Goal: Information Seeking & Learning: Compare options

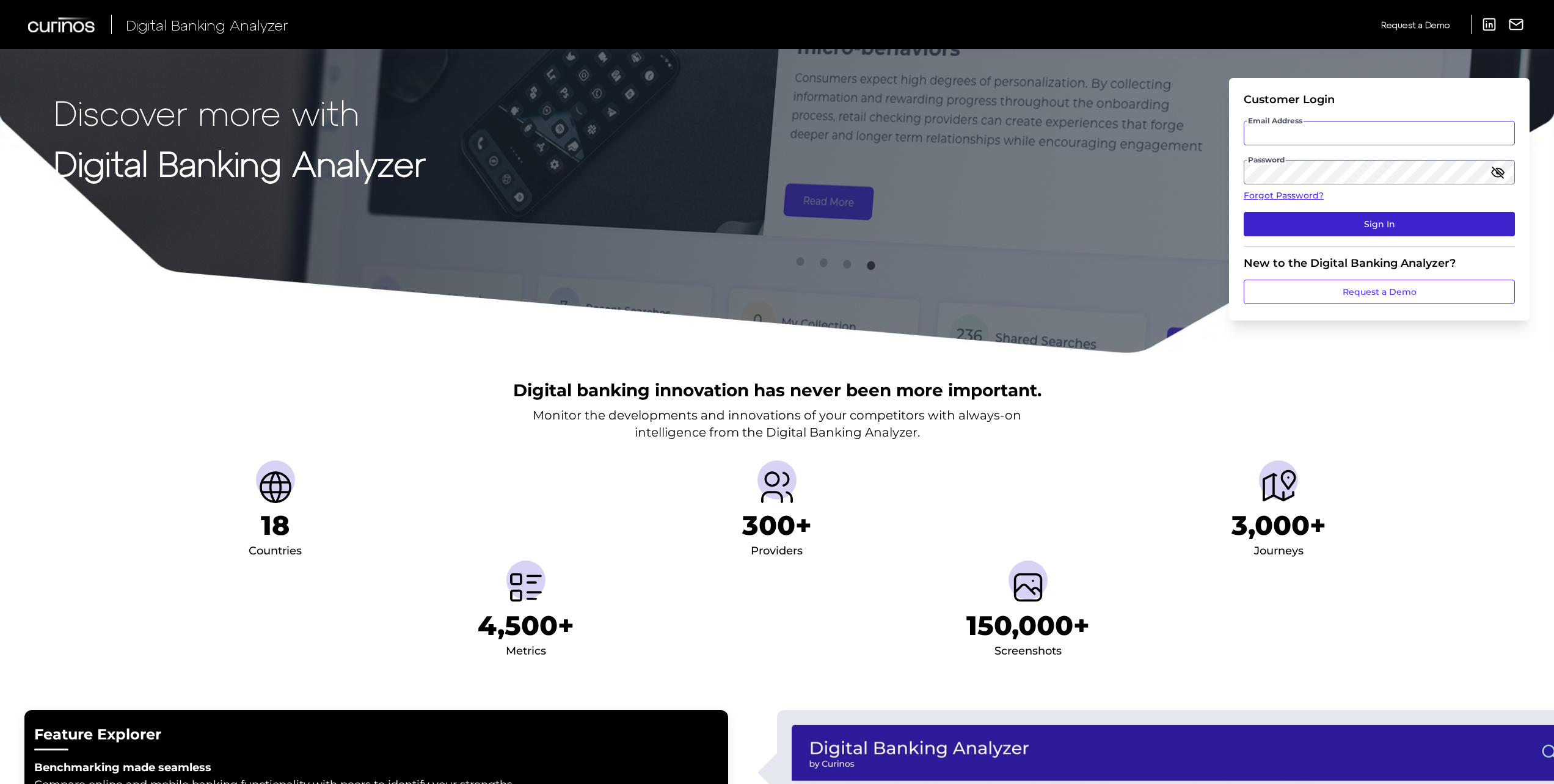
type input "[PERSON_NAME][EMAIL_ADDRESS][PERSON_NAME][DOMAIN_NAME]"
click at [1381, 227] on button "Sign In" at bounding box center [1379, 223] width 271 height 24
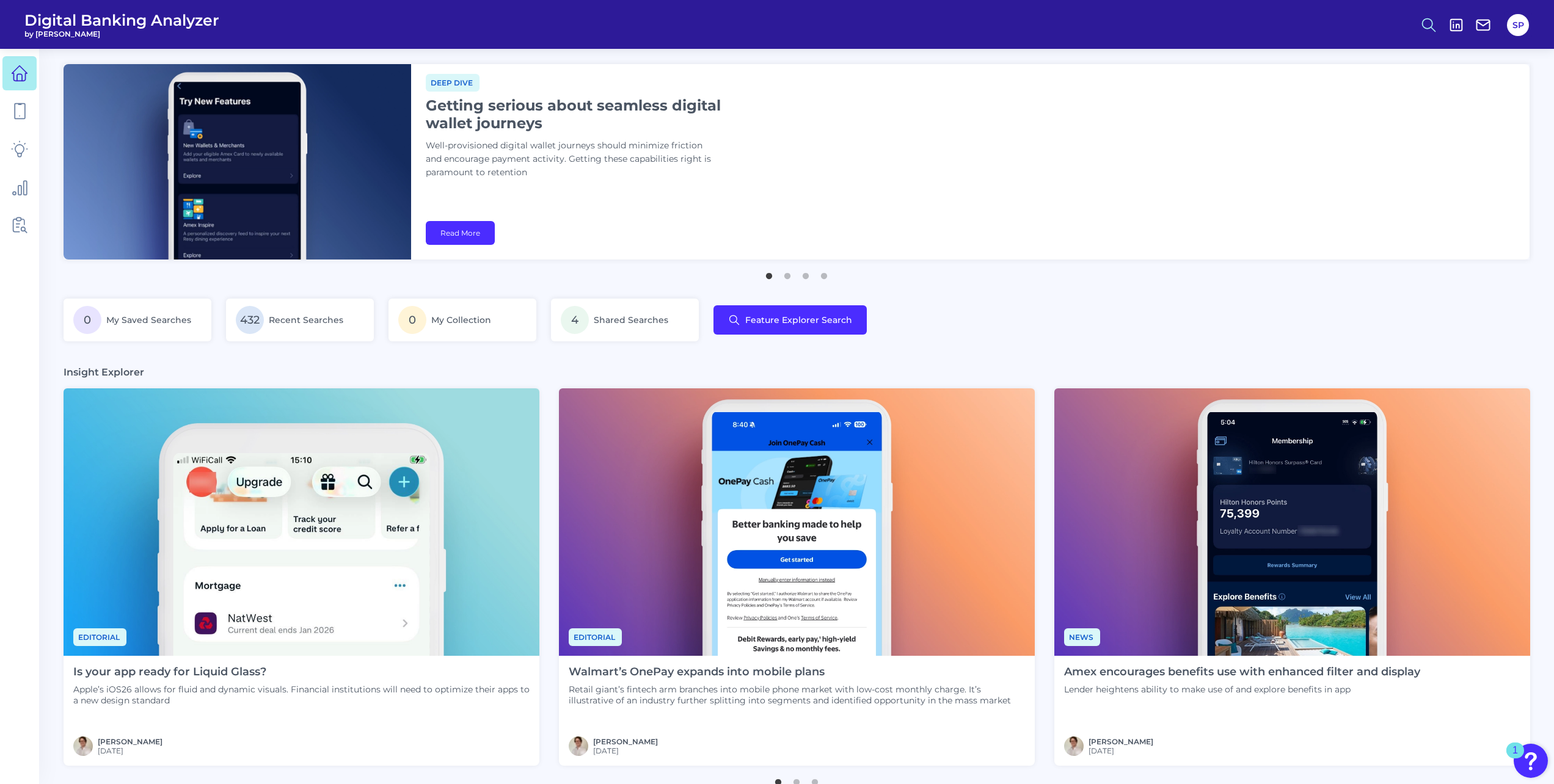
click at [1426, 31] on icon at bounding box center [1428, 24] width 17 height 17
click at [1354, 87] on button "Feature Explorer Search" at bounding box center [1369, 89] width 147 height 31
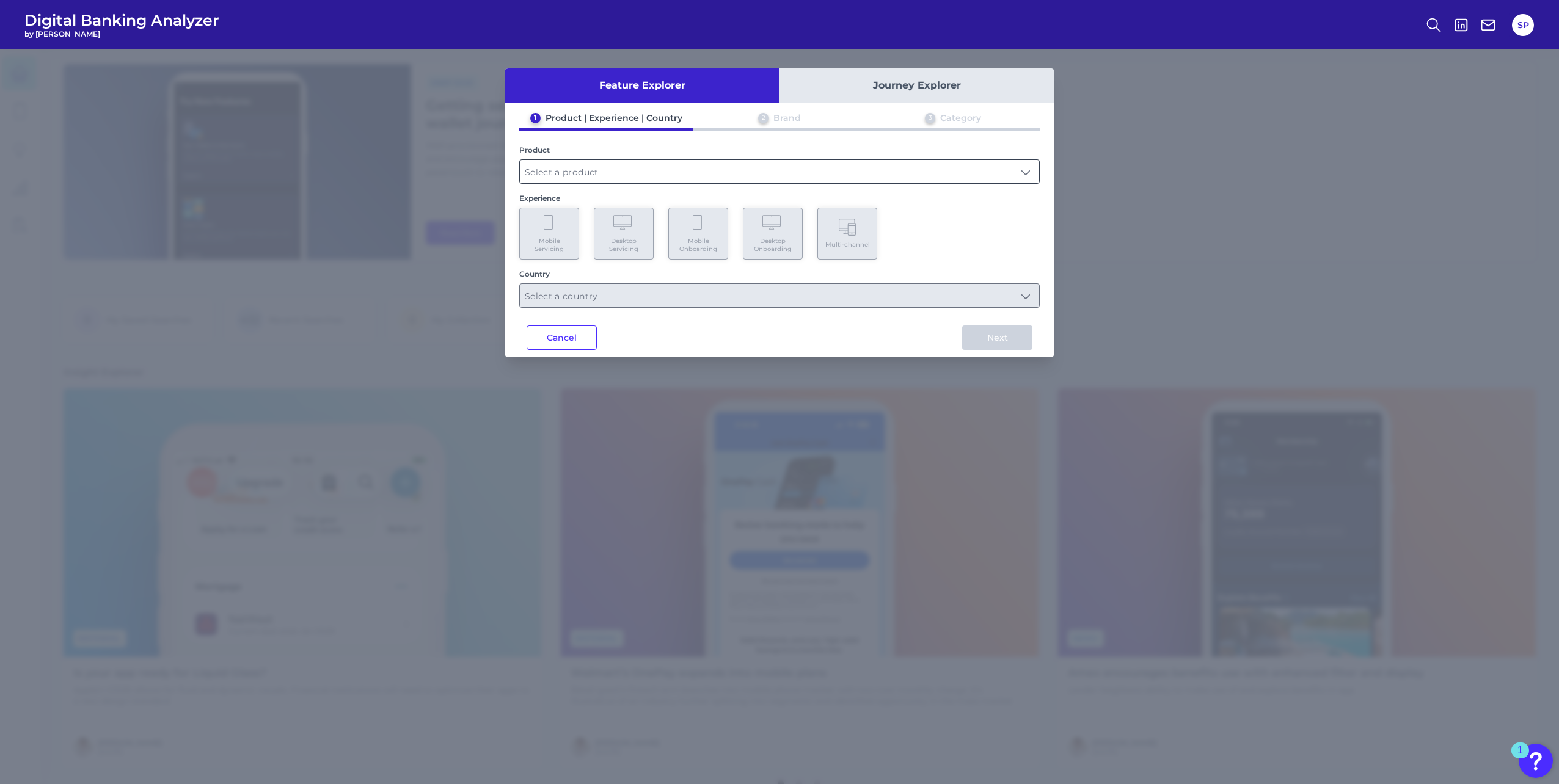
click at [634, 177] on input "text" at bounding box center [780, 172] width 519 height 24
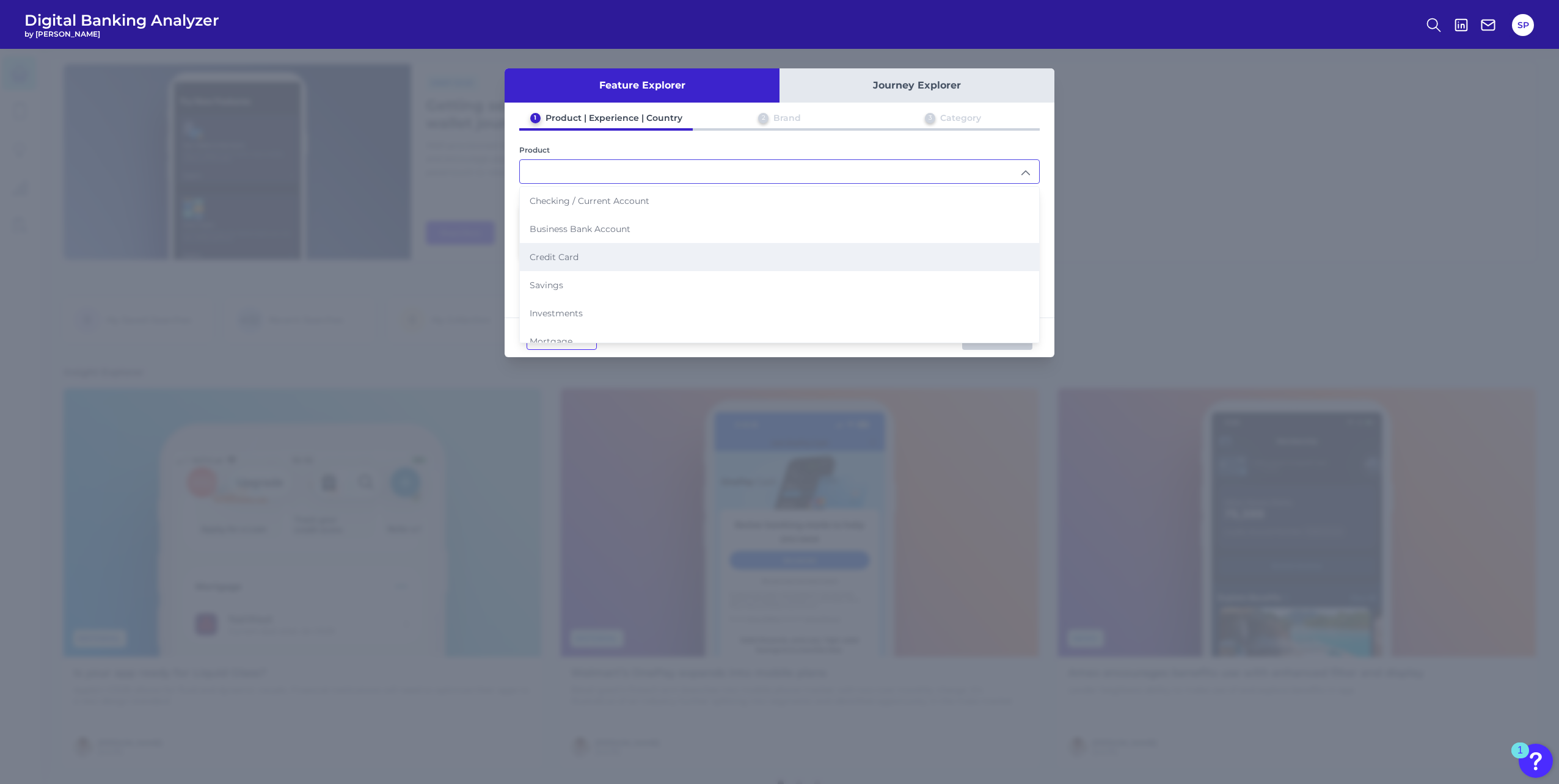
click at [614, 253] on li "Credit Card" at bounding box center [780, 257] width 519 height 28
type input "Credit Card"
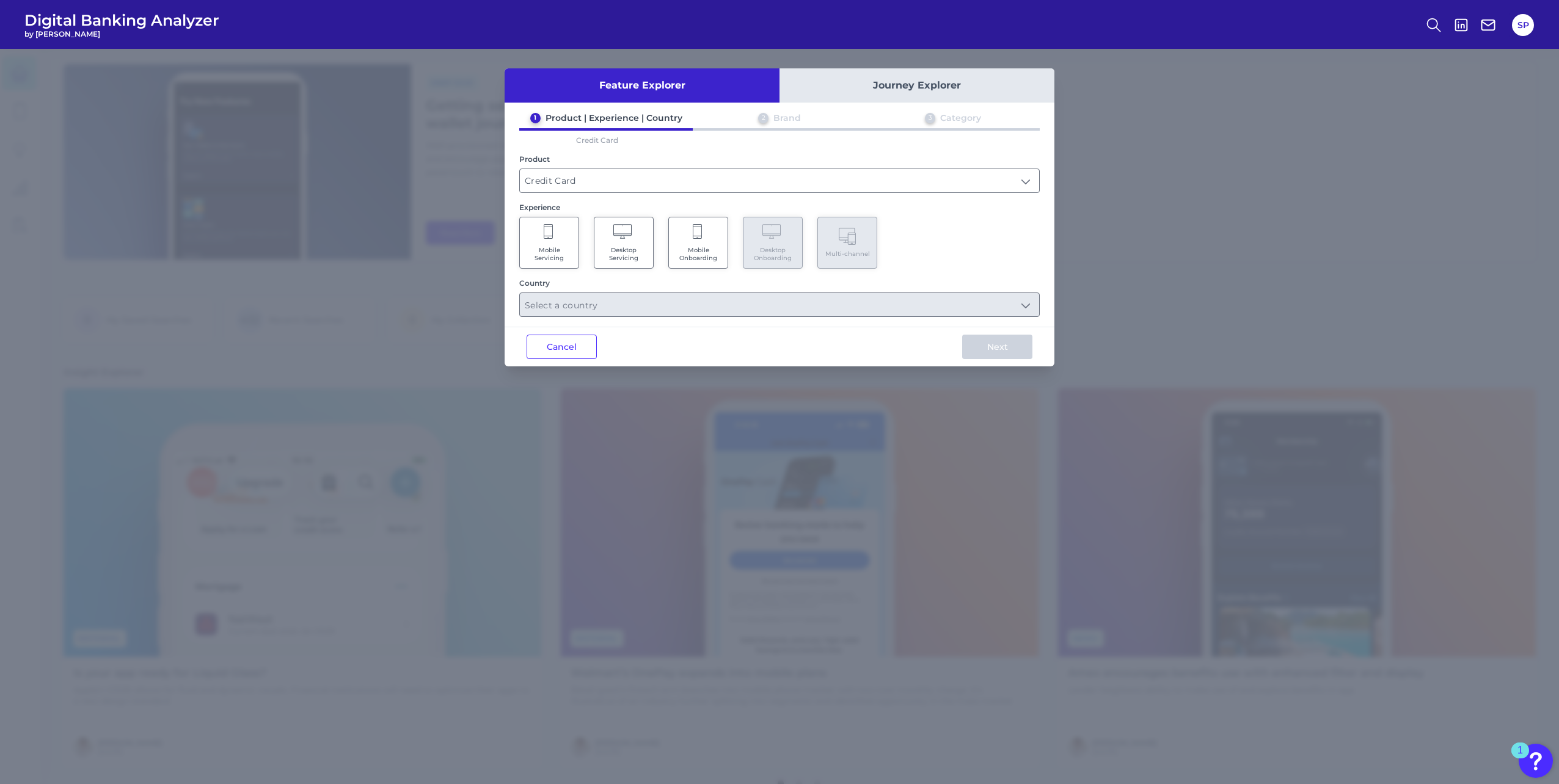
click at [693, 247] on span "Mobile Onboarding" at bounding box center [698, 254] width 46 height 16
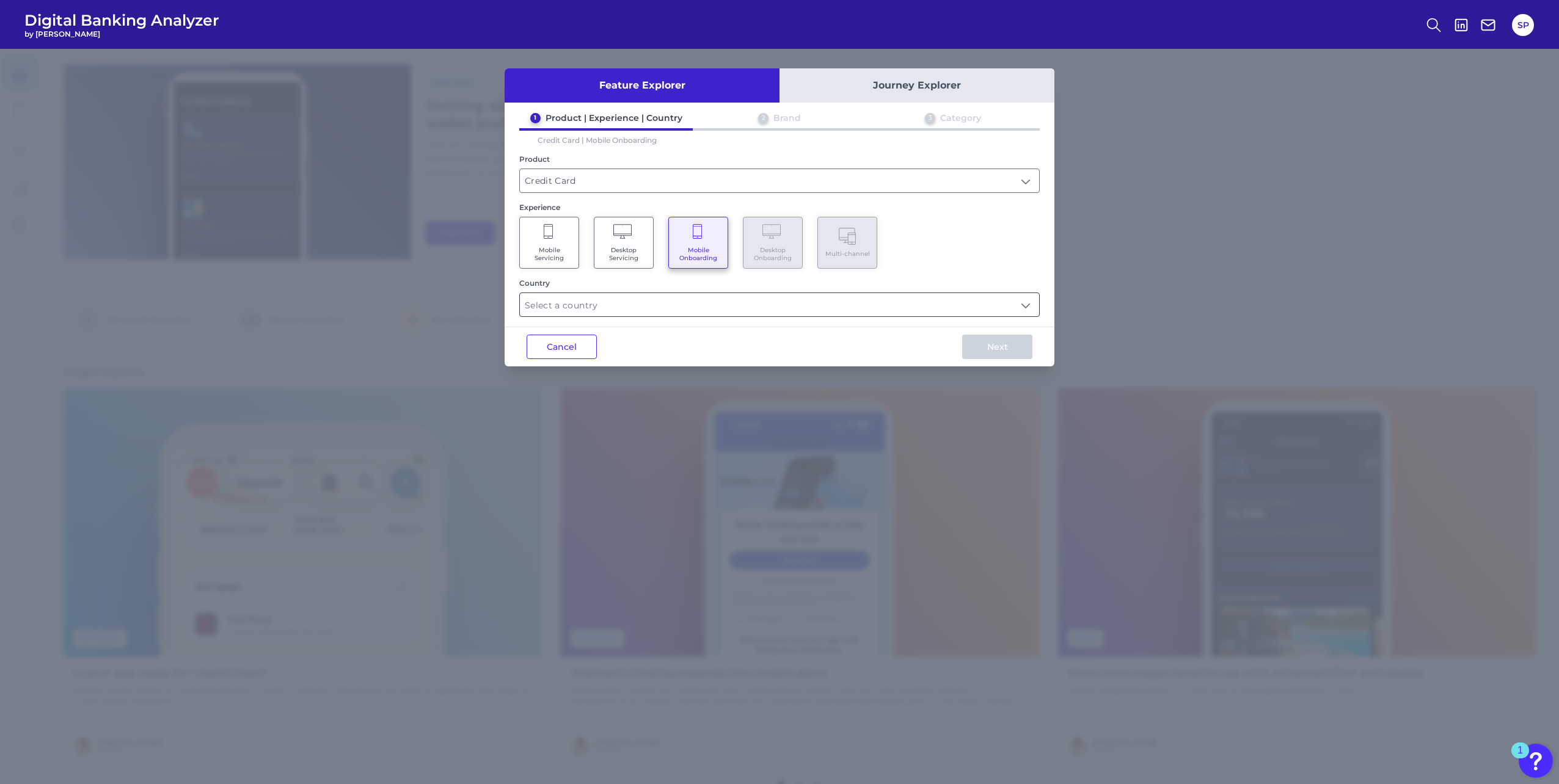
click at [695, 313] on input "text" at bounding box center [780, 305] width 519 height 24
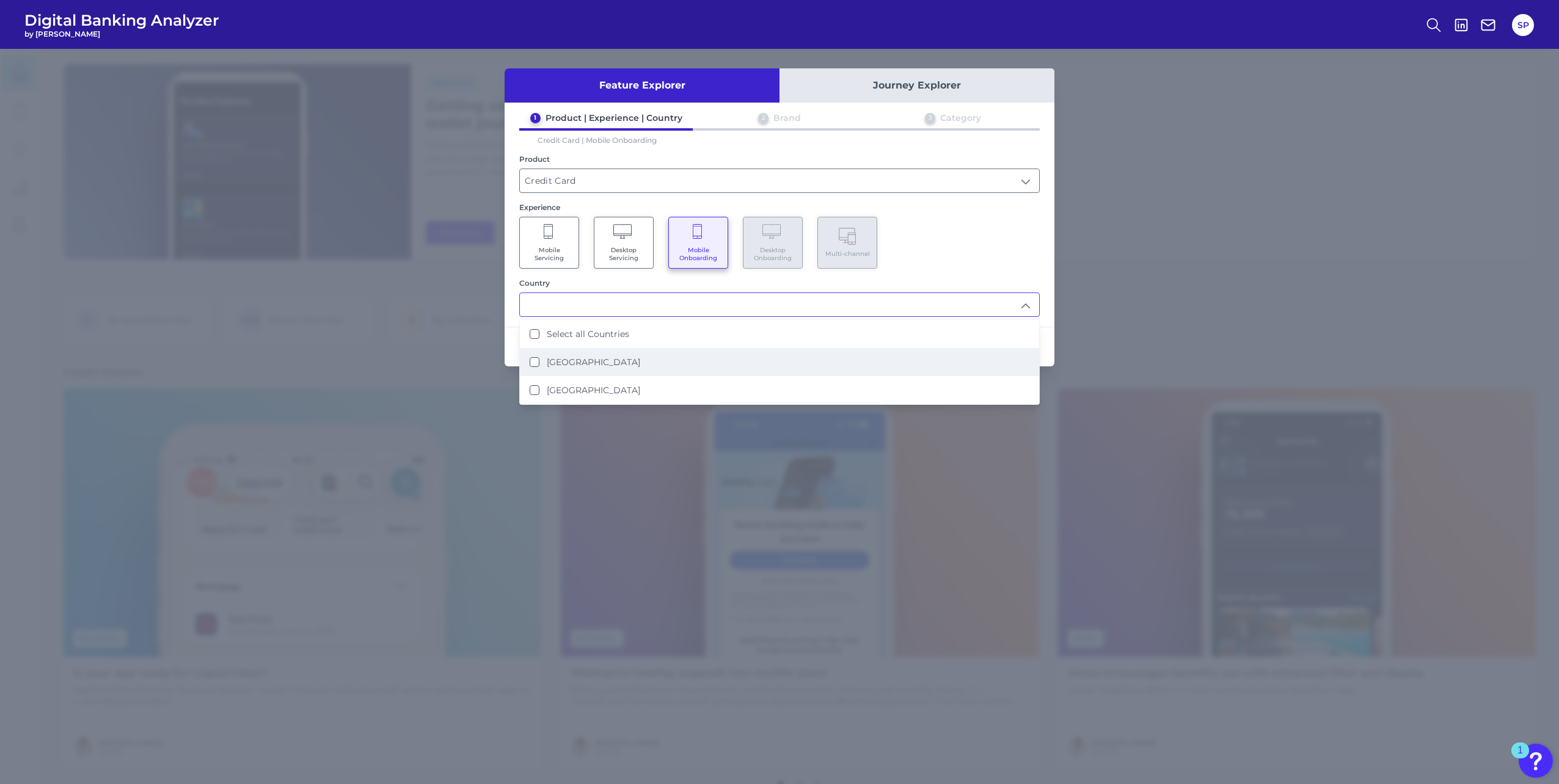
click at [624, 356] on li "United Kingdom" at bounding box center [780, 362] width 519 height 28
type input "United Kingdom"
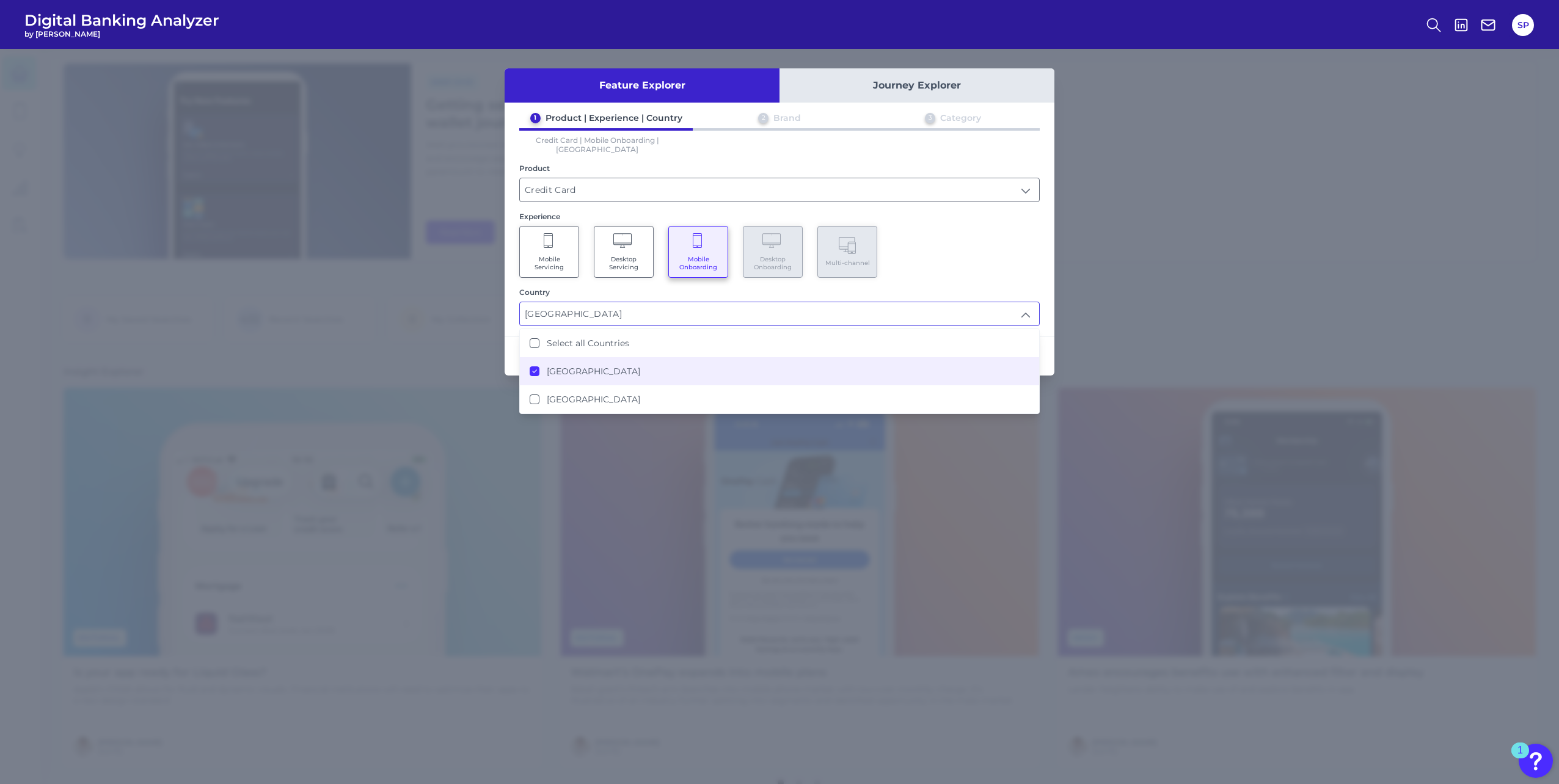
click at [954, 238] on div "Mobile Servicing Desktop Servicing Mobile Onboarding Desktop Onboarding Multi-c…" at bounding box center [779, 251] width 520 height 52
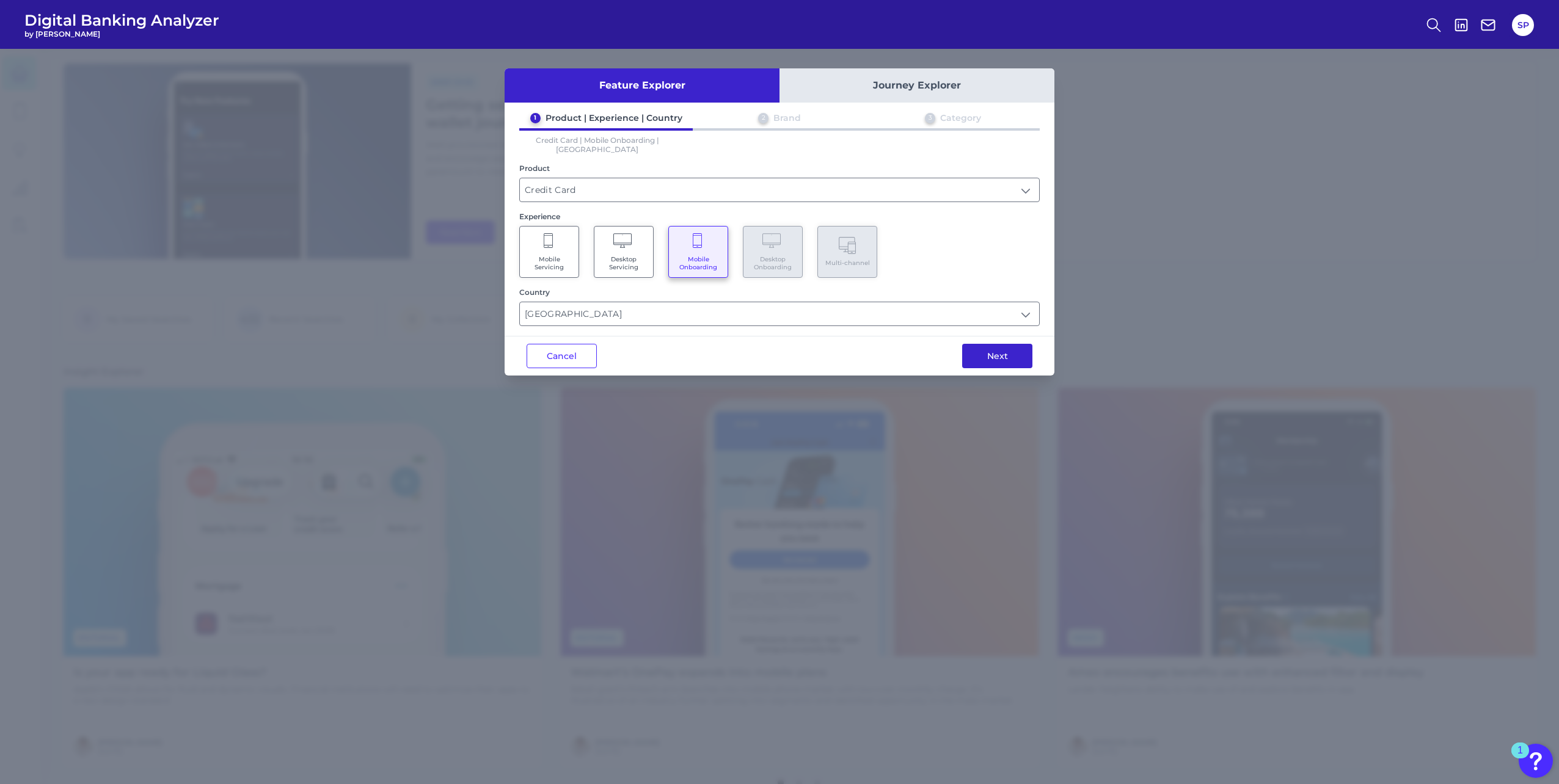
click at [986, 346] on button "Next" at bounding box center [998, 355] width 71 height 24
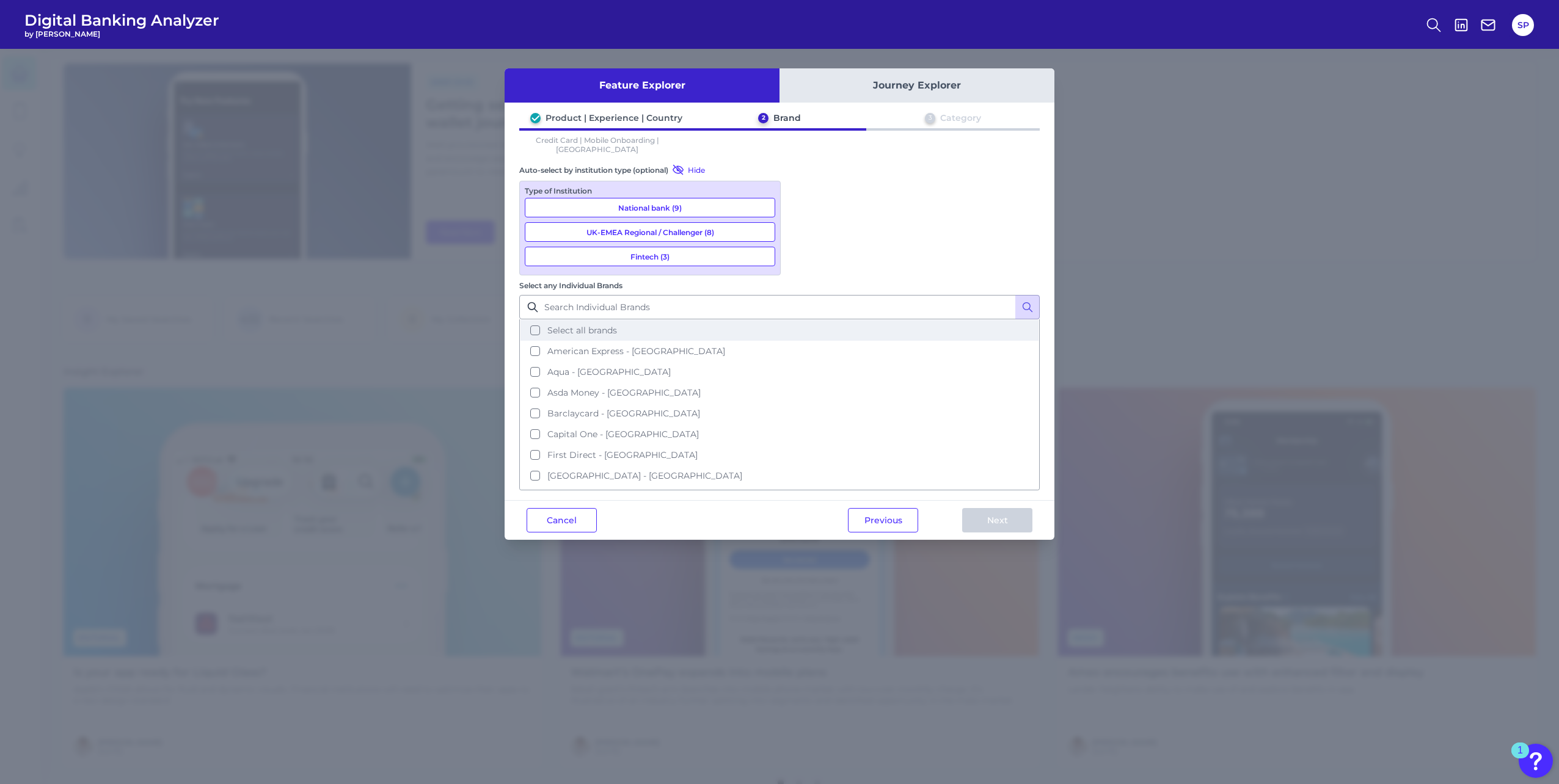
click at [803, 320] on button "Select all brands" at bounding box center [779, 330] width 518 height 21
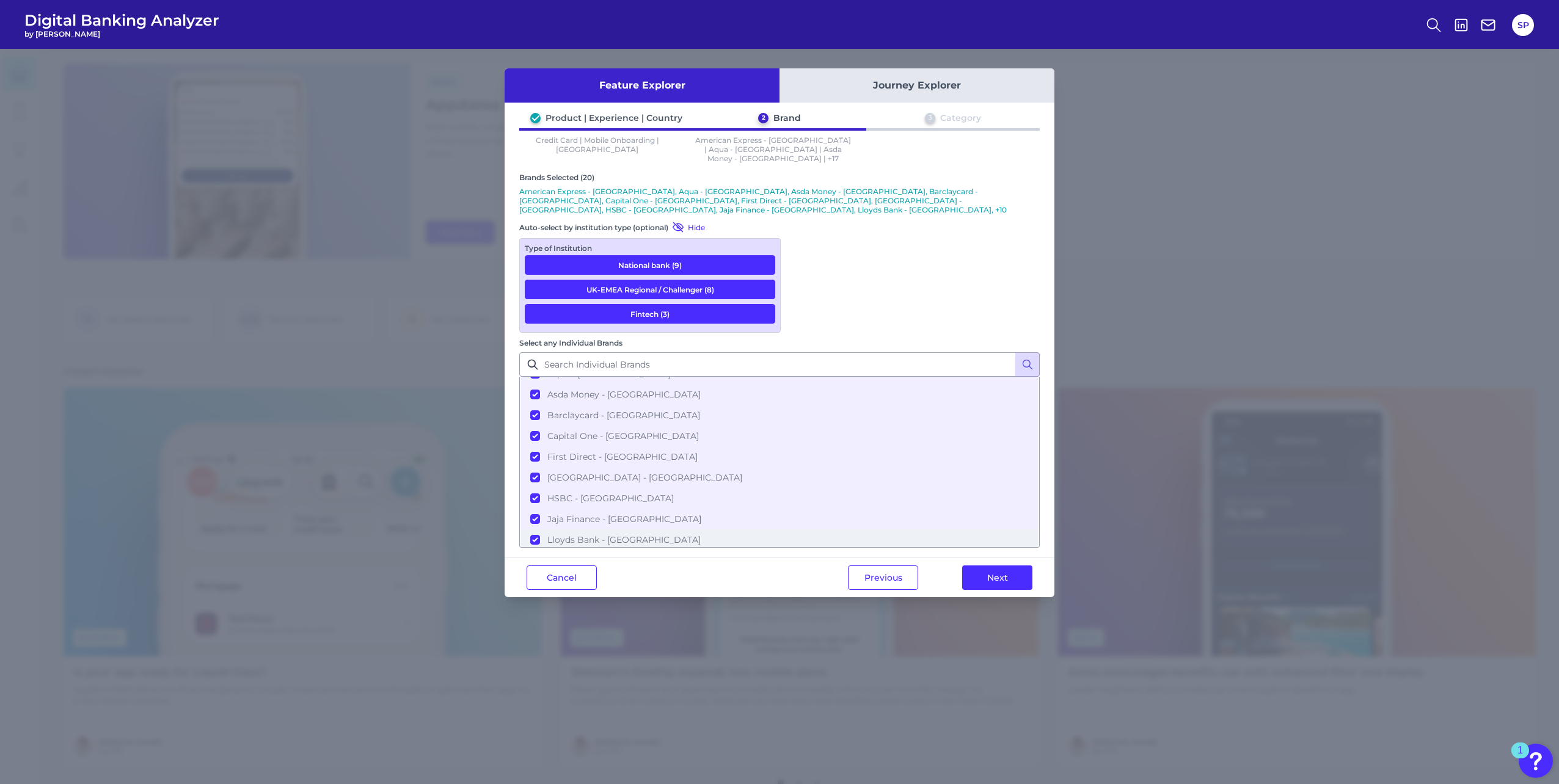
scroll to position [267, 0]
click at [1012, 565] on button "Next" at bounding box center [998, 577] width 71 height 24
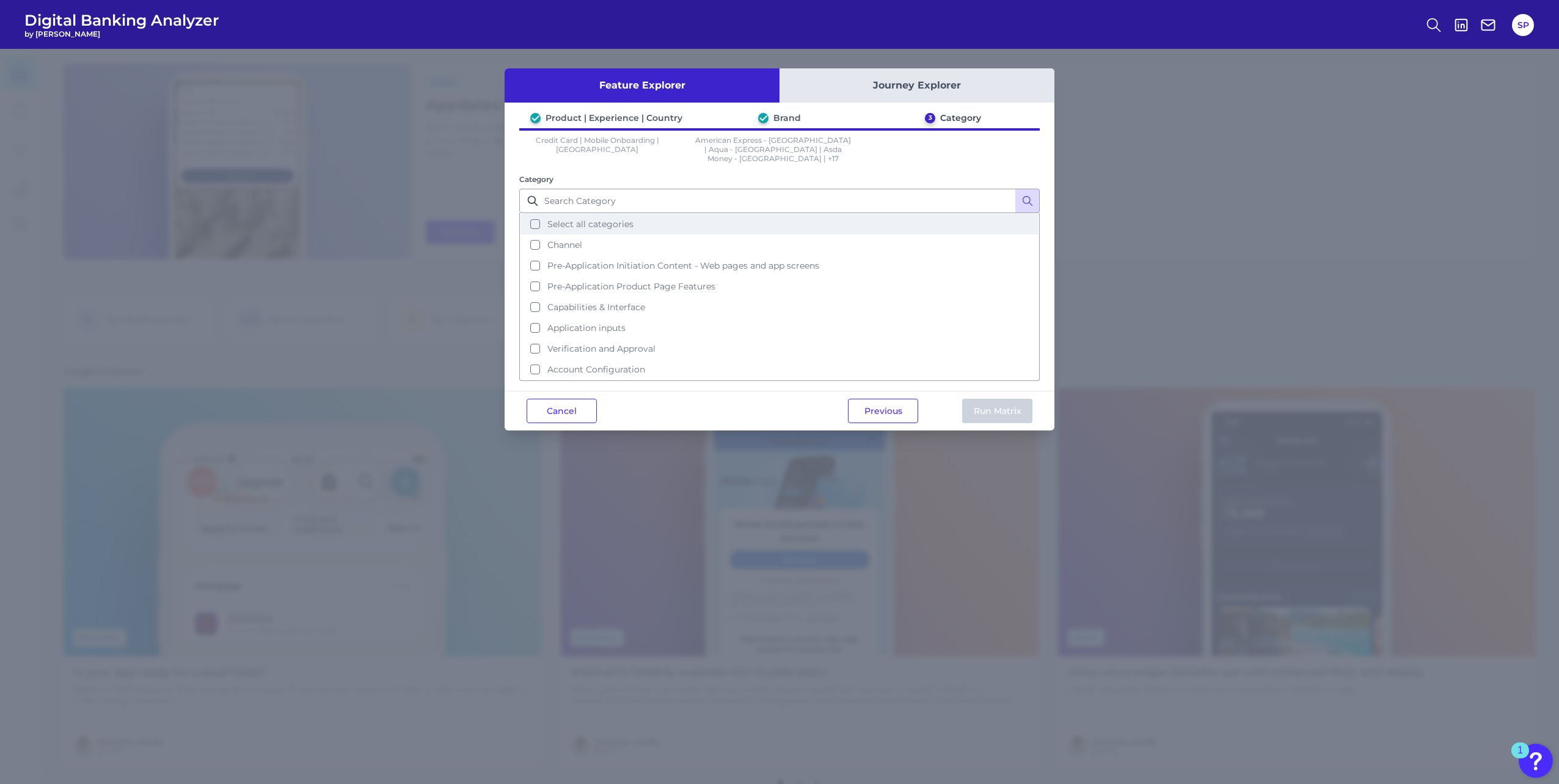
click at [614, 219] on span "Select all categories" at bounding box center [590, 224] width 86 height 11
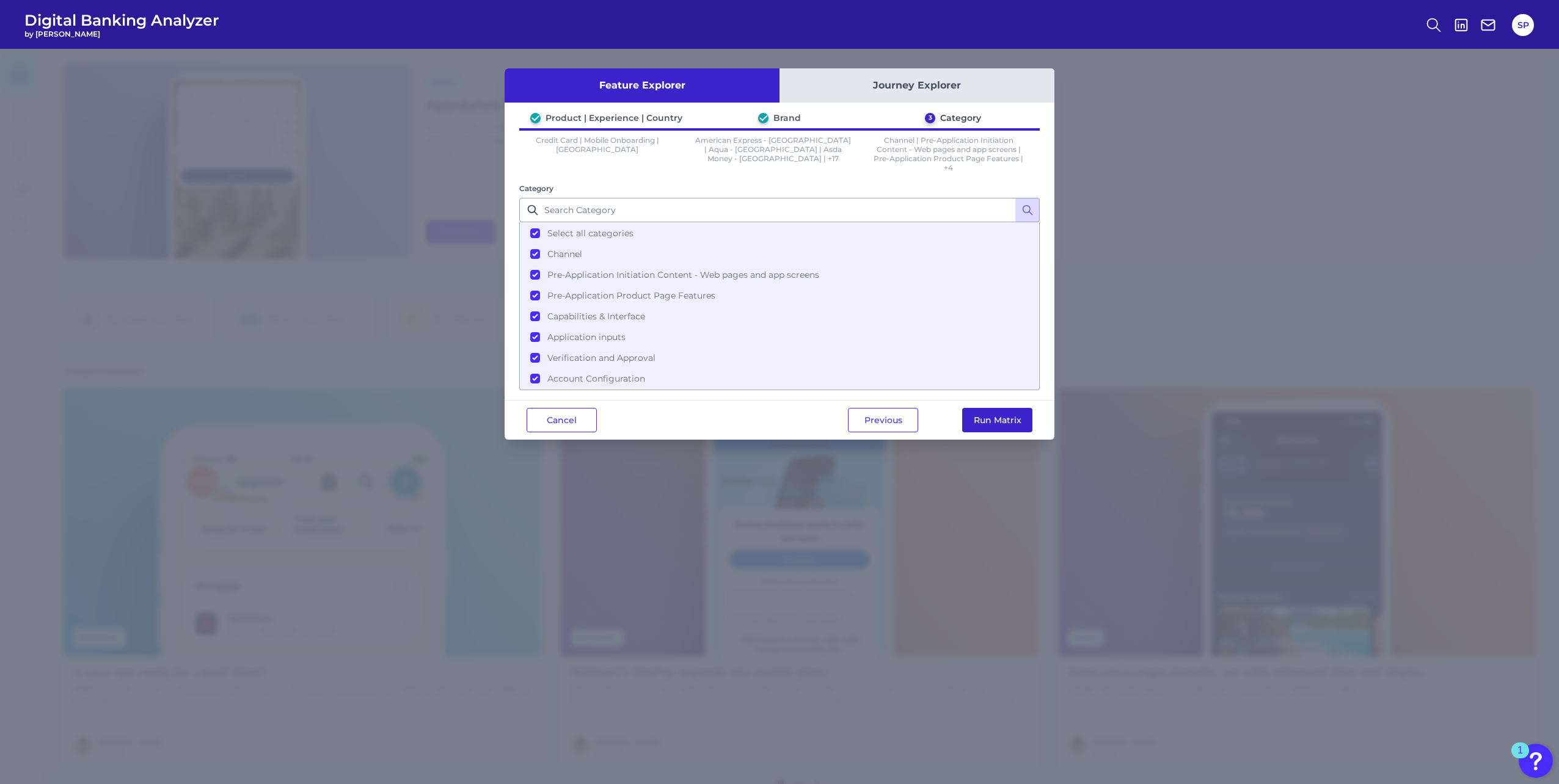
click at [1002, 417] on button "Run Matrix" at bounding box center [998, 420] width 71 height 24
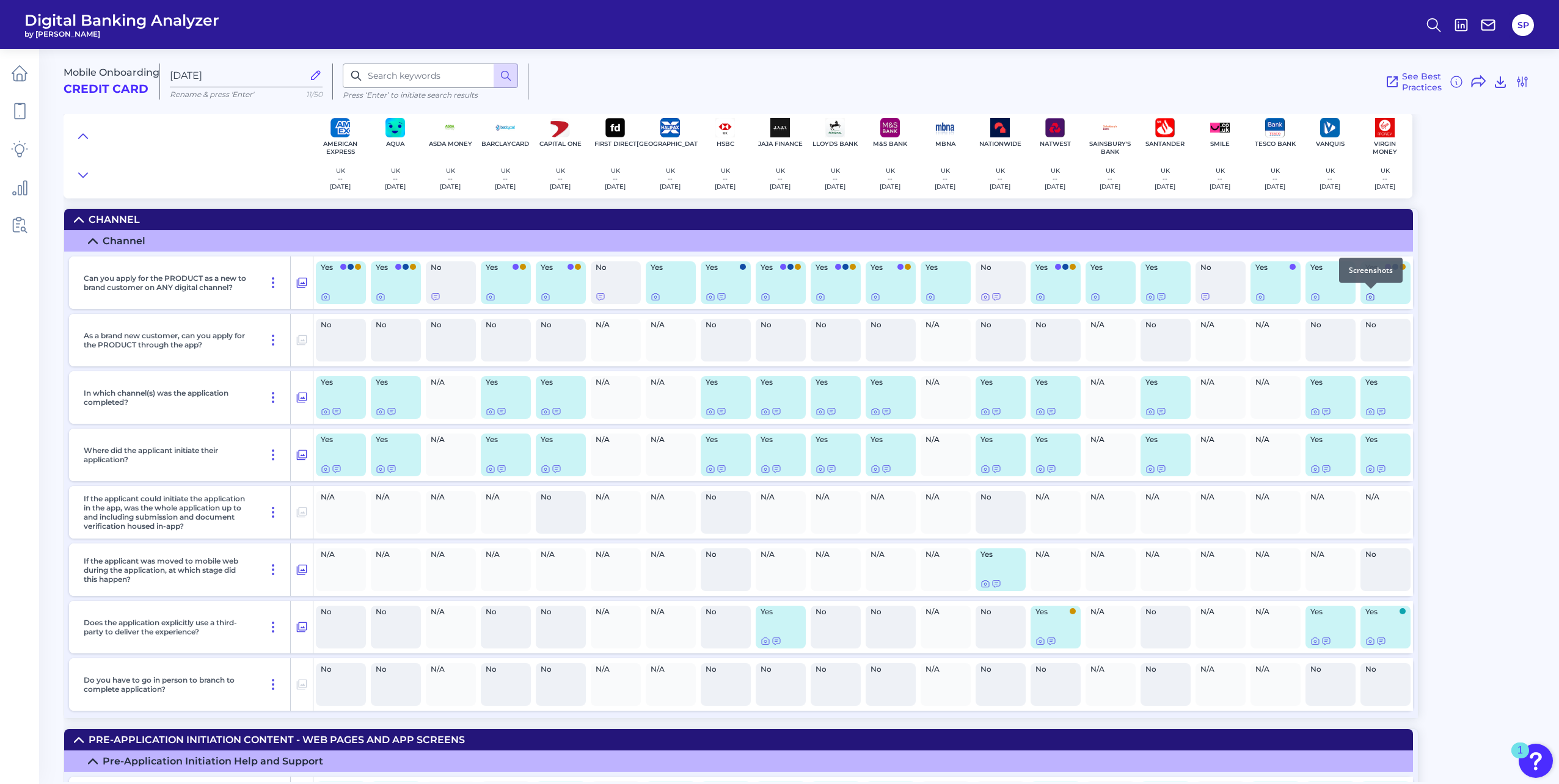
click at [1372, 295] on icon at bounding box center [1370, 297] width 10 height 10
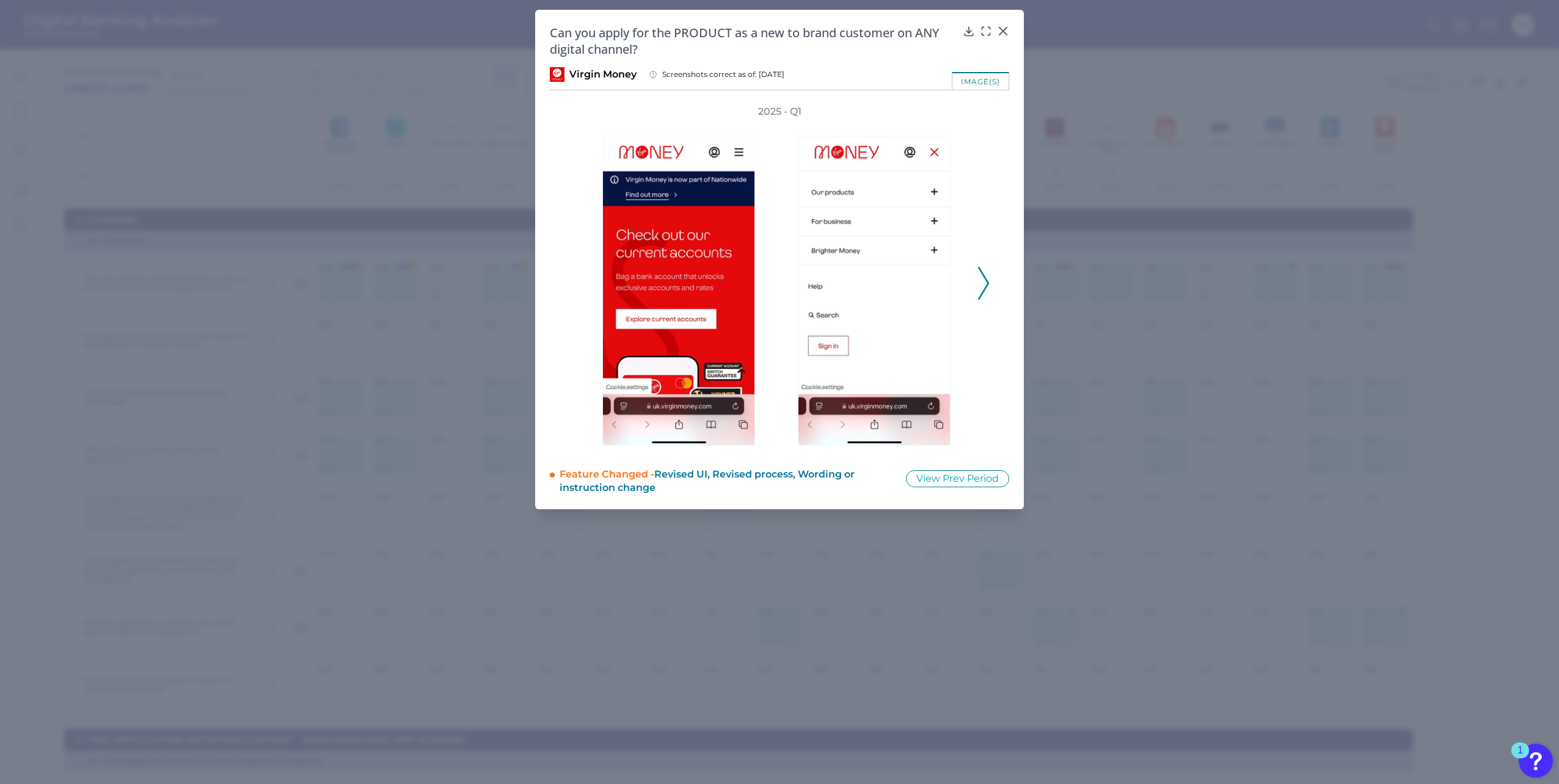
click at [977, 290] on div "2025 - Q1" at bounding box center [779, 277] width 421 height 344
click at [985, 287] on icon at bounding box center [984, 283] width 11 height 33
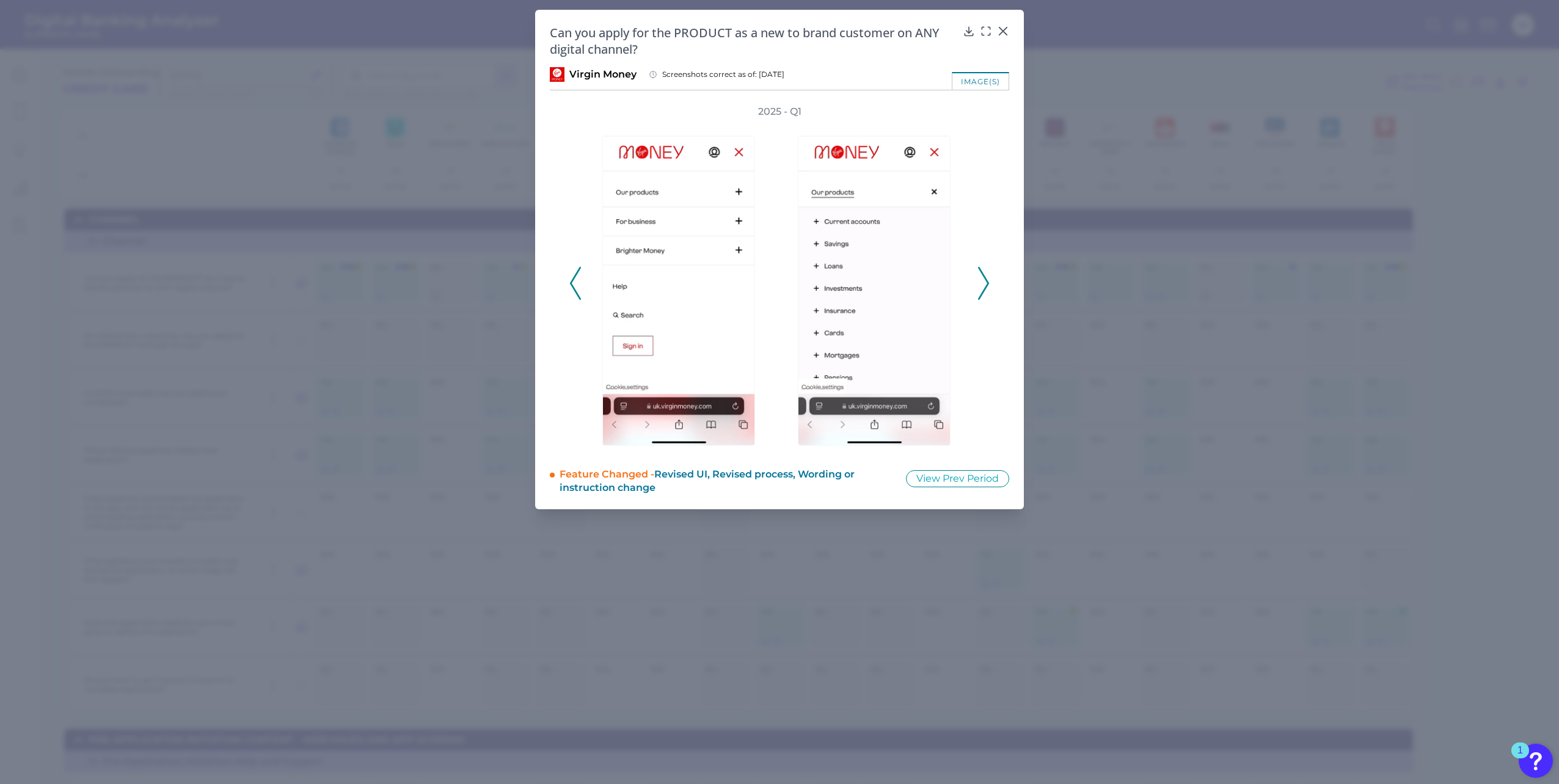
click at [985, 287] on icon at bounding box center [984, 283] width 11 height 33
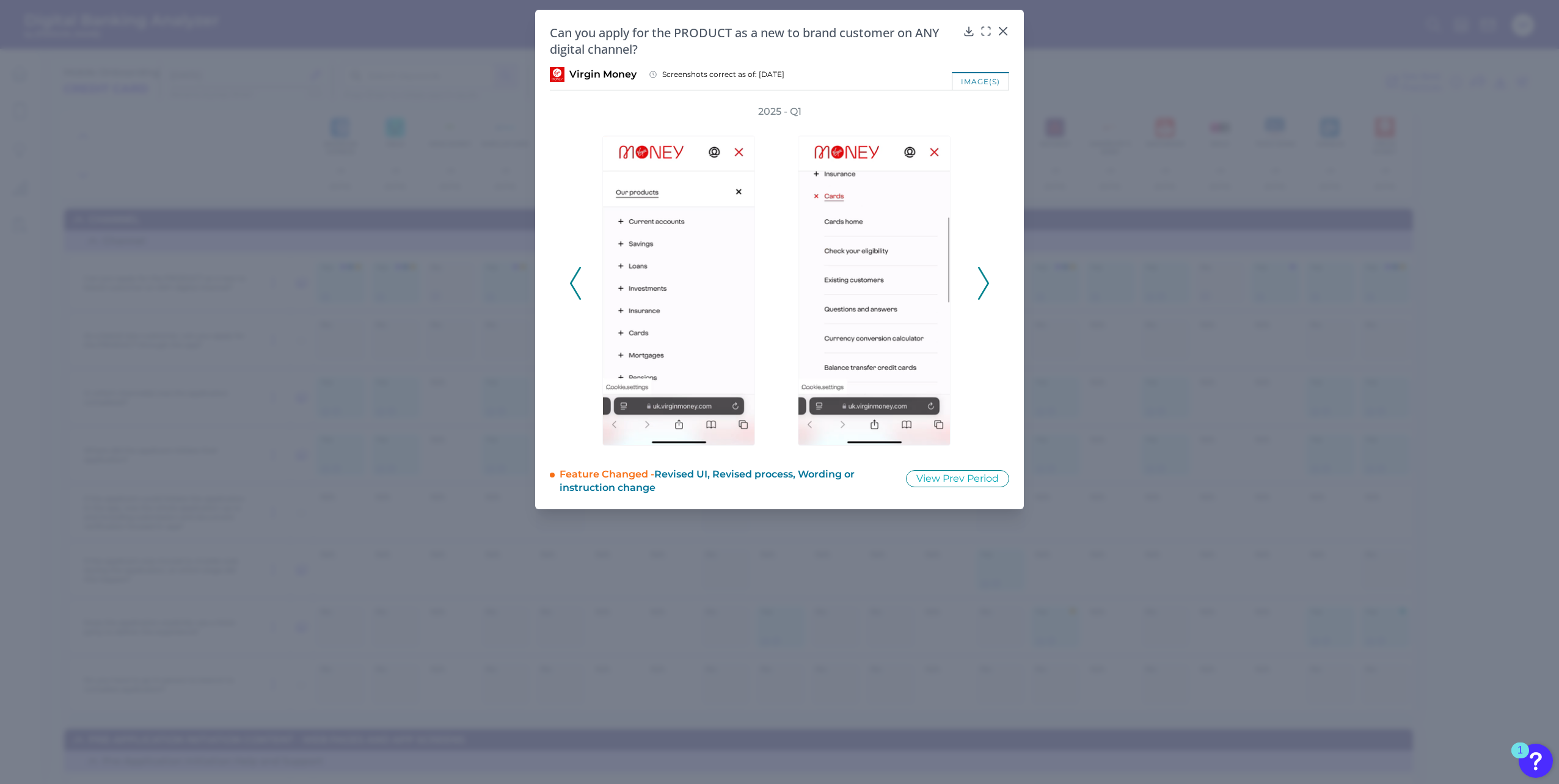
click at [985, 287] on icon at bounding box center [984, 283] width 11 height 33
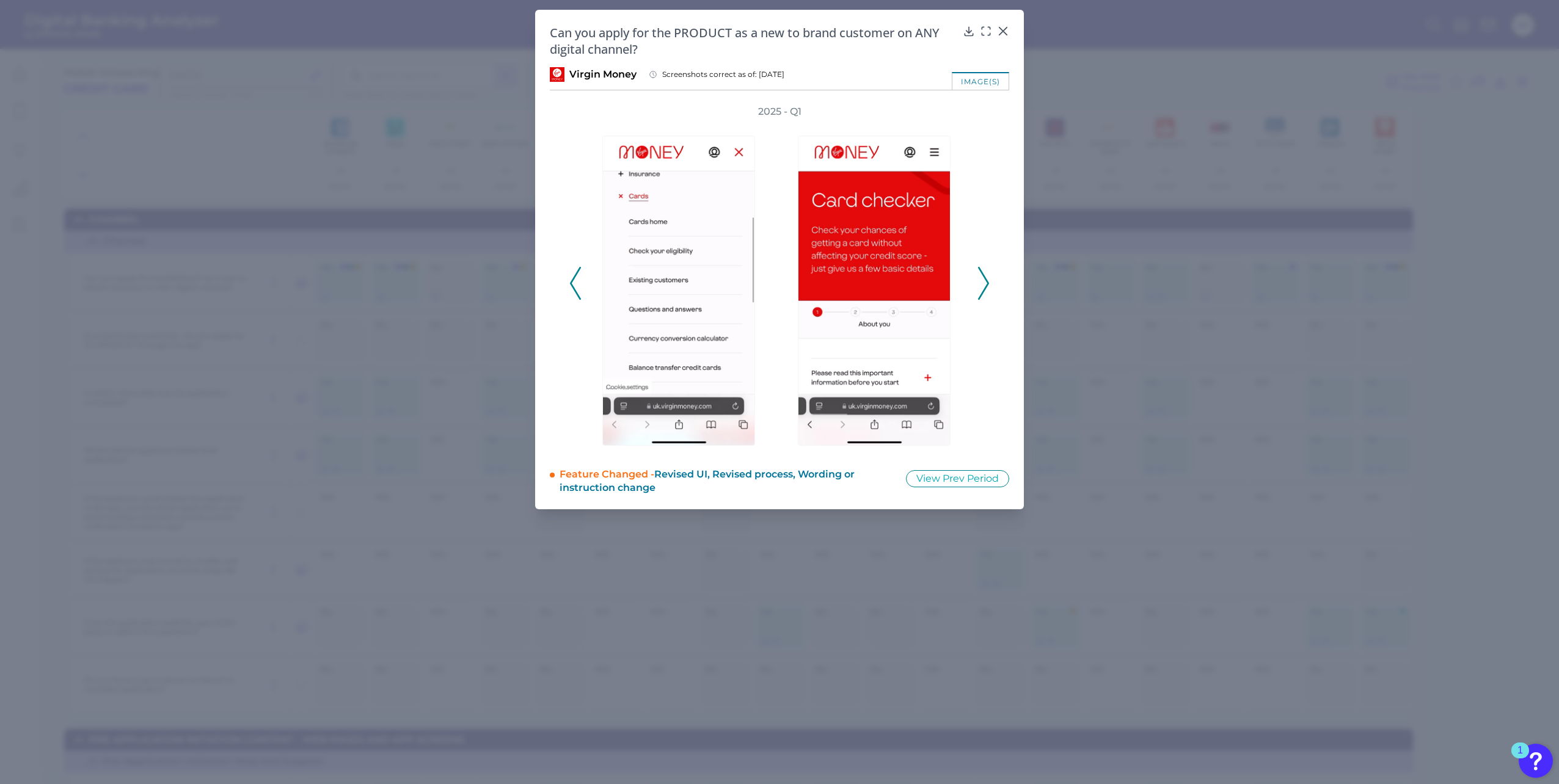
click at [985, 287] on icon at bounding box center [984, 283] width 11 height 33
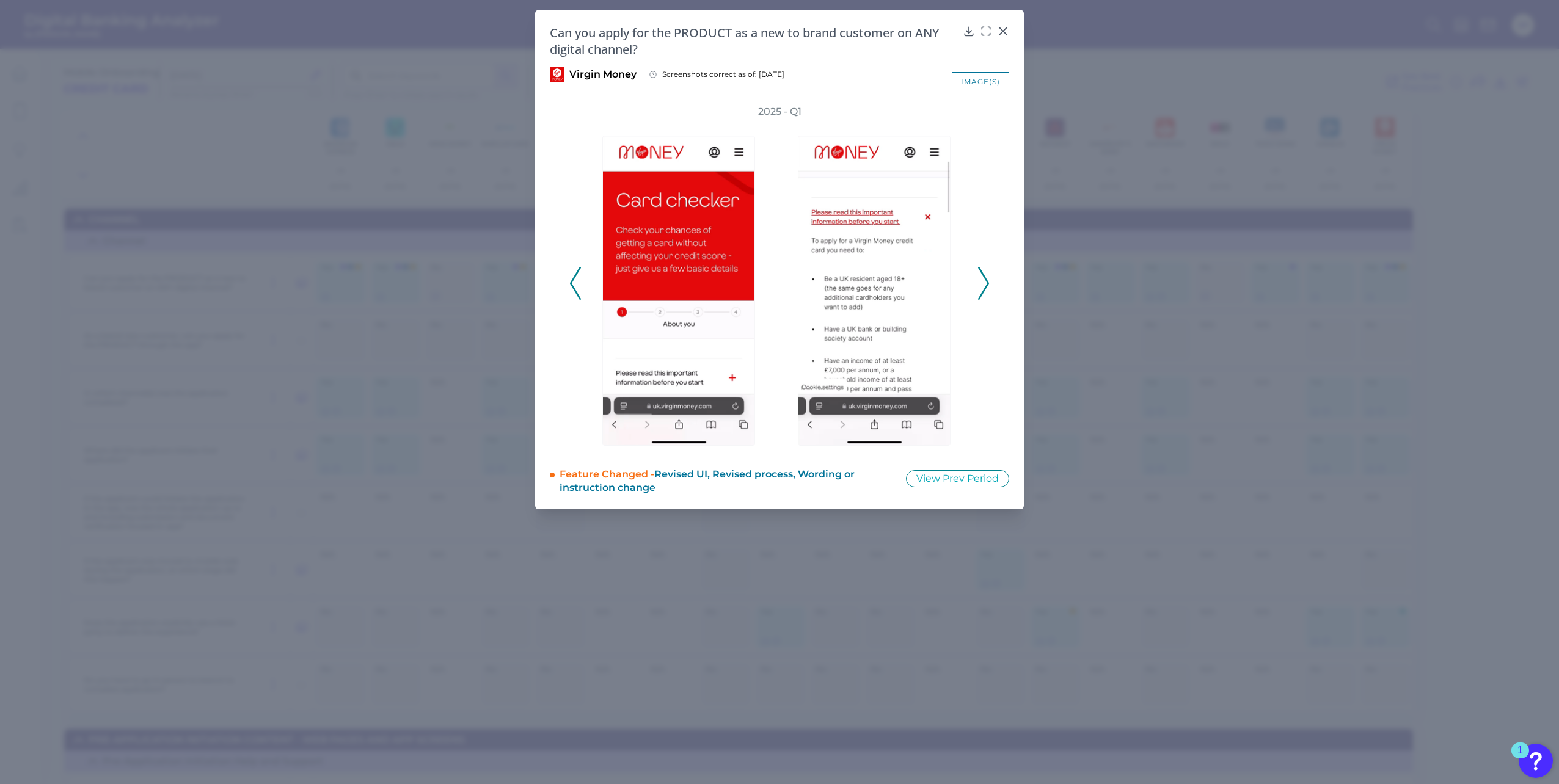
click at [985, 287] on icon at bounding box center [984, 283] width 11 height 33
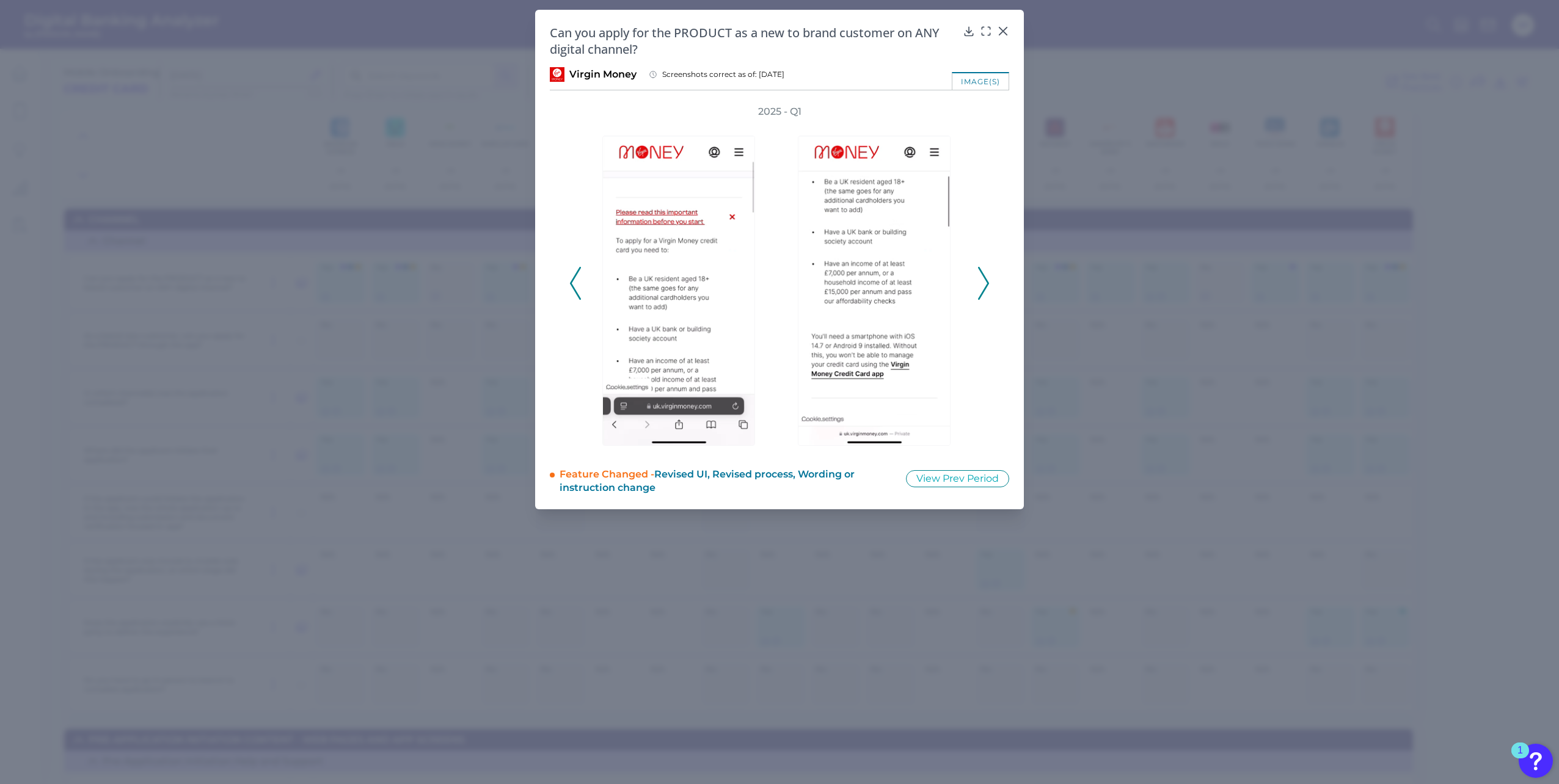
click at [985, 287] on icon at bounding box center [984, 283] width 11 height 33
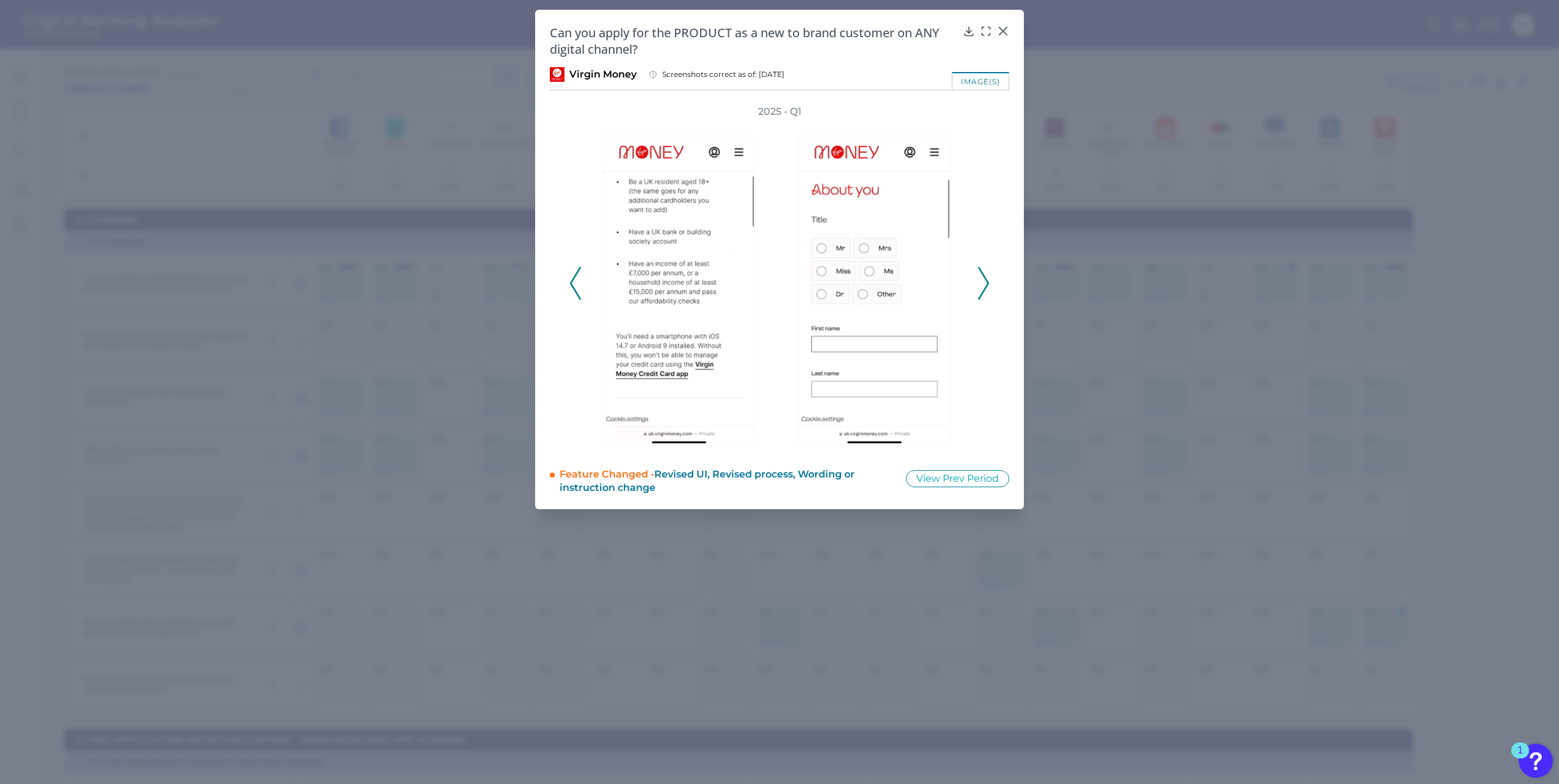
click at [985, 287] on icon at bounding box center [984, 283] width 11 height 33
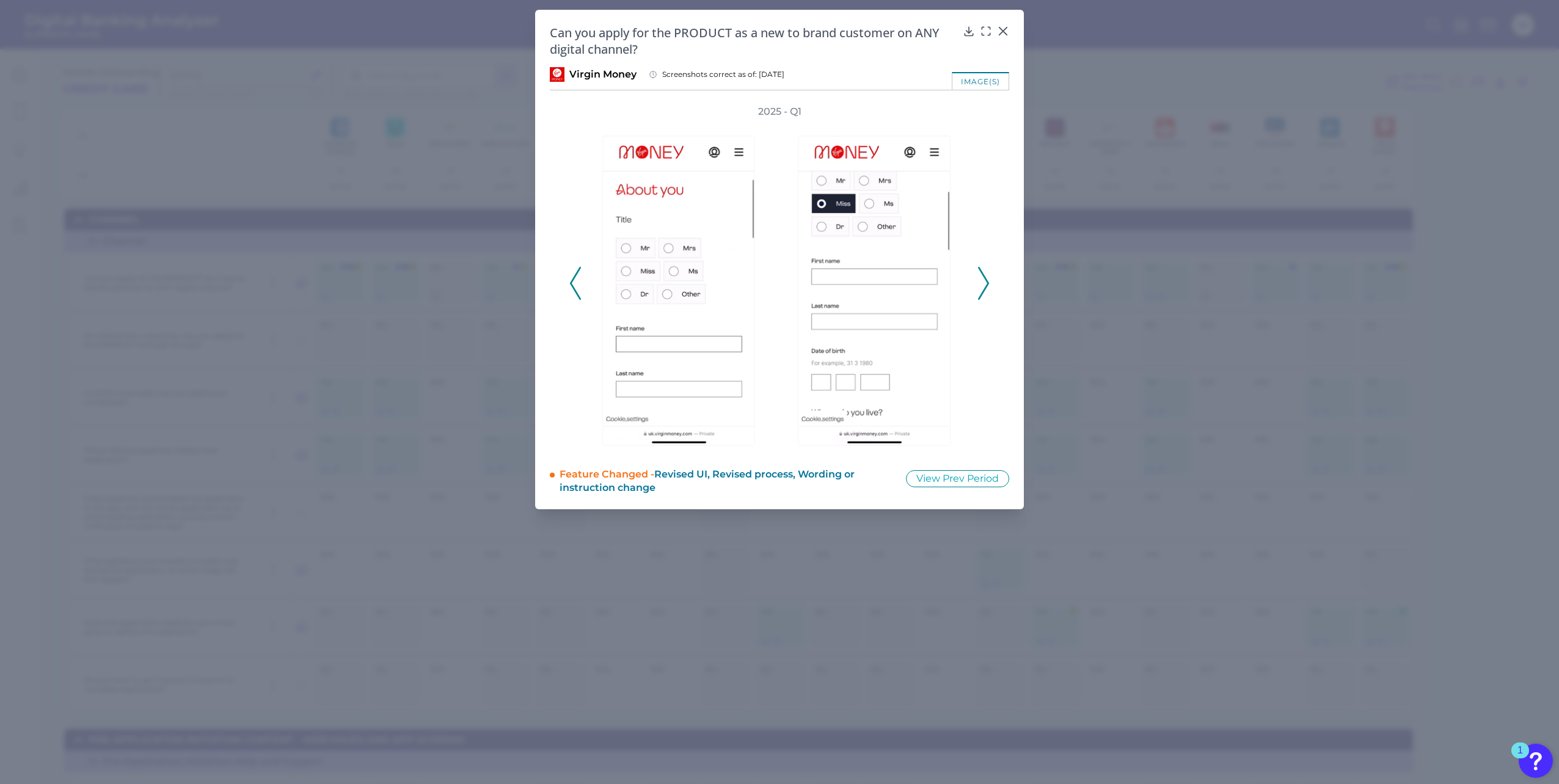
click at [985, 287] on icon at bounding box center [984, 283] width 11 height 33
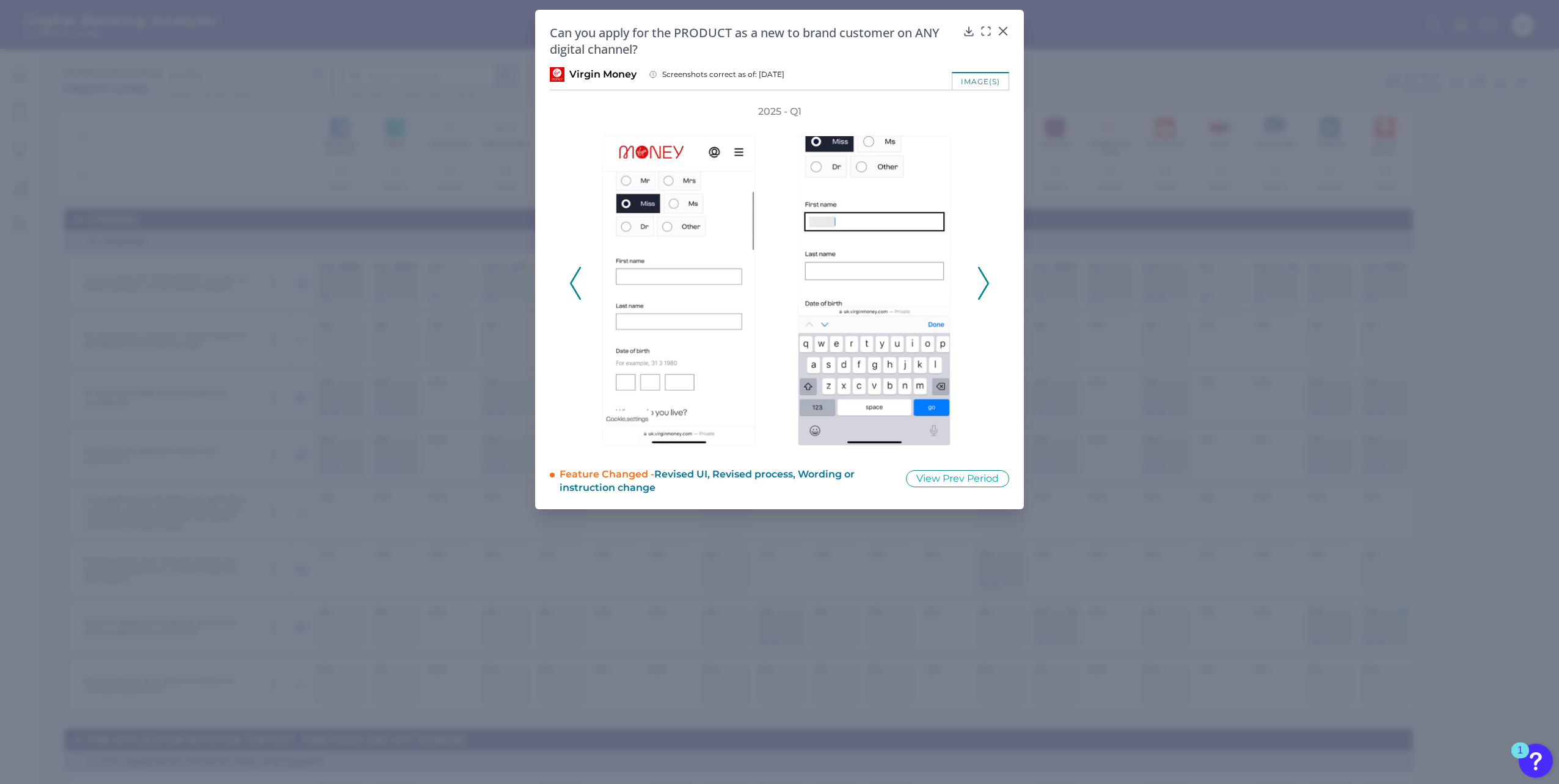
click at [984, 287] on icon at bounding box center [984, 283] width 11 height 33
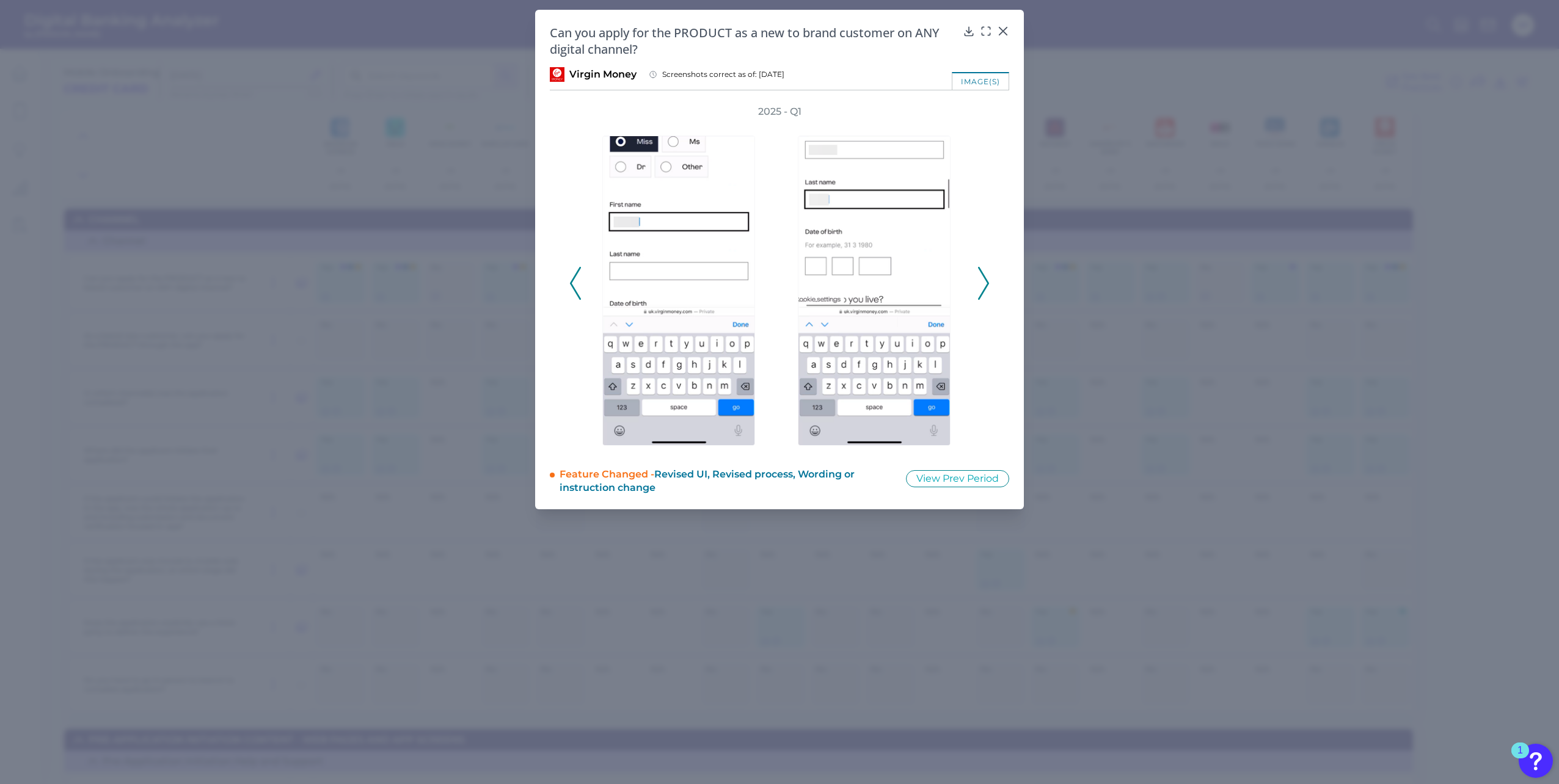
click at [984, 287] on icon at bounding box center [984, 283] width 11 height 33
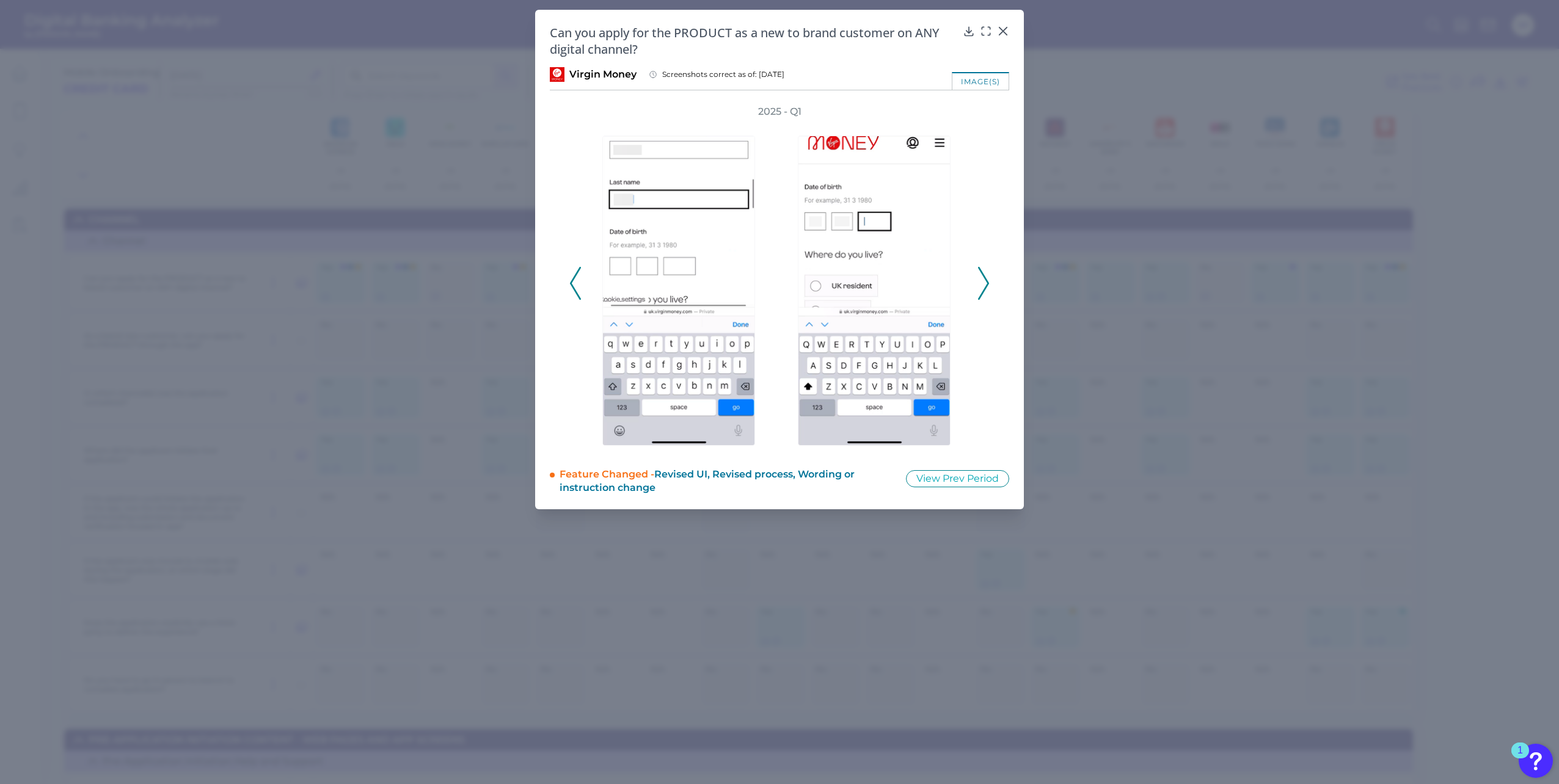
click at [979, 284] on icon at bounding box center [984, 283] width 11 height 33
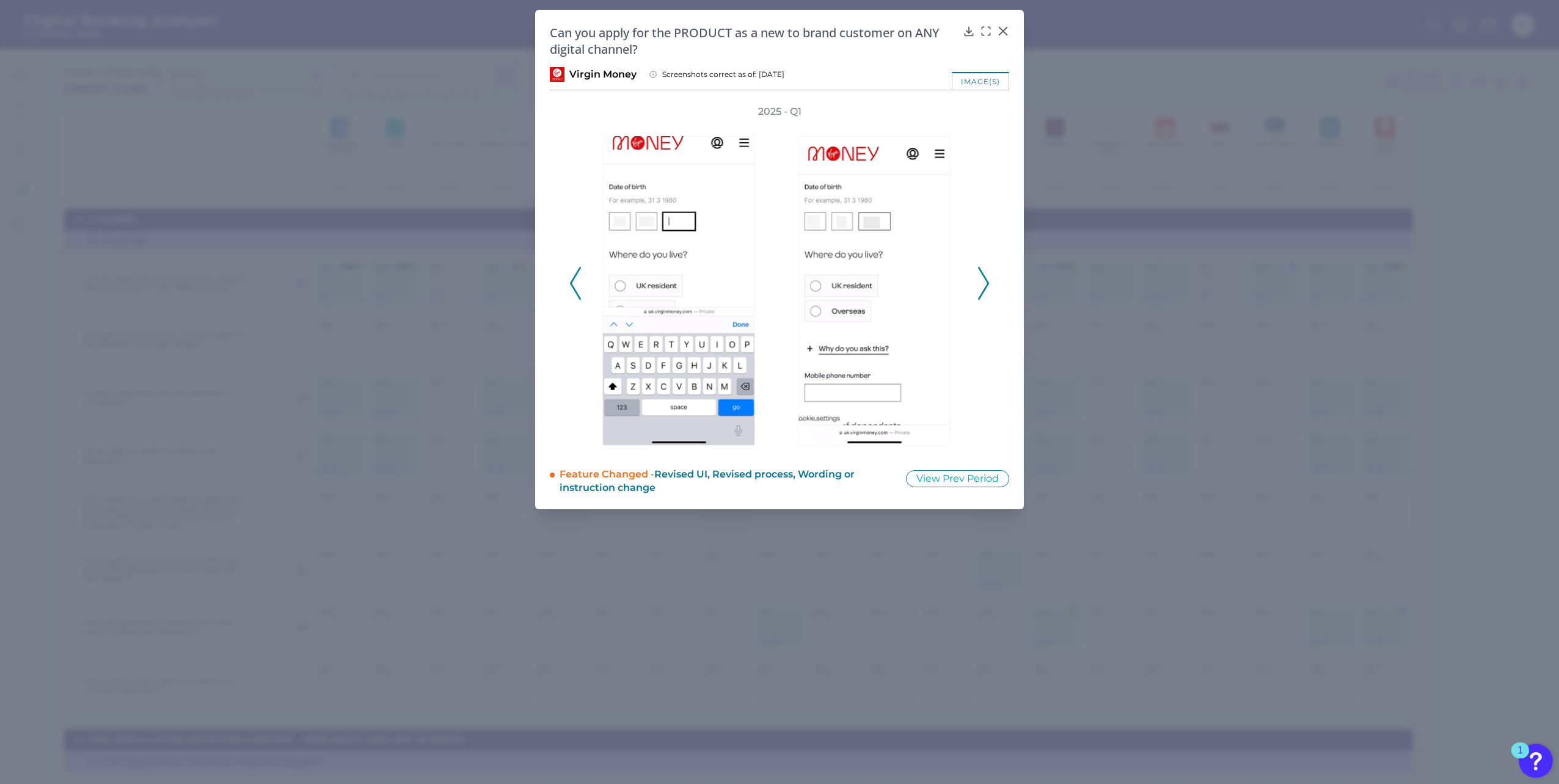
click at [979, 283] on icon at bounding box center [984, 283] width 11 height 33
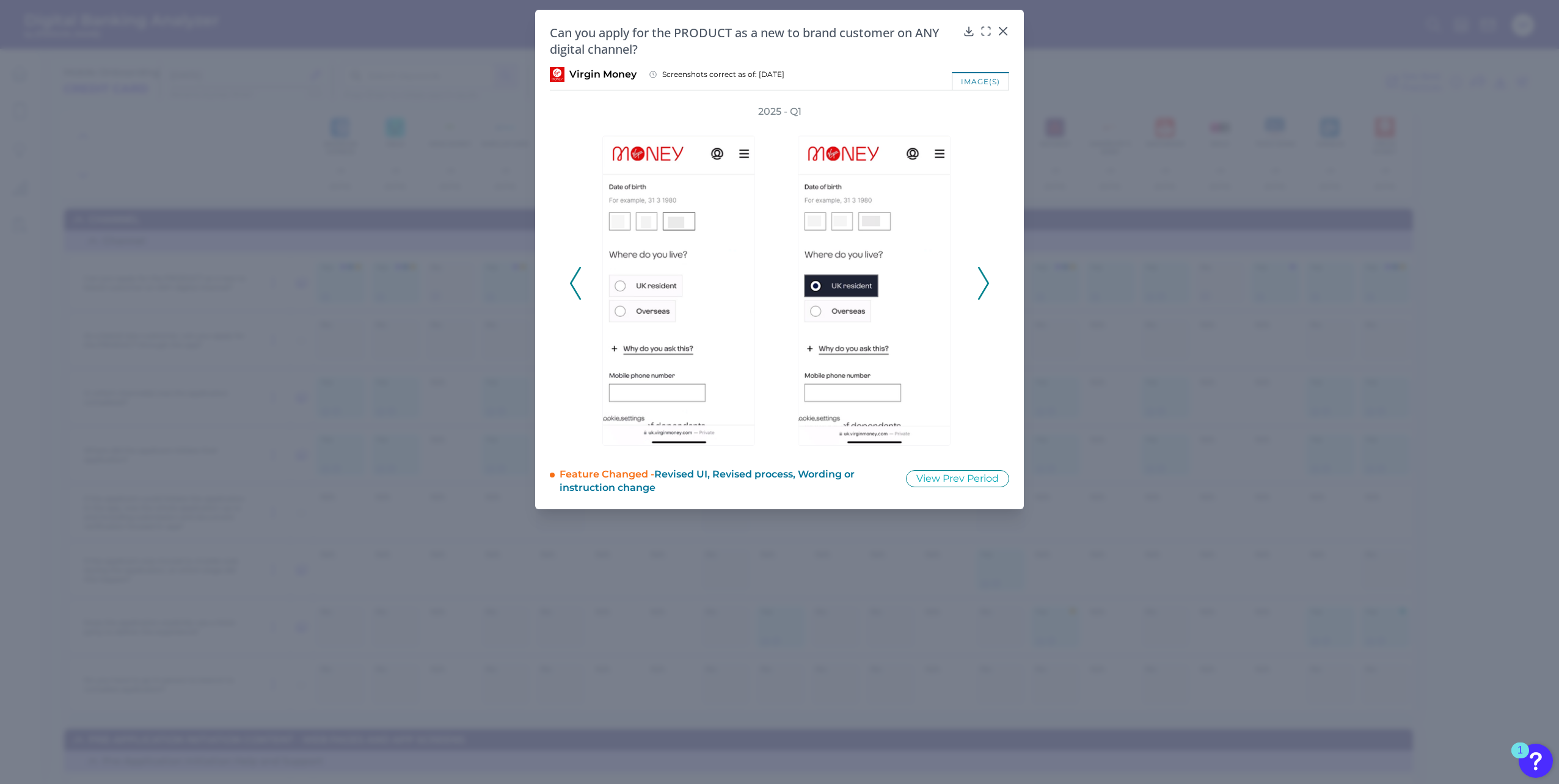
click at [979, 283] on icon at bounding box center [984, 283] width 11 height 33
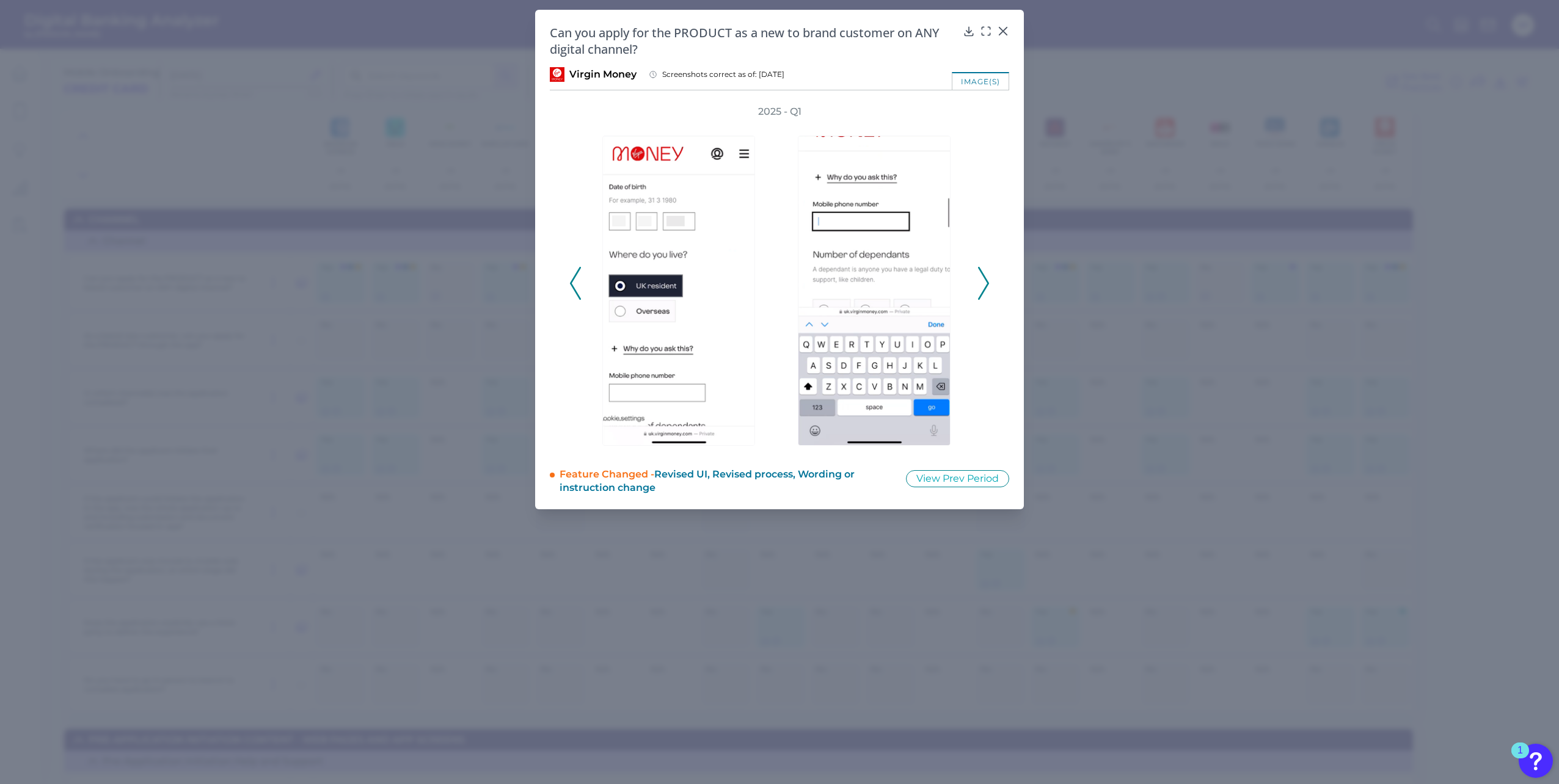
click at [984, 283] on icon at bounding box center [984, 283] width 11 height 33
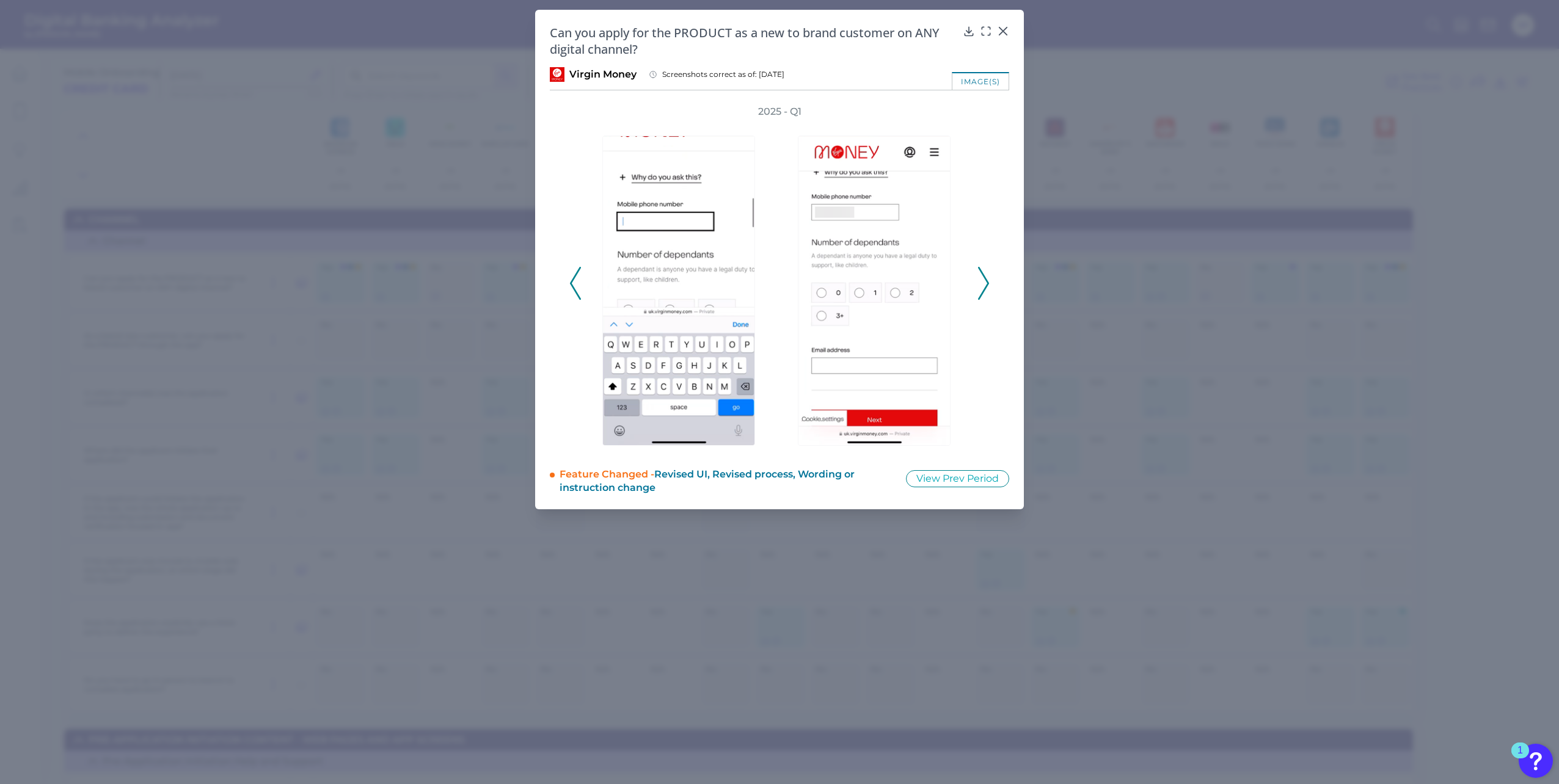
click at [984, 283] on icon at bounding box center [984, 283] width 11 height 33
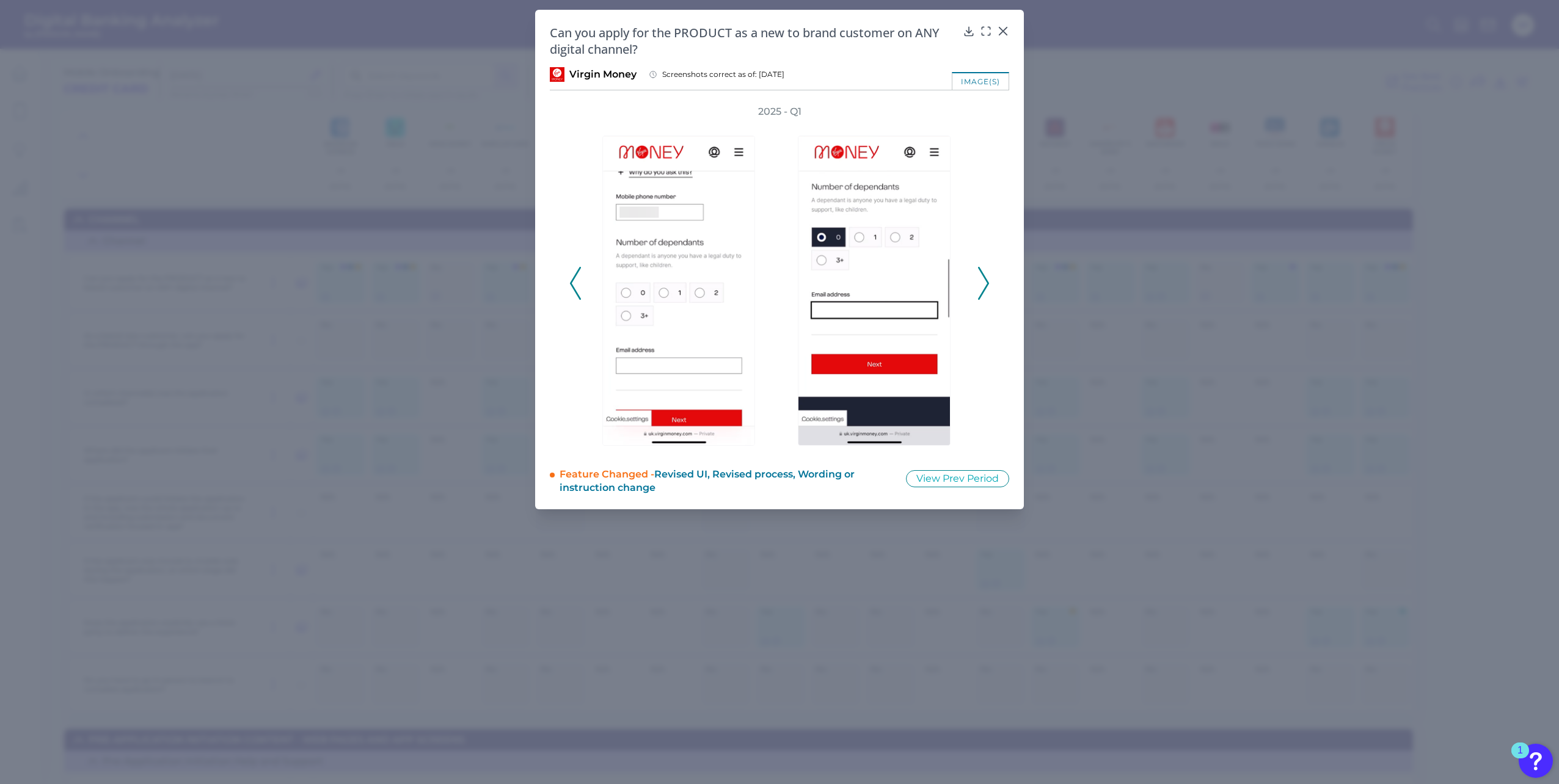
click at [984, 283] on icon at bounding box center [984, 283] width 11 height 33
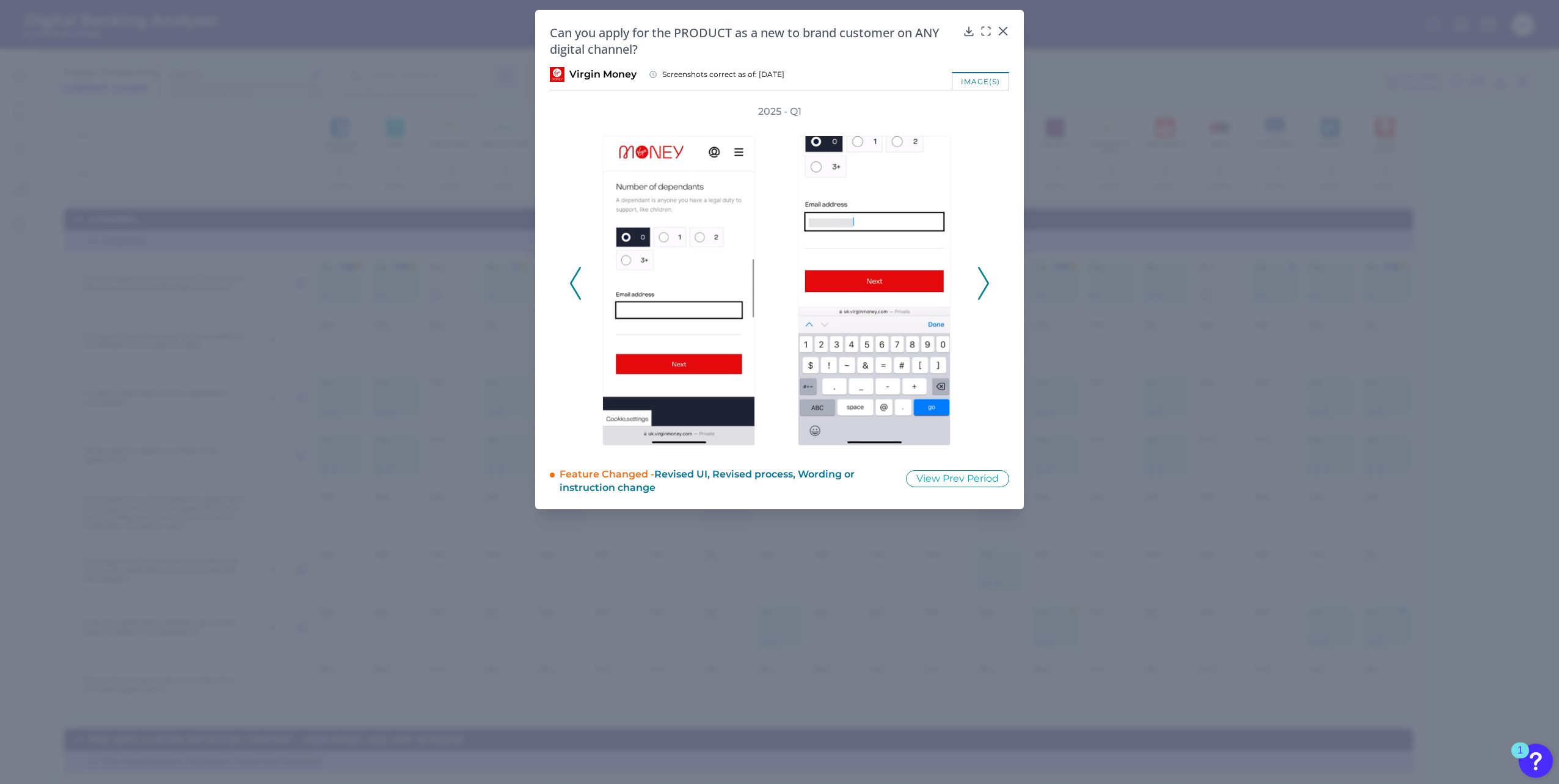
click at [984, 283] on icon at bounding box center [984, 283] width 11 height 33
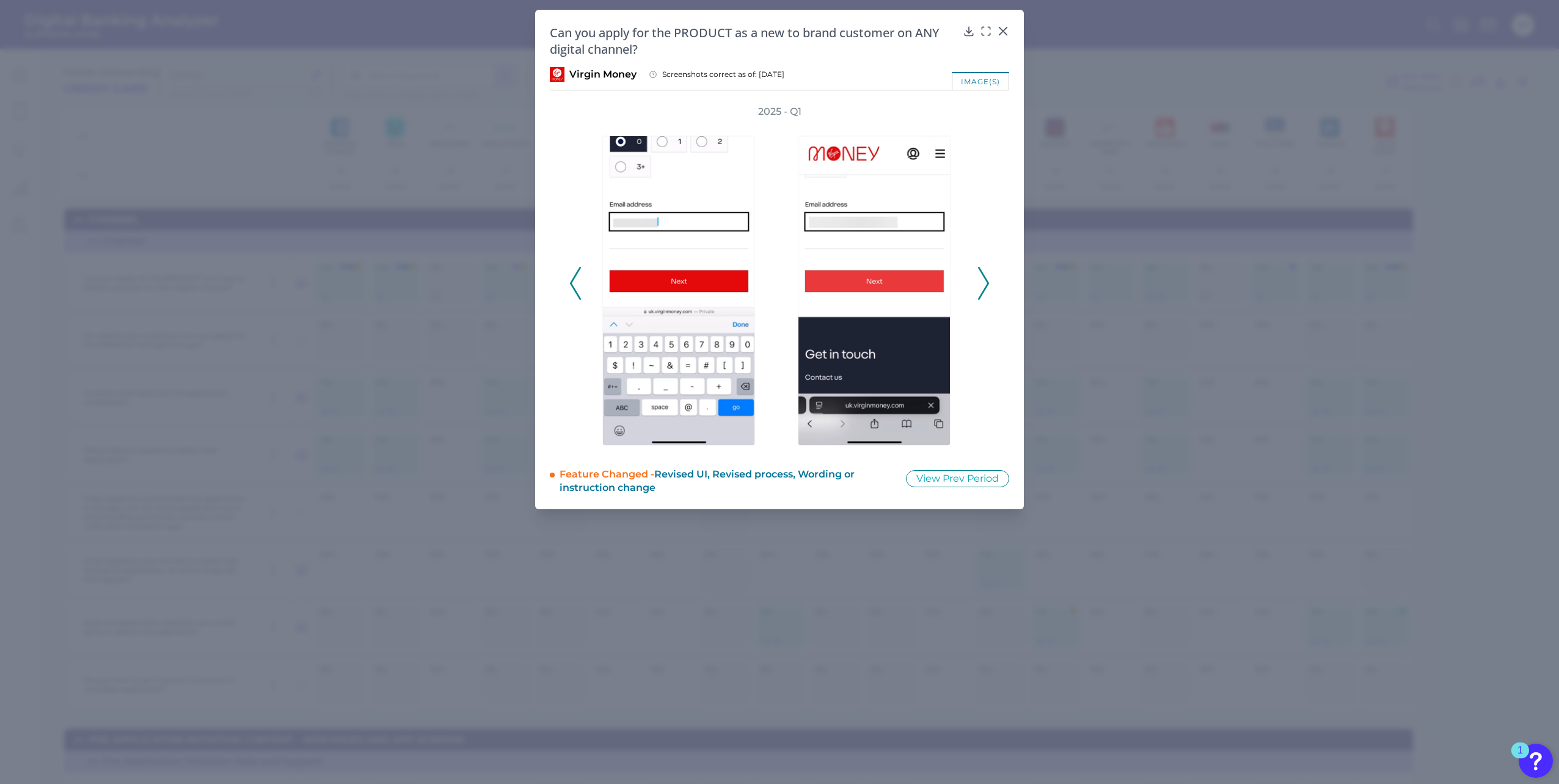
click at [984, 283] on icon at bounding box center [984, 283] width 11 height 33
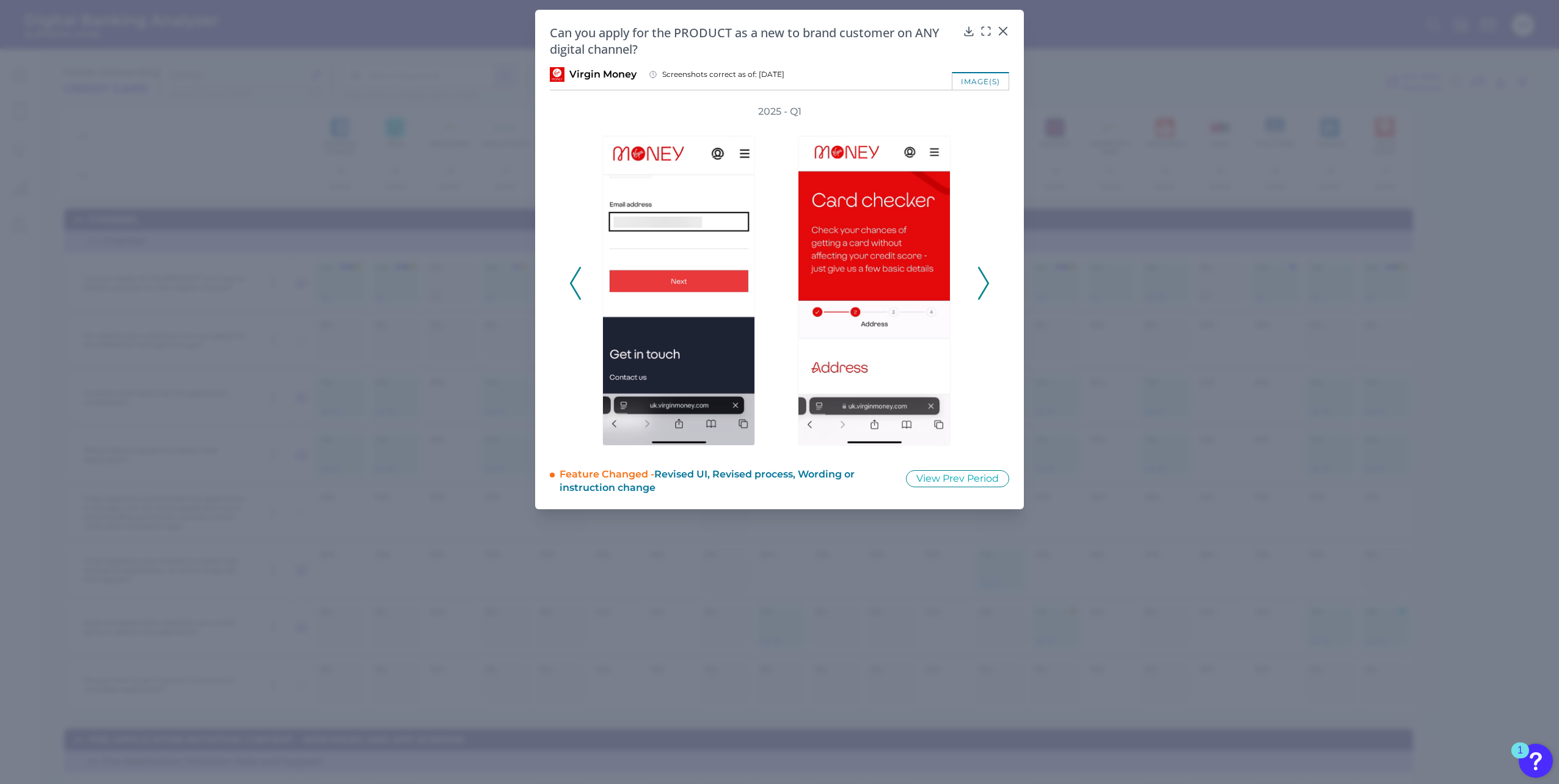
click at [984, 283] on icon at bounding box center [984, 283] width 11 height 33
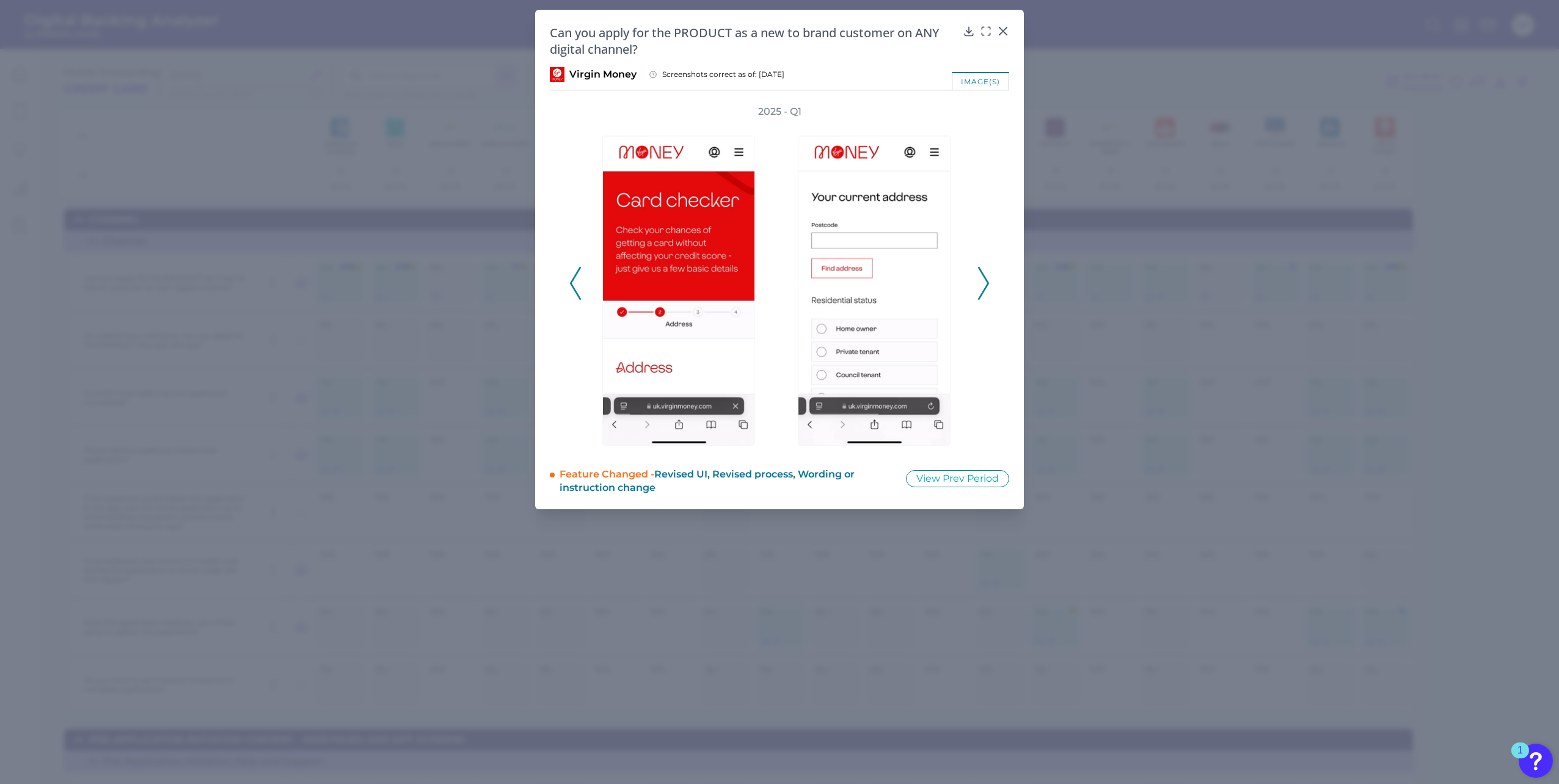
click at [984, 283] on icon at bounding box center [984, 283] width 11 height 33
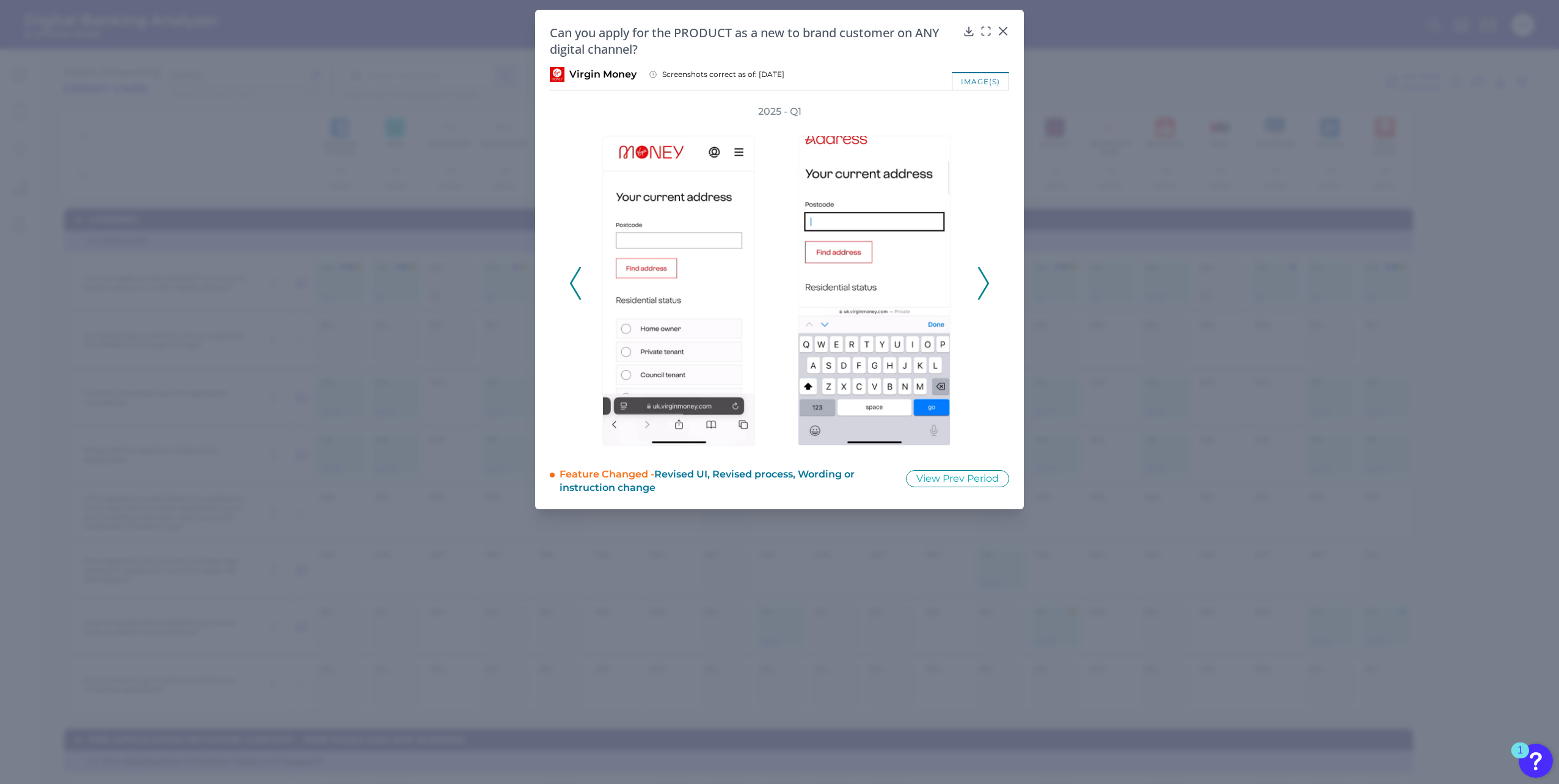
click at [984, 283] on icon at bounding box center [984, 283] width 11 height 33
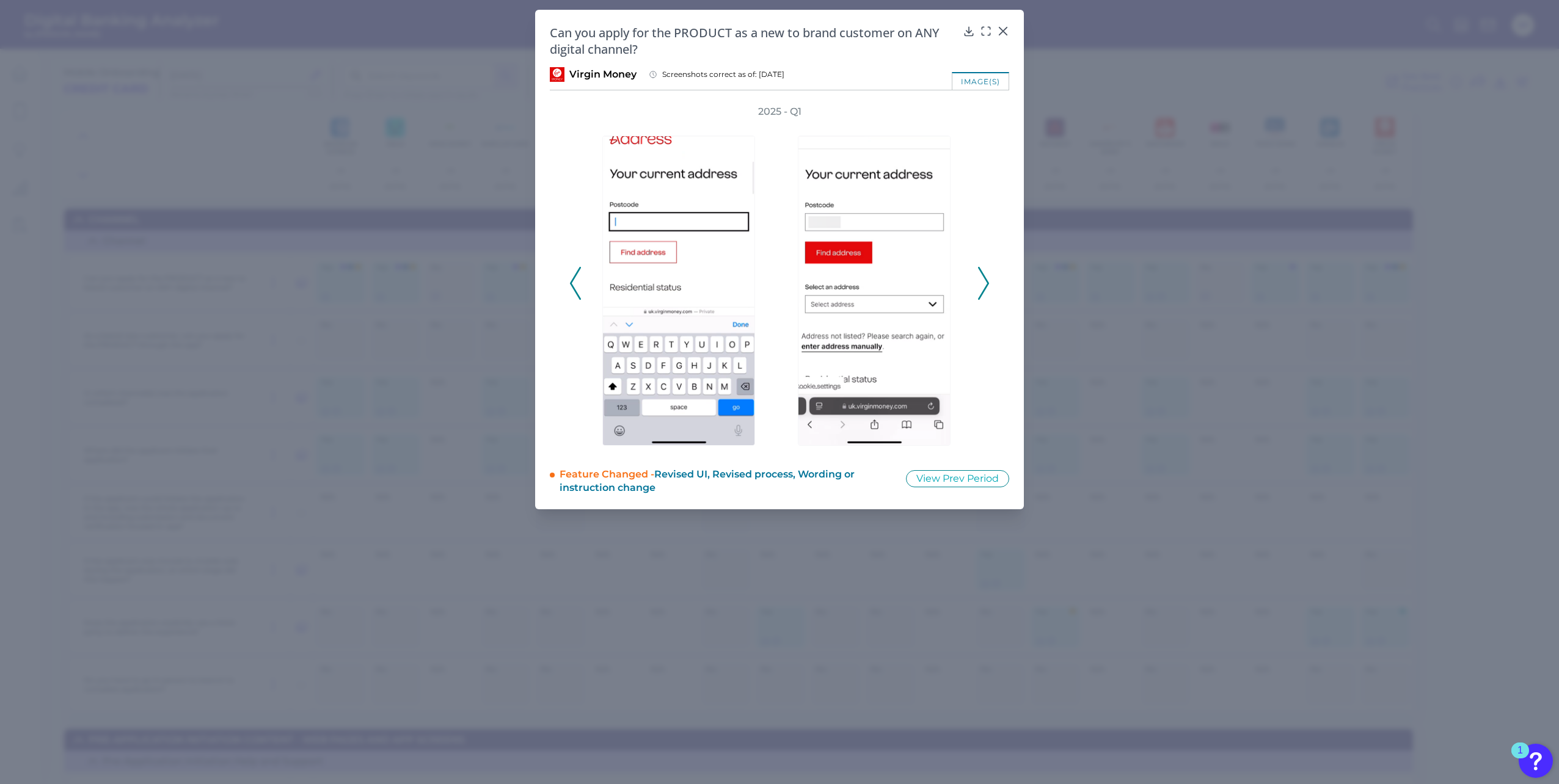
click at [984, 283] on icon at bounding box center [984, 283] width 11 height 33
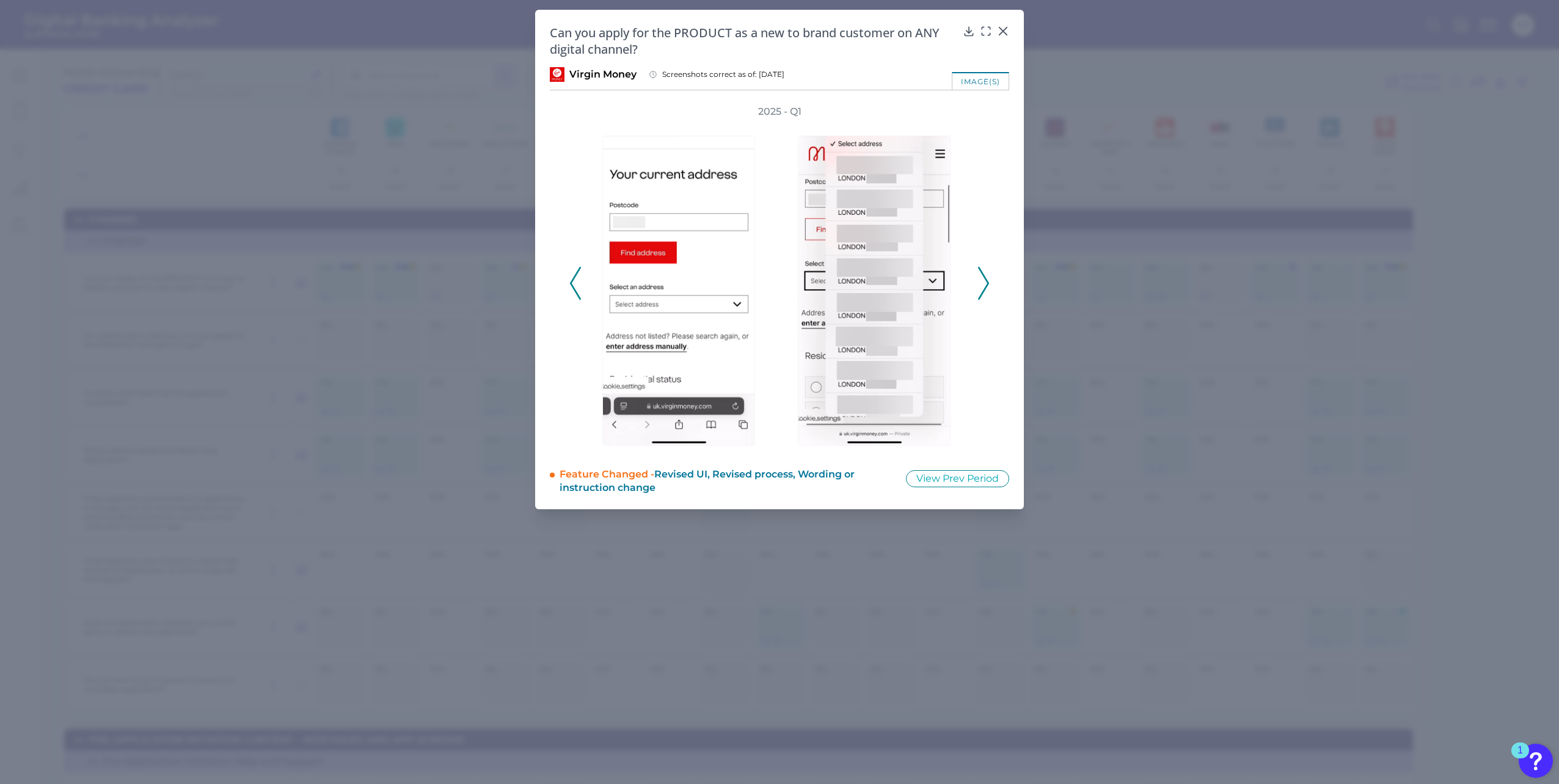
click at [984, 283] on icon at bounding box center [984, 283] width 11 height 33
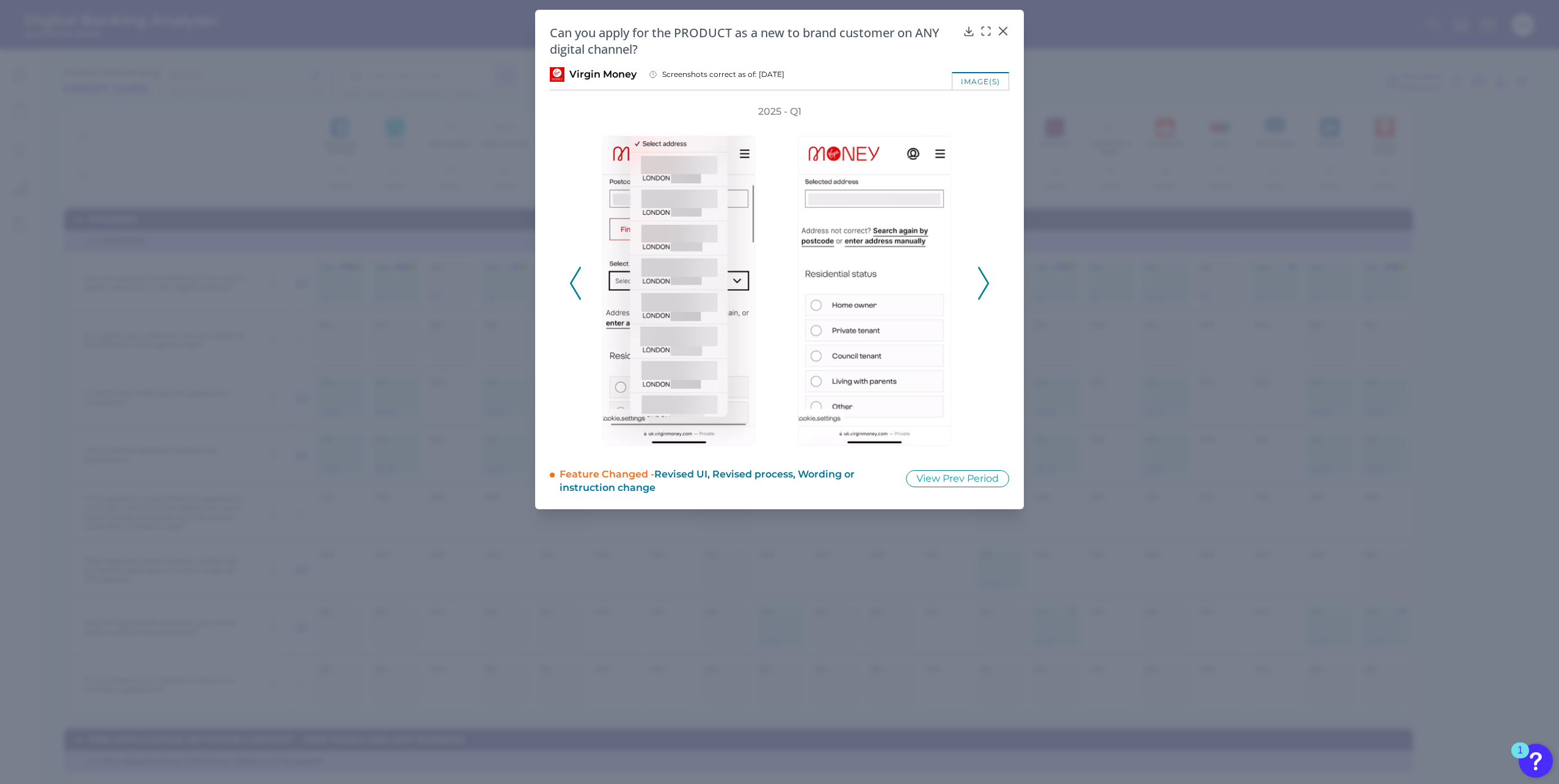
click at [984, 283] on icon at bounding box center [984, 283] width 11 height 33
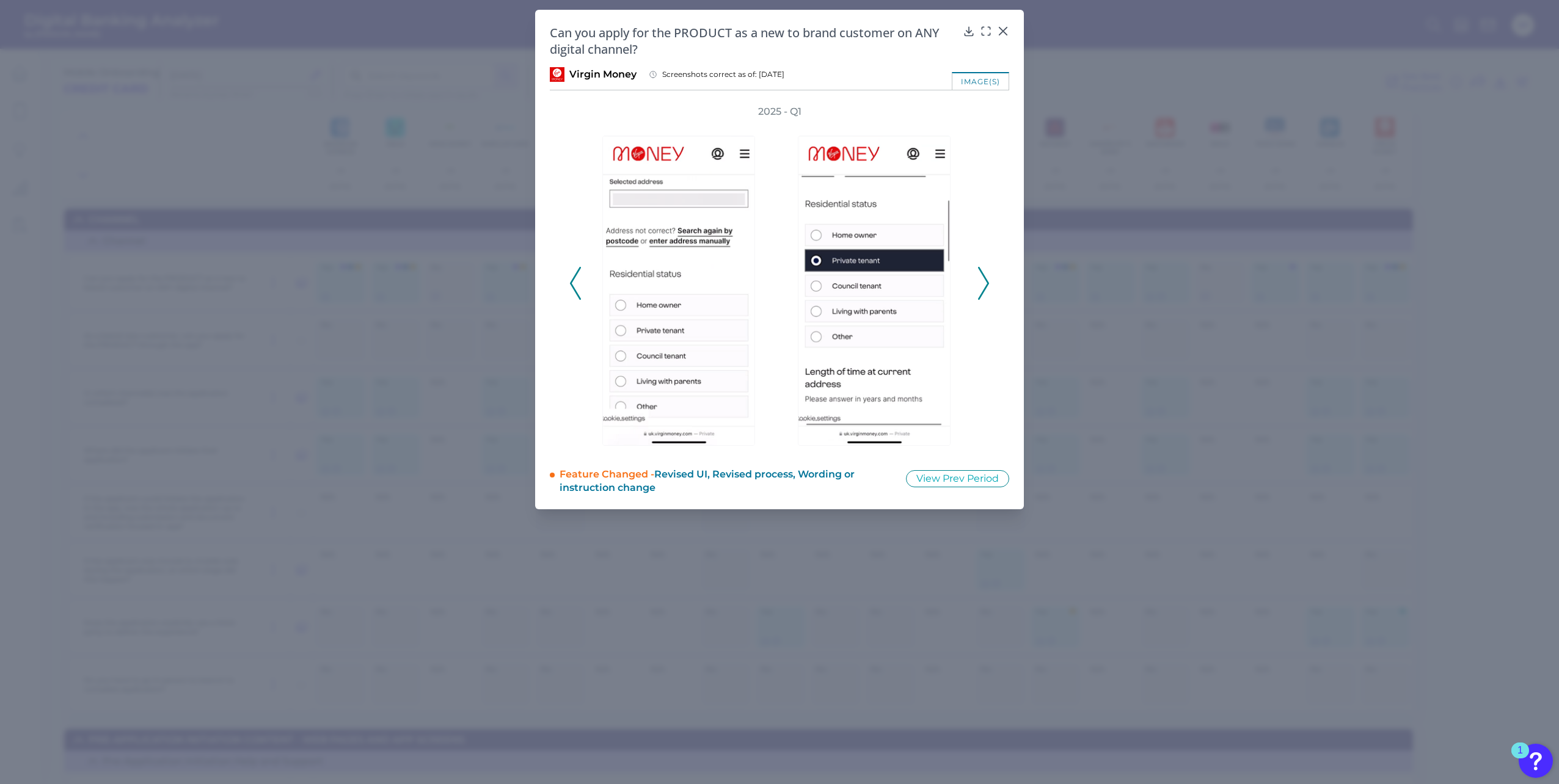
click at [984, 283] on icon at bounding box center [984, 283] width 11 height 33
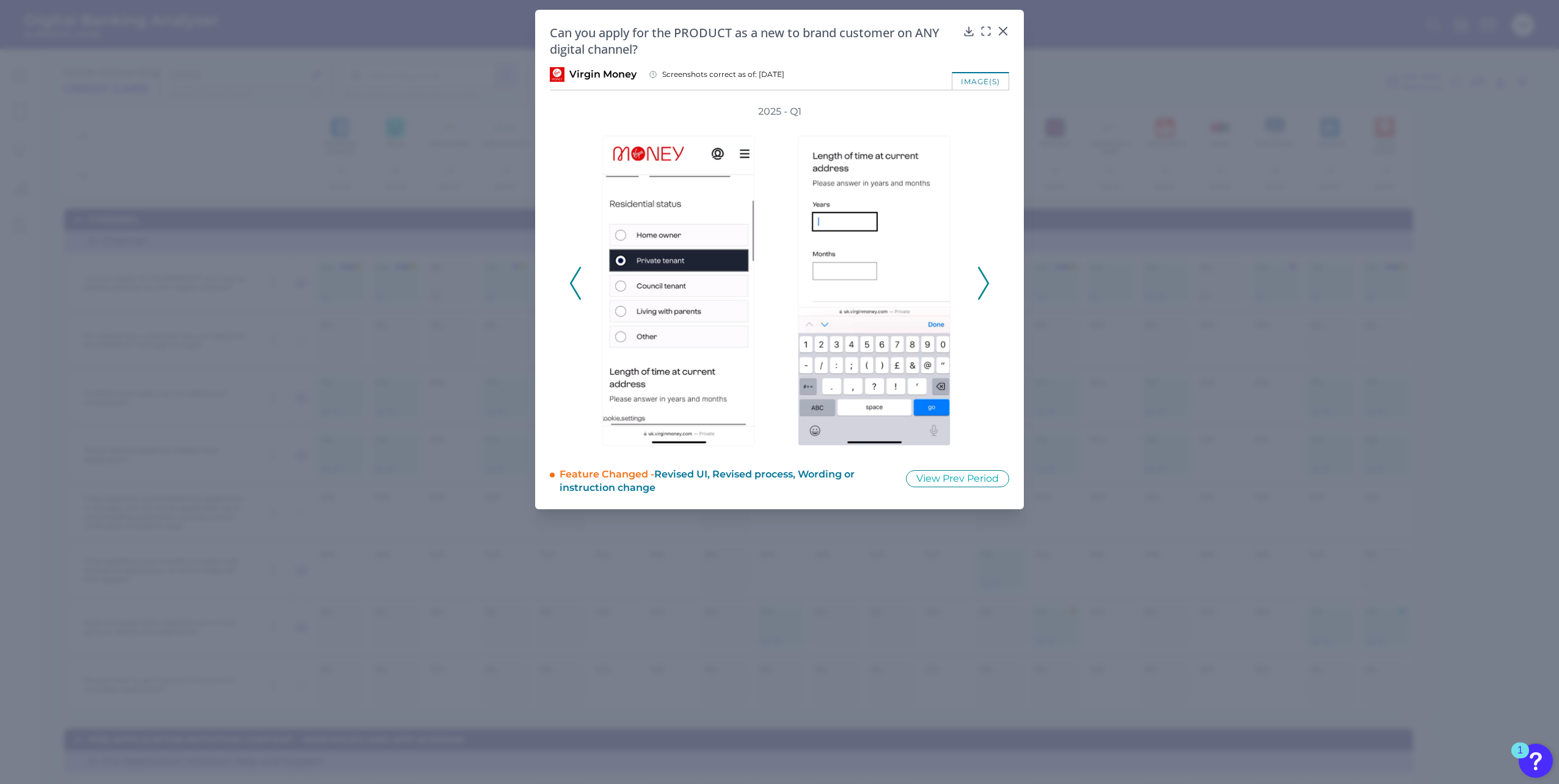
click at [984, 283] on icon at bounding box center [984, 283] width 11 height 33
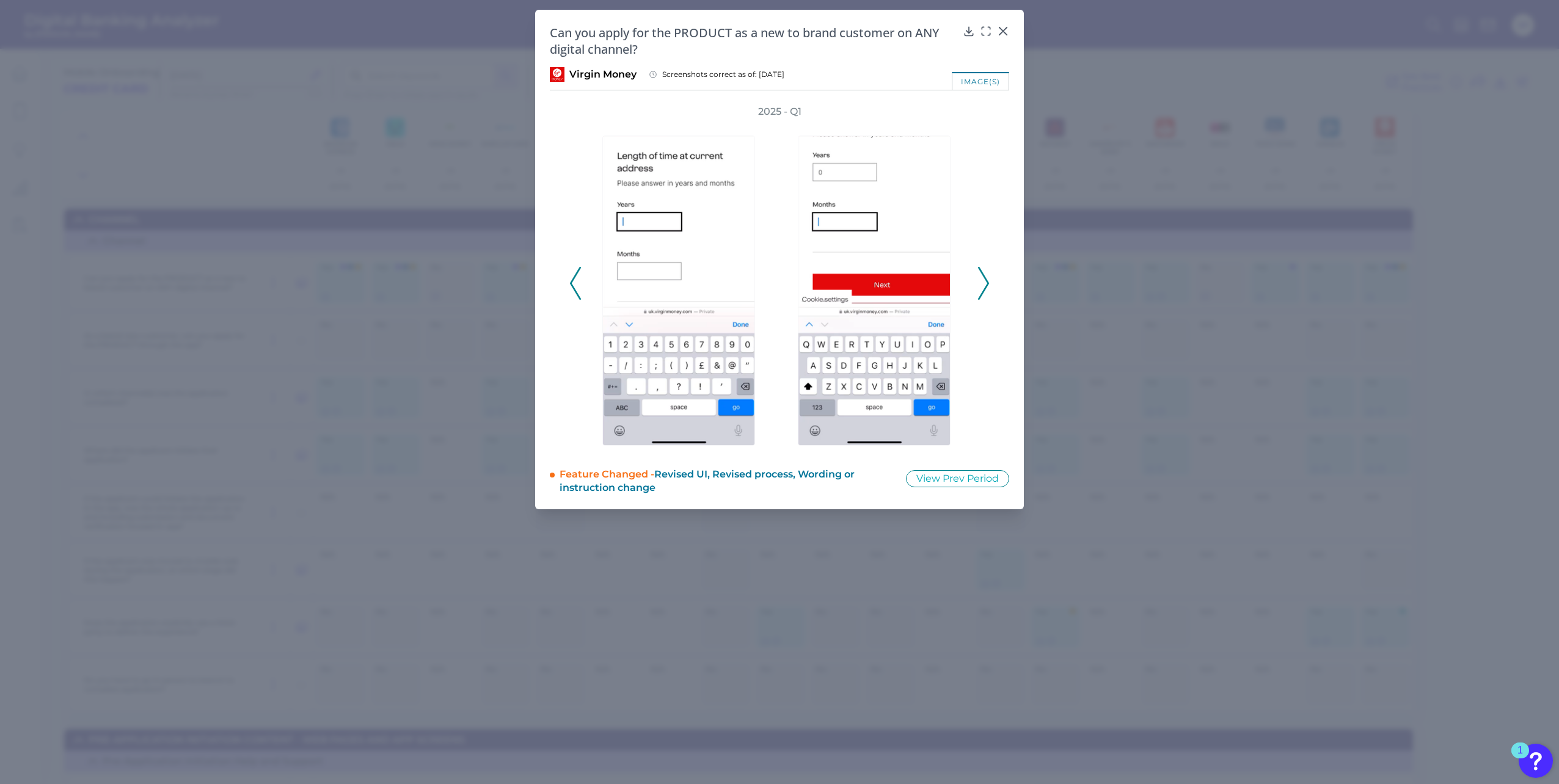
click at [984, 283] on icon at bounding box center [984, 283] width 11 height 33
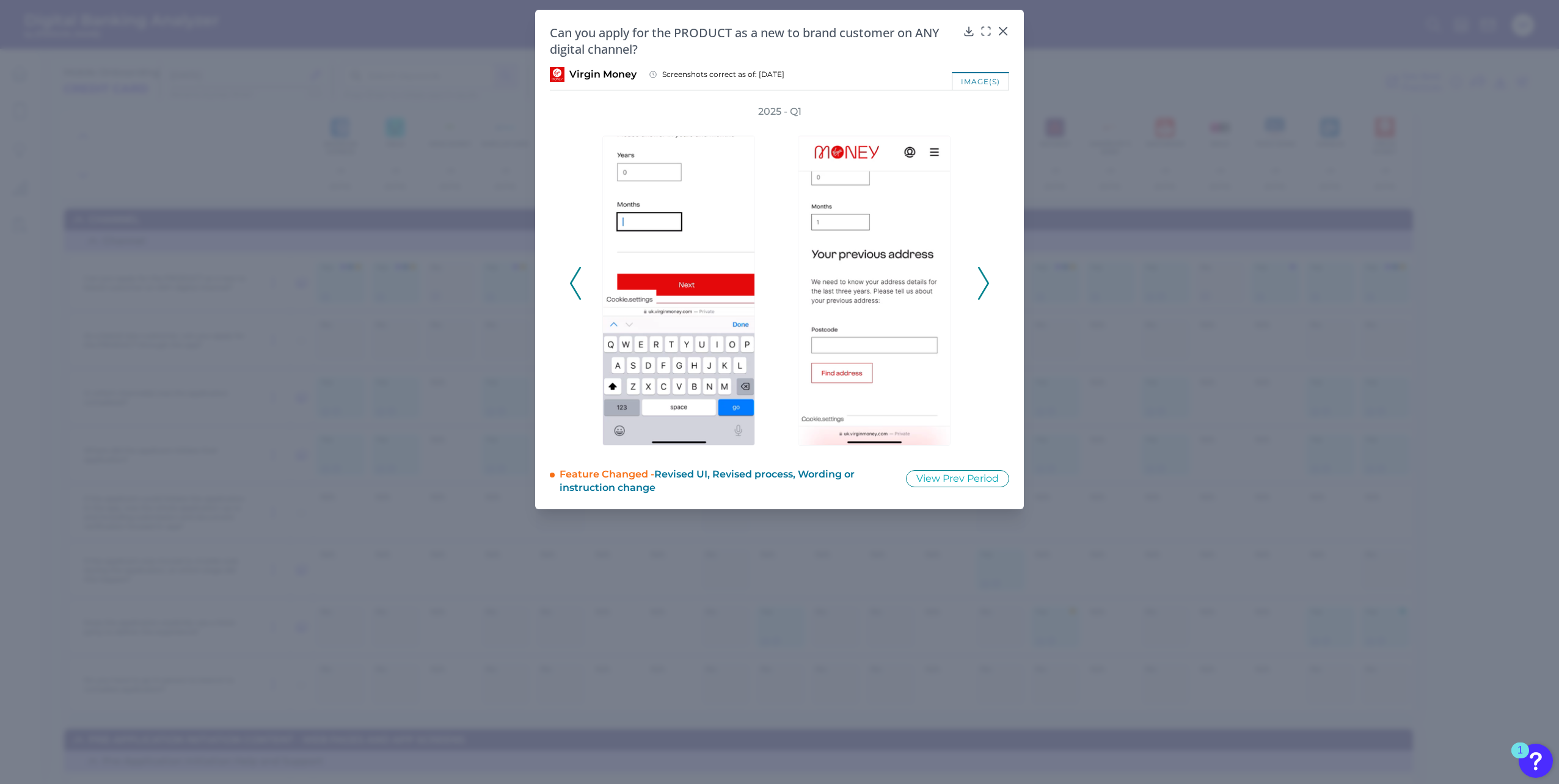
click at [984, 283] on icon at bounding box center [984, 283] width 11 height 33
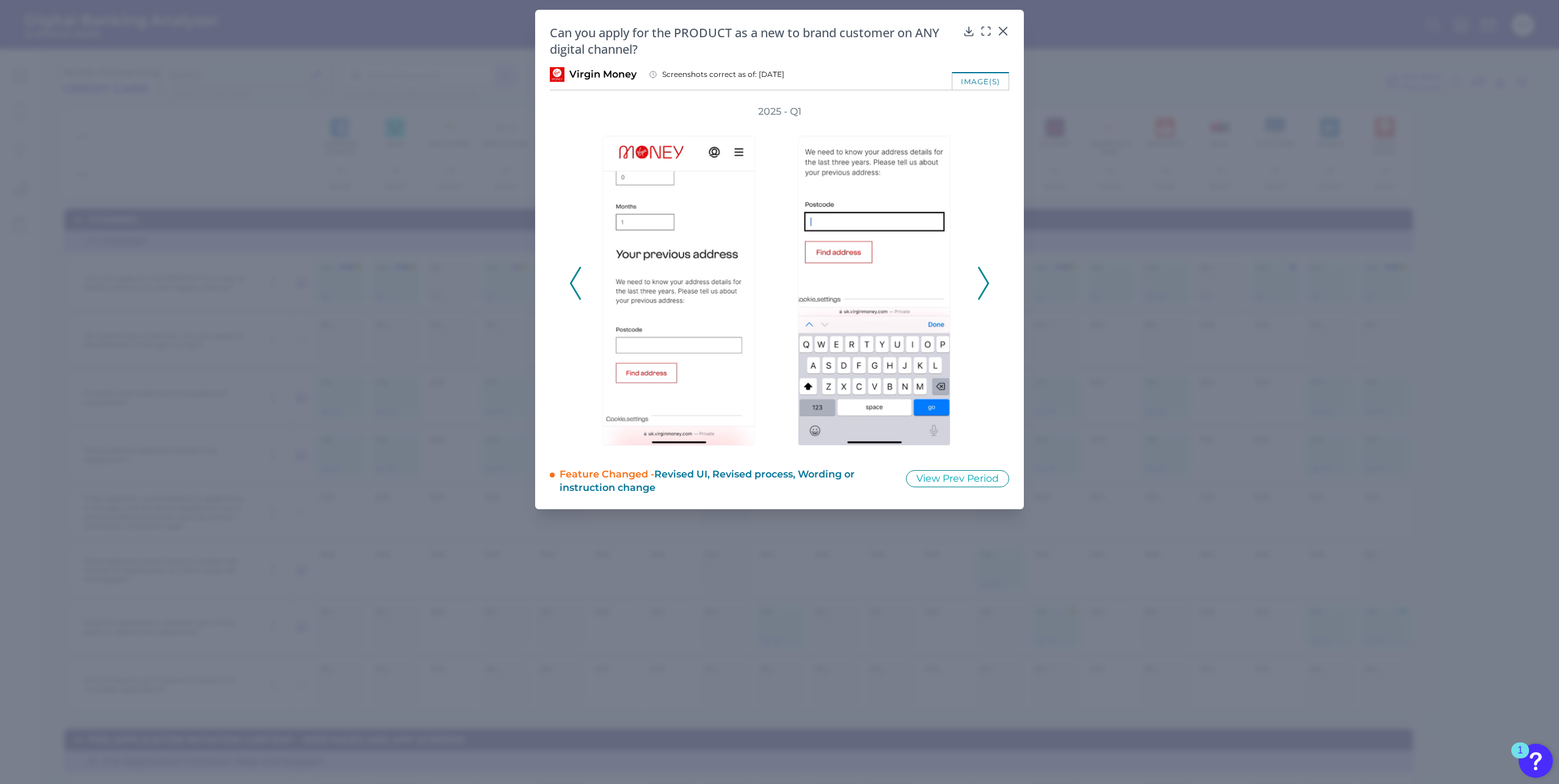
click at [984, 283] on icon at bounding box center [984, 283] width 11 height 33
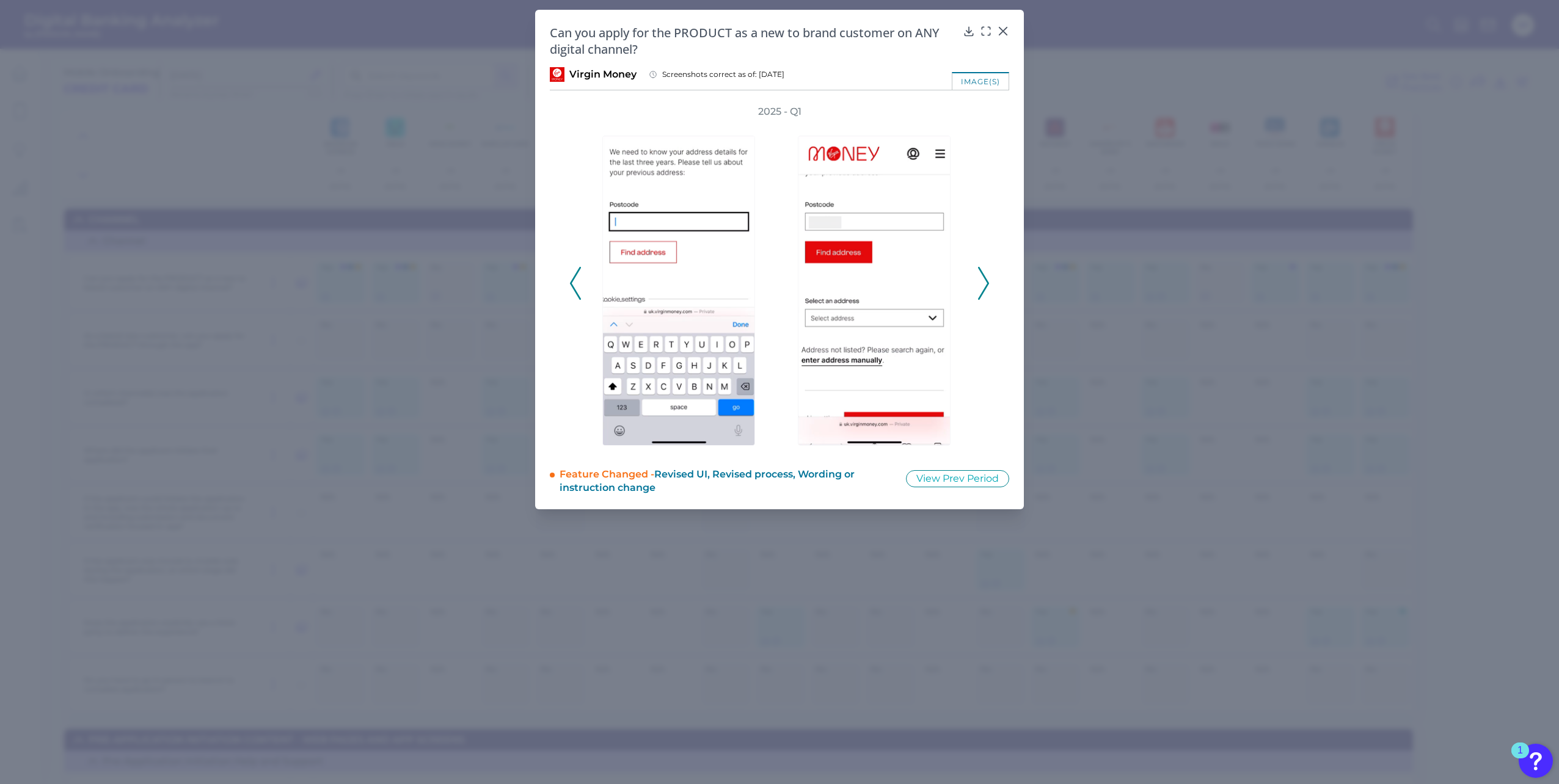
drag, startPoint x: 984, startPoint y: 283, endPoint x: 987, endPoint y: 264, distance: 19.2
click at [987, 264] on div "2025 - Q1" at bounding box center [779, 277] width 421 height 344
click at [987, 275] on icon at bounding box center [984, 283] width 11 height 33
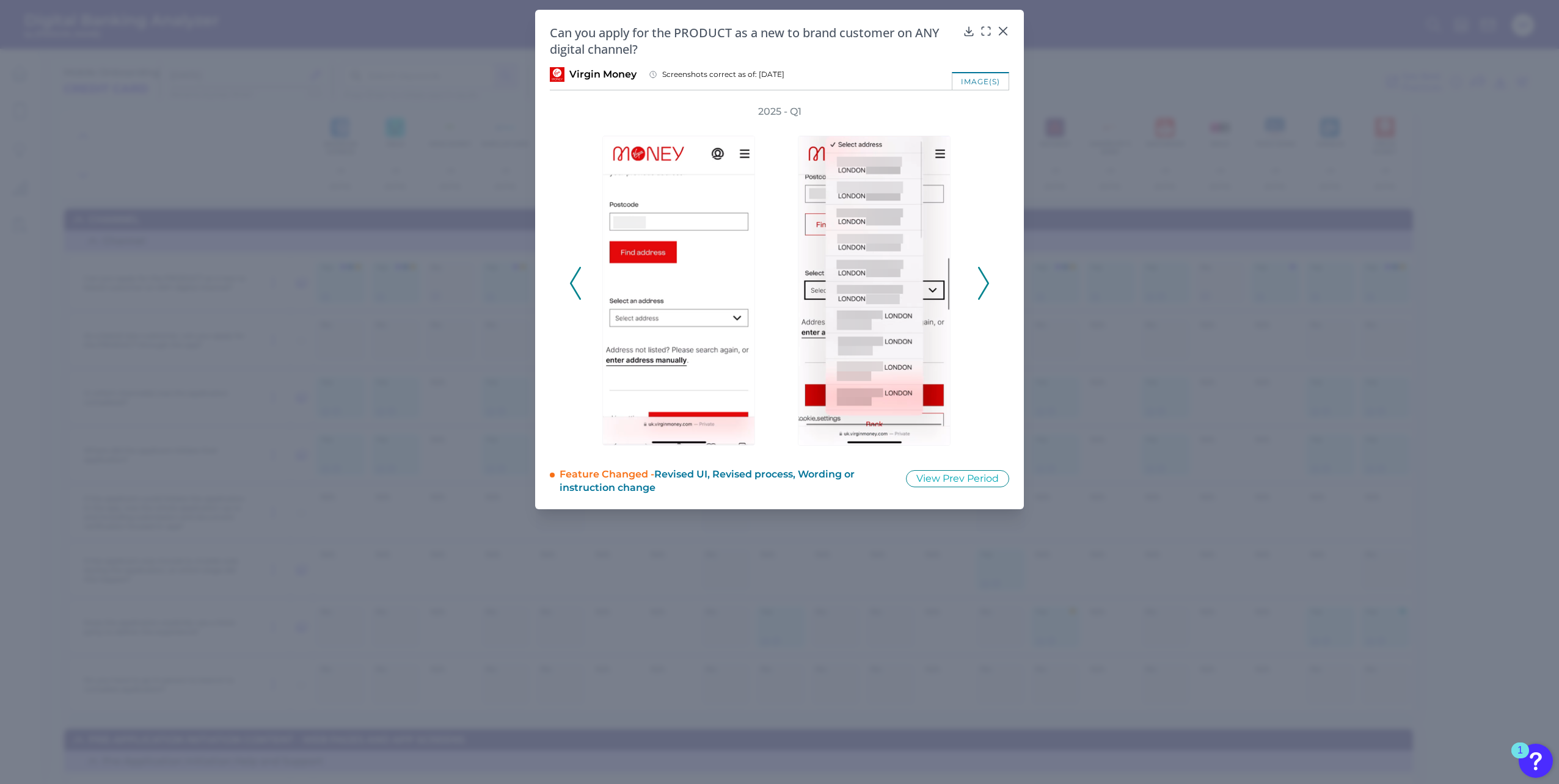
click at [987, 276] on icon at bounding box center [984, 283] width 11 height 33
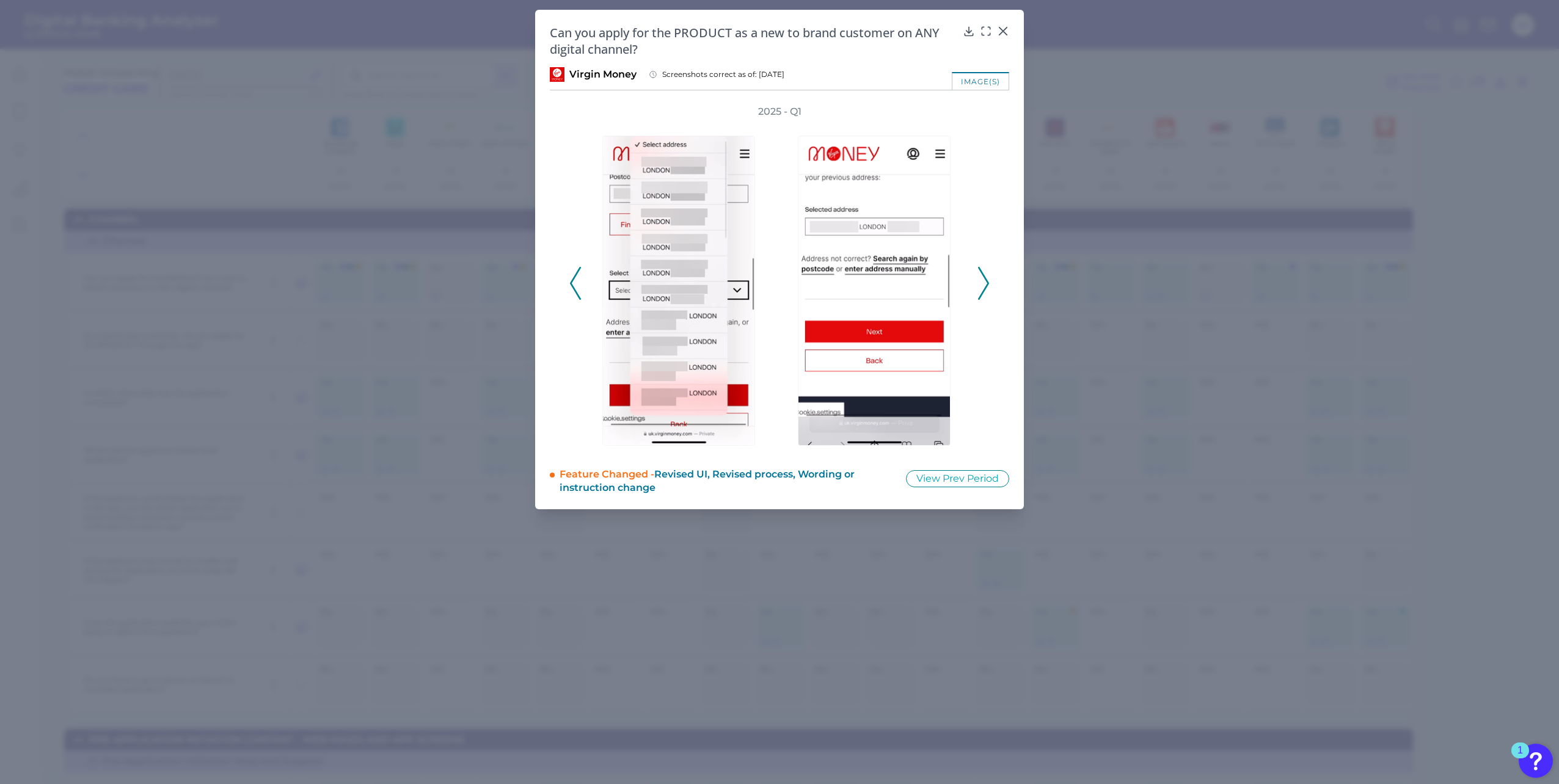
click at [987, 276] on icon at bounding box center [984, 283] width 11 height 33
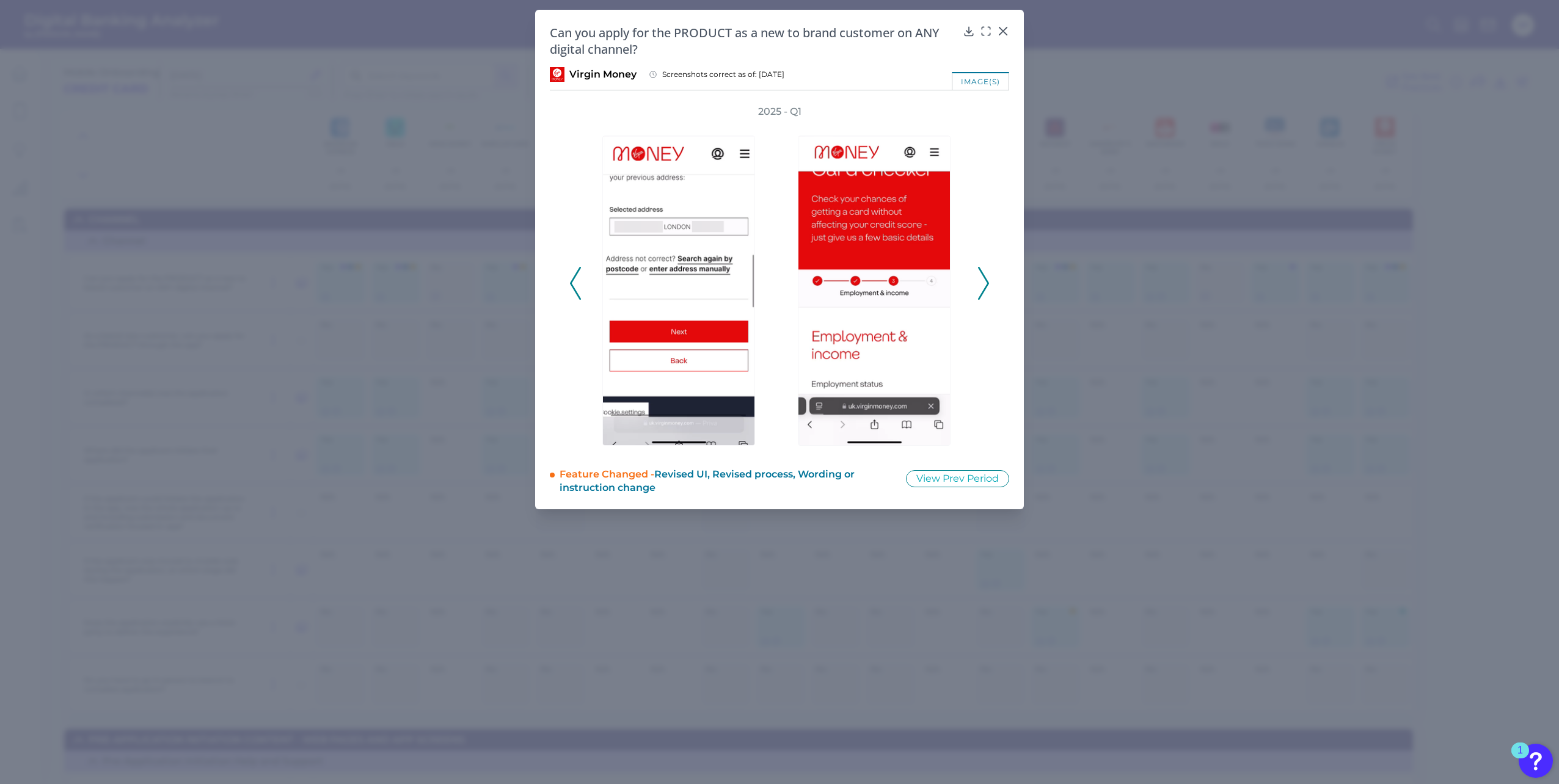
click at [987, 276] on icon at bounding box center [984, 283] width 11 height 33
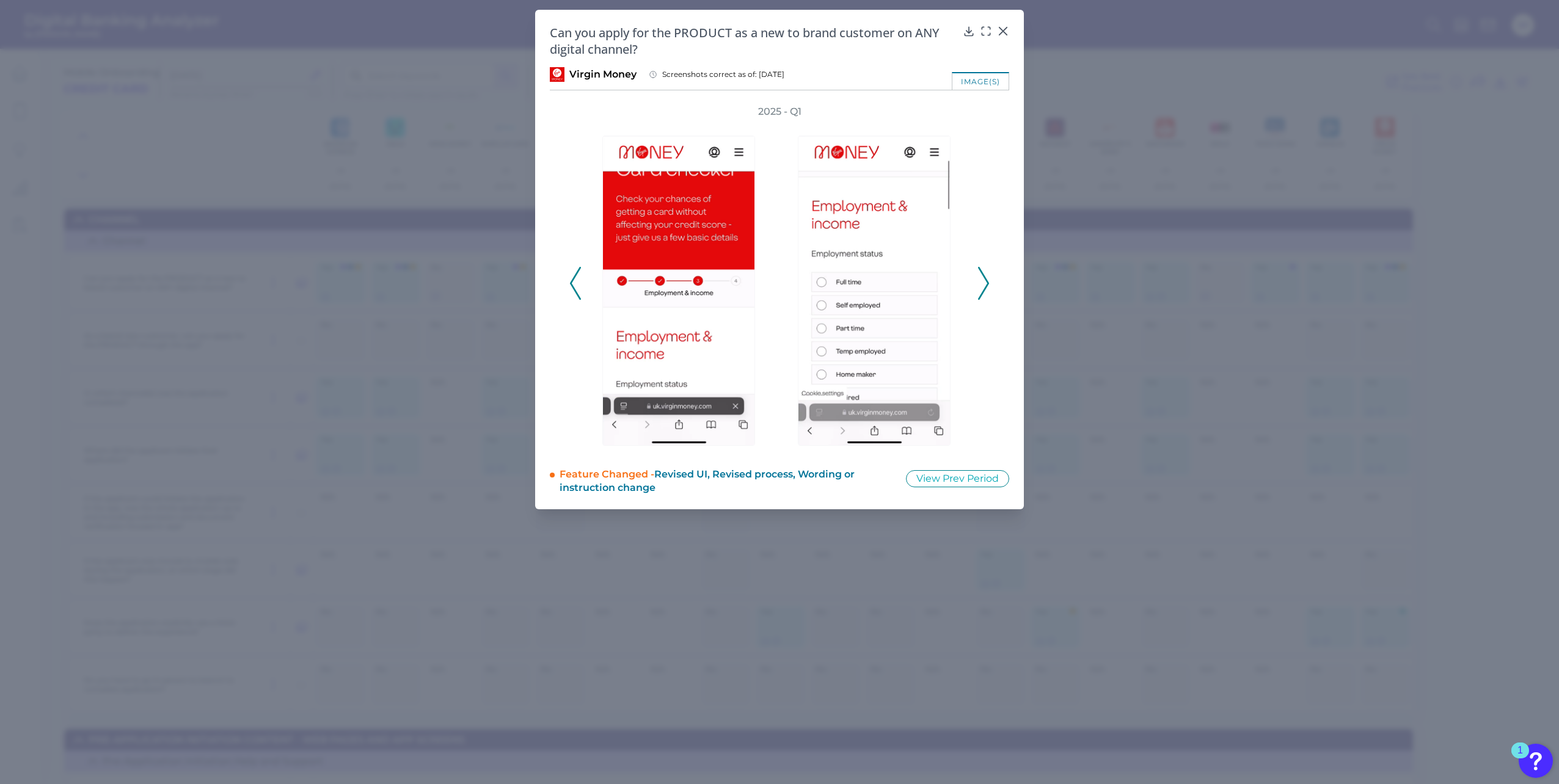
click at [987, 276] on icon at bounding box center [984, 283] width 11 height 33
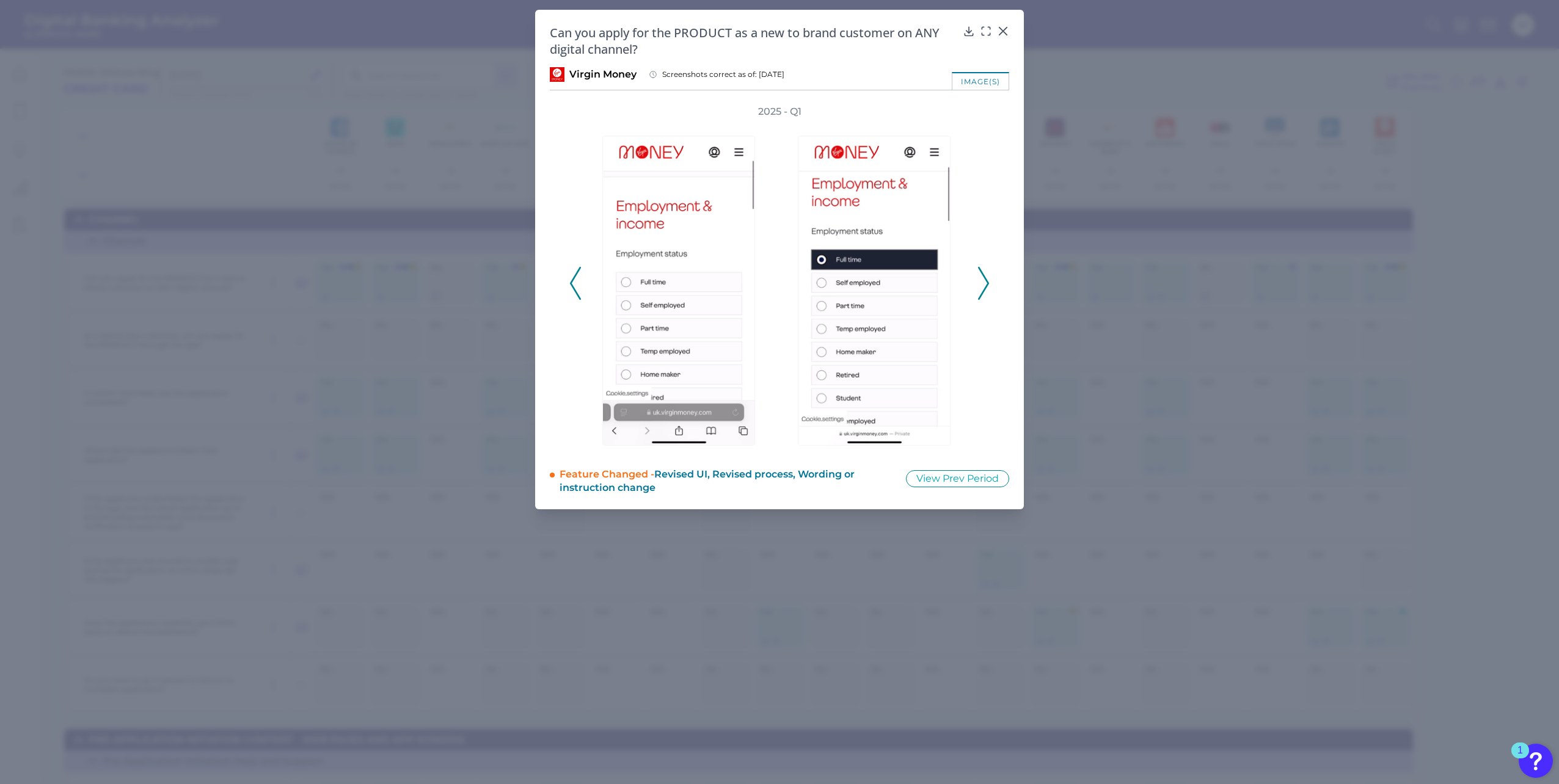
click at [987, 276] on icon at bounding box center [984, 283] width 11 height 33
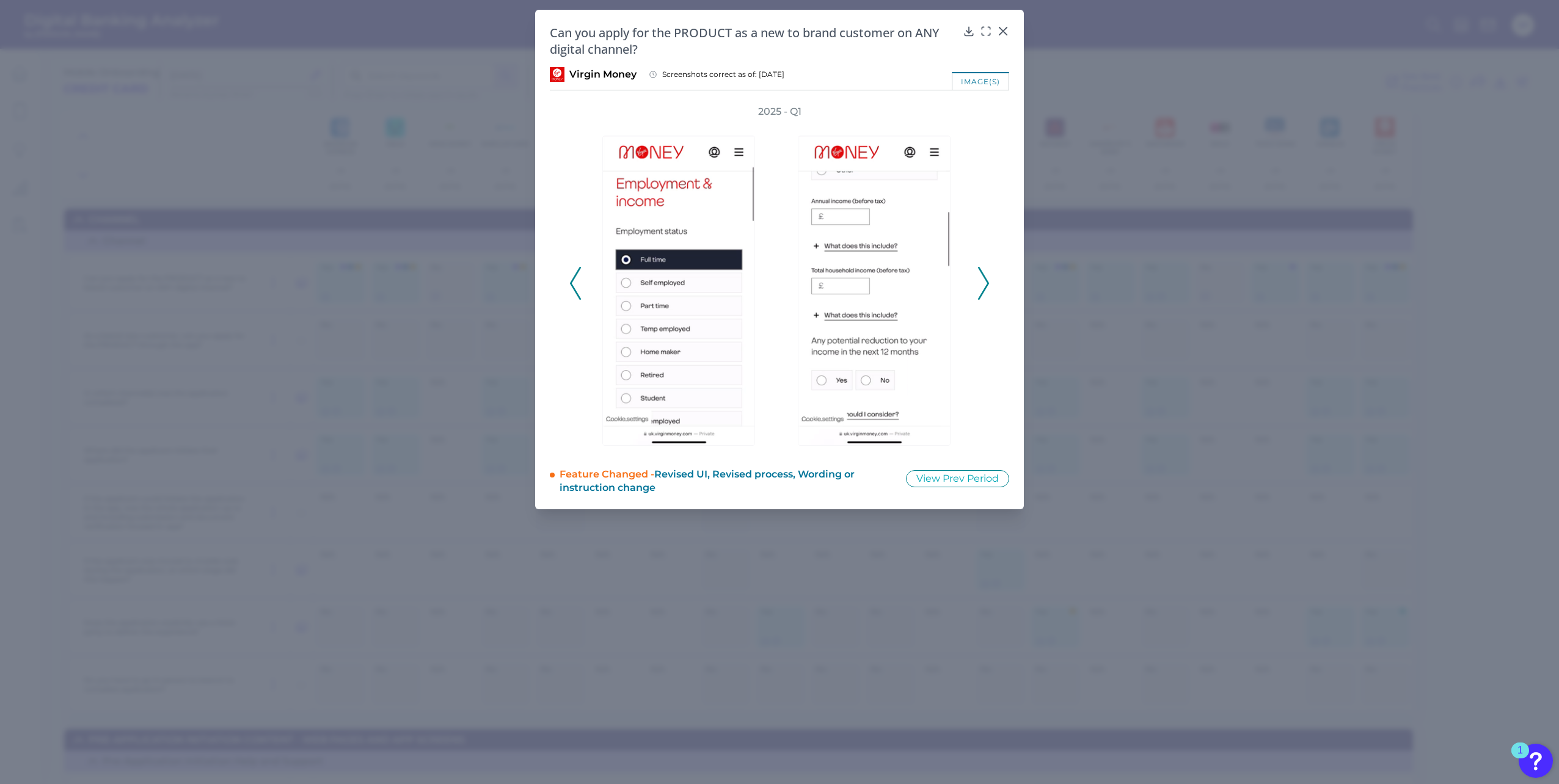
click at [987, 276] on icon at bounding box center [984, 283] width 11 height 33
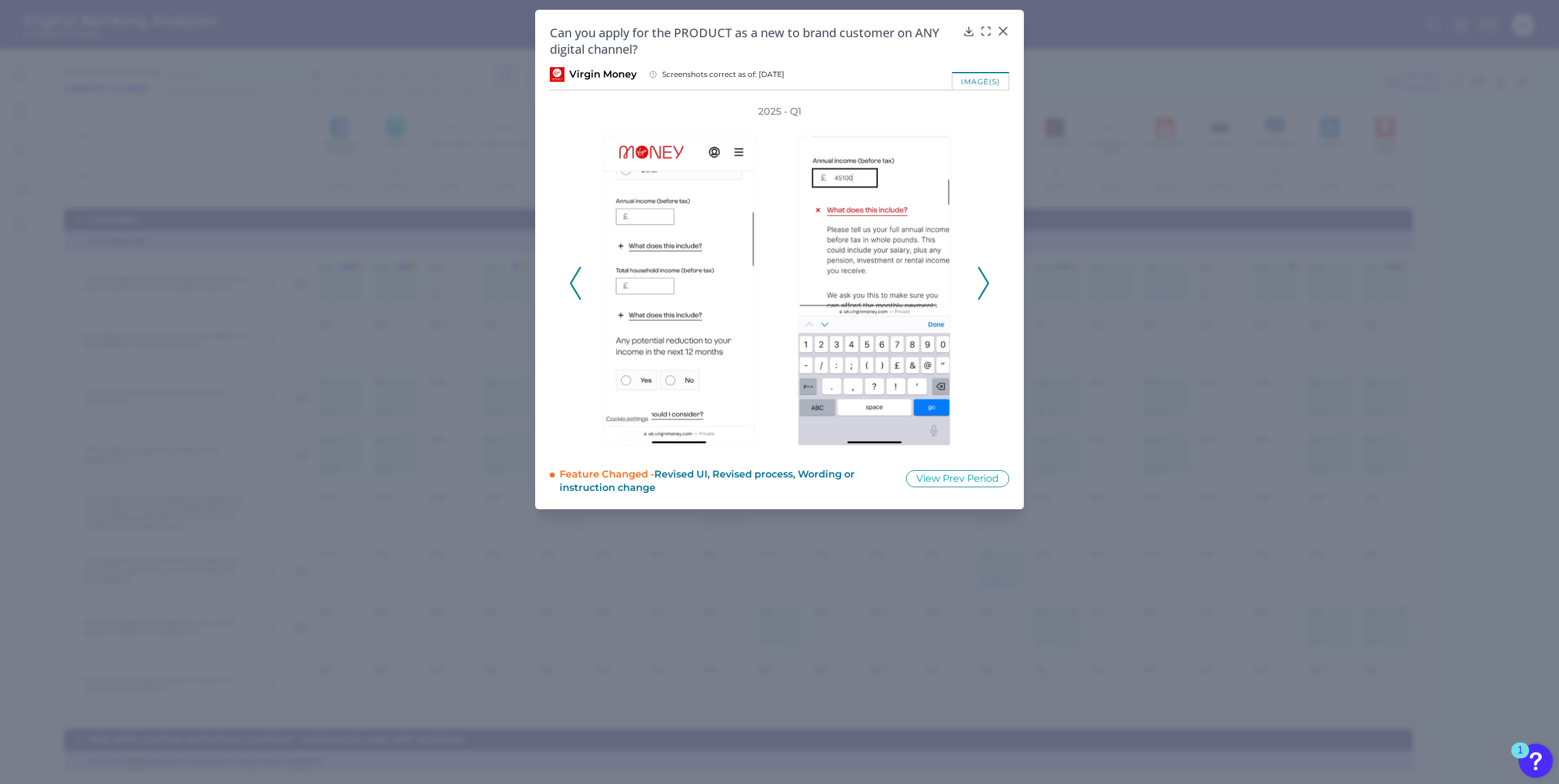
click at [984, 279] on icon at bounding box center [984, 283] width 11 height 33
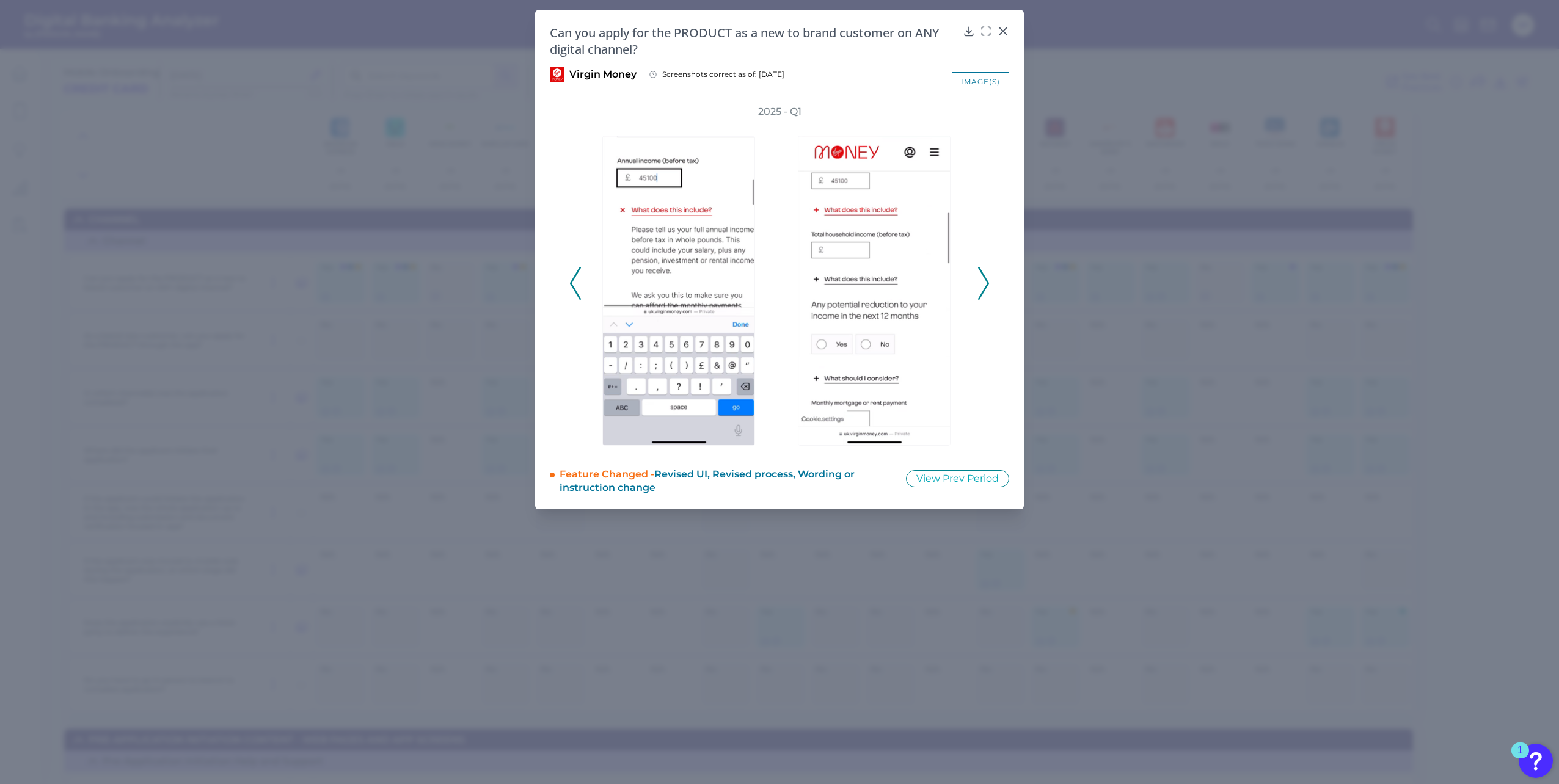
click at [984, 279] on icon at bounding box center [984, 283] width 11 height 33
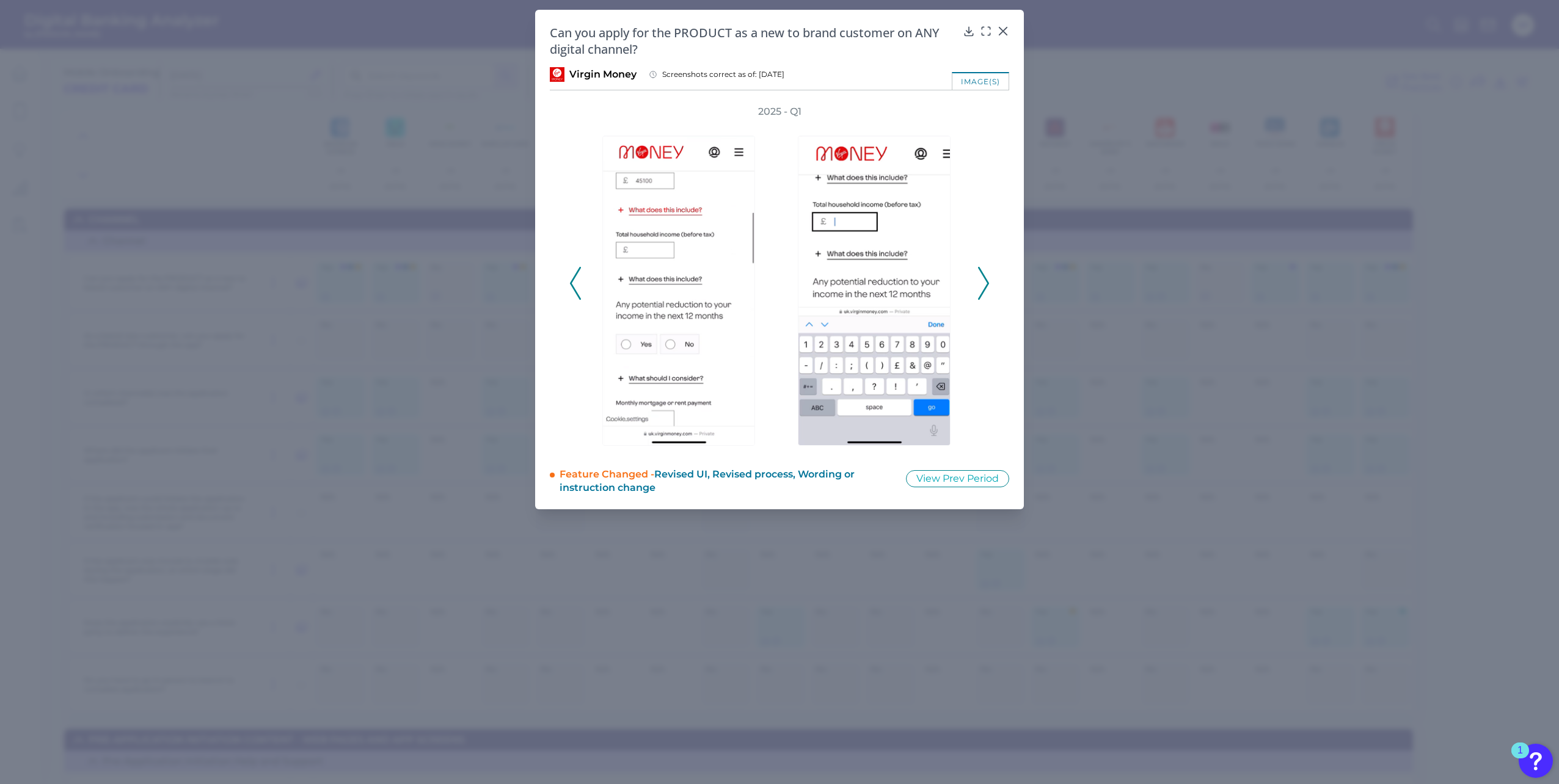
click at [984, 279] on icon at bounding box center [984, 283] width 11 height 33
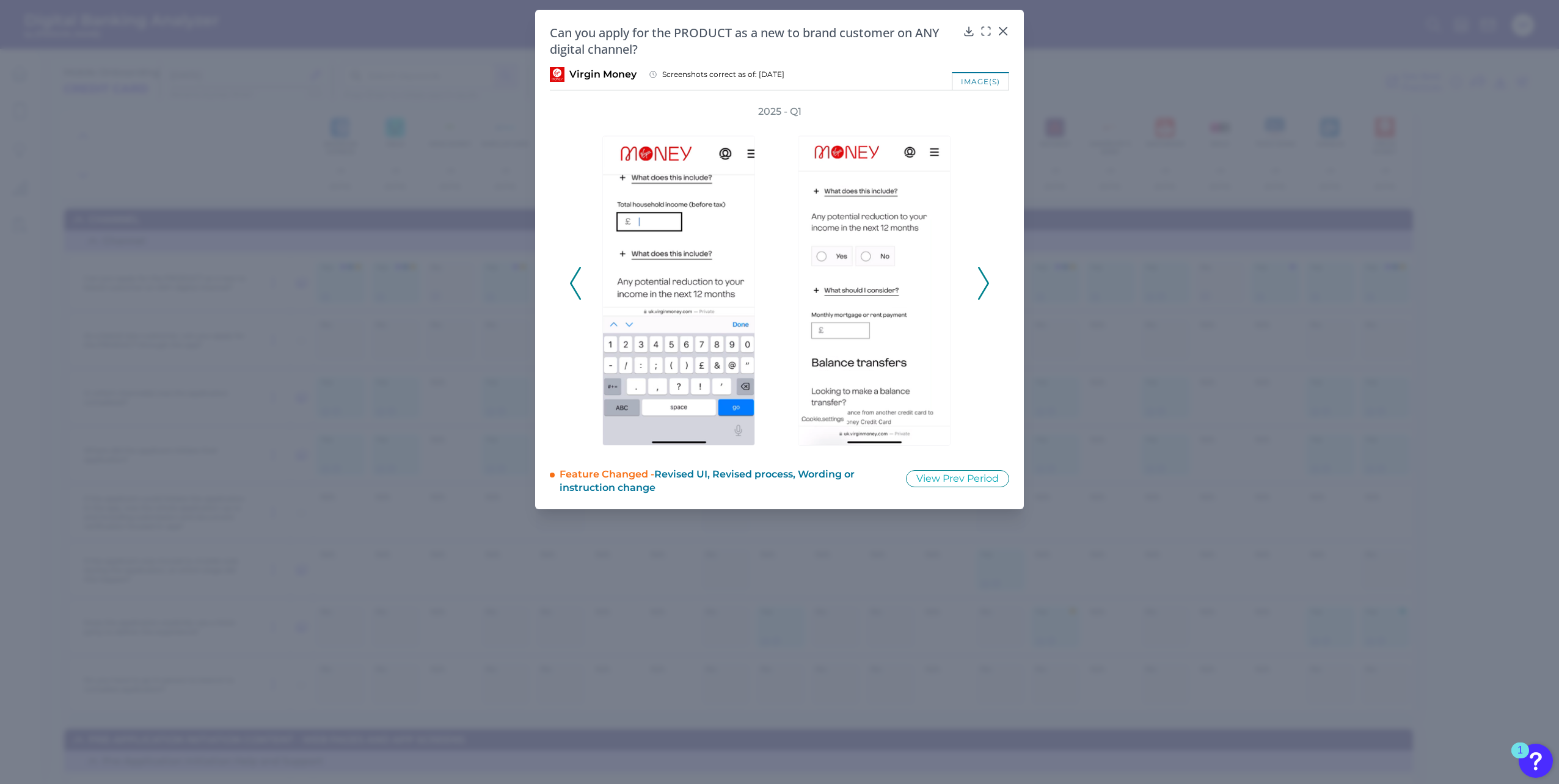
click at [984, 279] on icon at bounding box center [984, 283] width 11 height 33
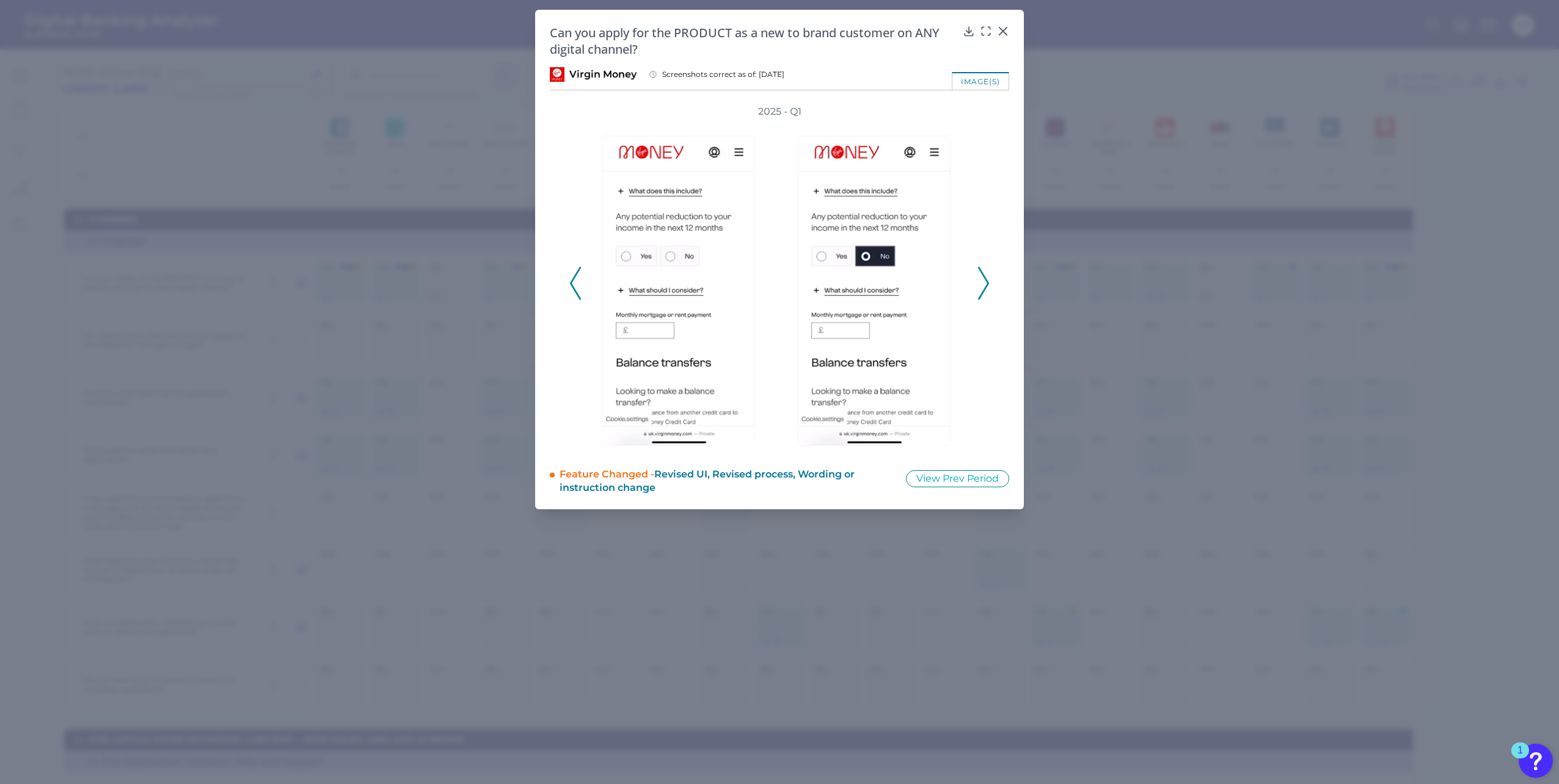
click at [984, 279] on icon at bounding box center [984, 283] width 11 height 33
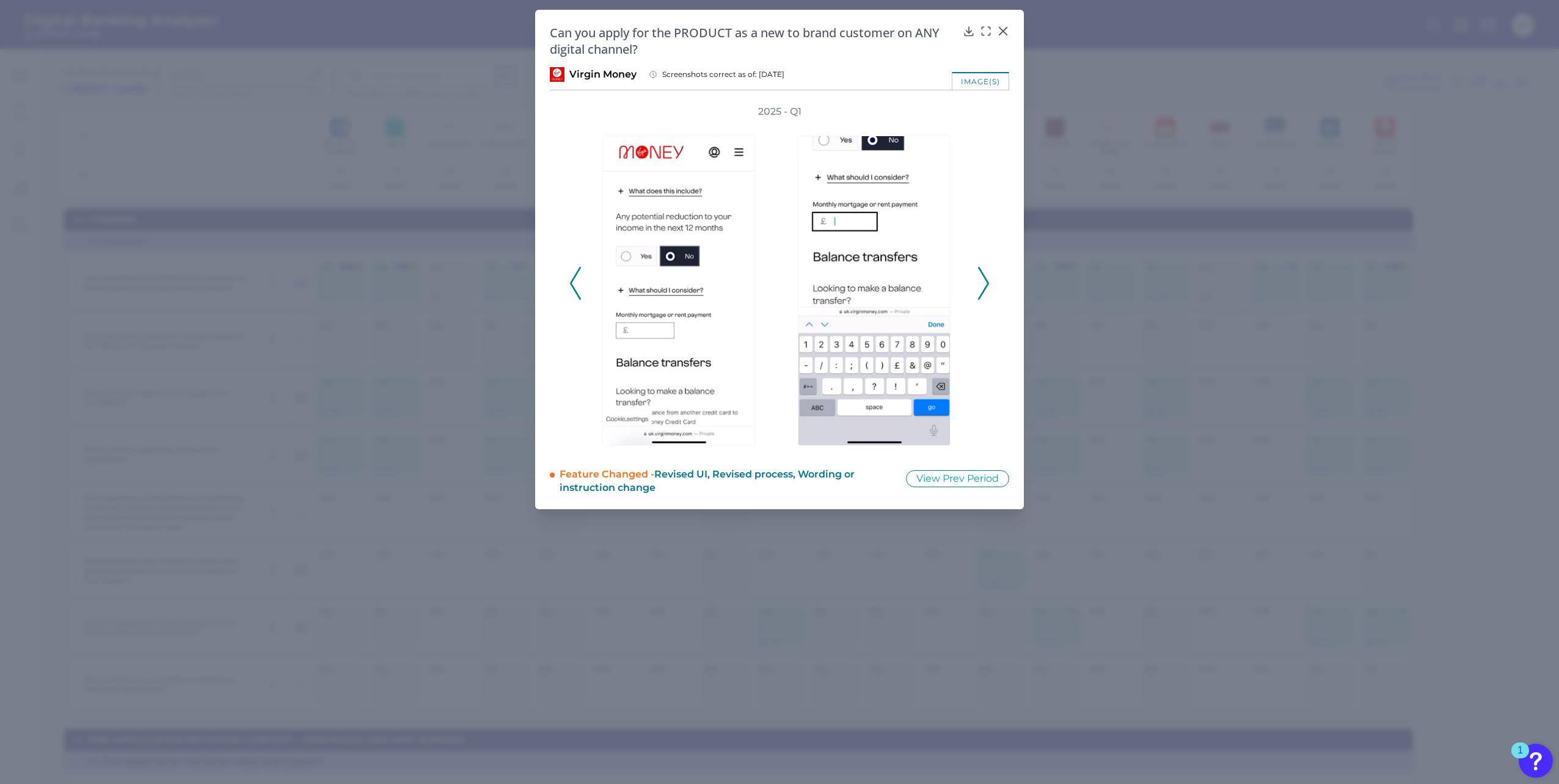
click at [984, 279] on icon at bounding box center [984, 283] width 11 height 33
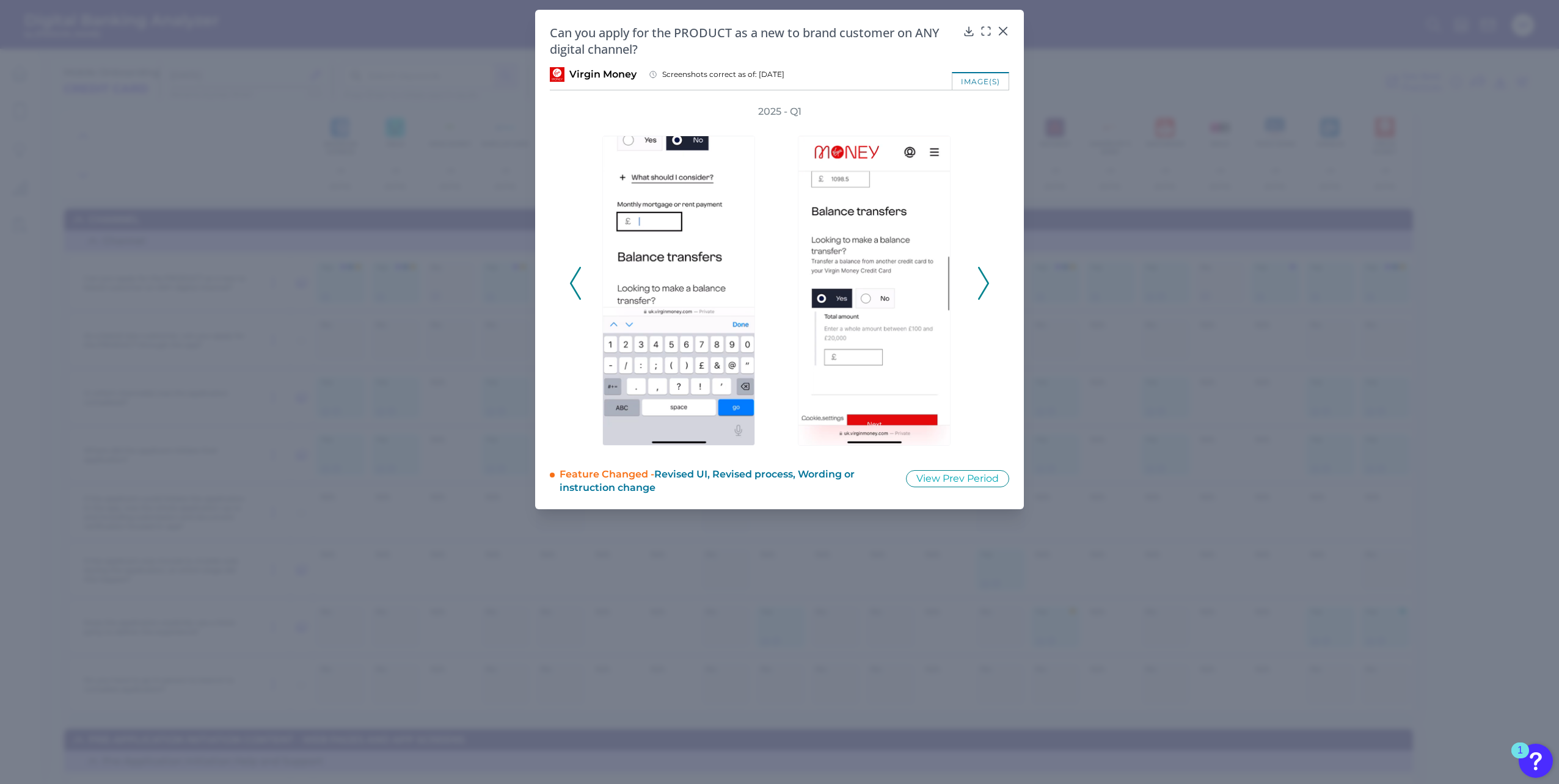
click at [984, 279] on icon at bounding box center [984, 283] width 11 height 33
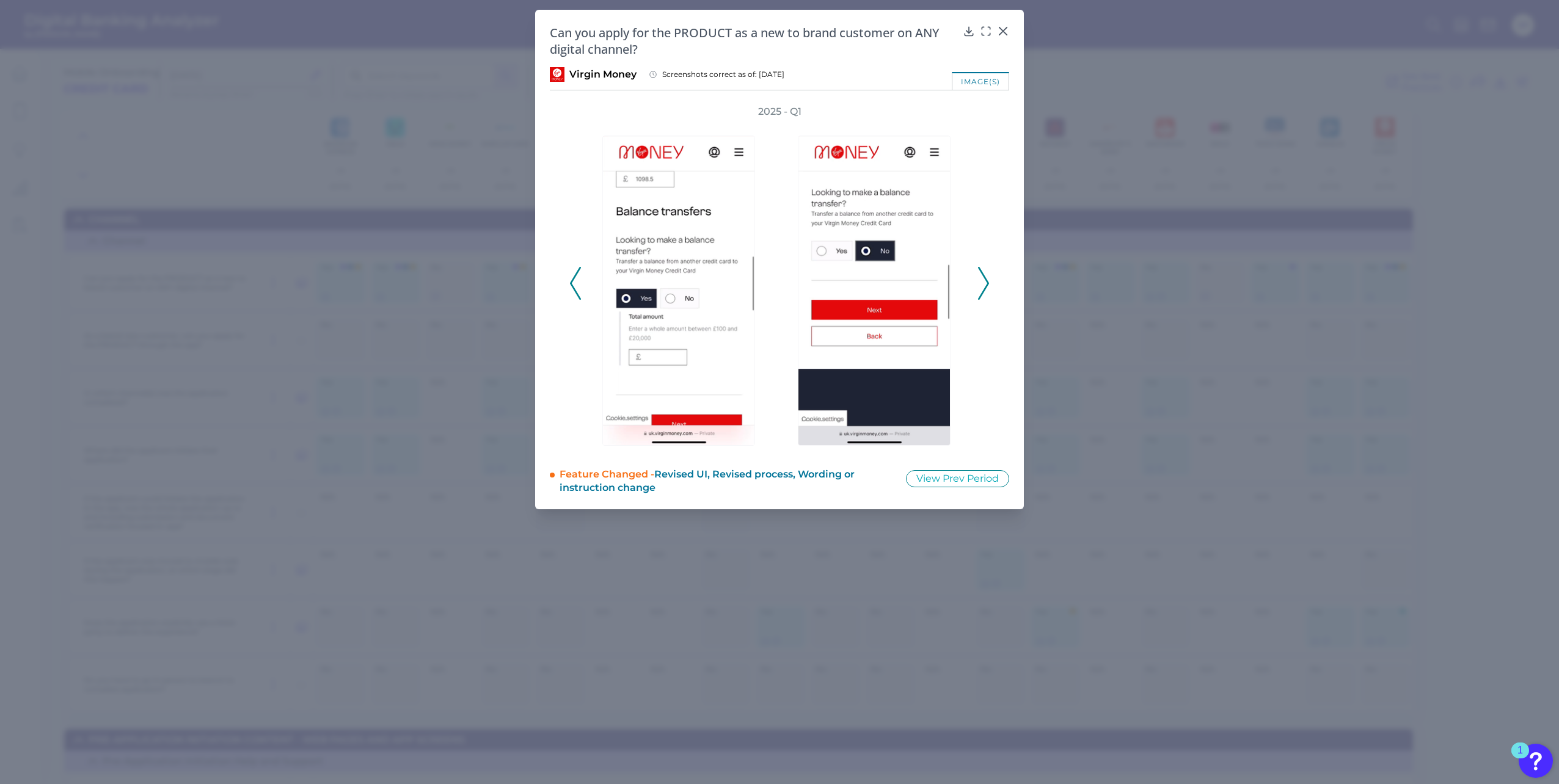
click at [984, 279] on icon at bounding box center [984, 283] width 11 height 33
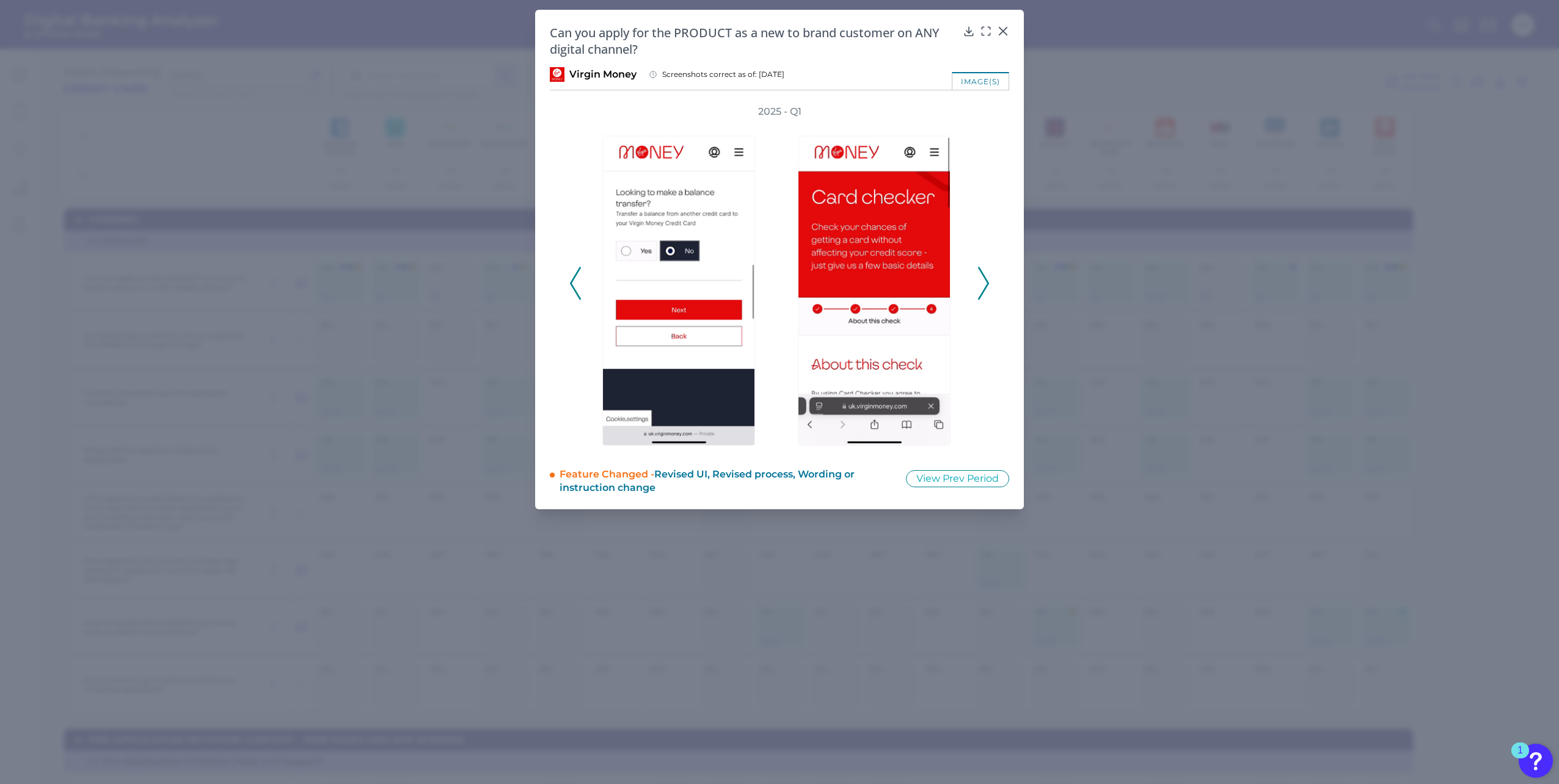
click at [984, 279] on icon at bounding box center [984, 283] width 11 height 33
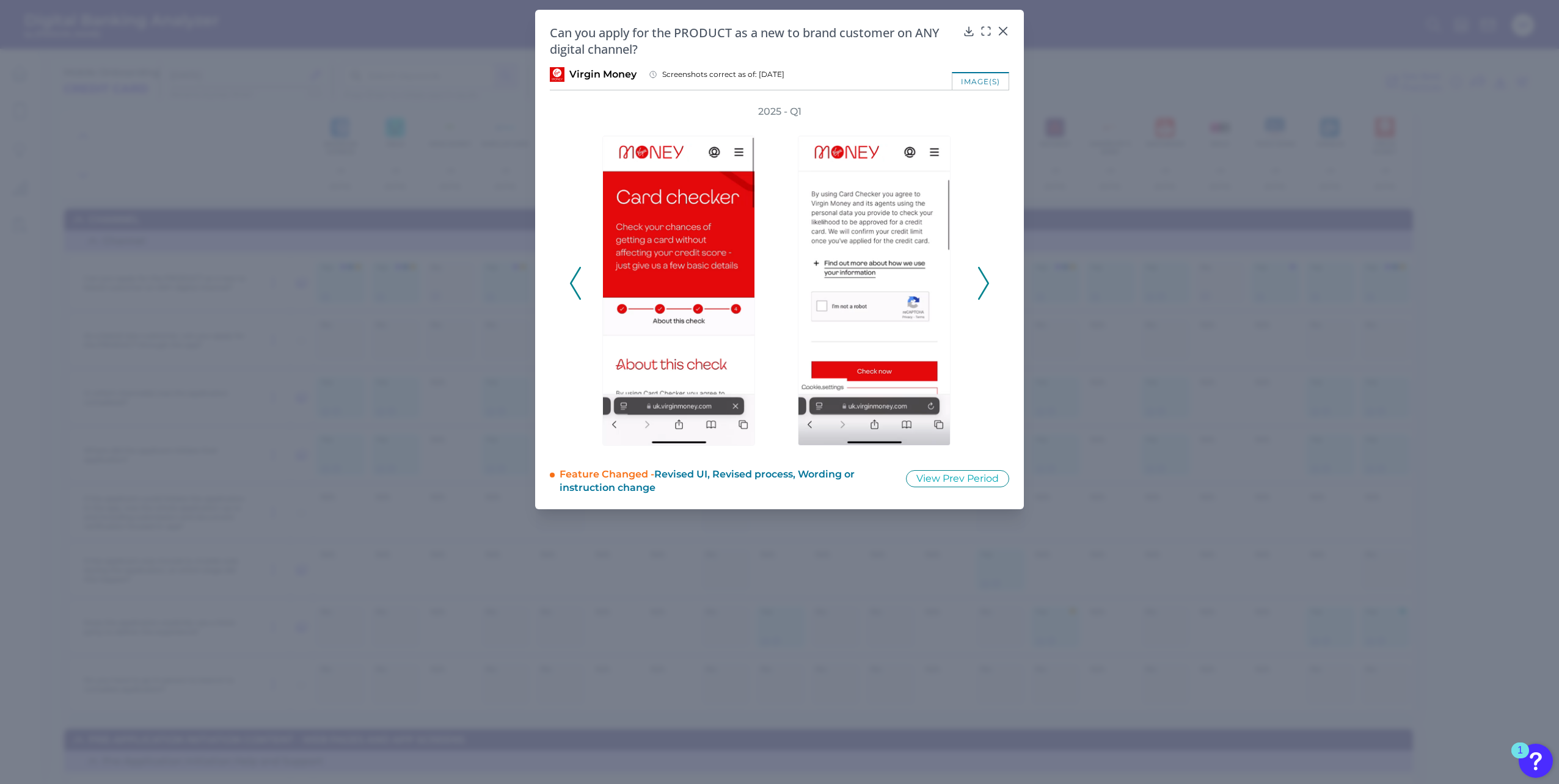
click at [984, 279] on icon at bounding box center [984, 283] width 11 height 33
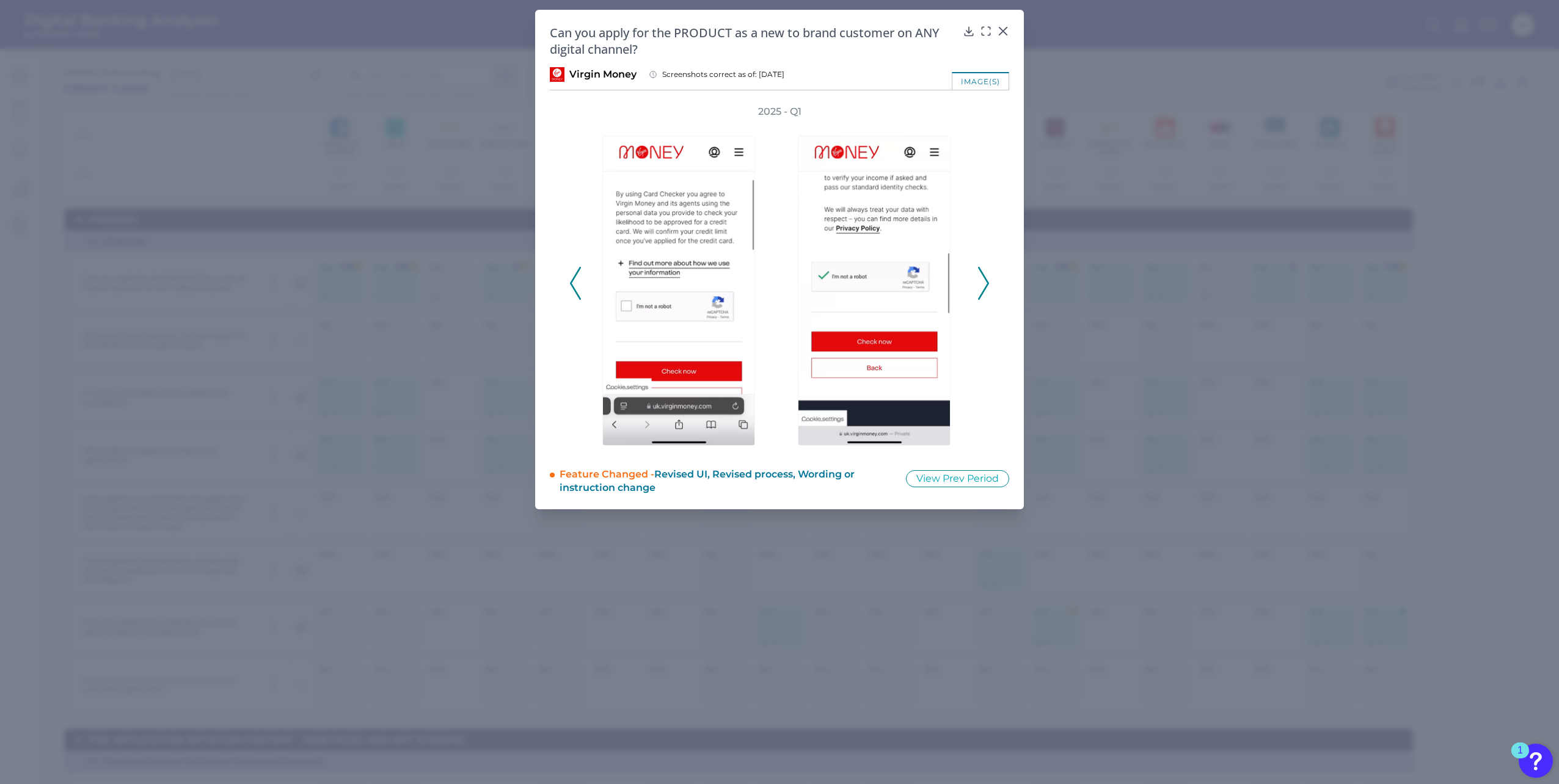
click at [984, 279] on icon at bounding box center [984, 283] width 11 height 33
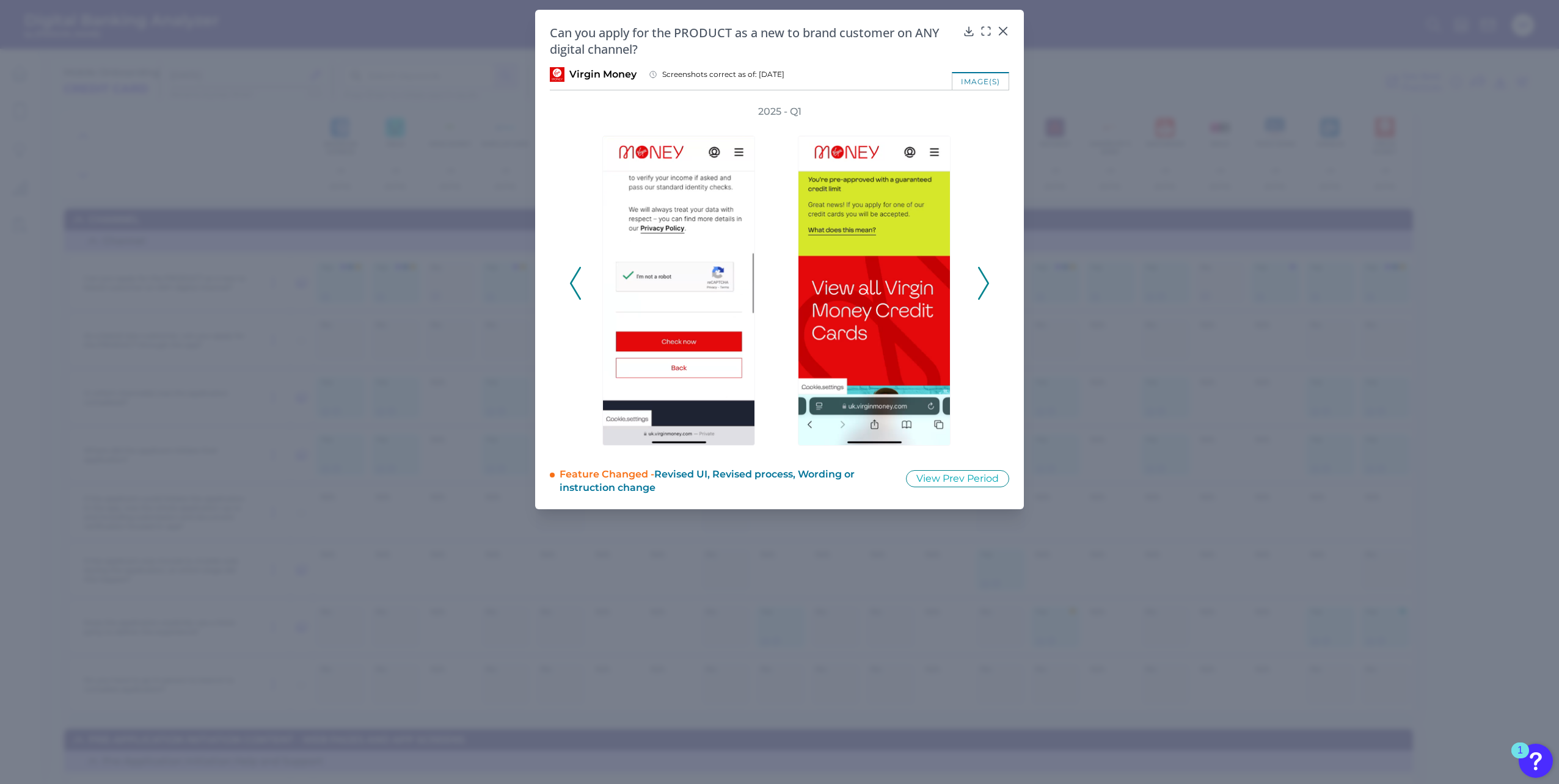
click at [984, 279] on icon at bounding box center [984, 283] width 11 height 33
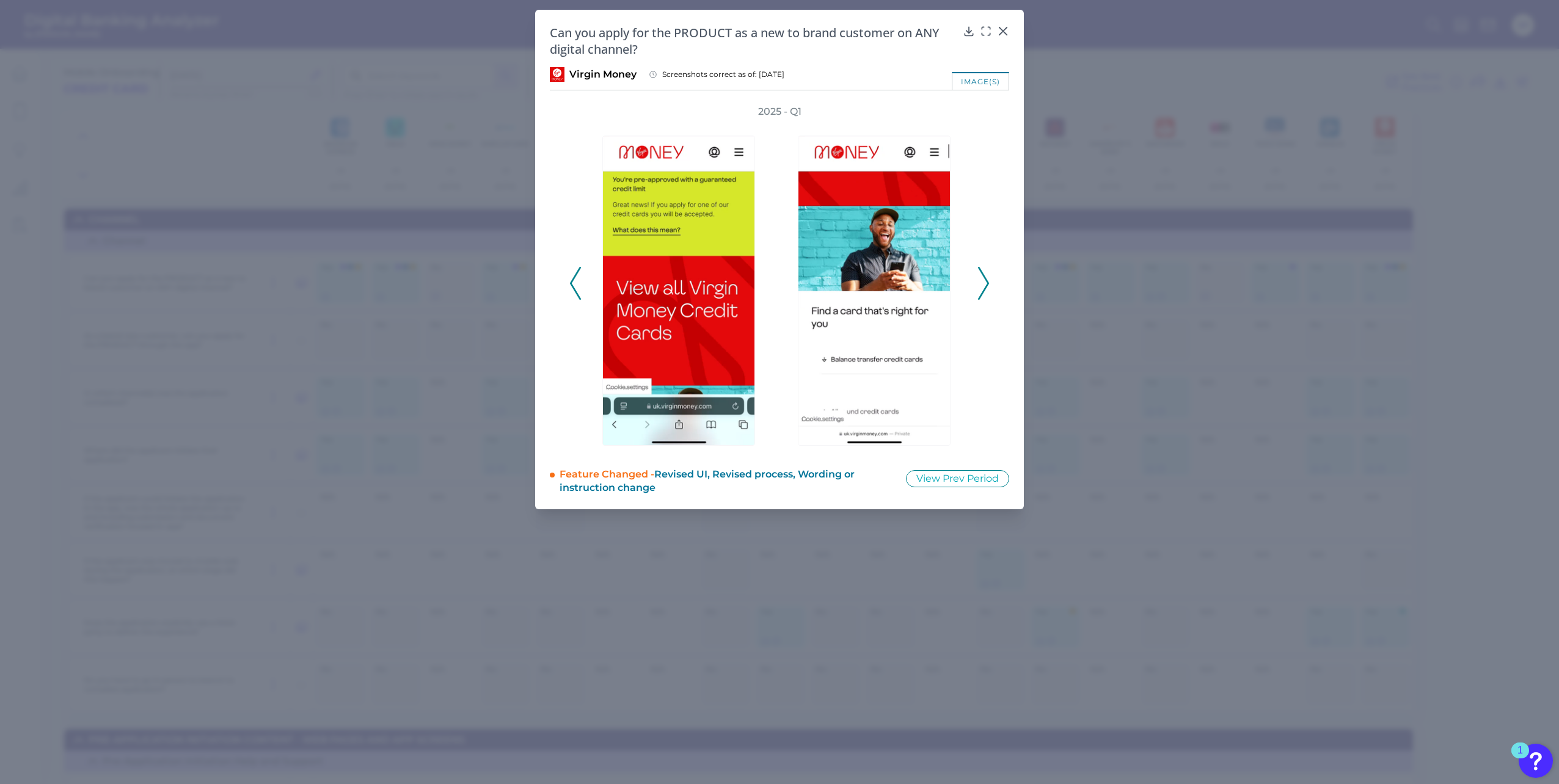
click at [984, 279] on icon at bounding box center [984, 283] width 11 height 33
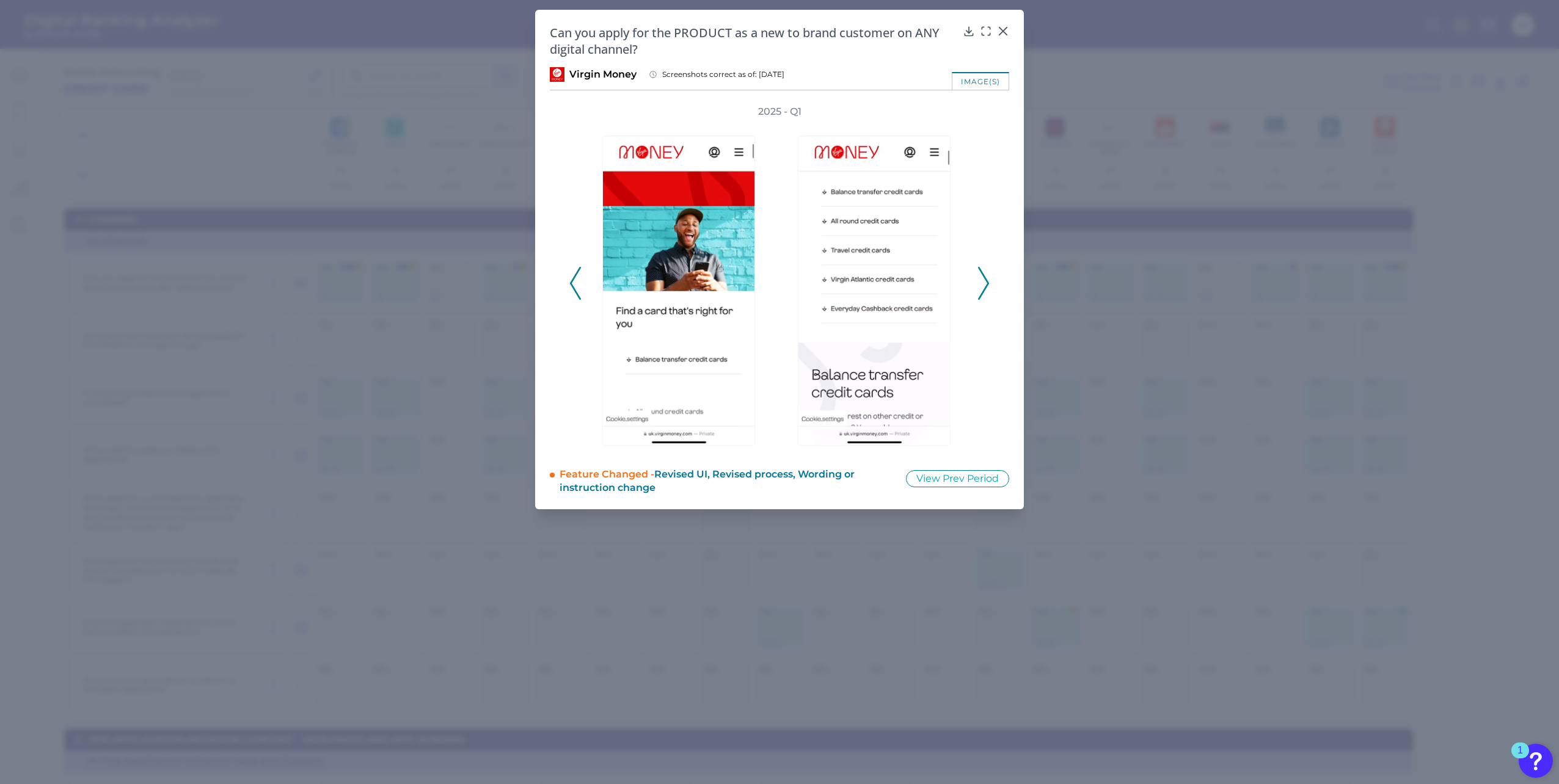
click at [984, 279] on icon at bounding box center [984, 283] width 11 height 33
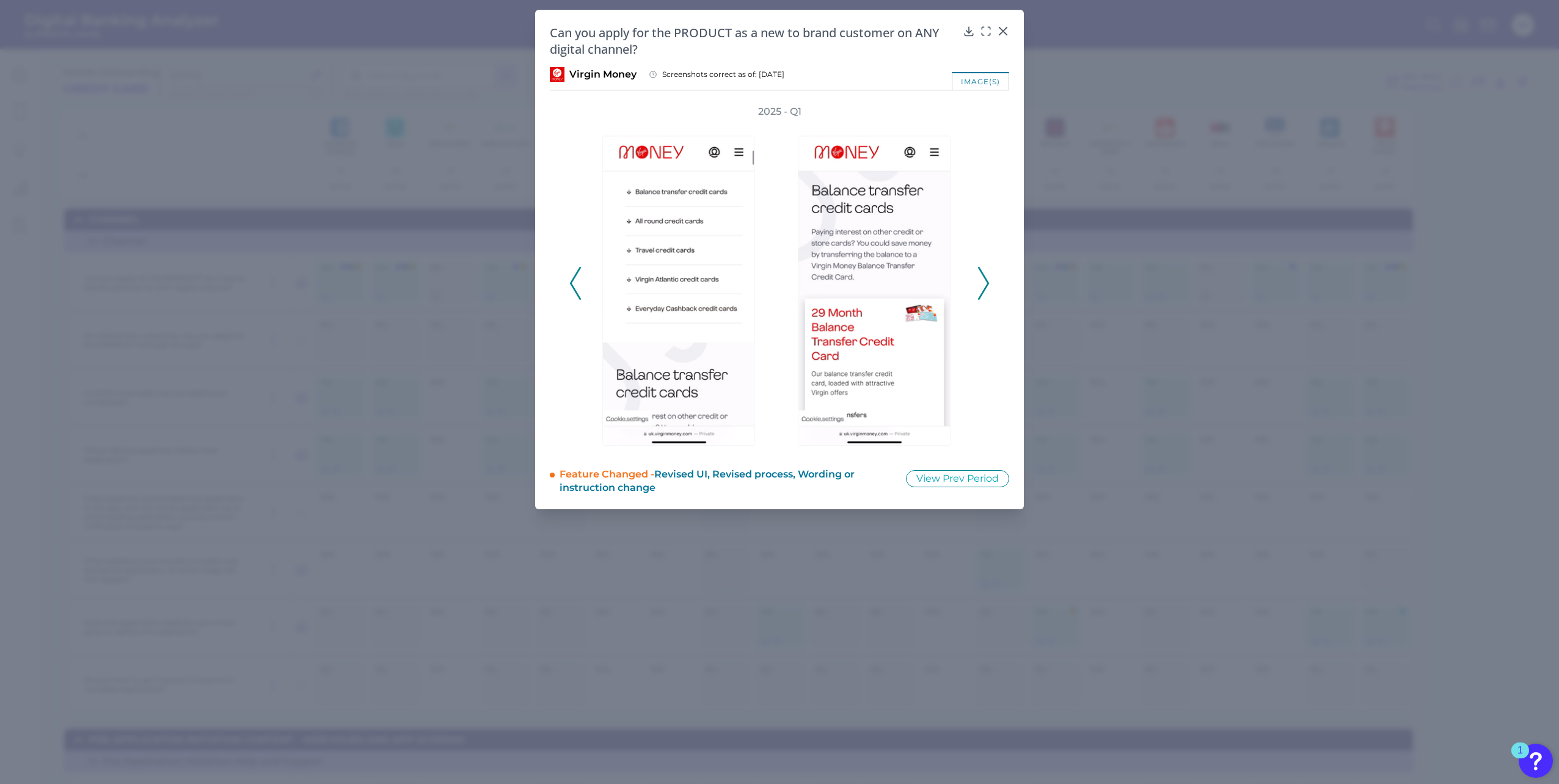
click at [984, 279] on icon at bounding box center [984, 283] width 11 height 33
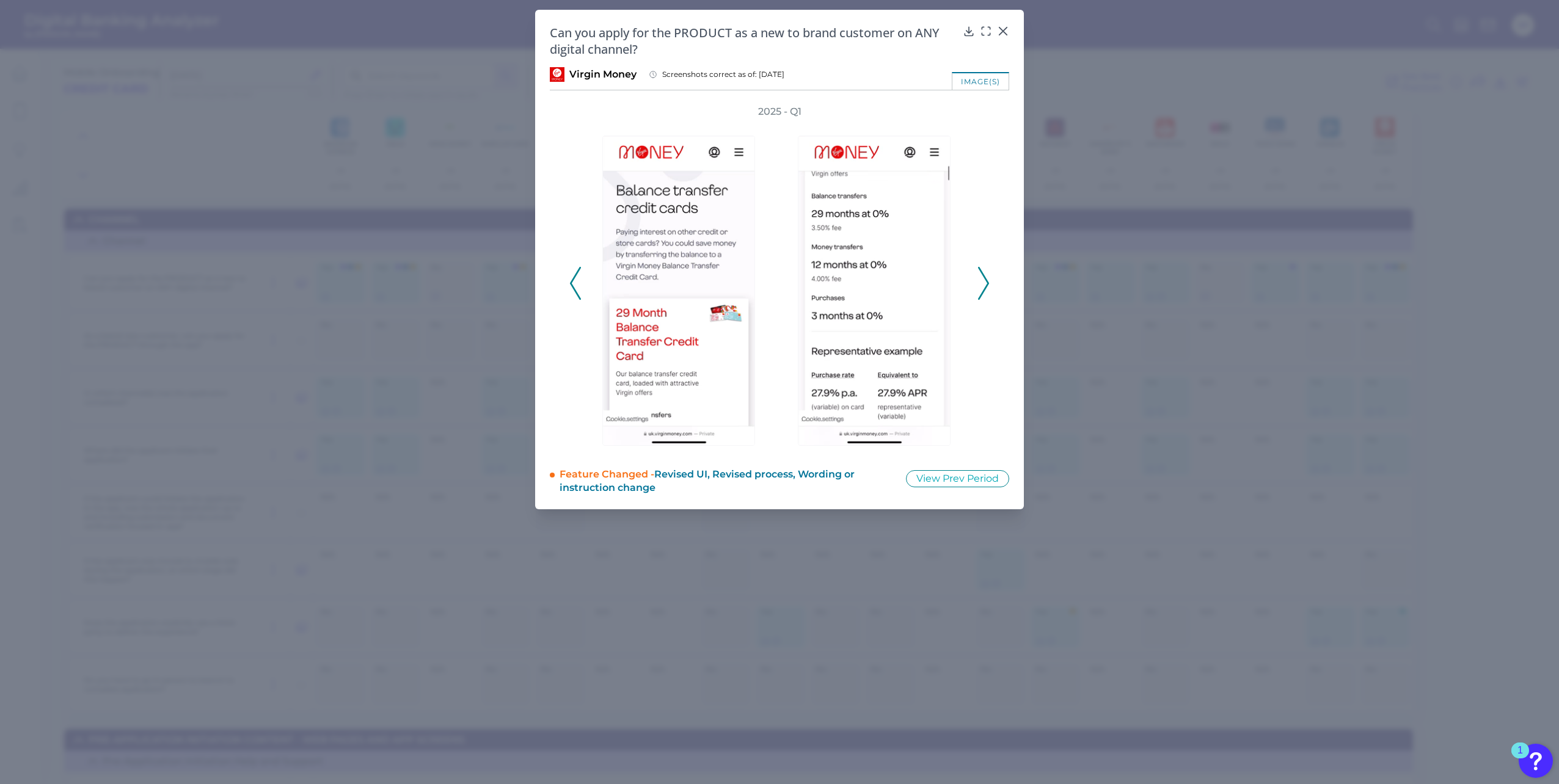
click at [984, 279] on icon at bounding box center [984, 283] width 11 height 33
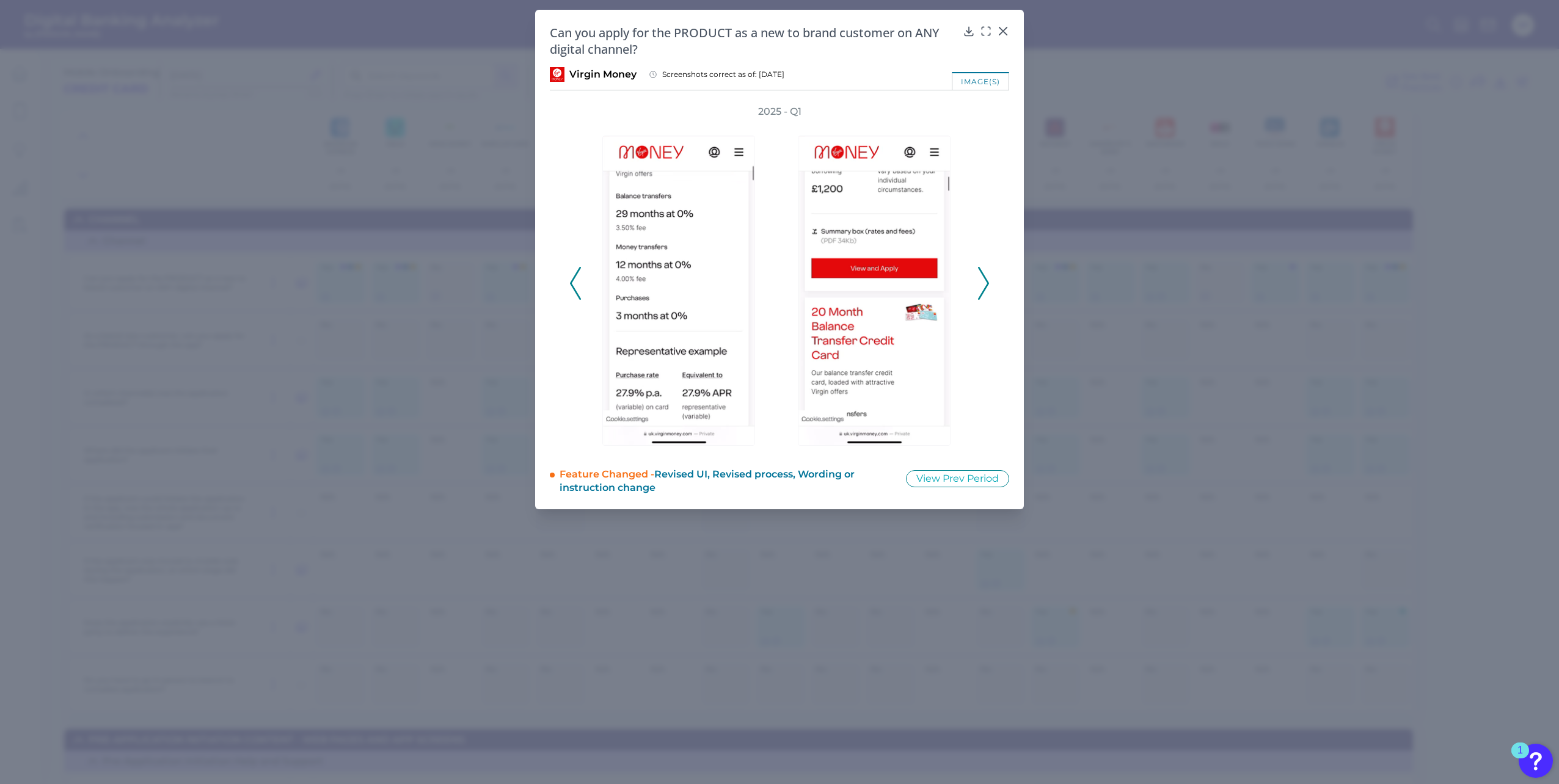
click at [984, 279] on icon at bounding box center [984, 283] width 11 height 33
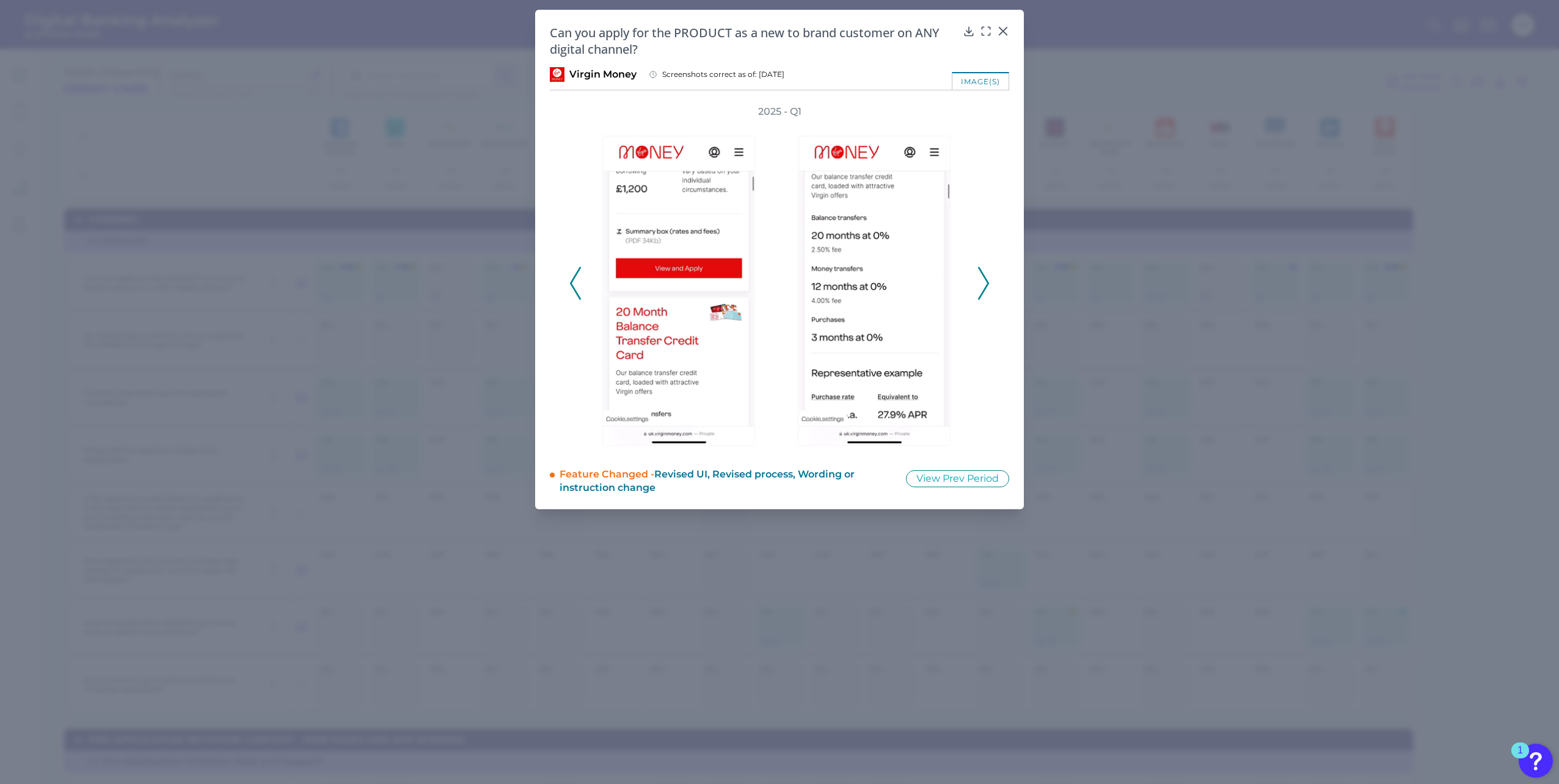
click at [984, 279] on icon at bounding box center [984, 283] width 11 height 33
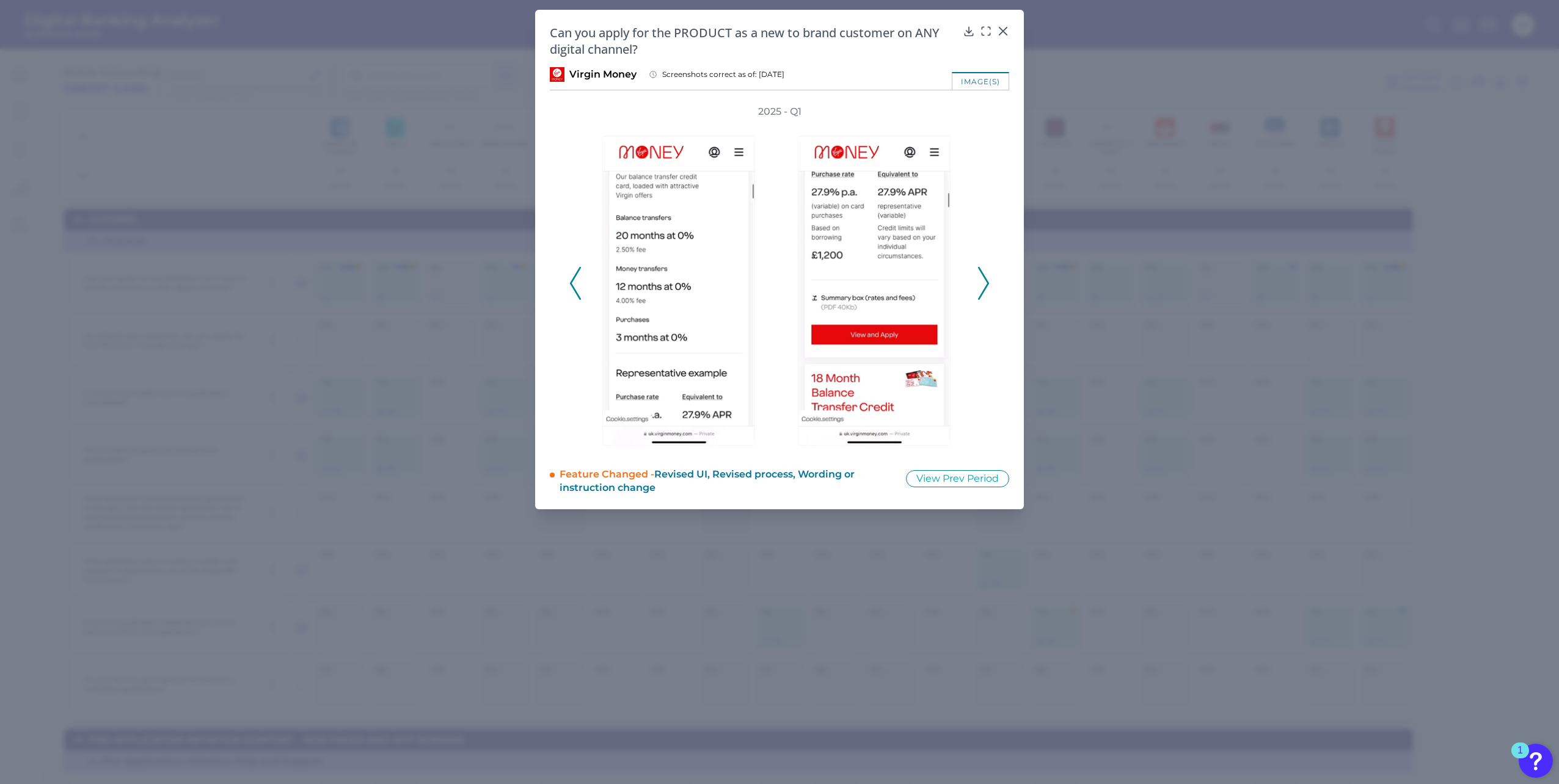
click at [984, 279] on icon at bounding box center [984, 283] width 11 height 33
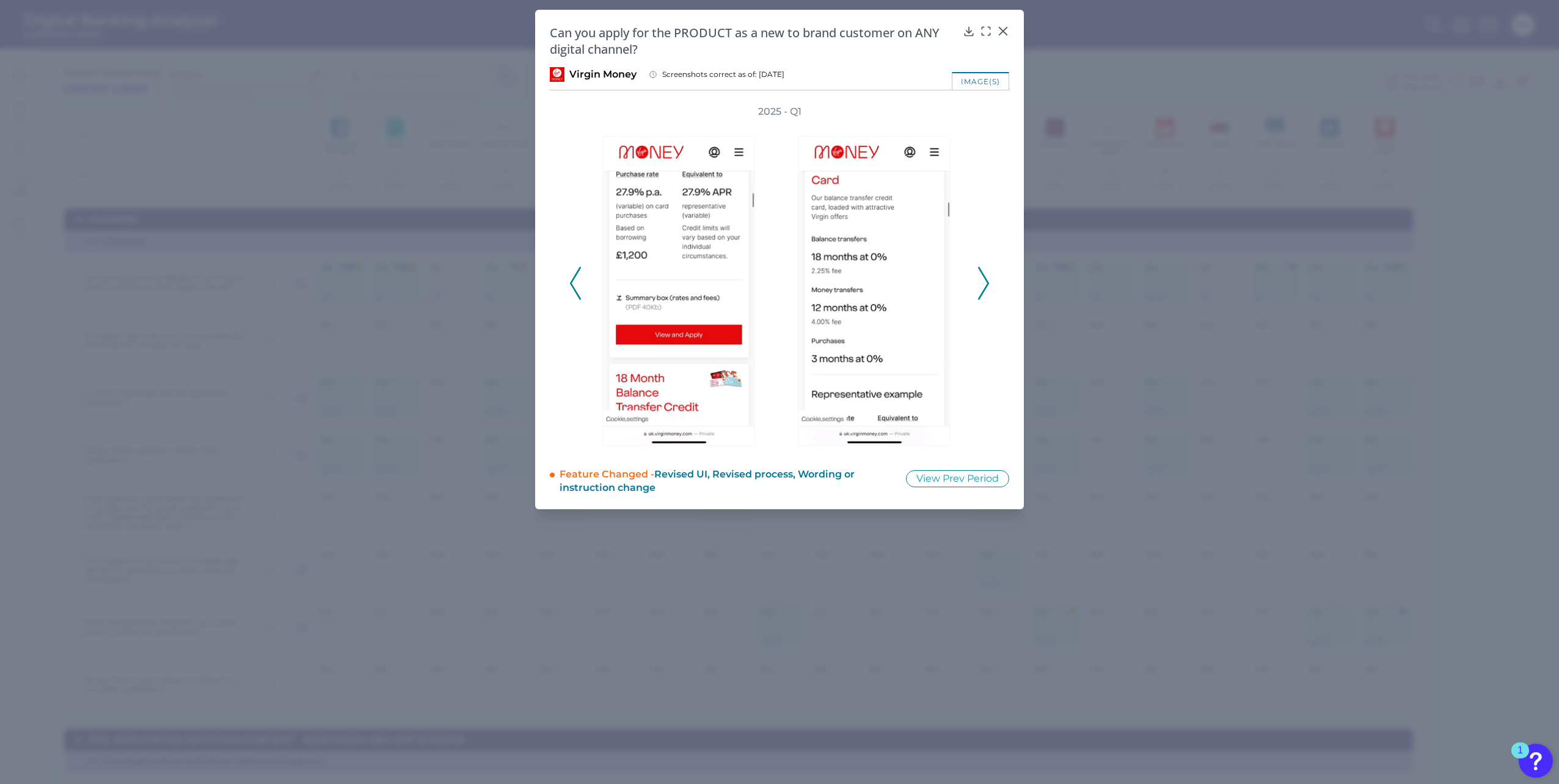
click at [984, 279] on icon at bounding box center [984, 283] width 11 height 33
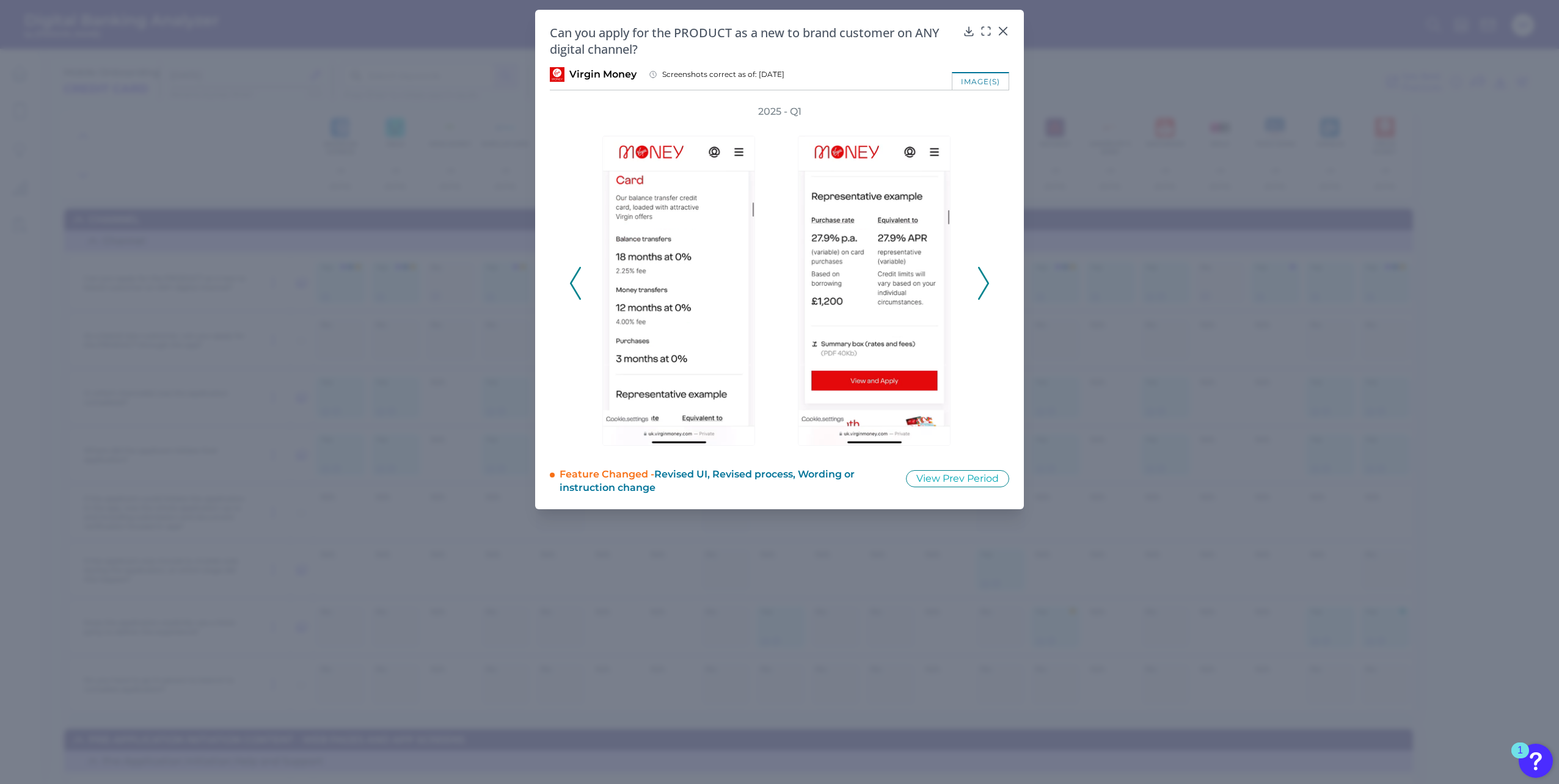
click at [984, 279] on icon at bounding box center [984, 283] width 11 height 33
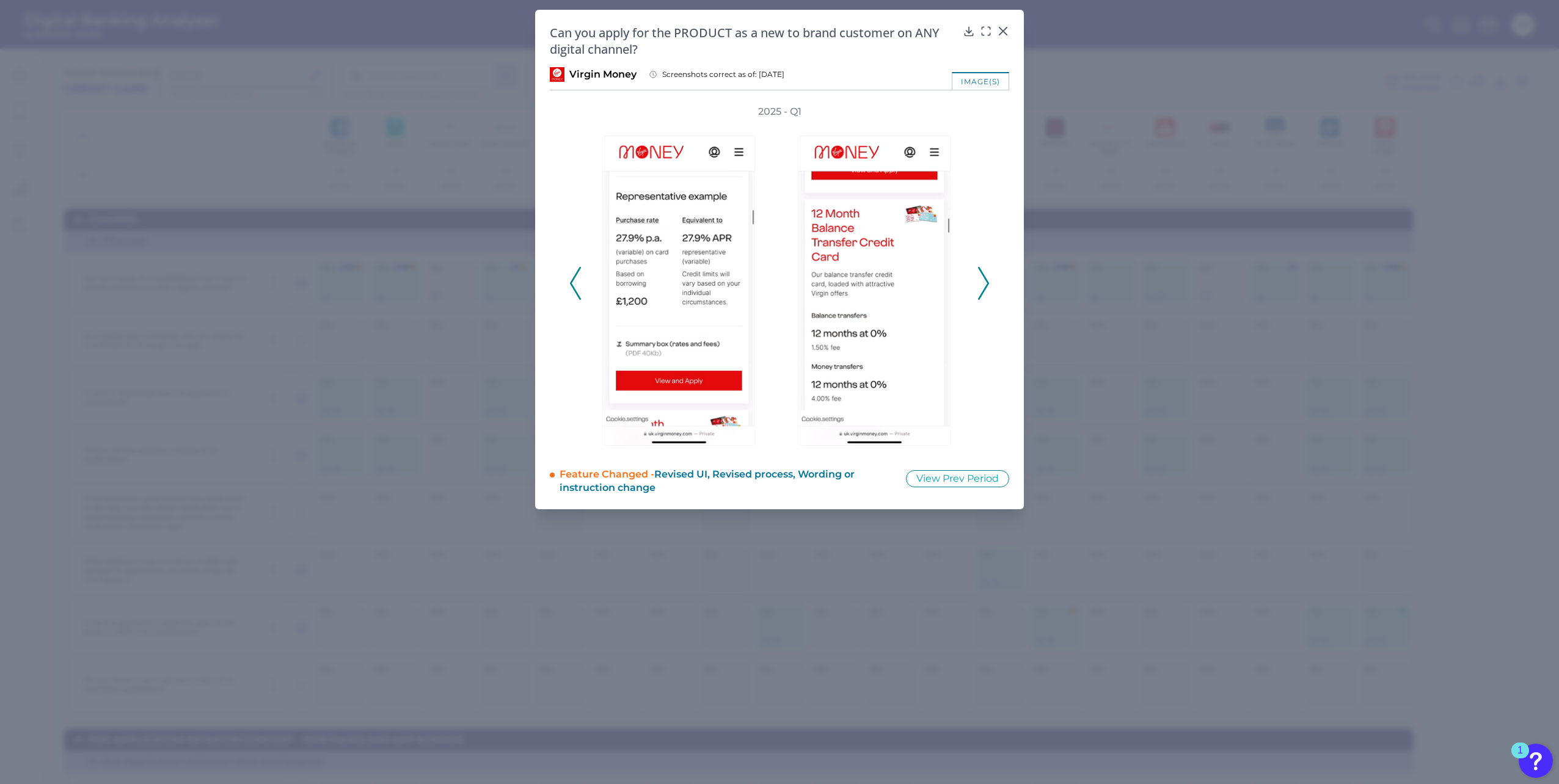
click at [984, 279] on icon at bounding box center [984, 283] width 11 height 33
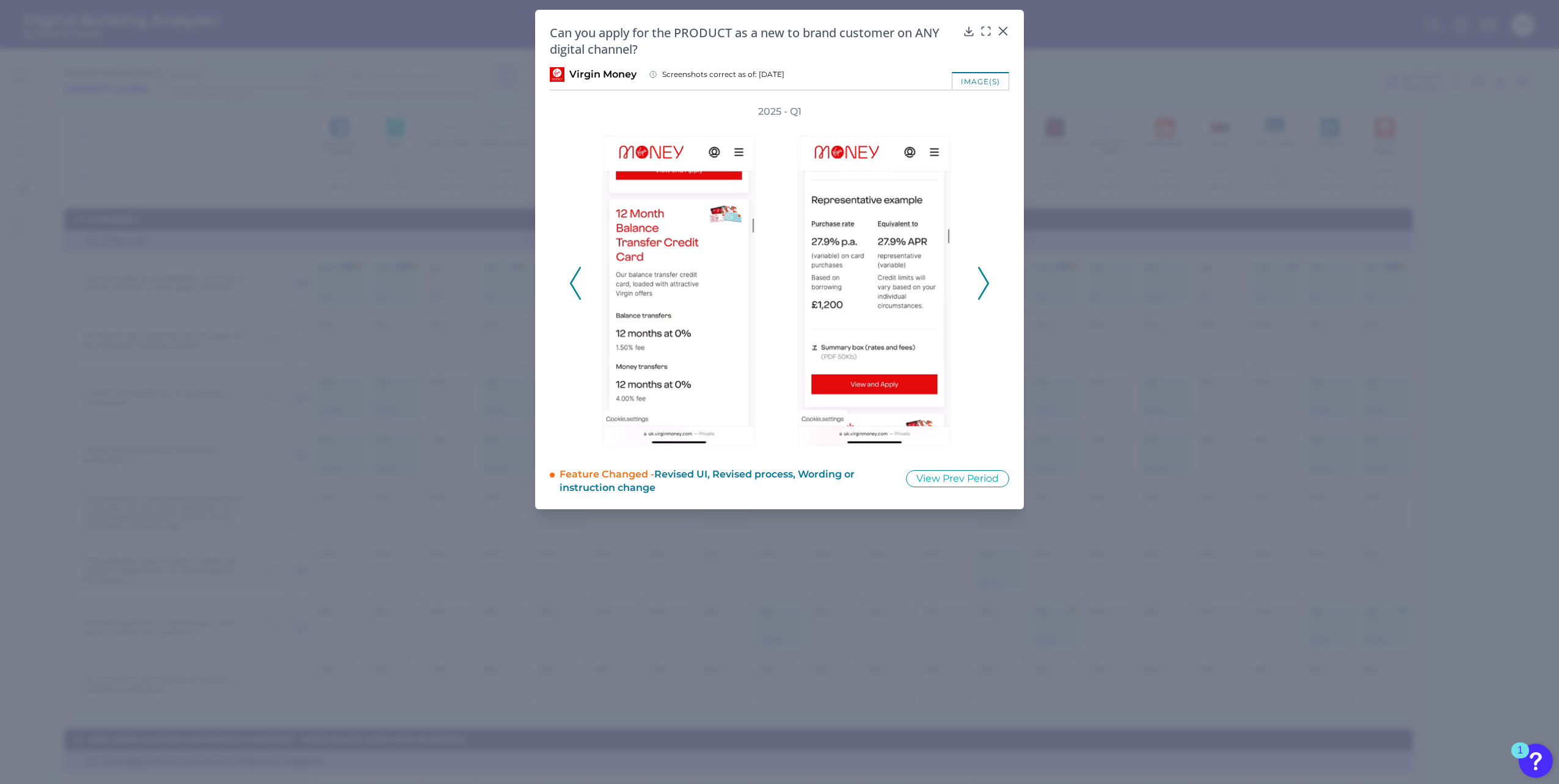
click at [984, 279] on icon at bounding box center [984, 283] width 11 height 33
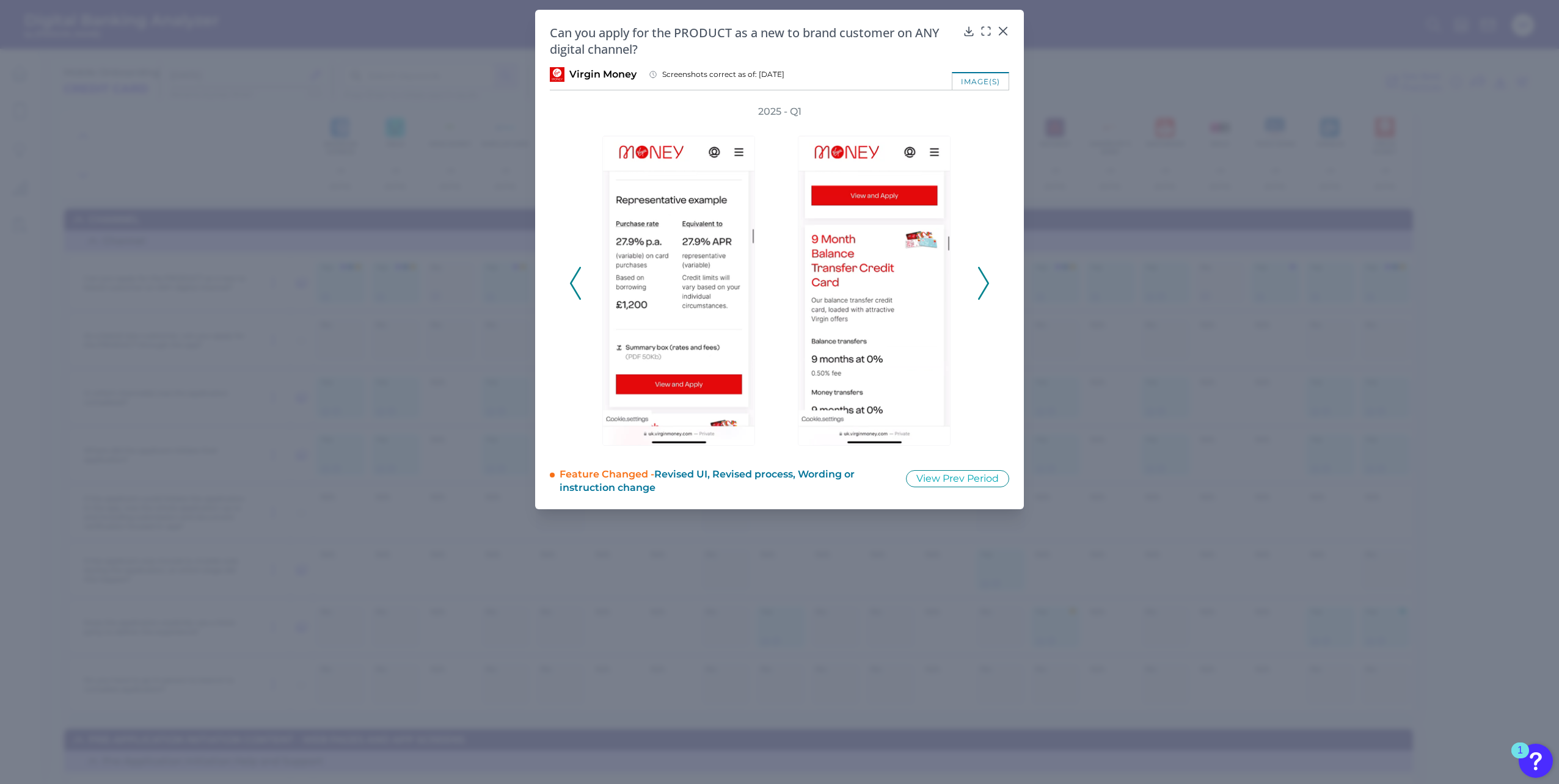
click at [984, 279] on icon at bounding box center [984, 283] width 11 height 33
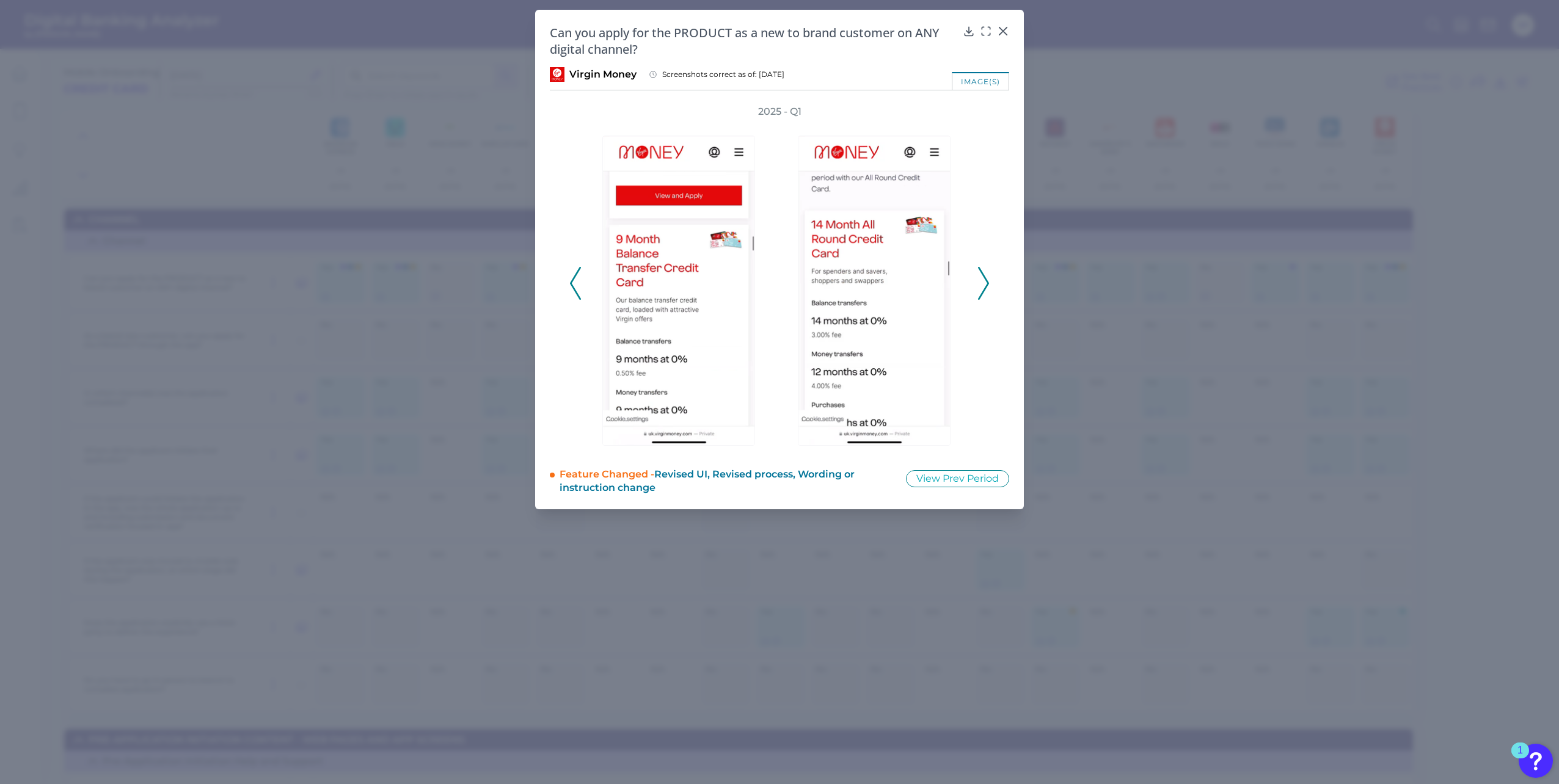
click at [984, 279] on icon at bounding box center [984, 283] width 11 height 33
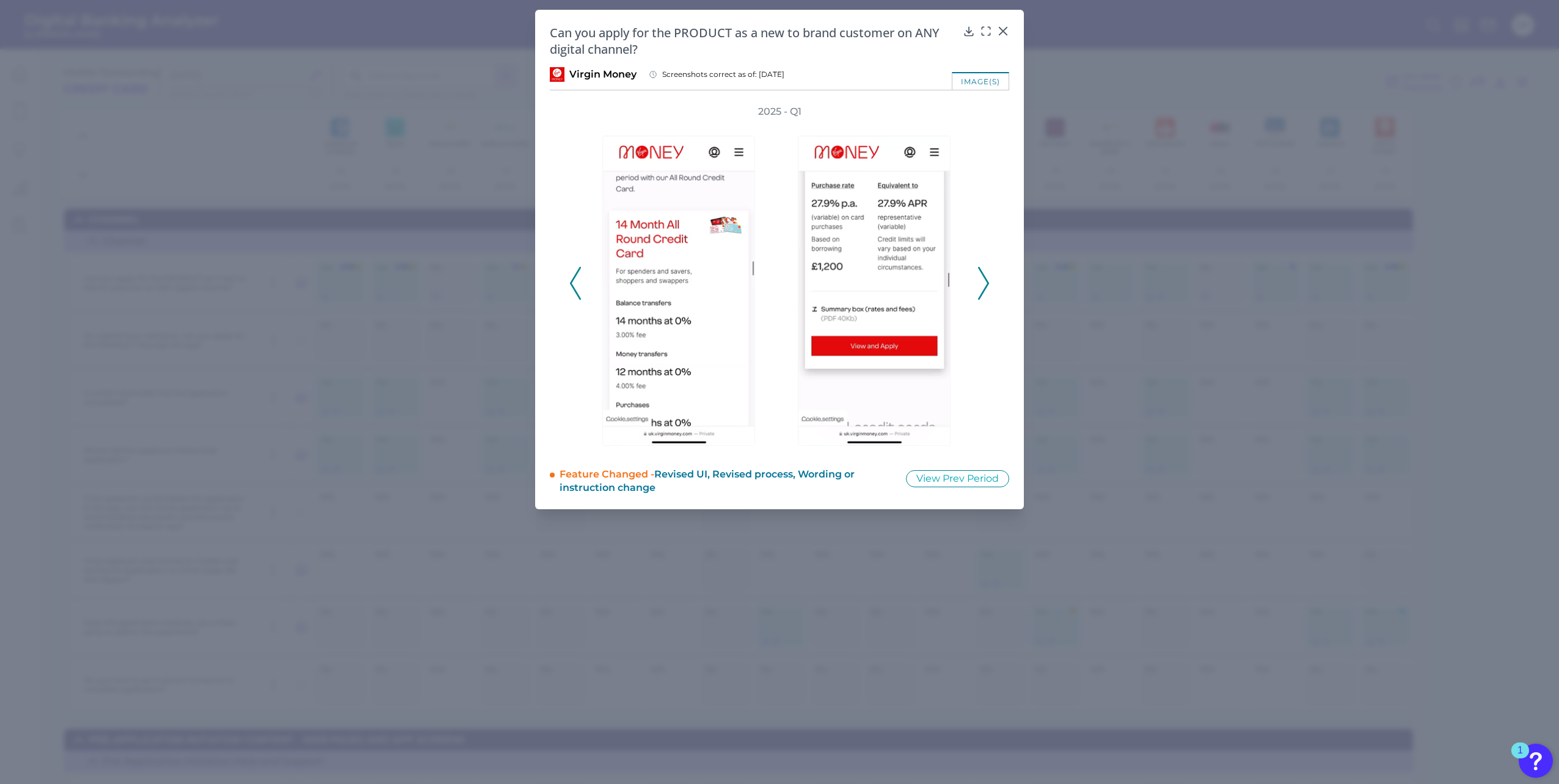
click at [984, 279] on icon at bounding box center [984, 283] width 11 height 33
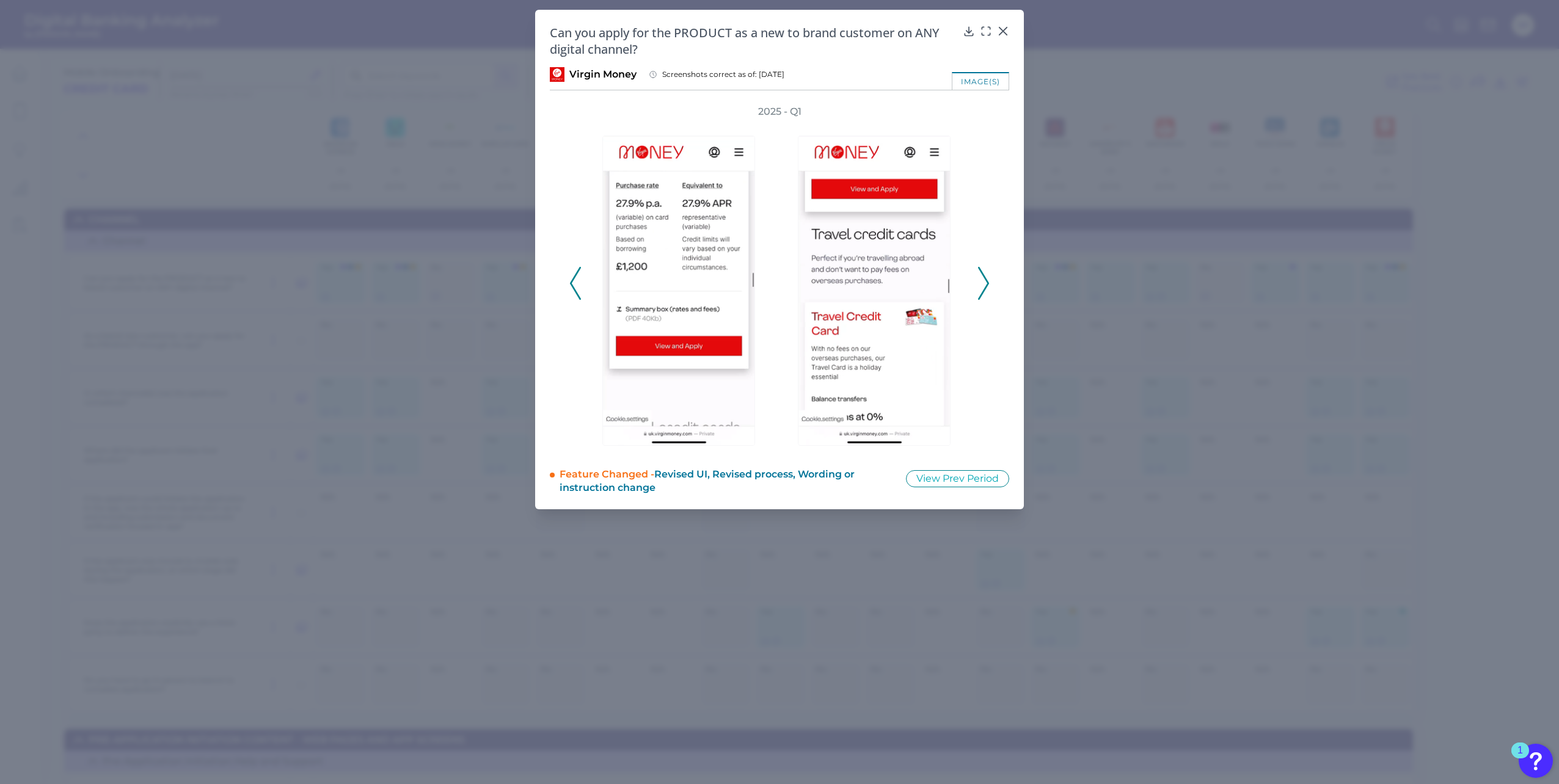
click at [984, 279] on icon at bounding box center [984, 283] width 11 height 33
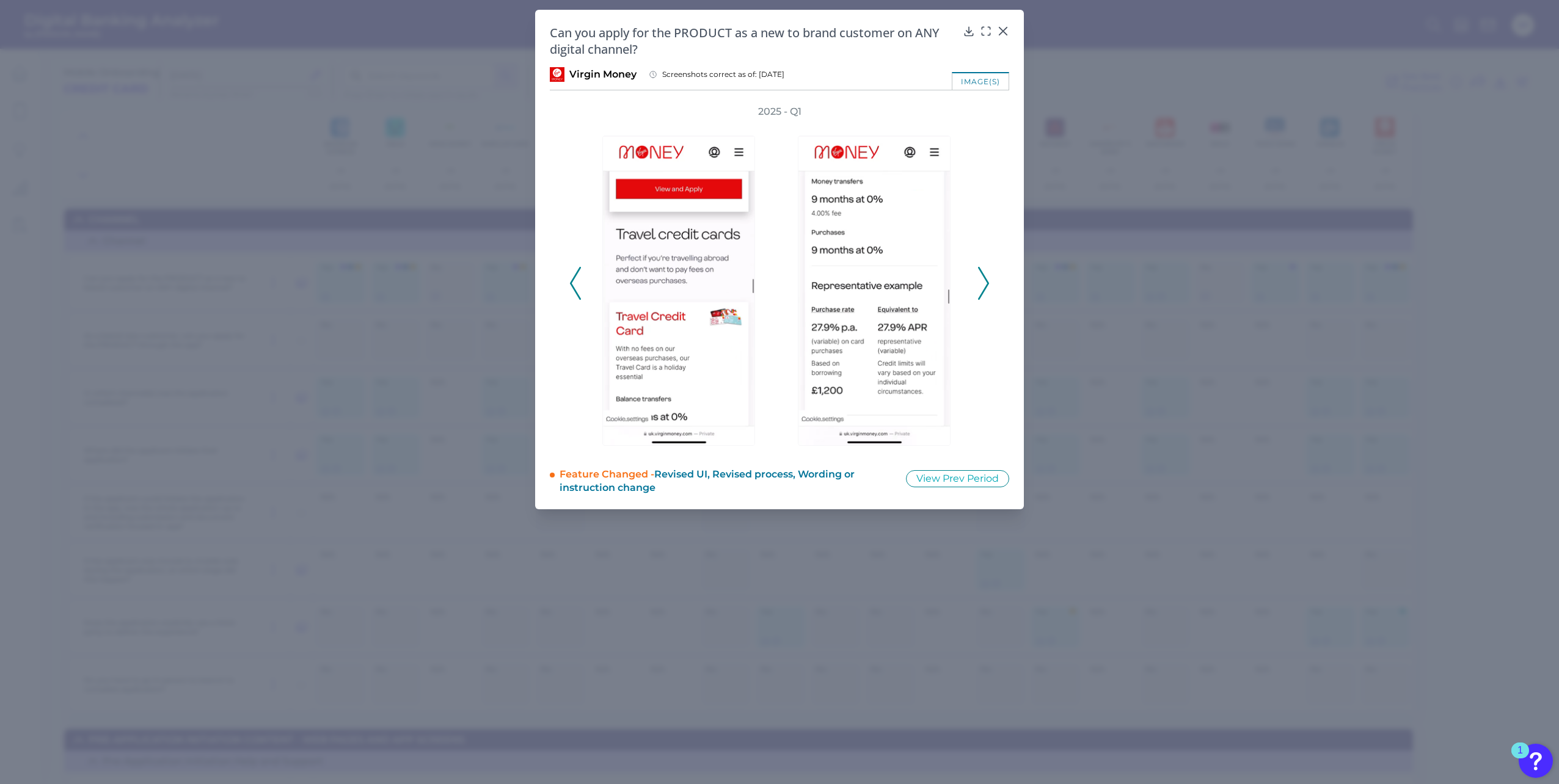
click at [984, 279] on icon at bounding box center [984, 283] width 11 height 33
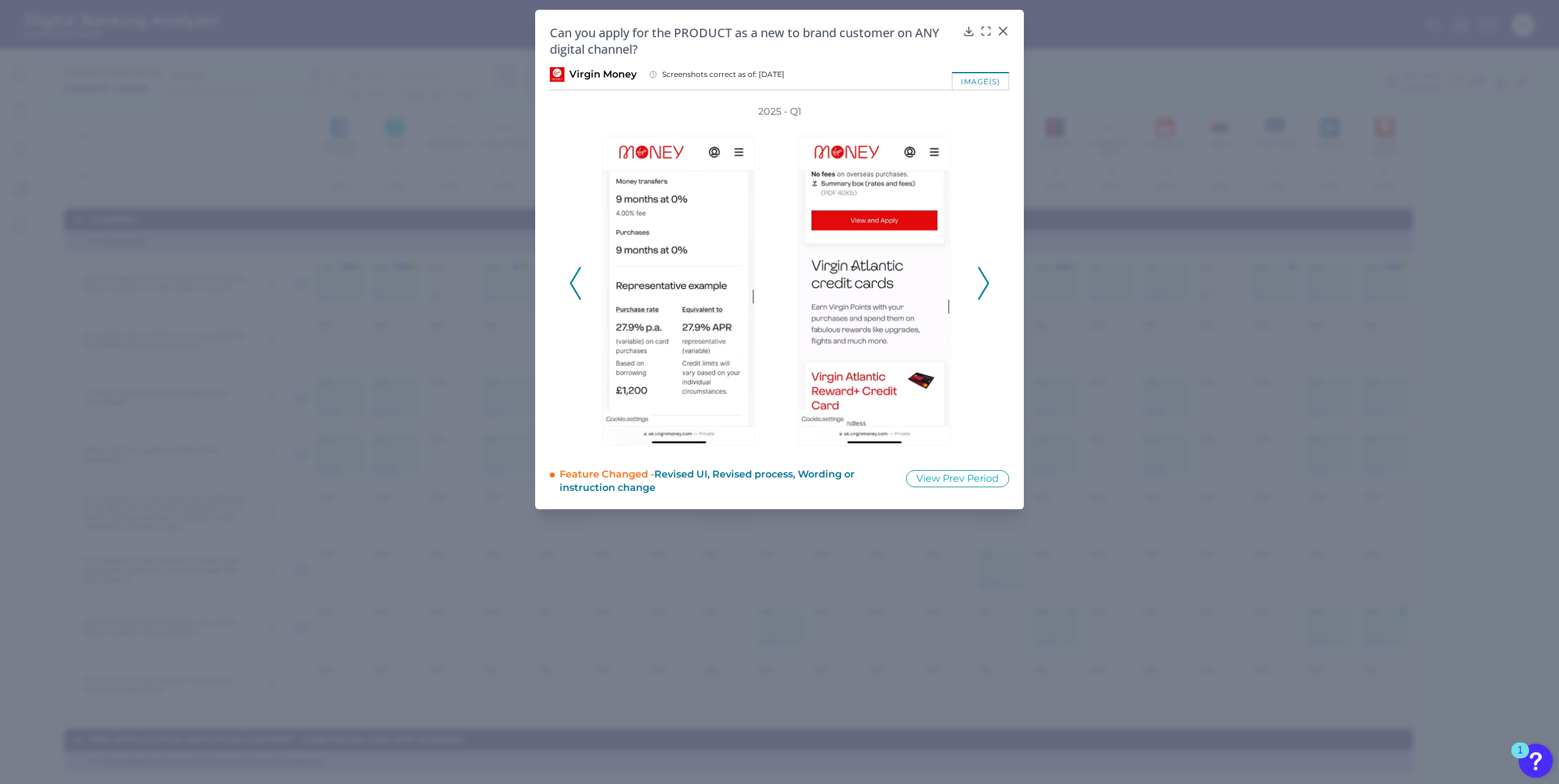
click at [984, 279] on icon at bounding box center [984, 283] width 11 height 33
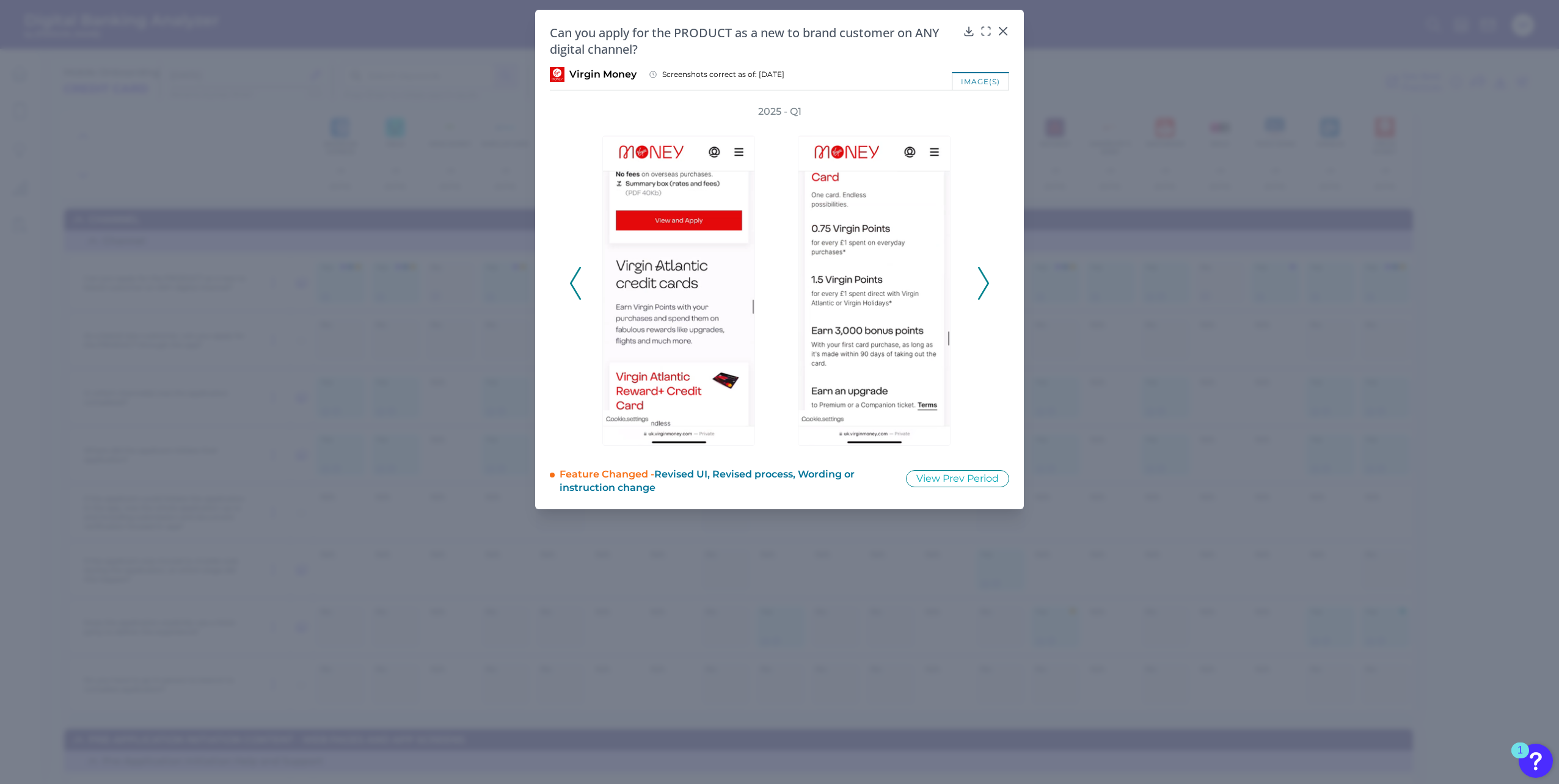
click at [984, 279] on icon at bounding box center [984, 283] width 11 height 33
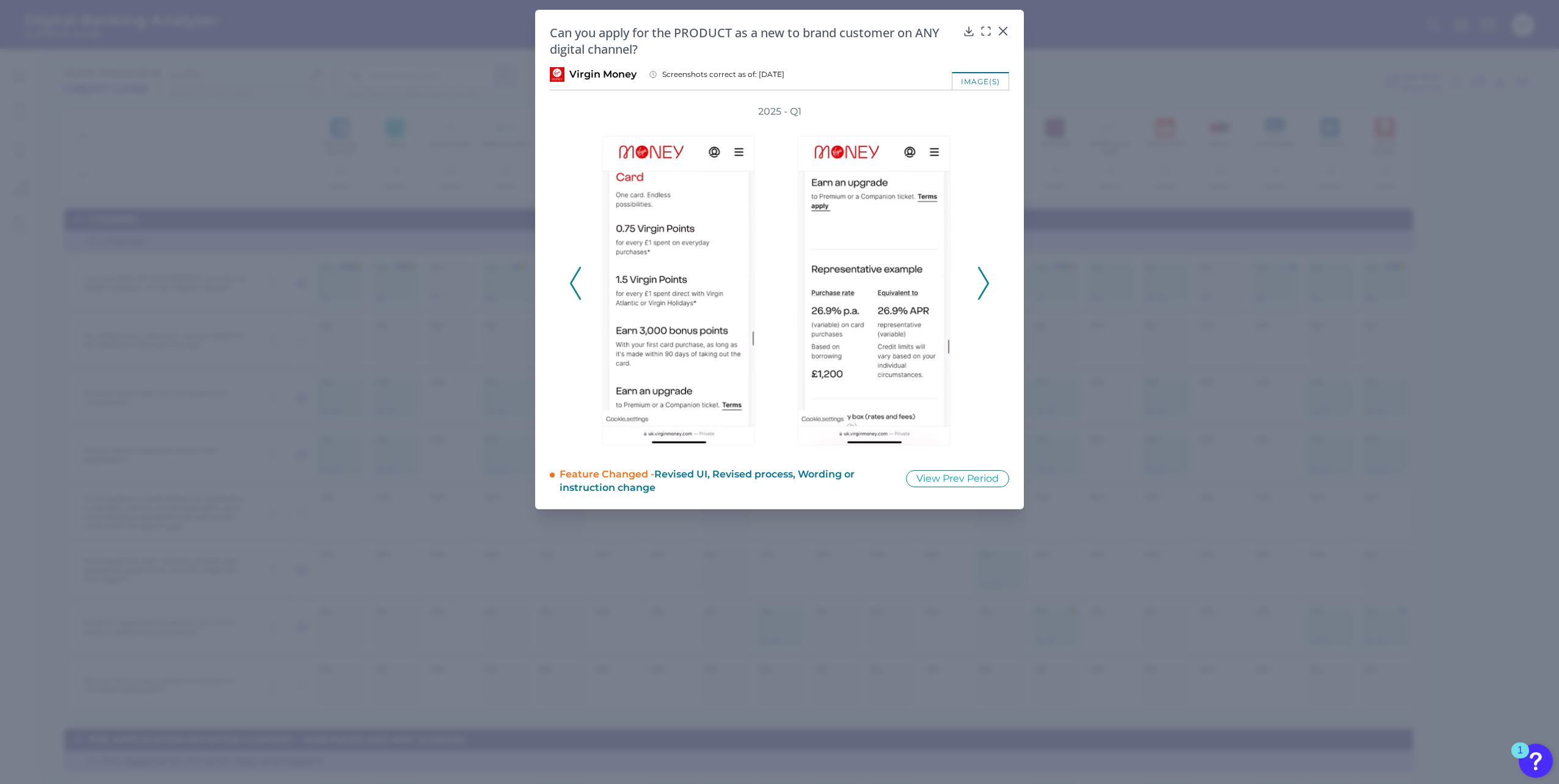
click at [984, 279] on icon at bounding box center [984, 283] width 11 height 33
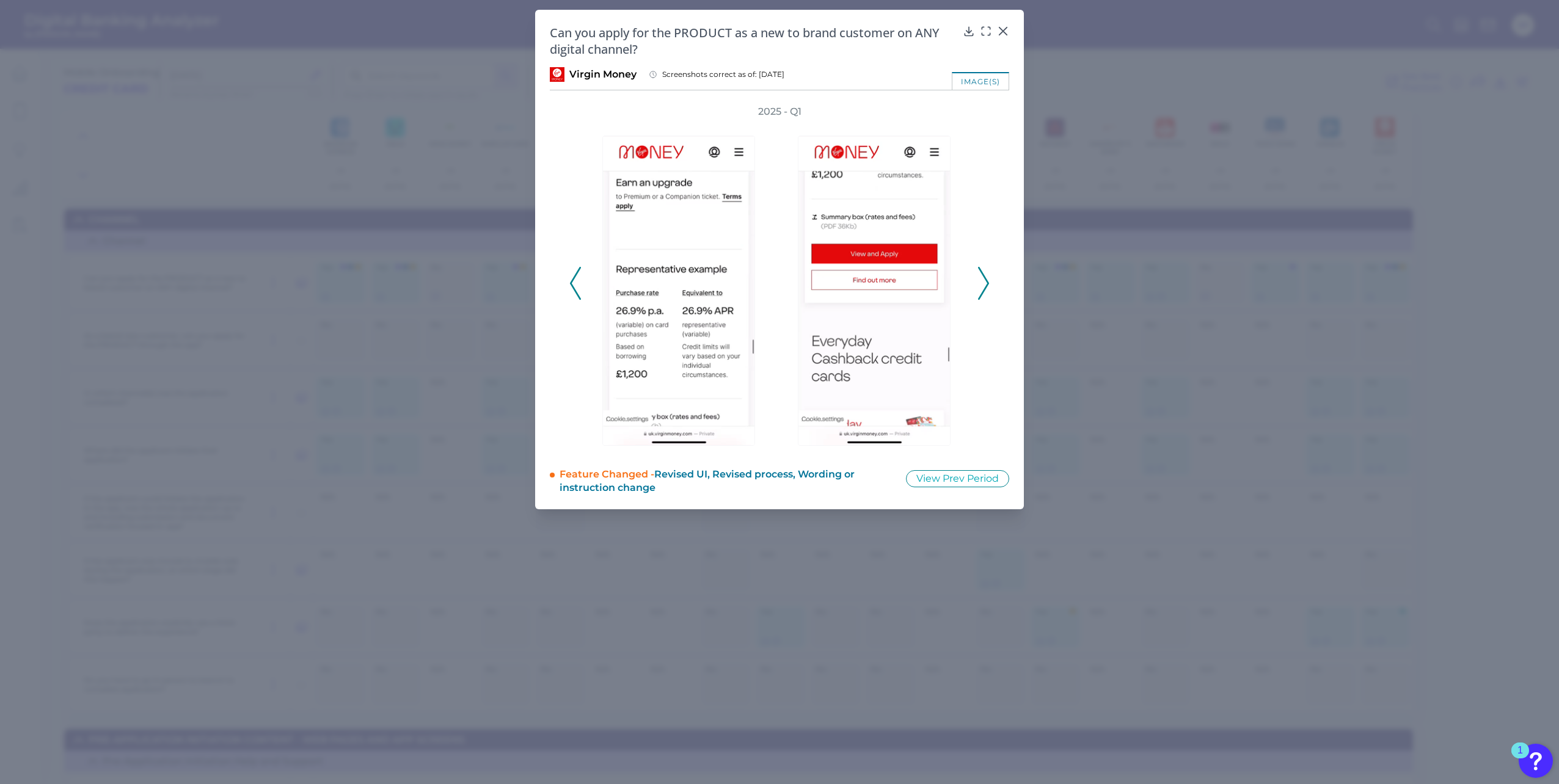
click at [984, 279] on icon at bounding box center [984, 283] width 11 height 33
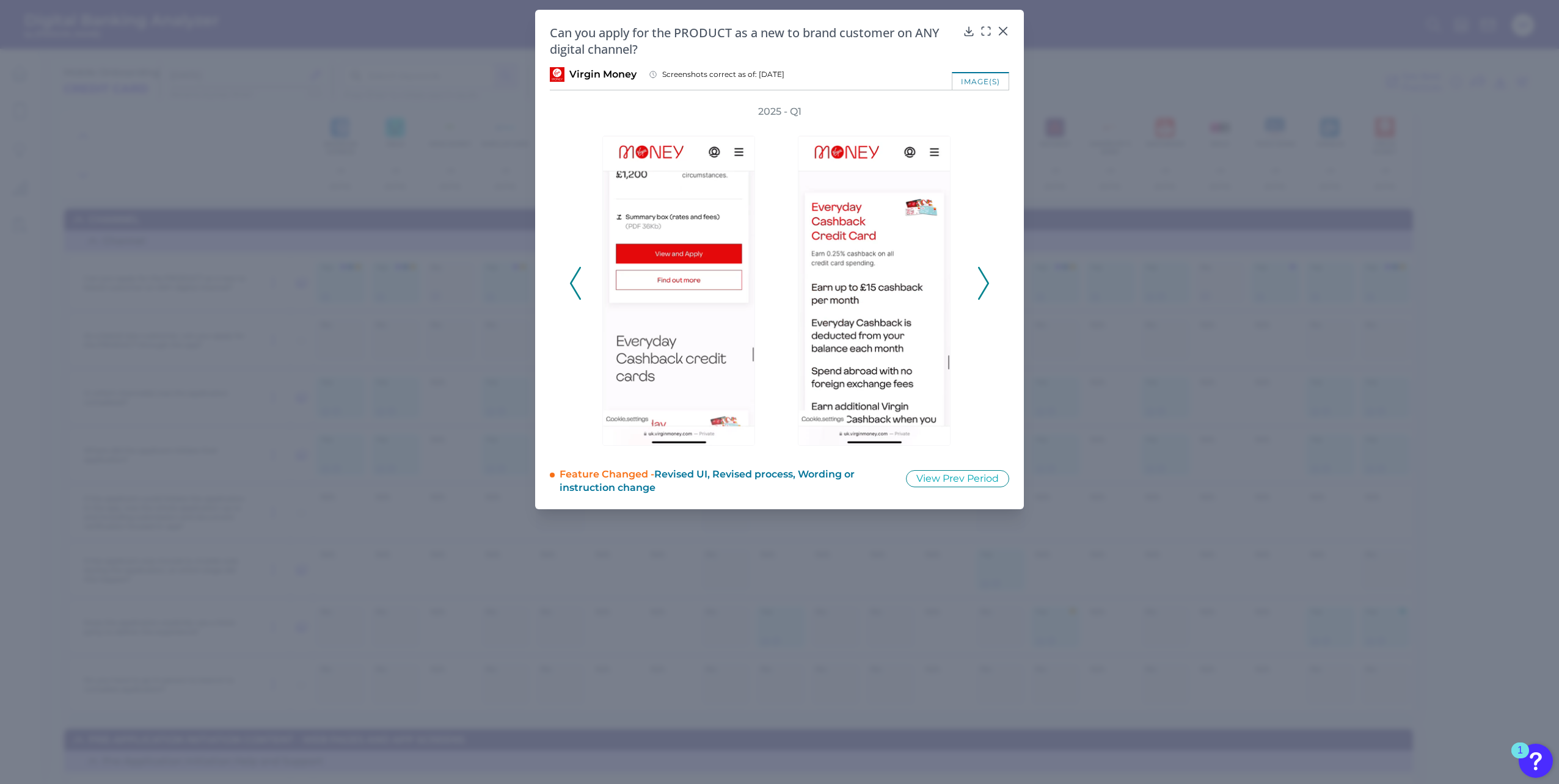
click at [984, 279] on icon at bounding box center [984, 283] width 11 height 33
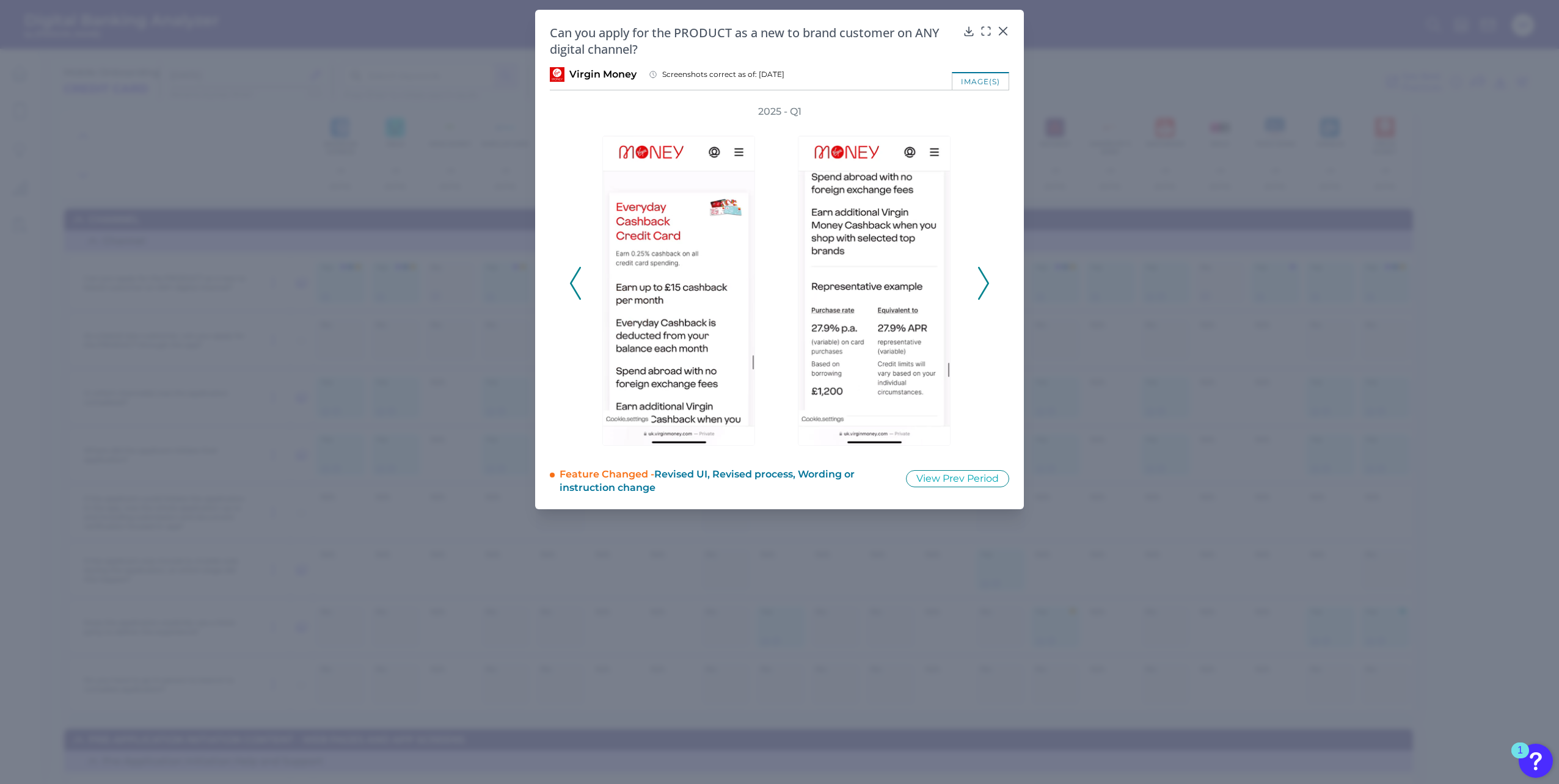
click at [984, 279] on icon at bounding box center [984, 283] width 11 height 33
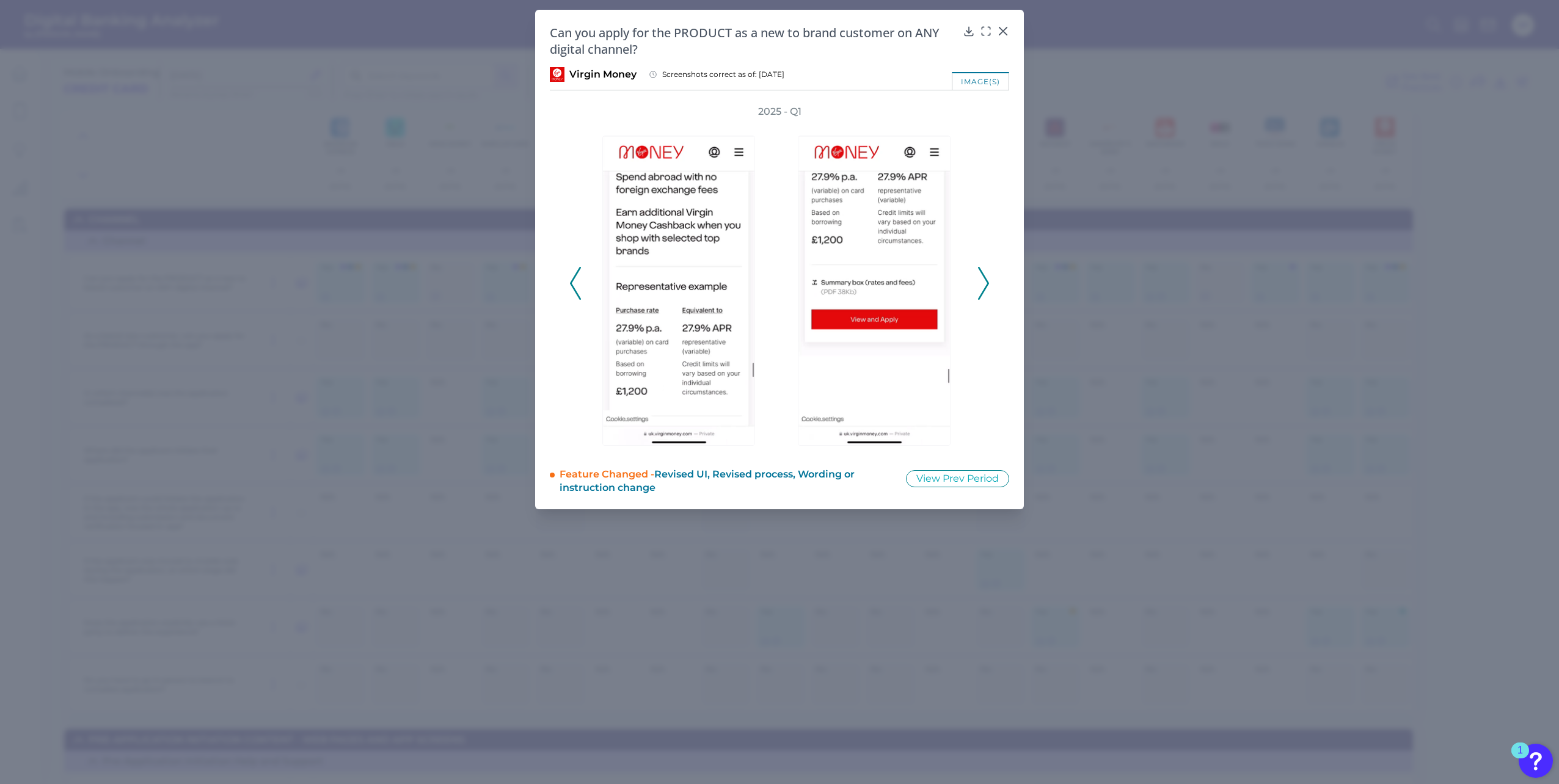
click at [984, 279] on icon at bounding box center [984, 283] width 11 height 33
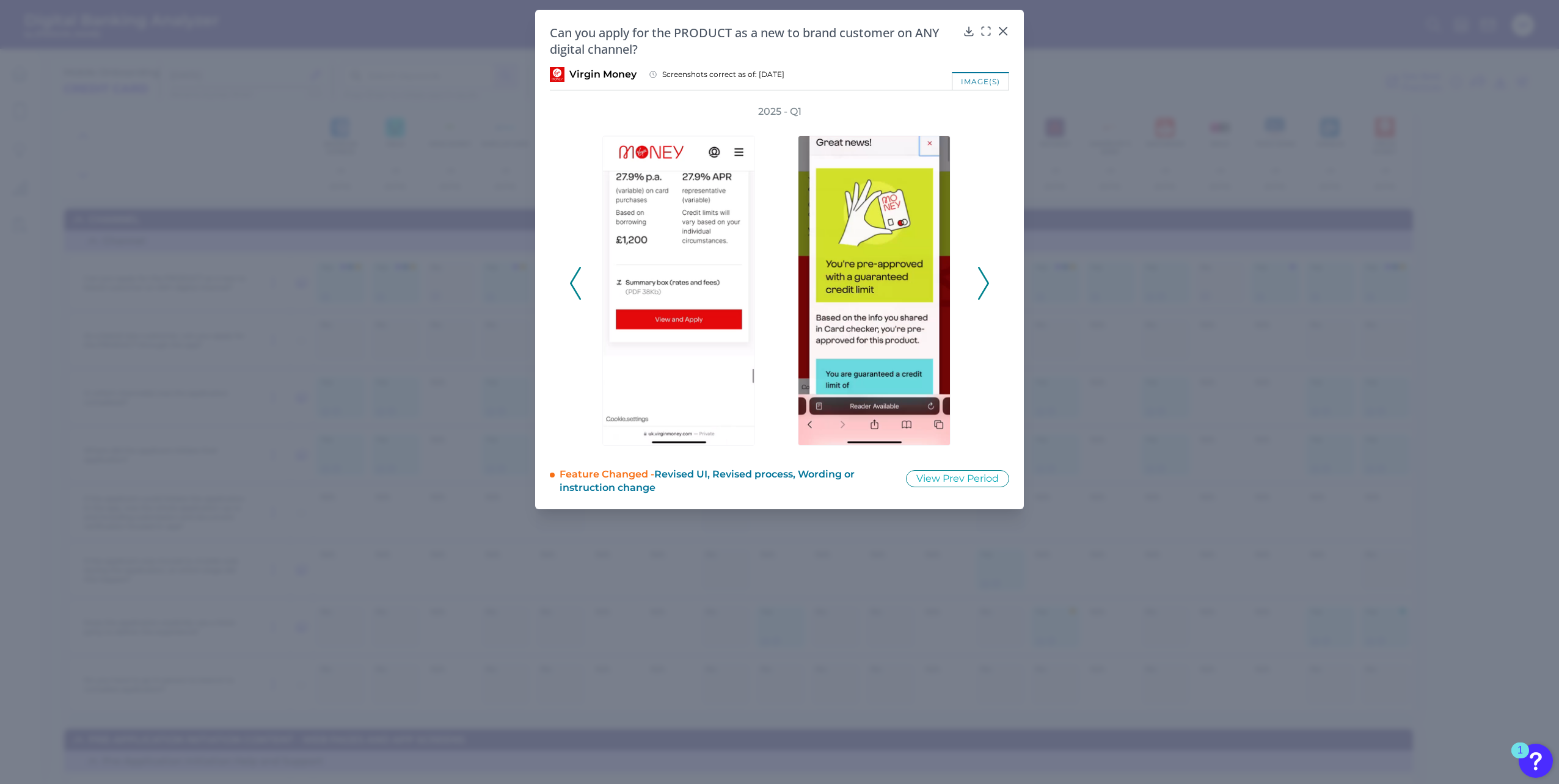
click at [984, 279] on icon at bounding box center [984, 283] width 11 height 33
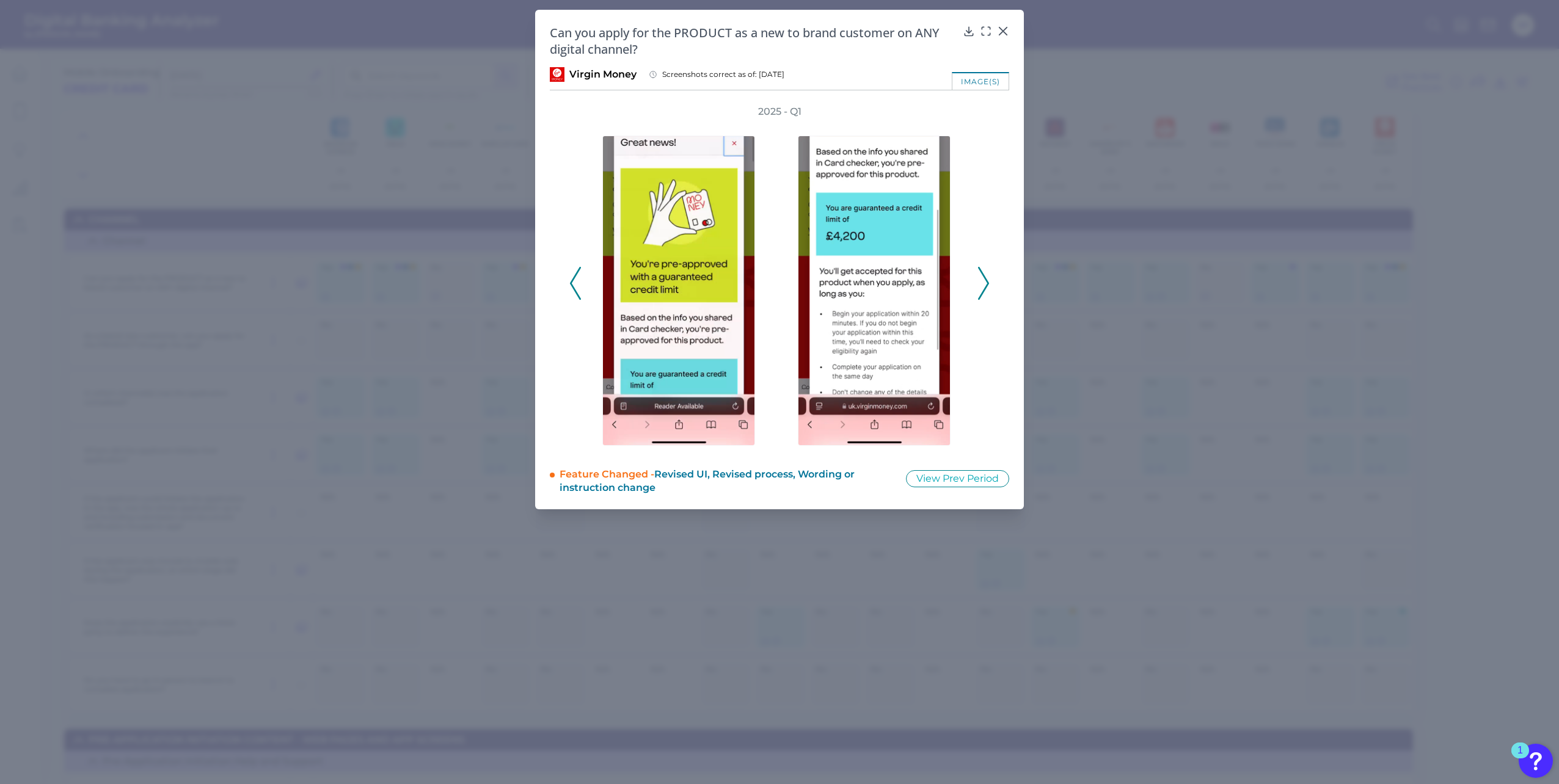
click at [984, 279] on icon at bounding box center [984, 283] width 11 height 33
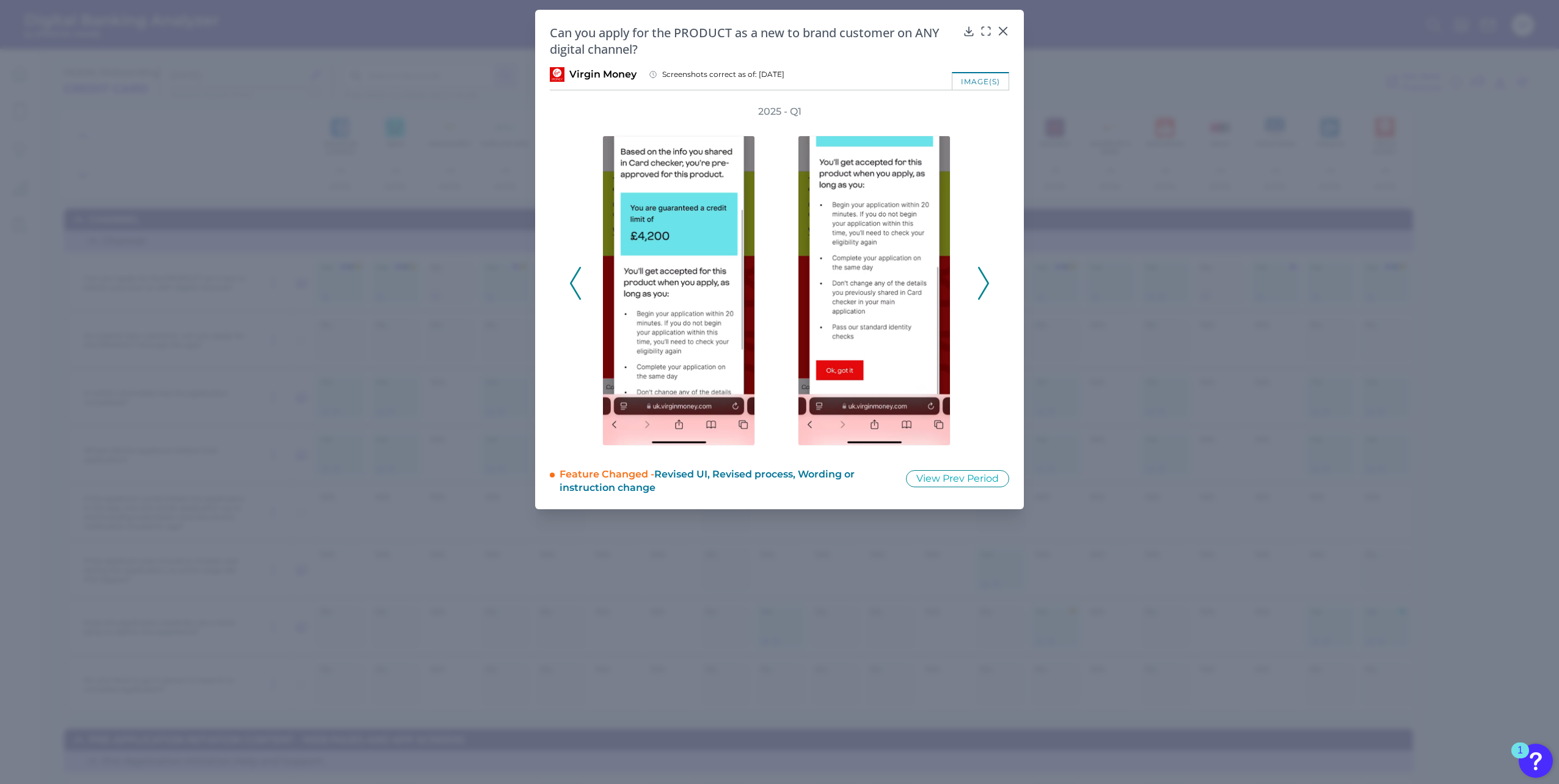
click at [984, 279] on icon at bounding box center [984, 283] width 11 height 33
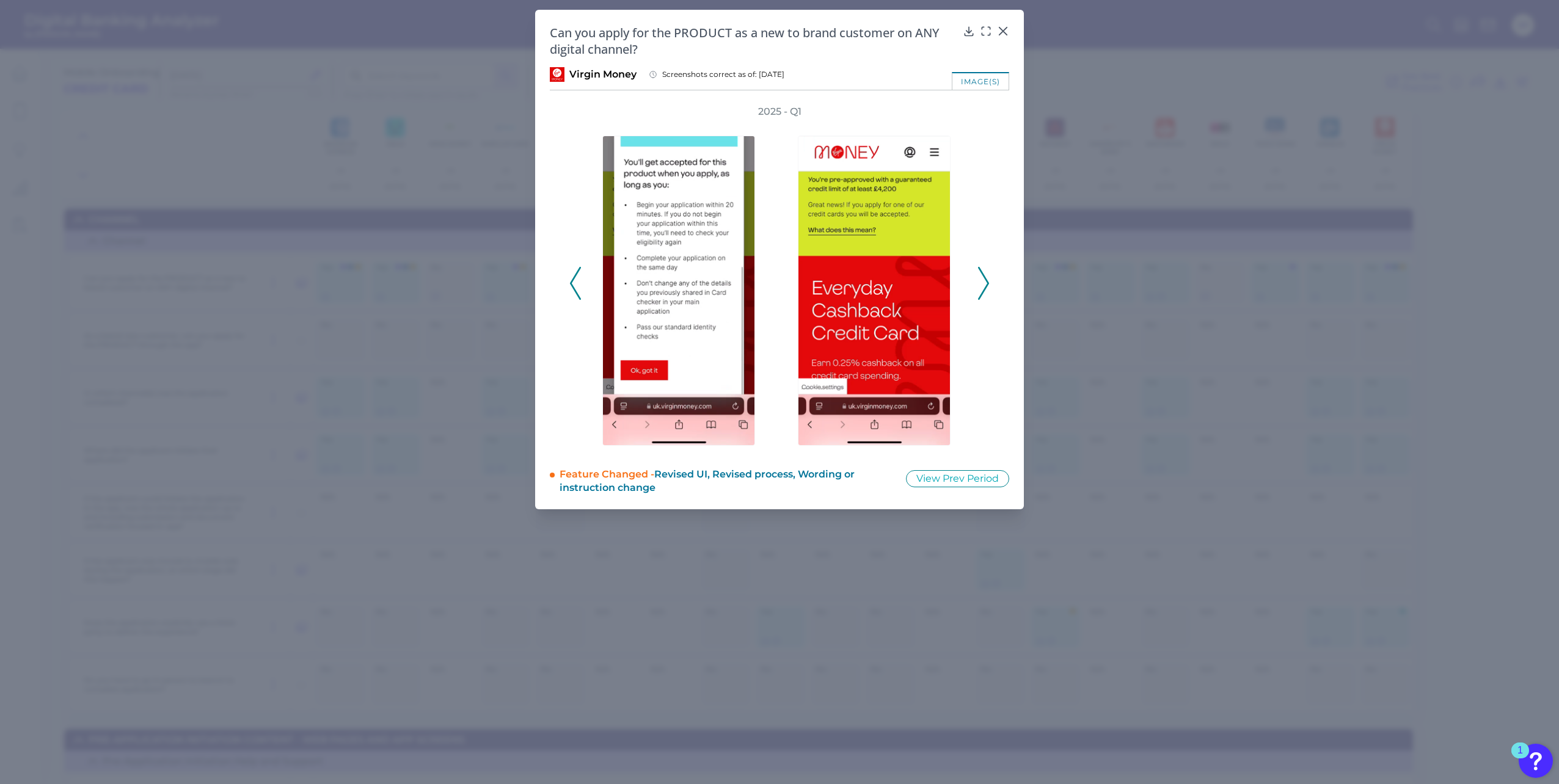
click at [984, 279] on icon at bounding box center [984, 283] width 11 height 33
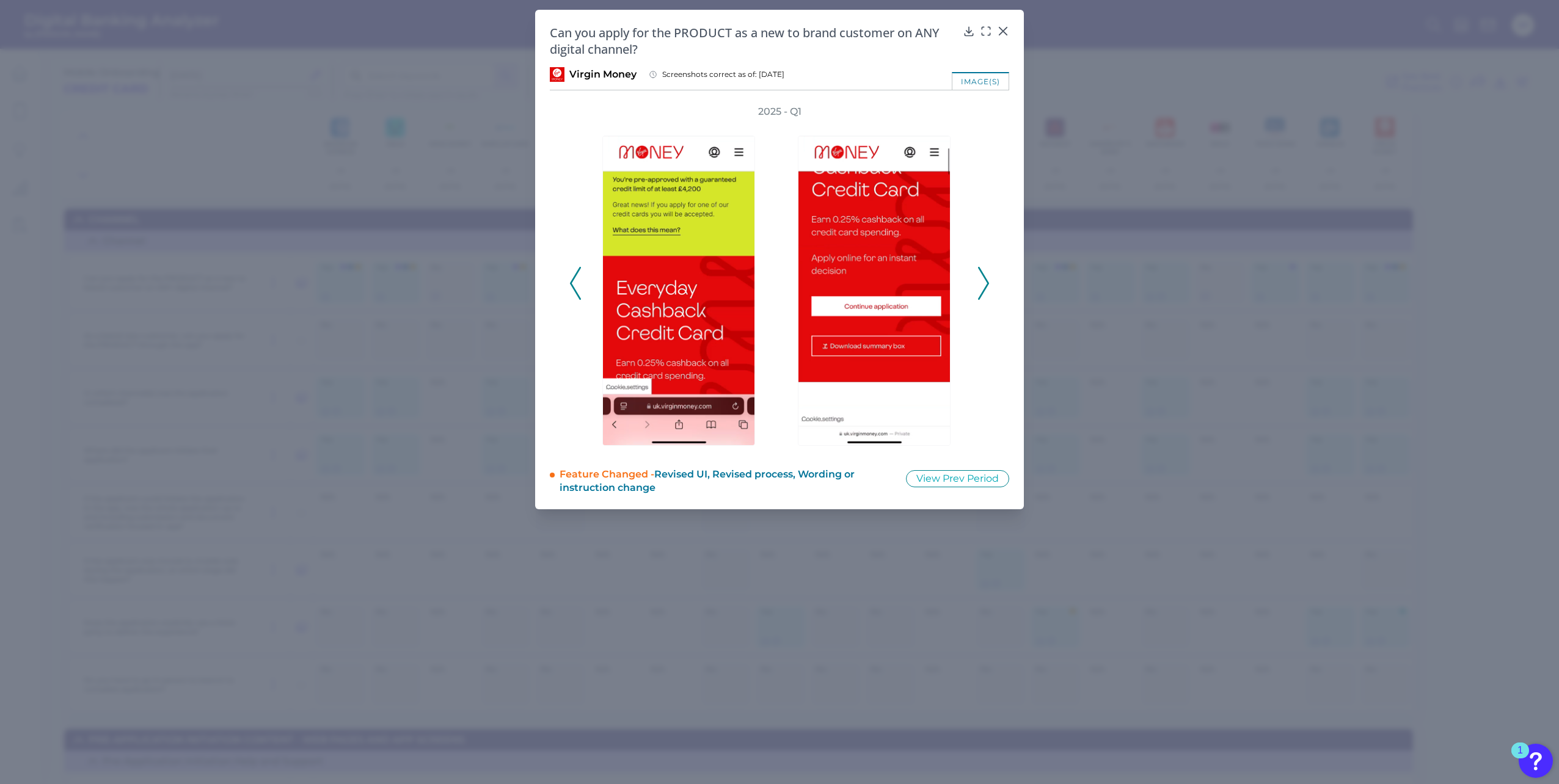
click at [984, 279] on icon at bounding box center [984, 283] width 11 height 33
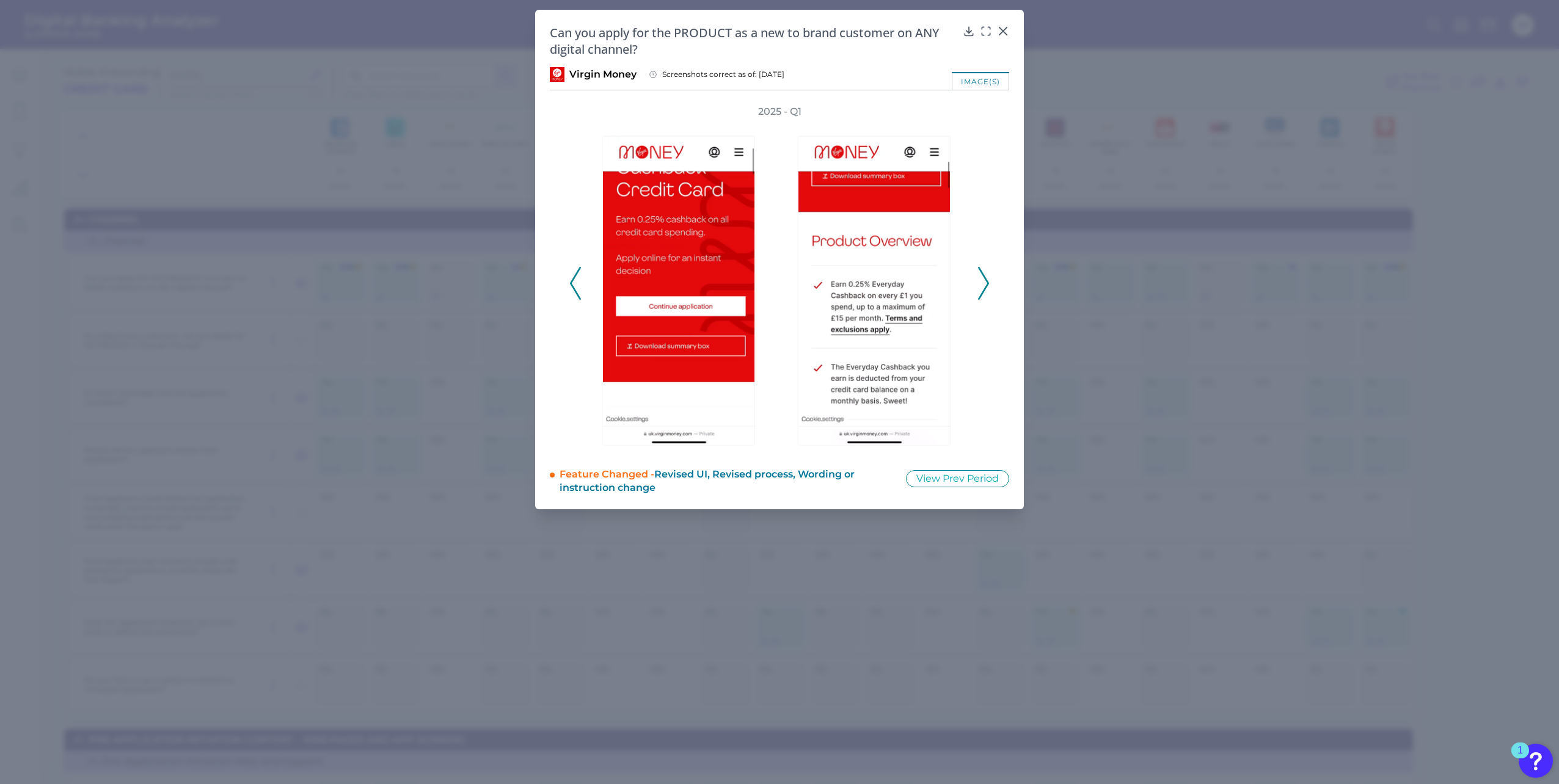
click at [984, 279] on icon at bounding box center [984, 283] width 11 height 33
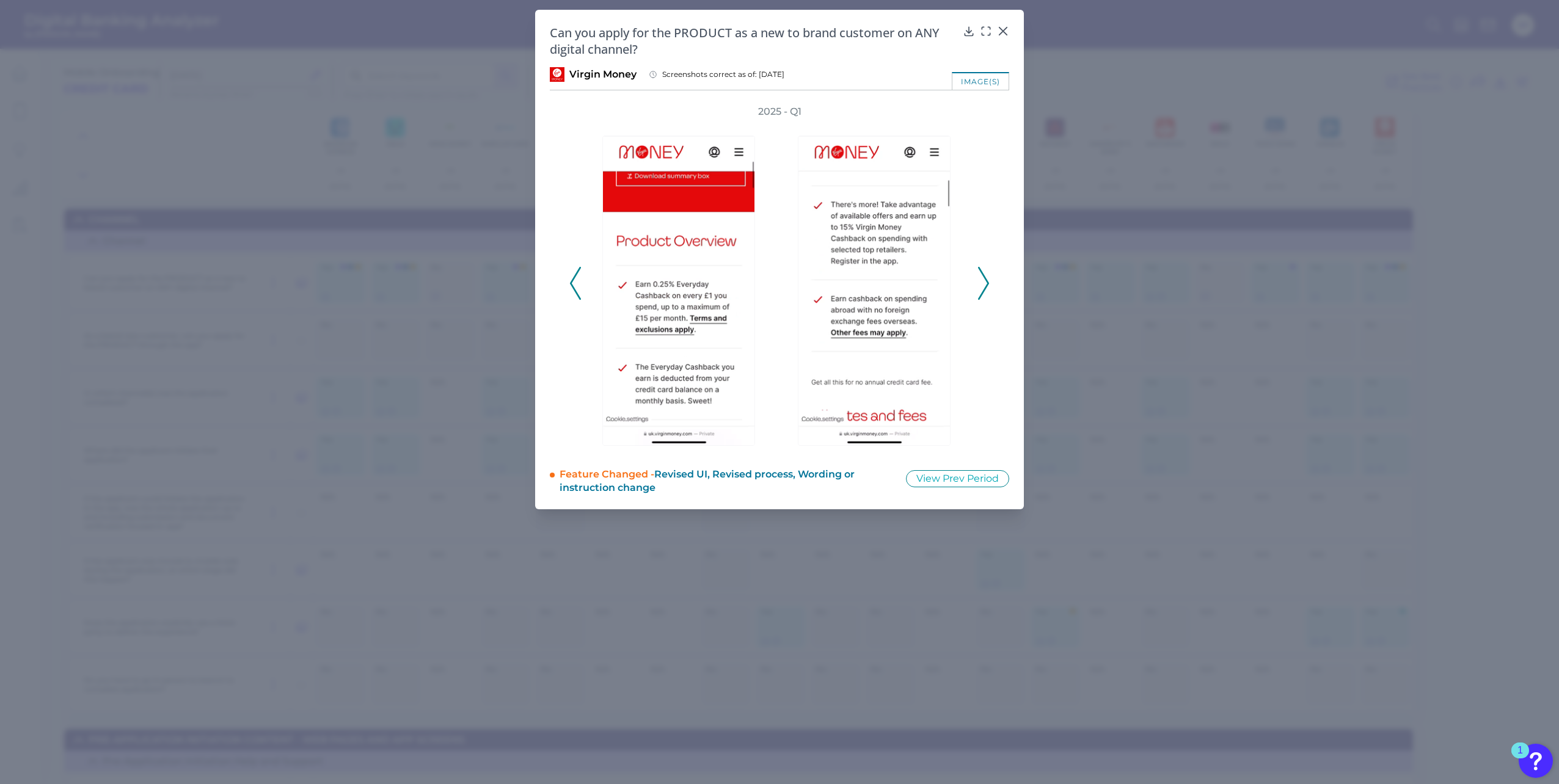
click at [984, 279] on icon at bounding box center [984, 283] width 11 height 33
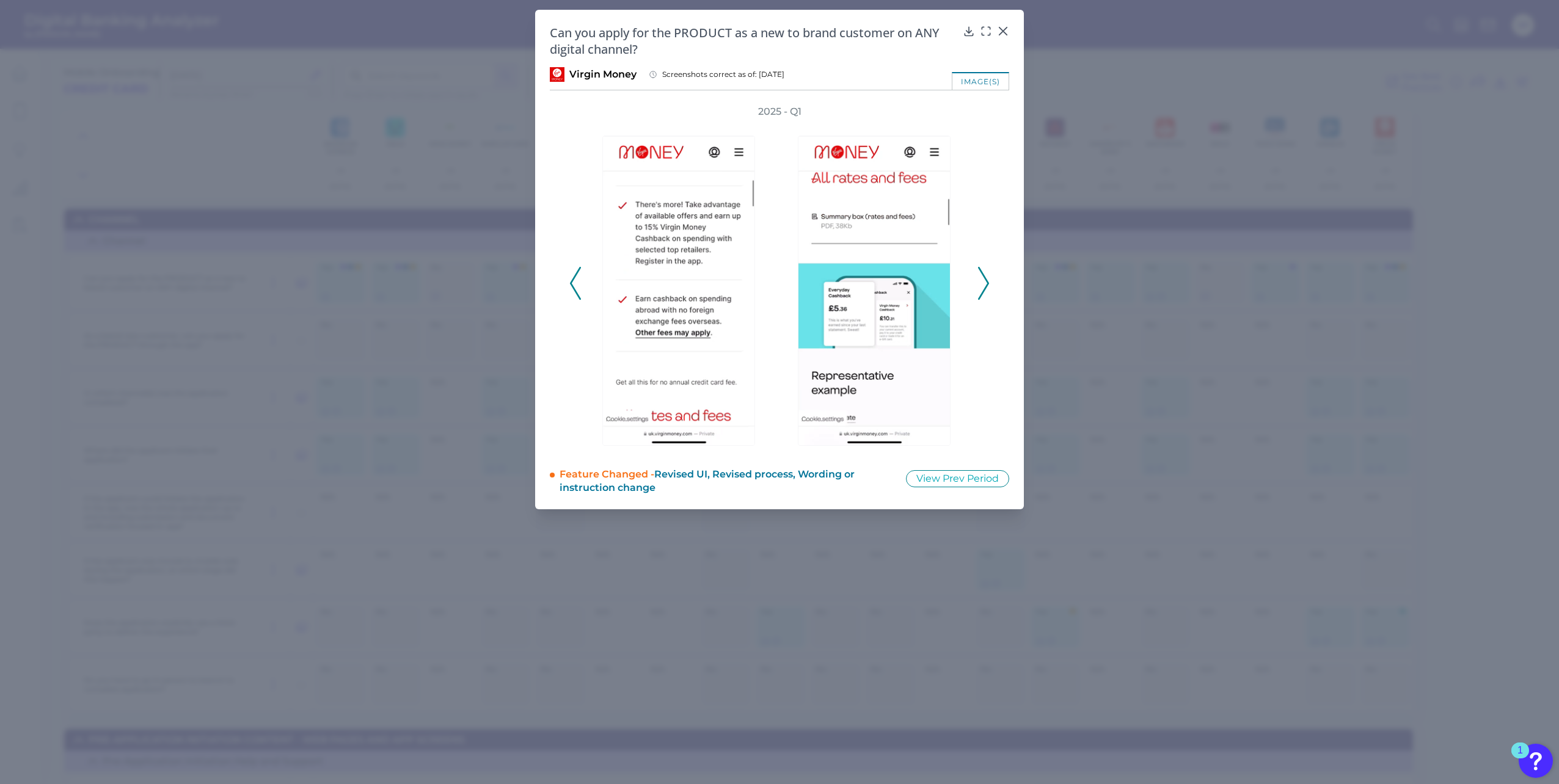
click at [984, 279] on icon at bounding box center [984, 283] width 11 height 33
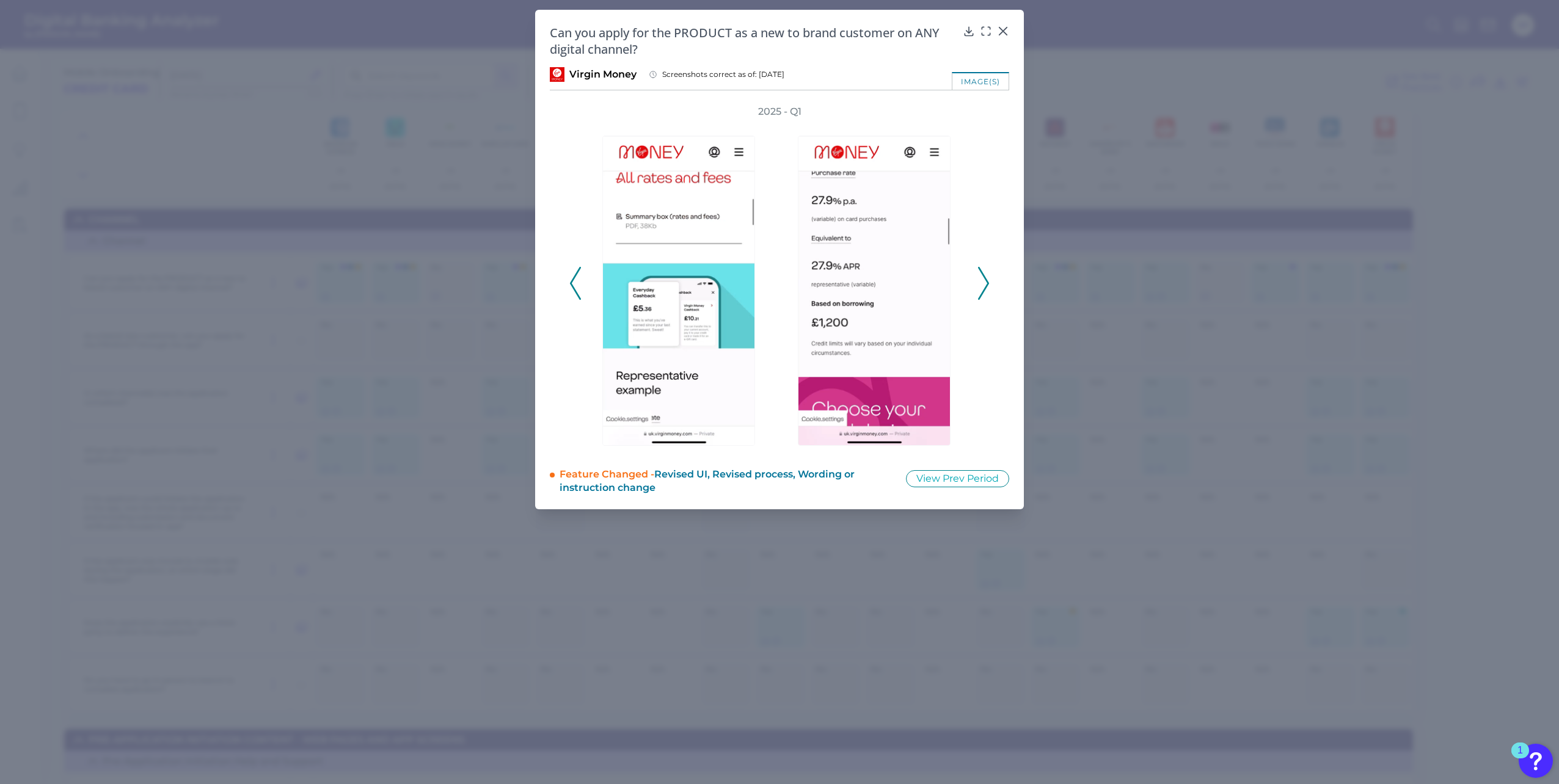
click at [984, 279] on icon at bounding box center [984, 283] width 11 height 33
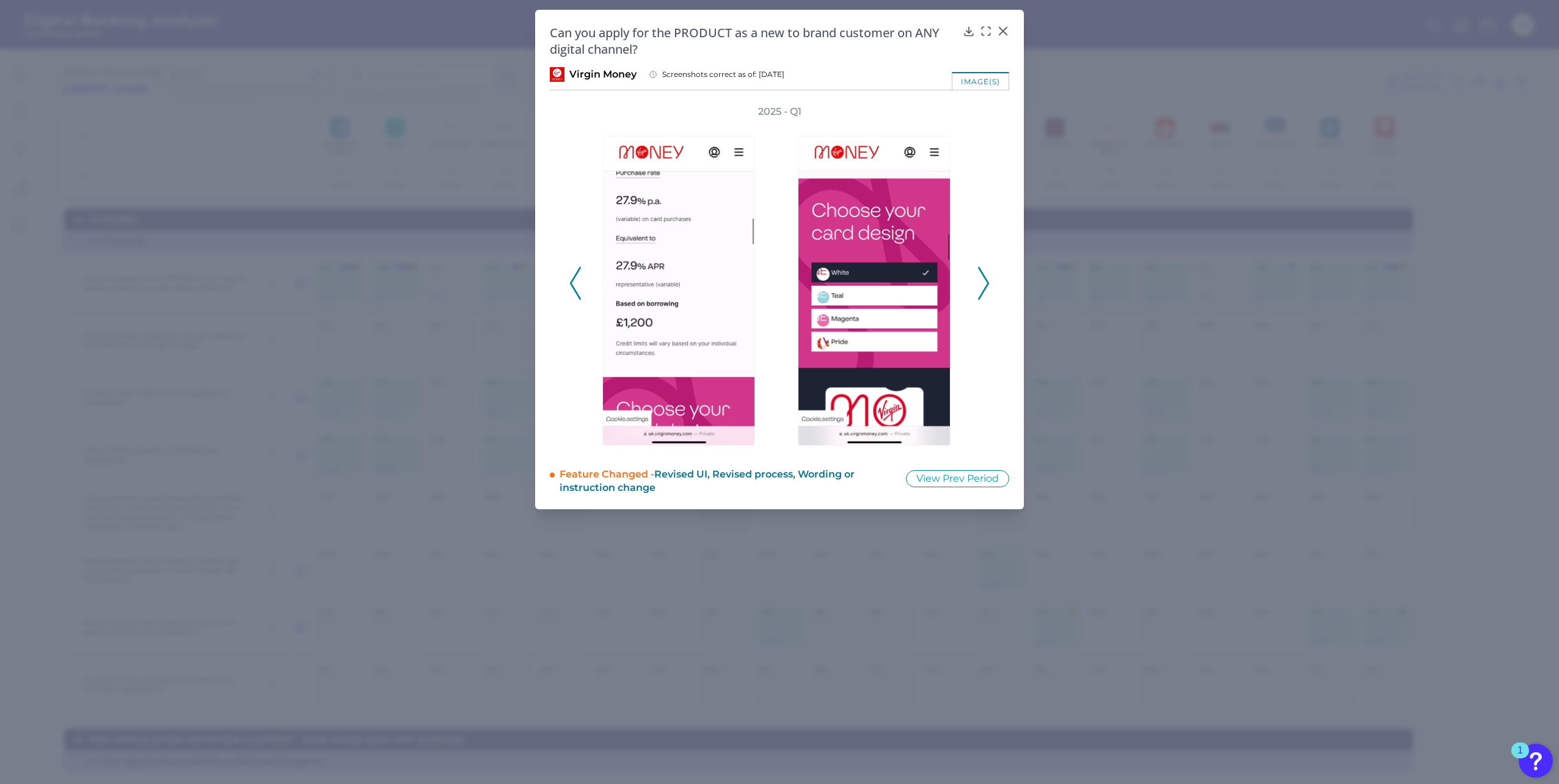
click at [984, 279] on icon at bounding box center [984, 283] width 11 height 33
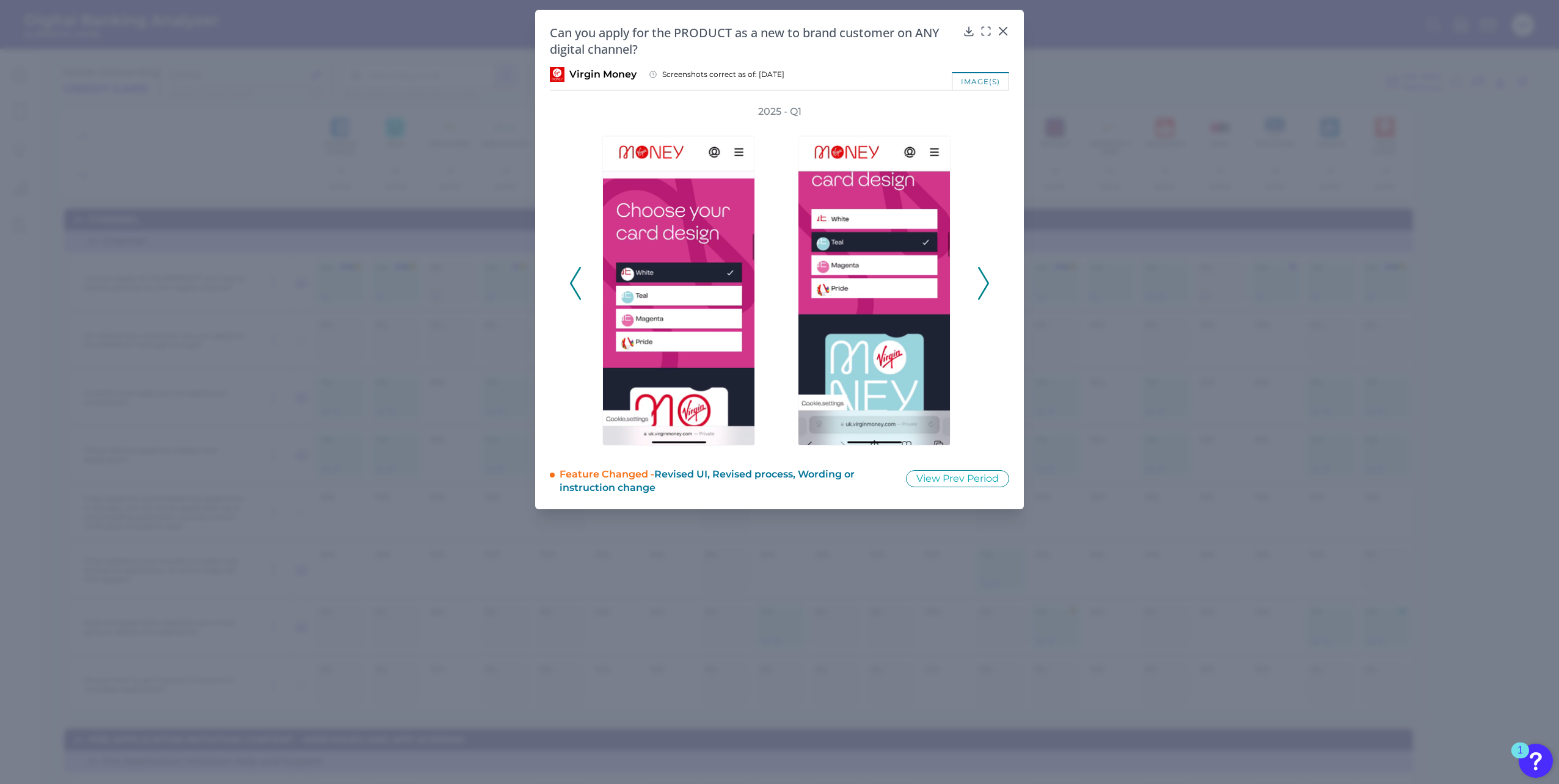
click at [984, 279] on icon at bounding box center [984, 283] width 11 height 33
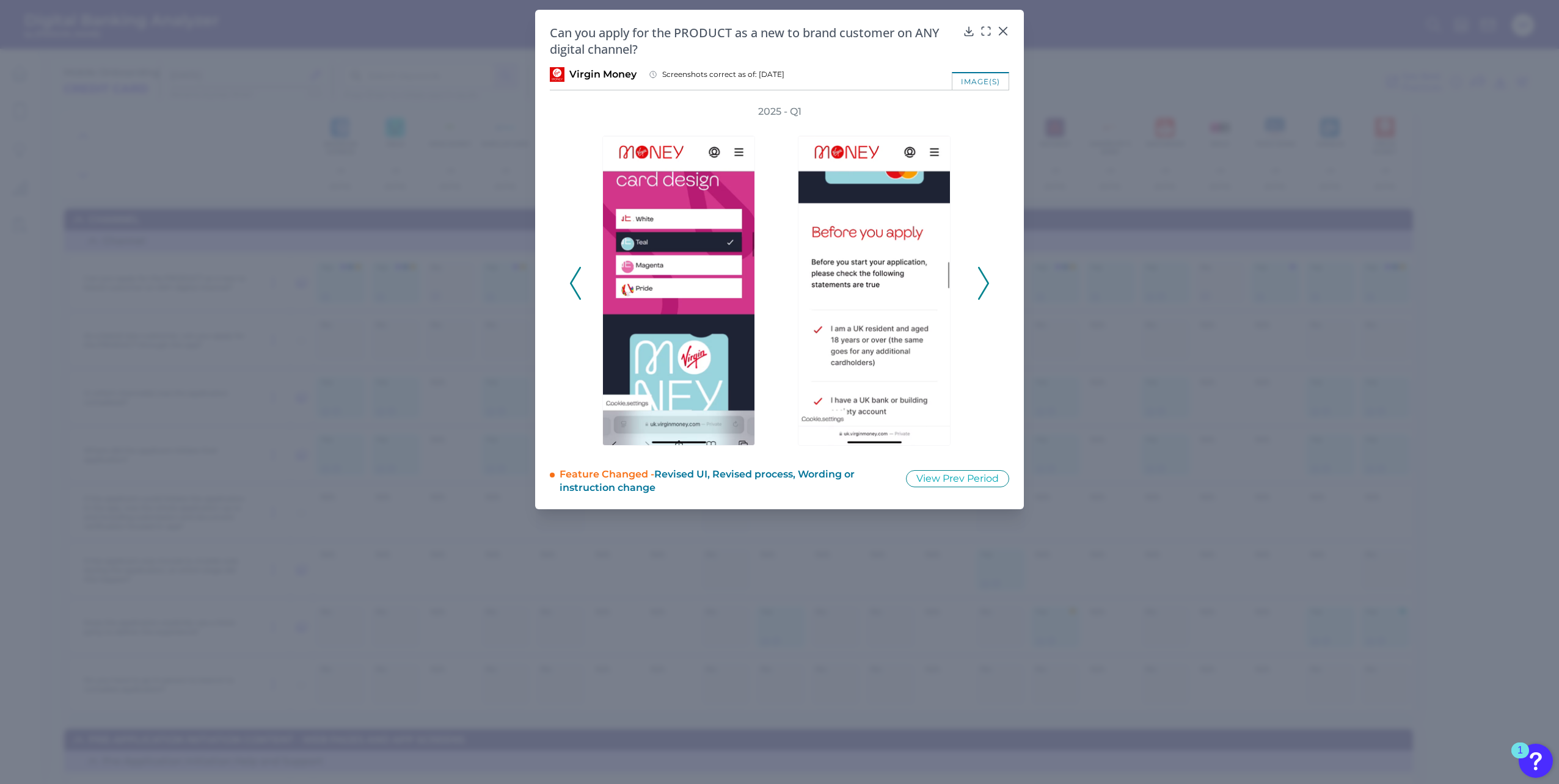
click at [984, 279] on icon at bounding box center [984, 283] width 11 height 33
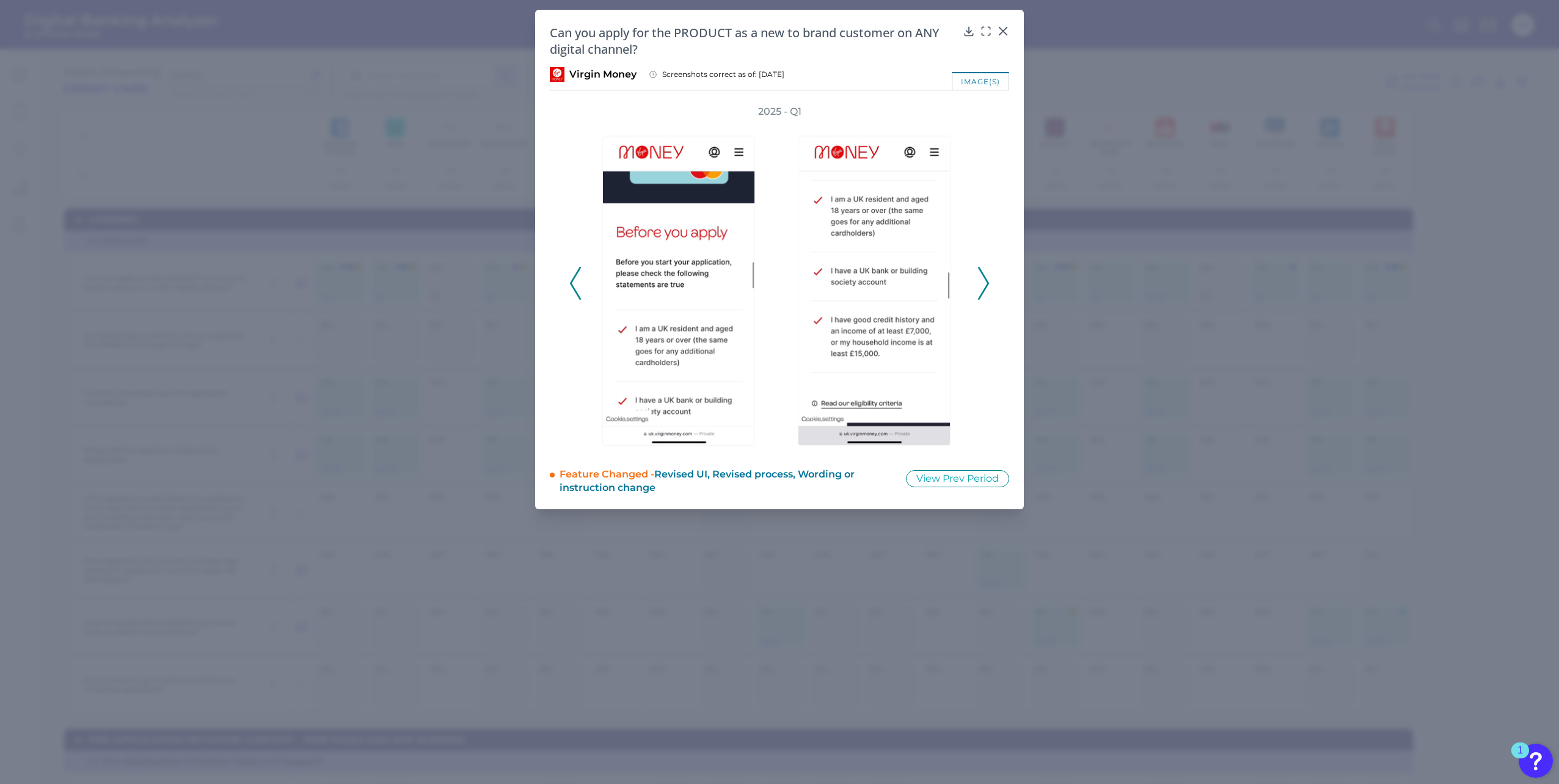
click at [984, 279] on icon at bounding box center [984, 283] width 11 height 33
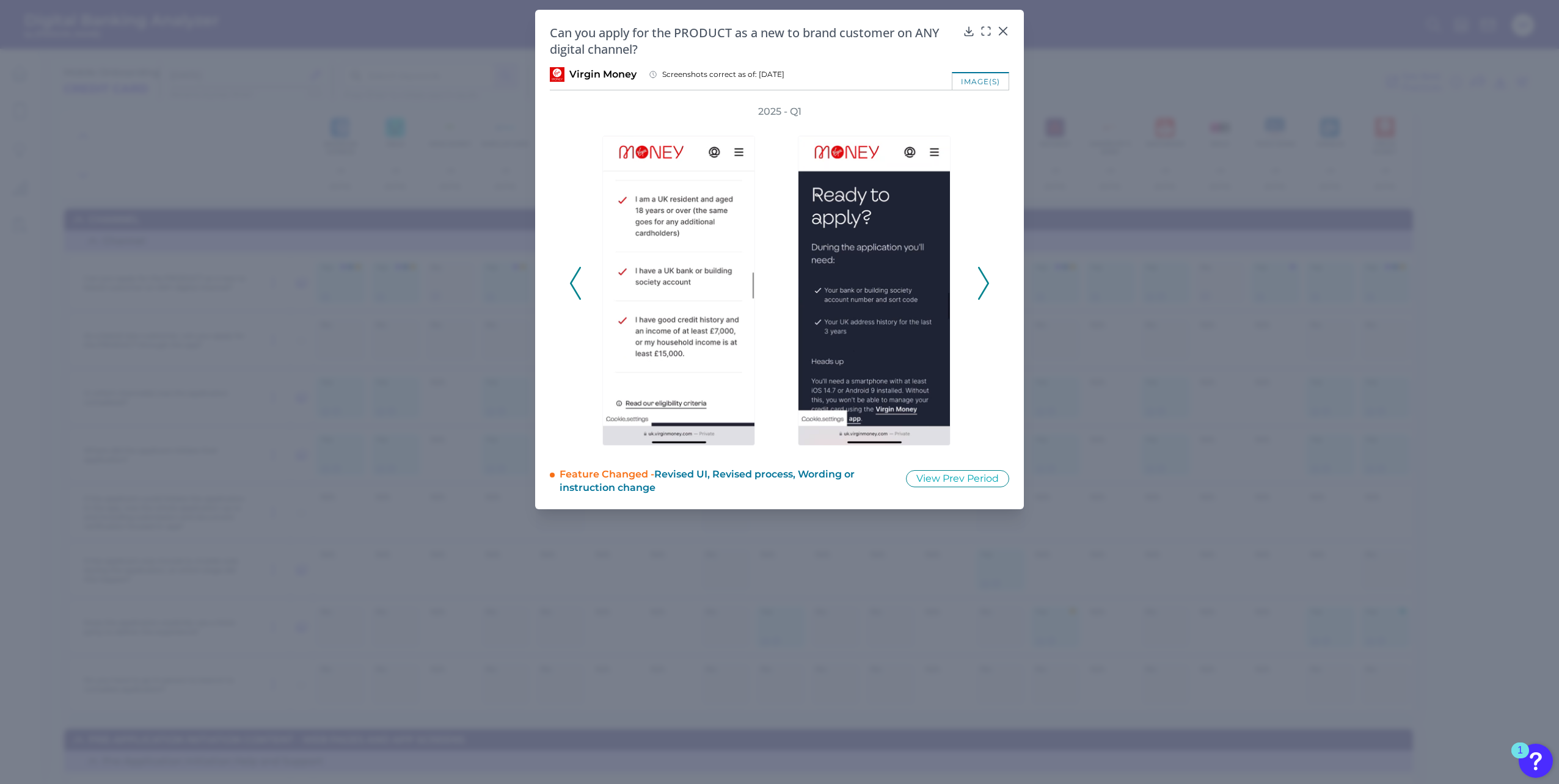
click at [984, 279] on icon at bounding box center [984, 283] width 11 height 33
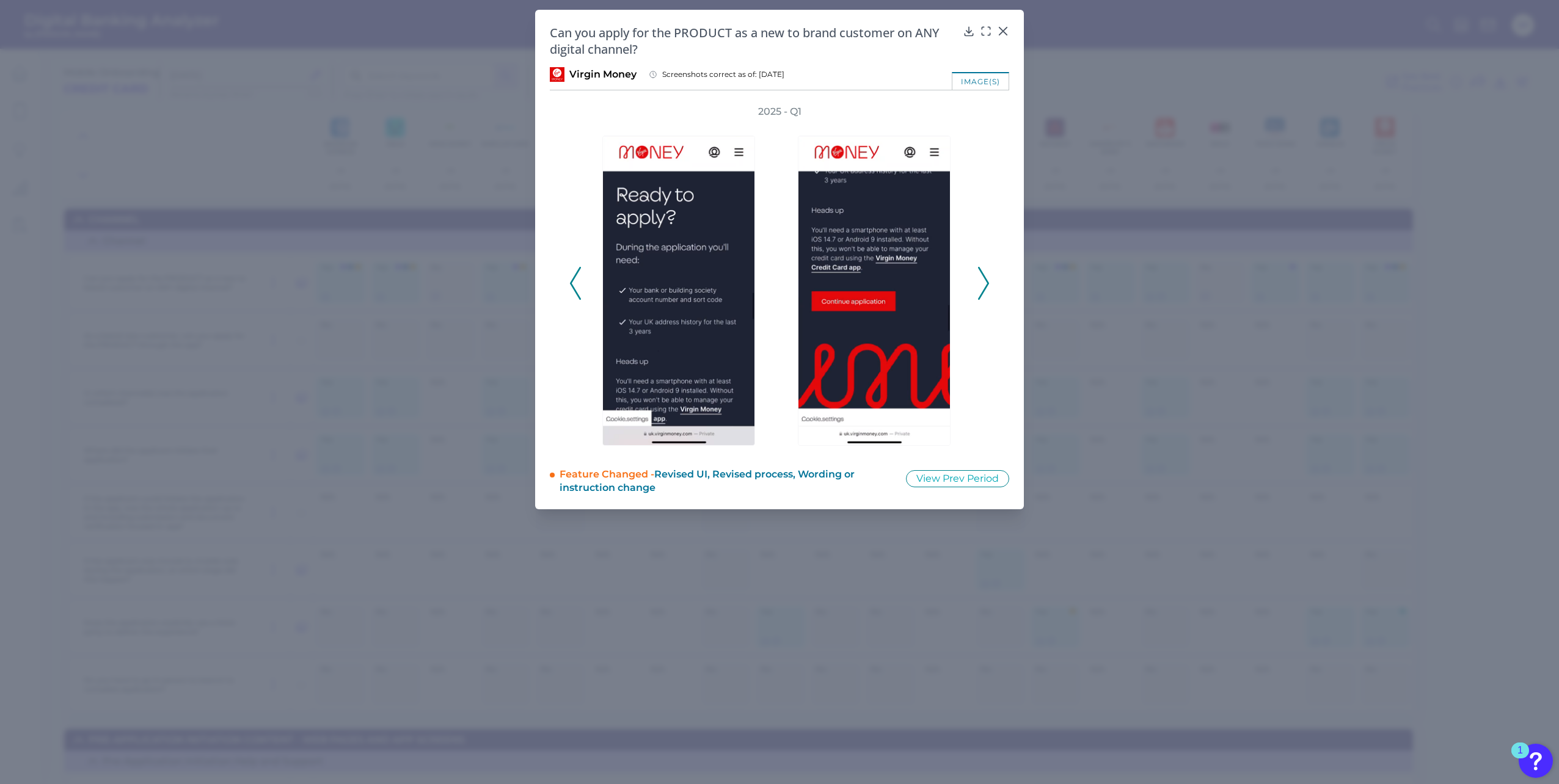
click at [984, 279] on icon at bounding box center [984, 283] width 11 height 33
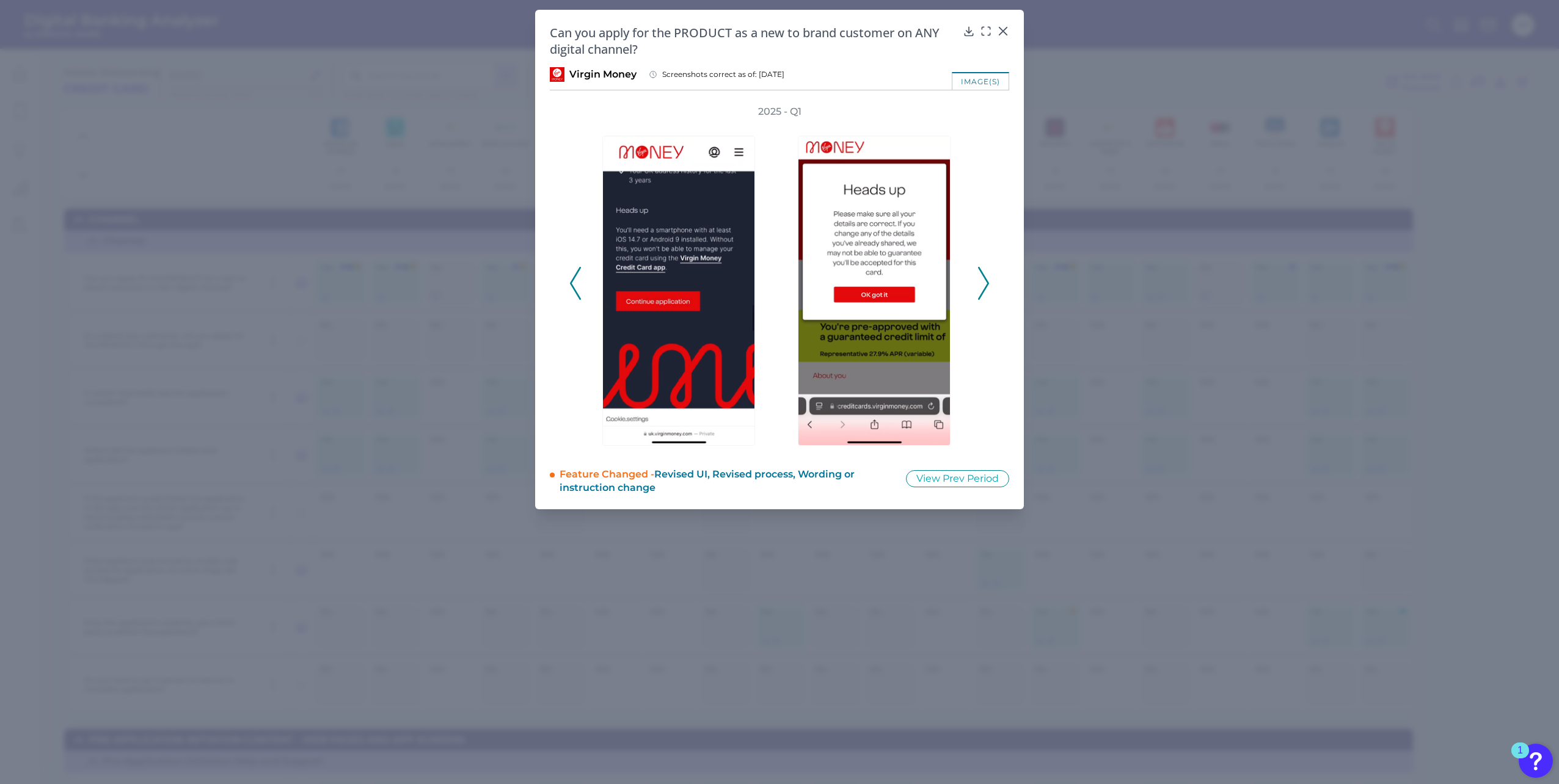
click at [984, 279] on icon at bounding box center [984, 283] width 11 height 33
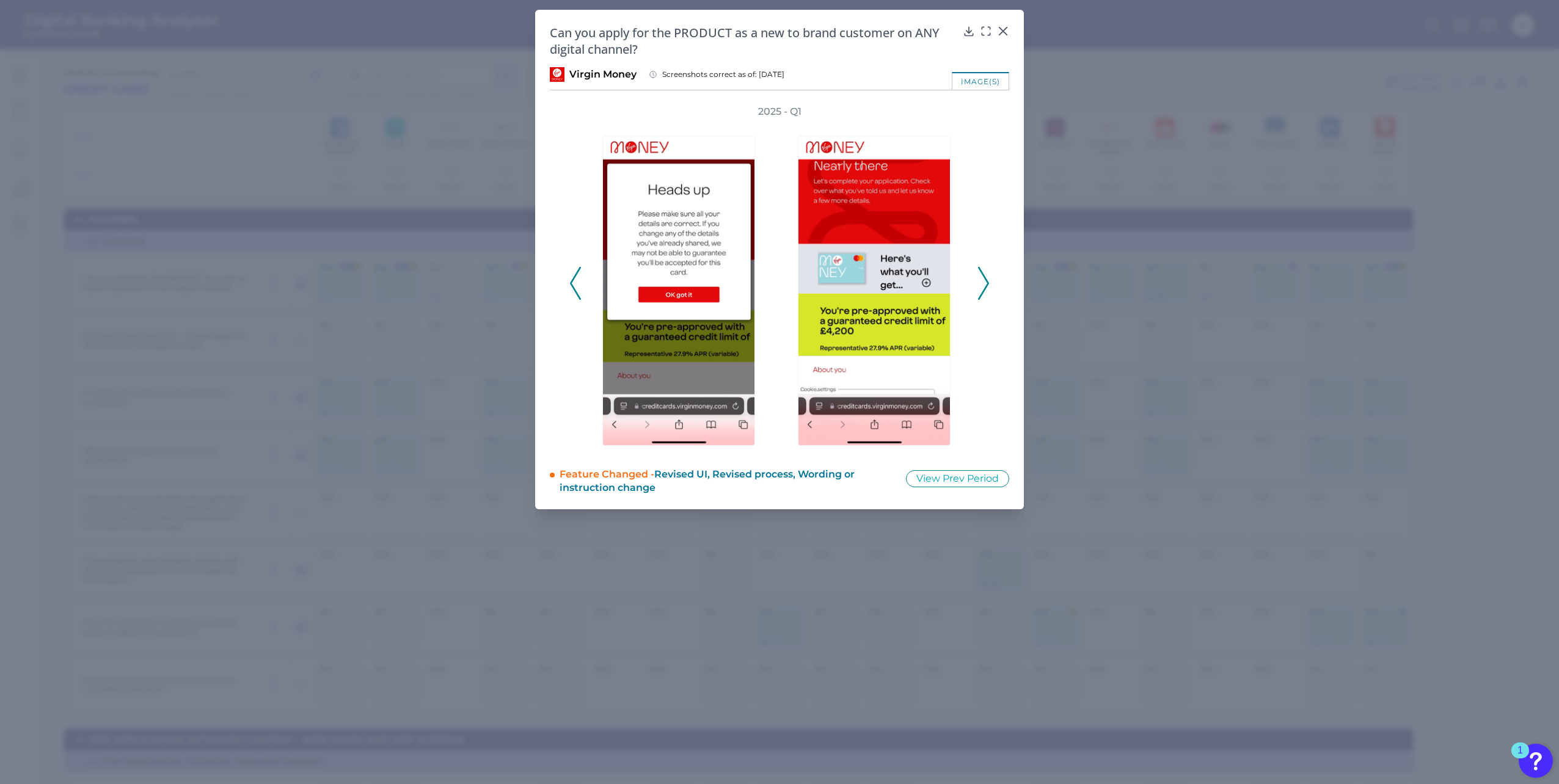
click at [984, 279] on icon at bounding box center [984, 283] width 11 height 33
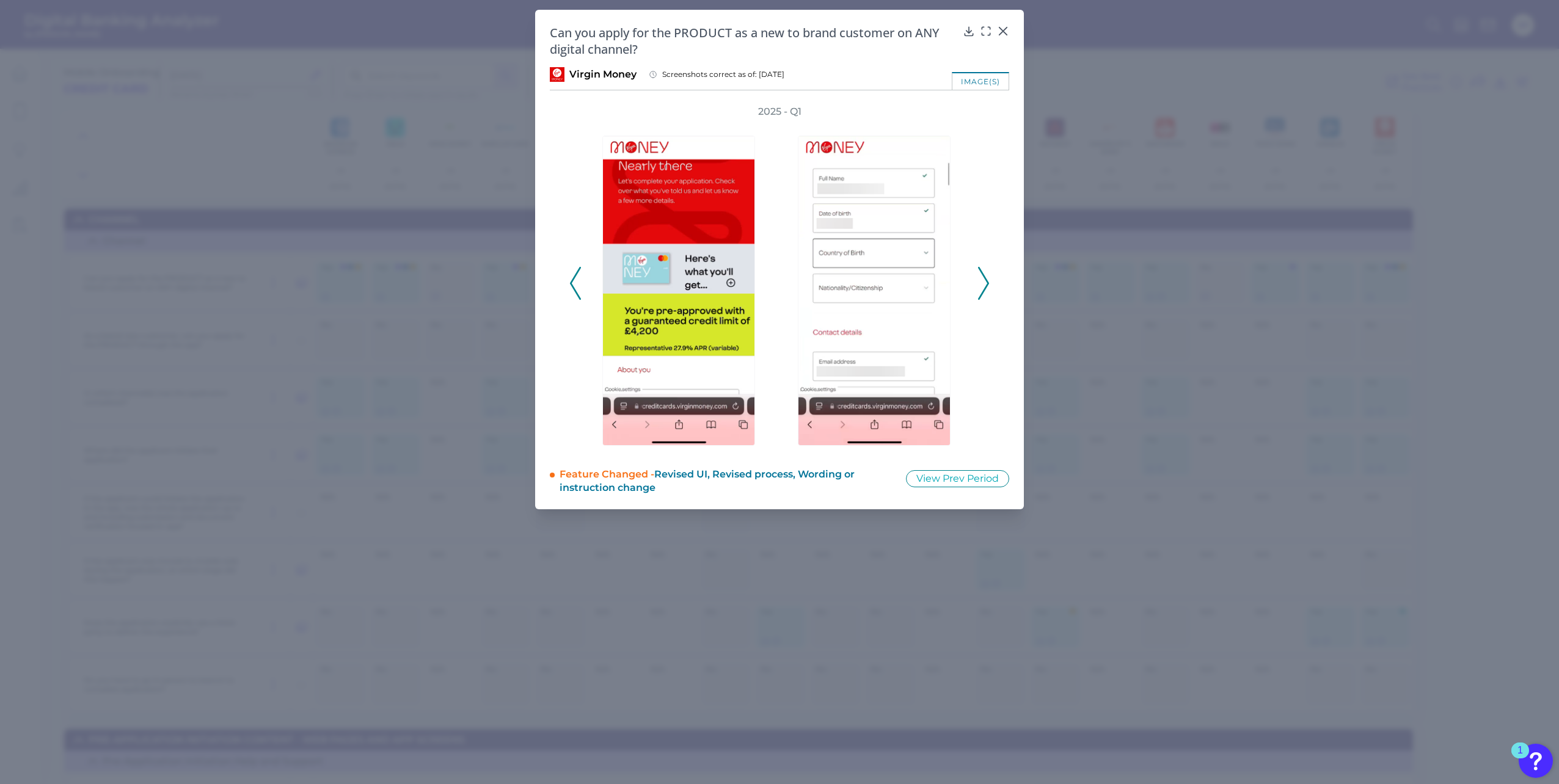
click at [984, 279] on icon at bounding box center [984, 283] width 11 height 33
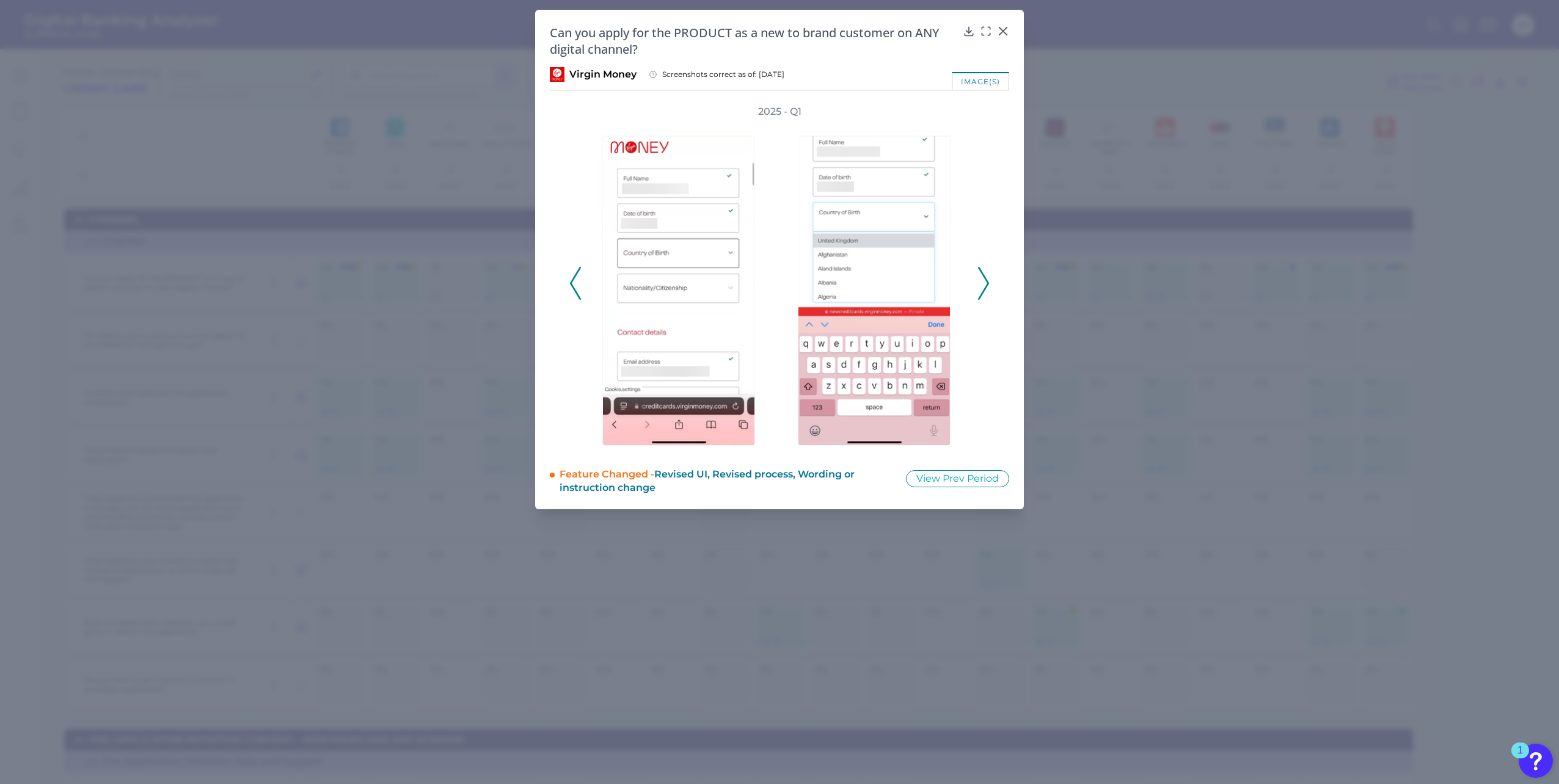
click at [984, 279] on icon at bounding box center [984, 283] width 11 height 33
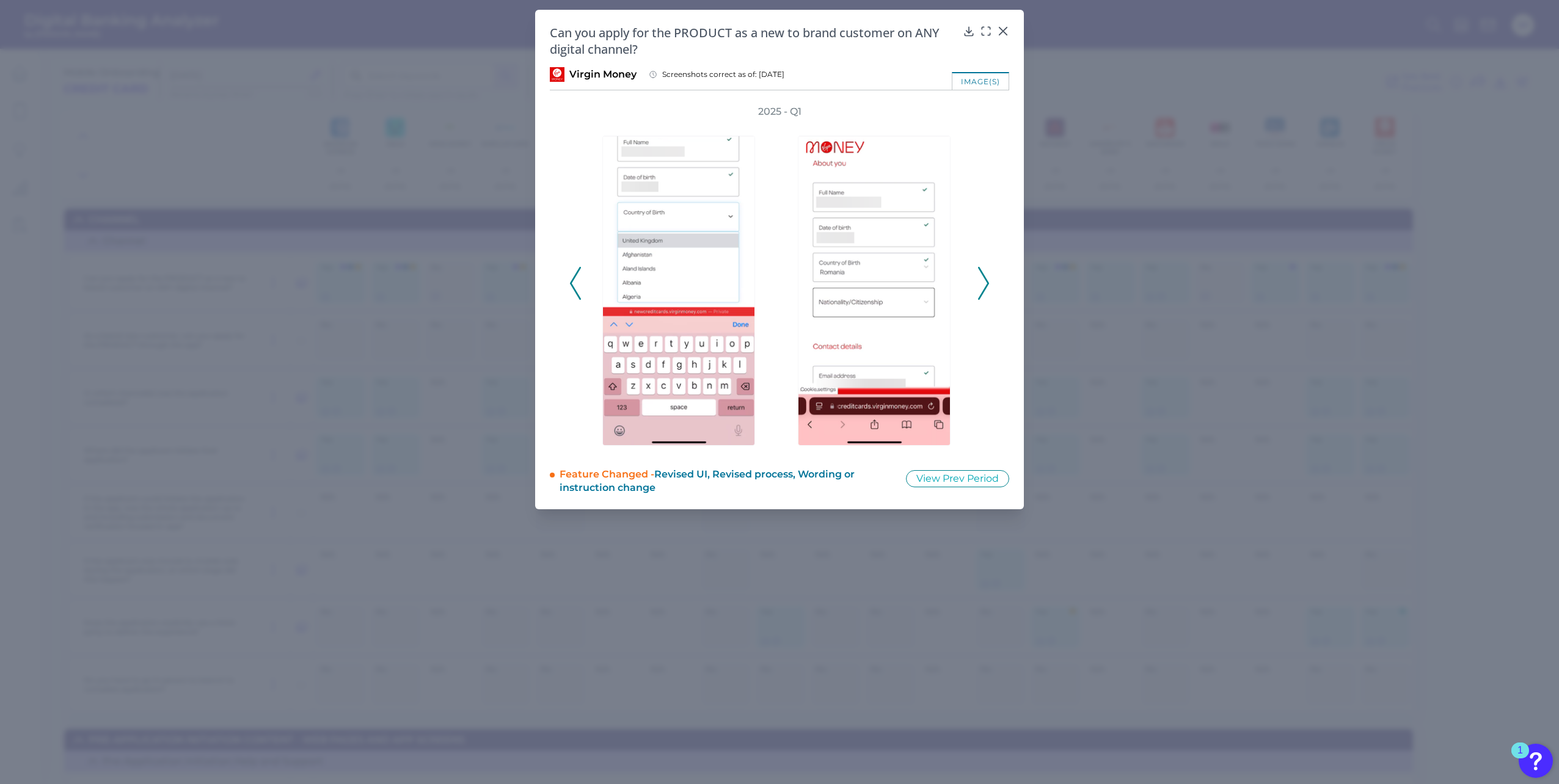
click at [984, 279] on icon at bounding box center [984, 283] width 11 height 33
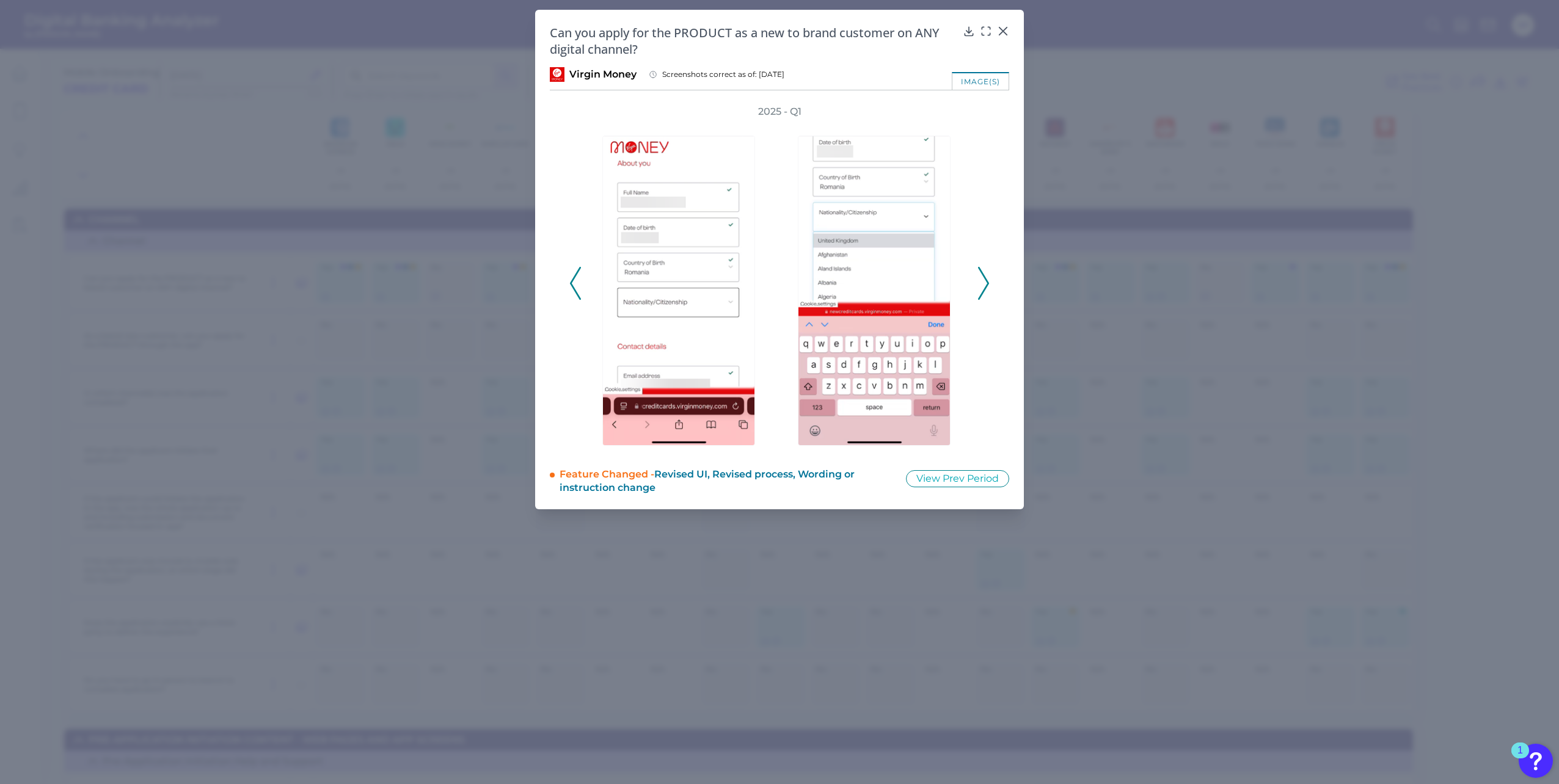
click at [984, 279] on icon at bounding box center [984, 283] width 11 height 33
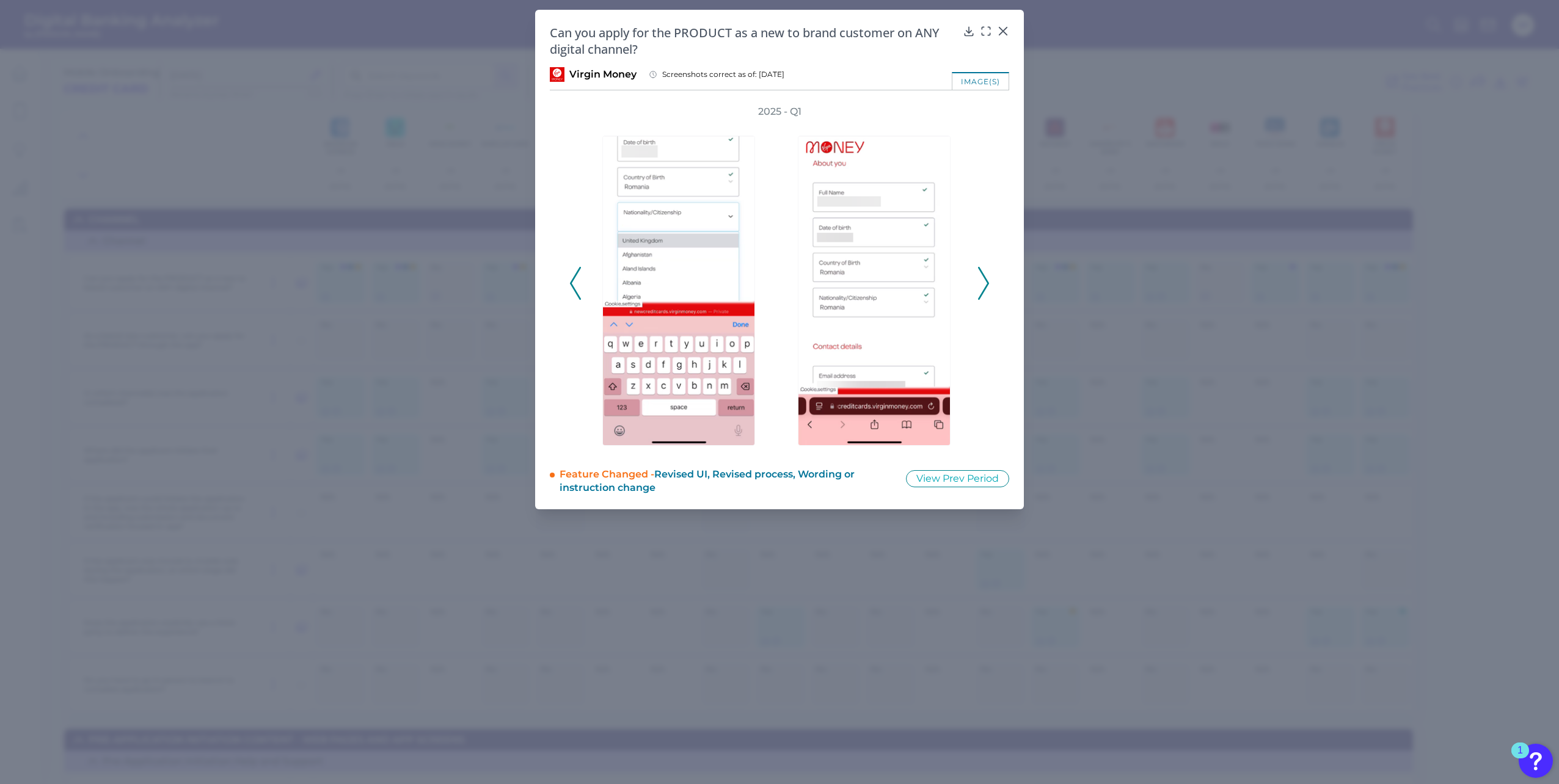
click at [984, 279] on icon at bounding box center [984, 283] width 11 height 33
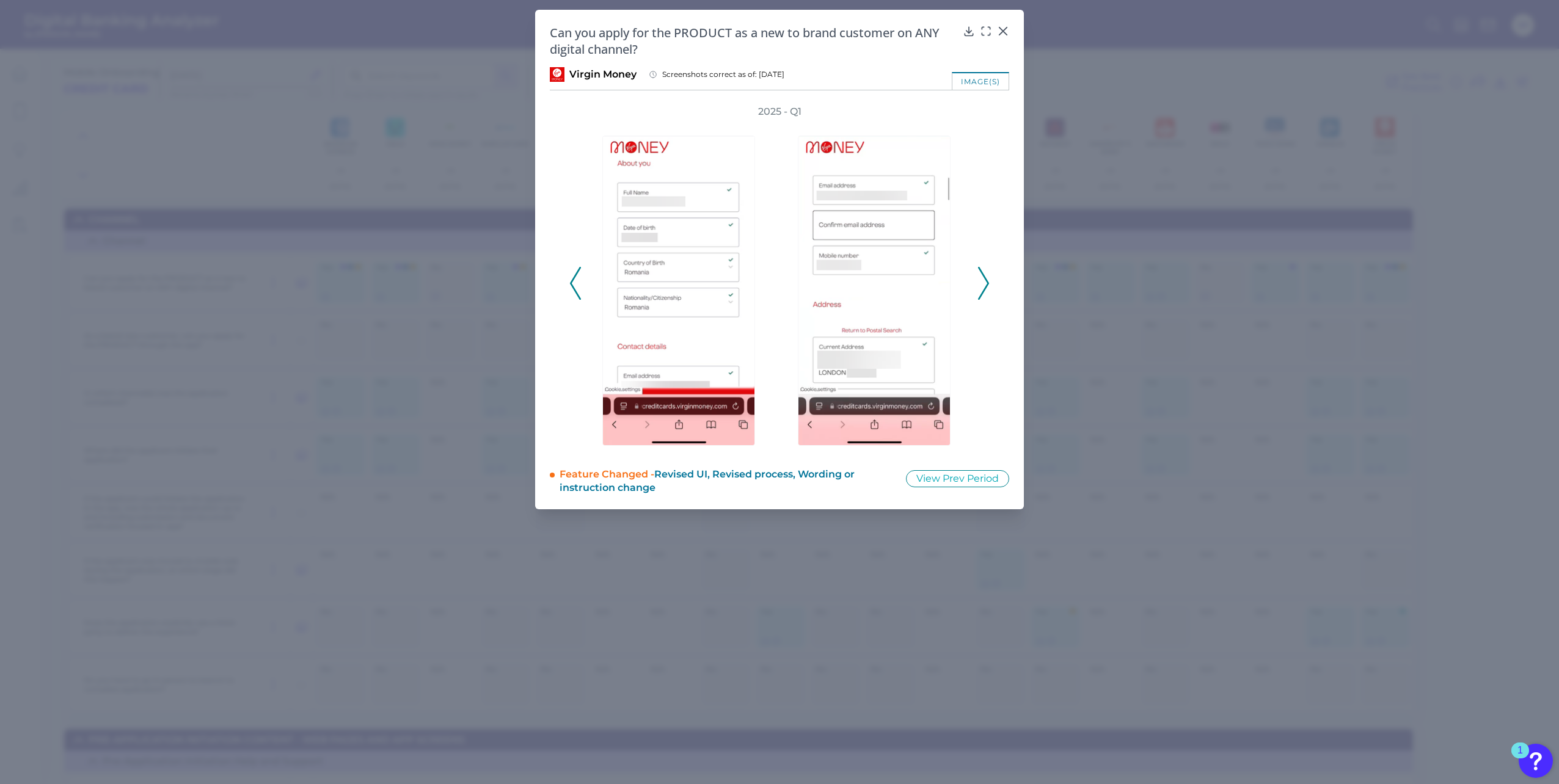
click at [984, 279] on icon at bounding box center [984, 283] width 11 height 33
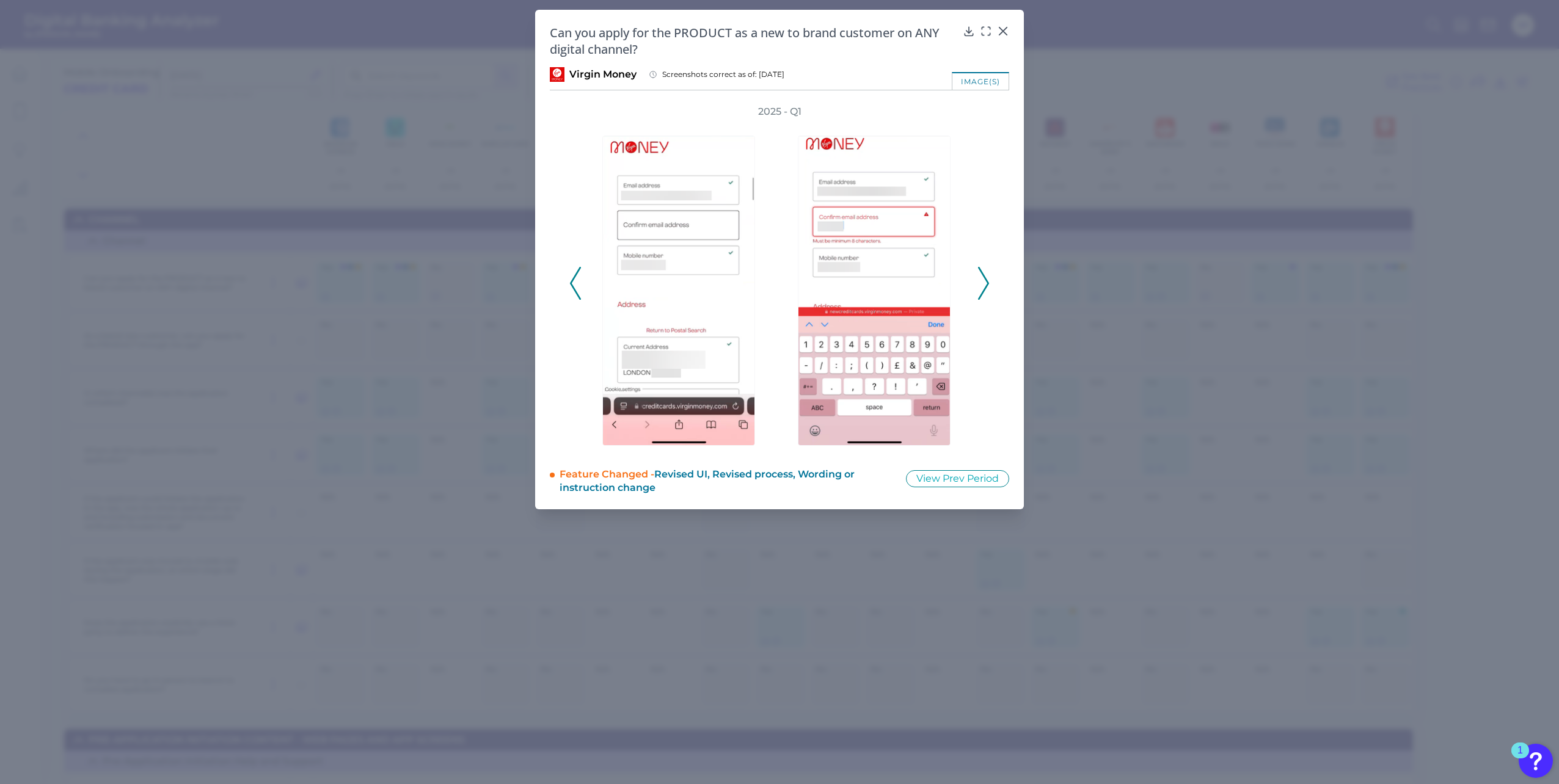
click at [984, 279] on icon at bounding box center [984, 283] width 11 height 33
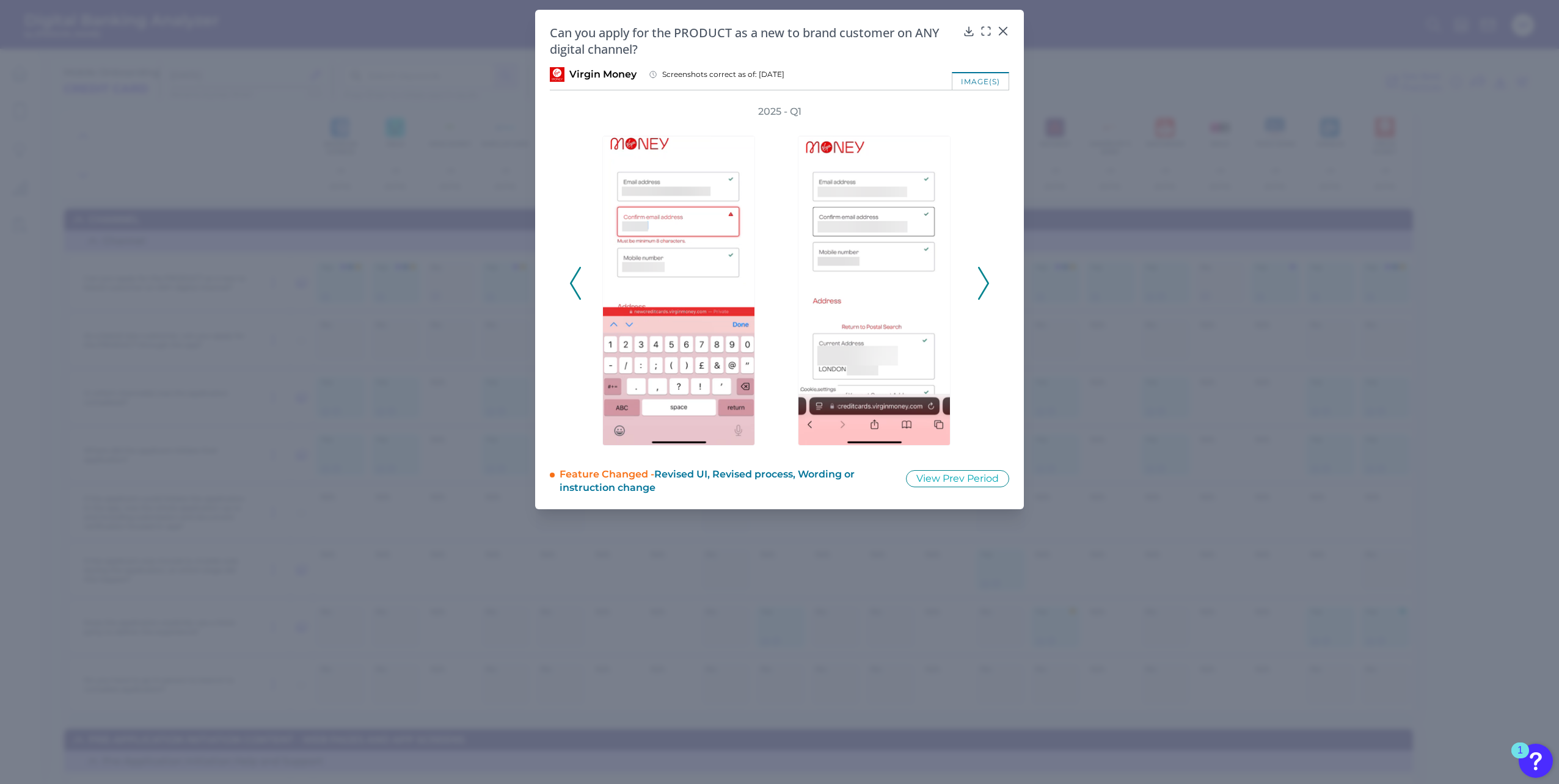
click at [984, 279] on icon at bounding box center [984, 283] width 11 height 33
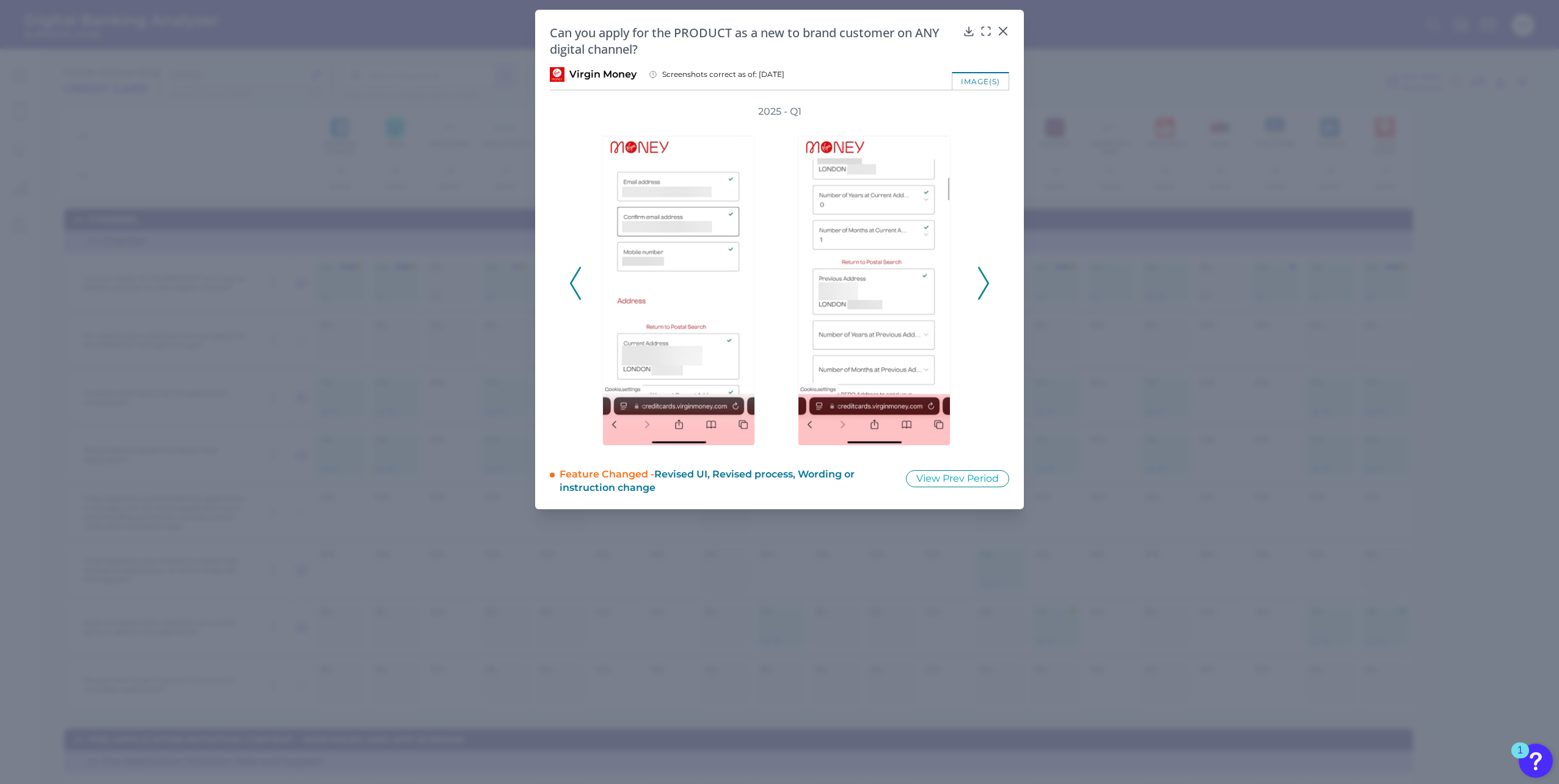
click at [984, 279] on icon at bounding box center [984, 283] width 11 height 33
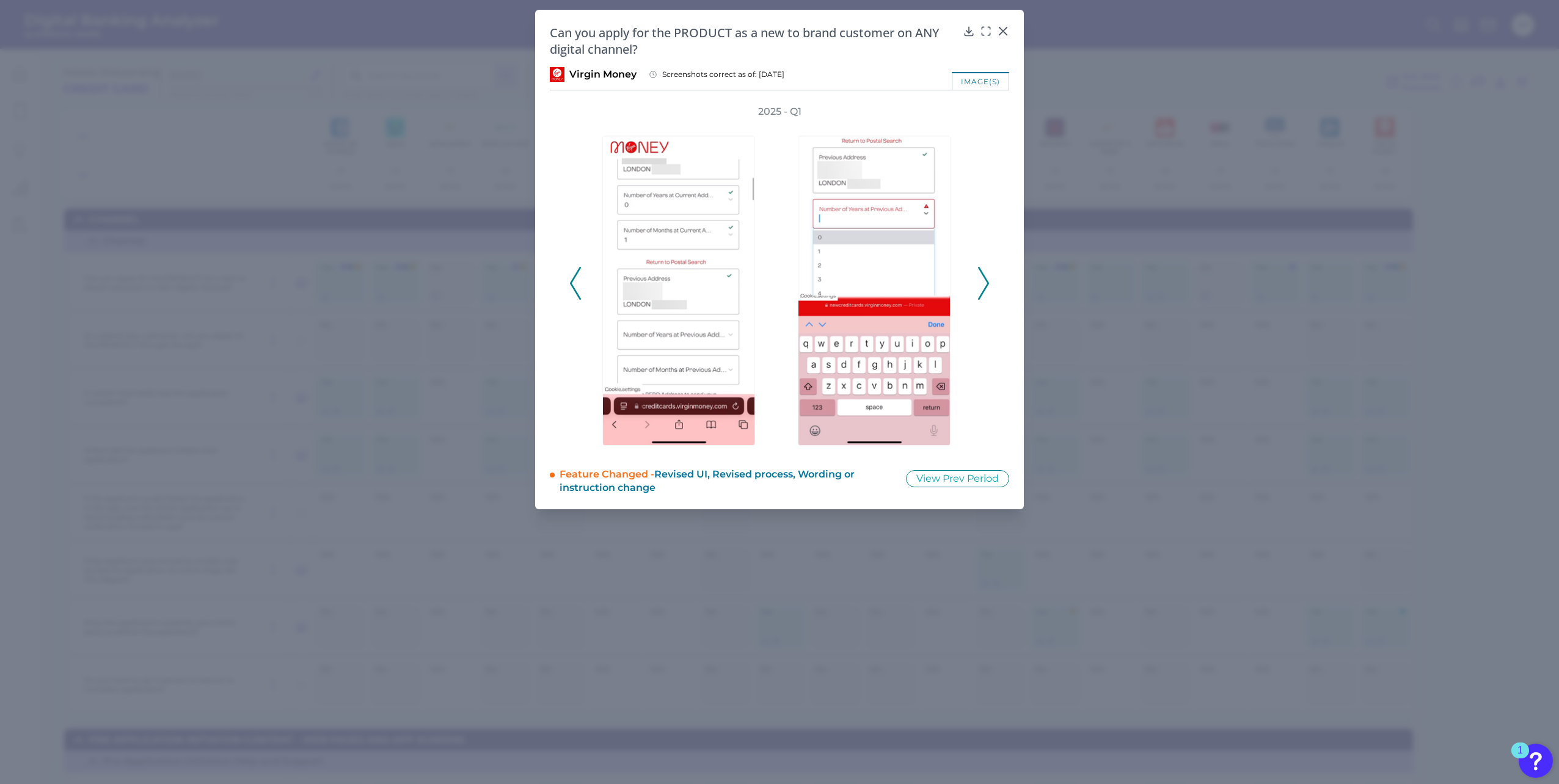
click at [984, 279] on icon at bounding box center [984, 283] width 11 height 33
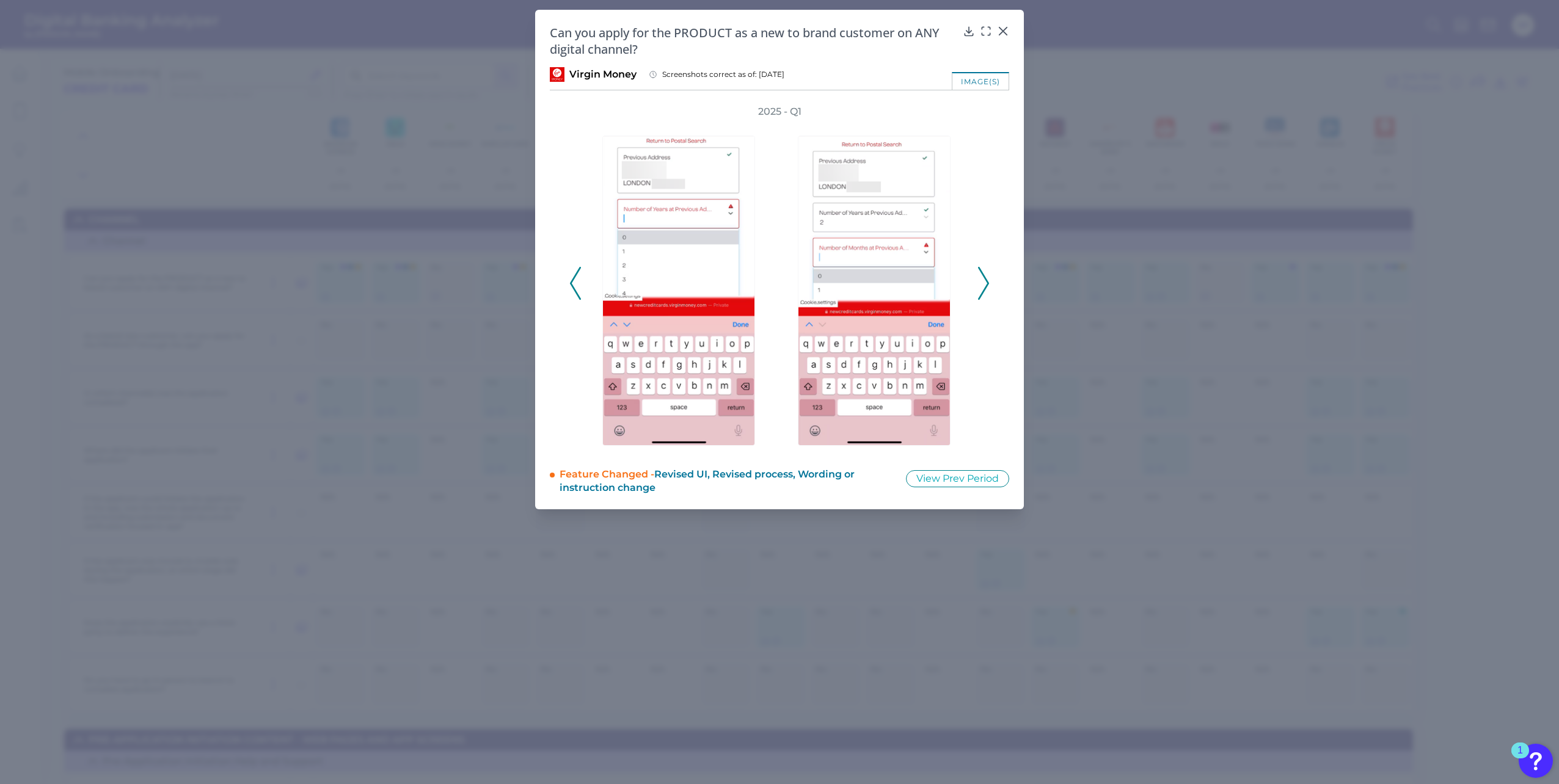
click at [984, 279] on icon at bounding box center [984, 283] width 11 height 33
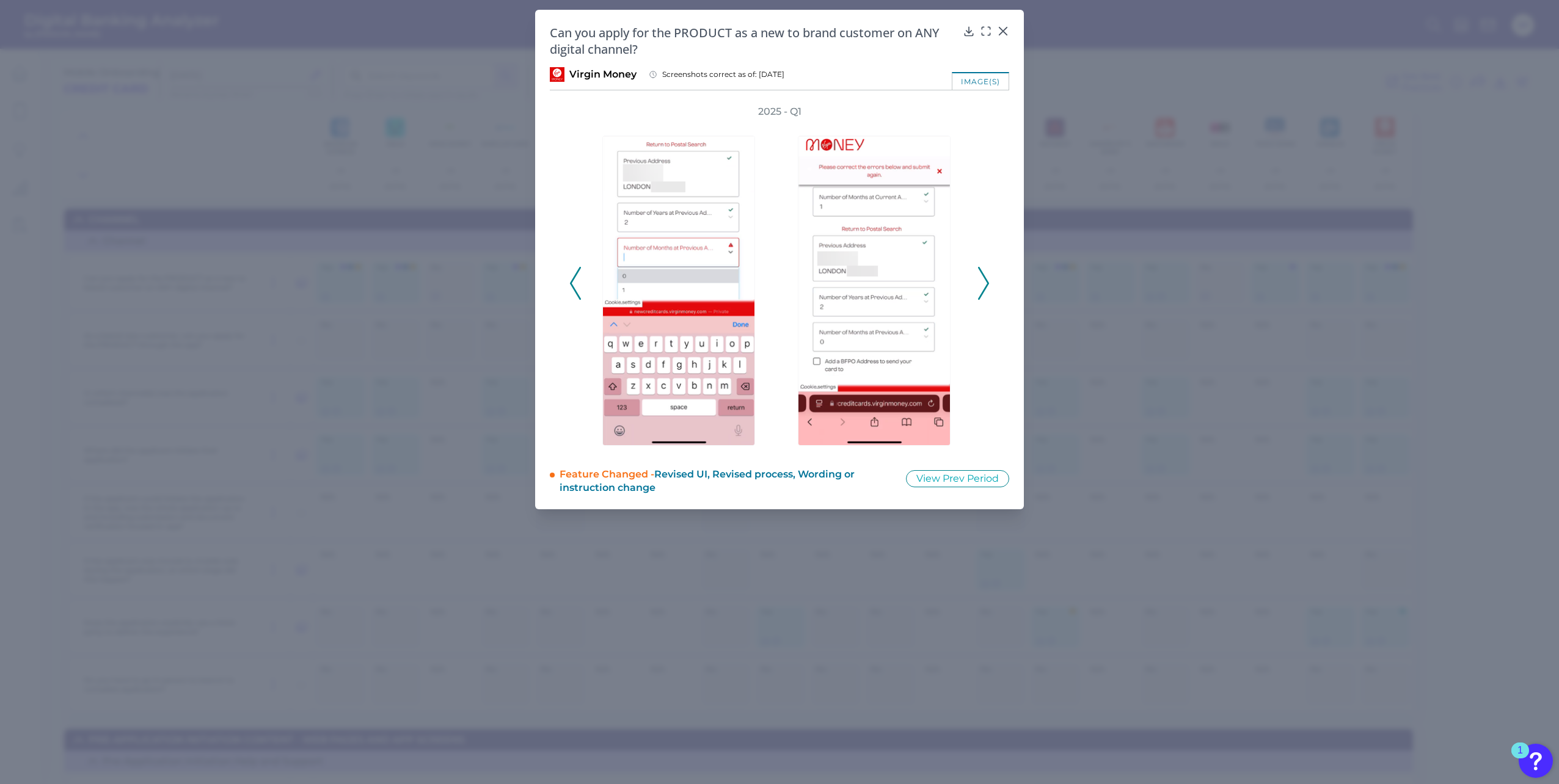
click at [983, 279] on icon at bounding box center [984, 283] width 11 height 33
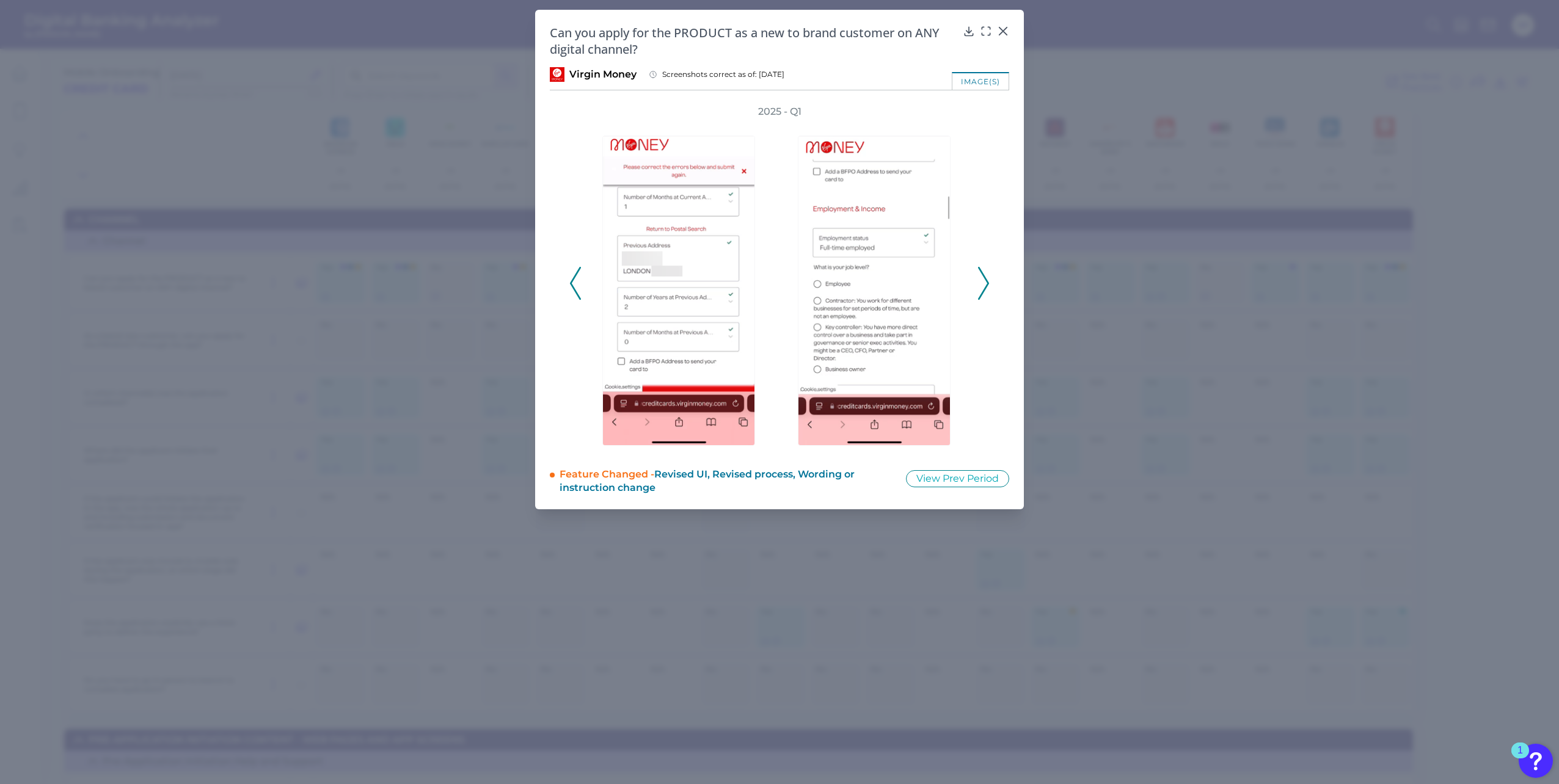
click at [983, 279] on icon at bounding box center [984, 283] width 11 height 33
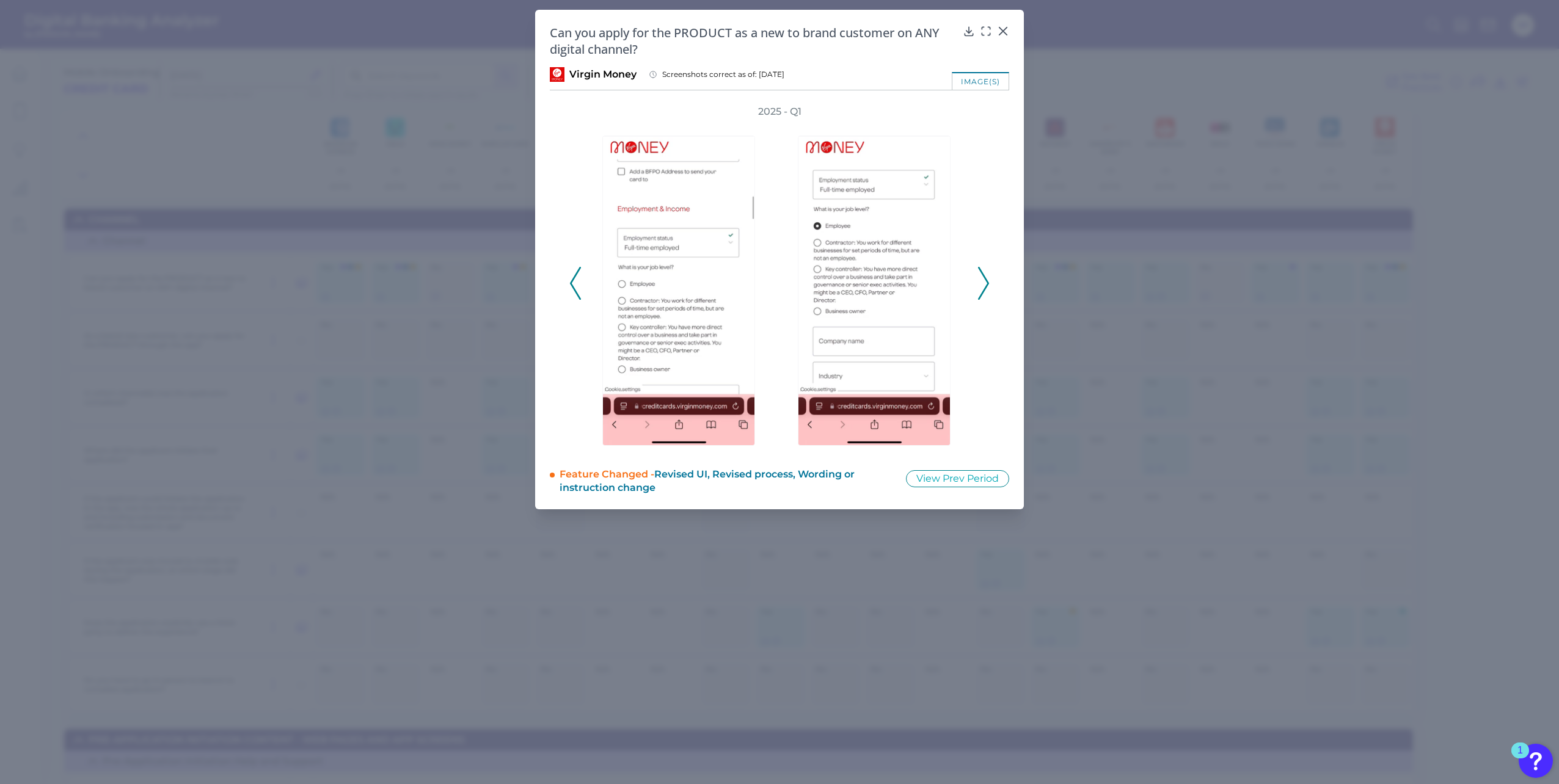
click at [983, 279] on icon at bounding box center [984, 283] width 11 height 33
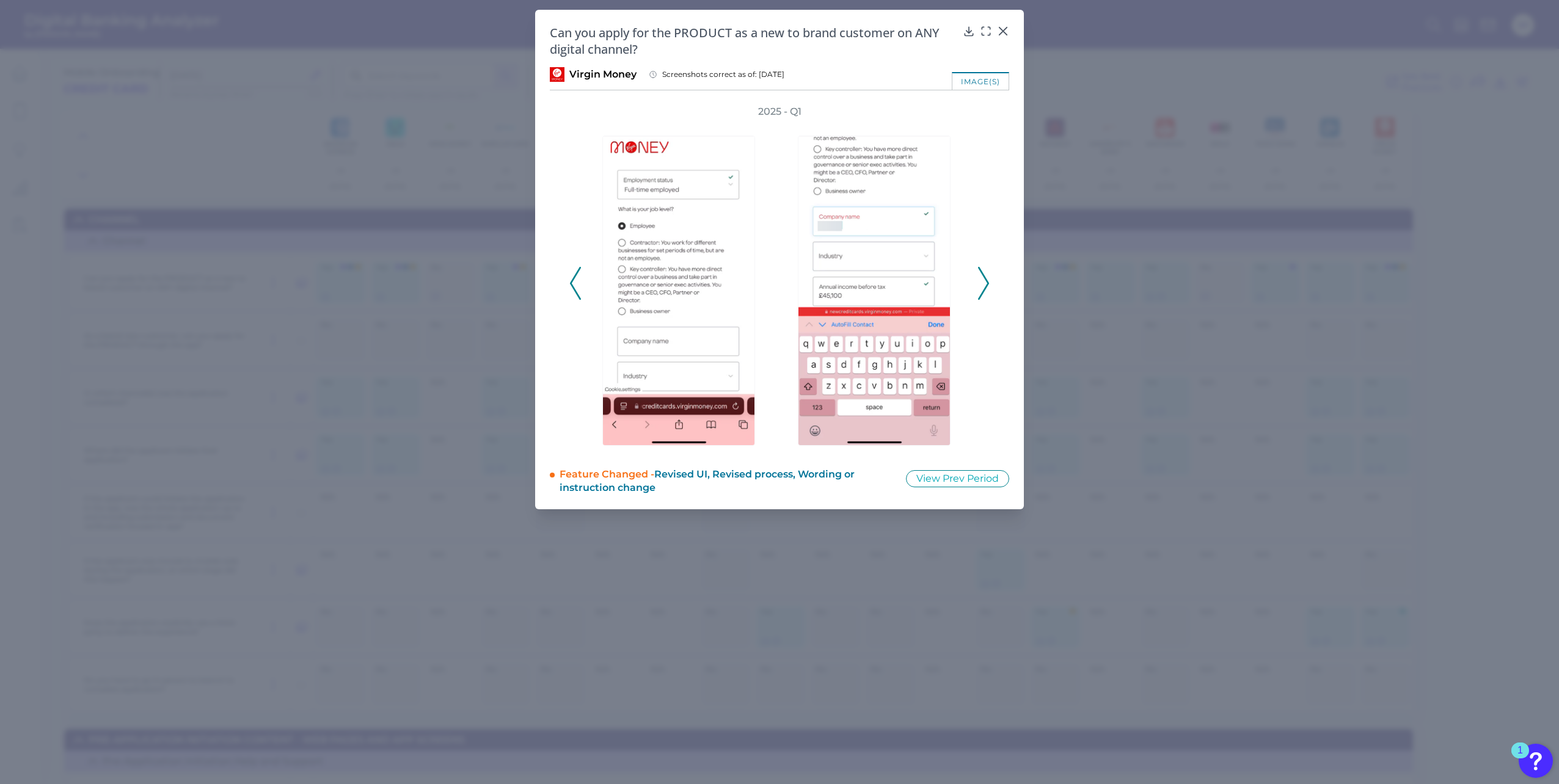
click at [983, 279] on icon at bounding box center [984, 283] width 11 height 33
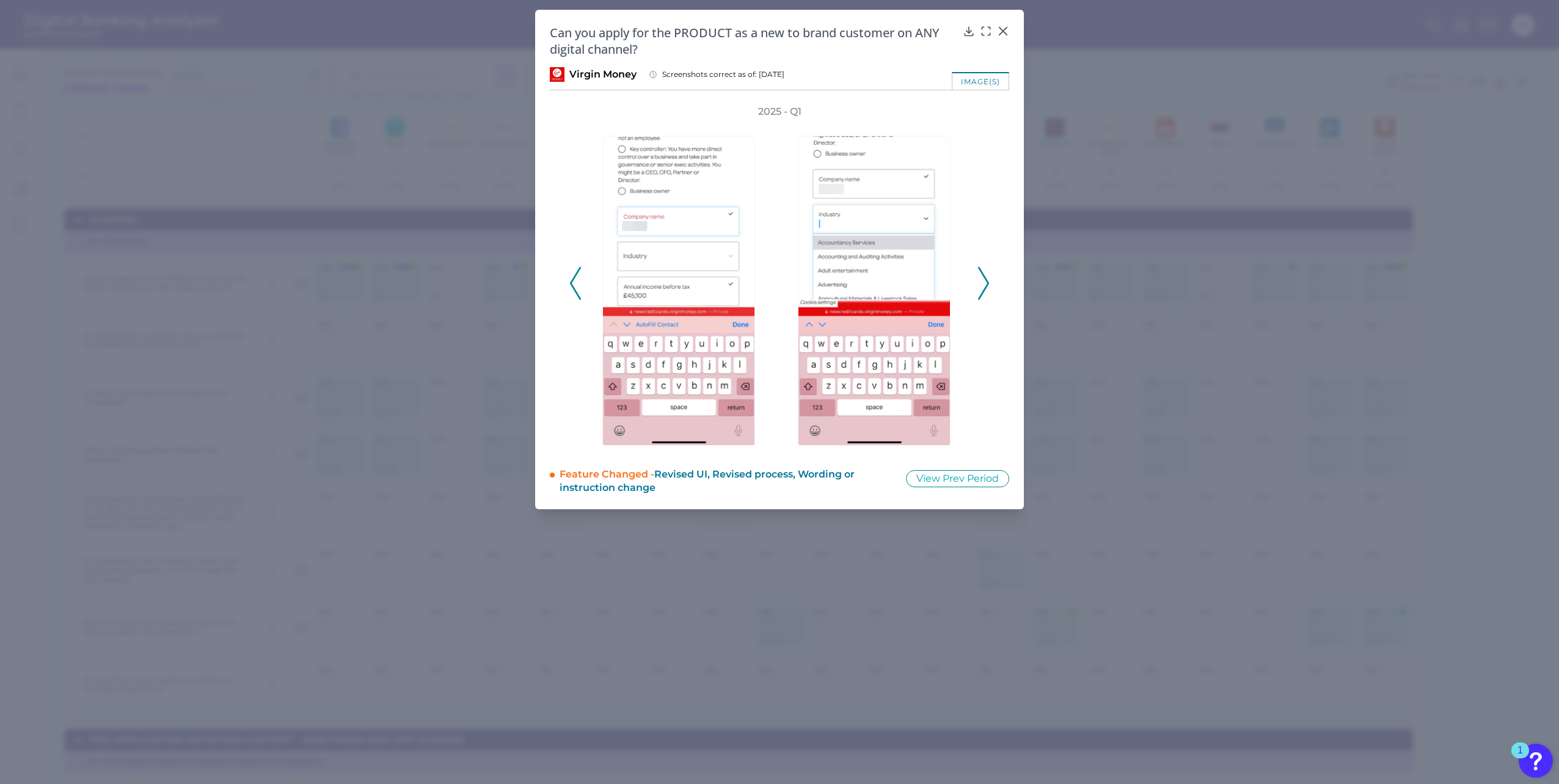
click at [983, 279] on icon at bounding box center [984, 283] width 11 height 33
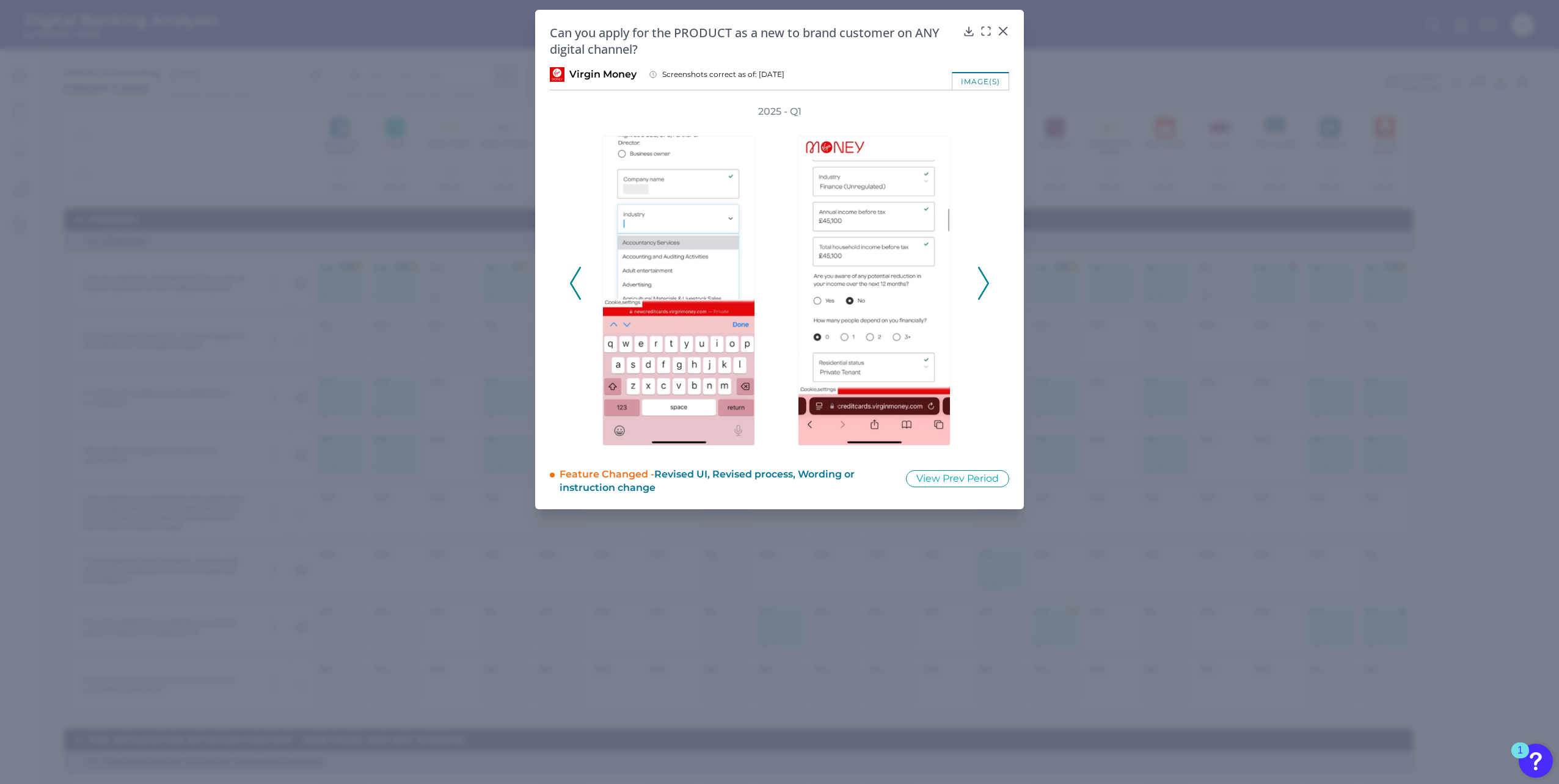
click at [983, 279] on icon at bounding box center [984, 283] width 11 height 33
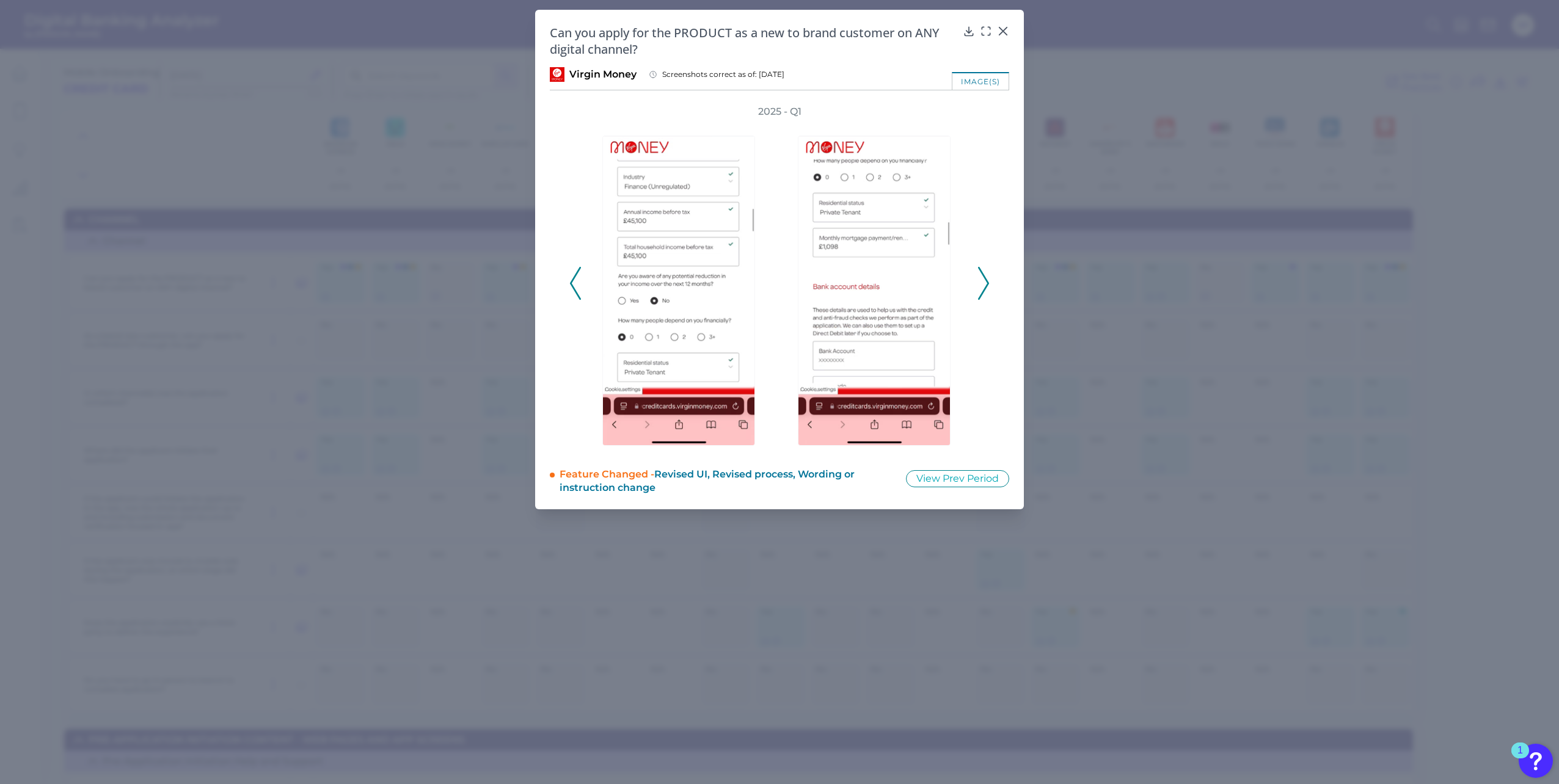
click at [983, 279] on icon at bounding box center [984, 283] width 11 height 33
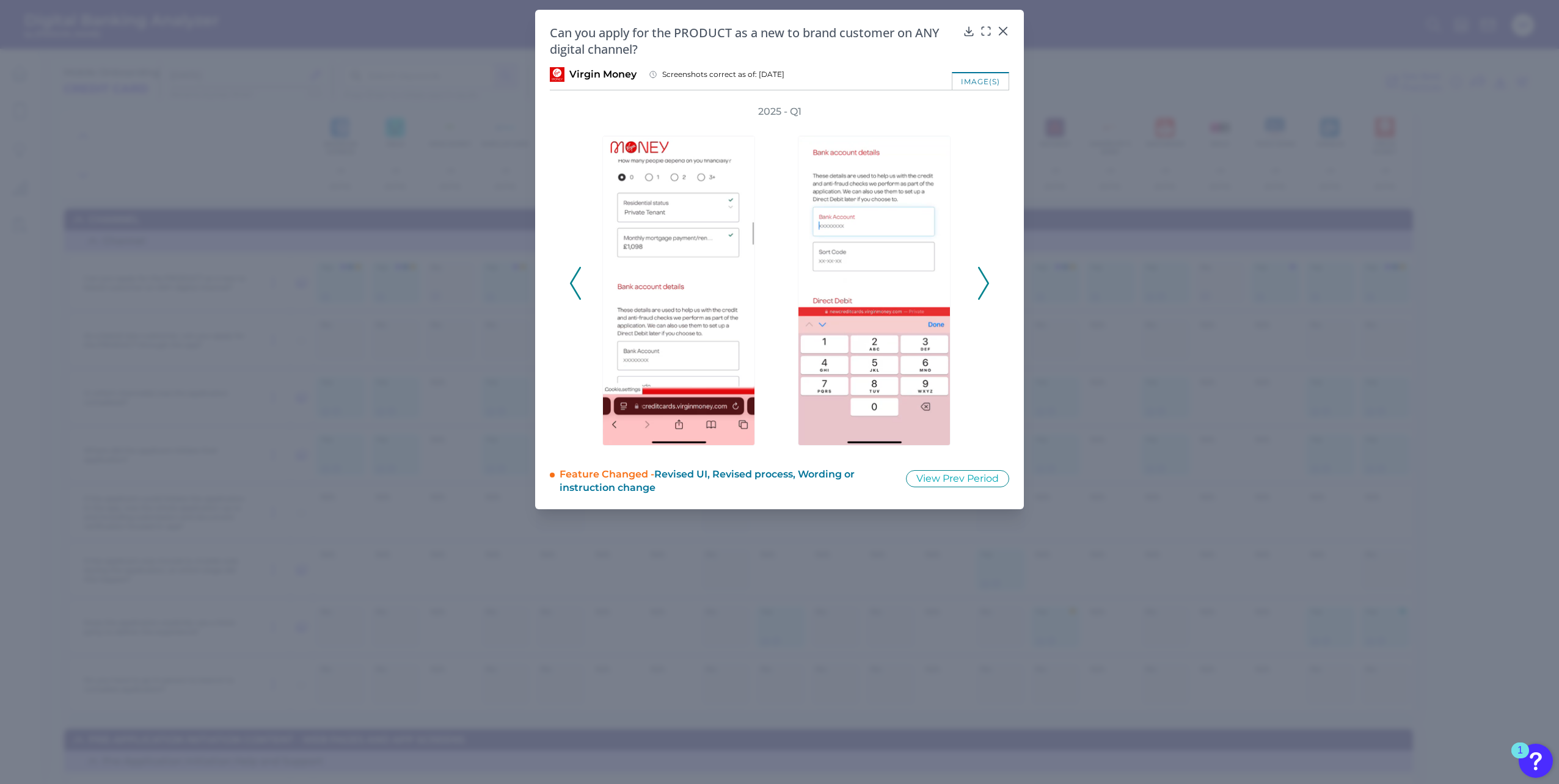
click at [983, 279] on icon at bounding box center [984, 283] width 11 height 33
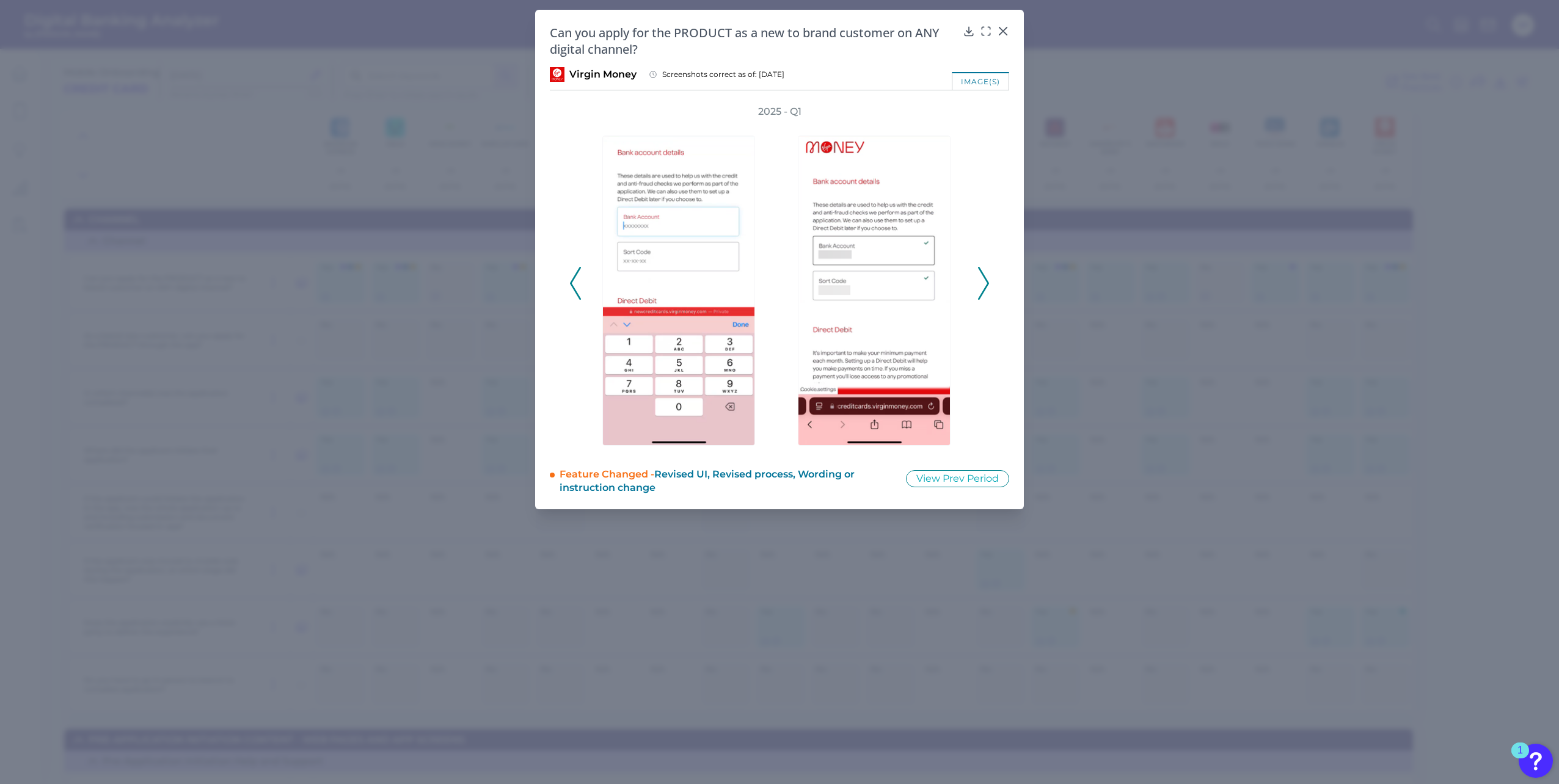
click at [983, 279] on icon at bounding box center [984, 283] width 11 height 33
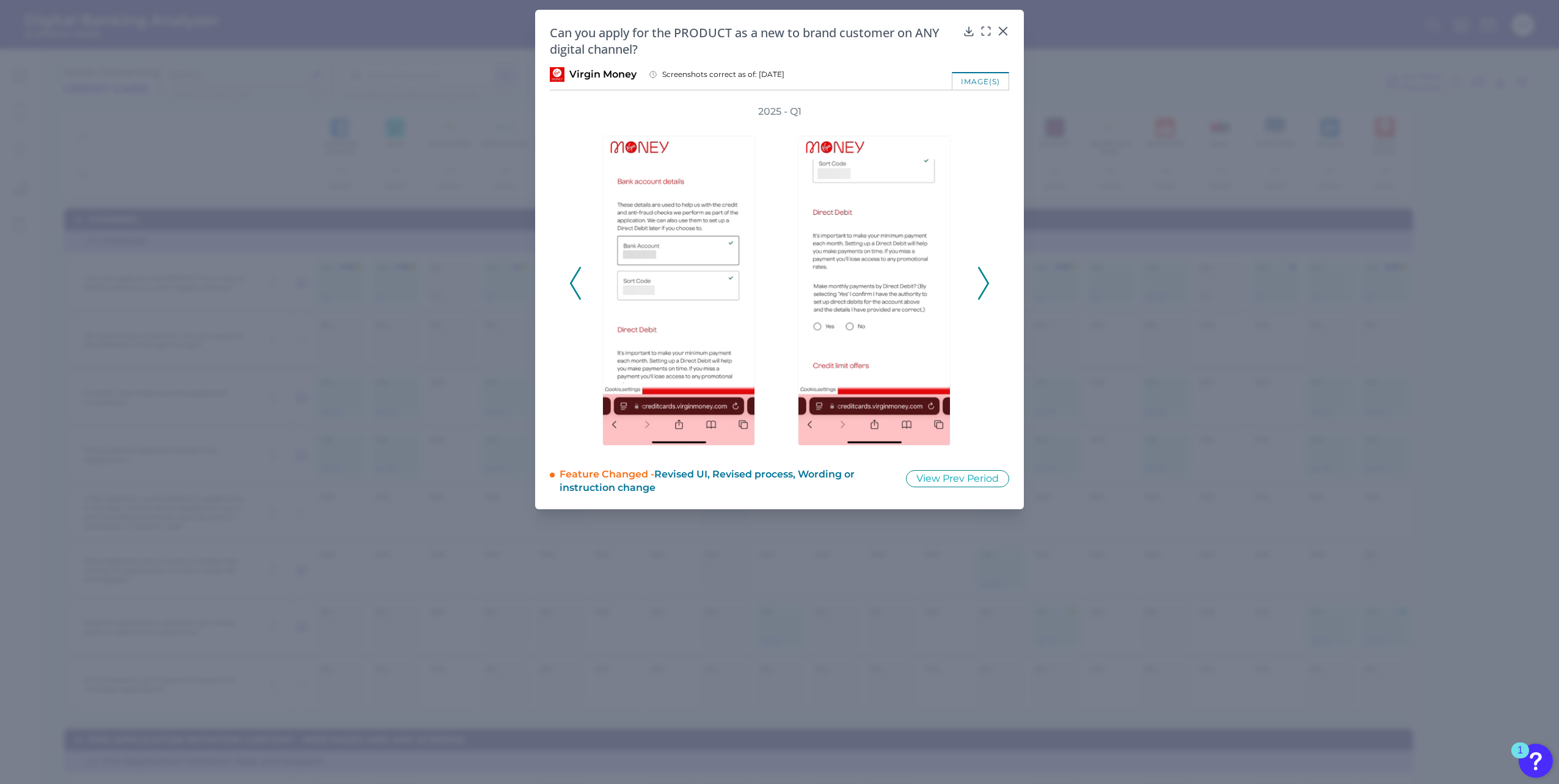
click at [983, 279] on icon at bounding box center [984, 283] width 11 height 33
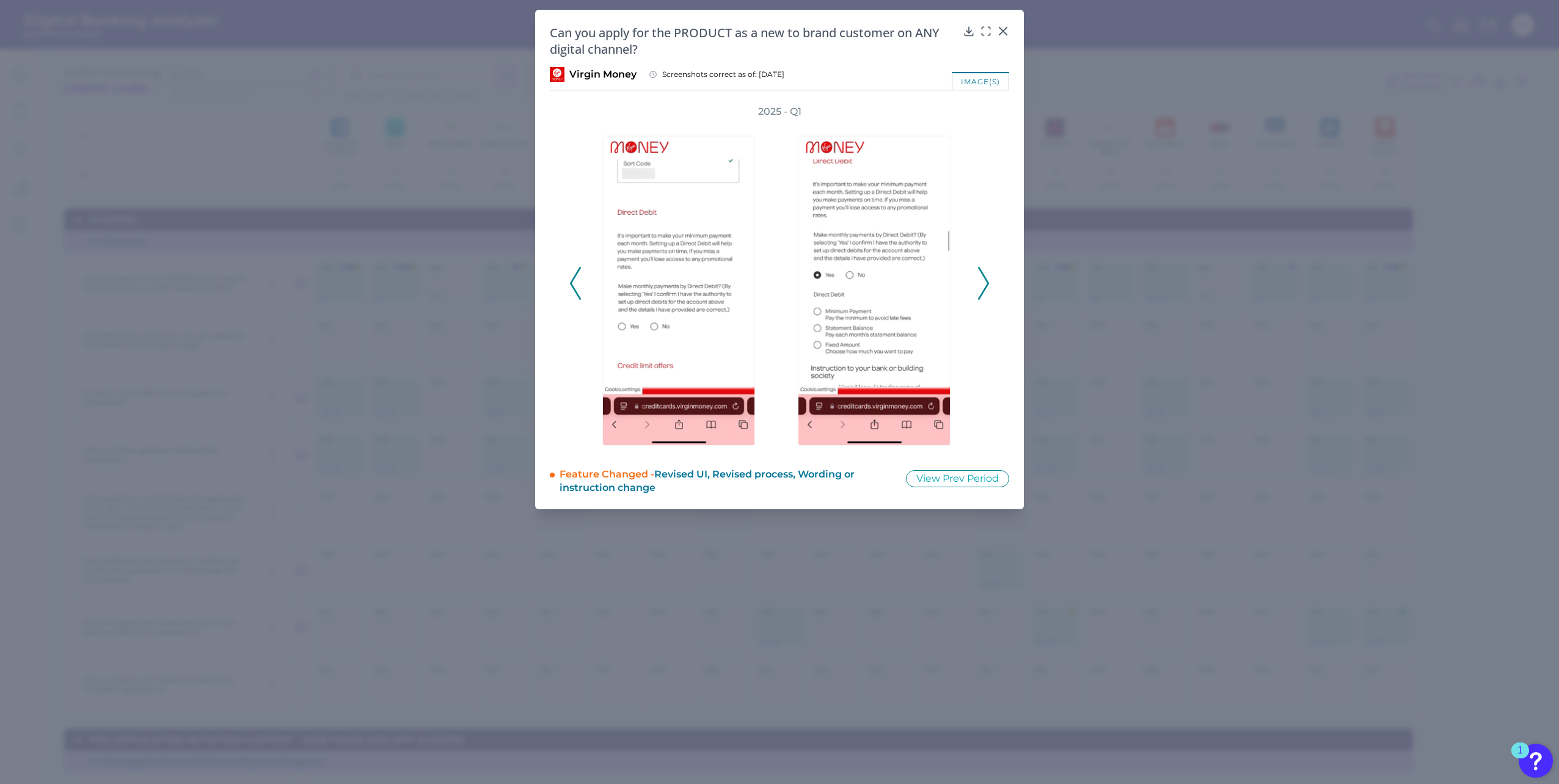
click at [983, 279] on icon at bounding box center [984, 283] width 11 height 33
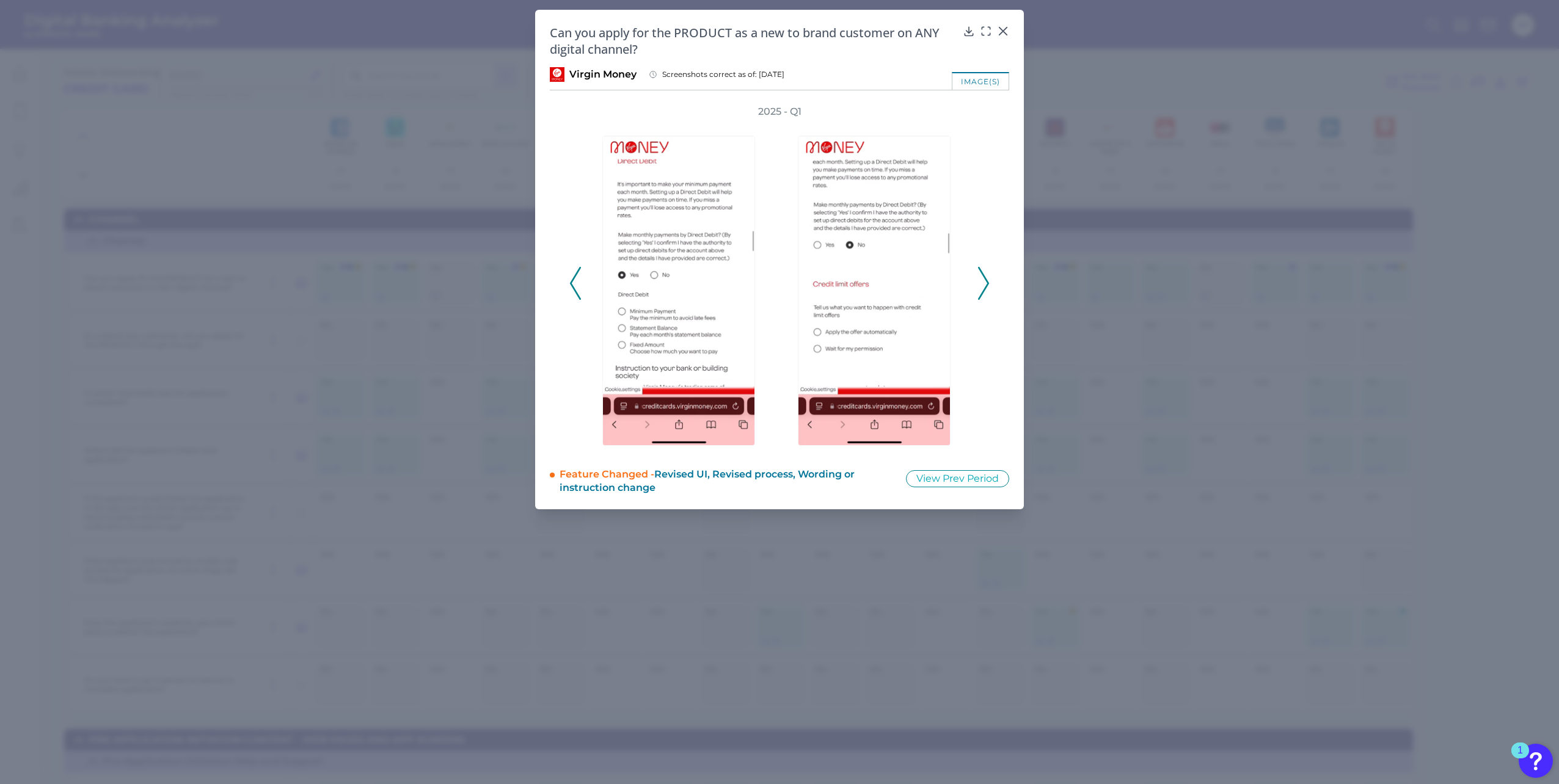
click at [983, 279] on icon at bounding box center [984, 283] width 11 height 33
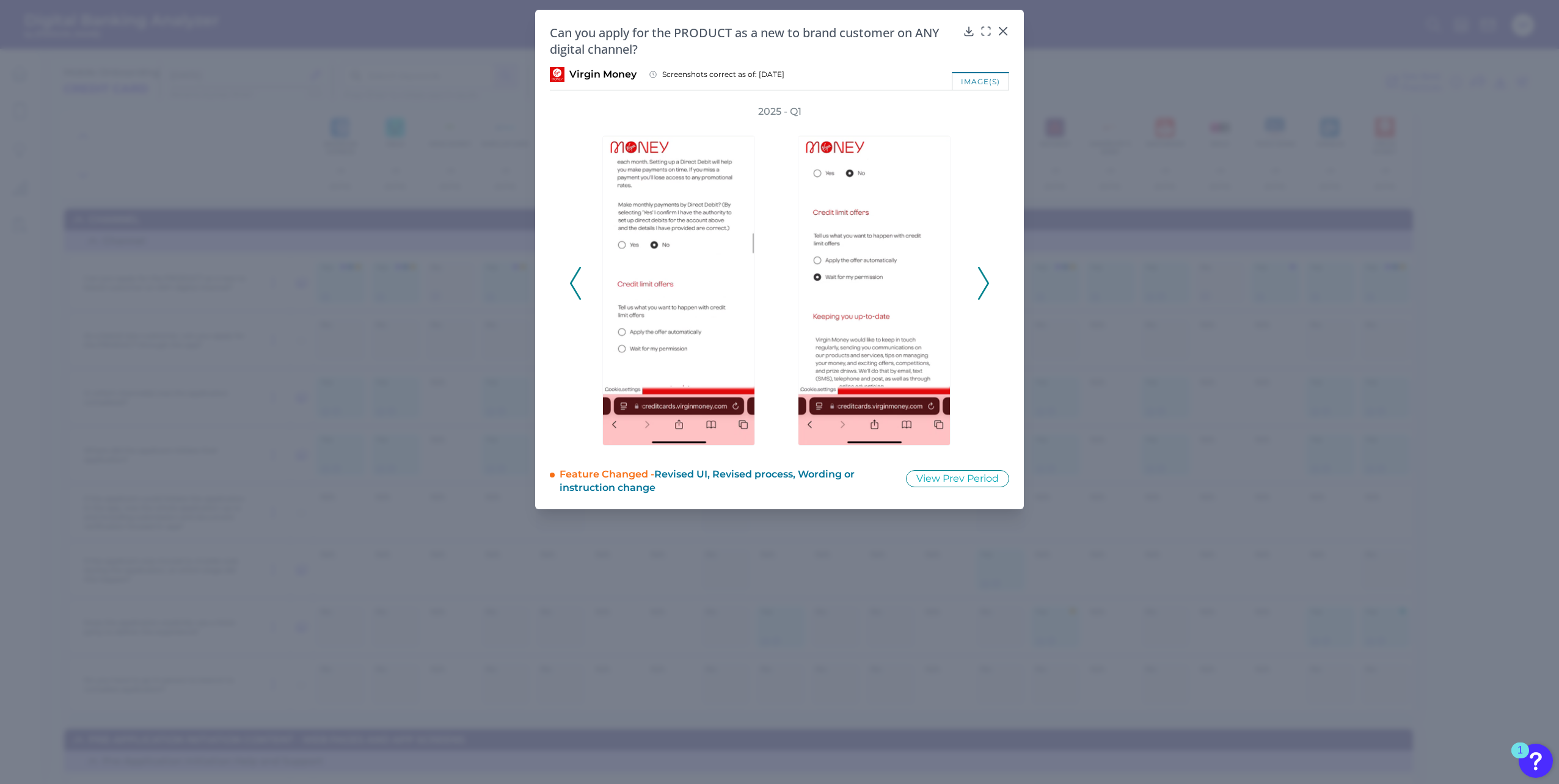
click at [983, 279] on icon at bounding box center [984, 283] width 11 height 33
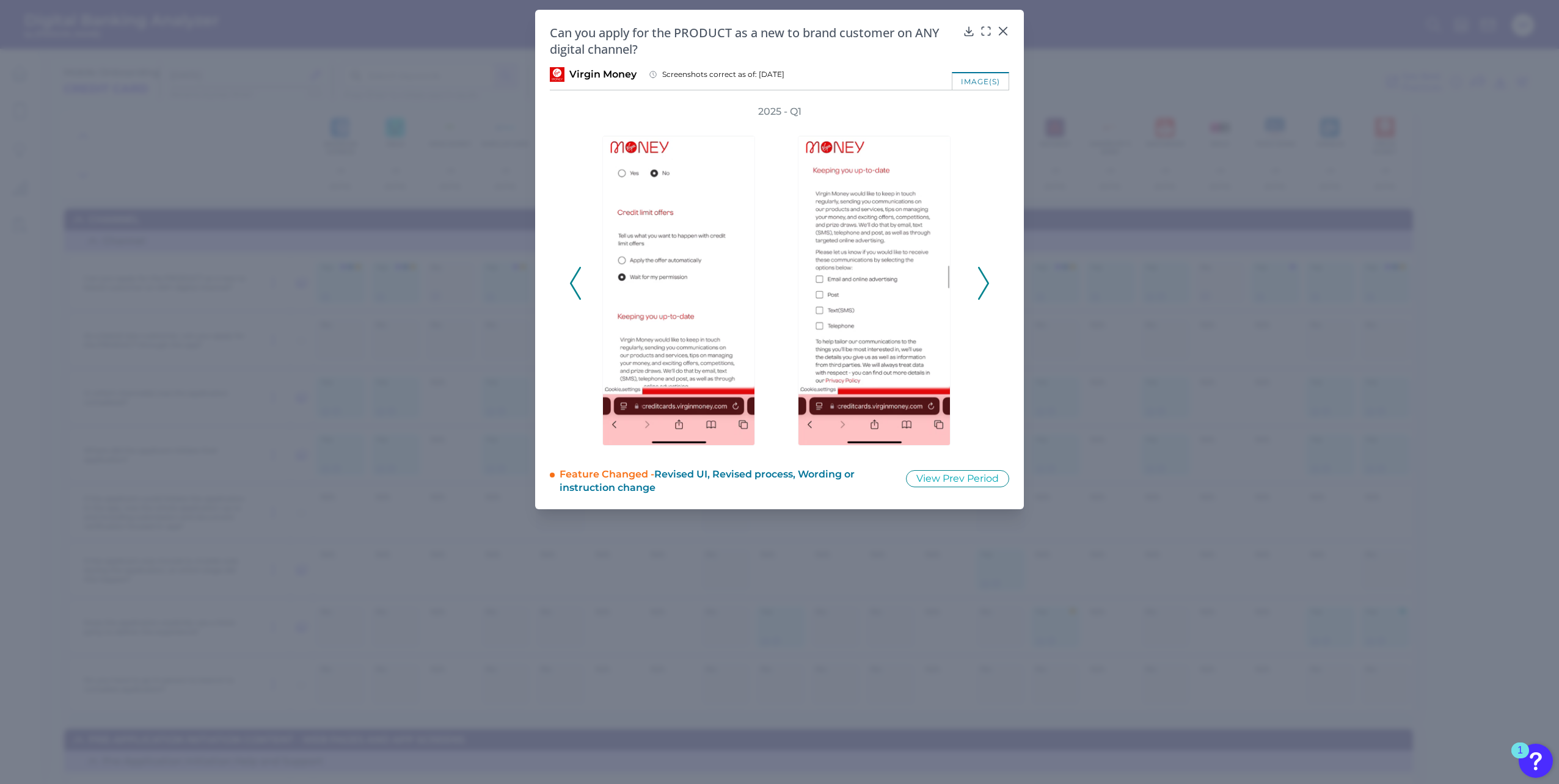
click at [983, 279] on icon at bounding box center [984, 283] width 11 height 33
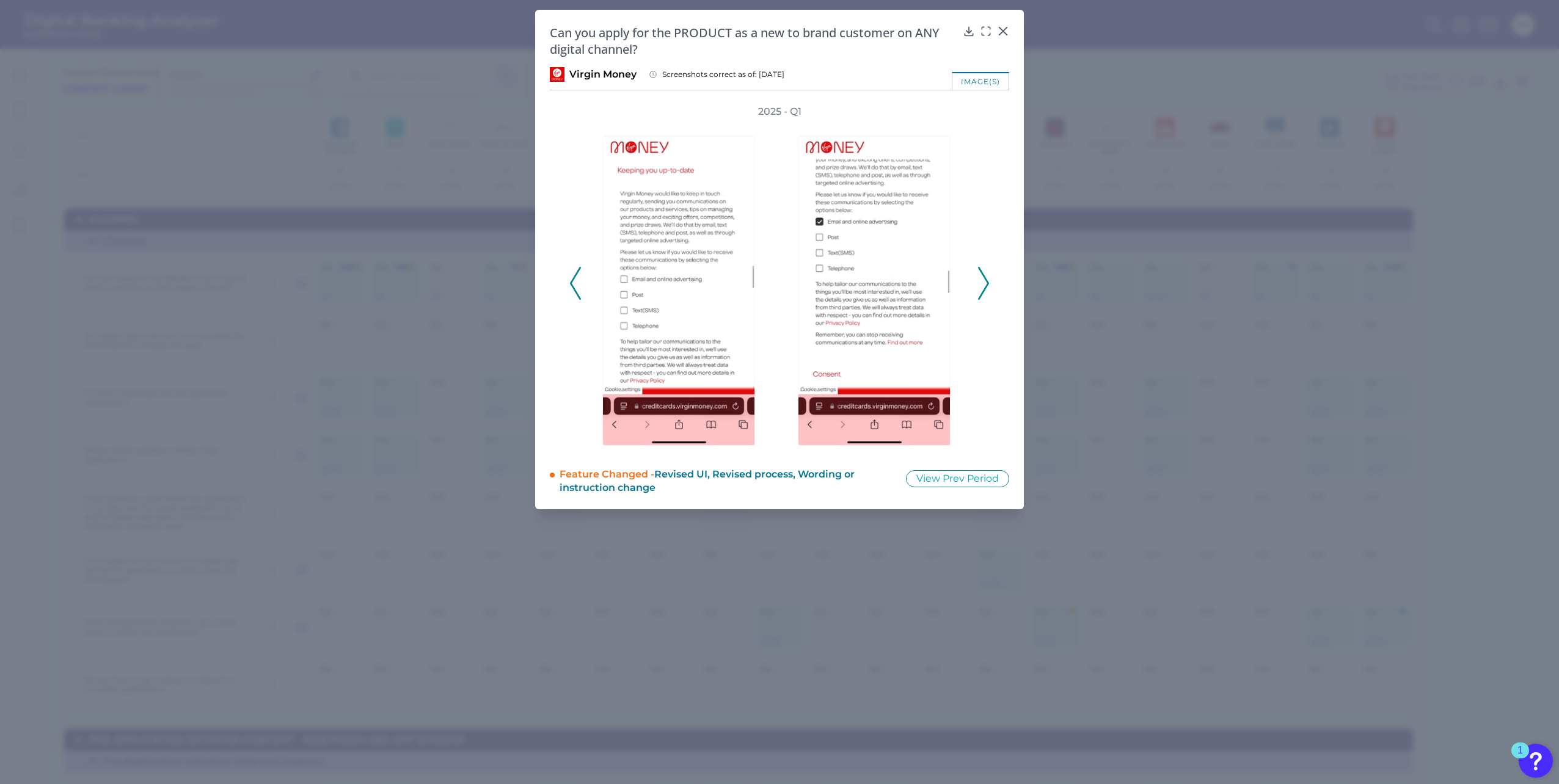
click at [983, 279] on icon at bounding box center [984, 283] width 11 height 33
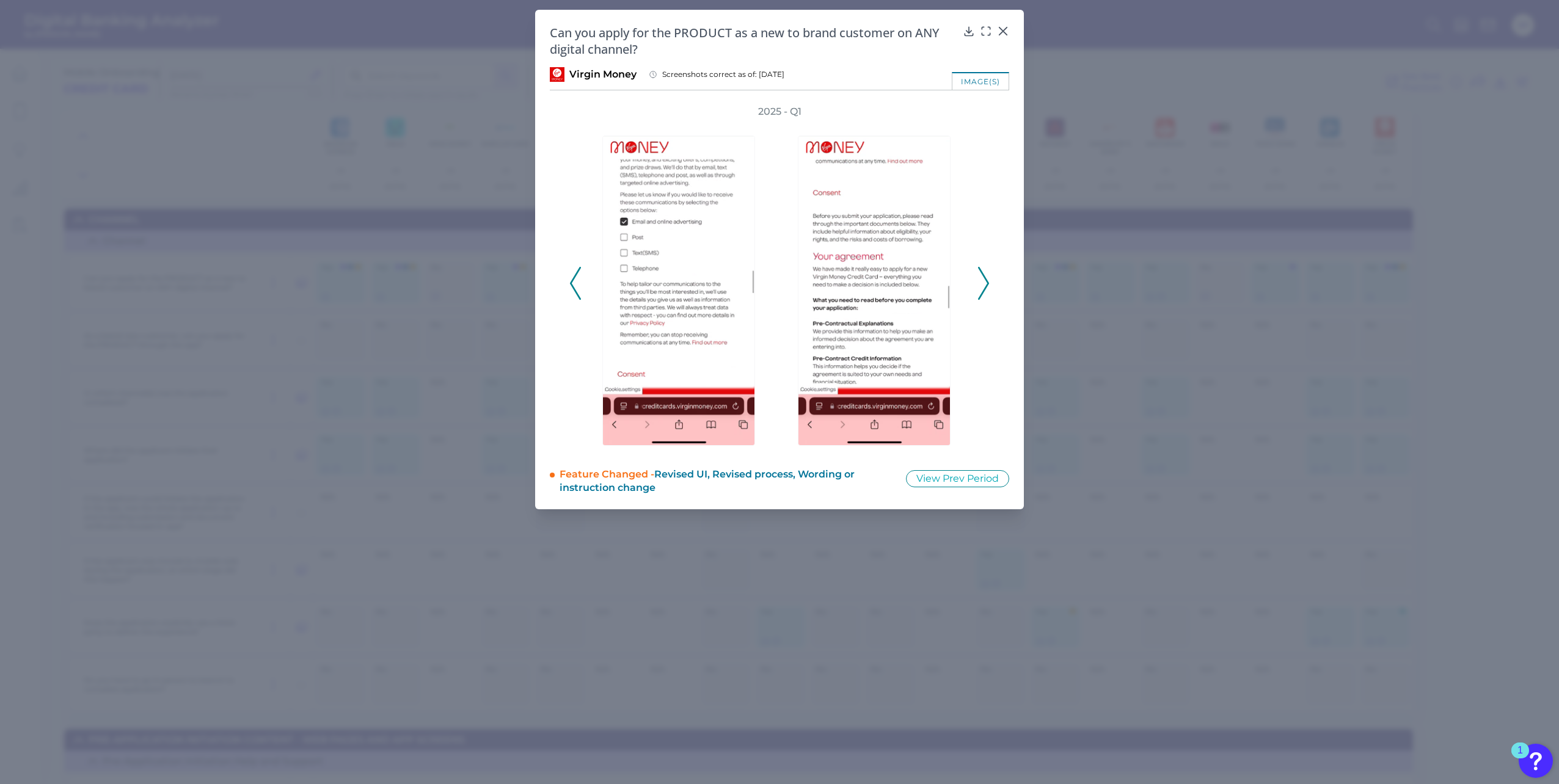
click at [983, 279] on icon at bounding box center [984, 283] width 11 height 33
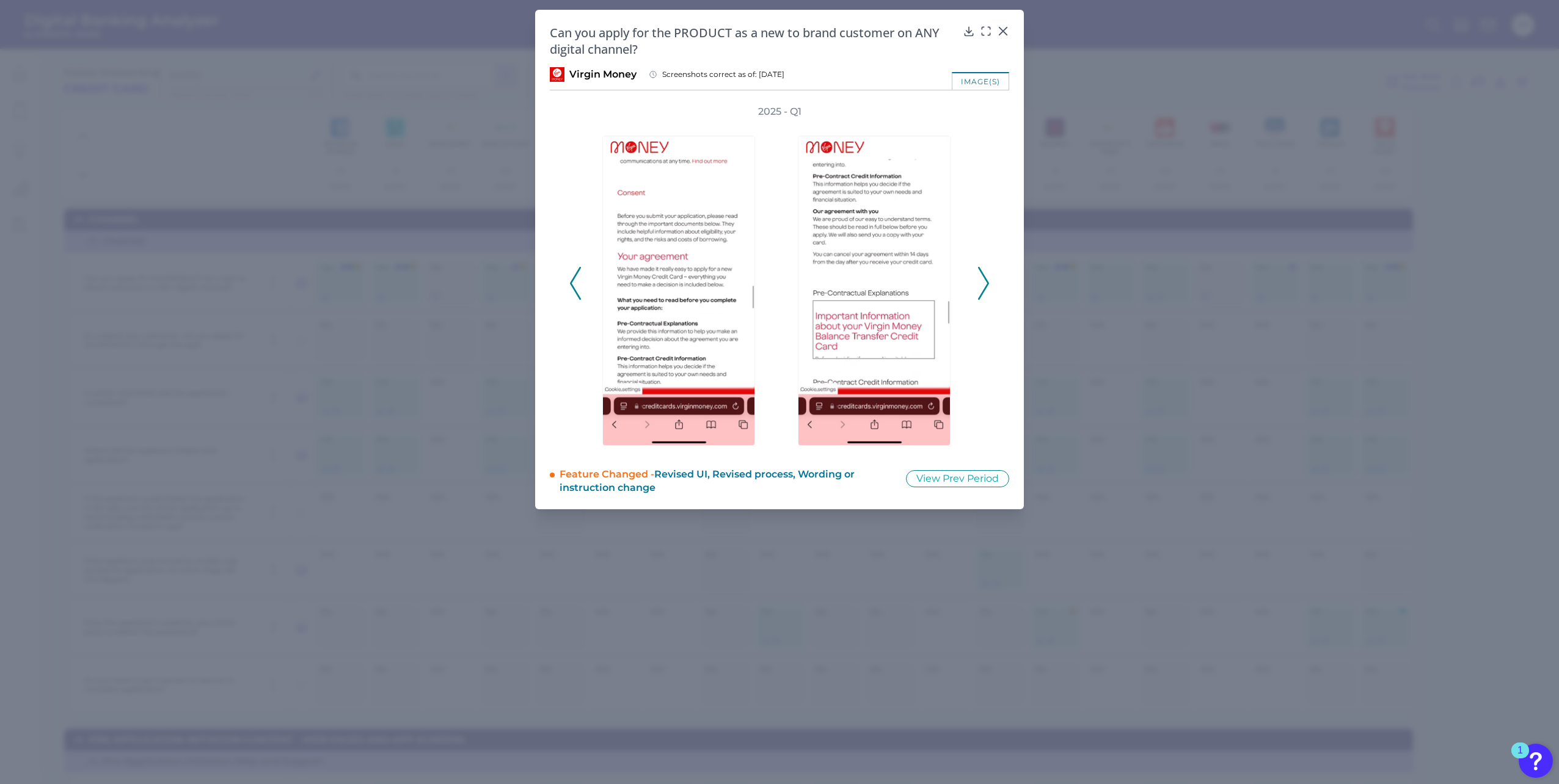
click at [983, 279] on icon at bounding box center [984, 283] width 11 height 33
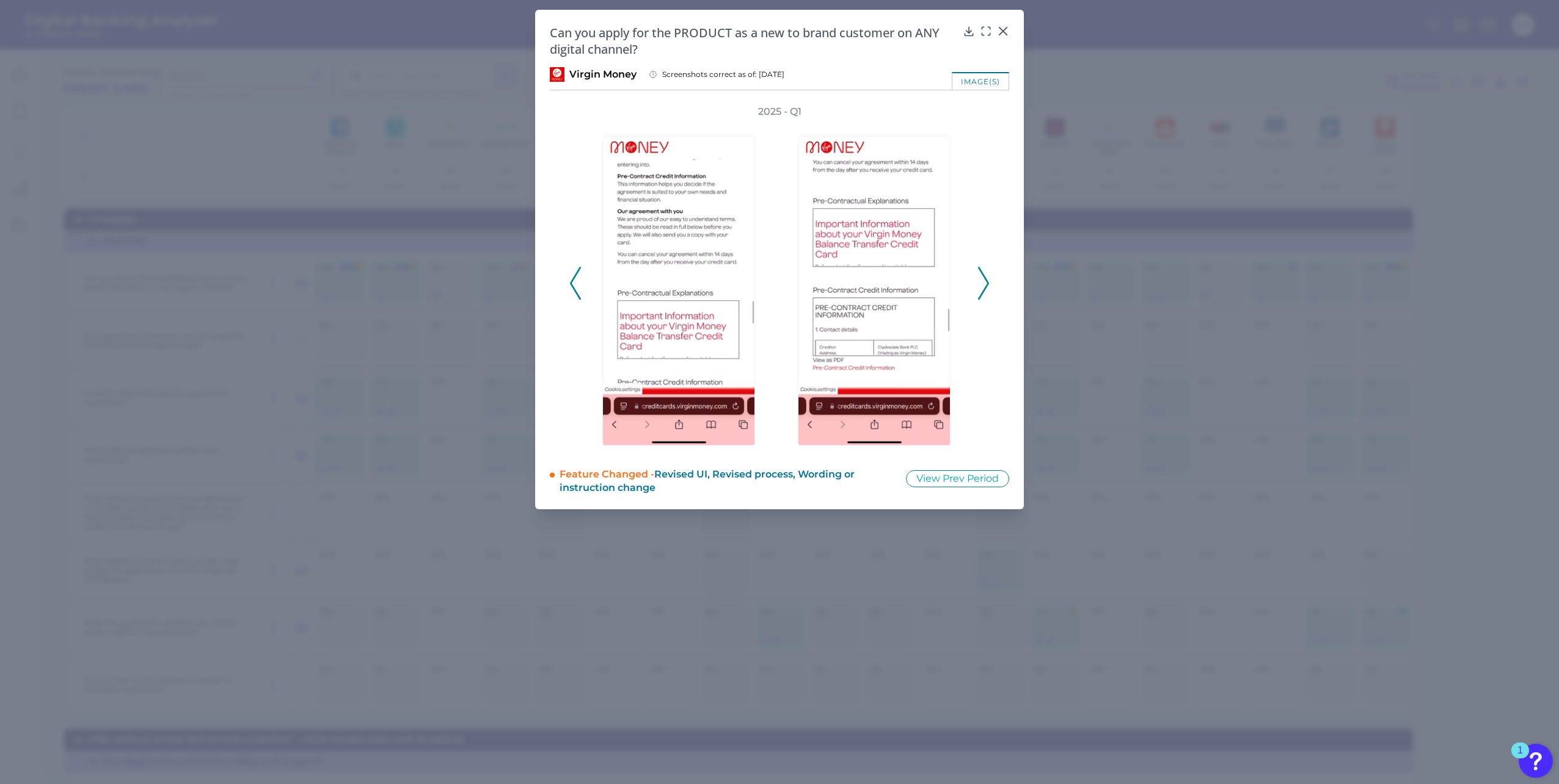
click at [983, 279] on icon at bounding box center [984, 283] width 11 height 33
click at [984, 278] on icon at bounding box center [984, 283] width 11 height 33
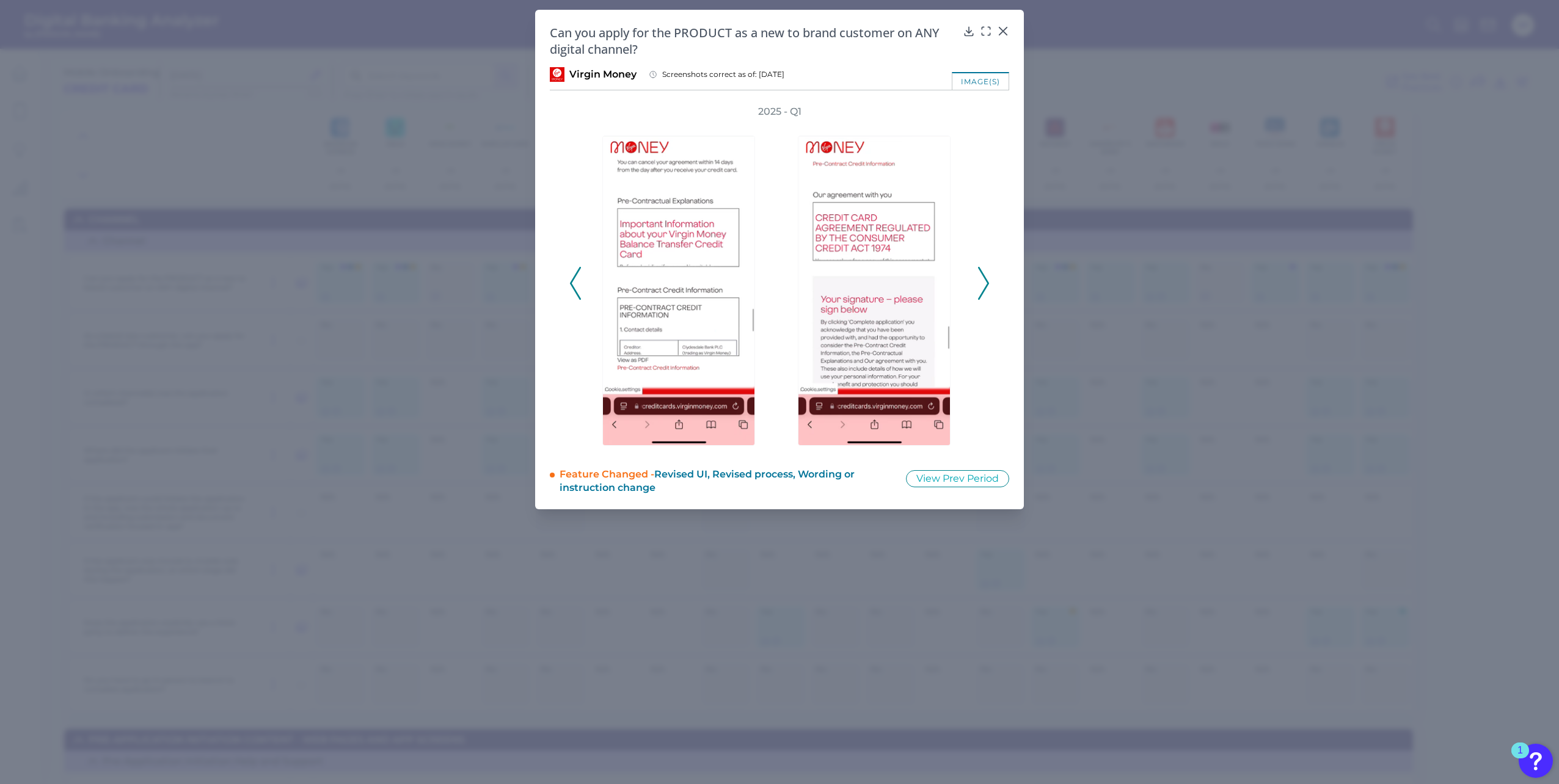
click at [984, 279] on icon at bounding box center [984, 283] width 11 height 33
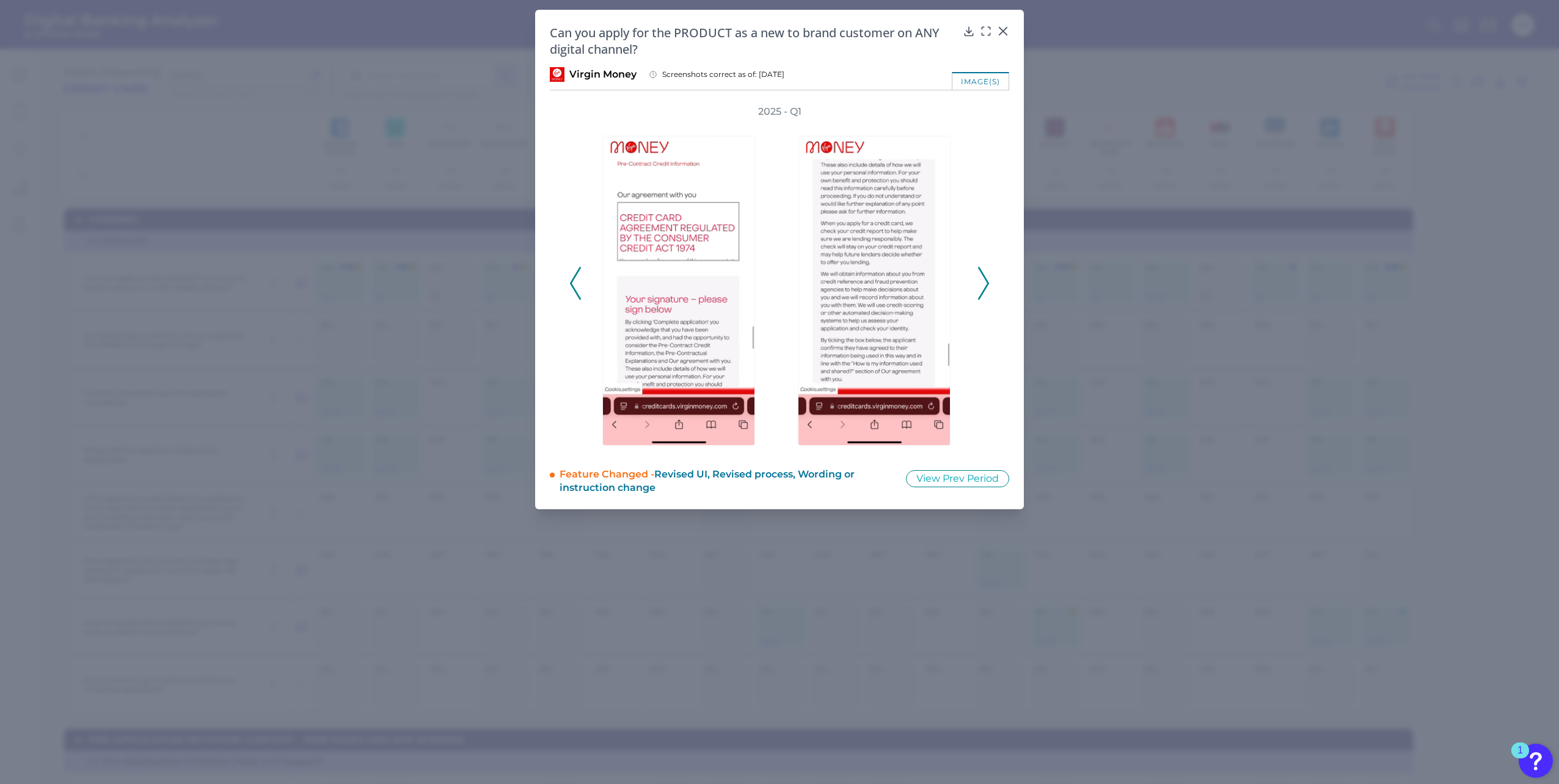
click at [984, 279] on icon at bounding box center [984, 283] width 11 height 33
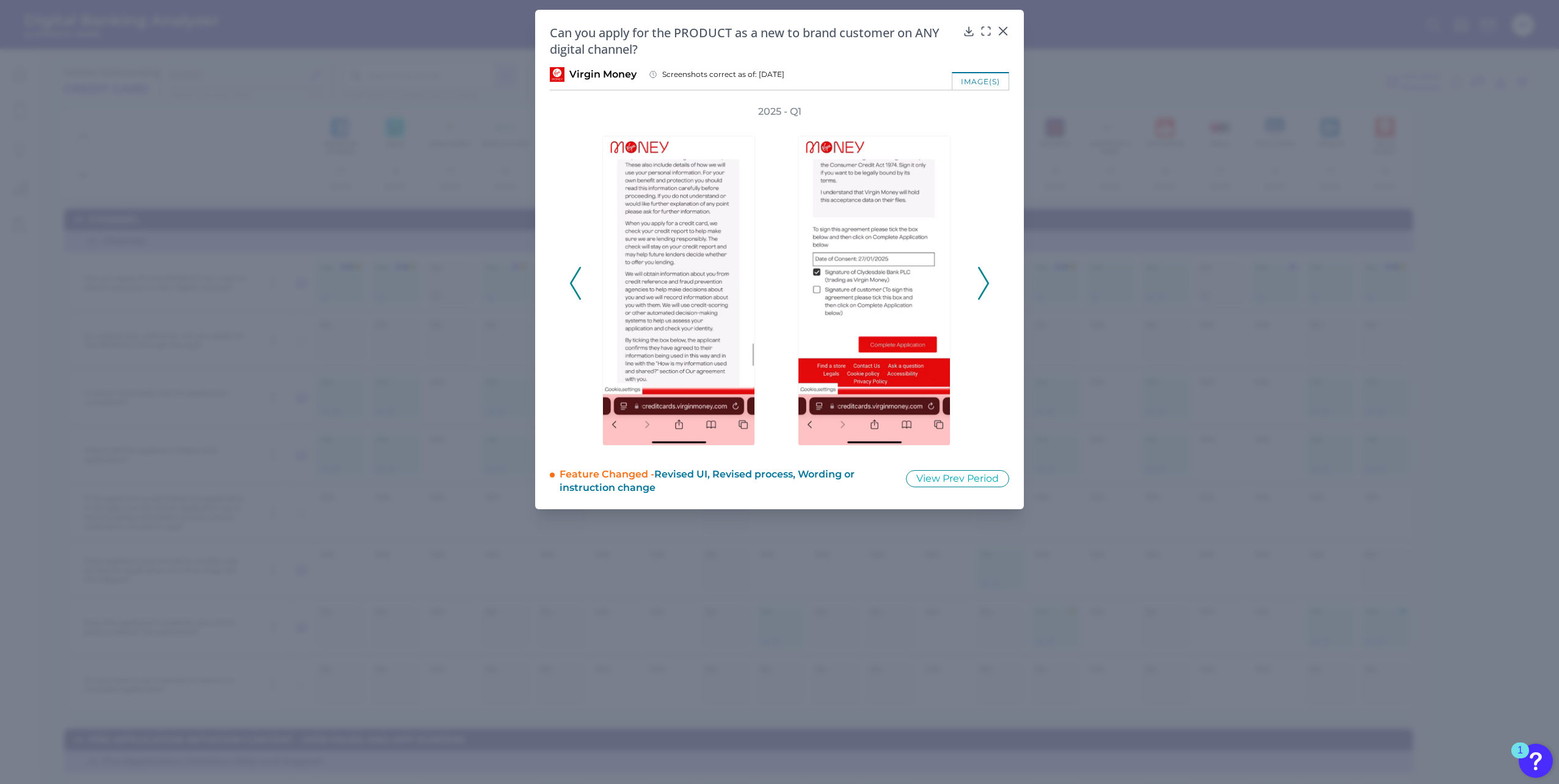
click at [984, 282] on icon at bounding box center [984, 283] width 11 height 33
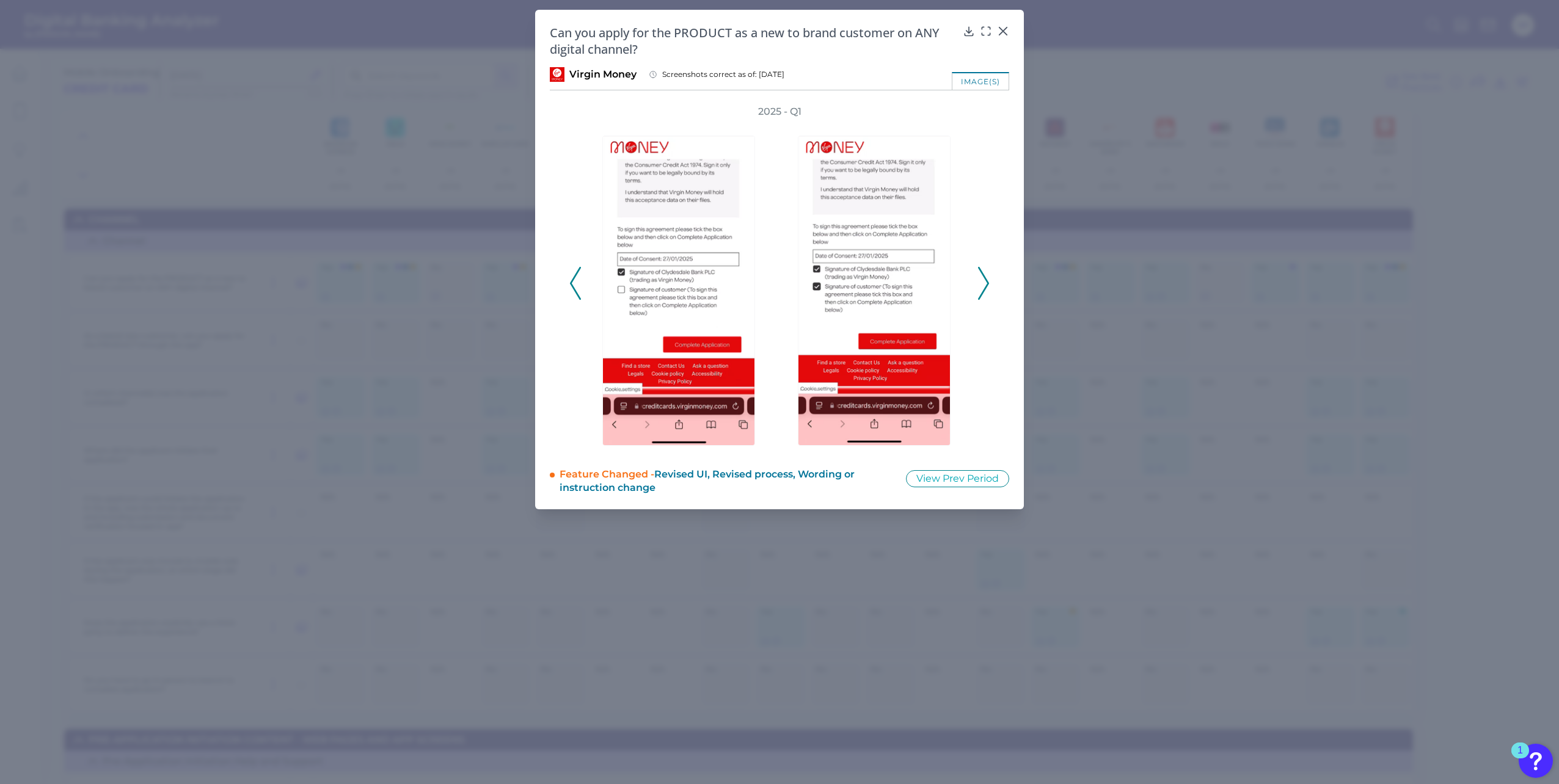
click at [984, 282] on icon at bounding box center [984, 283] width 11 height 33
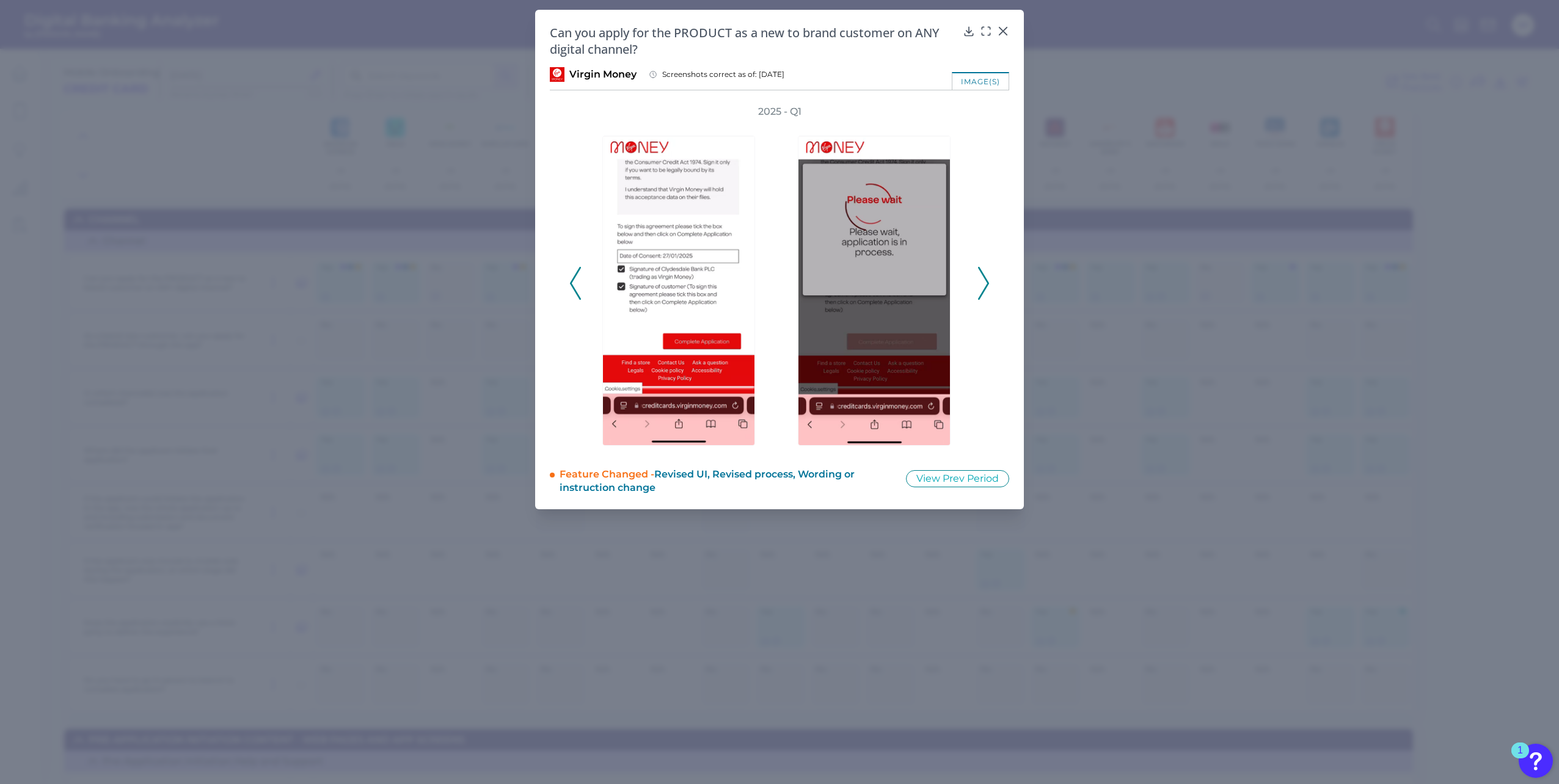
click at [984, 282] on icon at bounding box center [984, 283] width 11 height 33
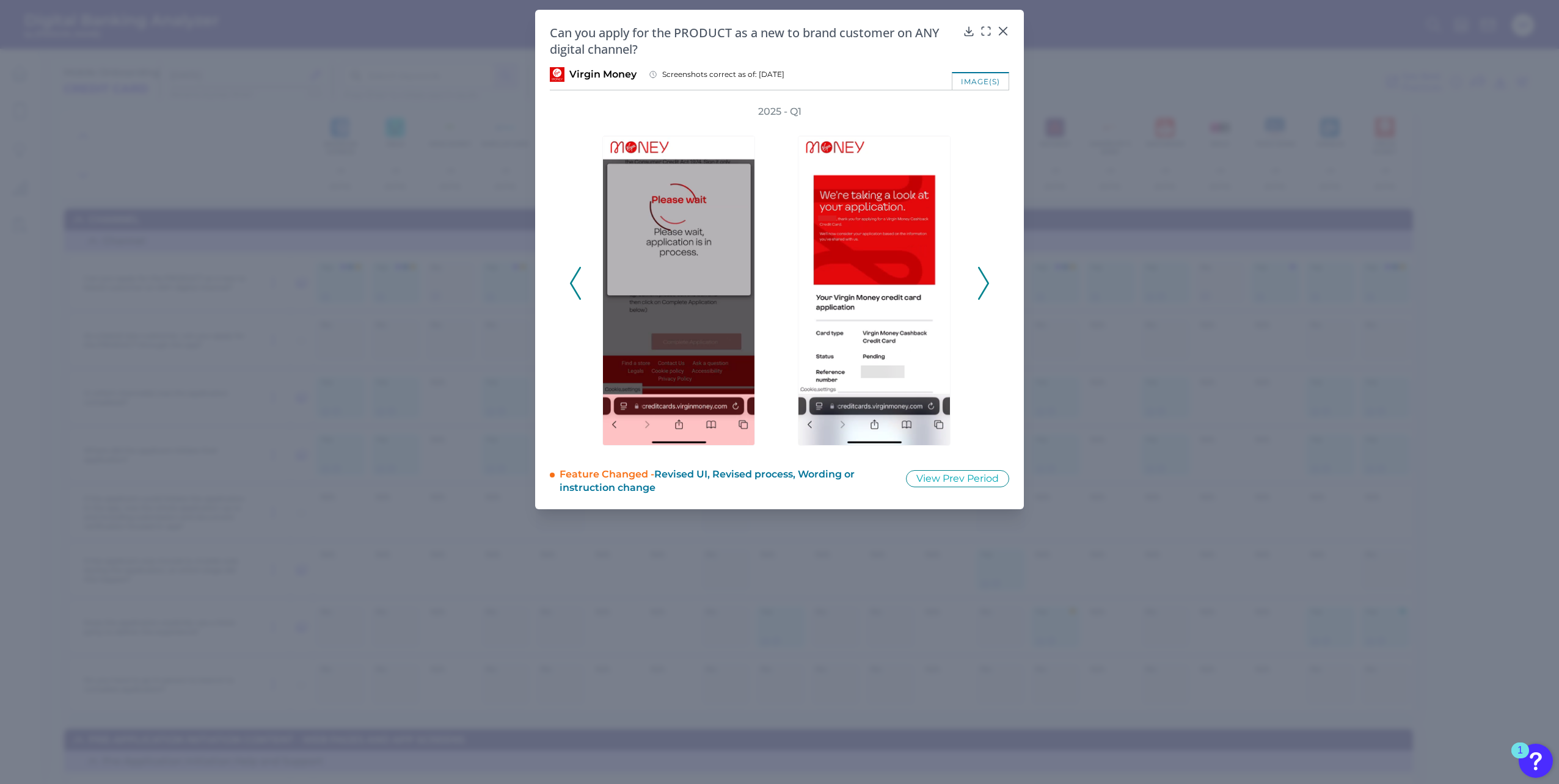
click at [984, 282] on icon at bounding box center [984, 283] width 11 height 33
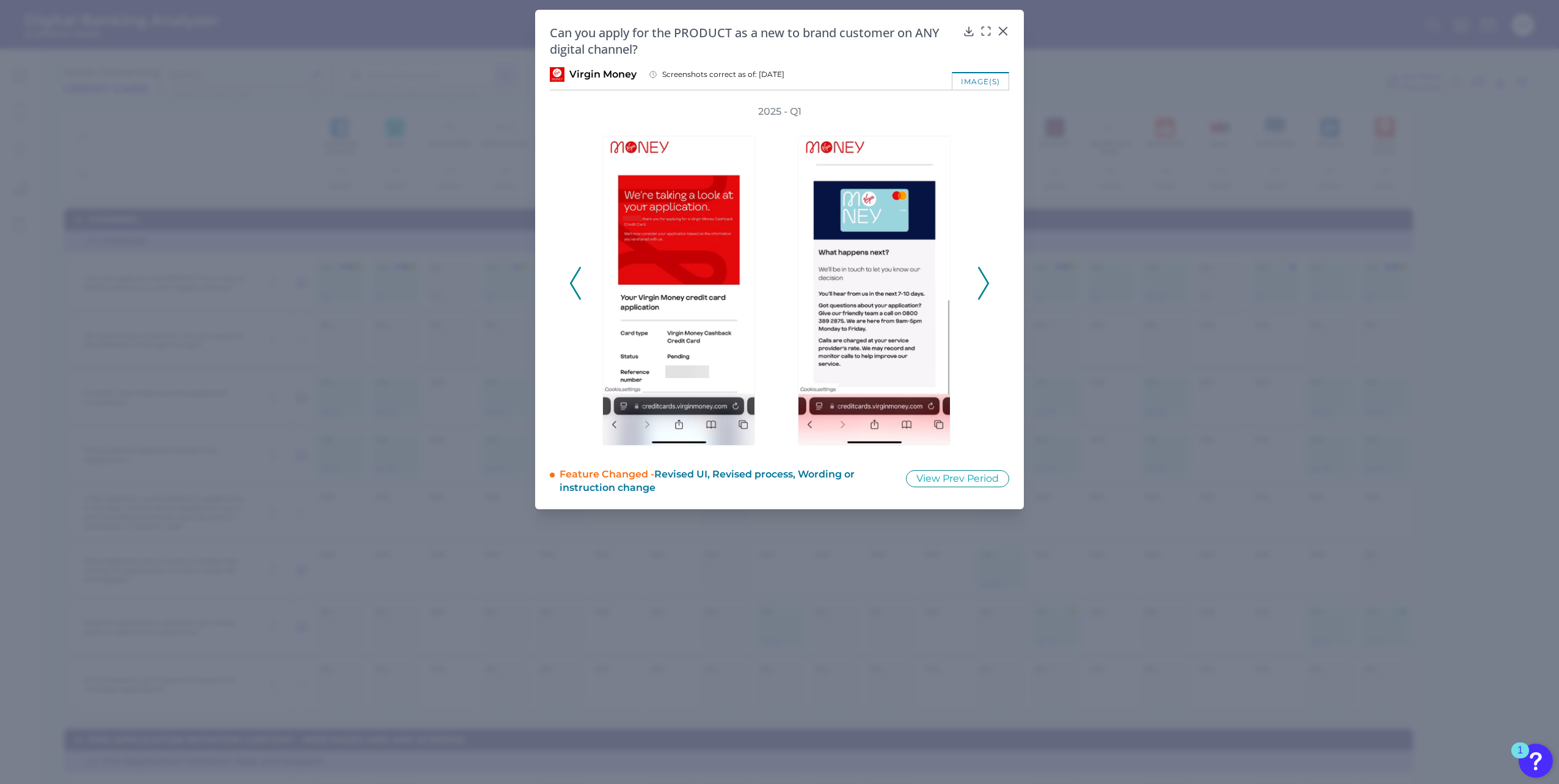
click at [984, 282] on icon at bounding box center [984, 283] width 11 height 33
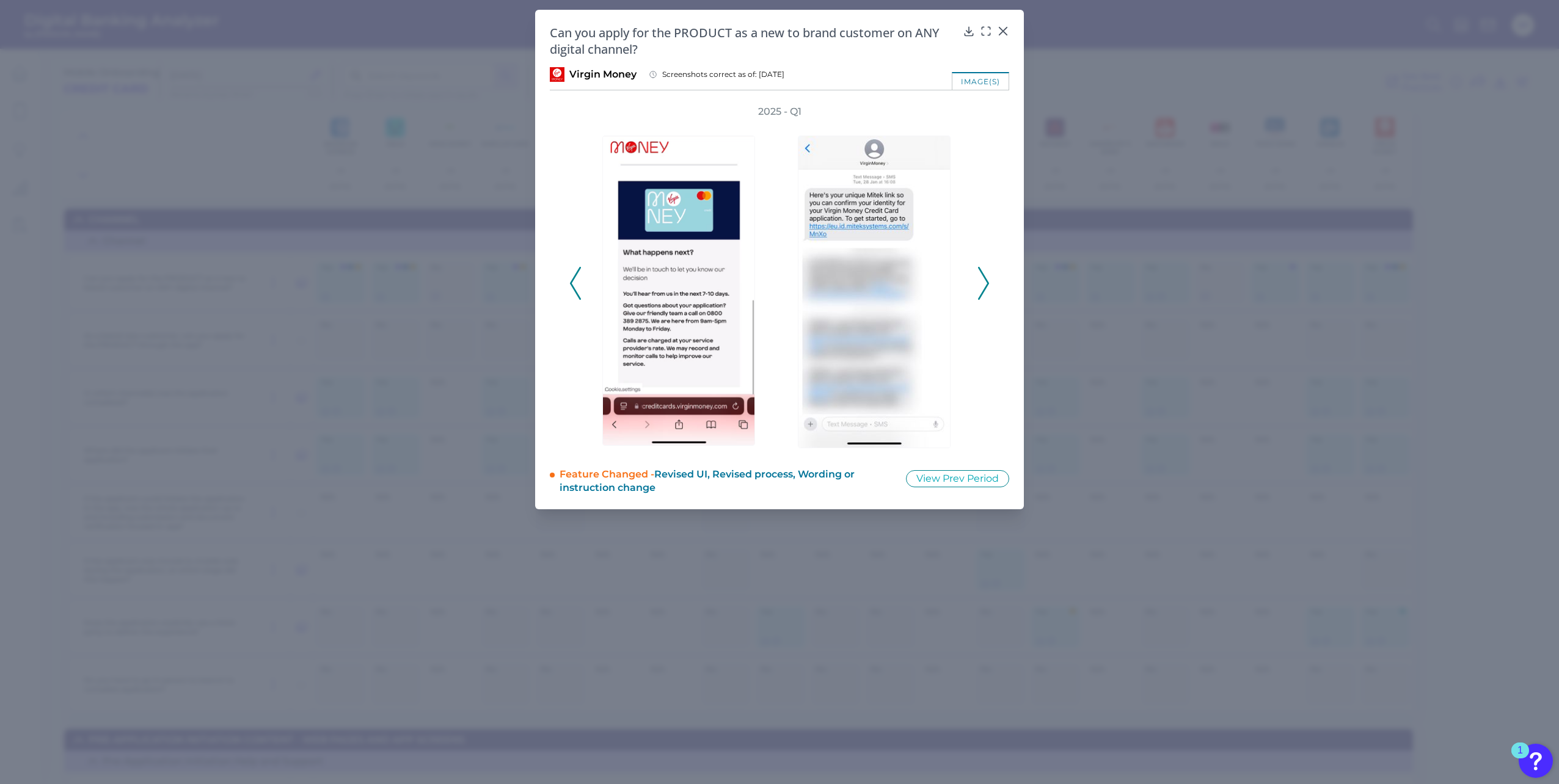
click at [984, 282] on icon at bounding box center [984, 283] width 11 height 33
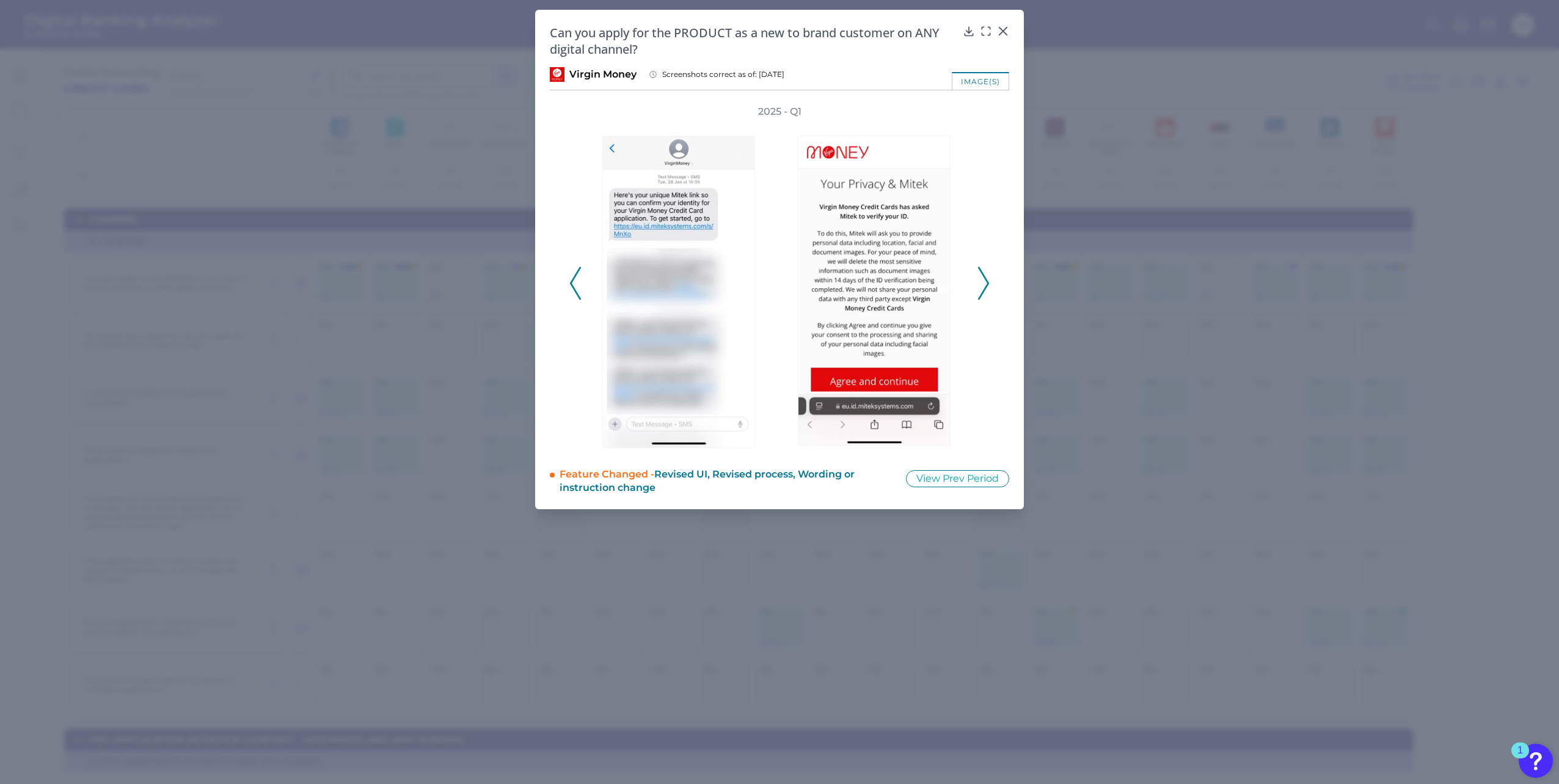
click at [574, 283] on icon at bounding box center [575, 283] width 11 height 33
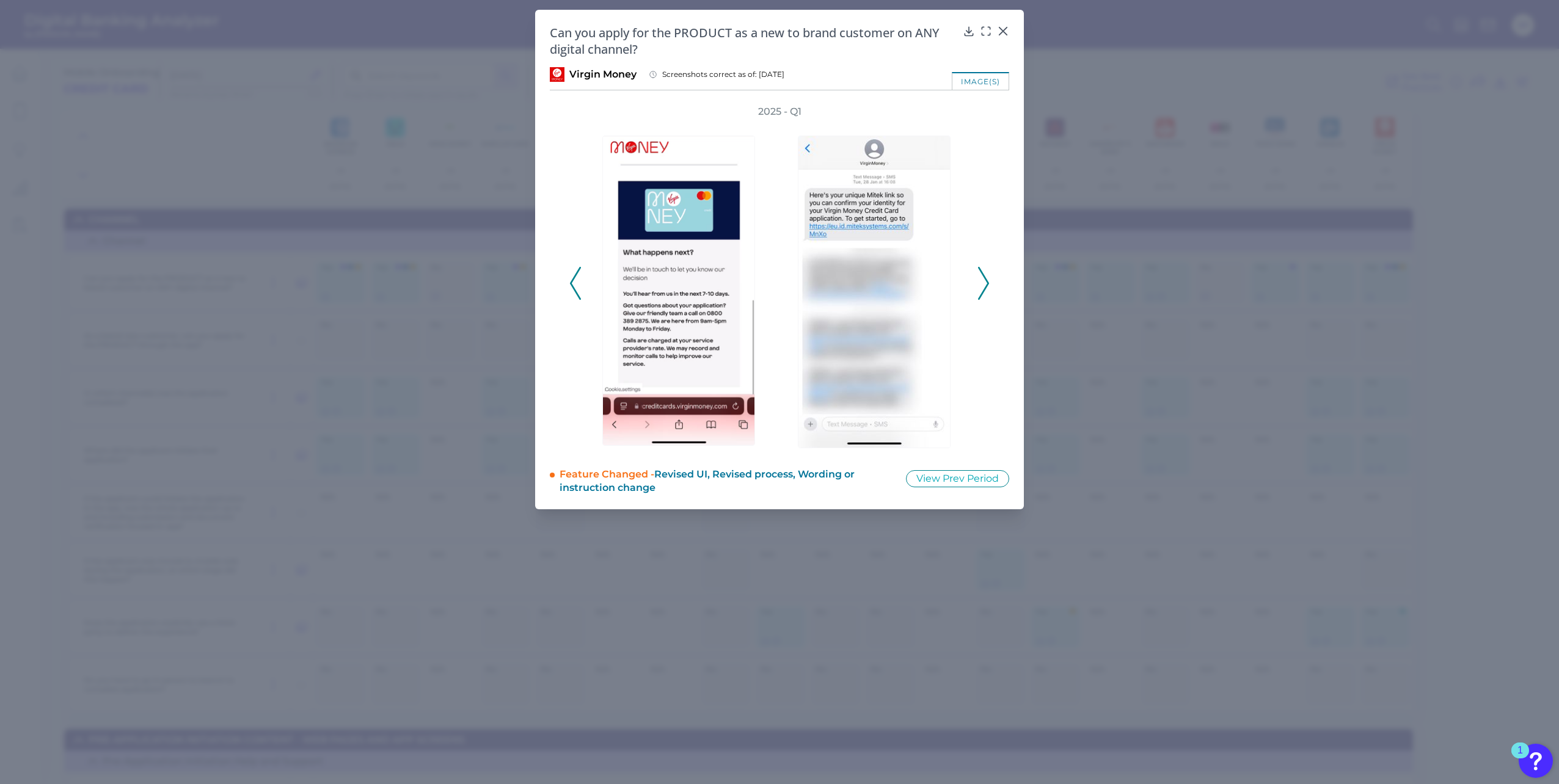
click at [574, 283] on icon at bounding box center [575, 283] width 11 height 33
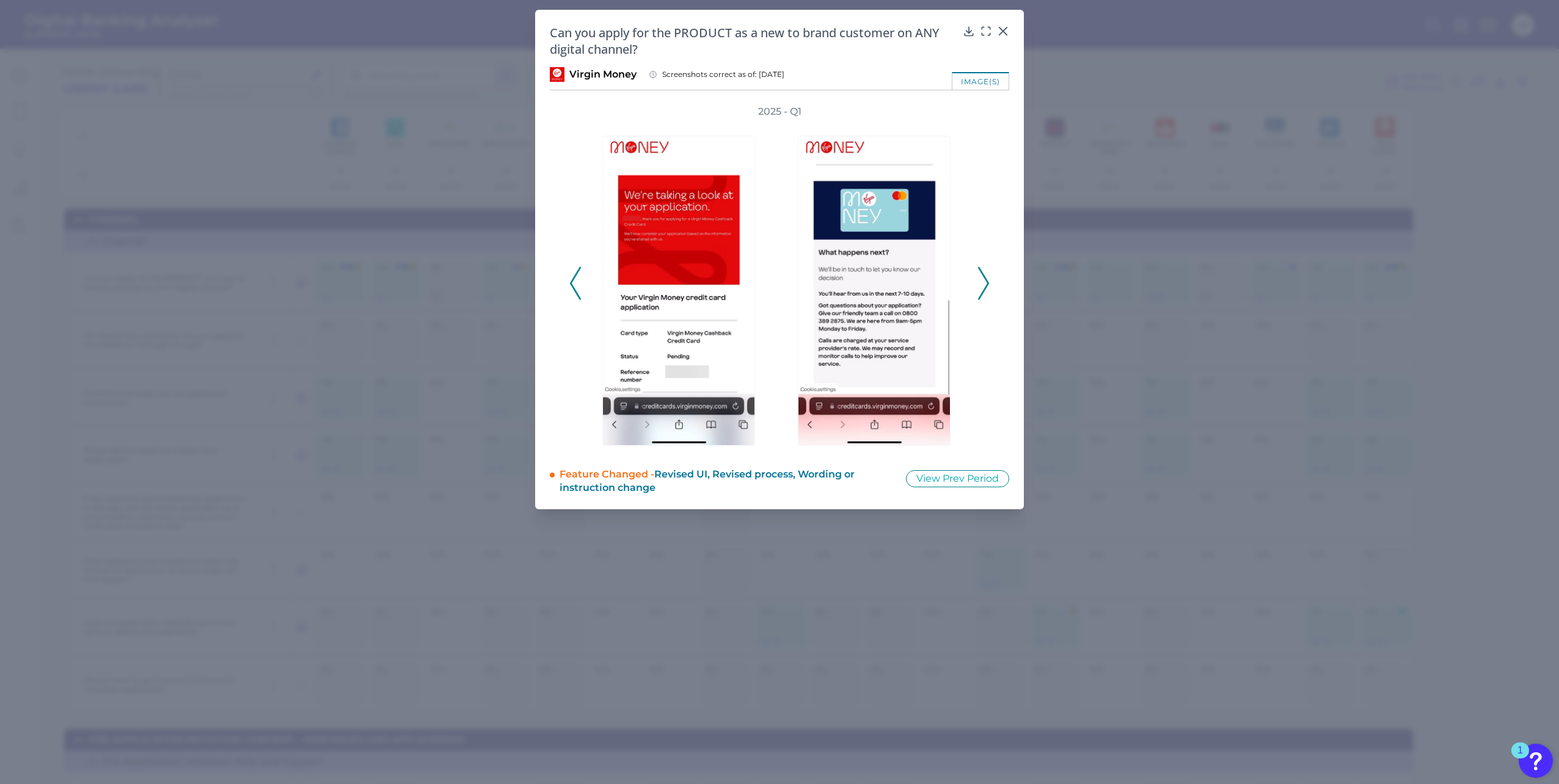
click at [574, 283] on icon at bounding box center [575, 283] width 11 height 33
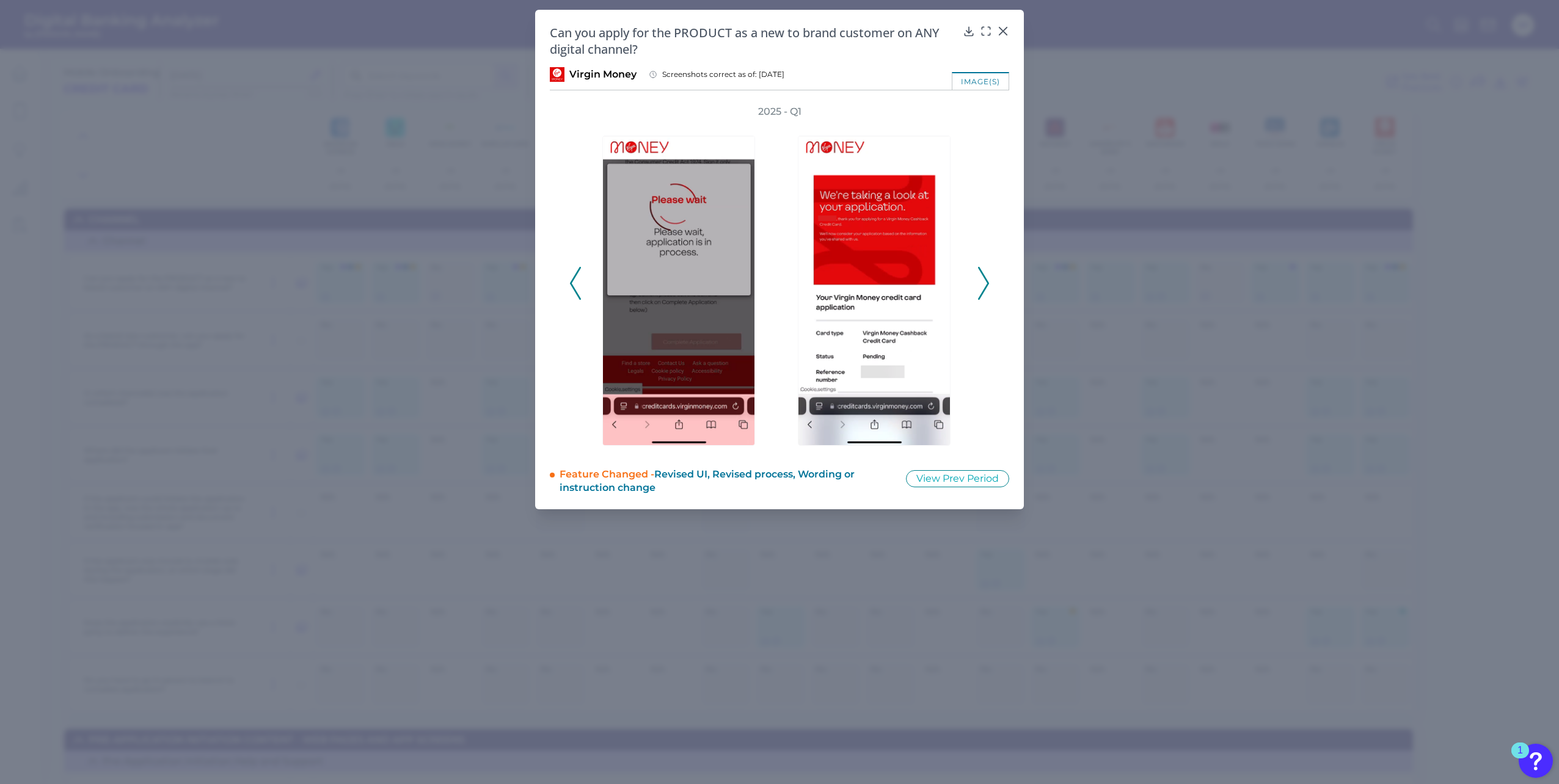
click at [574, 283] on icon at bounding box center [575, 283] width 11 height 33
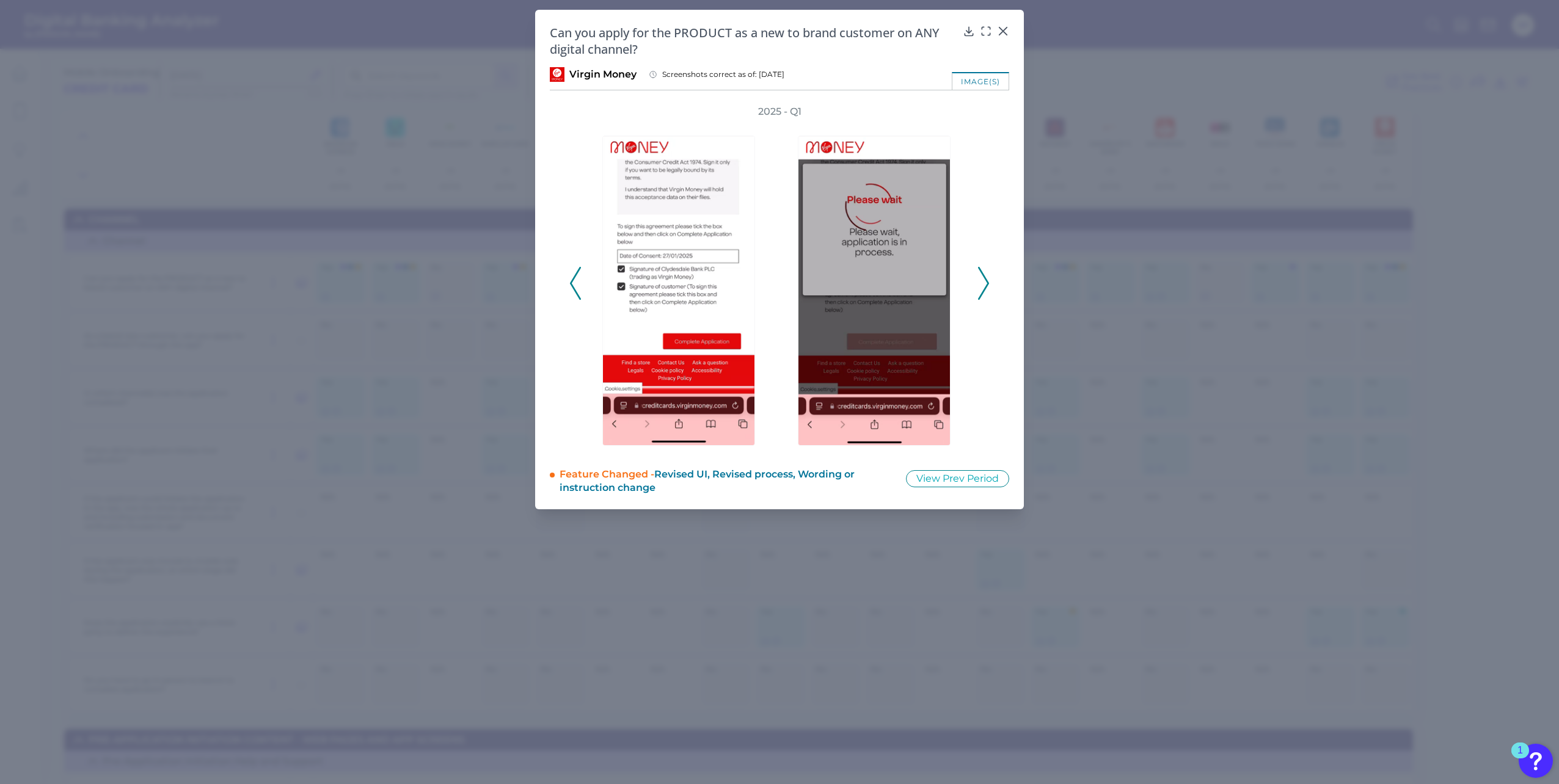
click at [574, 283] on icon at bounding box center [575, 283] width 11 height 33
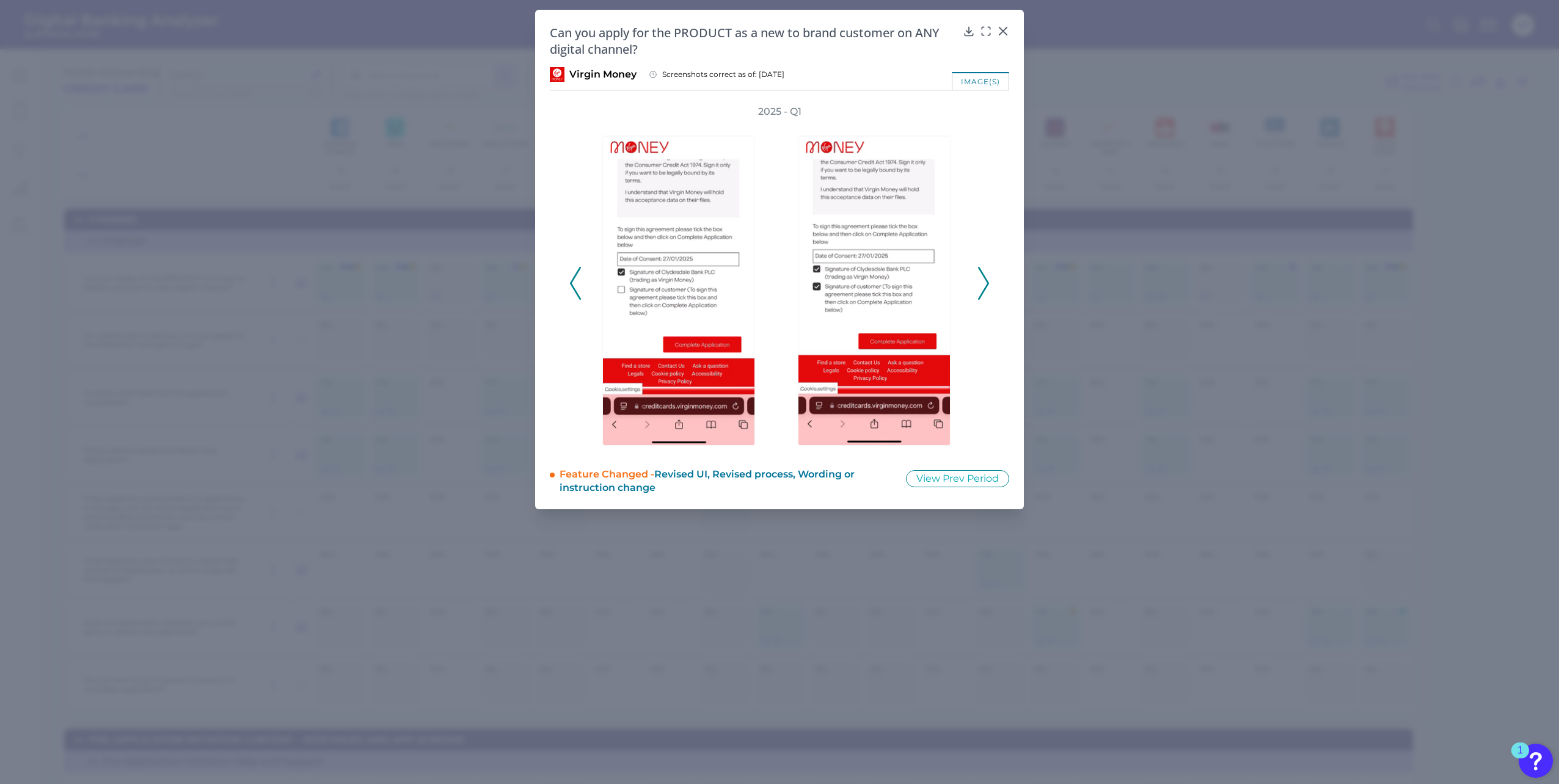
click at [574, 283] on icon at bounding box center [575, 283] width 11 height 33
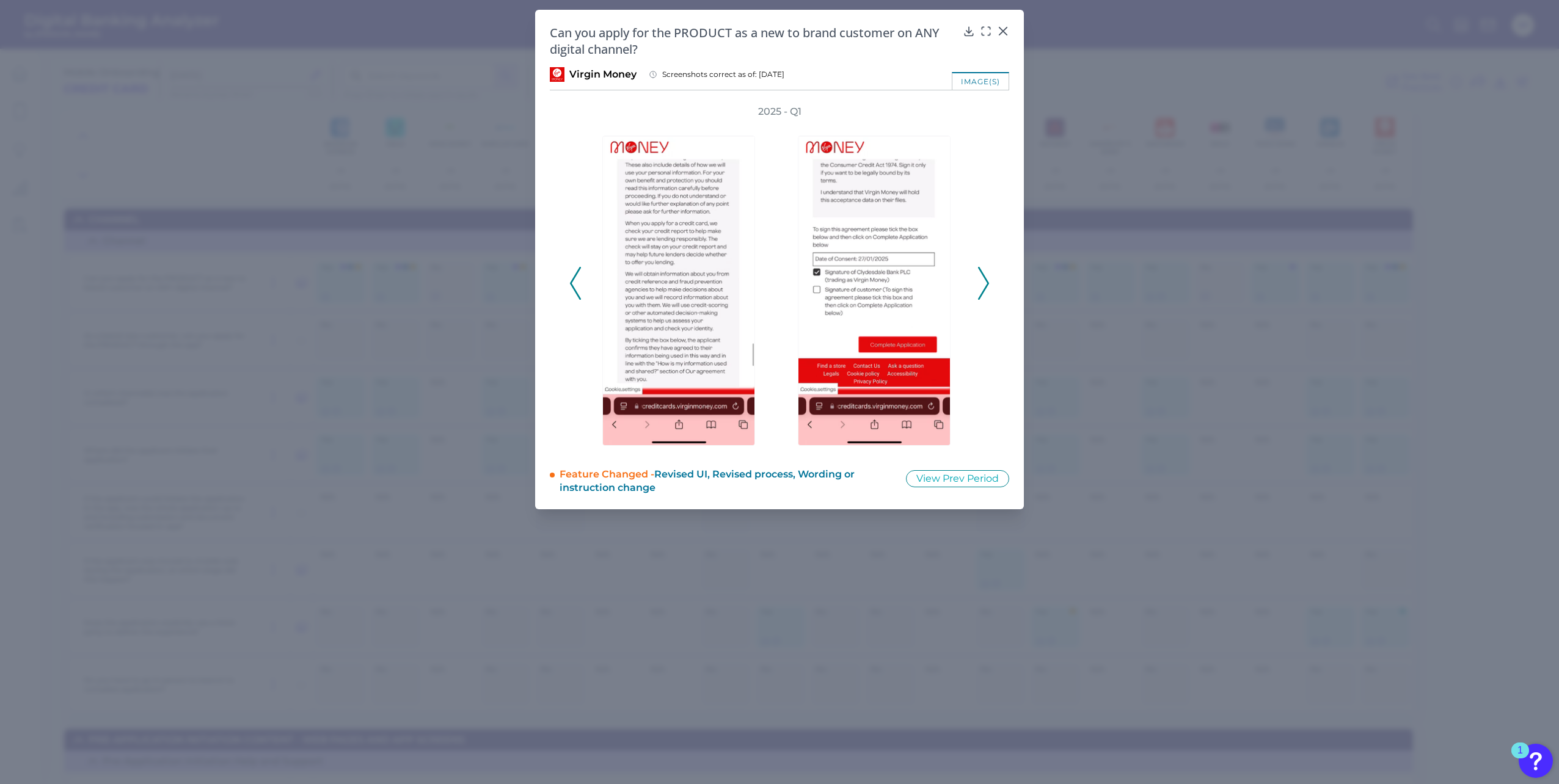
click at [574, 283] on icon at bounding box center [575, 283] width 11 height 33
click at [573, 283] on icon at bounding box center [575, 283] width 11 height 33
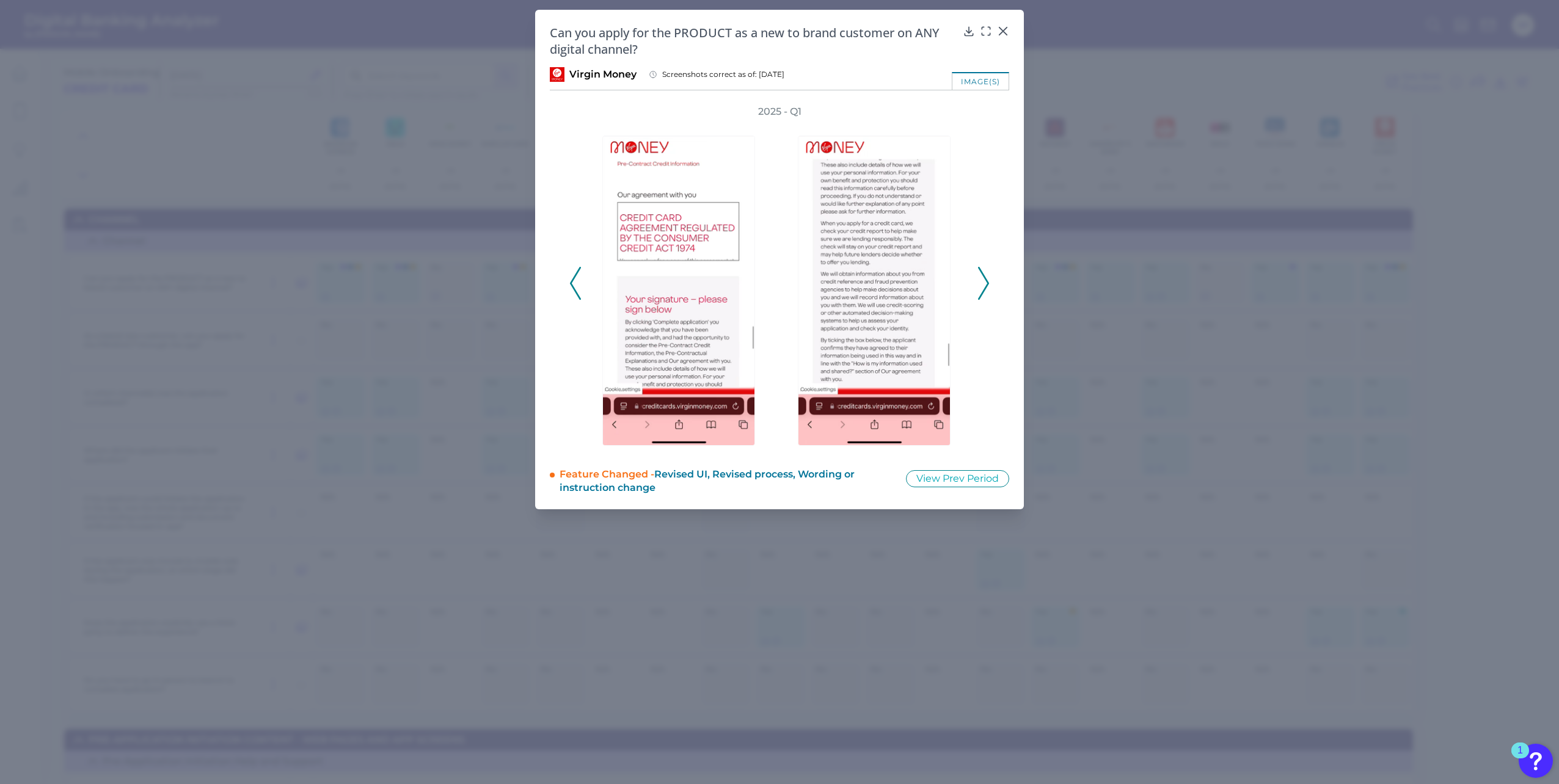
click at [573, 283] on icon at bounding box center [575, 283] width 11 height 33
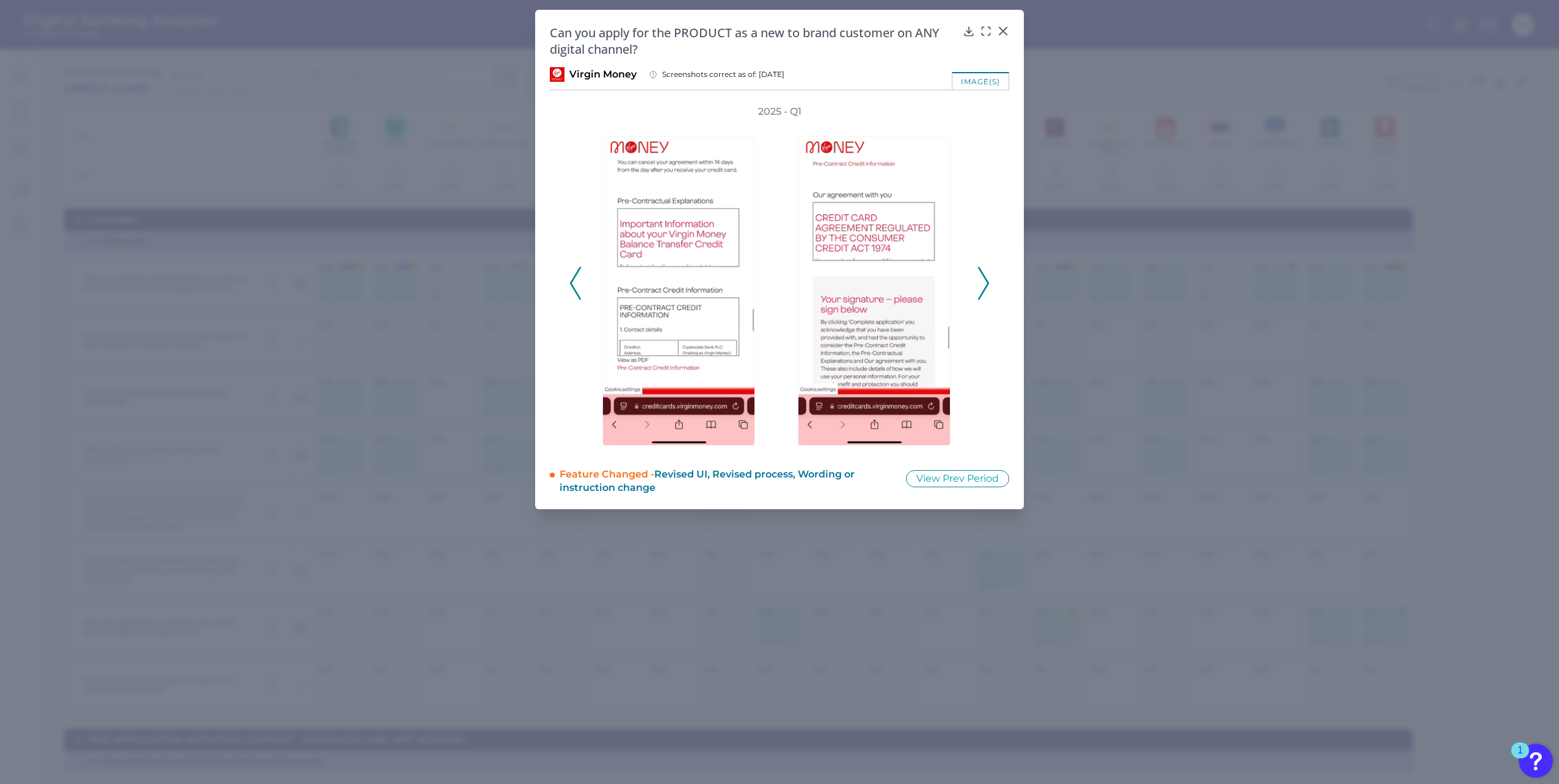
click at [573, 283] on icon at bounding box center [575, 283] width 11 height 33
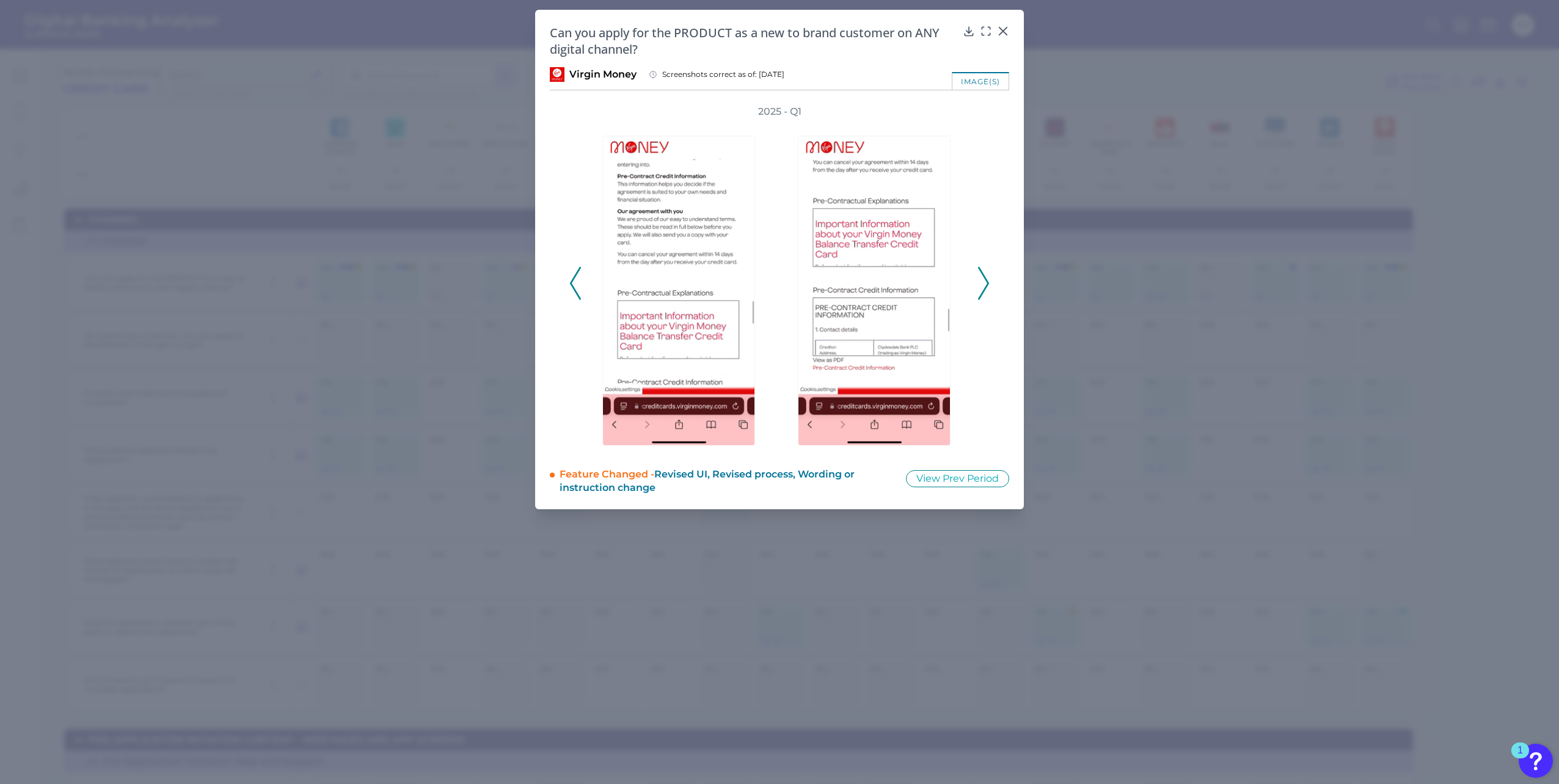
click at [573, 283] on icon at bounding box center [575, 283] width 11 height 33
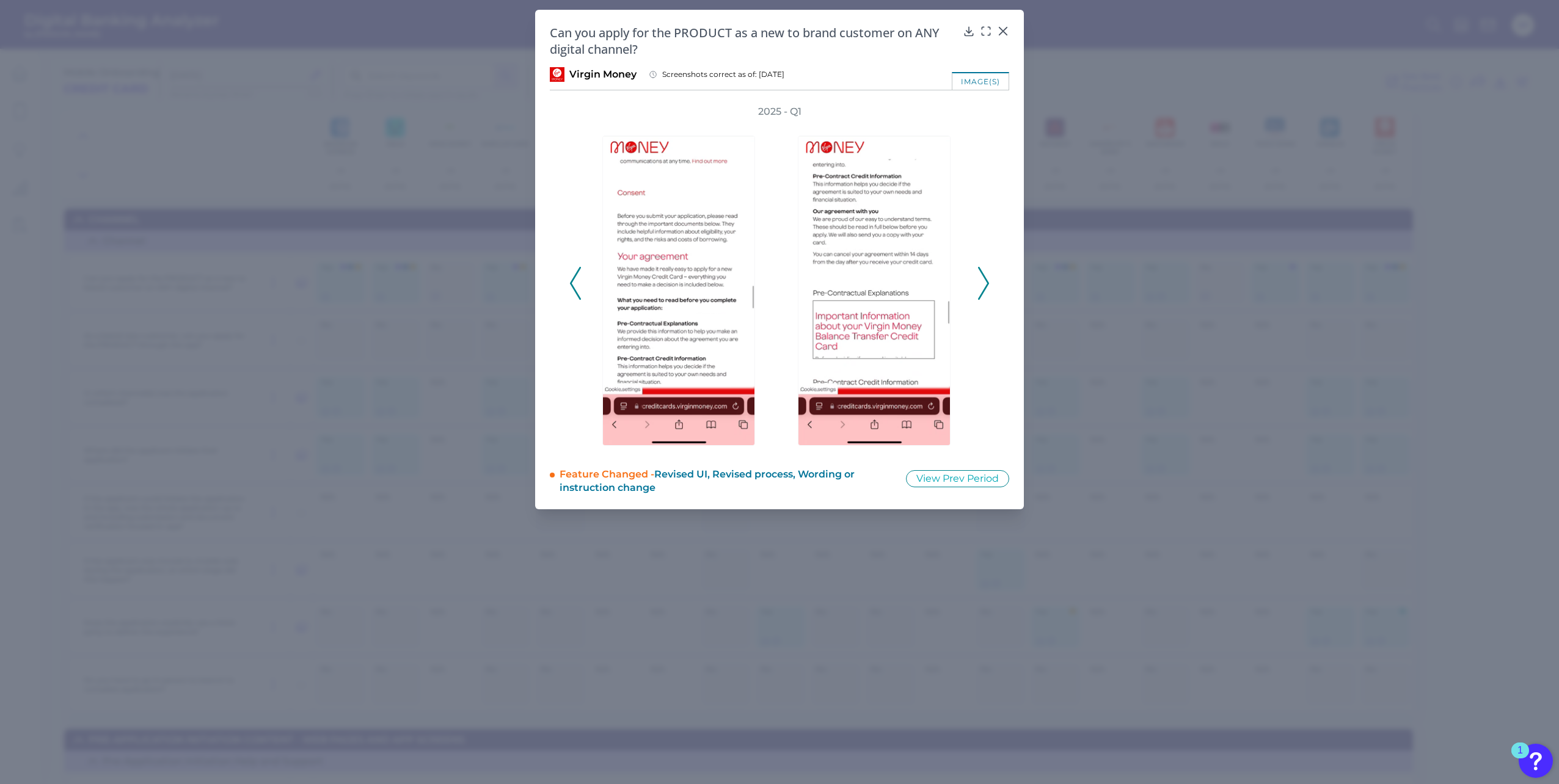
click at [571, 283] on polyline at bounding box center [575, 283] width 9 height 31
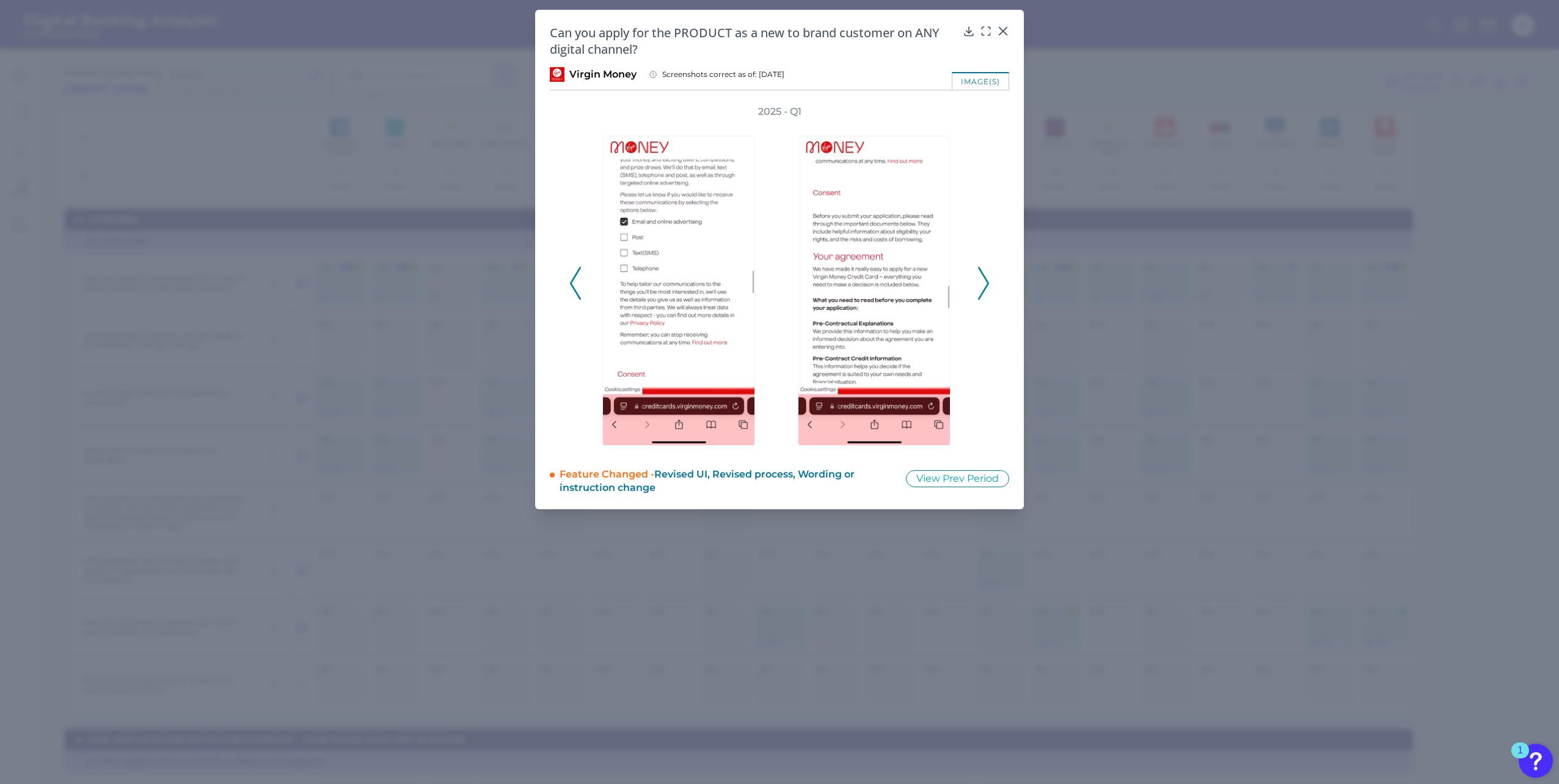
click at [571, 284] on polyline at bounding box center [575, 283] width 9 height 31
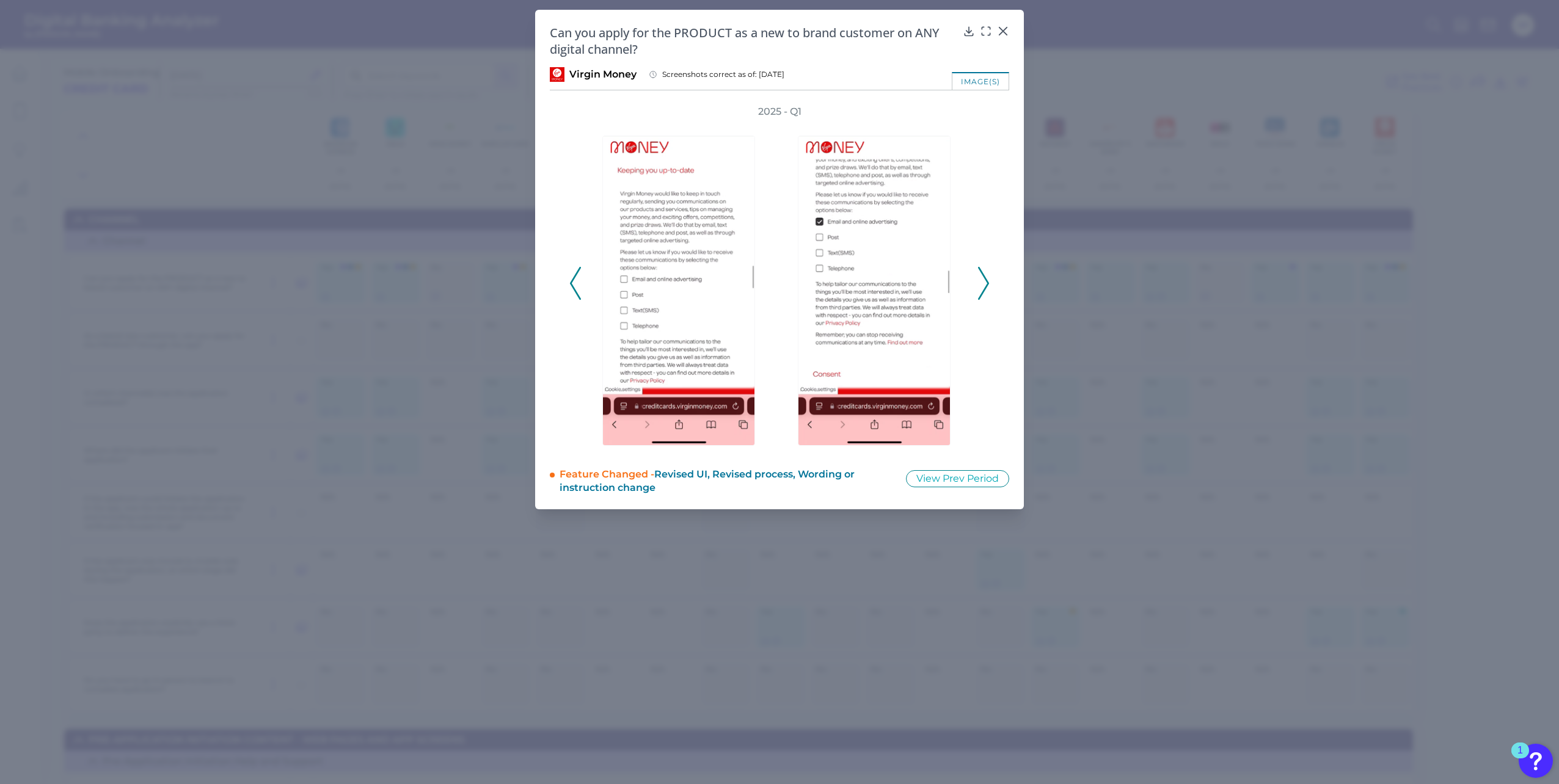
click at [571, 284] on polyline at bounding box center [575, 283] width 9 height 31
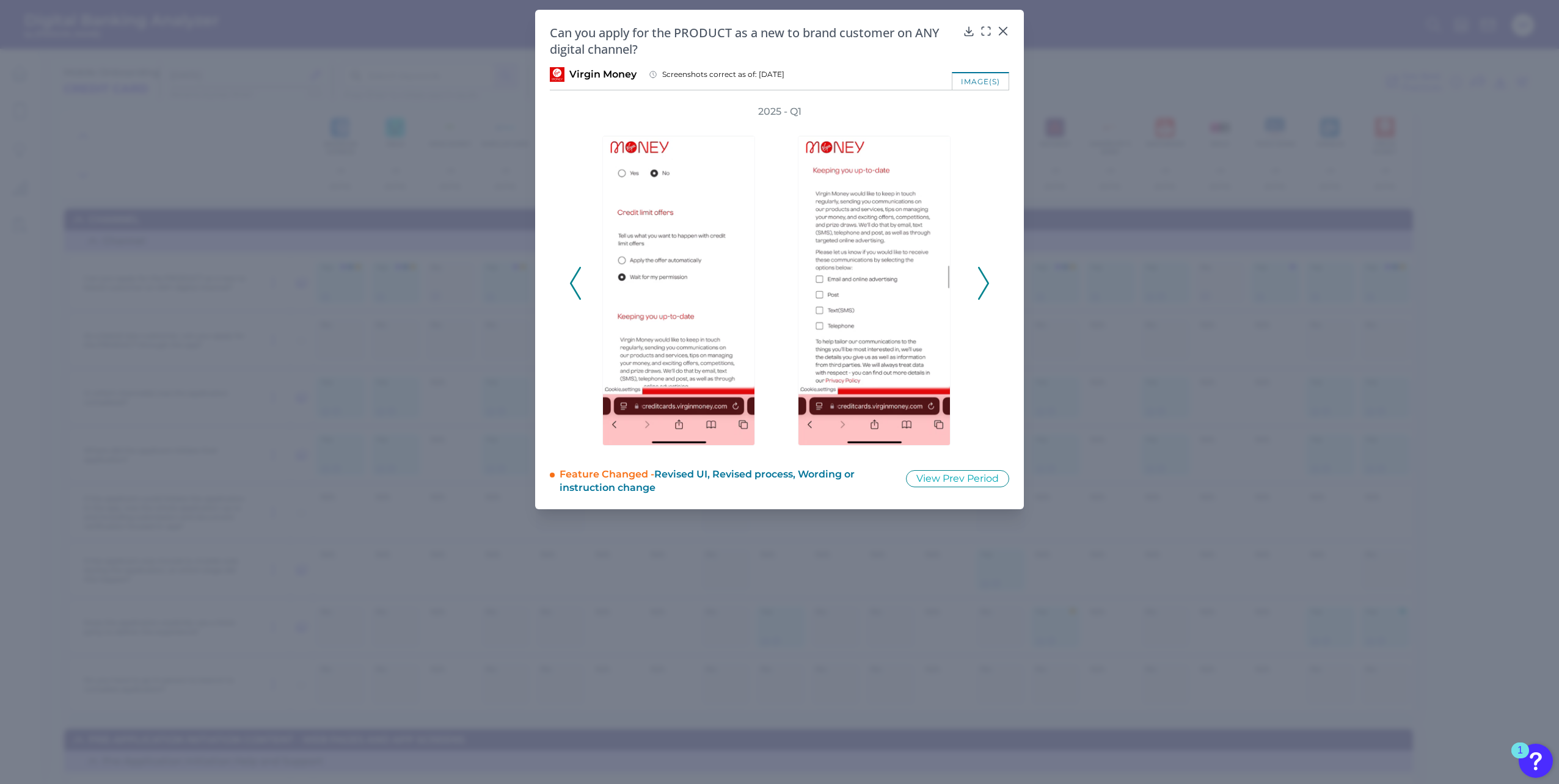
click at [571, 284] on polyline at bounding box center [575, 283] width 9 height 31
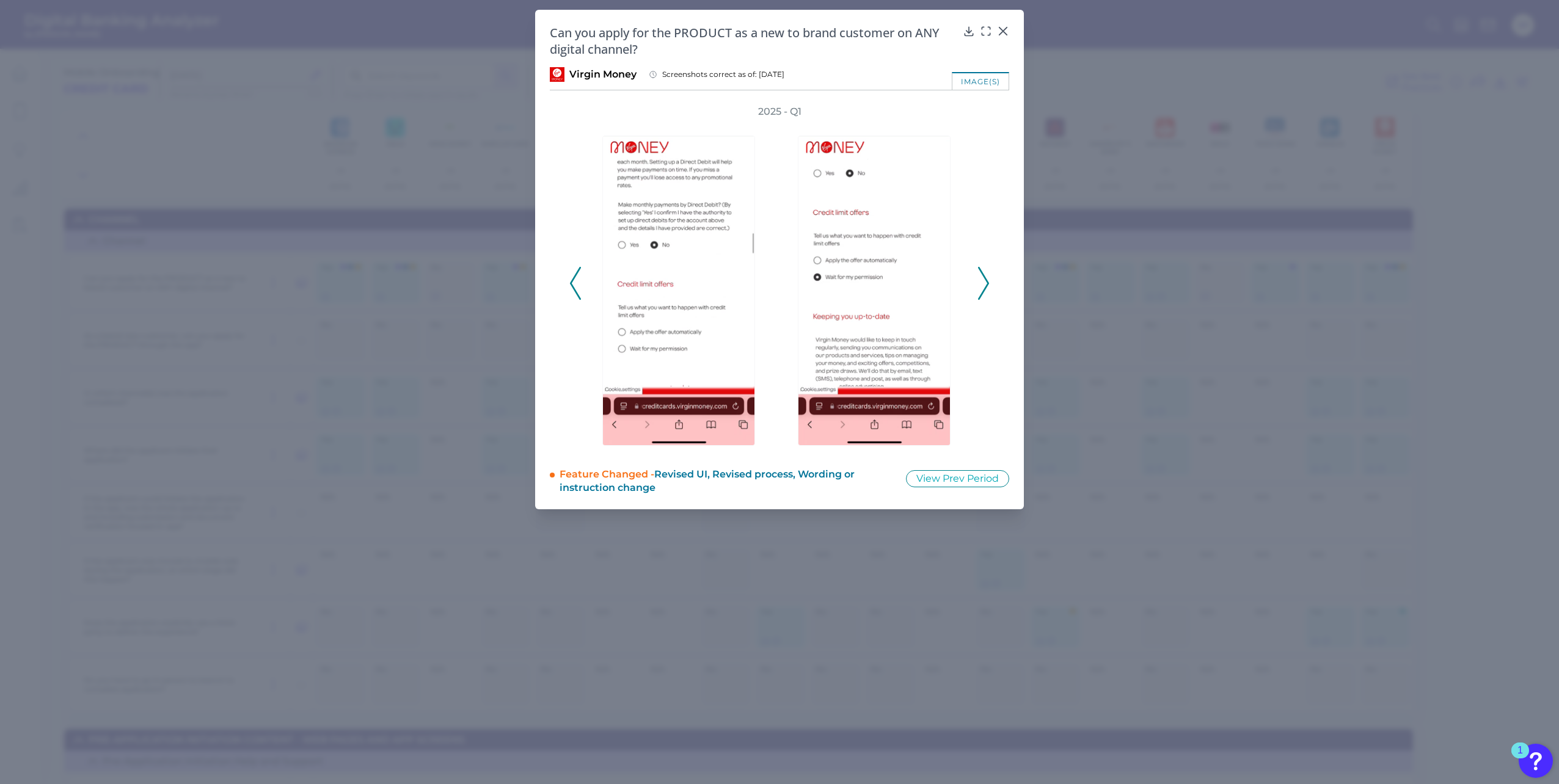
click at [571, 284] on polyline at bounding box center [575, 283] width 9 height 31
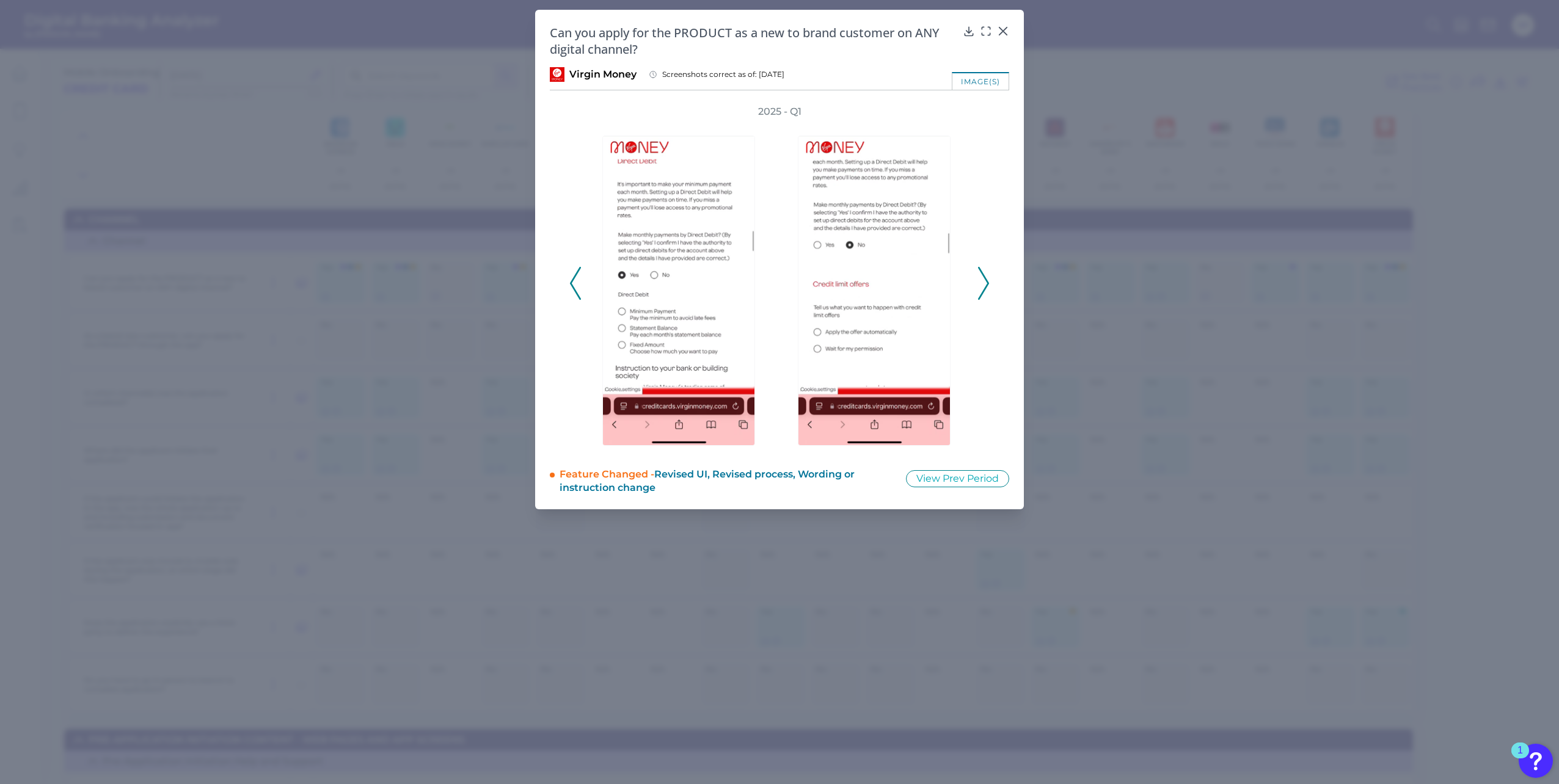
click at [571, 284] on polyline at bounding box center [575, 283] width 9 height 31
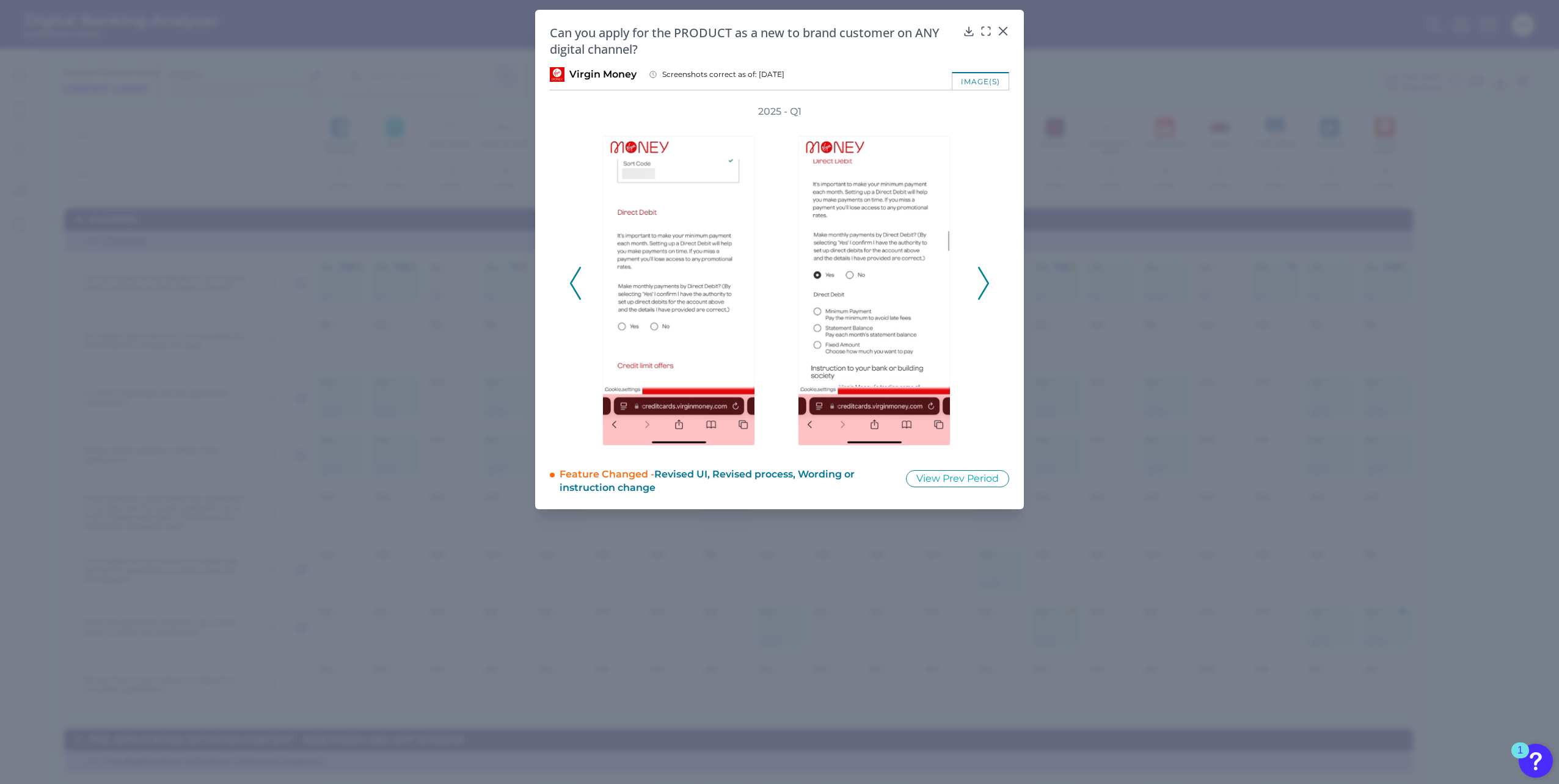
click at [574, 281] on icon at bounding box center [575, 283] width 11 height 33
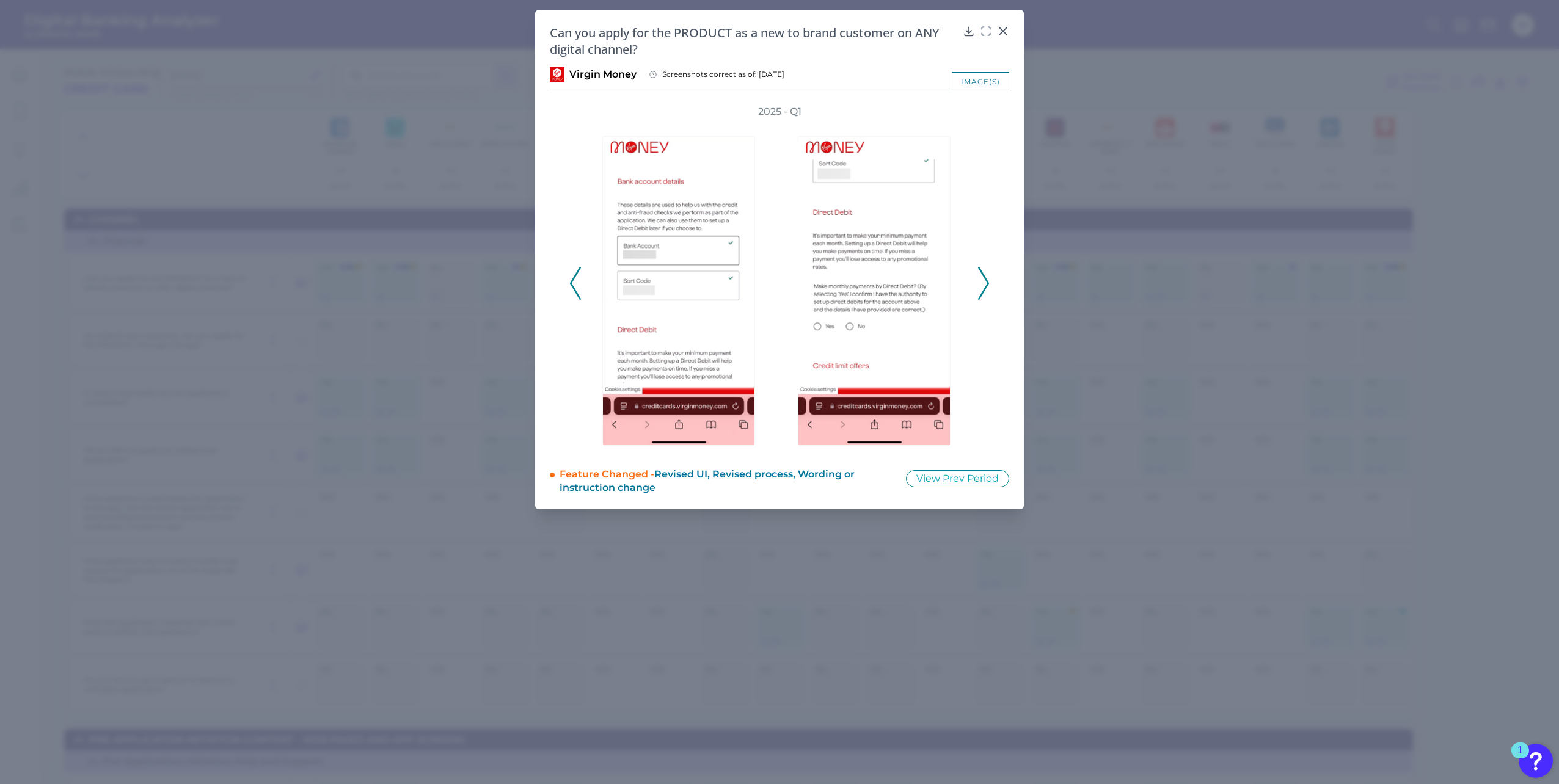
click at [572, 279] on icon at bounding box center [575, 283] width 11 height 33
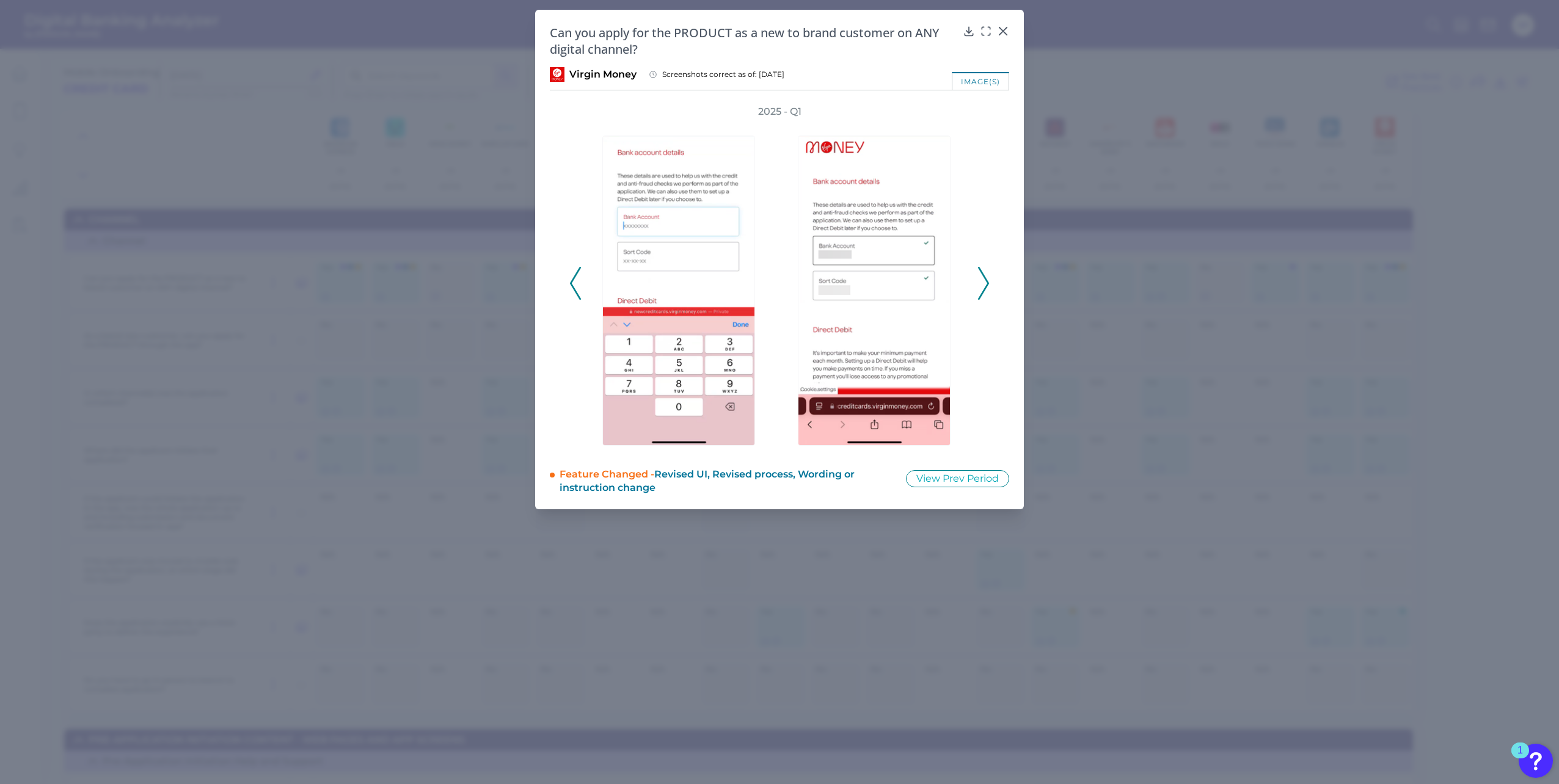
click at [572, 279] on icon at bounding box center [575, 283] width 11 height 33
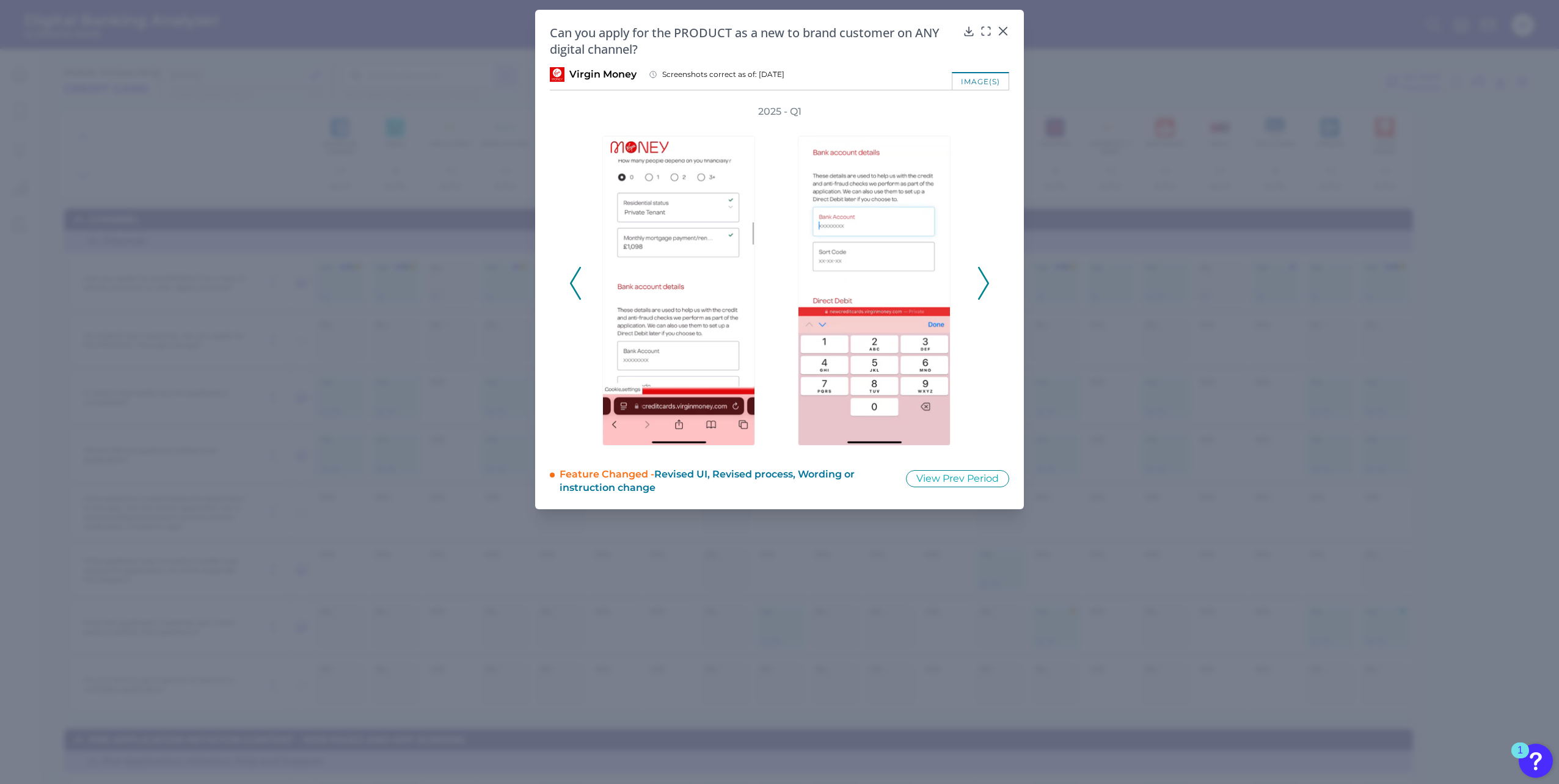
click at [572, 279] on icon at bounding box center [575, 283] width 11 height 33
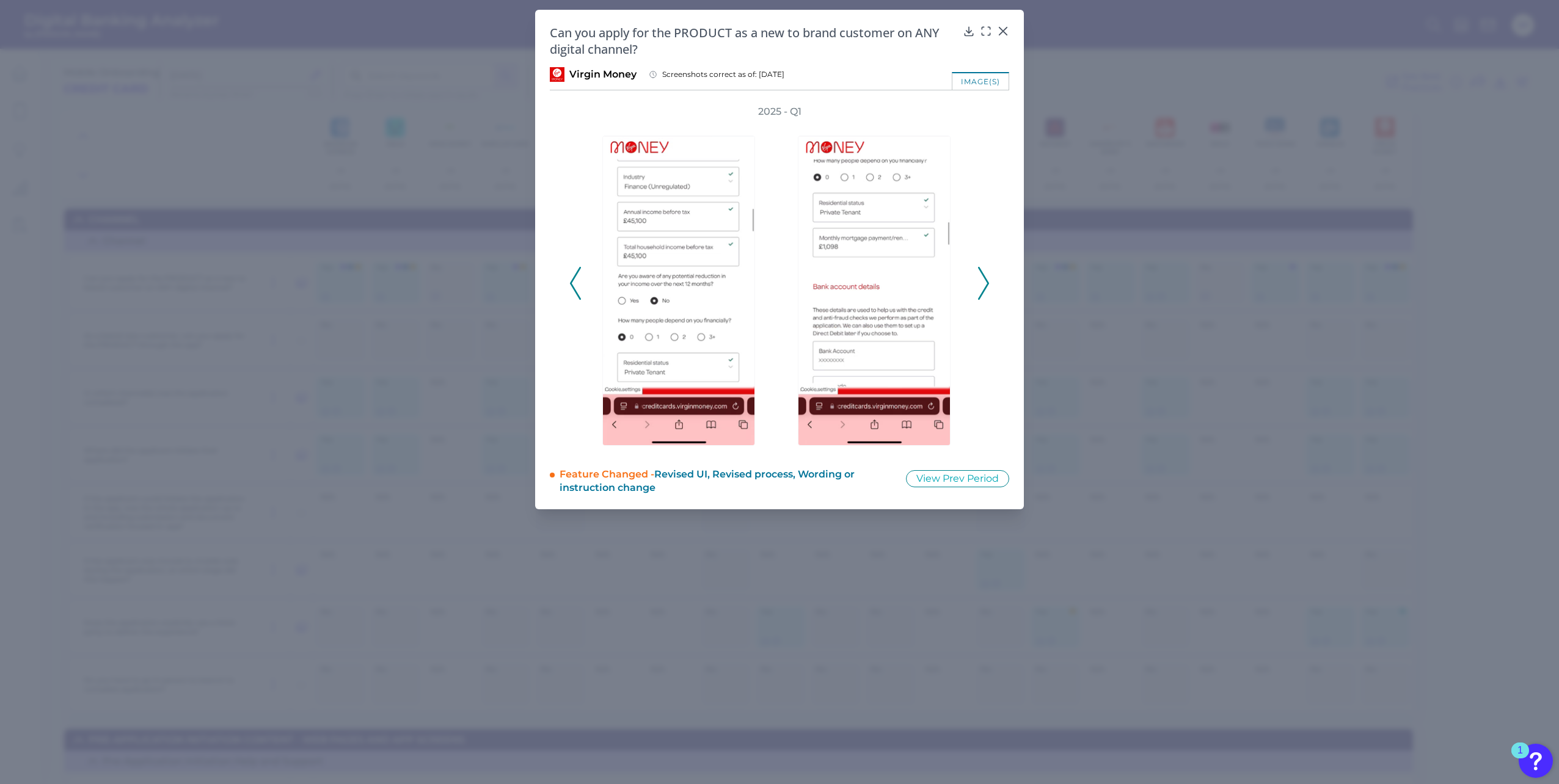
click at [572, 279] on icon at bounding box center [575, 283] width 11 height 33
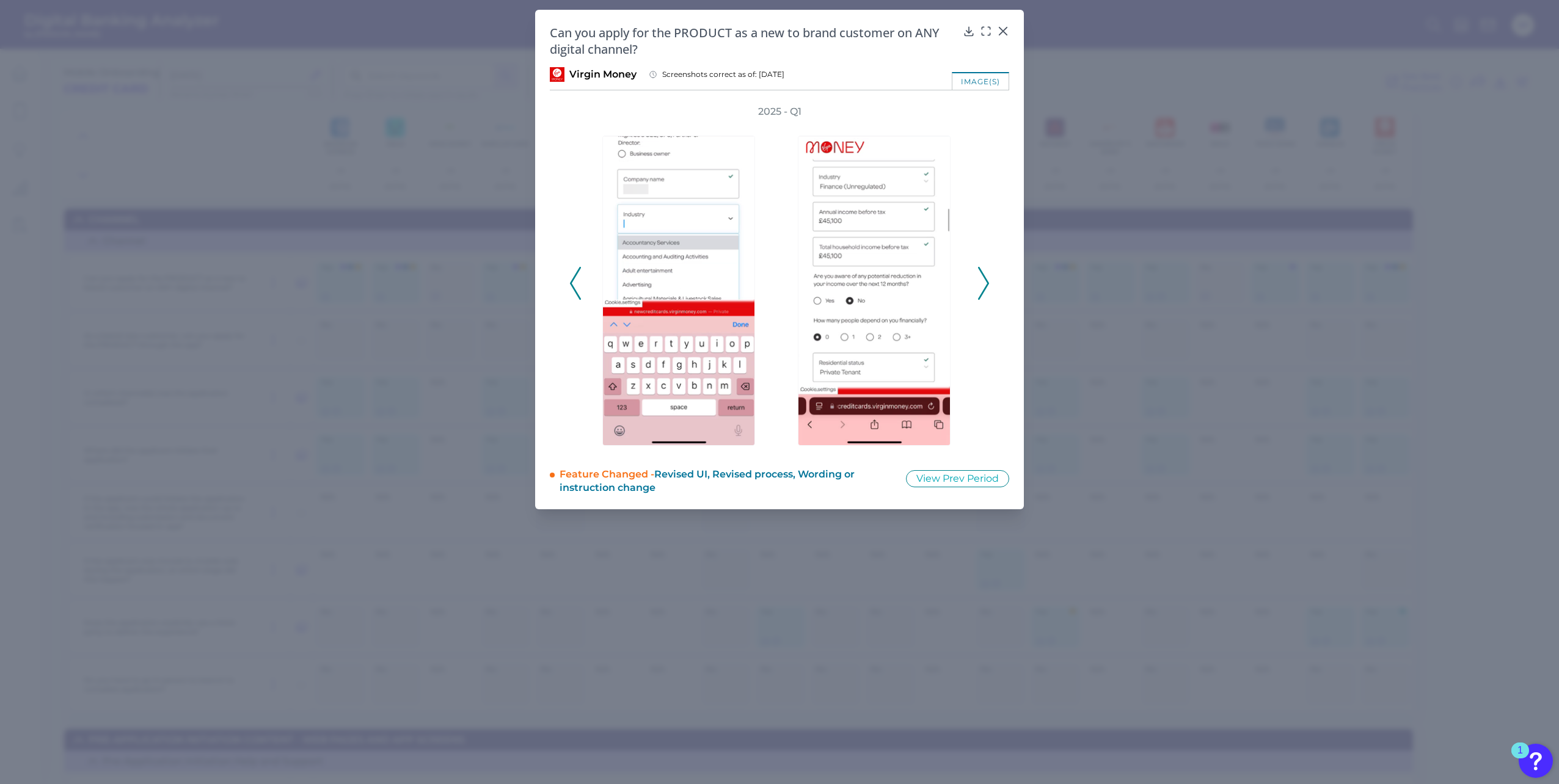
click at [572, 279] on icon at bounding box center [575, 283] width 11 height 33
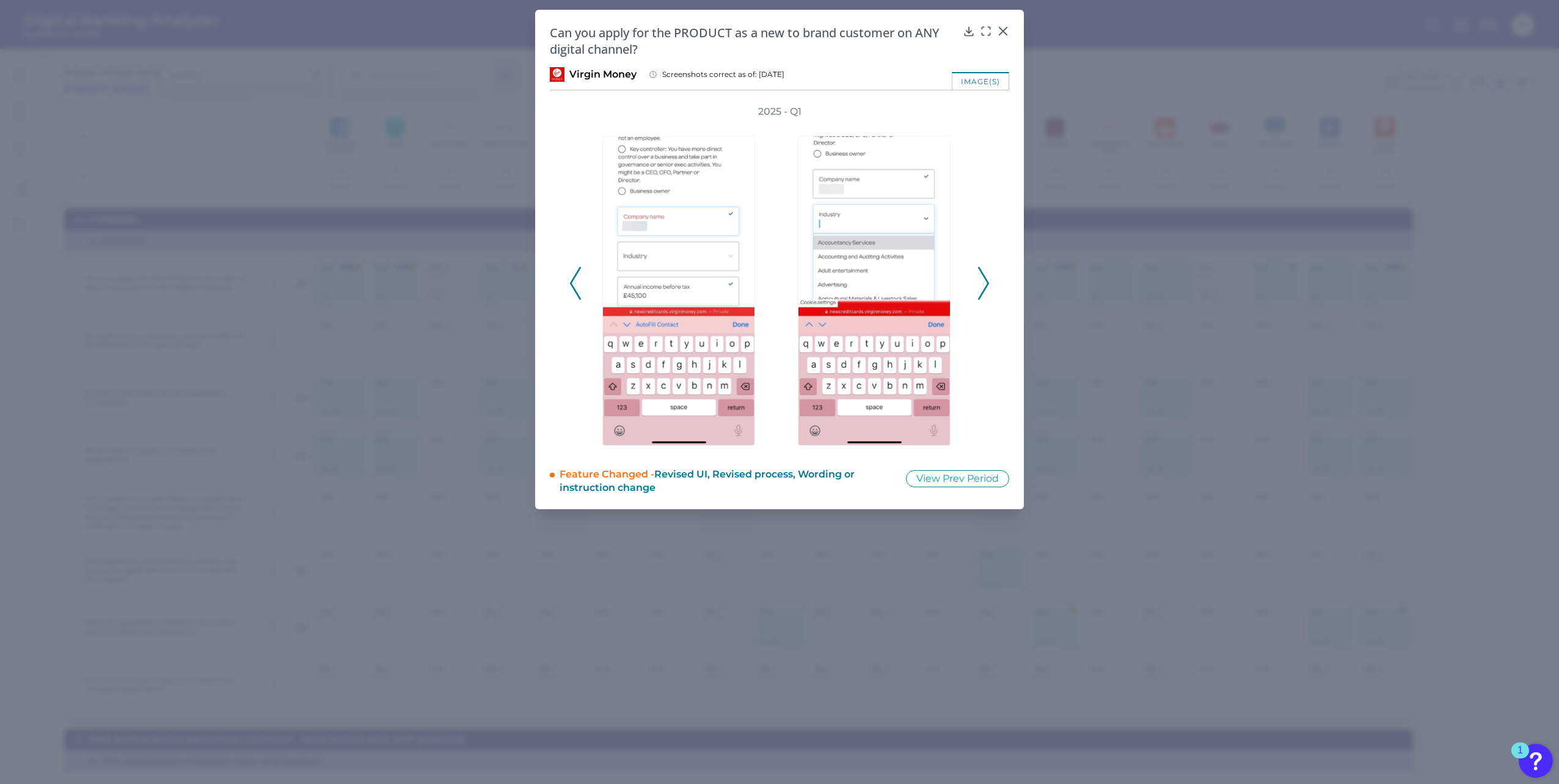
click at [572, 279] on icon at bounding box center [575, 283] width 11 height 33
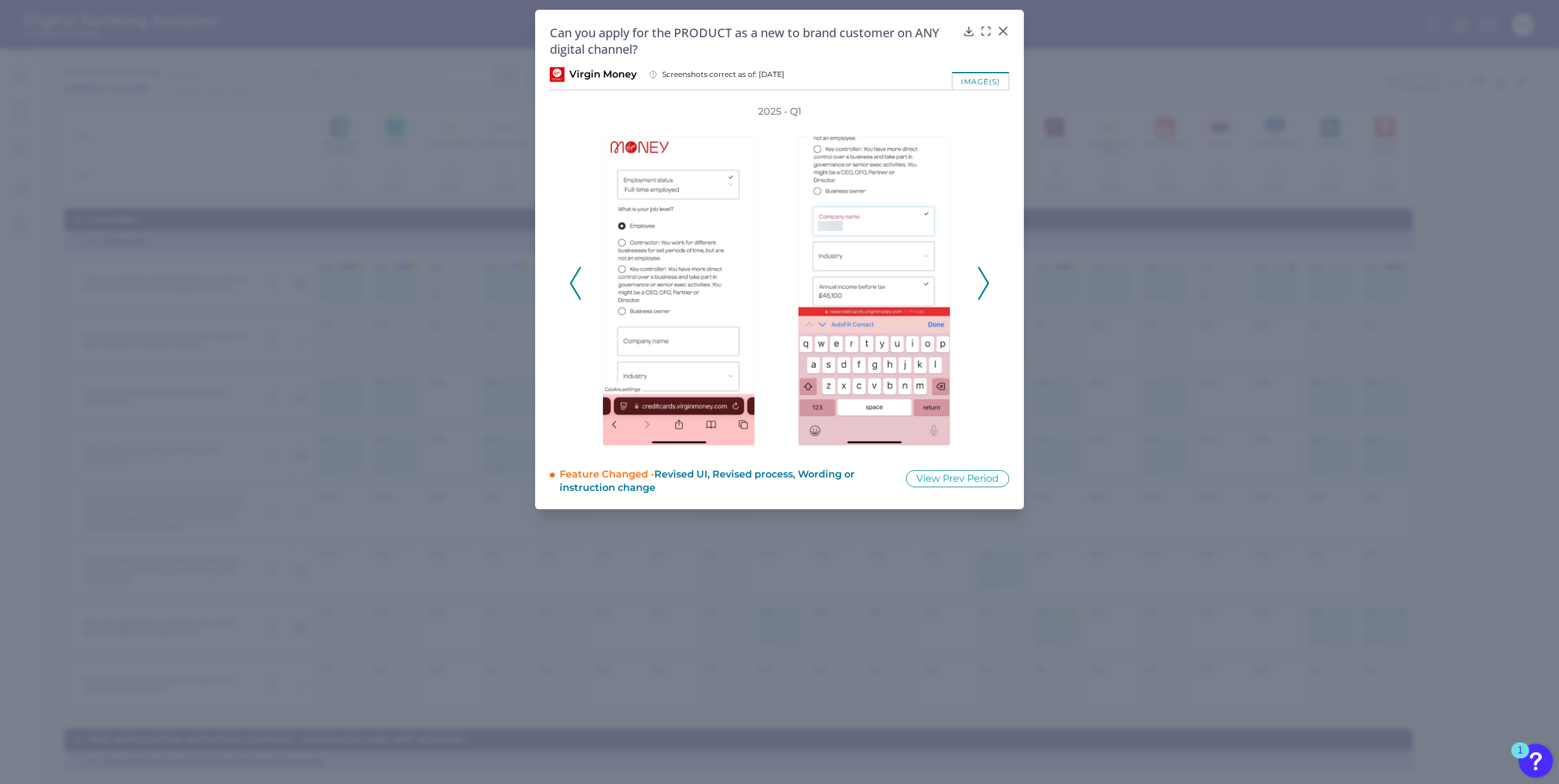
click at [572, 279] on icon at bounding box center [575, 283] width 11 height 33
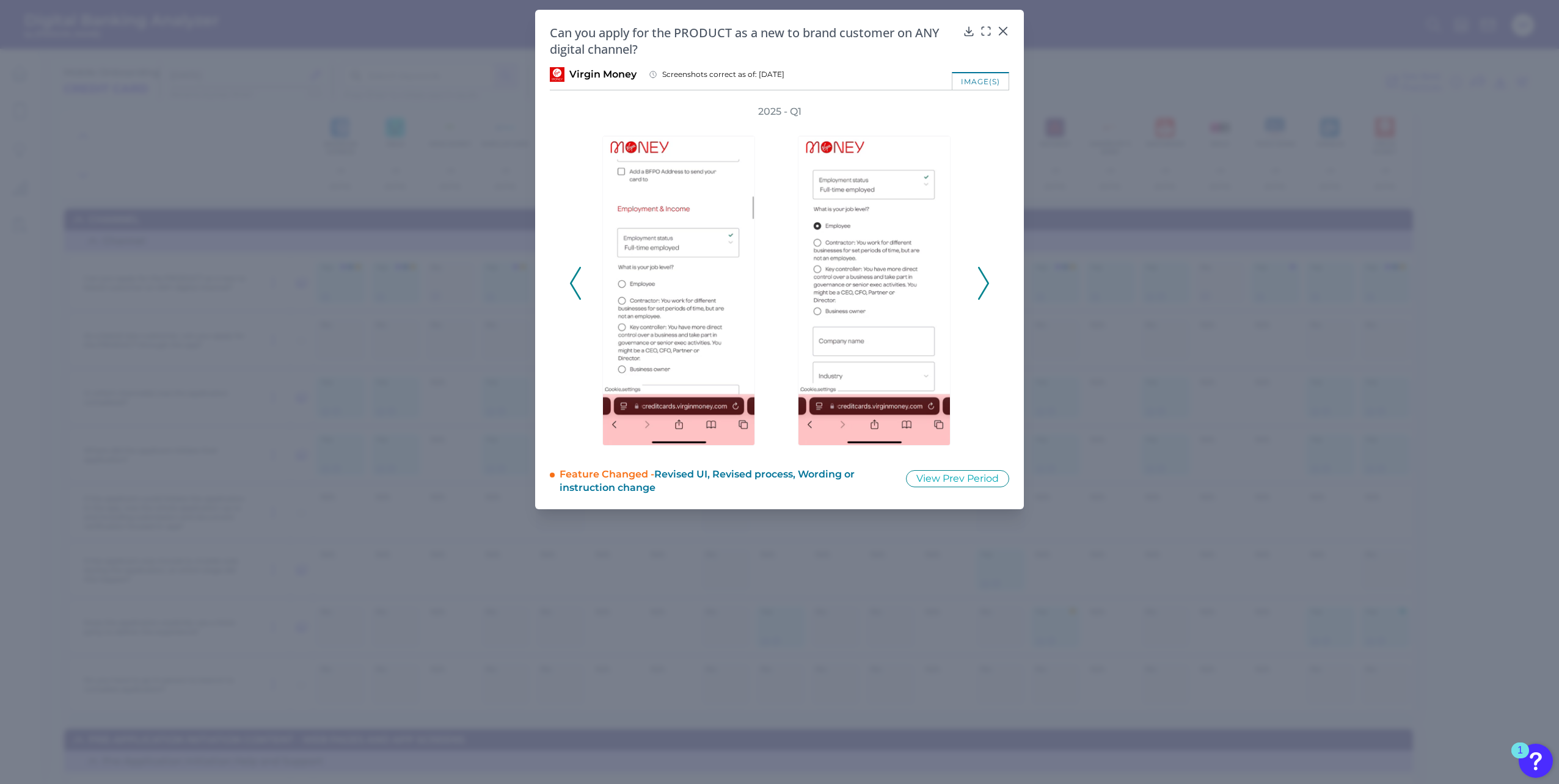
click at [572, 279] on icon at bounding box center [575, 283] width 11 height 33
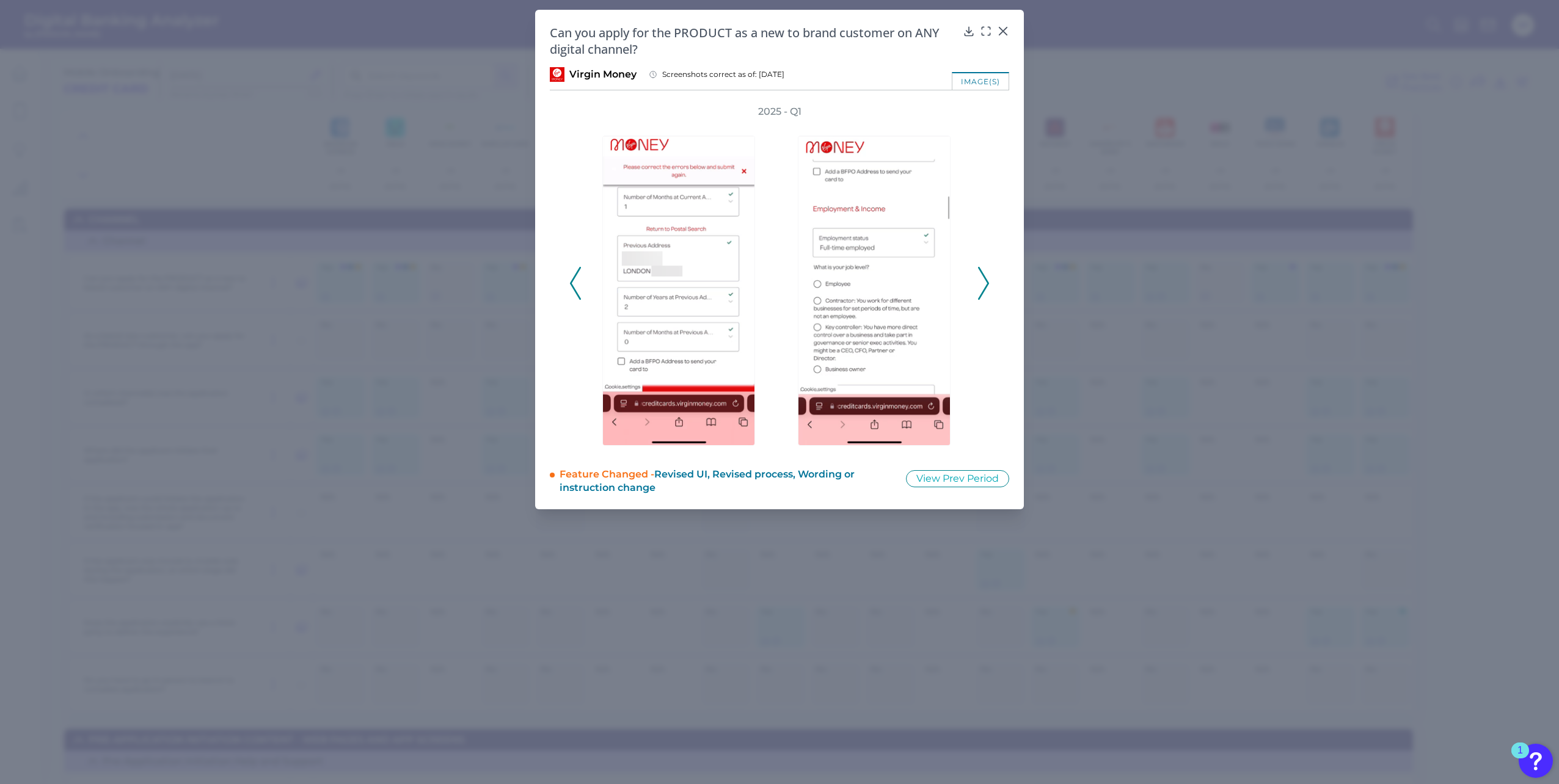
click at [572, 279] on icon at bounding box center [575, 283] width 11 height 33
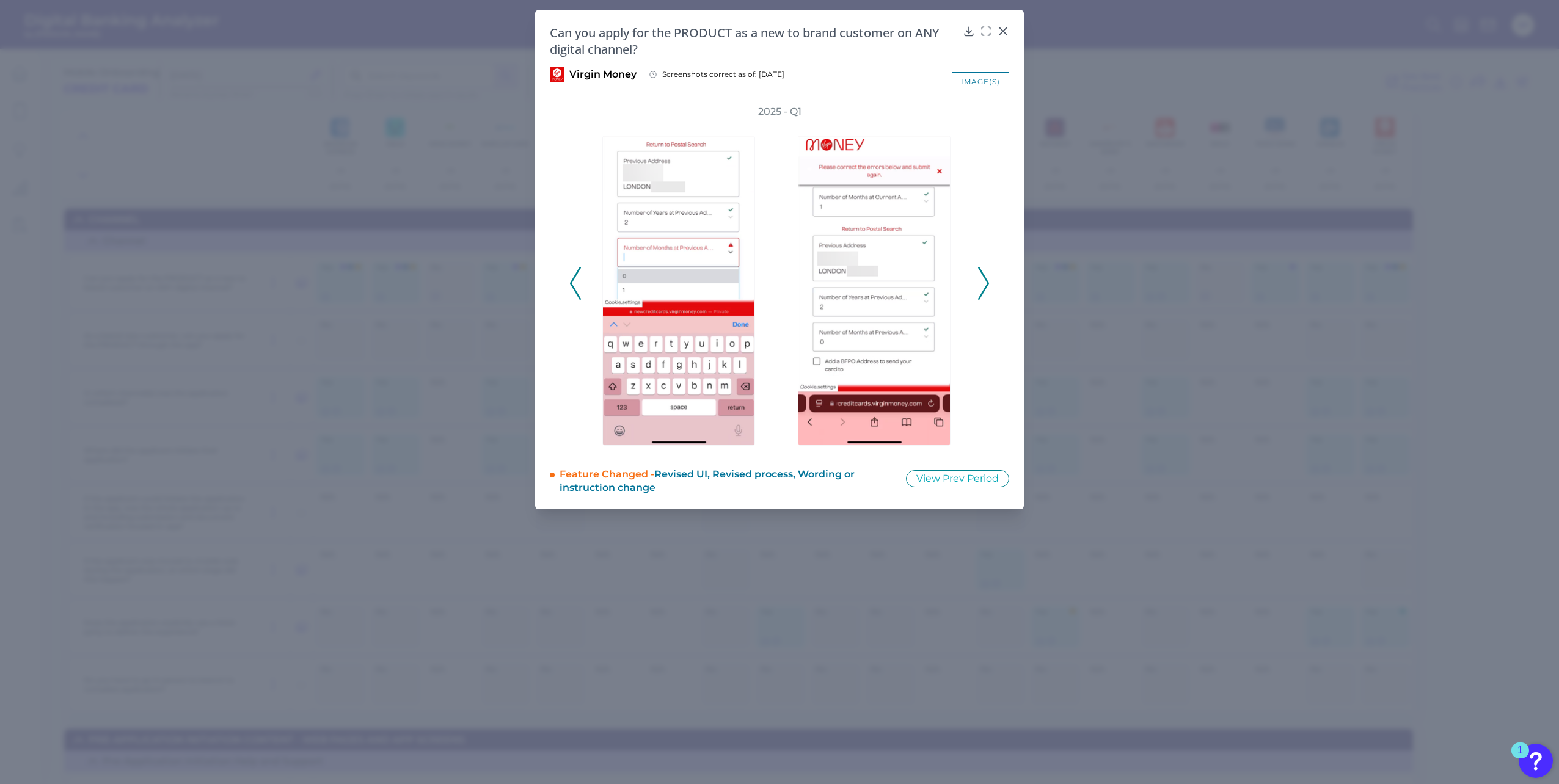
click at [572, 279] on icon at bounding box center [575, 283] width 11 height 33
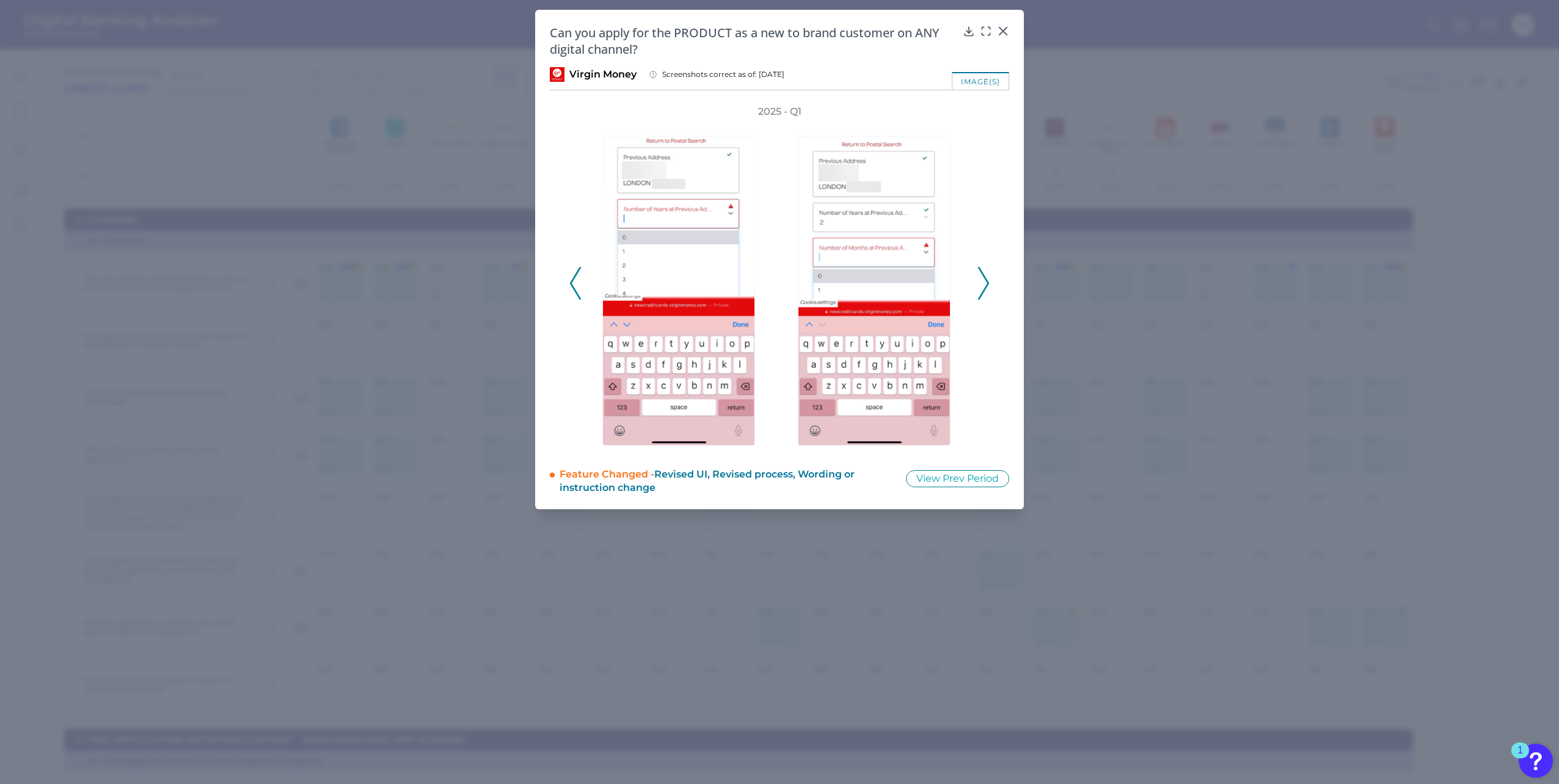
click at [572, 279] on icon at bounding box center [575, 283] width 11 height 33
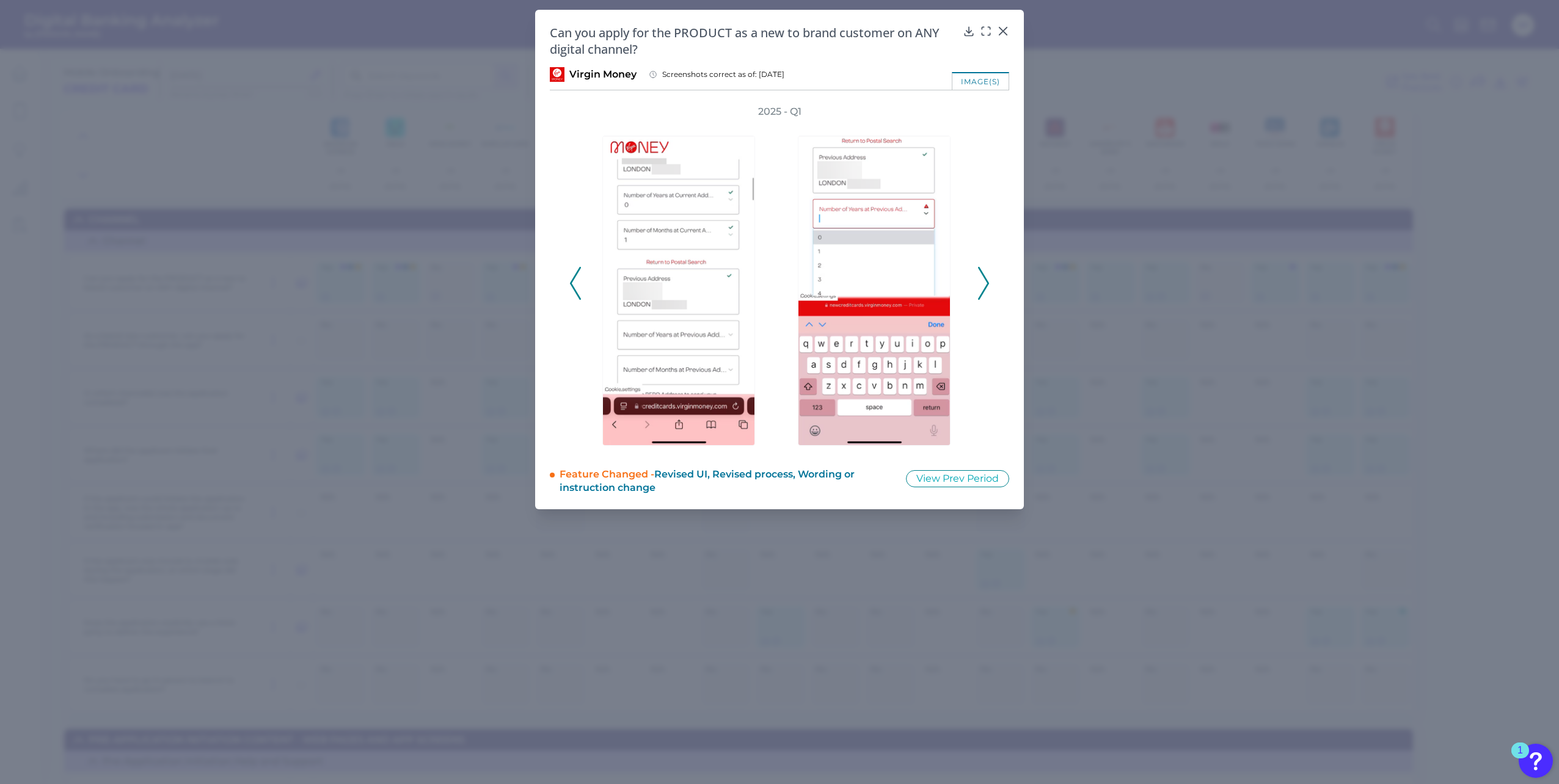
click at [572, 279] on icon at bounding box center [575, 283] width 11 height 33
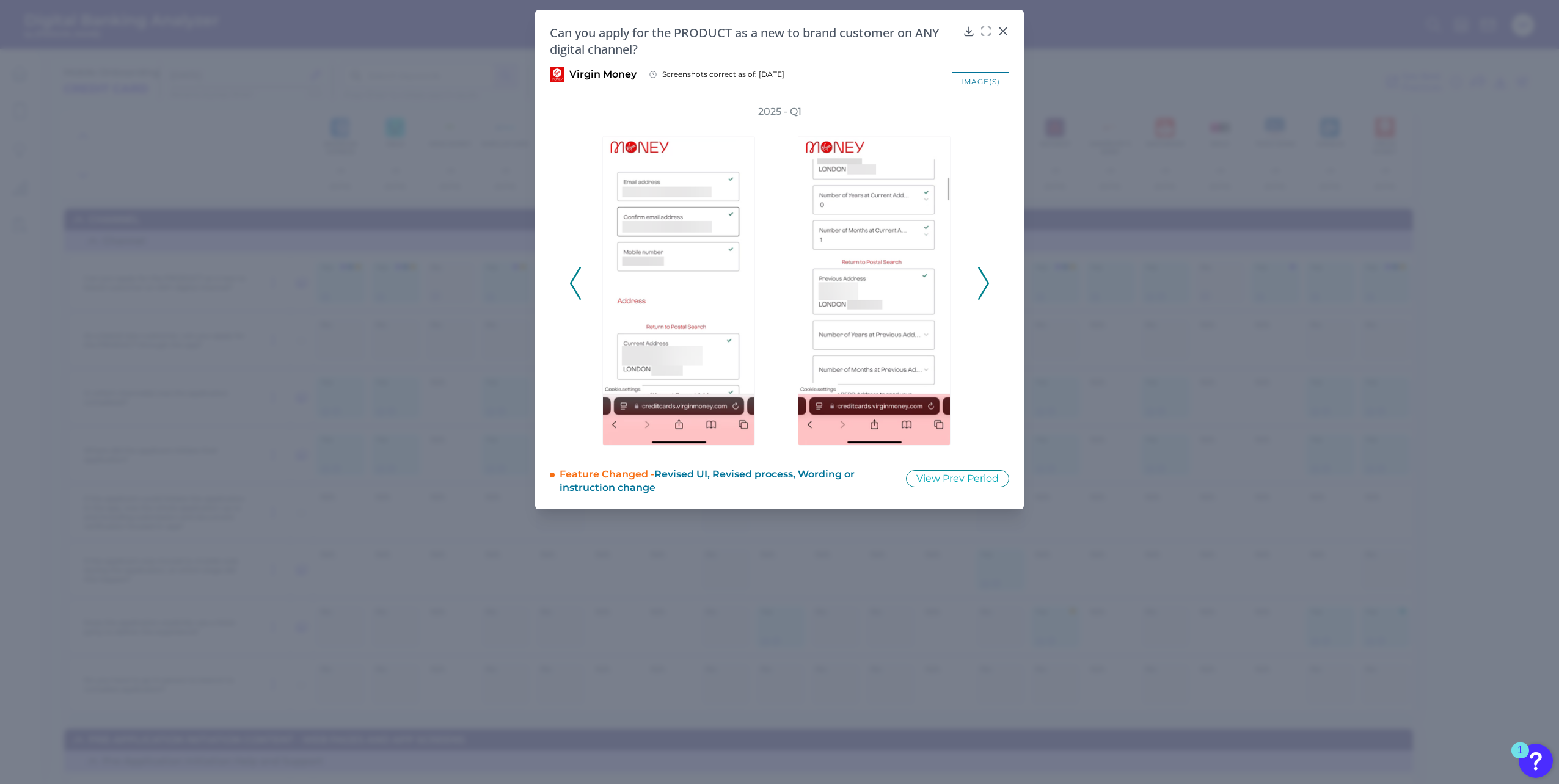
click at [572, 279] on icon at bounding box center [575, 283] width 11 height 33
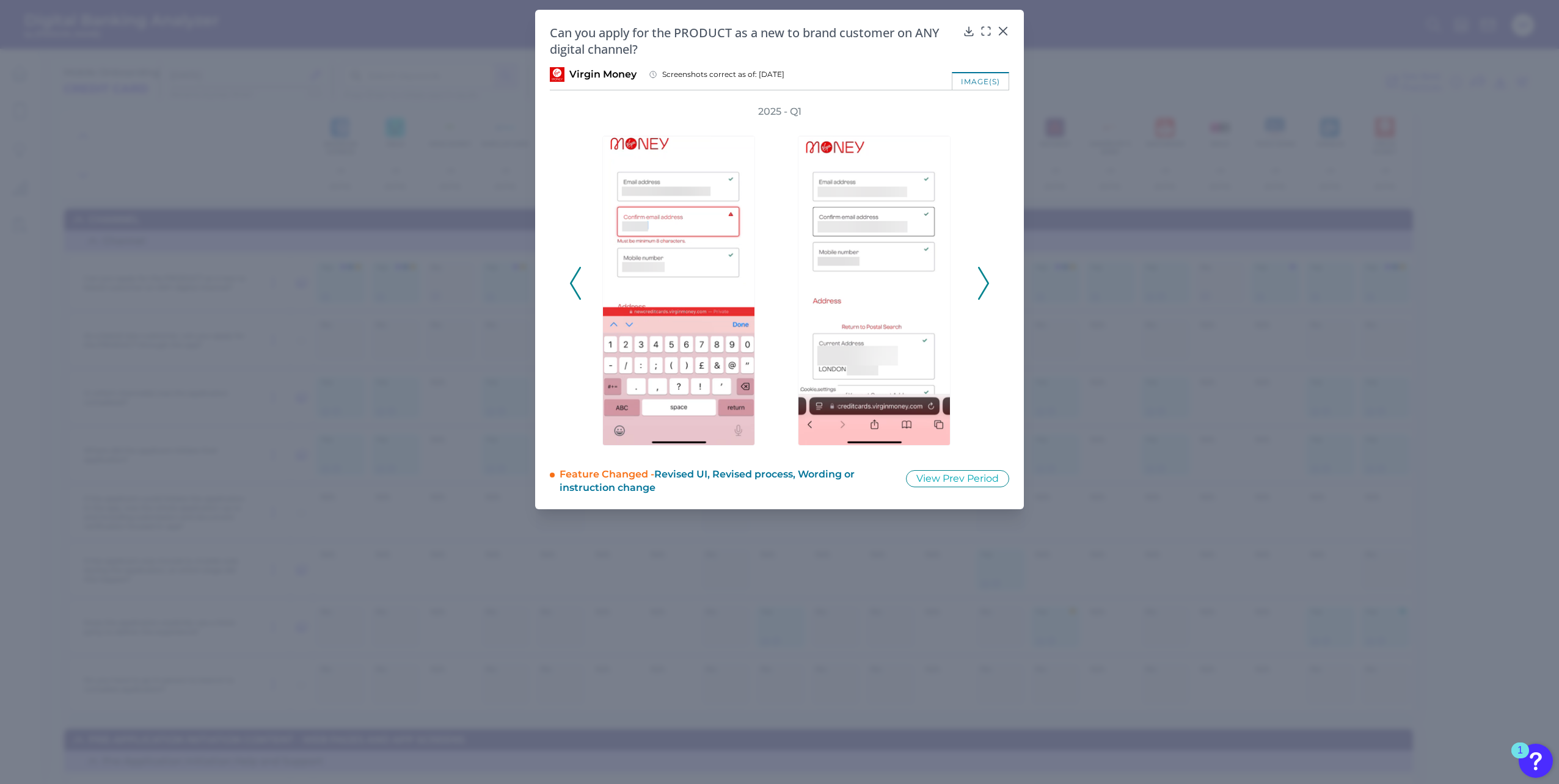
click at [572, 279] on icon at bounding box center [575, 283] width 11 height 33
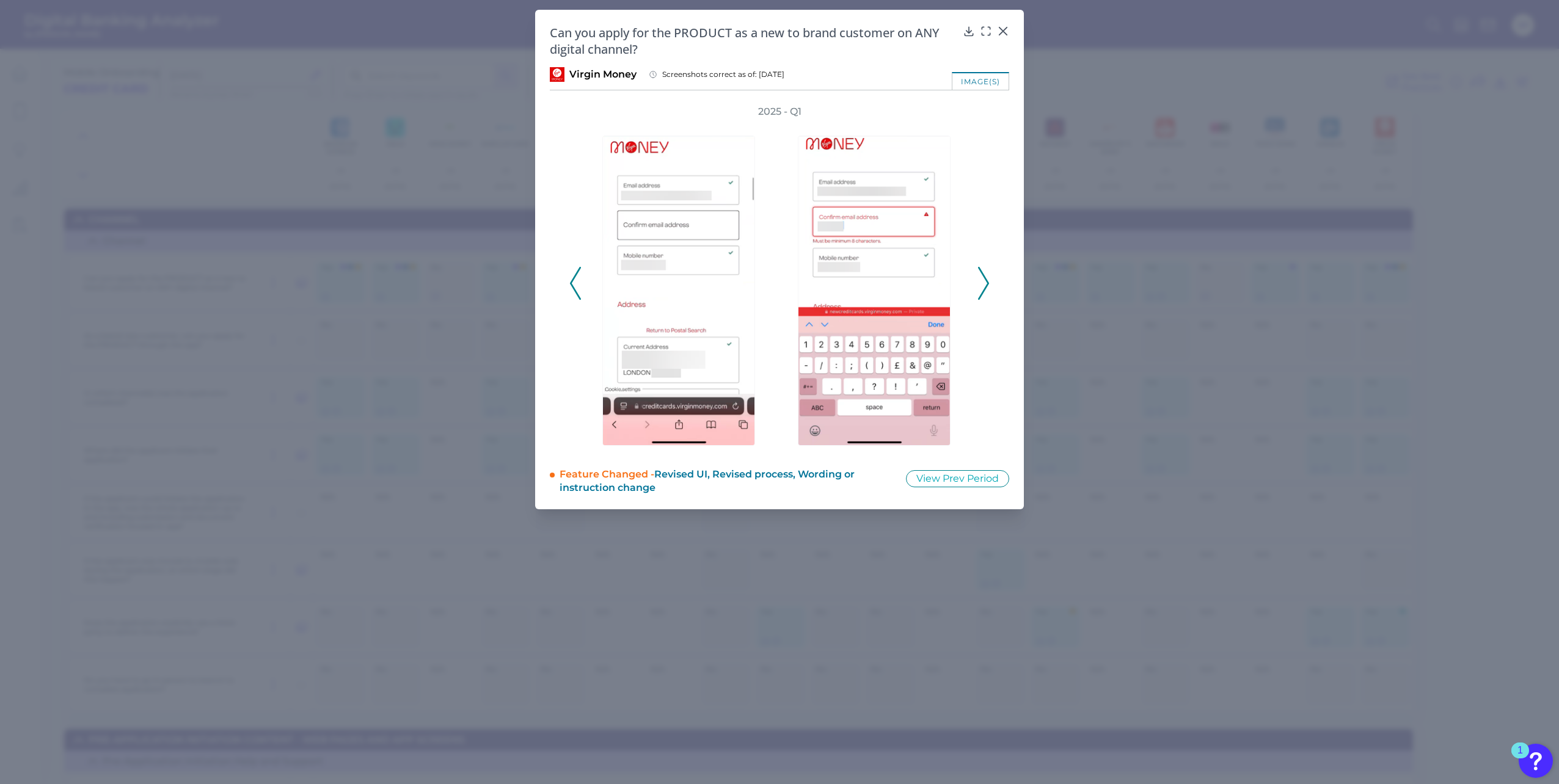
click at [572, 279] on icon at bounding box center [575, 283] width 11 height 33
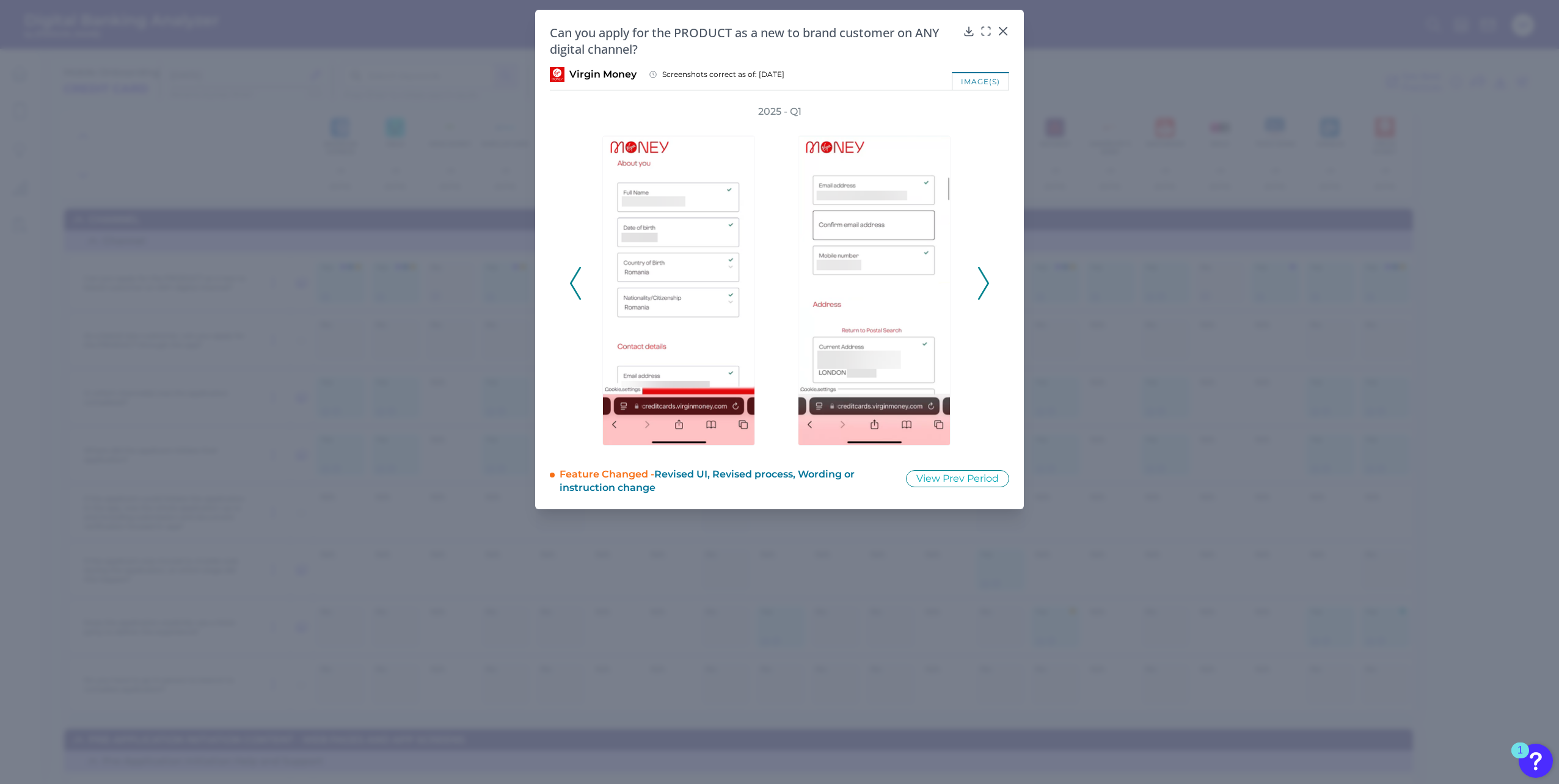
click at [572, 279] on icon at bounding box center [575, 283] width 11 height 33
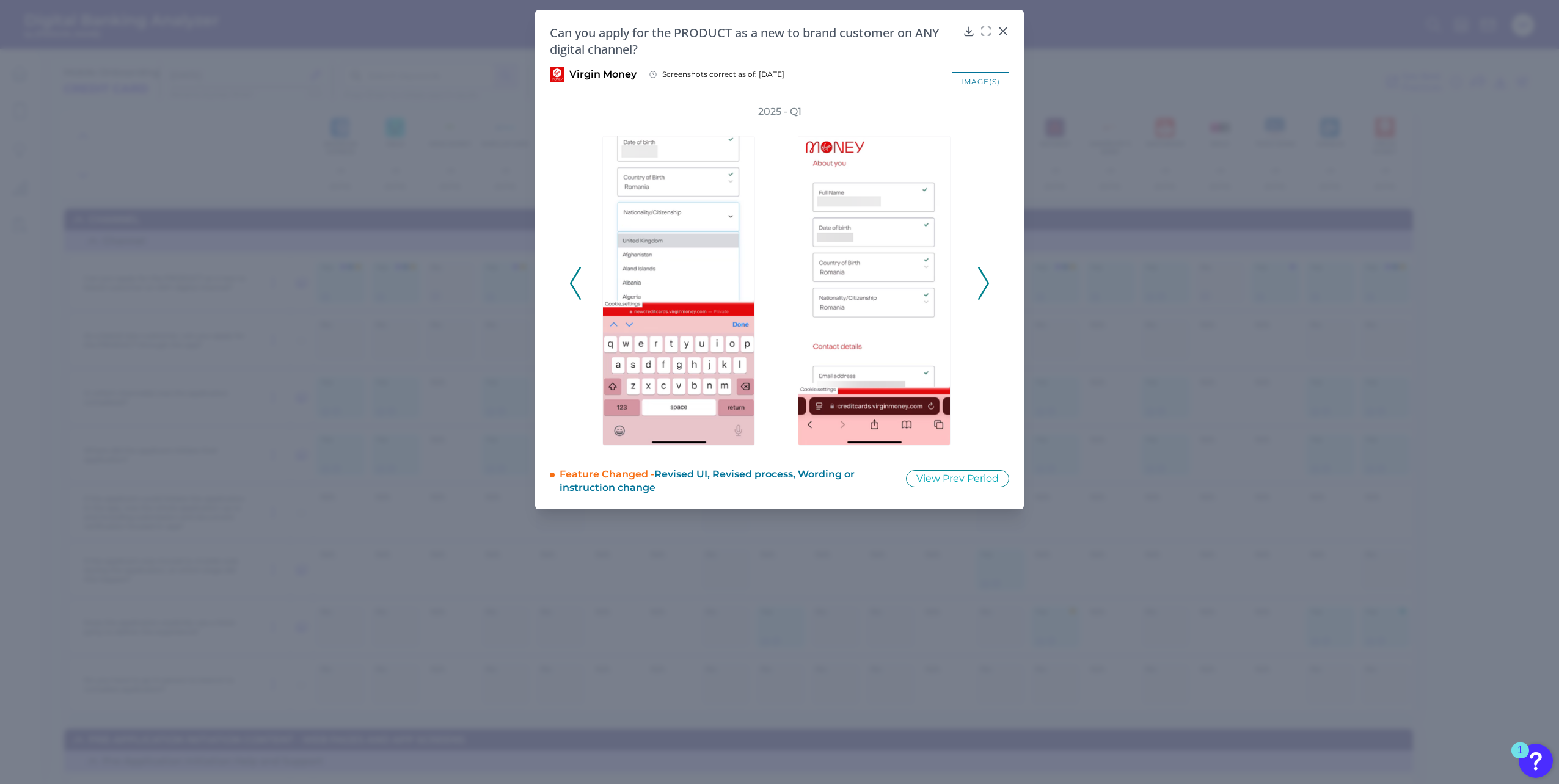
click at [572, 279] on icon at bounding box center [575, 283] width 11 height 33
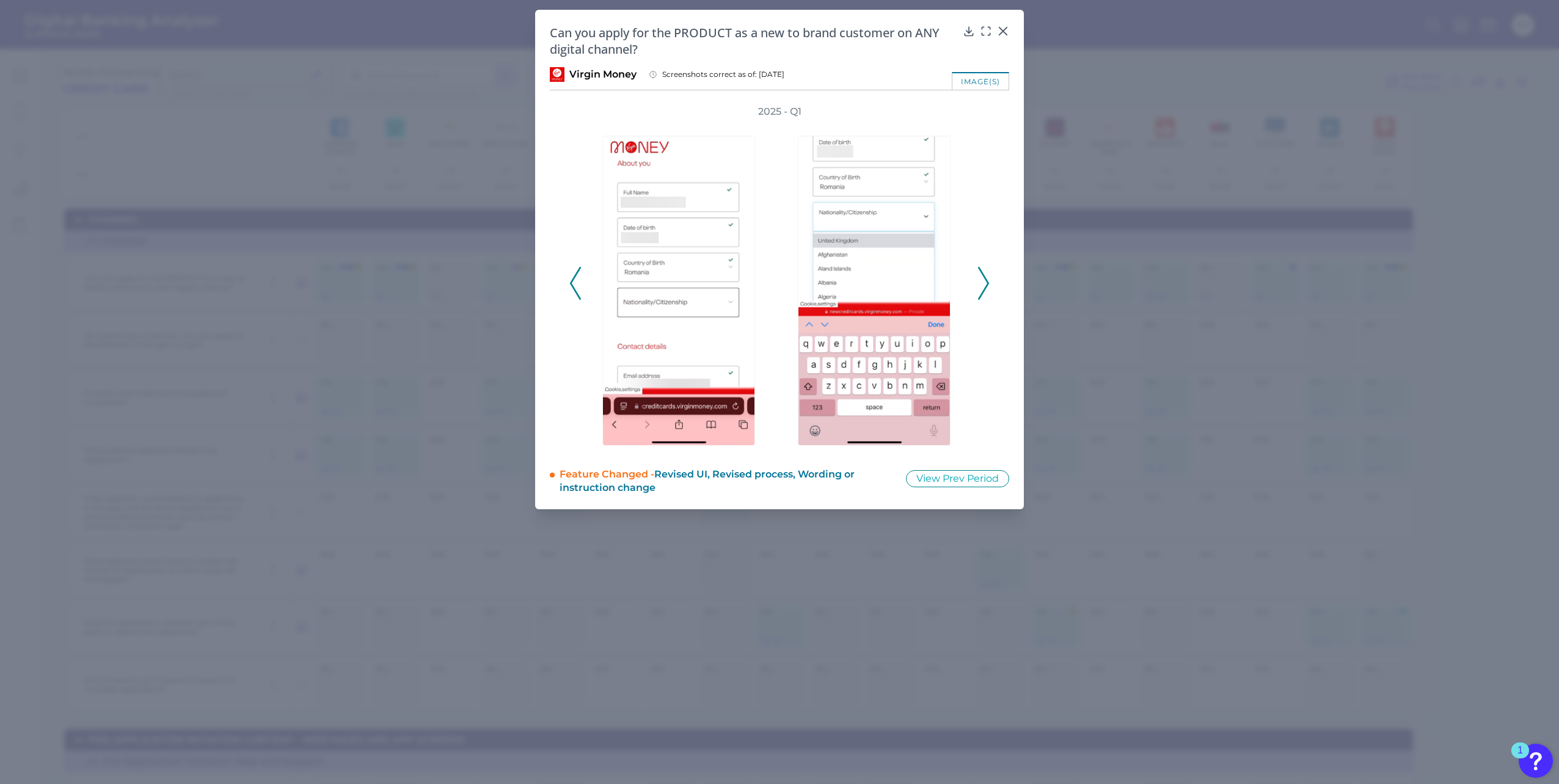
click at [572, 279] on icon at bounding box center [575, 283] width 11 height 33
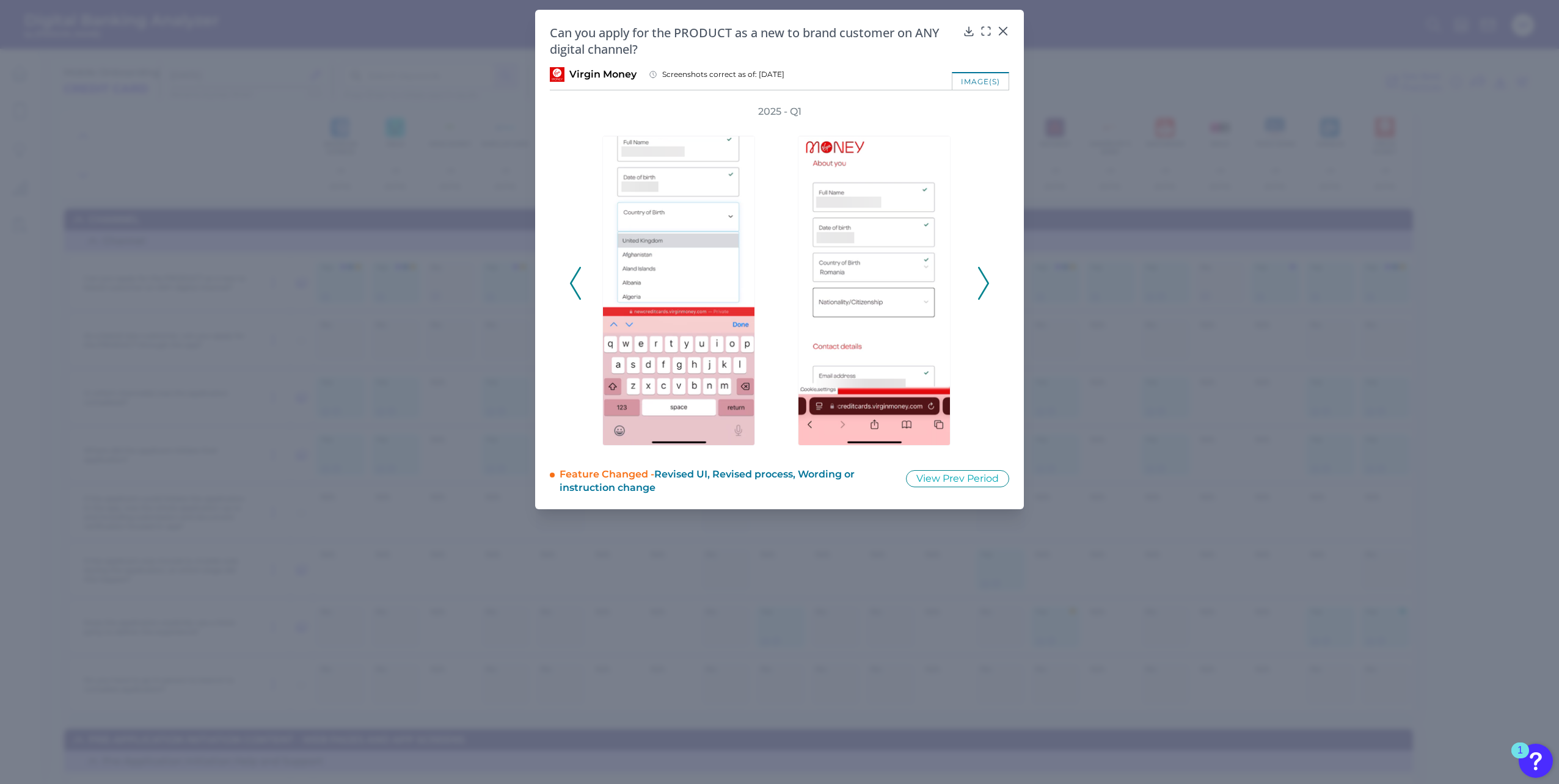
click at [572, 279] on icon at bounding box center [575, 283] width 11 height 33
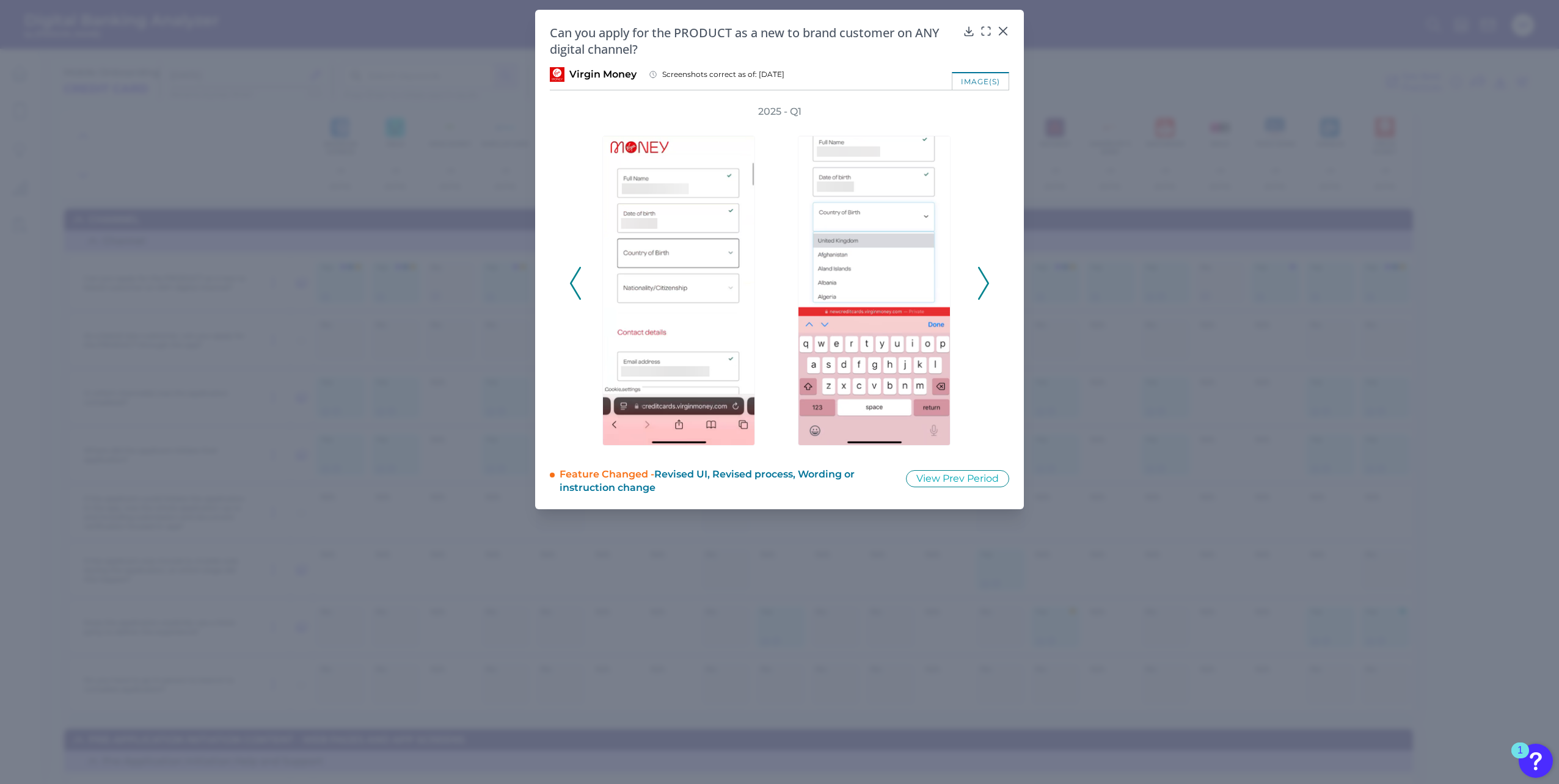
click at [572, 279] on icon at bounding box center [575, 283] width 11 height 33
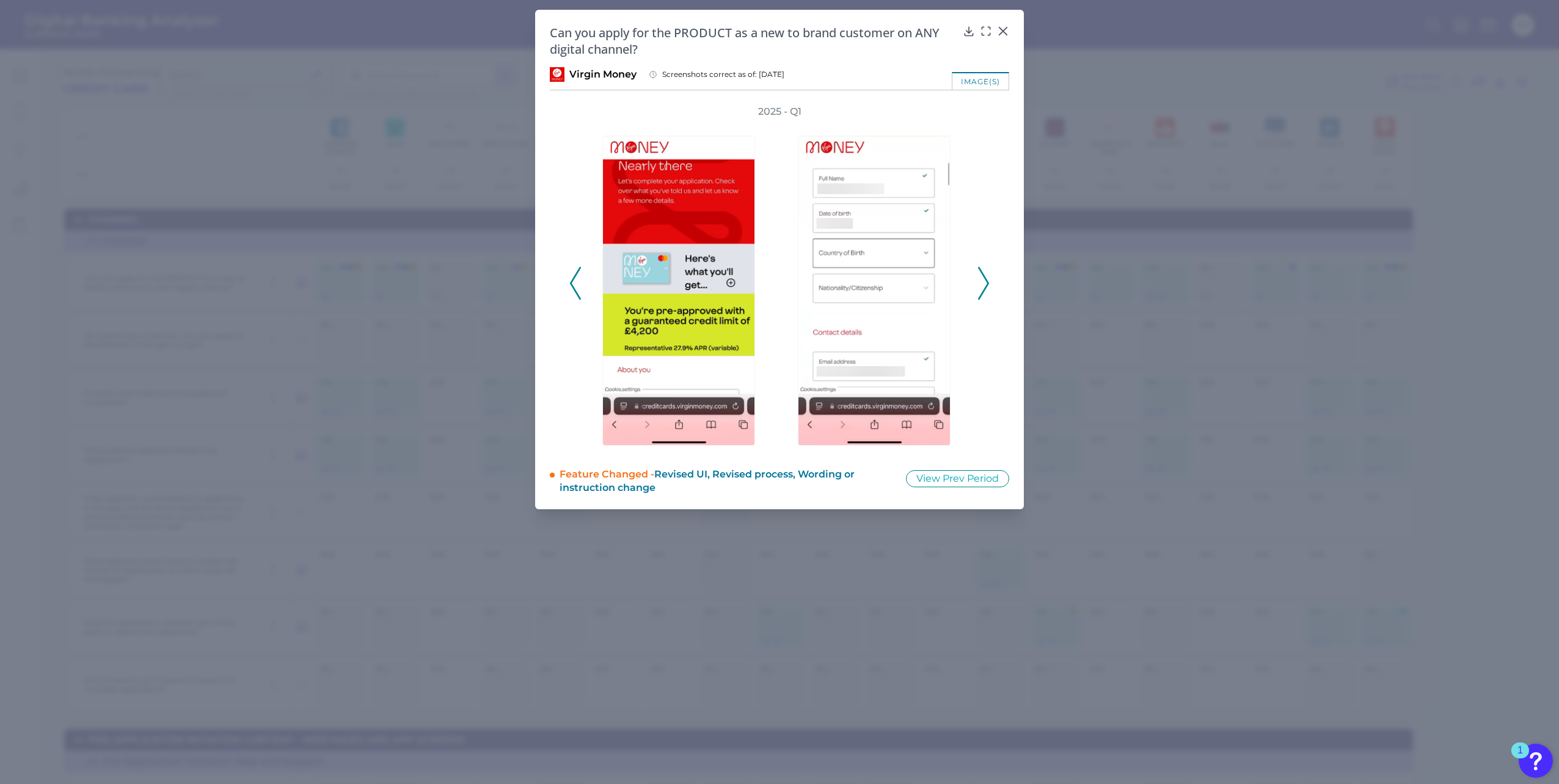
click at [572, 279] on icon at bounding box center [575, 283] width 11 height 33
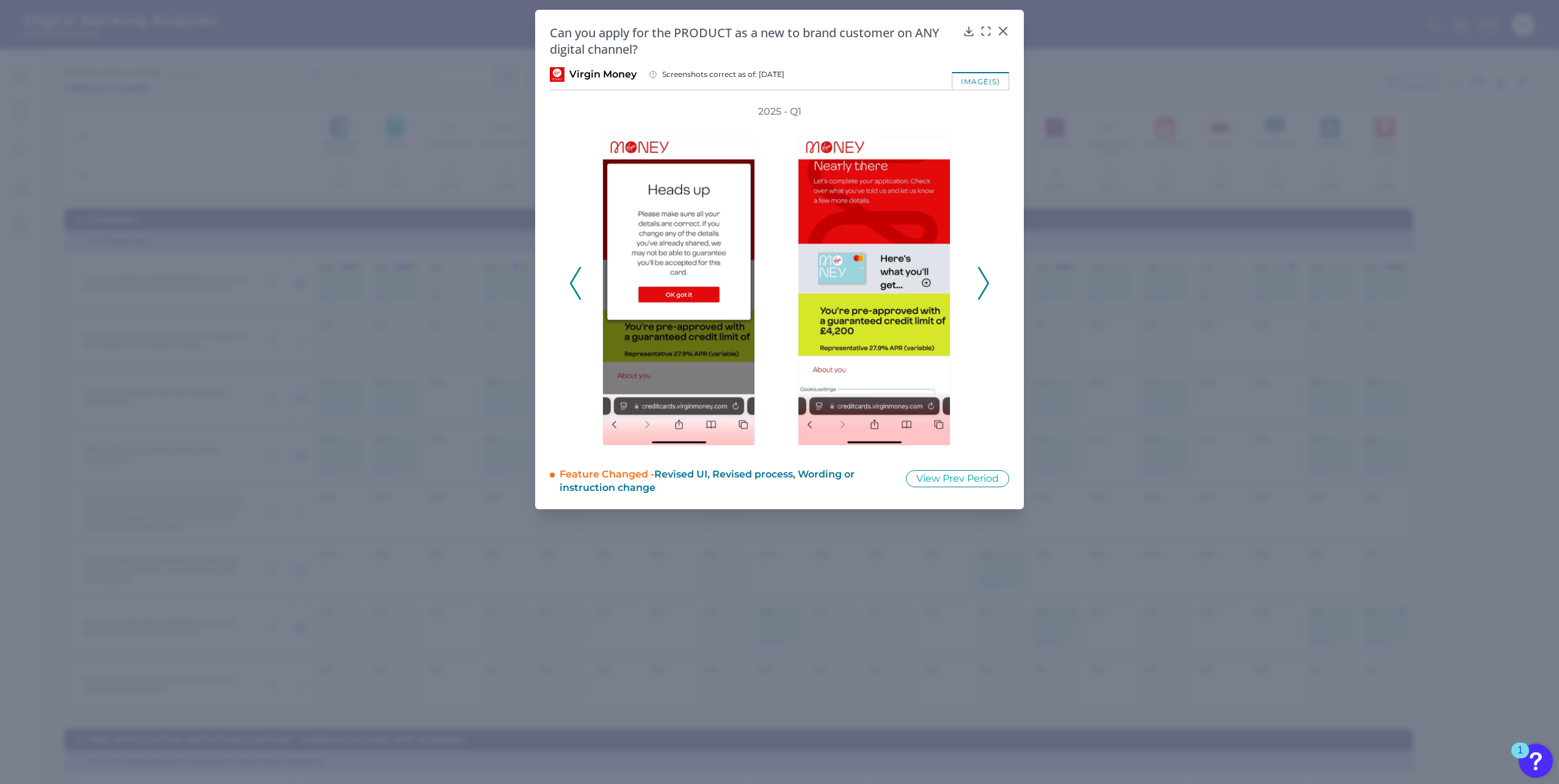
click at [572, 279] on icon at bounding box center [575, 283] width 11 height 33
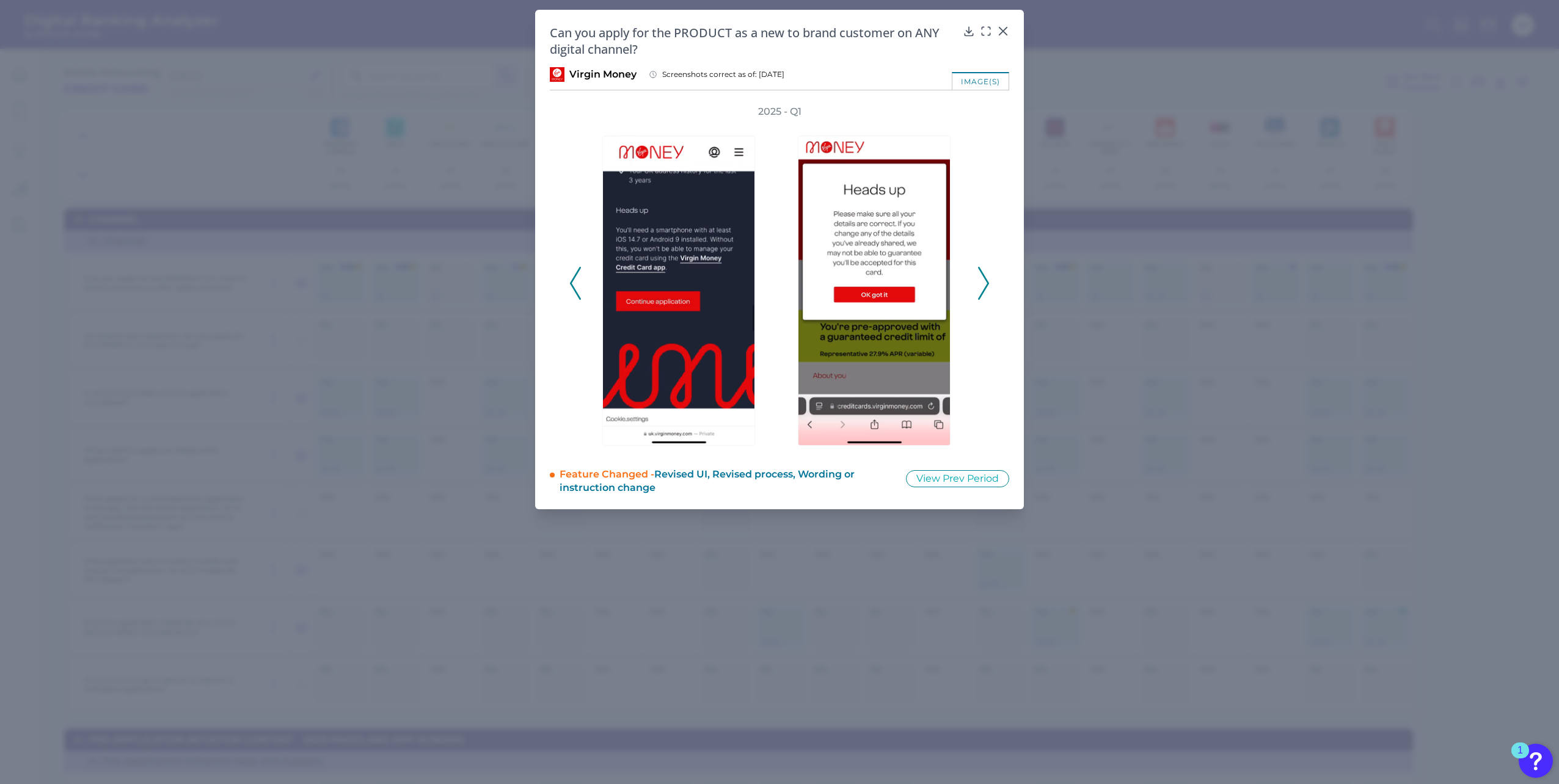
click at [572, 279] on icon at bounding box center [575, 283] width 11 height 33
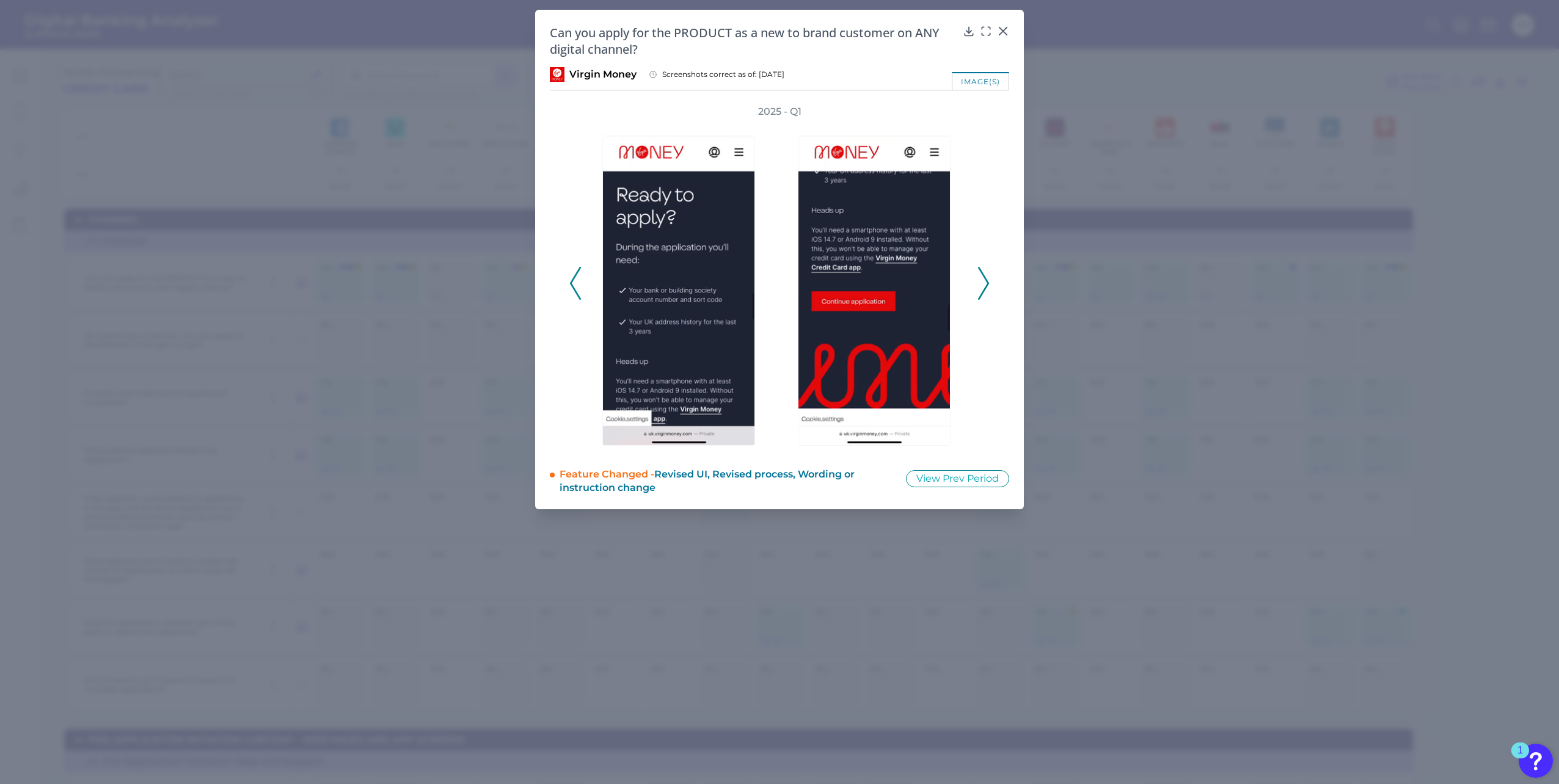
click at [572, 279] on icon at bounding box center [575, 283] width 11 height 33
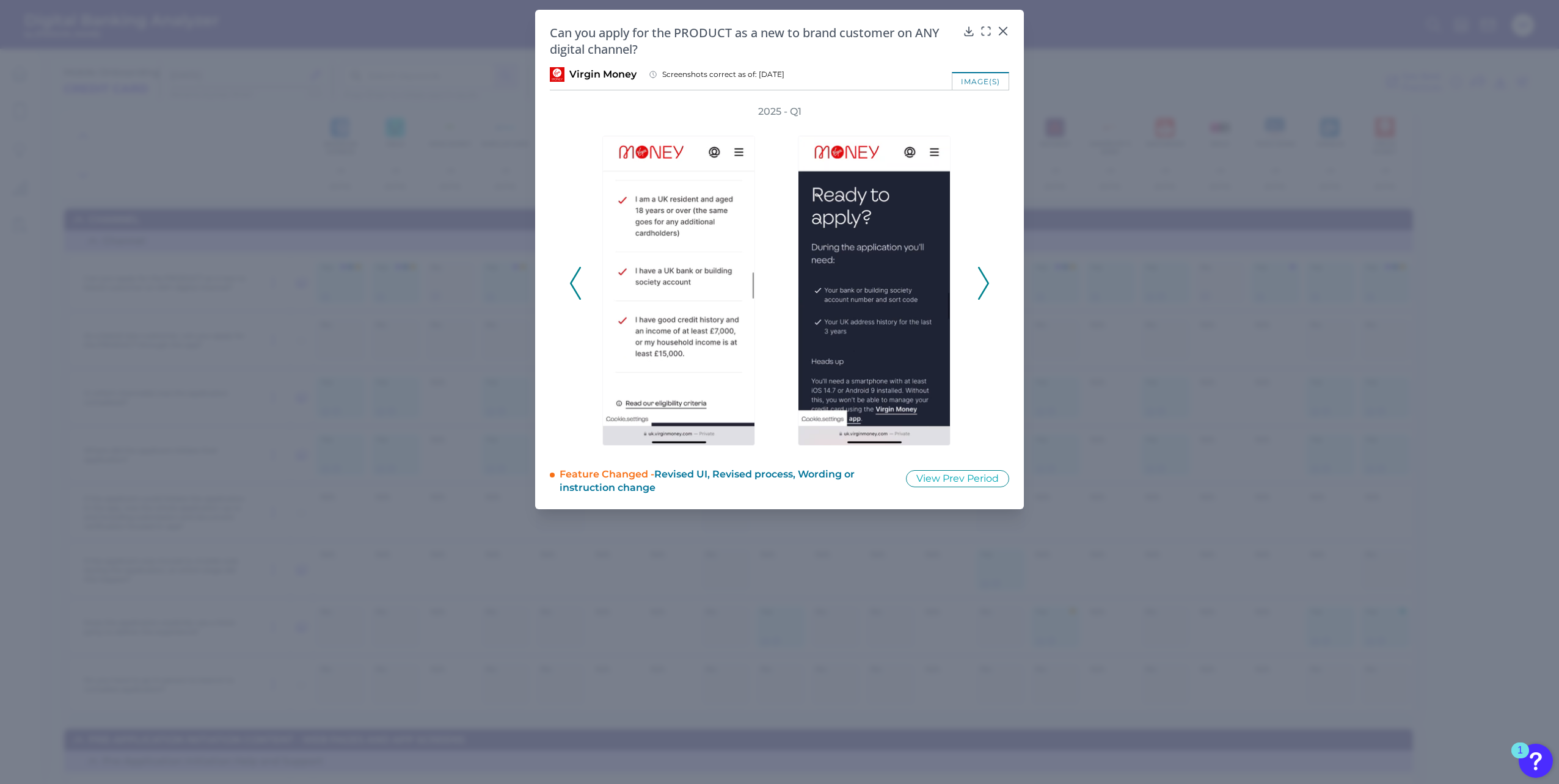
click at [572, 279] on icon at bounding box center [575, 283] width 11 height 33
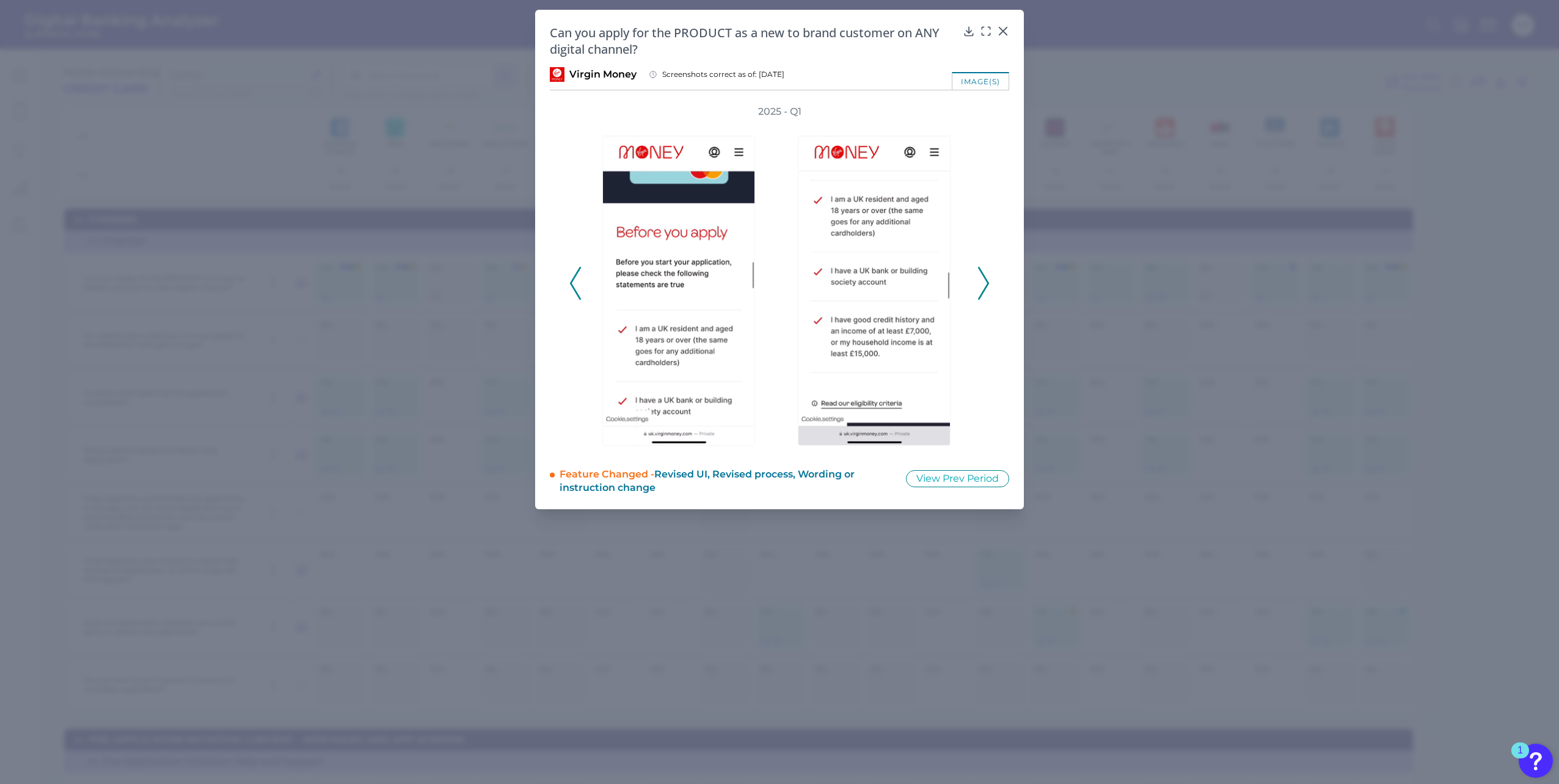
click at [572, 279] on icon at bounding box center [575, 283] width 11 height 33
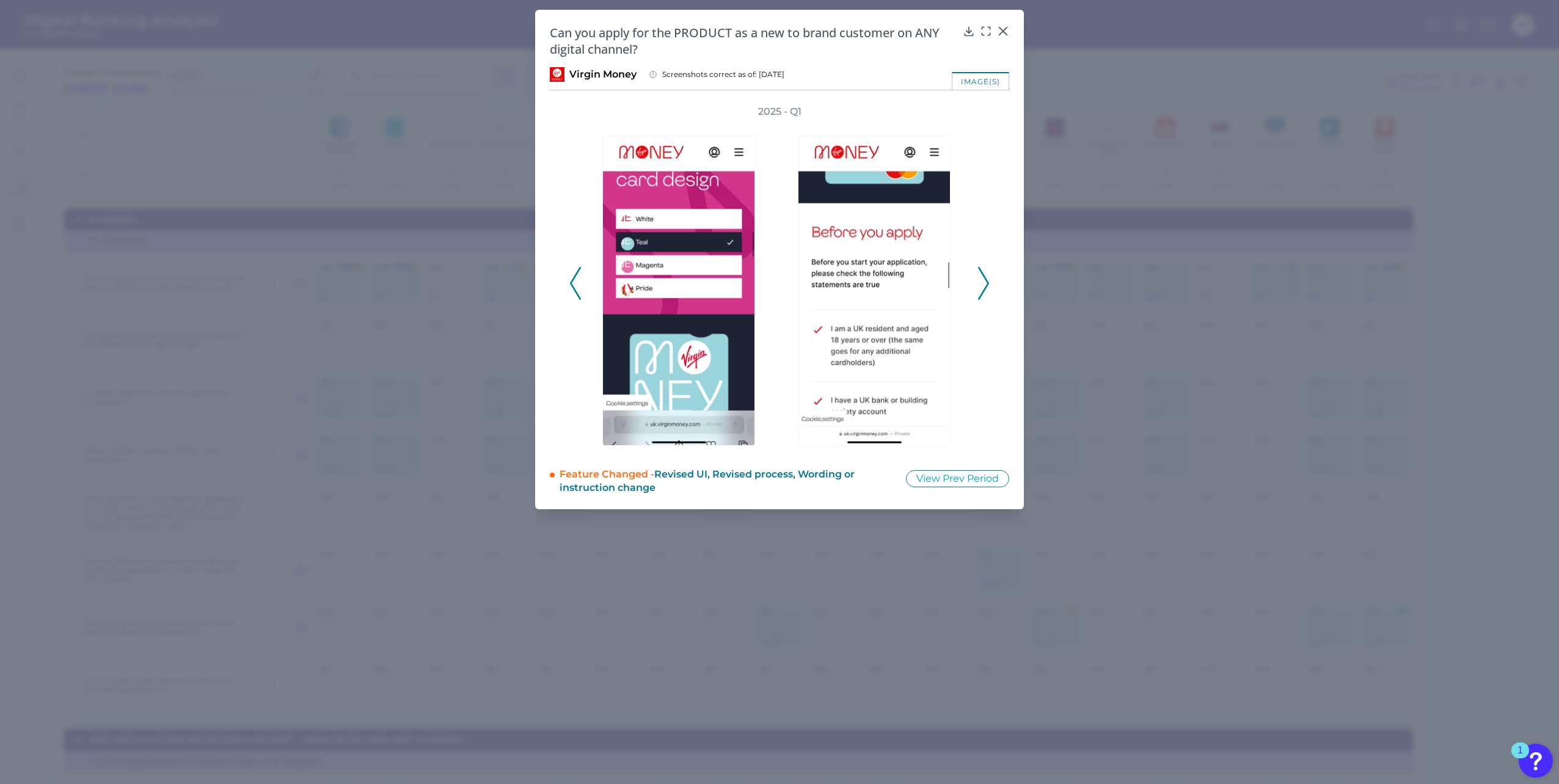
click at [572, 279] on icon at bounding box center [575, 283] width 11 height 33
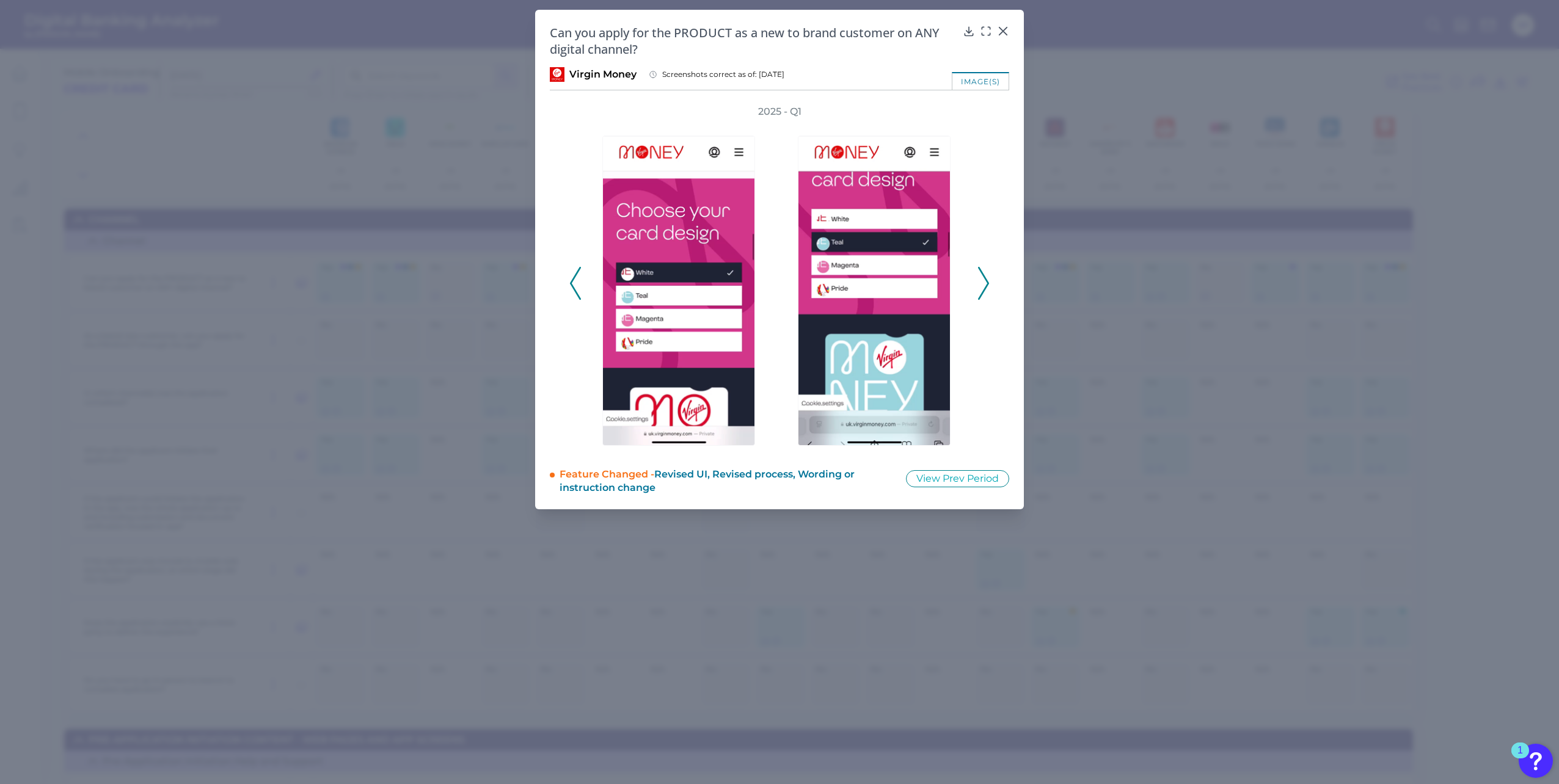
click at [572, 279] on icon at bounding box center [575, 283] width 11 height 33
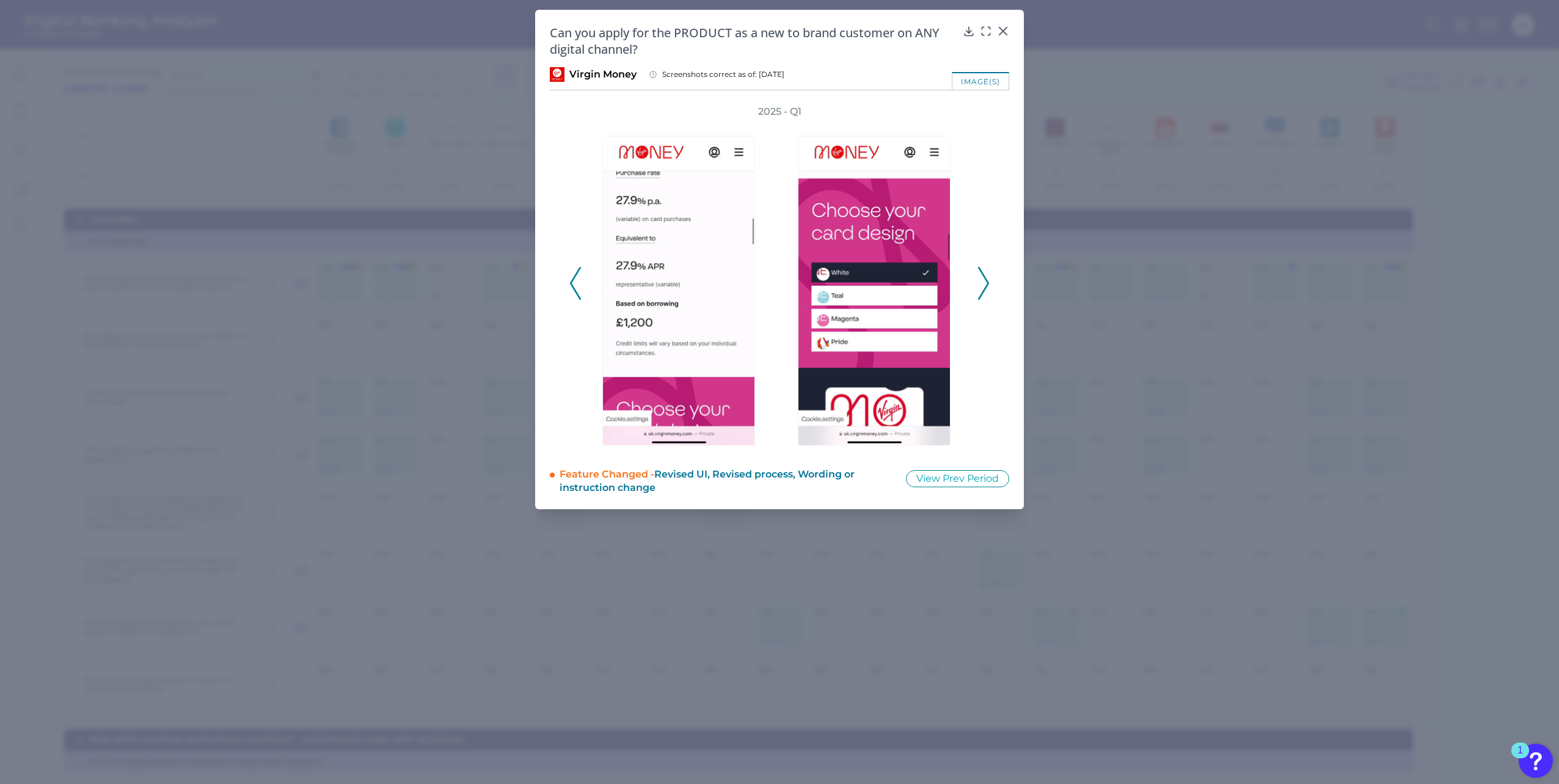
click at [572, 279] on icon at bounding box center [575, 283] width 11 height 33
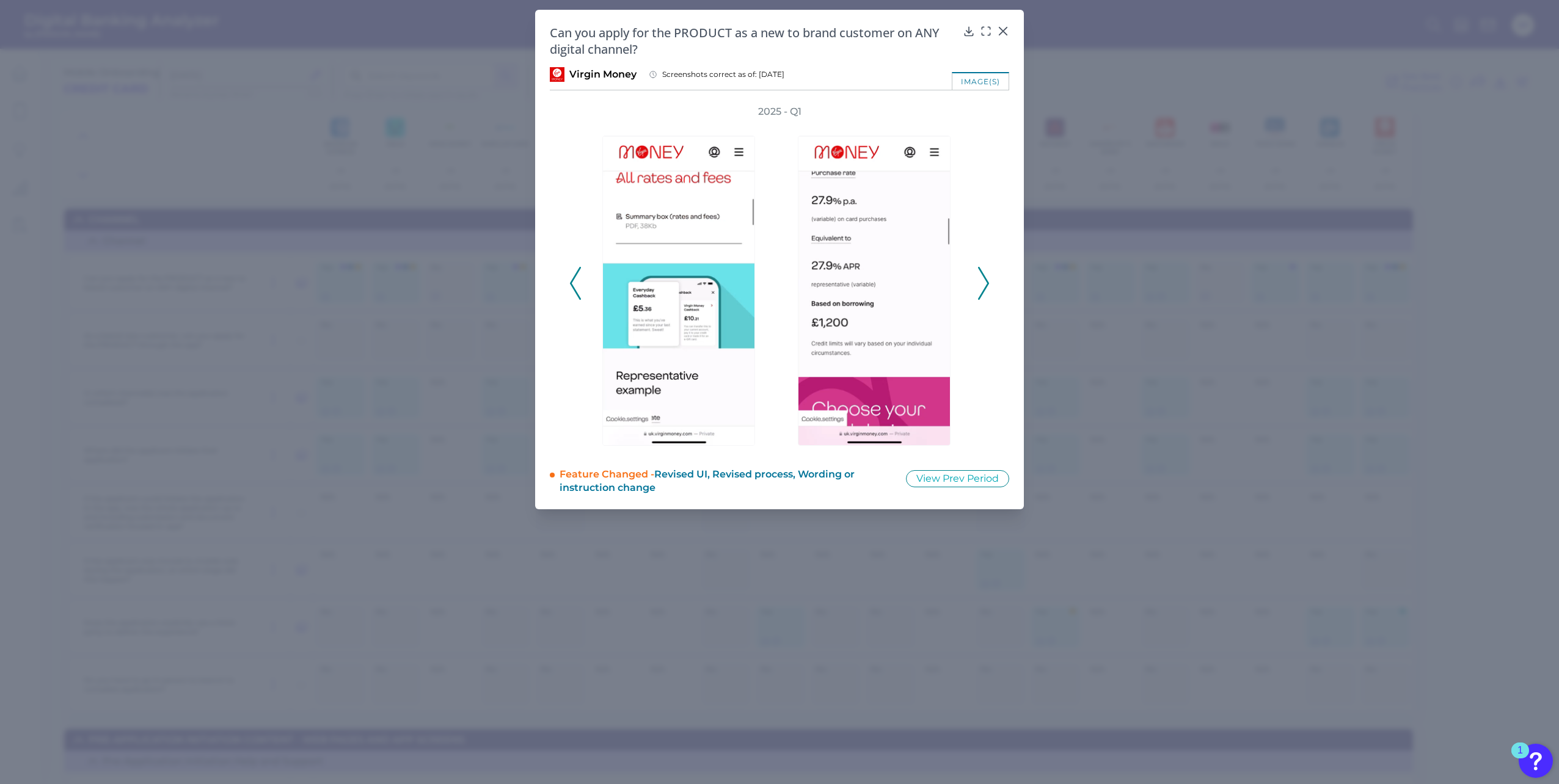
click at [981, 274] on icon at bounding box center [984, 283] width 11 height 33
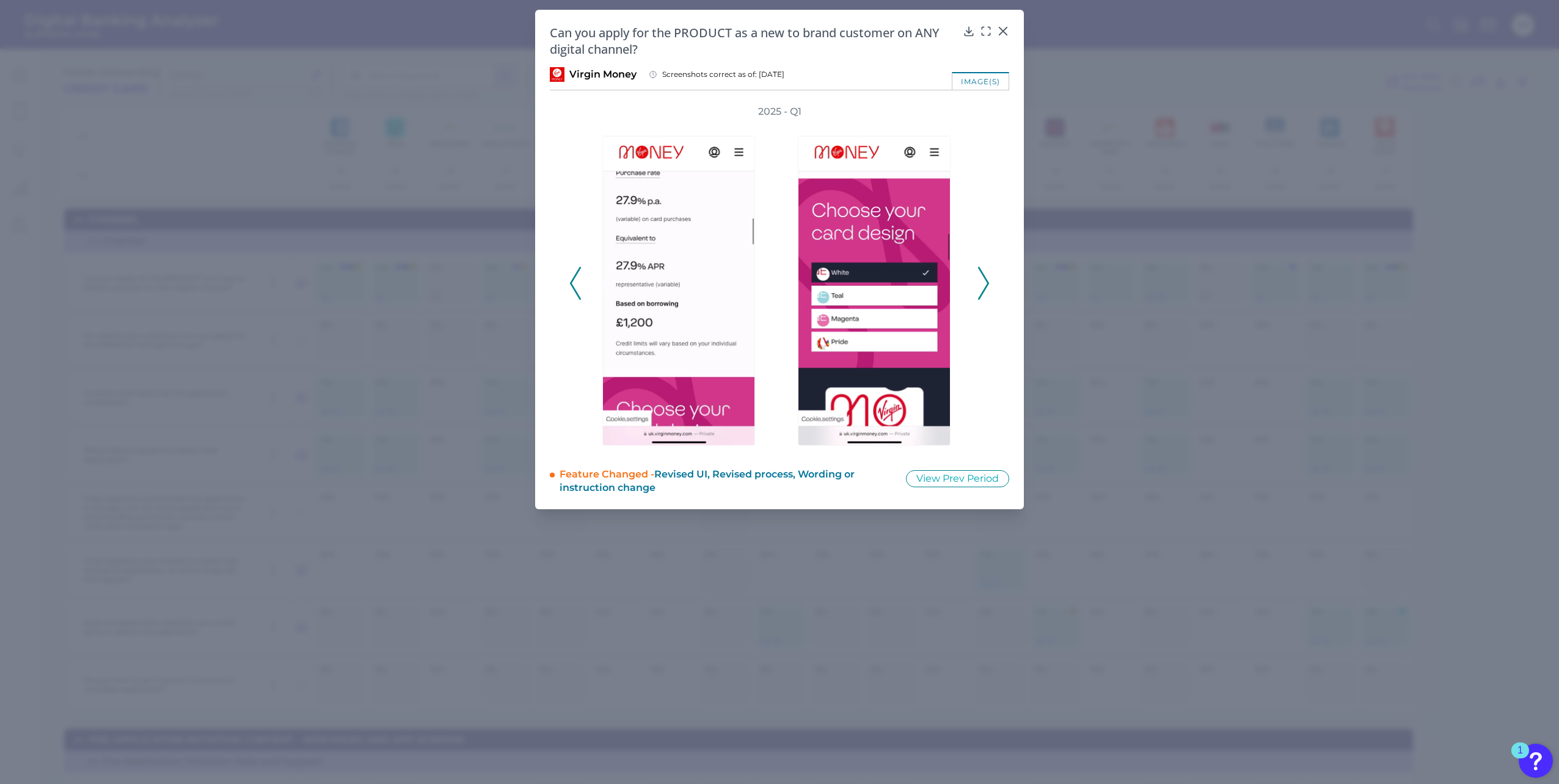
click at [981, 274] on icon at bounding box center [984, 283] width 11 height 33
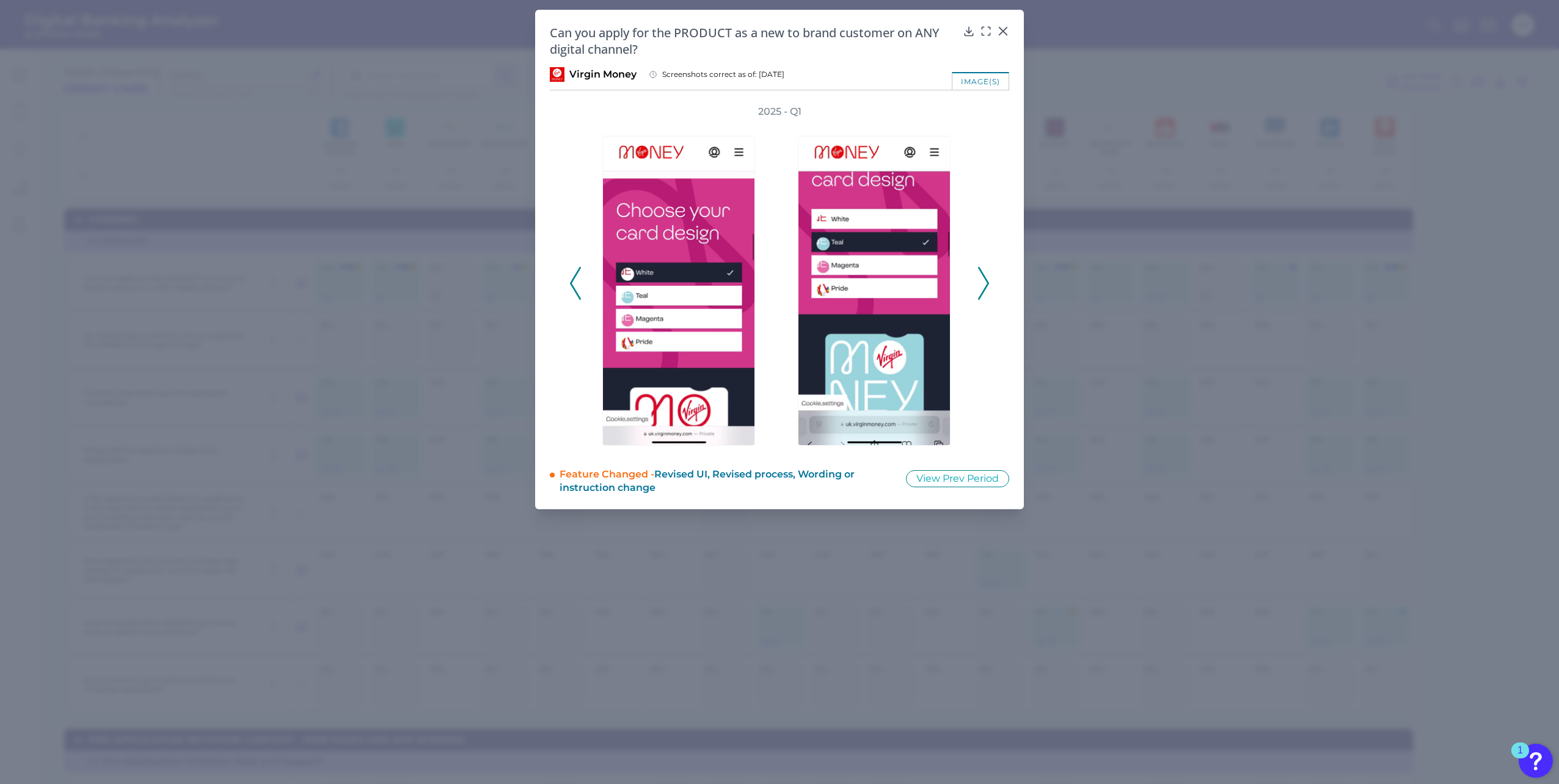
click at [581, 288] on icon at bounding box center [575, 283] width 11 height 33
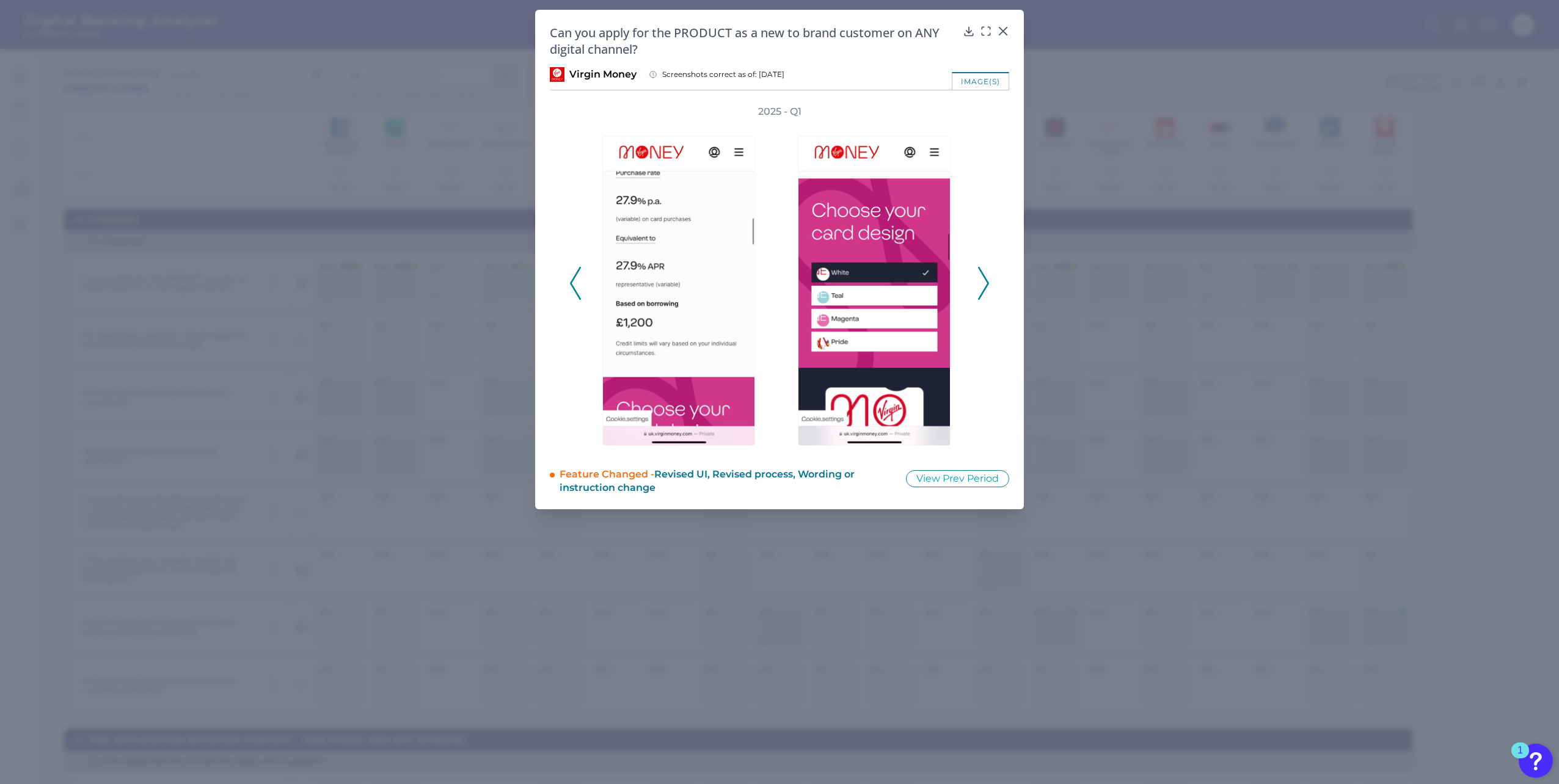
click at [581, 288] on icon at bounding box center [575, 283] width 11 height 33
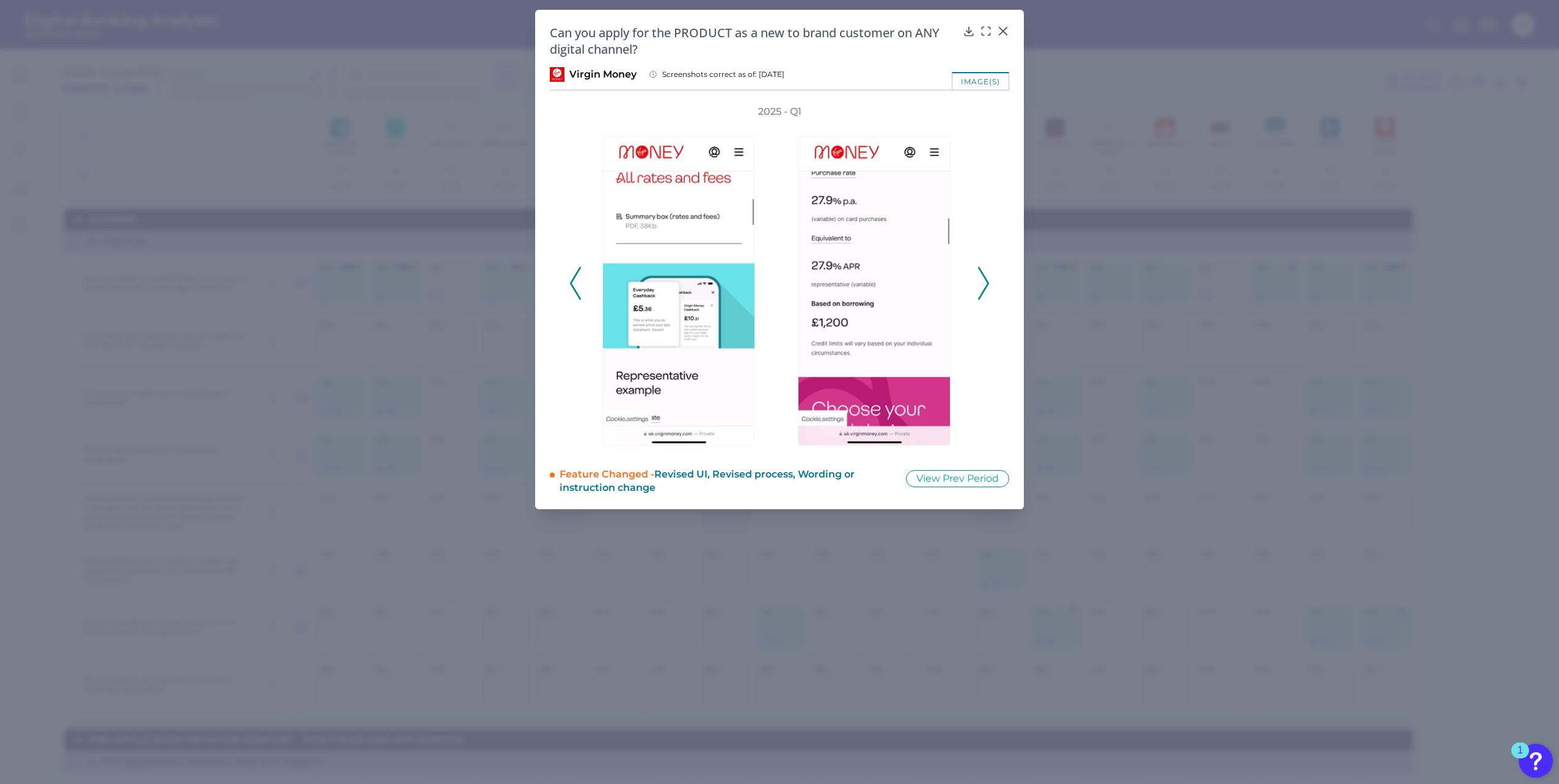
click at [581, 288] on icon at bounding box center [575, 283] width 11 height 33
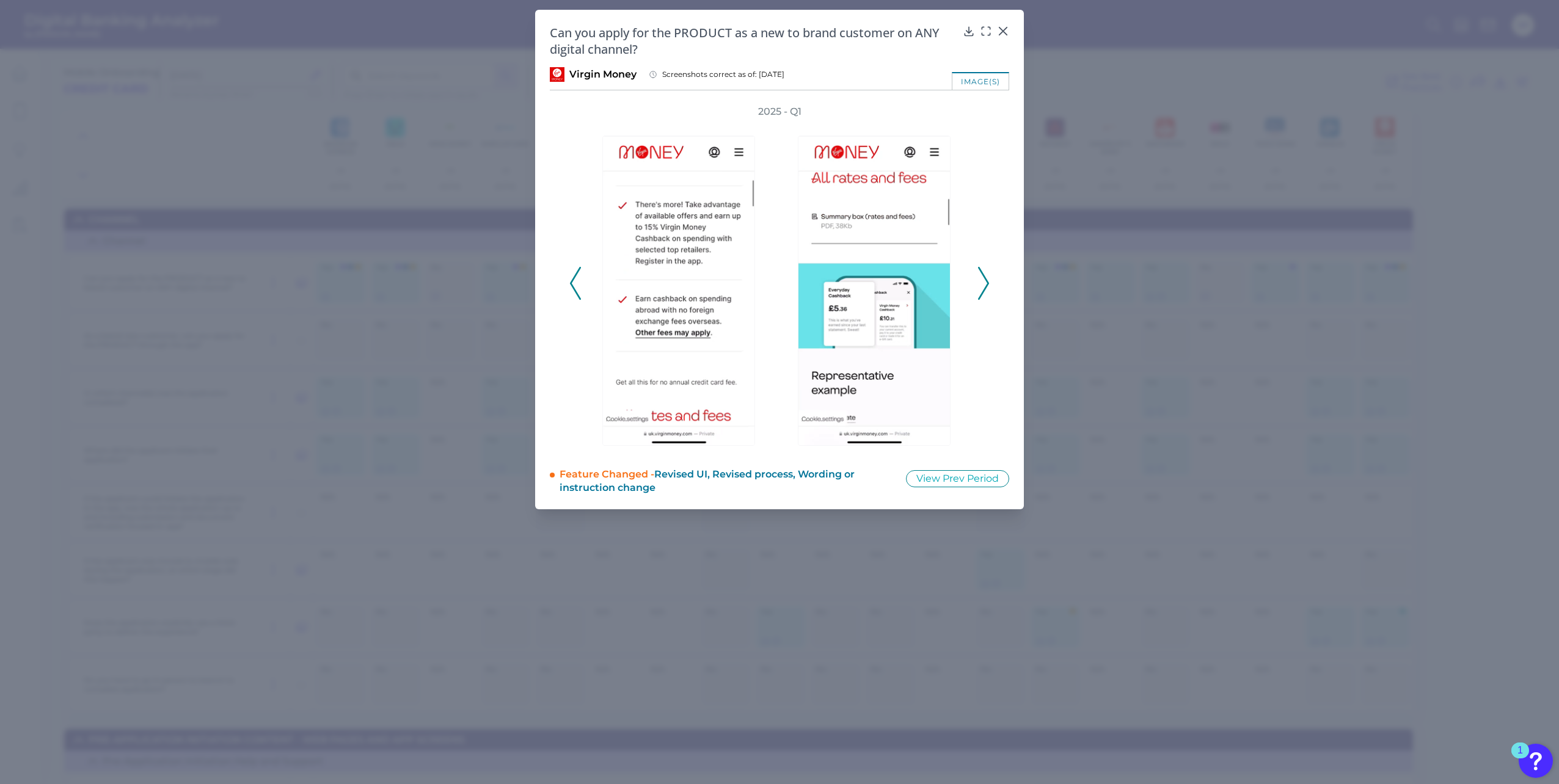
click at [581, 288] on icon at bounding box center [575, 283] width 11 height 33
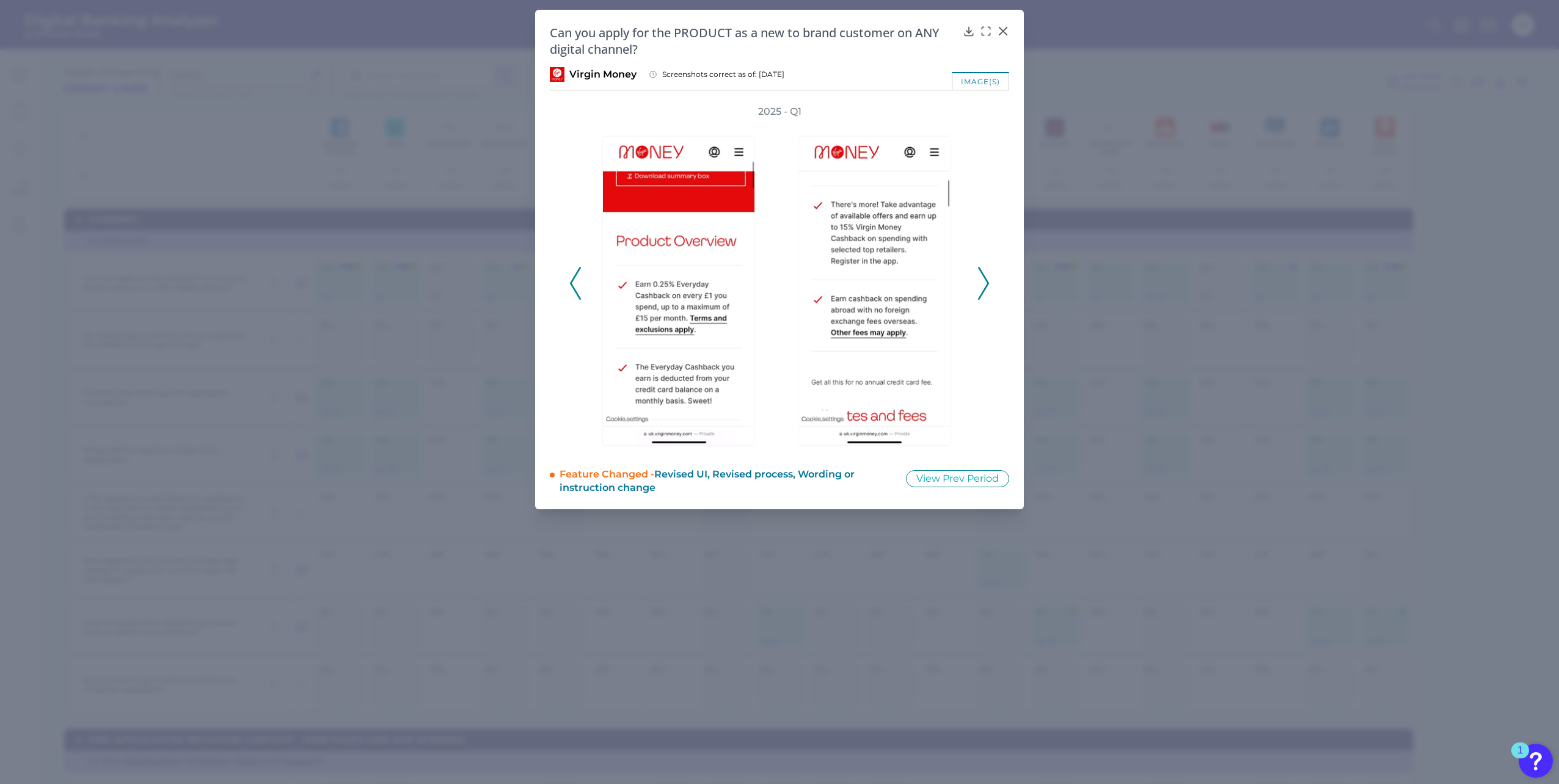
click at [581, 288] on icon at bounding box center [575, 283] width 11 height 33
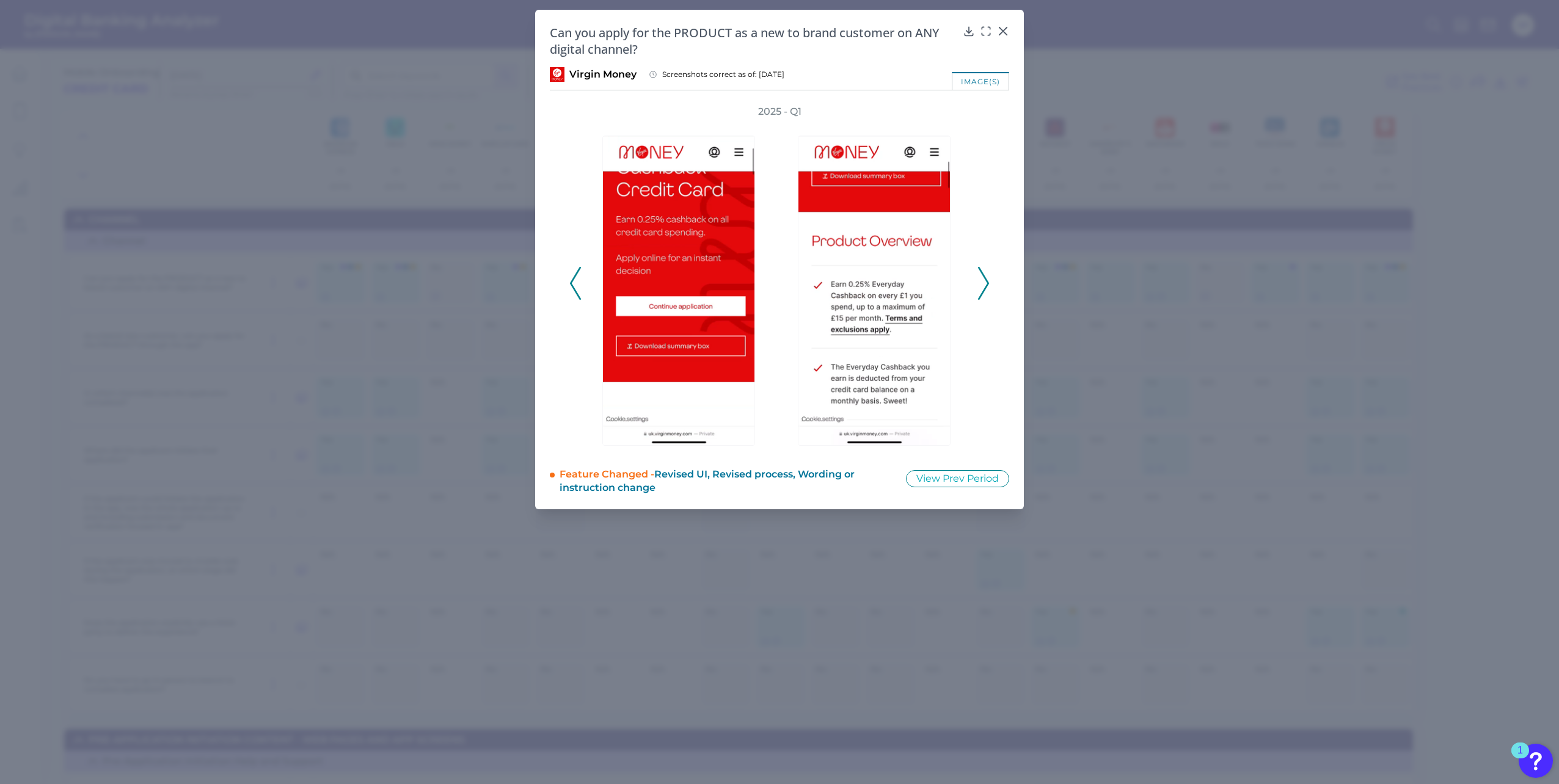
click at [581, 288] on icon at bounding box center [575, 283] width 11 height 33
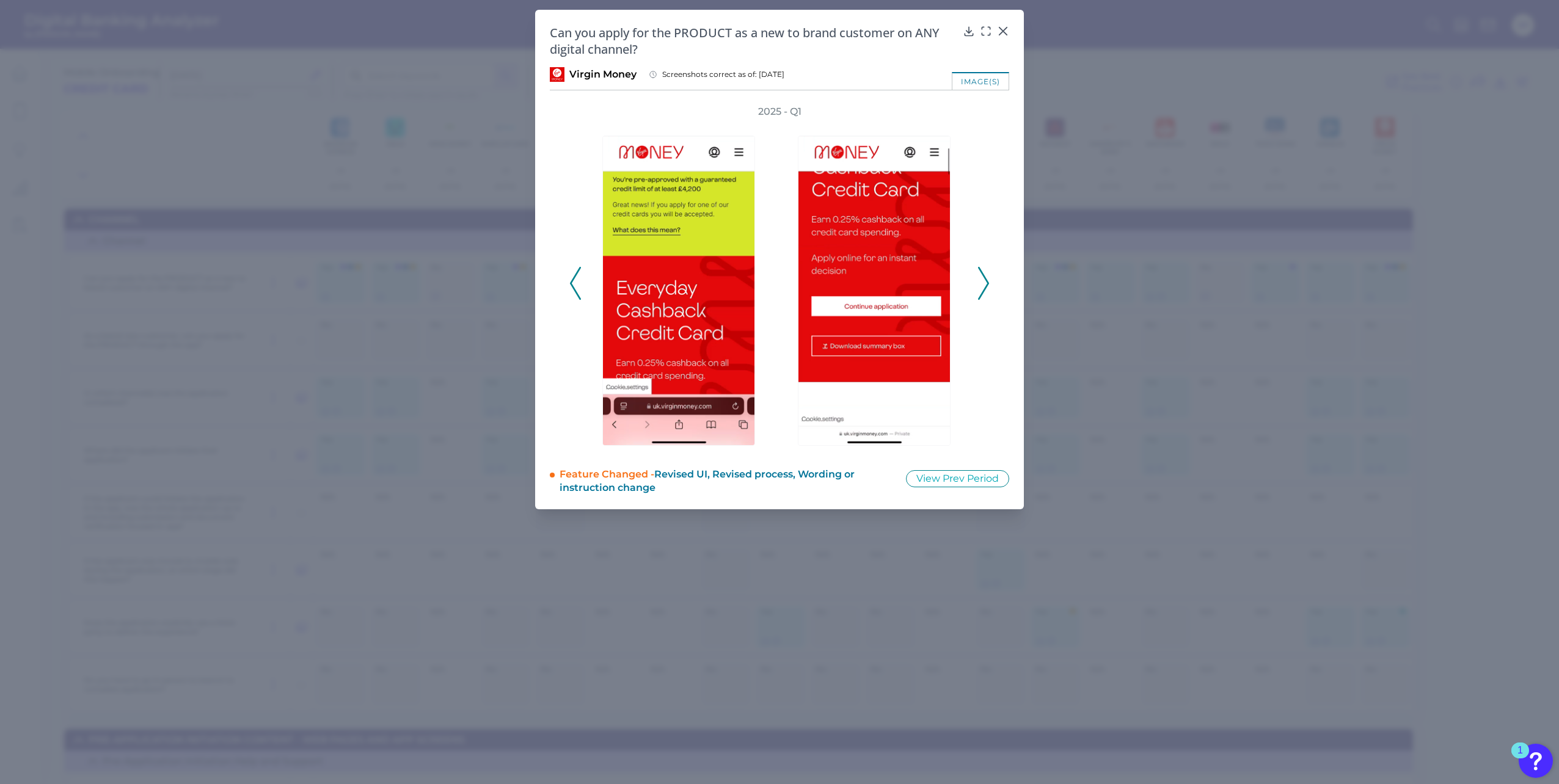
click at [581, 288] on icon at bounding box center [575, 283] width 11 height 33
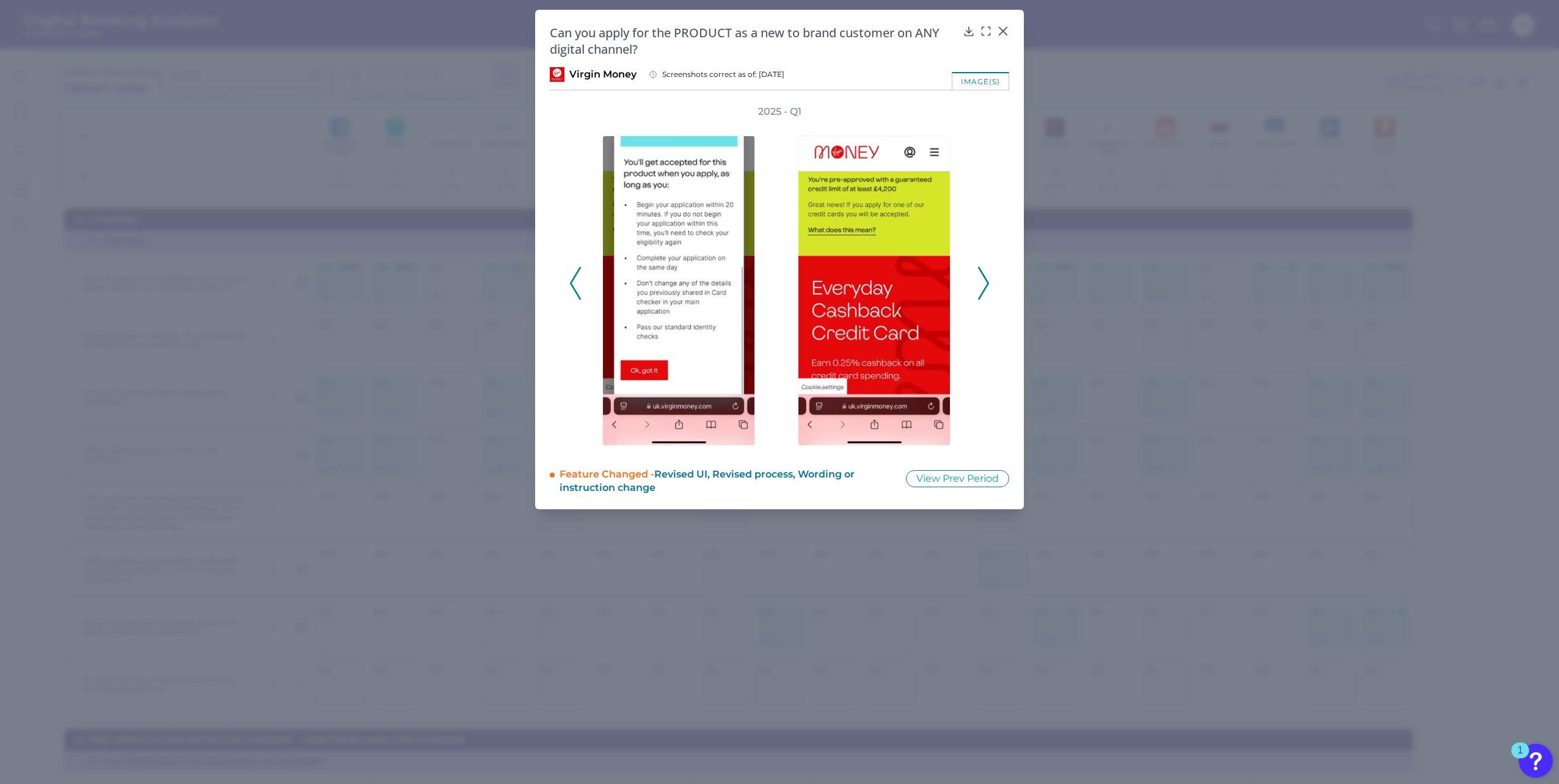
click at [581, 288] on icon at bounding box center [575, 283] width 11 height 33
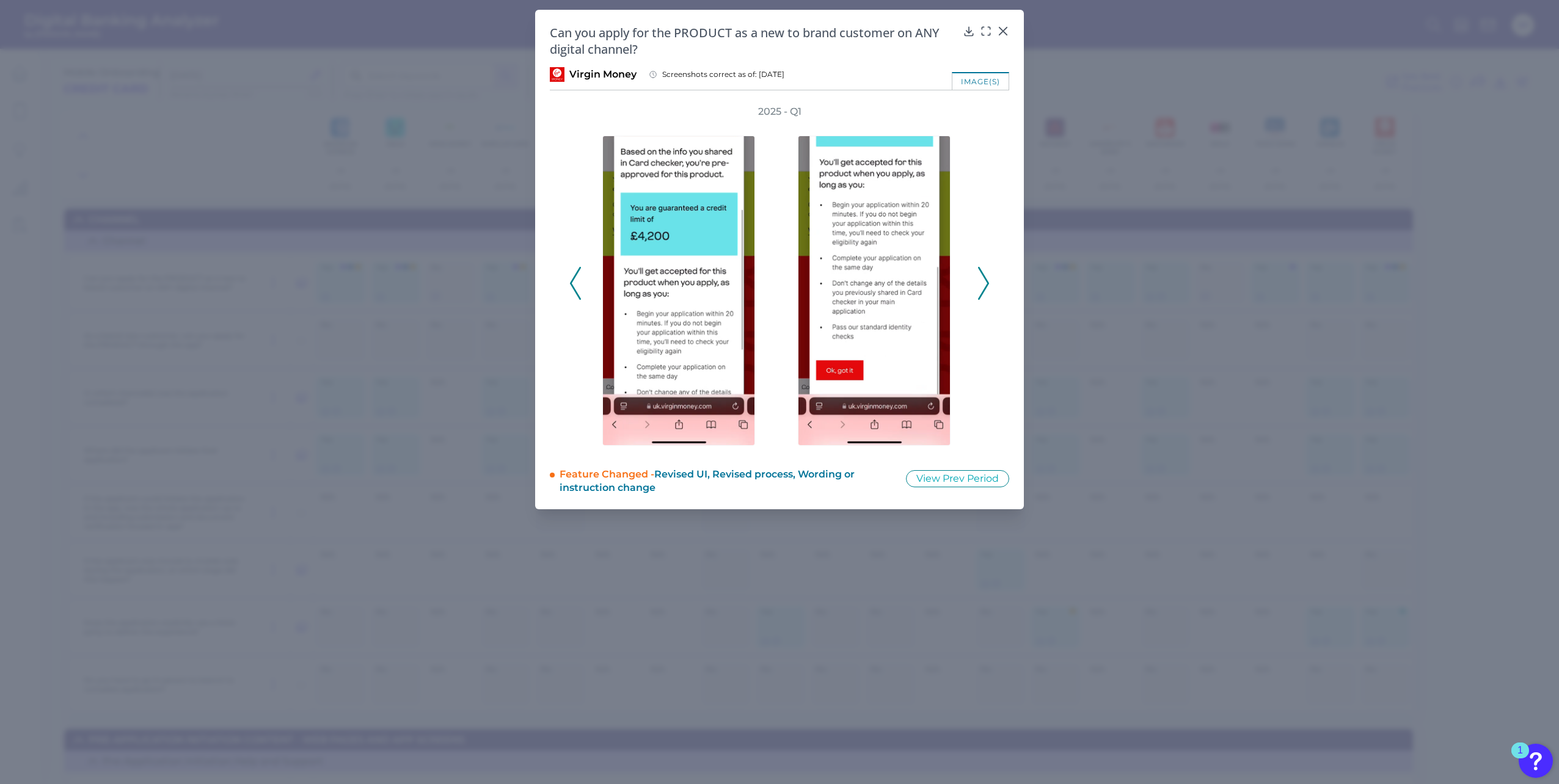
click at [581, 288] on icon at bounding box center [575, 283] width 11 height 33
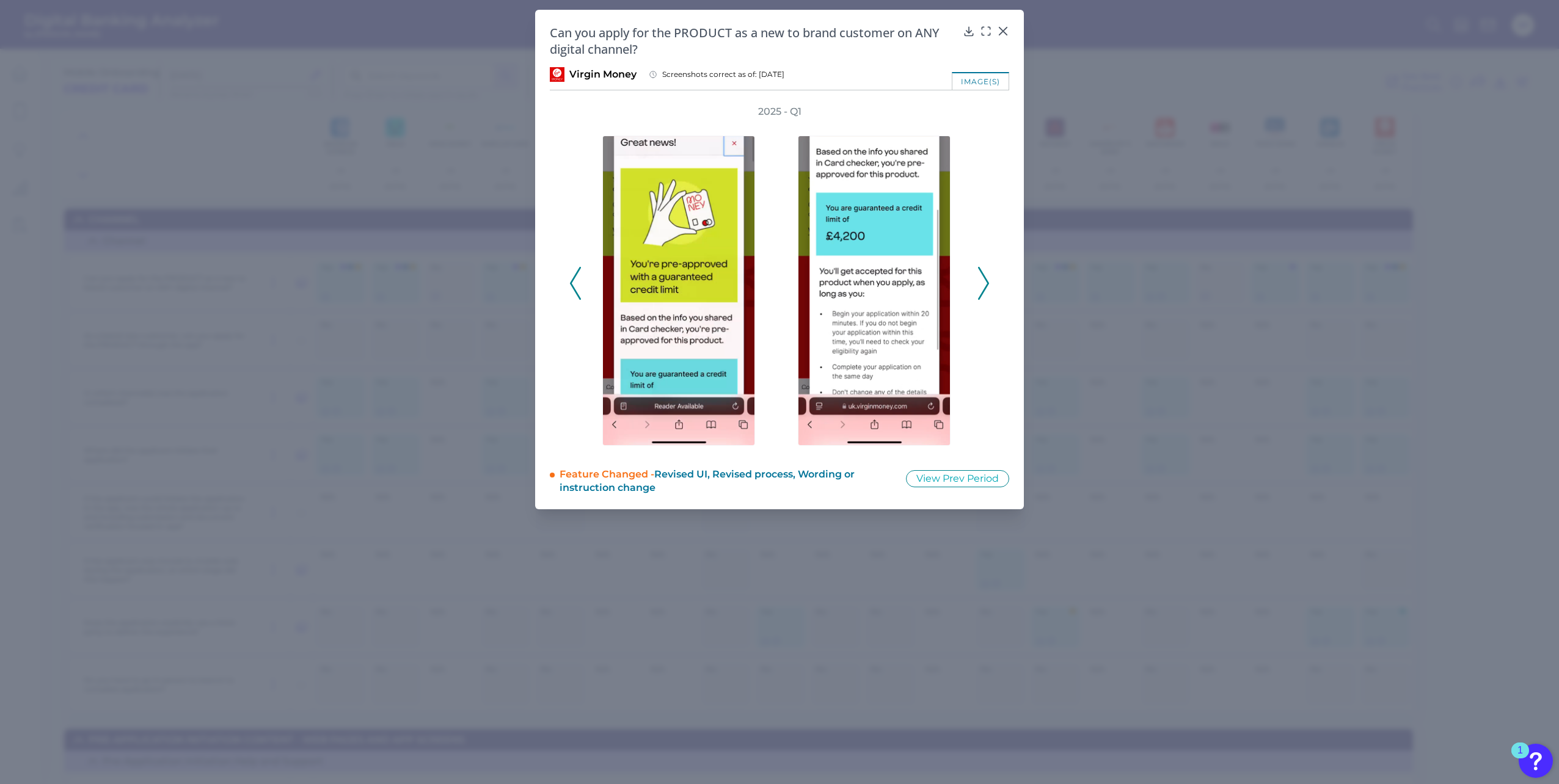
click at [581, 288] on icon at bounding box center [575, 283] width 11 height 33
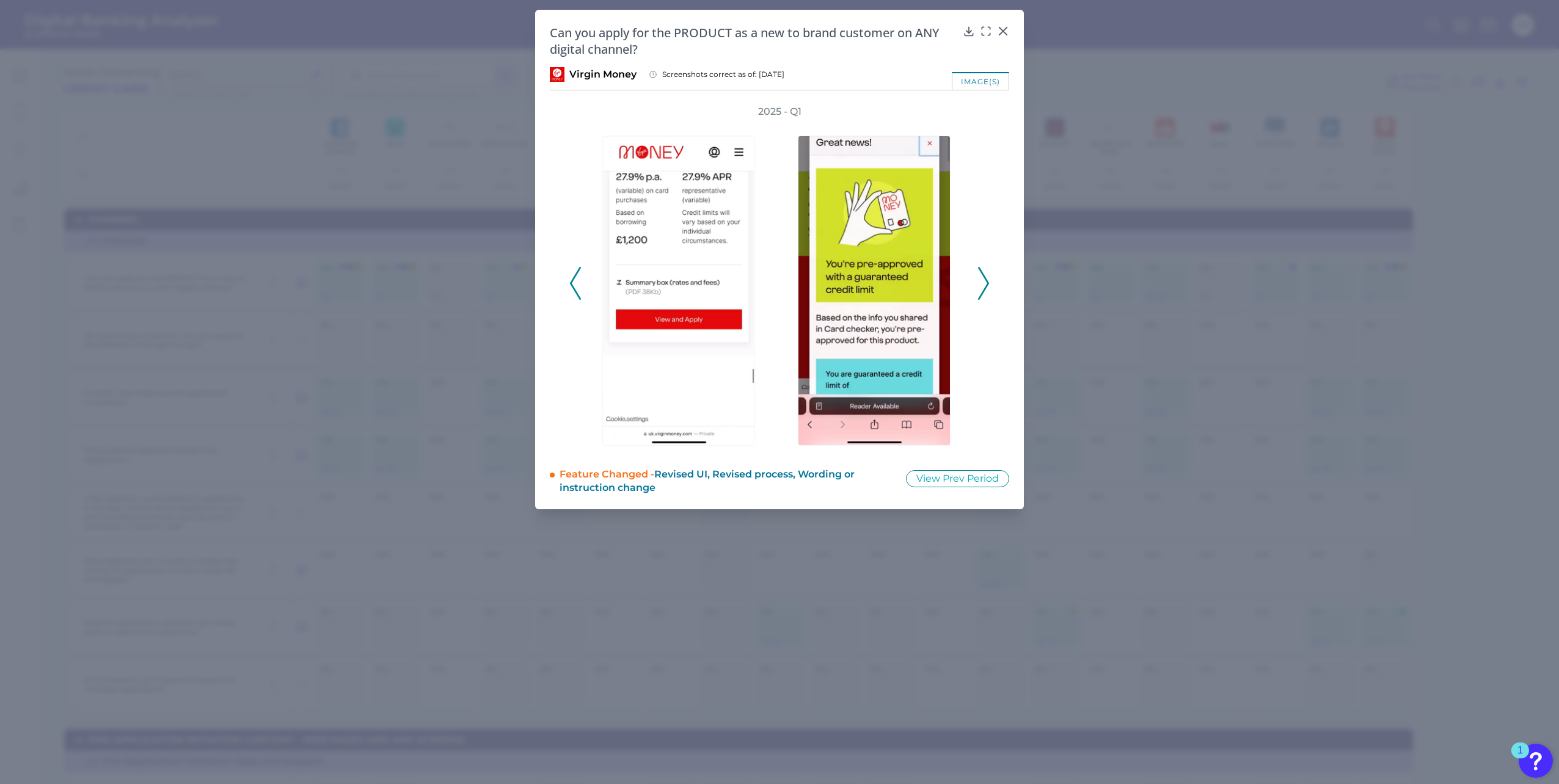
click at [576, 286] on icon at bounding box center [575, 283] width 11 height 33
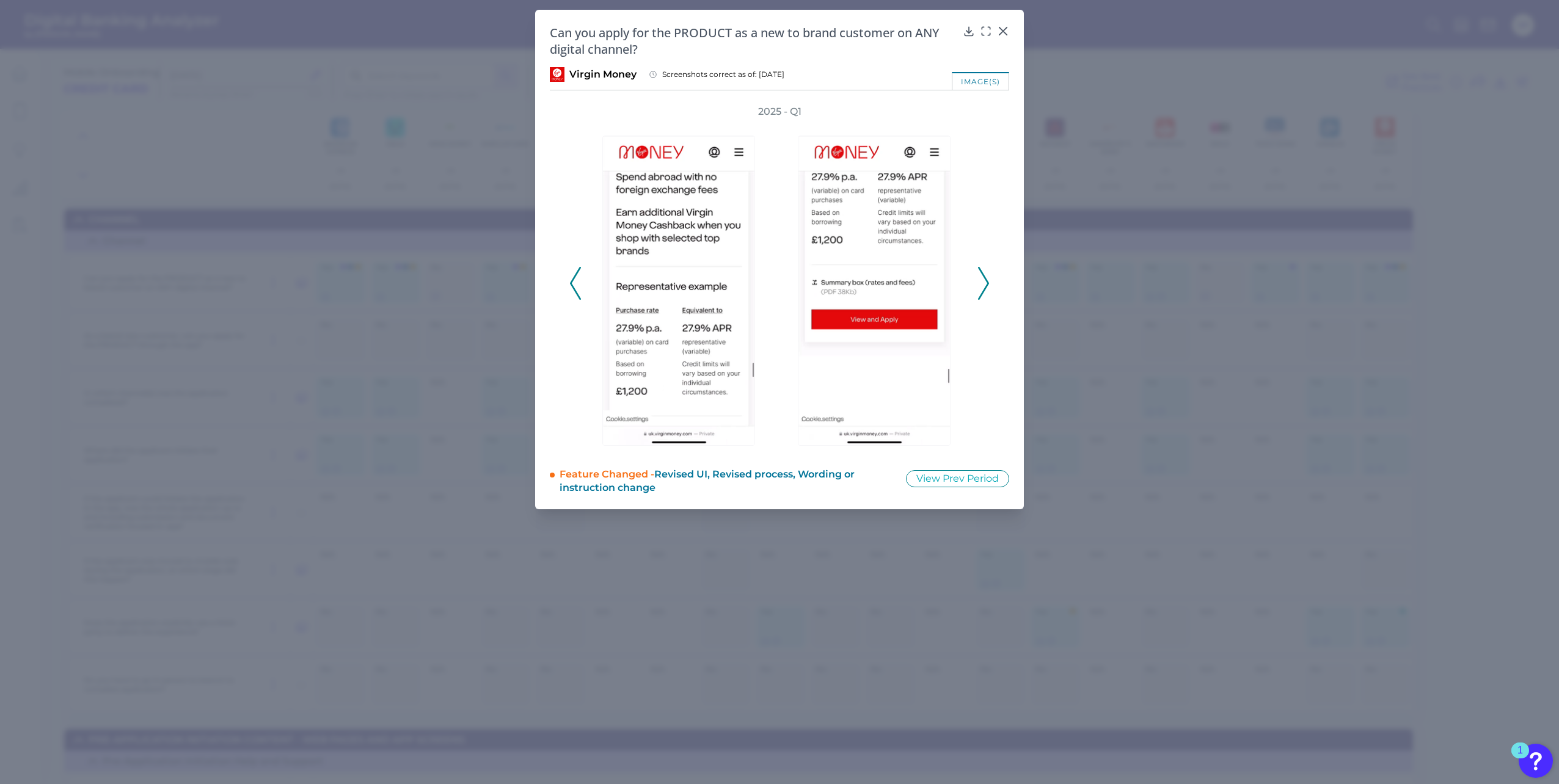
click at [576, 286] on icon at bounding box center [575, 283] width 11 height 33
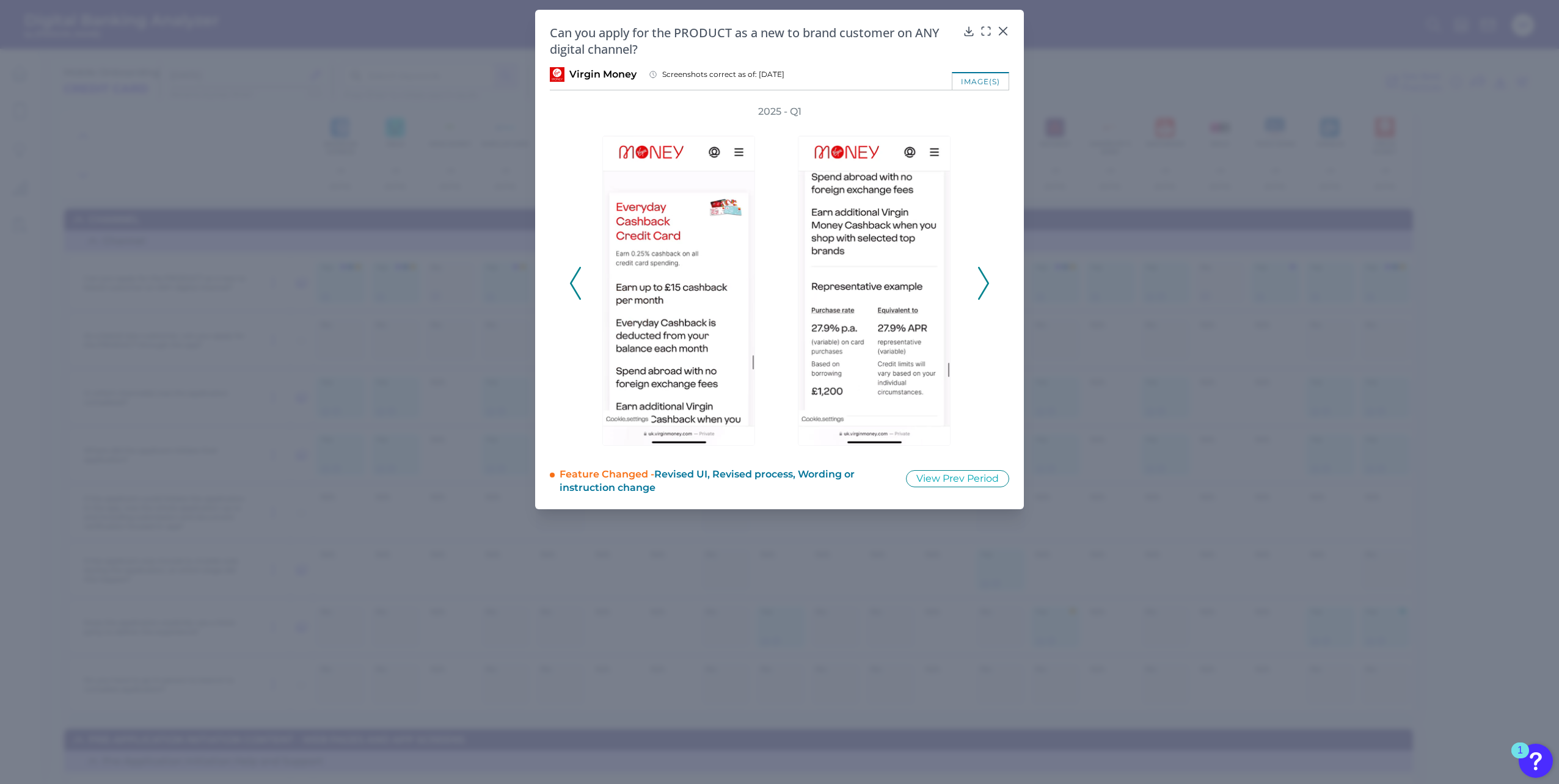
click at [576, 285] on icon at bounding box center [575, 283] width 11 height 33
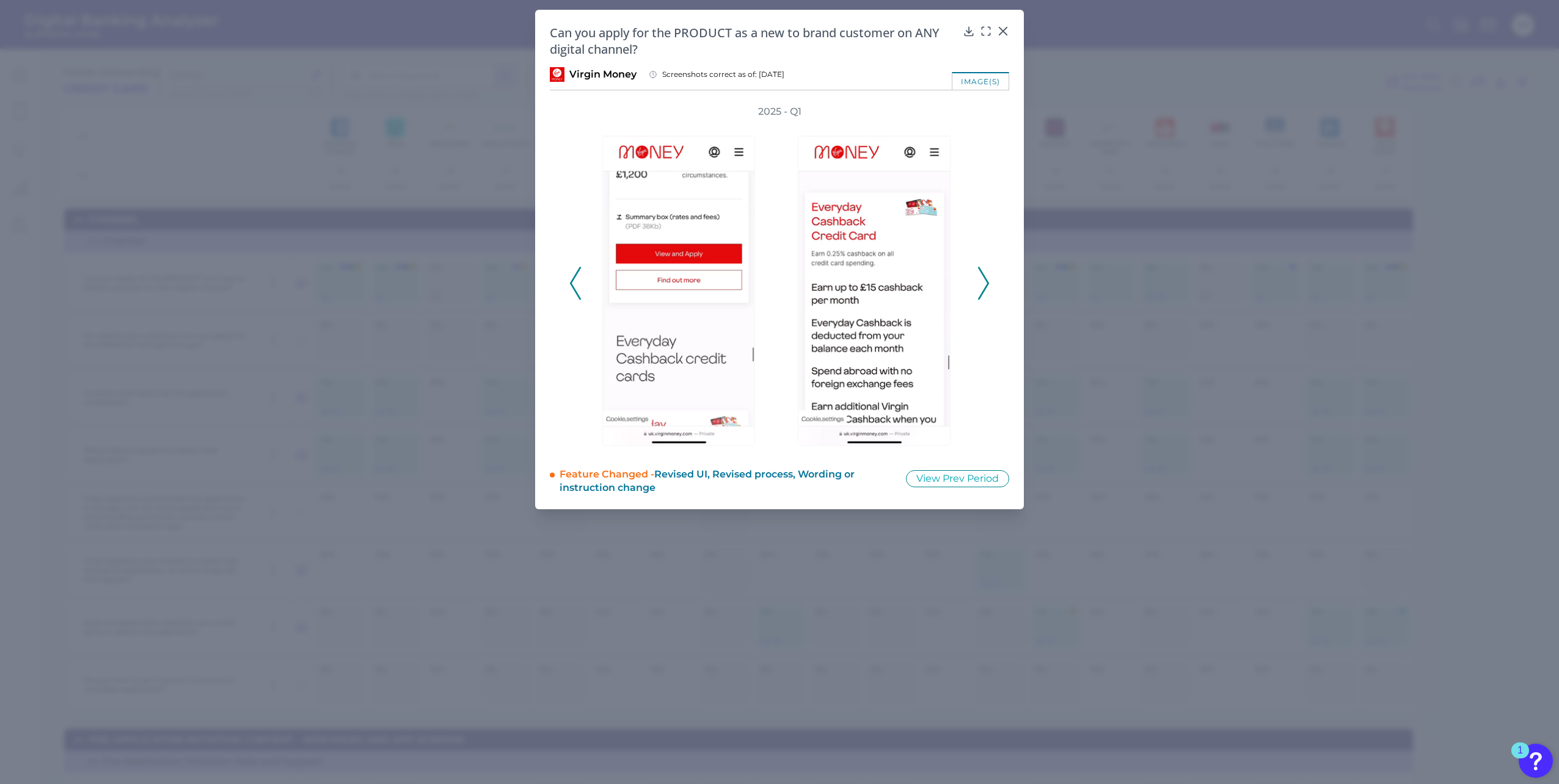
click at [579, 276] on icon at bounding box center [575, 283] width 11 height 33
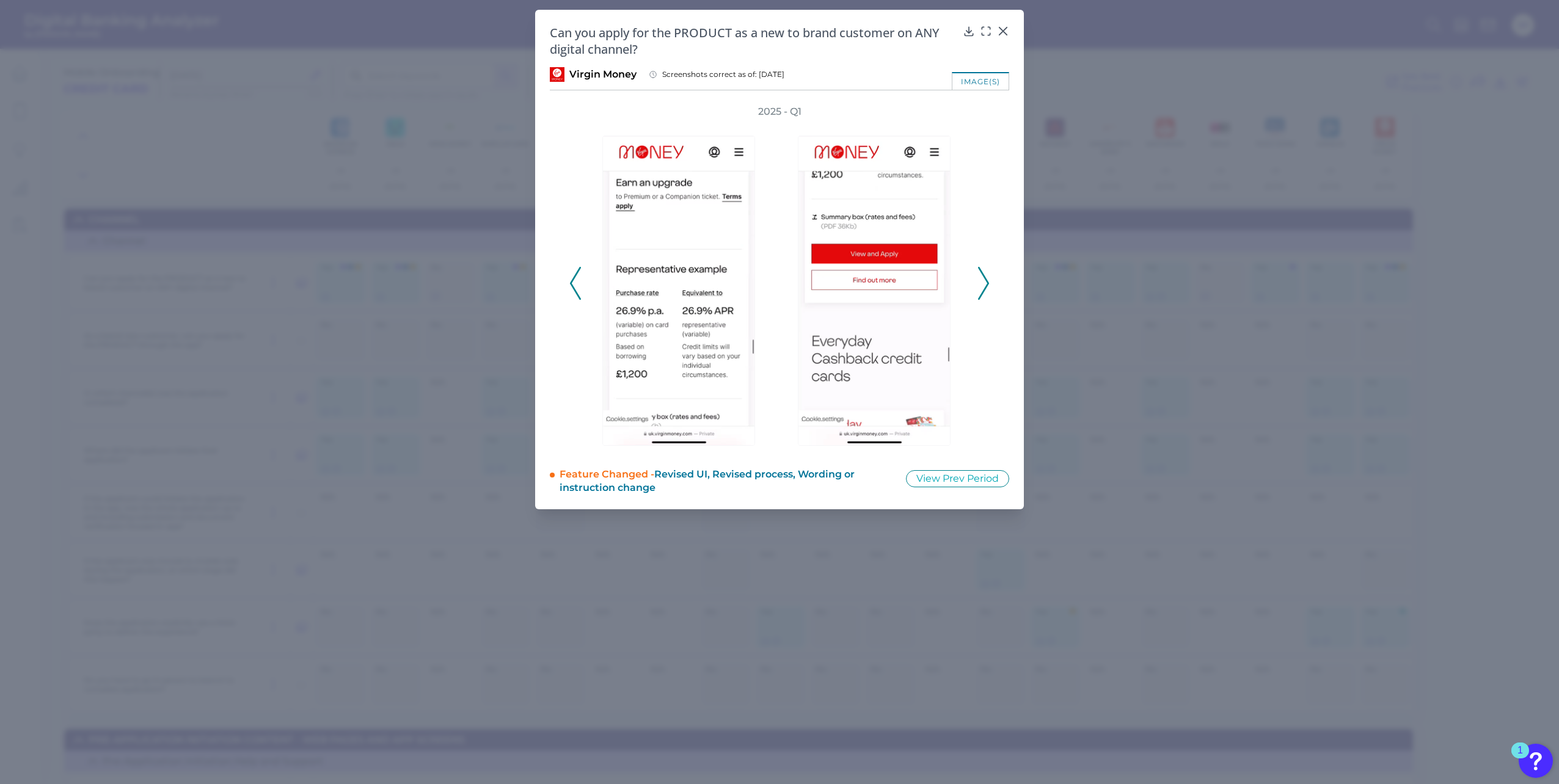
click at [575, 280] on icon at bounding box center [575, 283] width 11 height 33
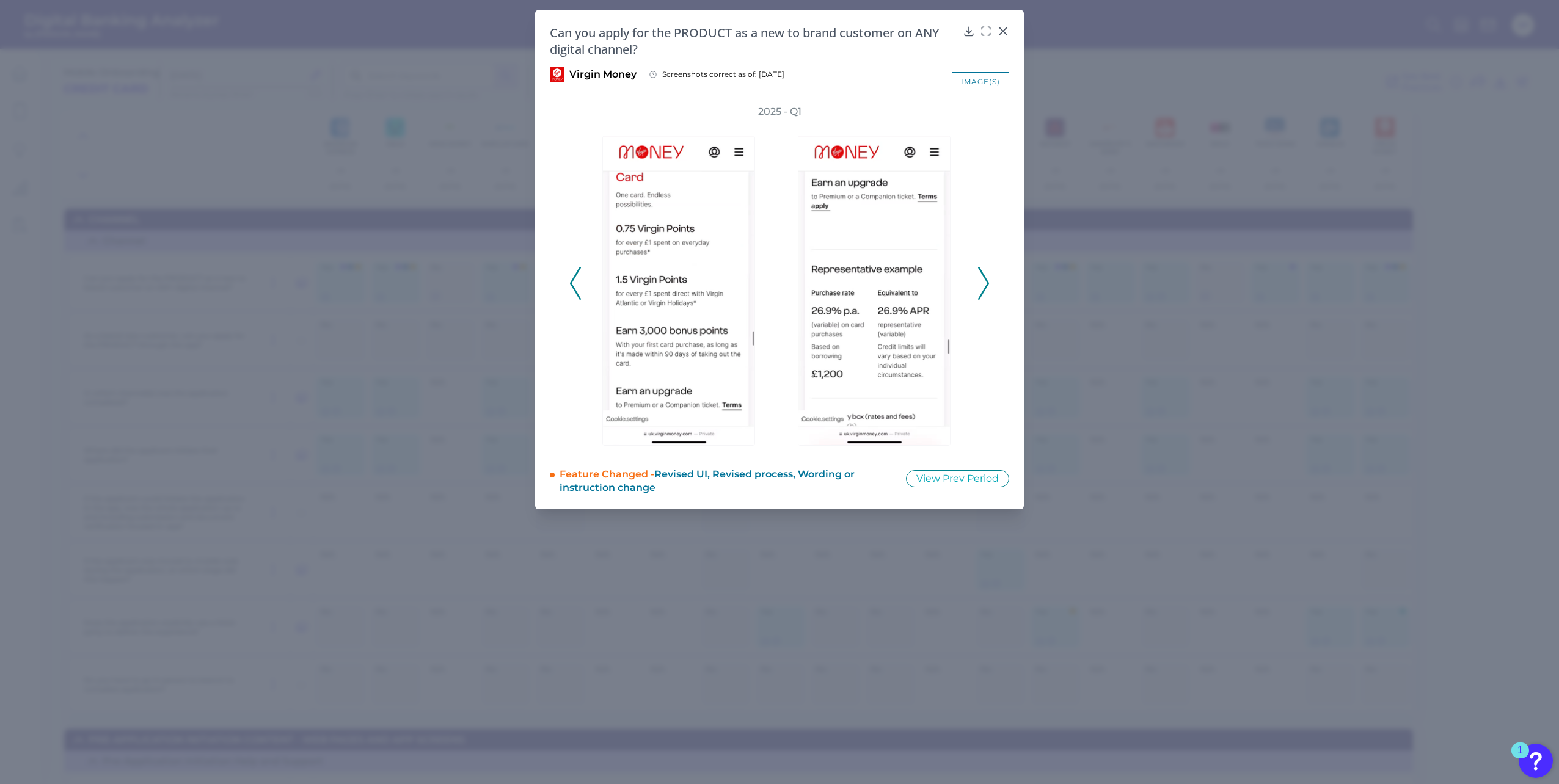
click at [575, 279] on icon at bounding box center [575, 283] width 11 height 33
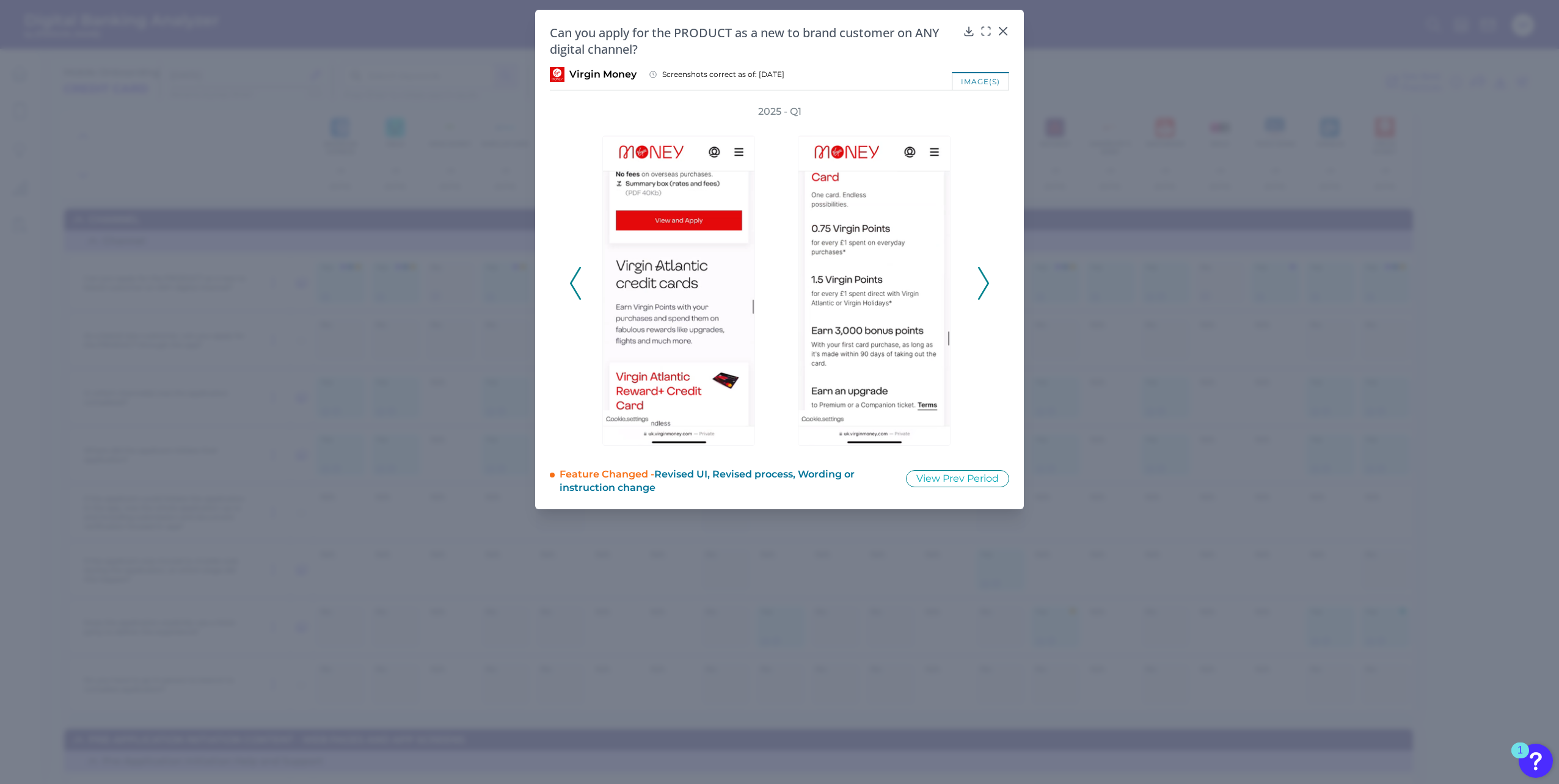
click at [573, 279] on polyline at bounding box center [575, 283] width 9 height 31
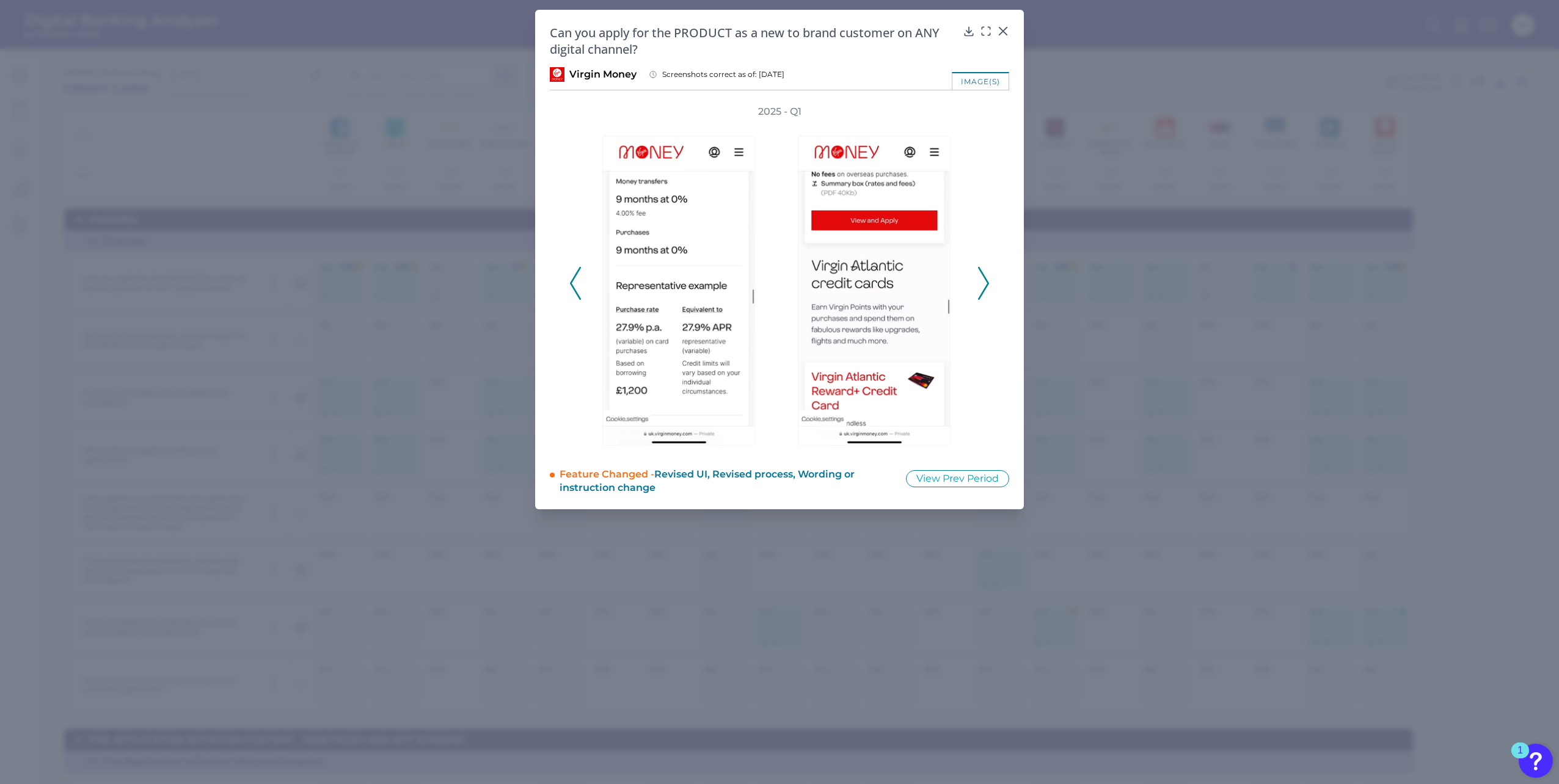
click at [570, 279] on icon at bounding box center [575, 283] width 11 height 33
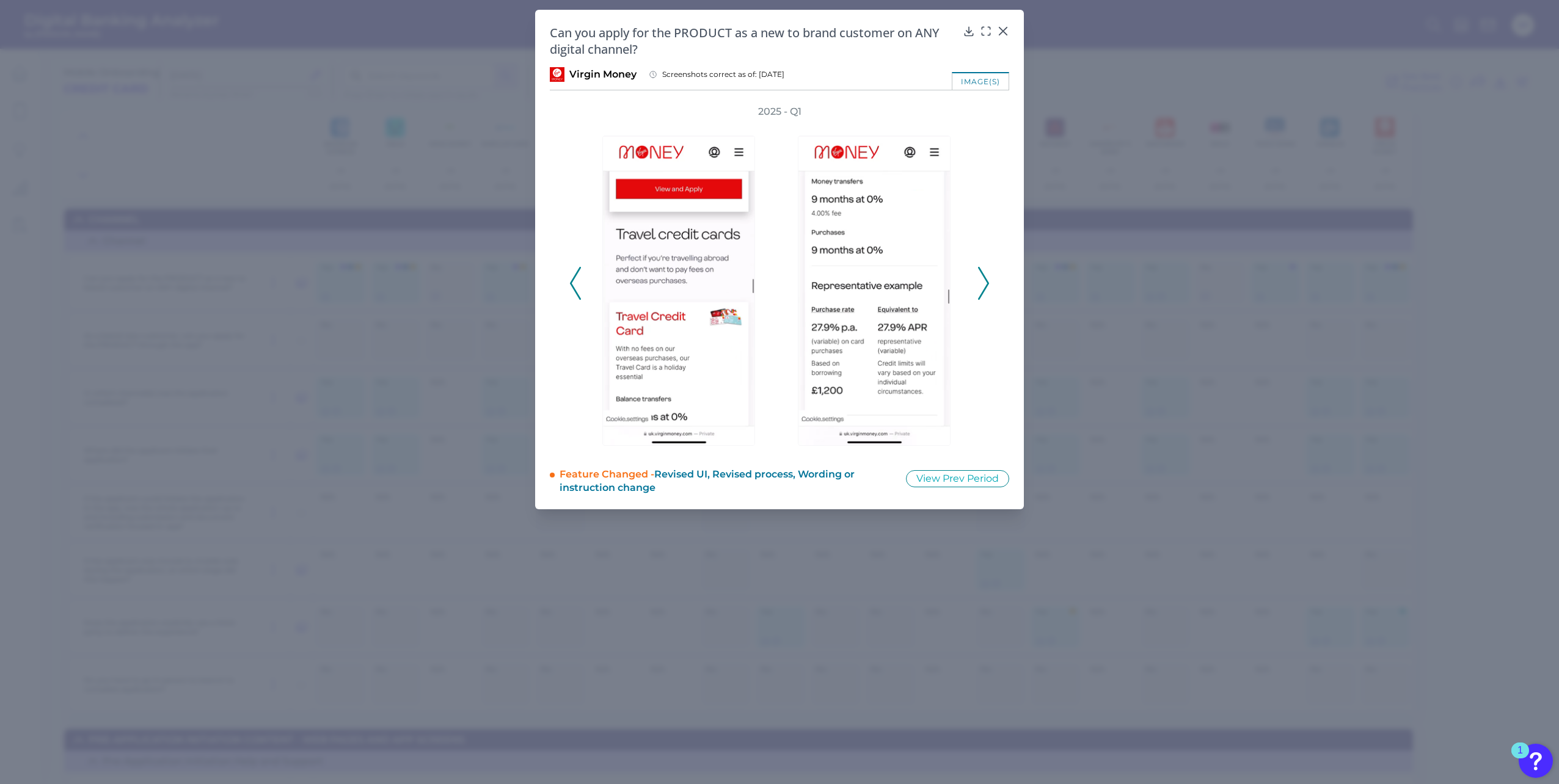
click at [569, 279] on div "2025 - Q1" at bounding box center [780, 277] width 460 height 344
click at [567, 279] on div "2025 - Q1" at bounding box center [780, 277] width 460 height 344
click at [582, 283] on div "2025 - Q1" at bounding box center [779, 277] width 421 height 344
click at [1007, 30] on icon at bounding box center [1003, 32] width 13 height 13
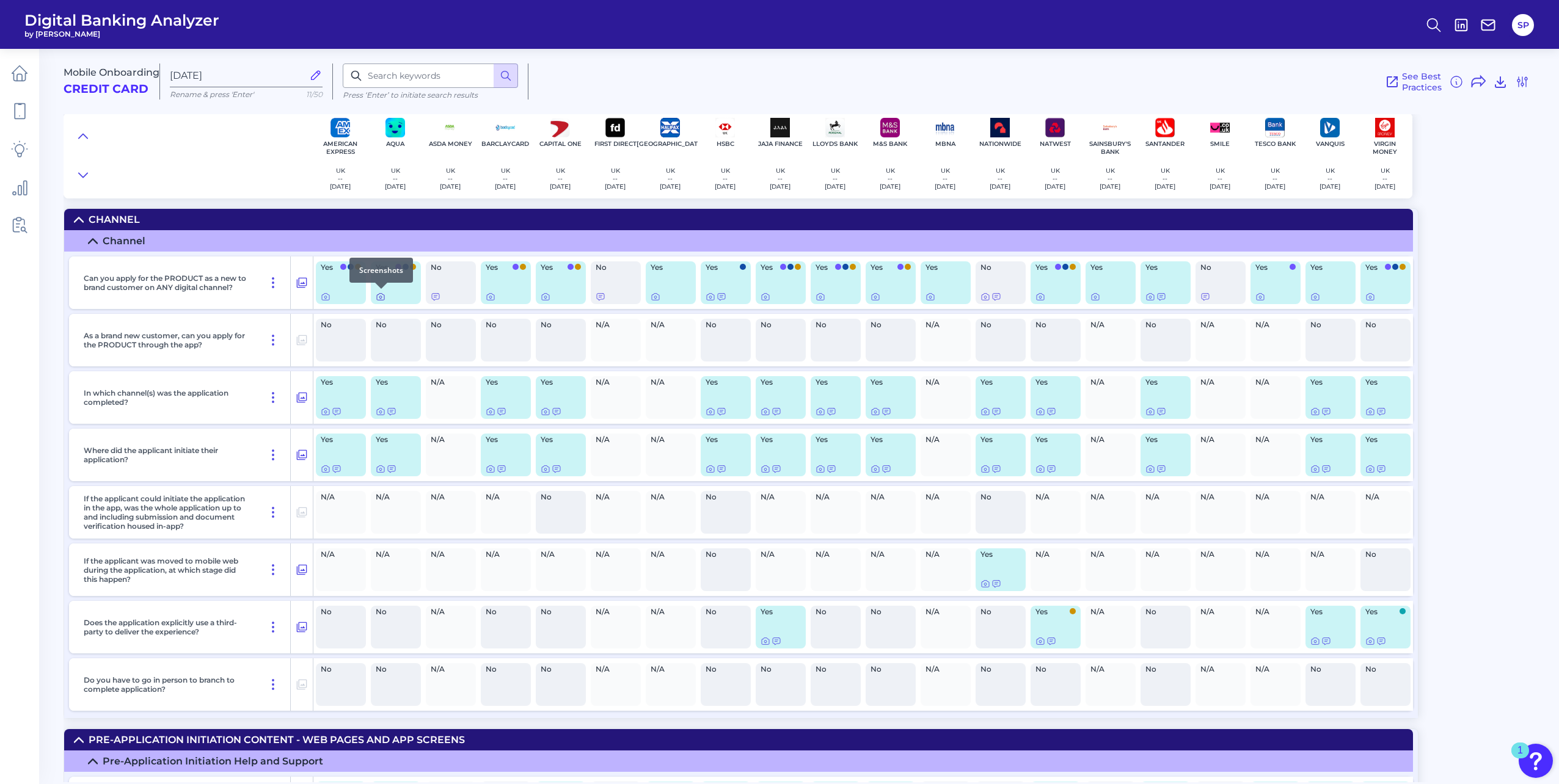
click at [380, 296] on icon at bounding box center [380, 297] width 10 height 10
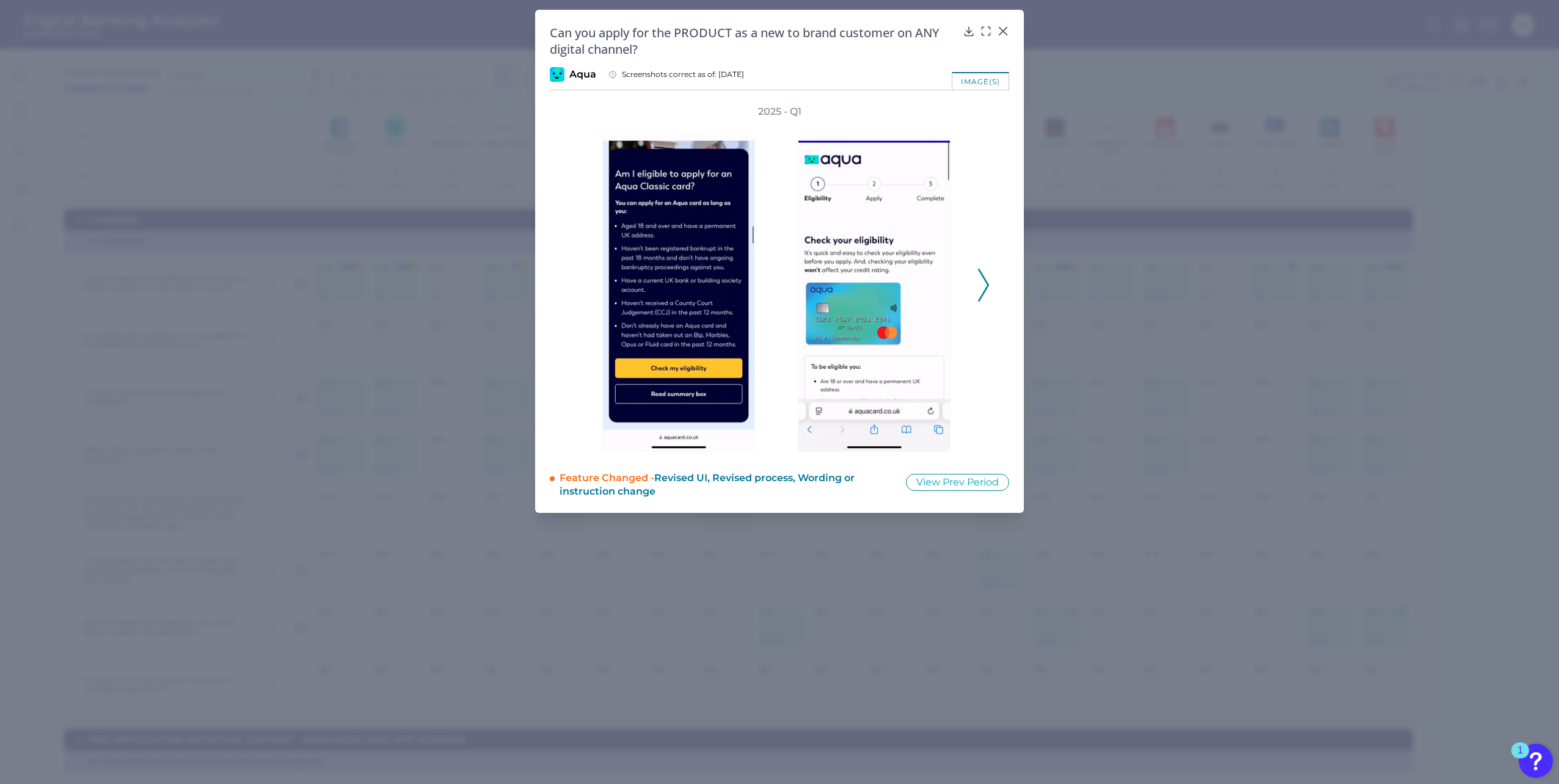
click at [994, 278] on div "2025 - Q1" at bounding box center [780, 279] width 460 height 347
click at [988, 288] on icon at bounding box center [984, 285] width 11 height 33
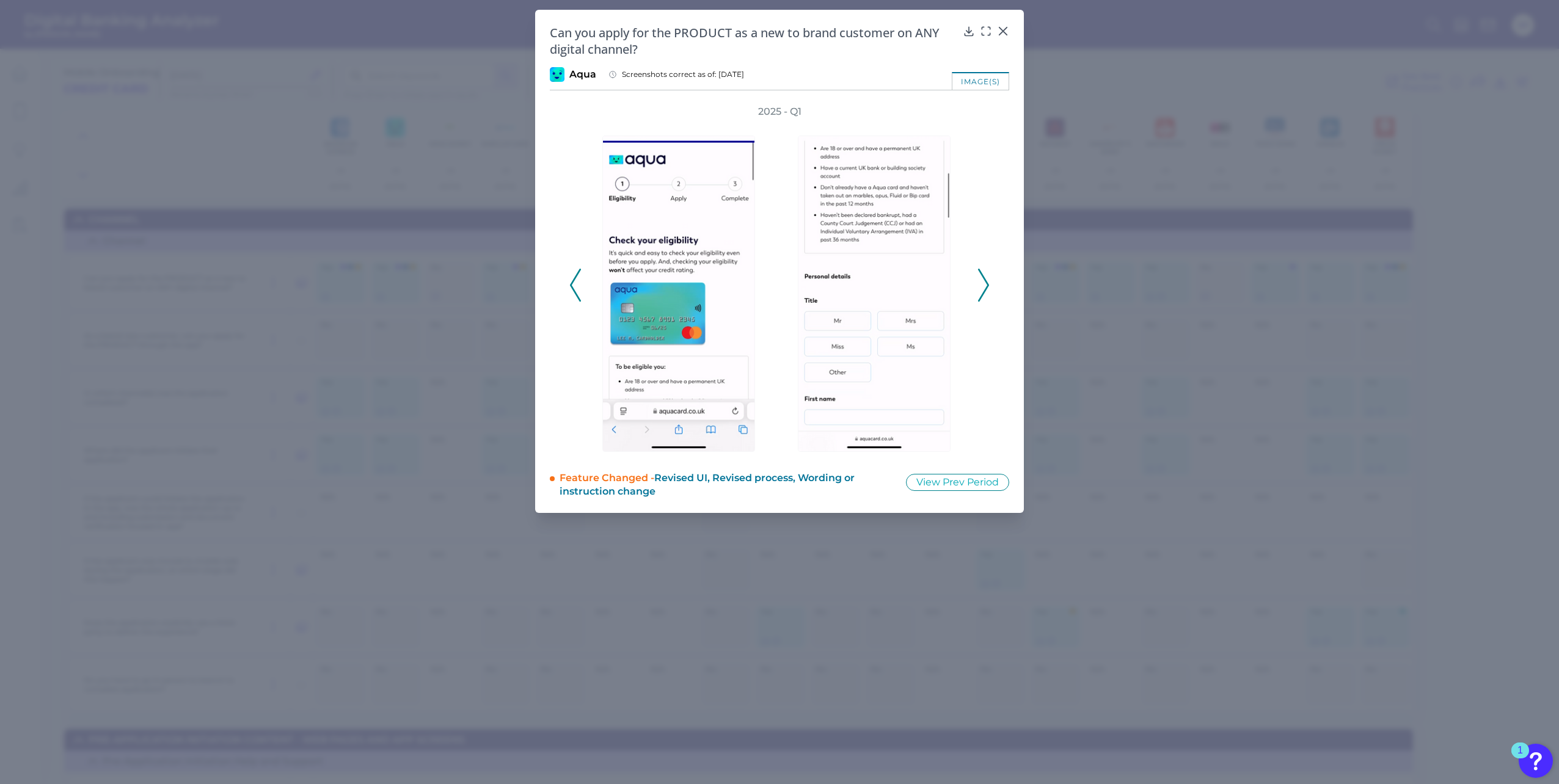
click at [986, 288] on polyline at bounding box center [984, 285] width 9 height 31
click at [985, 291] on polyline at bounding box center [984, 285] width 9 height 31
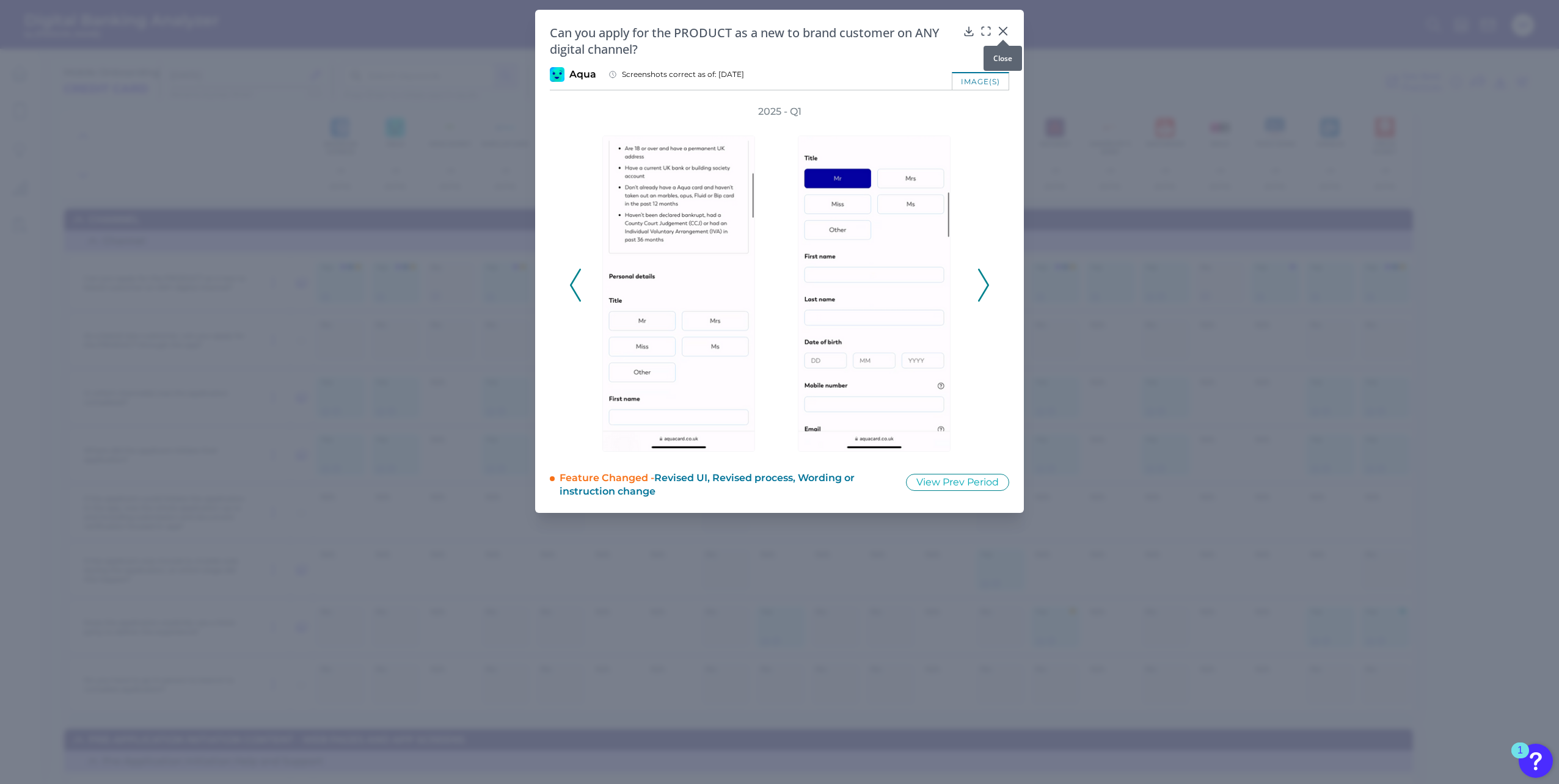
click at [1007, 25] on icon at bounding box center [1003, 32] width 13 height 13
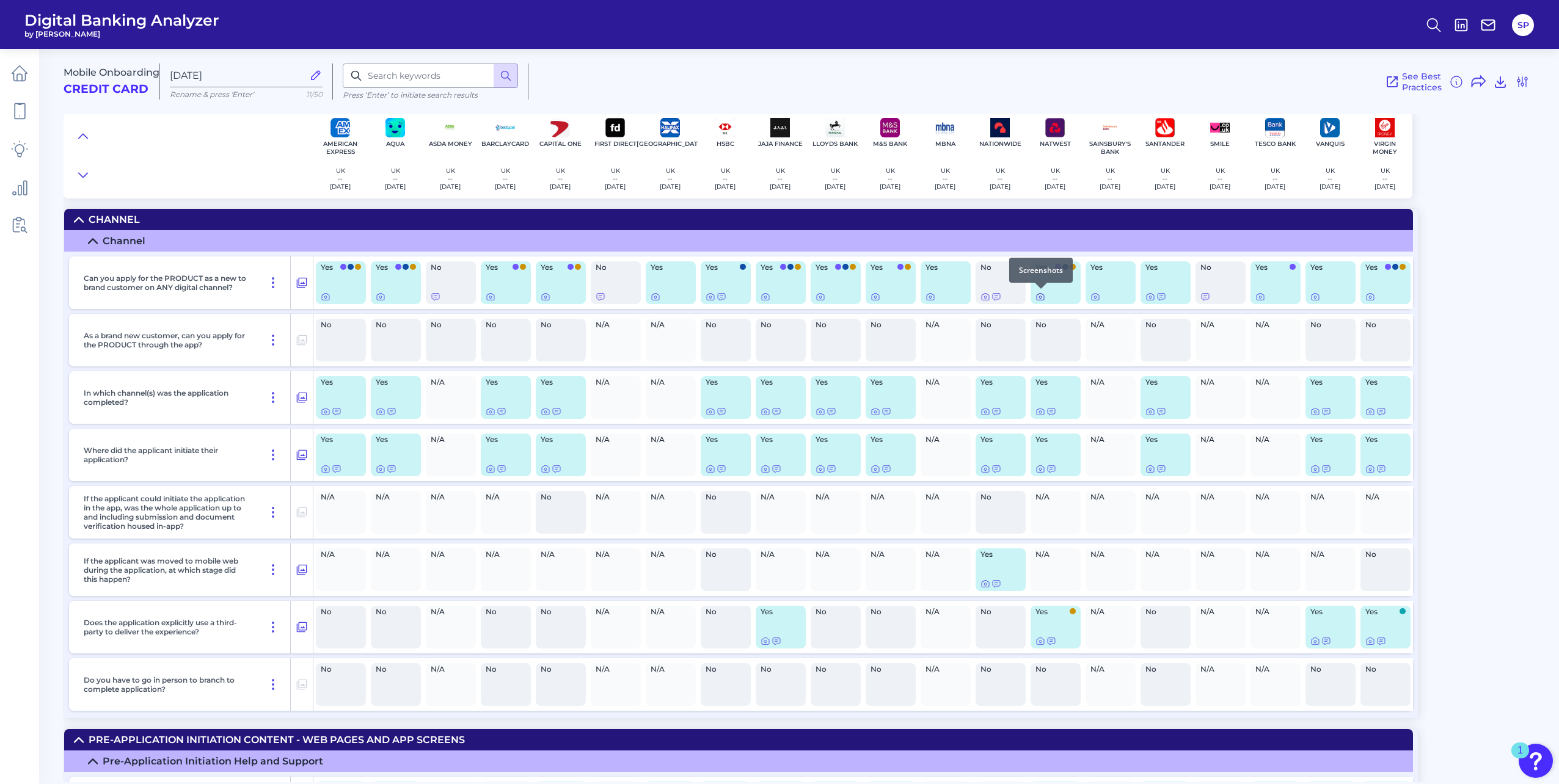
click at [1041, 297] on icon at bounding box center [1041, 298] width 3 height 3
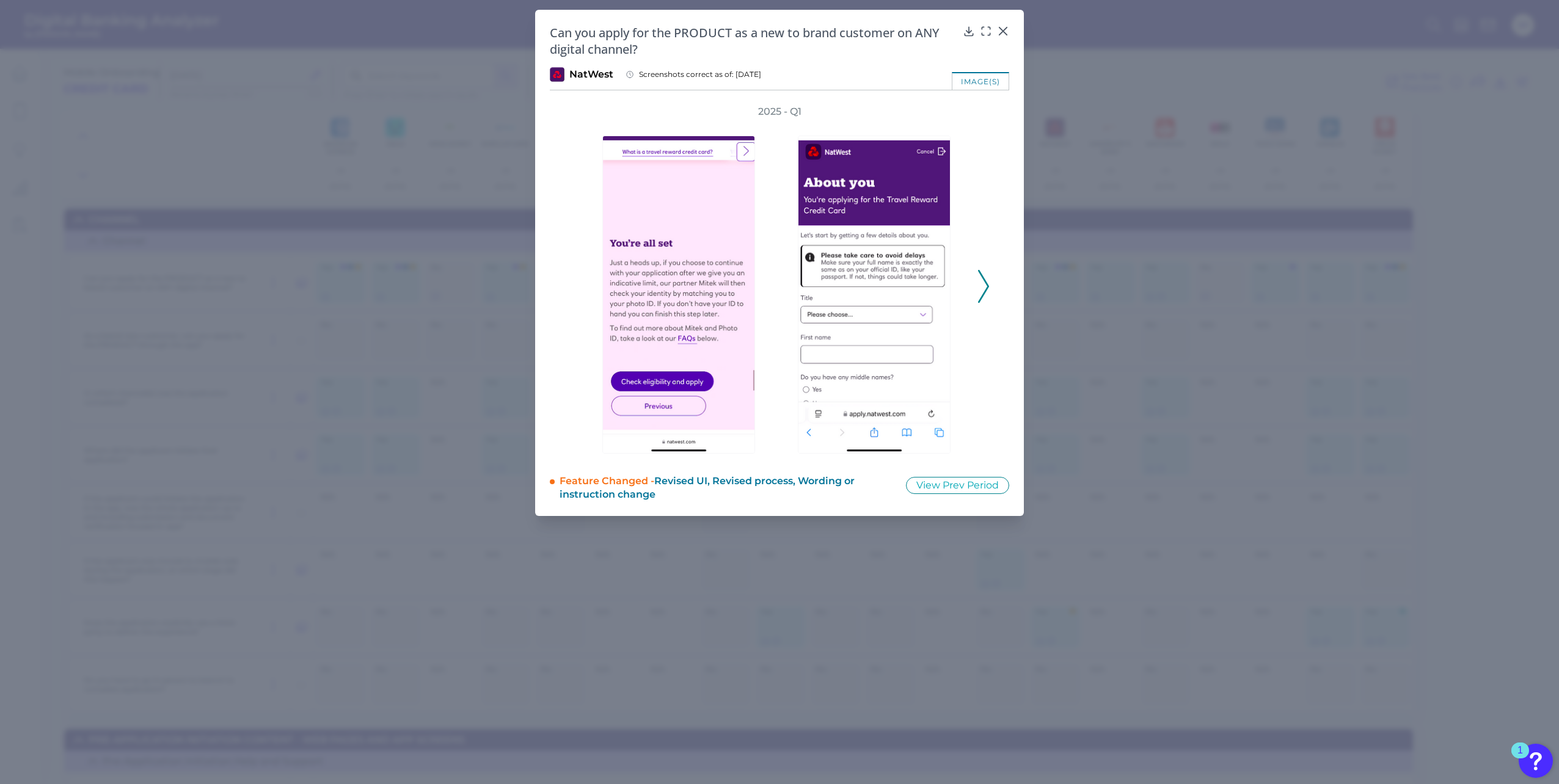
click at [985, 192] on div "2025 - Q1" at bounding box center [779, 279] width 421 height 350
click at [984, 277] on icon at bounding box center [984, 286] width 11 height 33
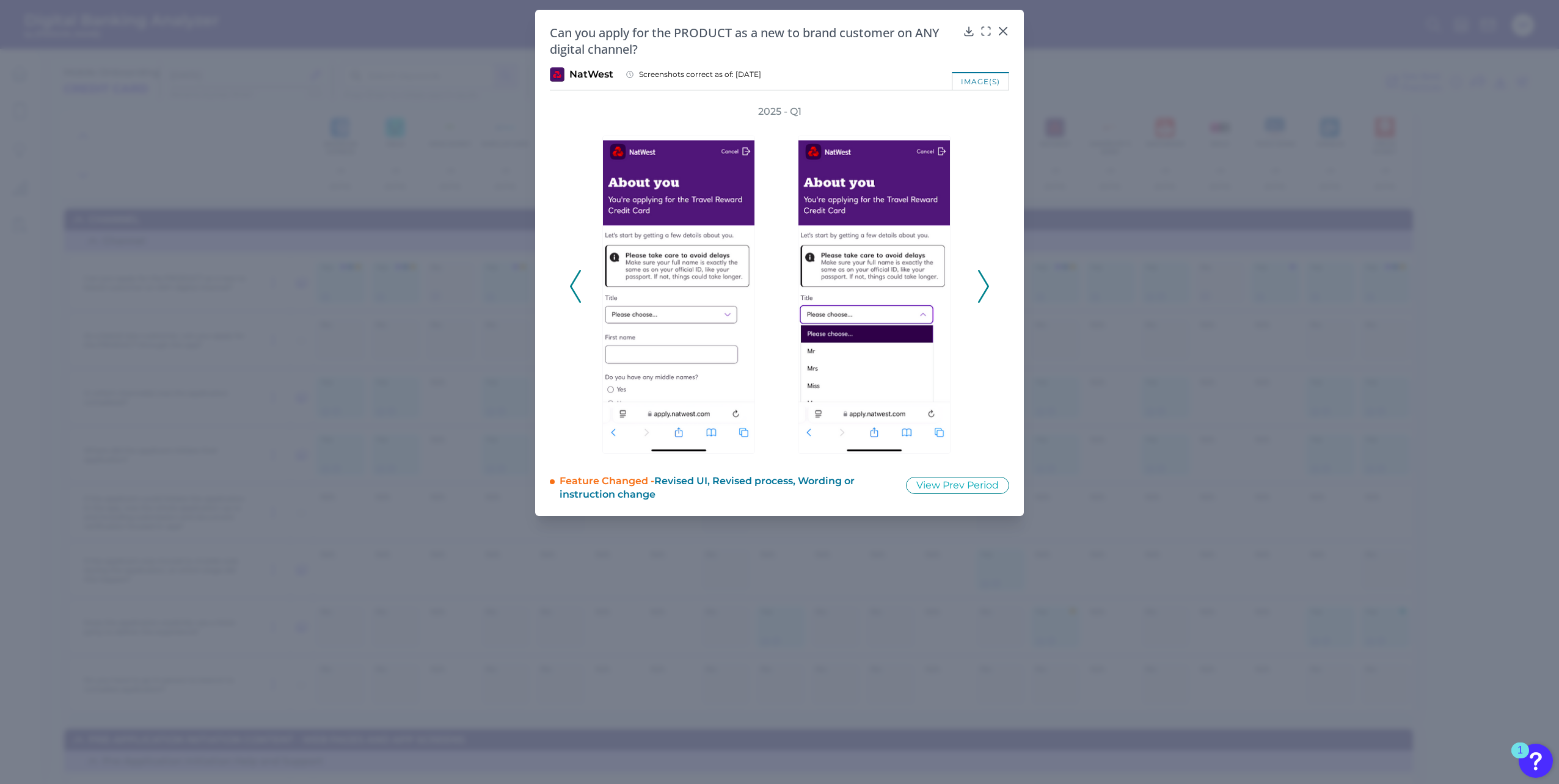
click at [985, 306] on div "2025 - Q1" at bounding box center [779, 279] width 421 height 350
click at [984, 299] on icon at bounding box center [984, 286] width 11 height 33
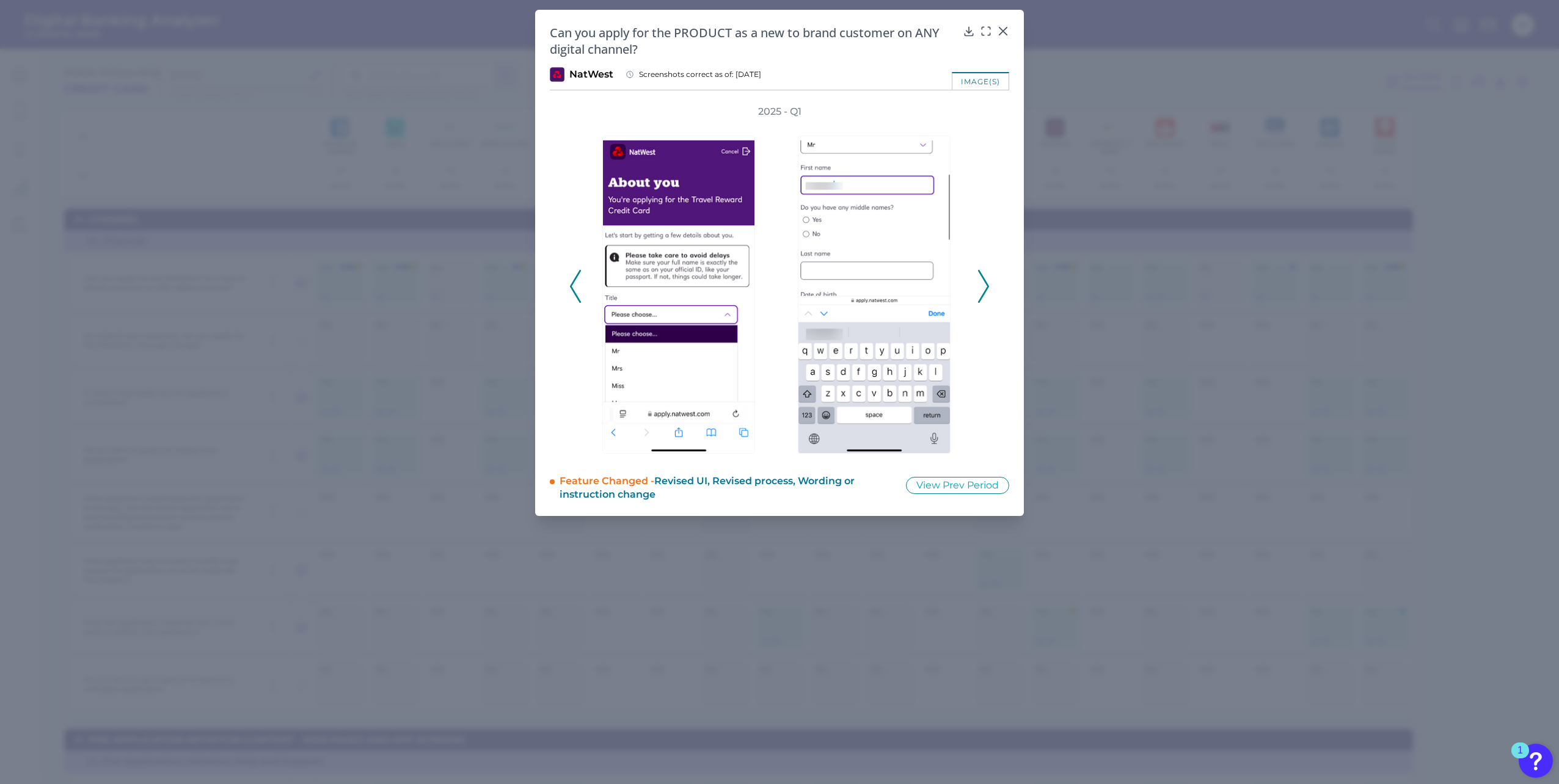
click at [981, 298] on polyline at bounding box center [984, 287] width 9 height 31
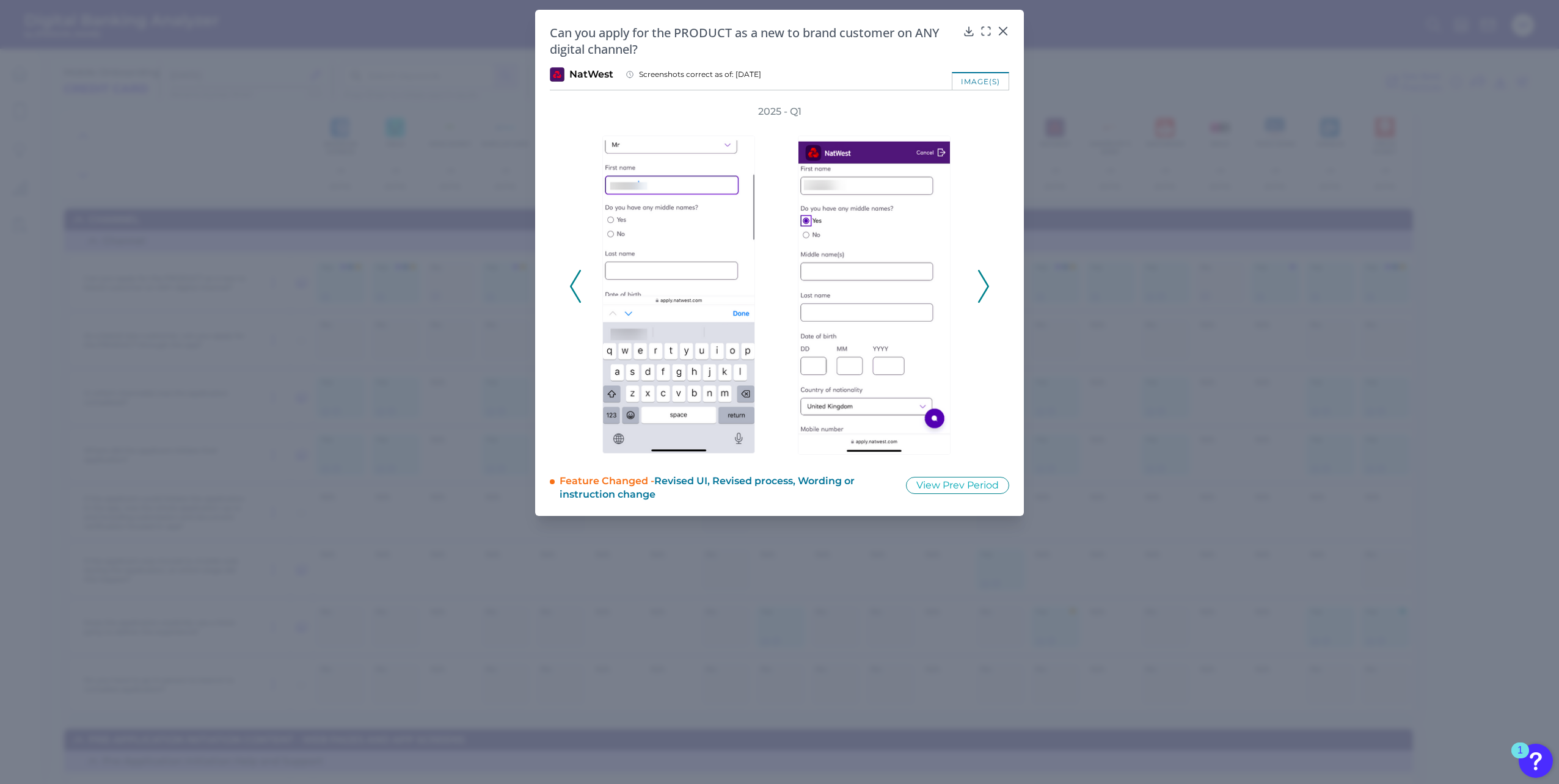
click at [981, 298] on icon at bounding box center [984, 286] width 11 height 33
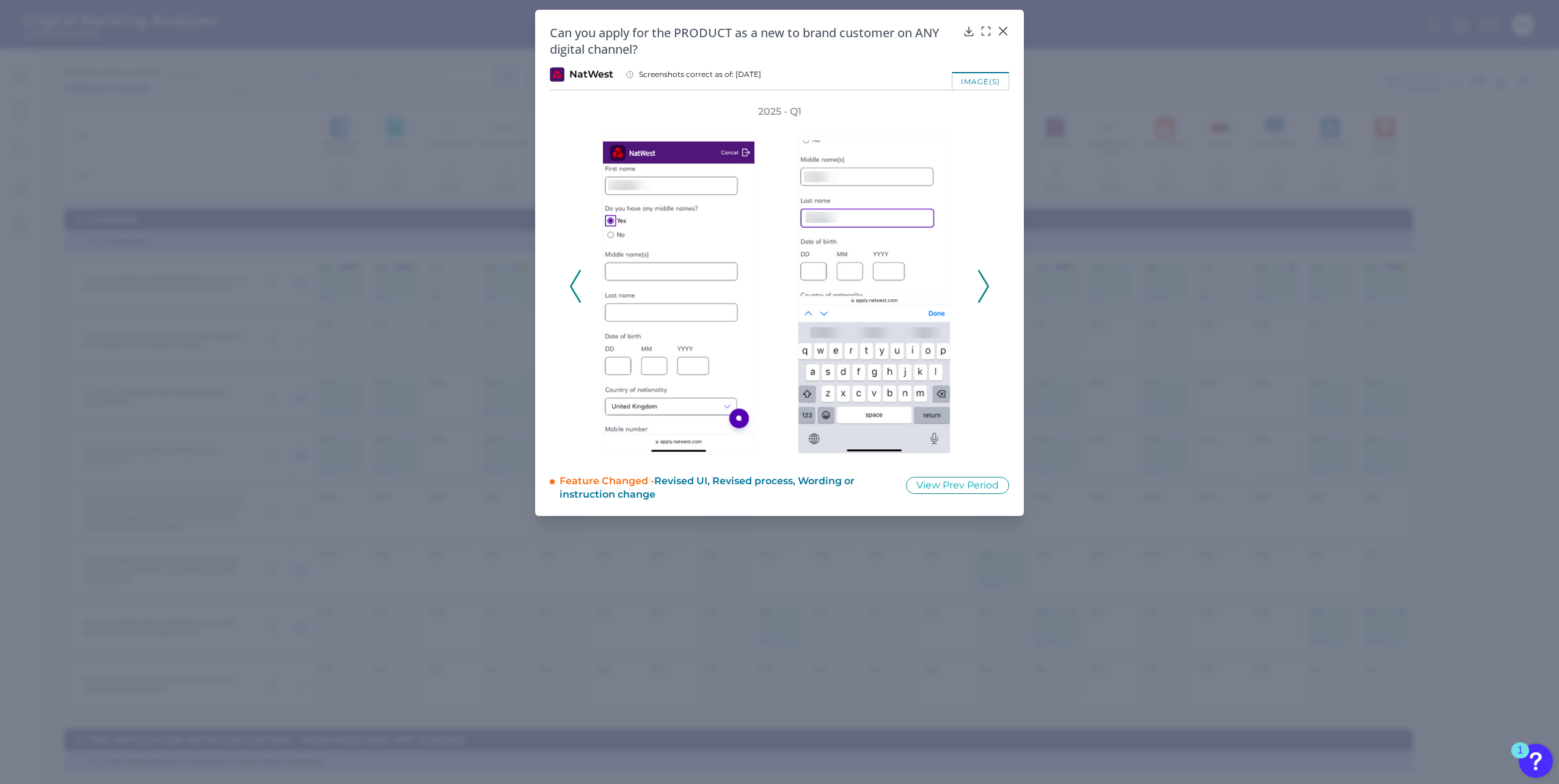
click at [979, 296] on icon at bounding box center [984, 286] width 11 height 33
click at [977, 294] on div "2025 - Q1" at bounding box center [779, 279] width 421 height 350
click at [984, 287] on icon at bounding box center [984, 286] width 11 height 33
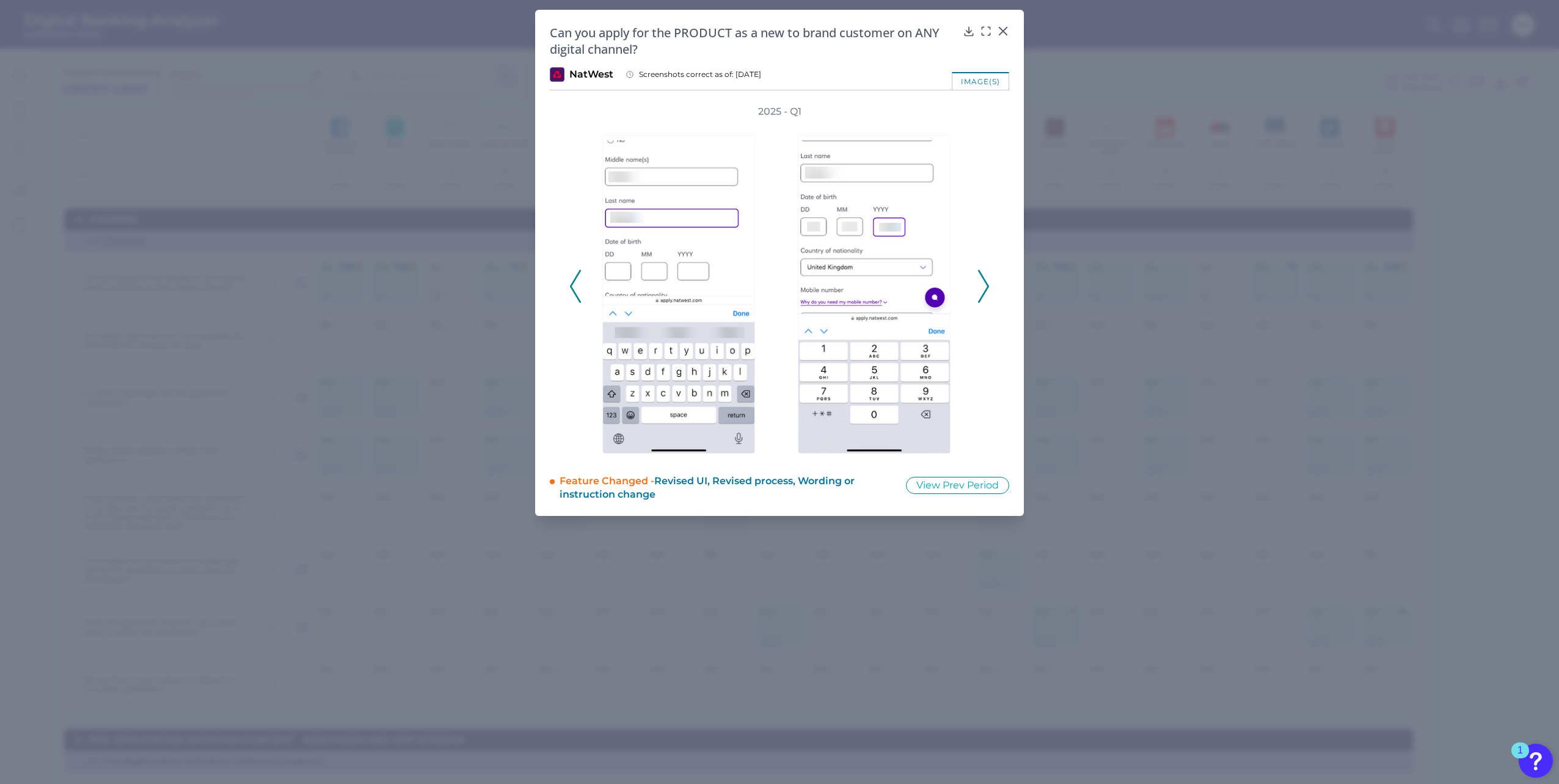
click at [985, 285] on icon at bounding box center [984, 286] width 11 height 33
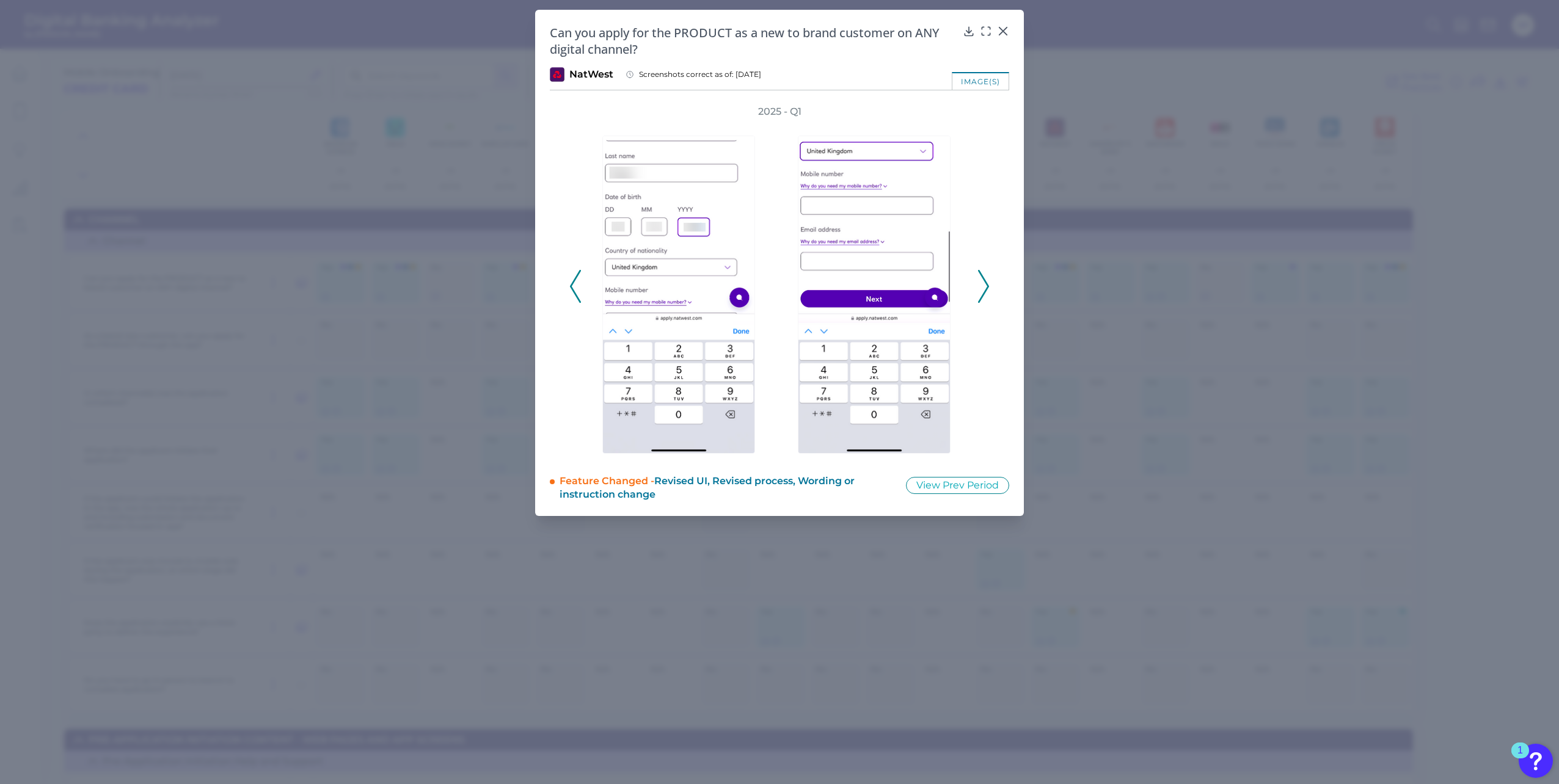
click at [987, 285] on polyline at bounding box center [984, 287] width 9 height 31
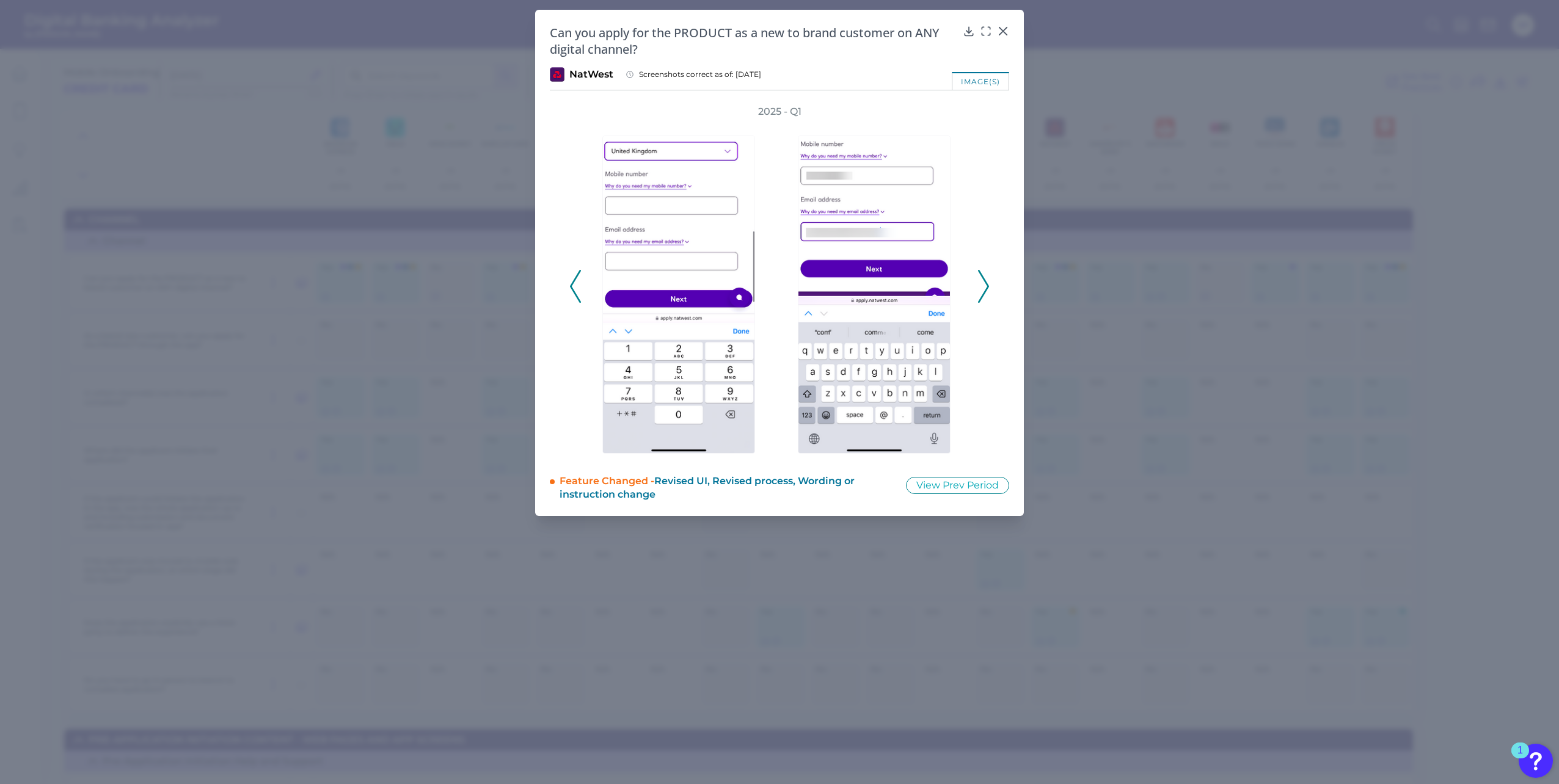
click at [987, 285] on polyline at bounding box center [984, 287] width 9 height 31
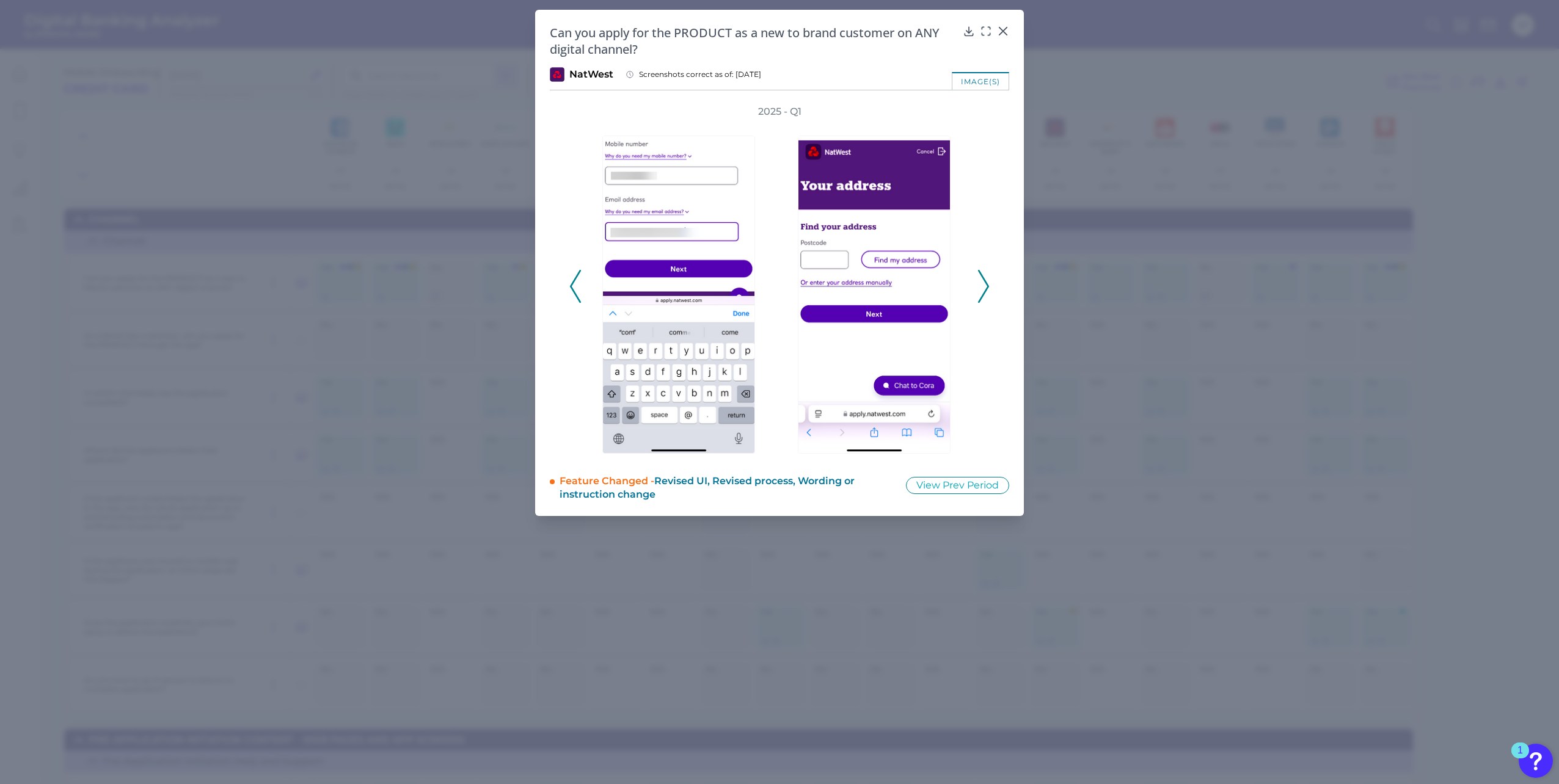
click at [987, 285] on polyline at bounding box center [984, 287] width 9 height 31
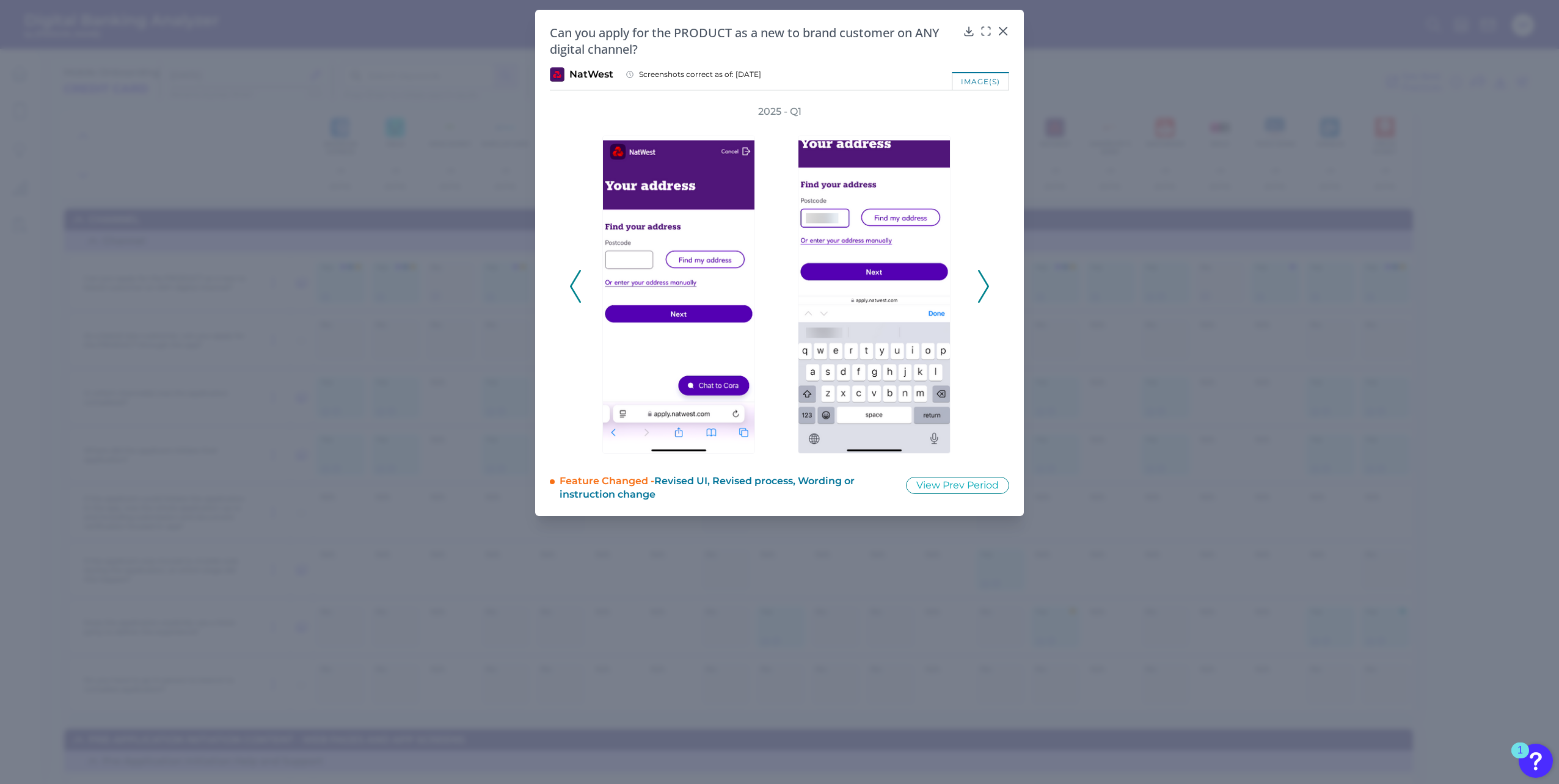
click at [987, 285] on polyline at bounding box center [984, 287] width 9 height 31
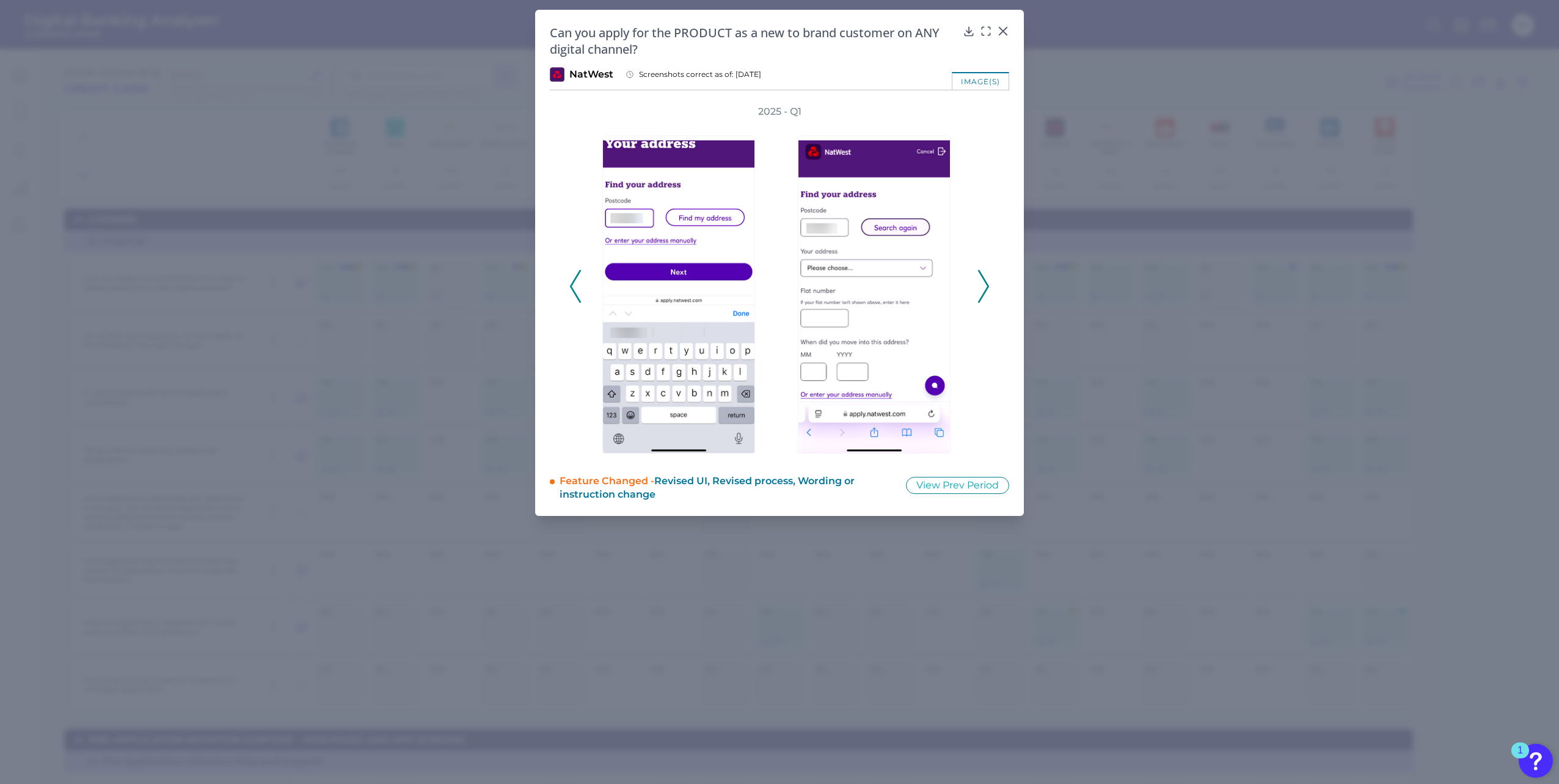
click at [987, 285] on polyline at bounding box center [984, 287] width 9 height 31
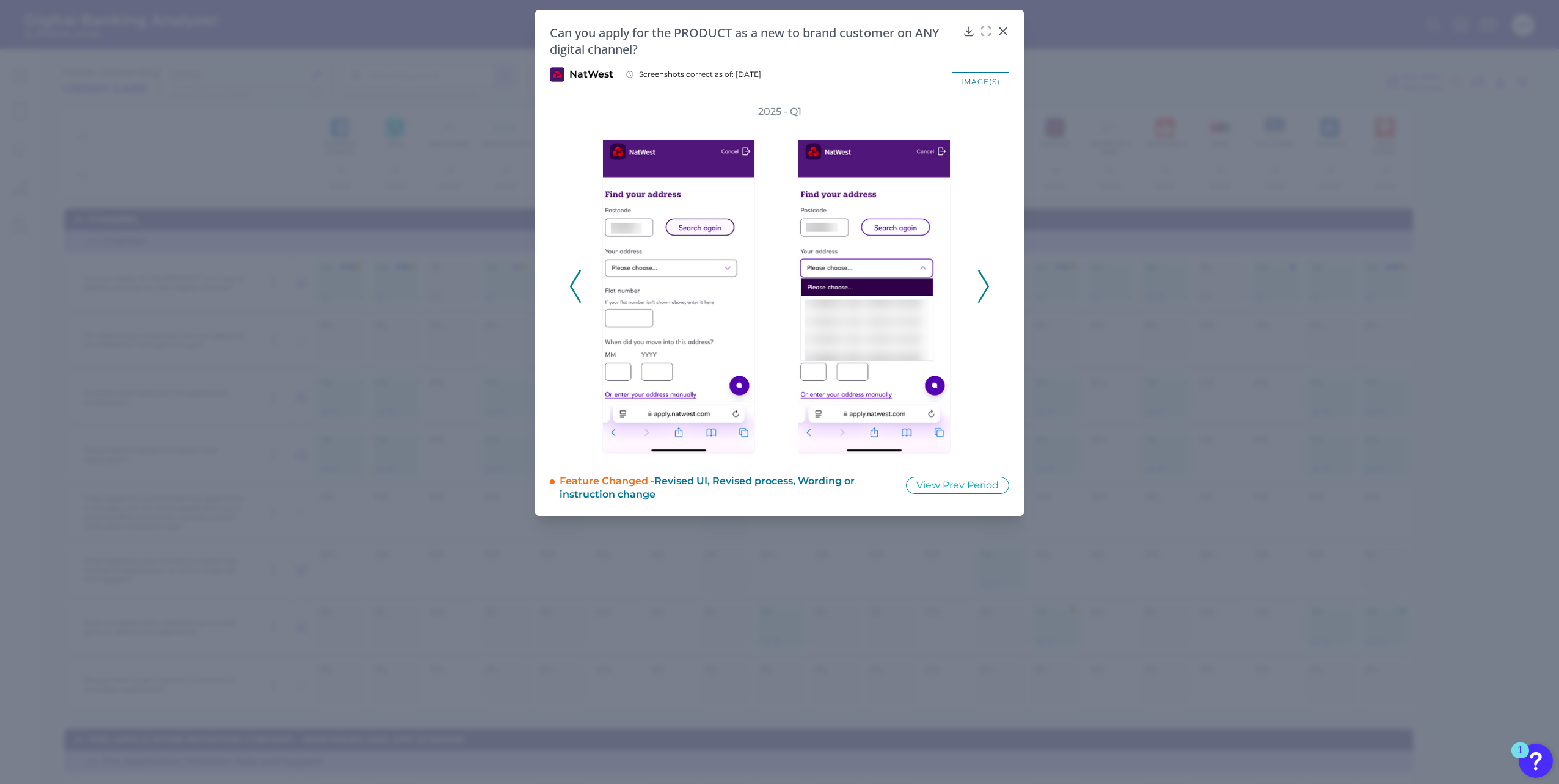
click at [987, 285] on polyline at bounding box center [984, 287] width 9 height 31
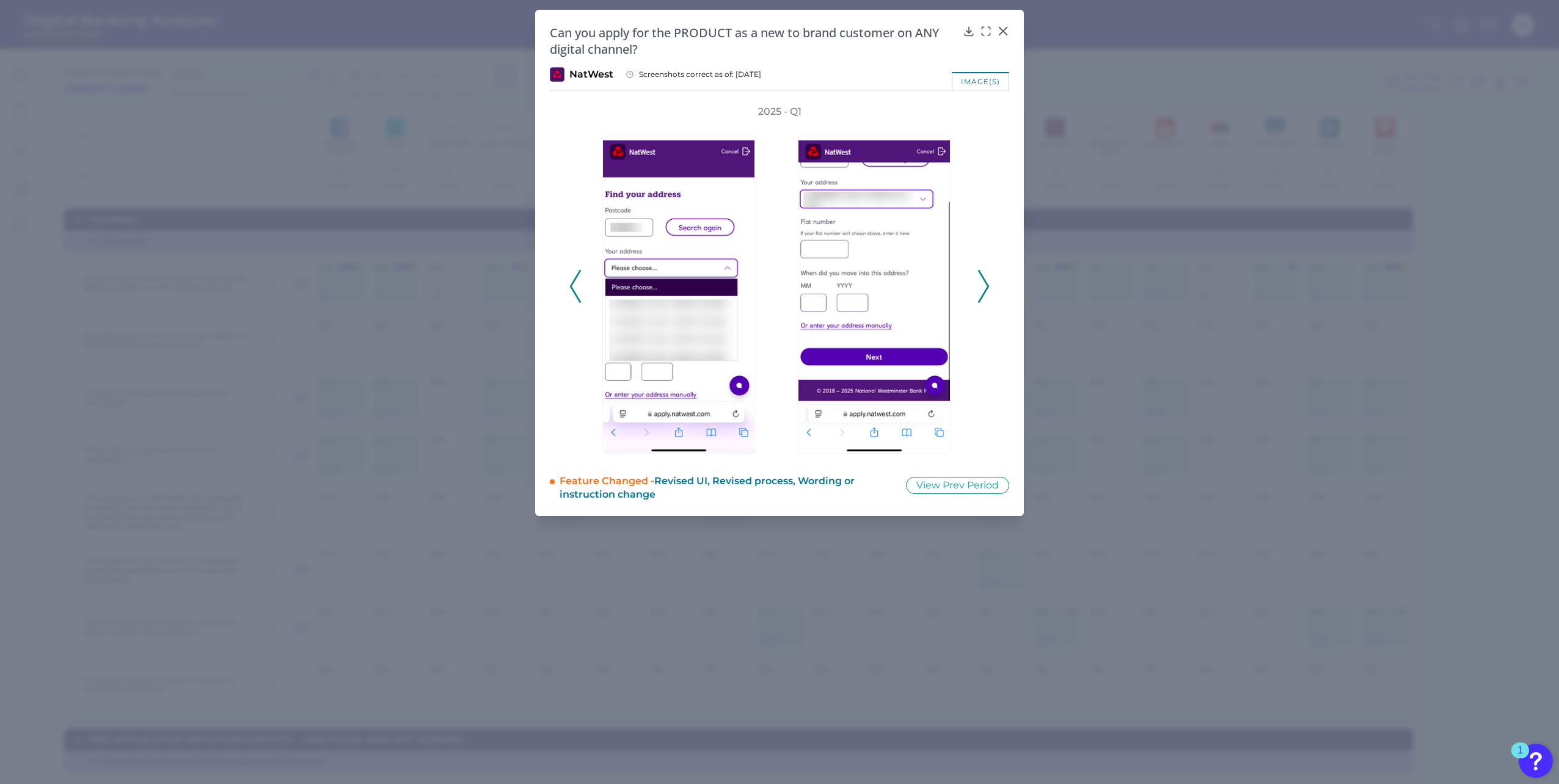
click at [987, 285] on polyline at bounding box center [984, 287] width 9 height 31
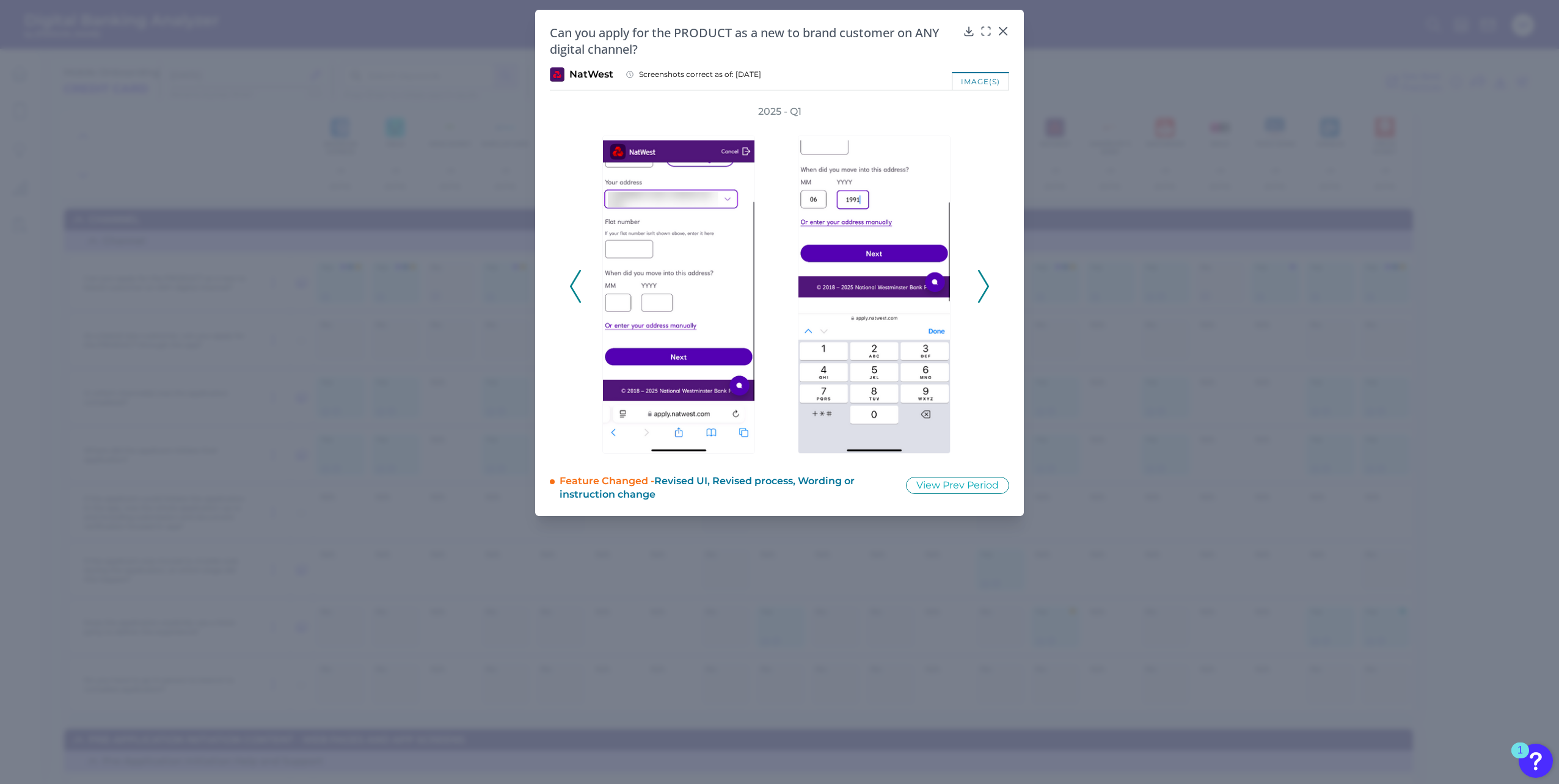
click at [987, 285] on polyline at bounding box center [984, 287] width 9 height 31
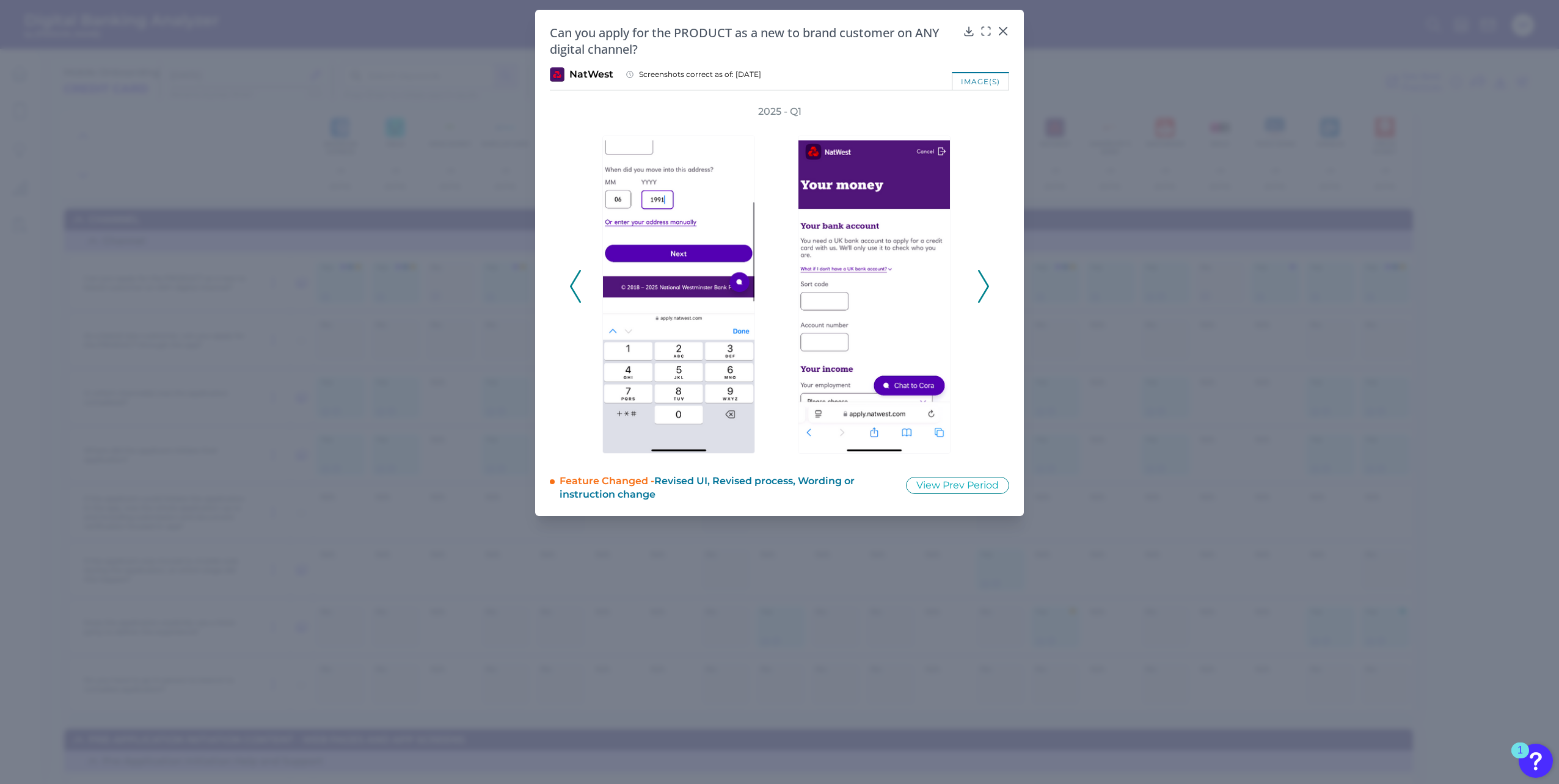
click at [987, 285] on polyline at bounding box center [984, 287] width 9 height 31
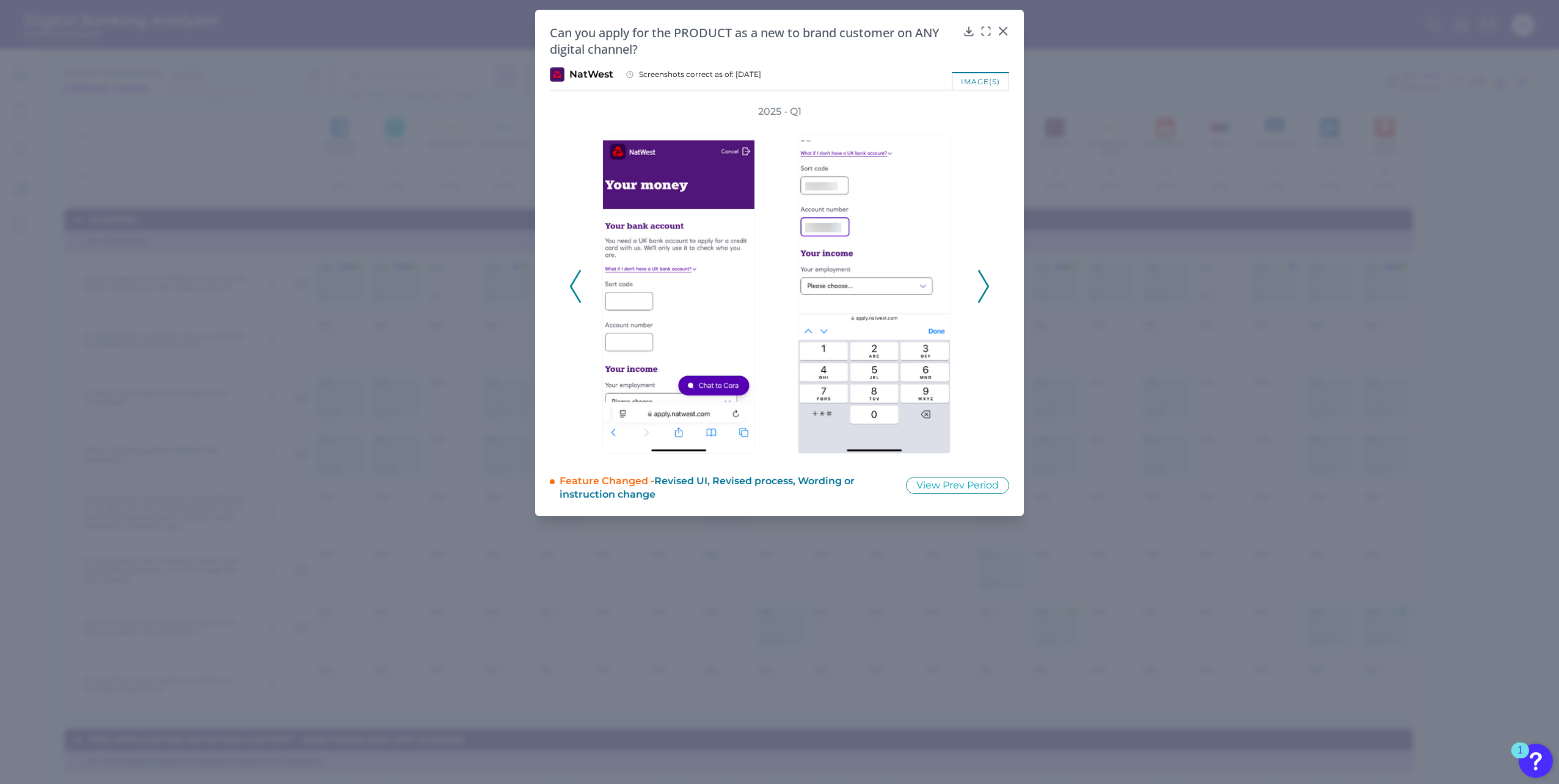
click at [987, 285] on polyline at bounding box center [984, 287] width 9 height 31
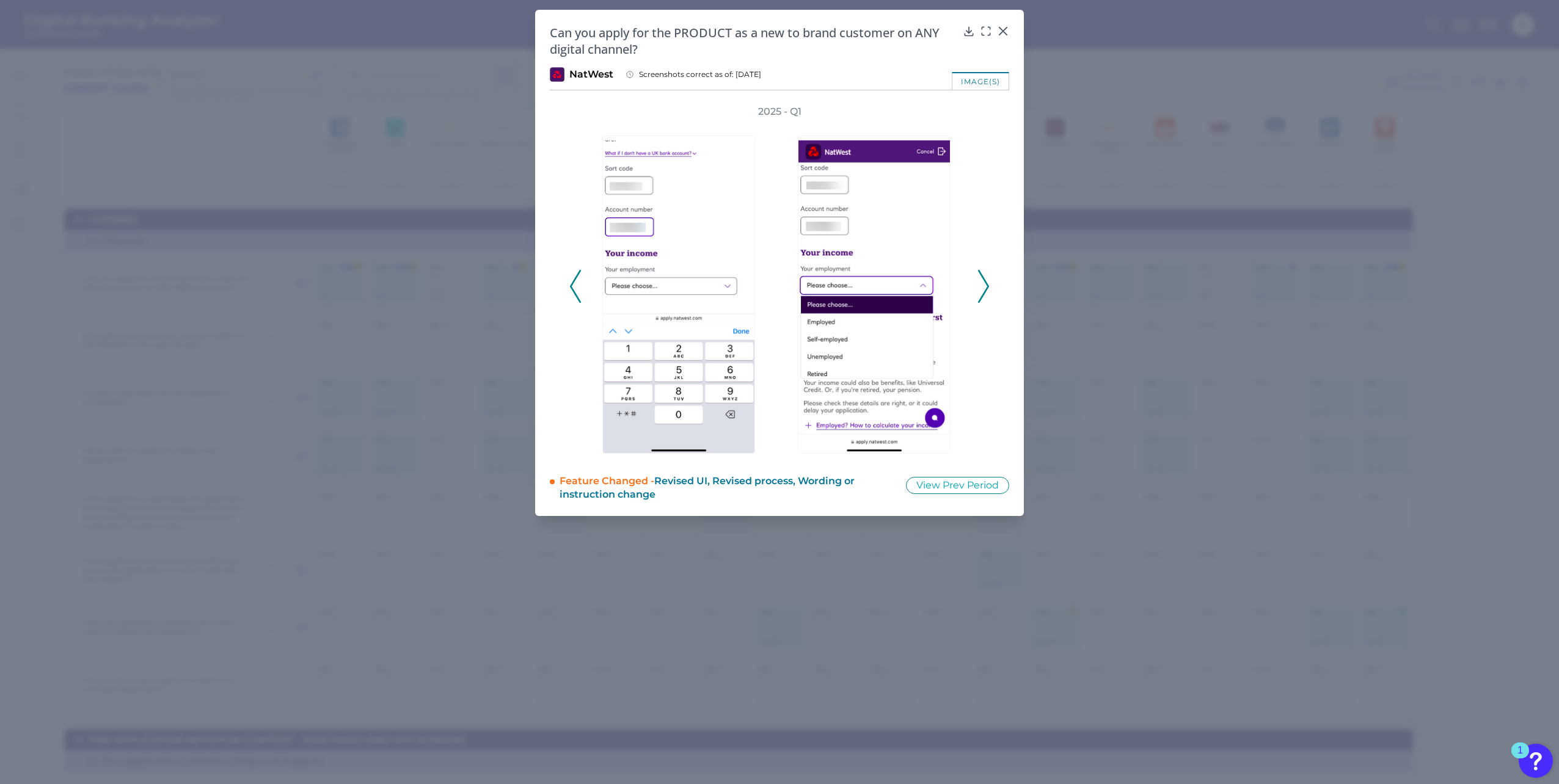
click at [987, 285] on polyline at bounding box center [984, 287] width 9 height 31
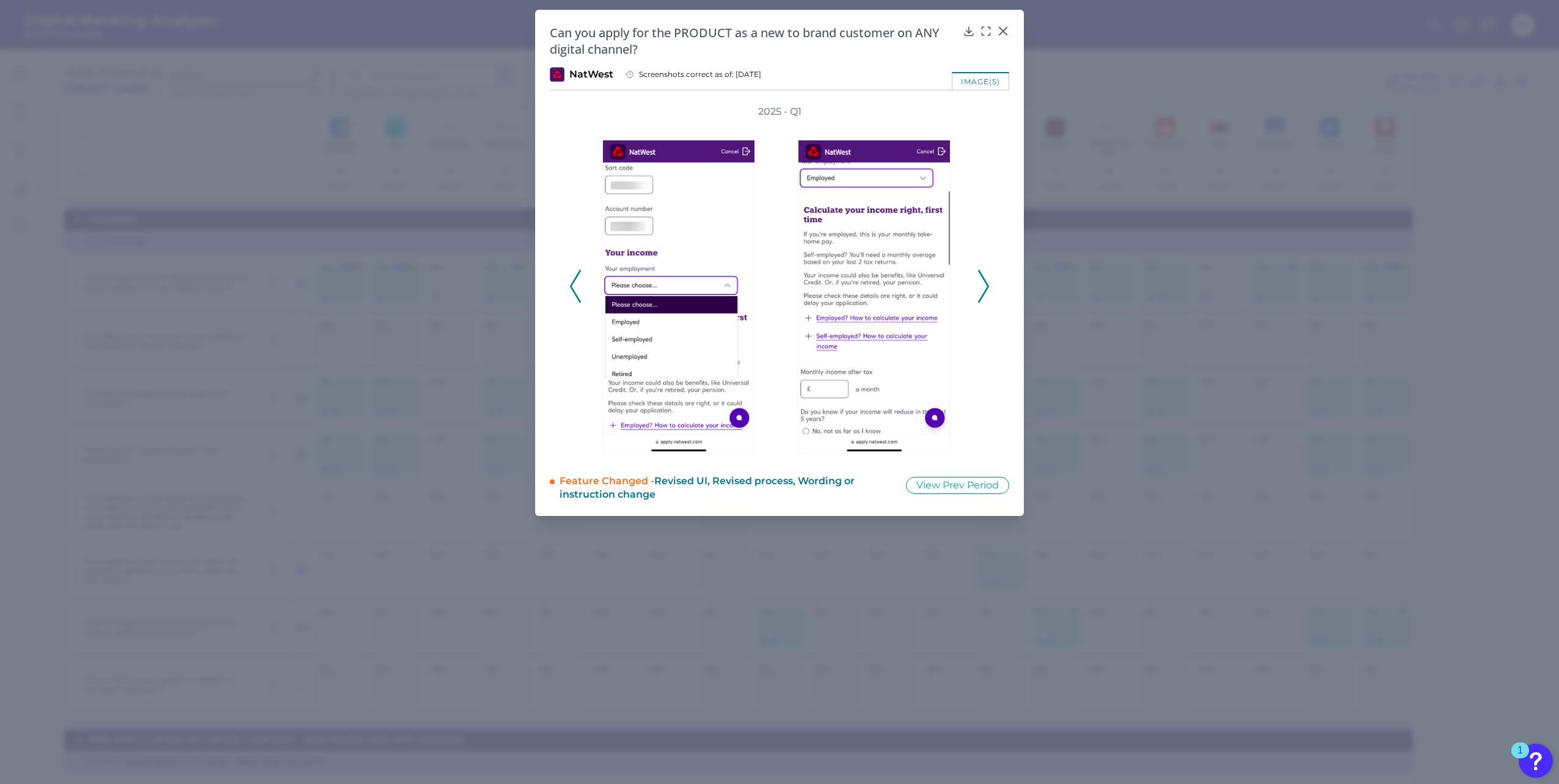
click at [987, 285] on polyline at bounding box center [984, 287] width 9 height 31
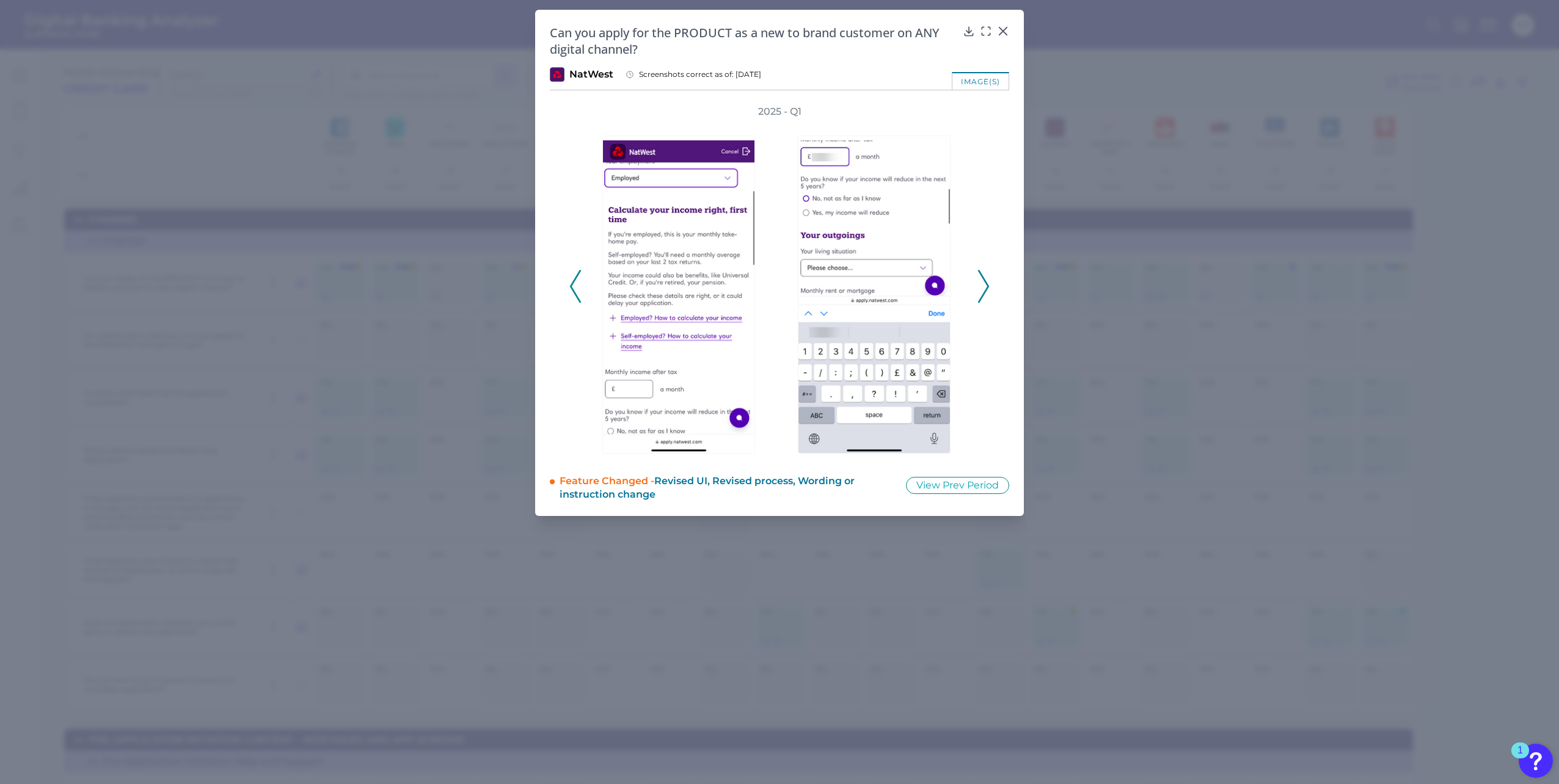
click at [987, 285] on polyline at bounding box center [984, 287] width 9 height 31
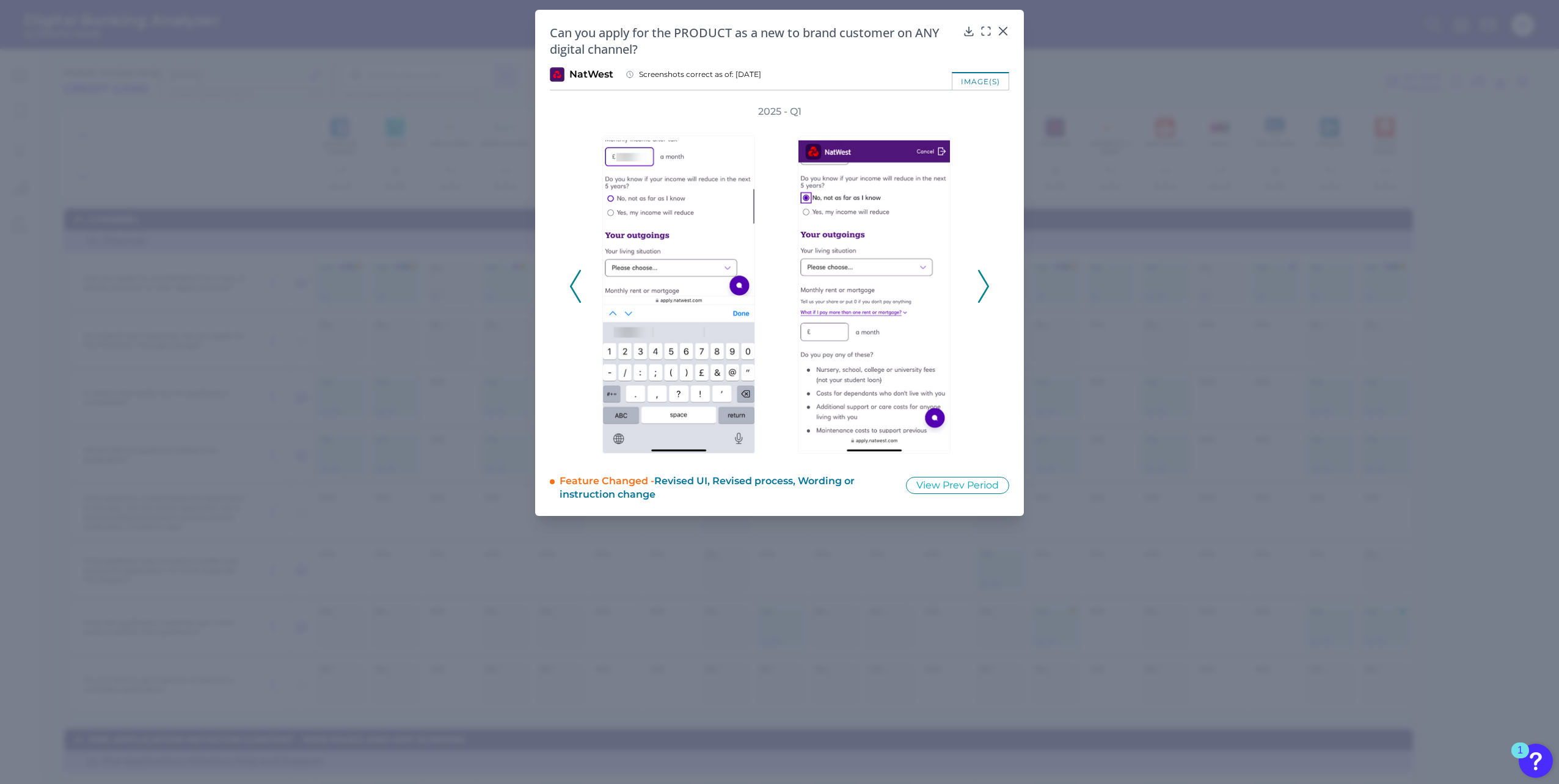
click at [986, 285] on icon at bounding box center [984, 286] width 11 height 33
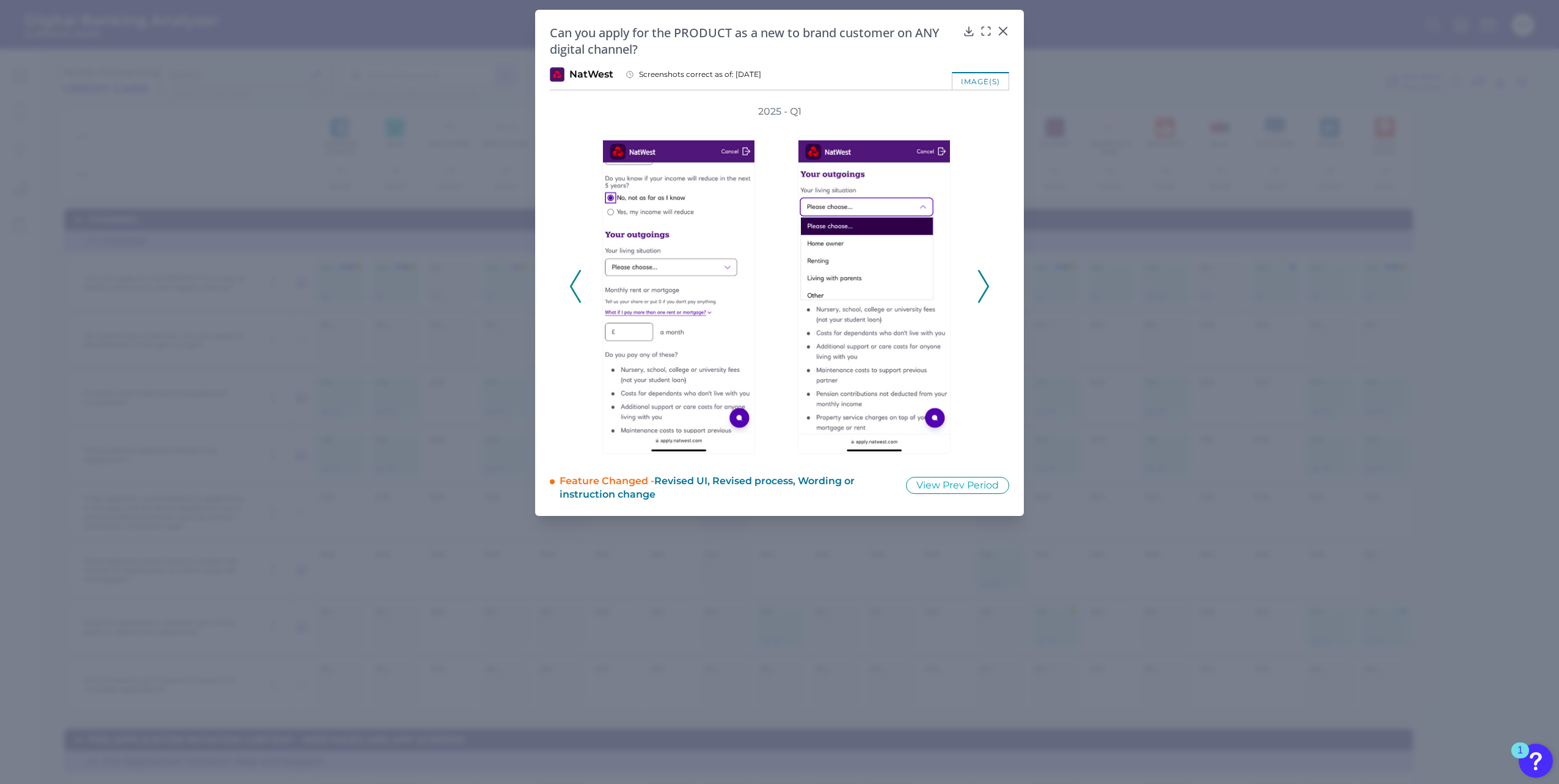
click at [986, 285] on icon at bounding box center [984, 286] width 11 height 33
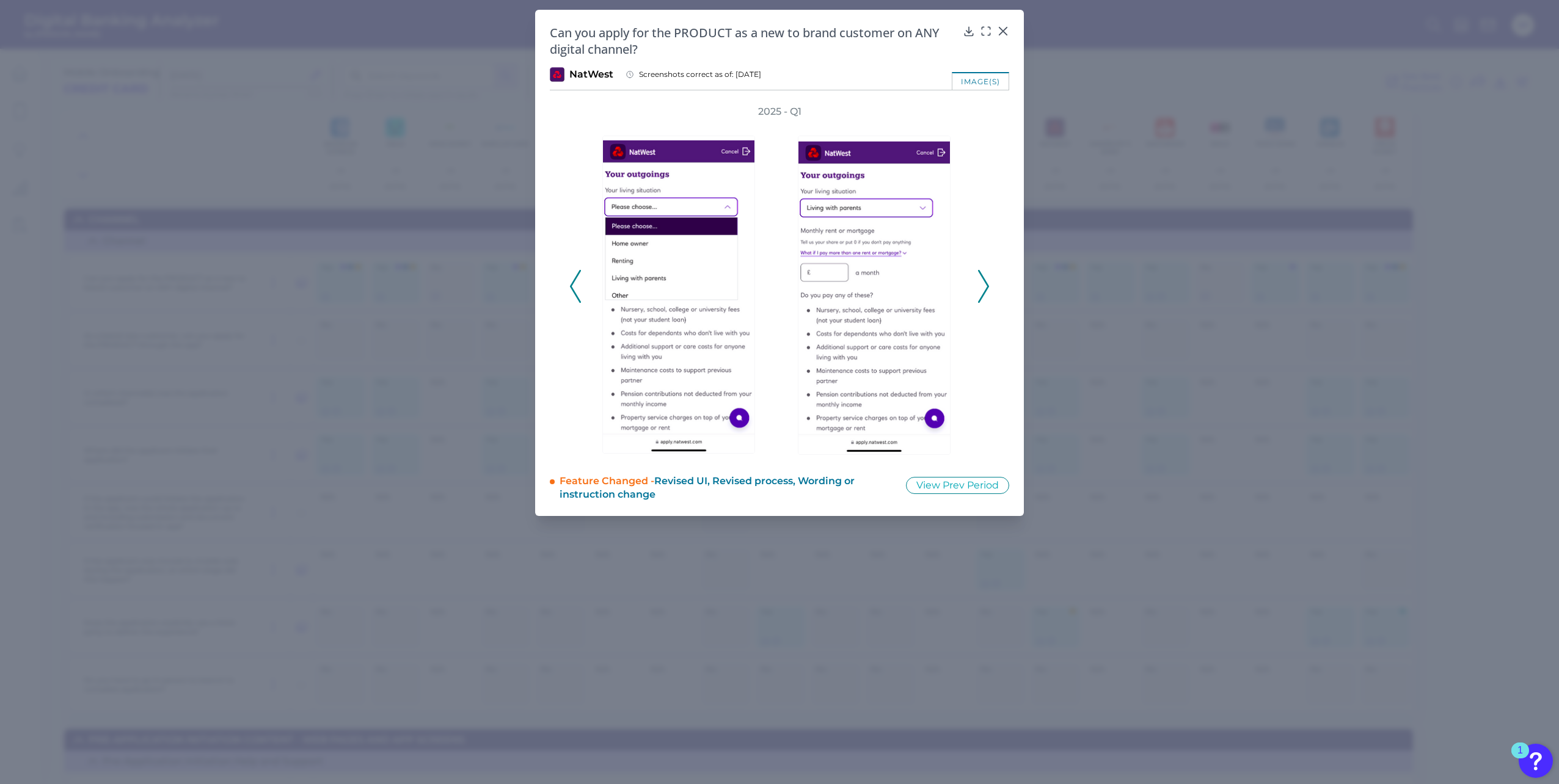
click at [986, 285] on icon at bounding box center [984, 286] width 11 height 33
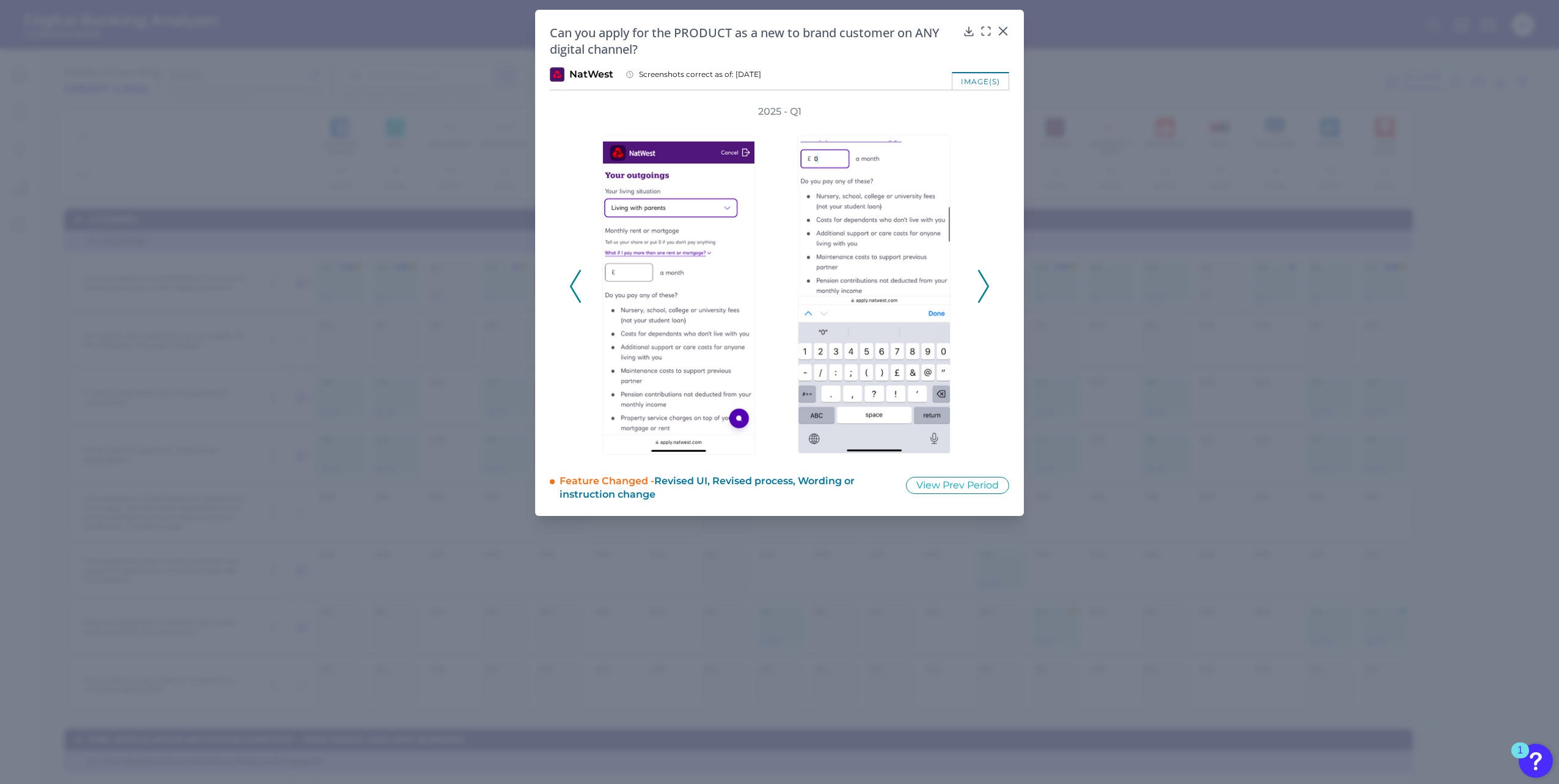
click at [986, 285] on icon at bounding box center [984, 286] width 11 height 33
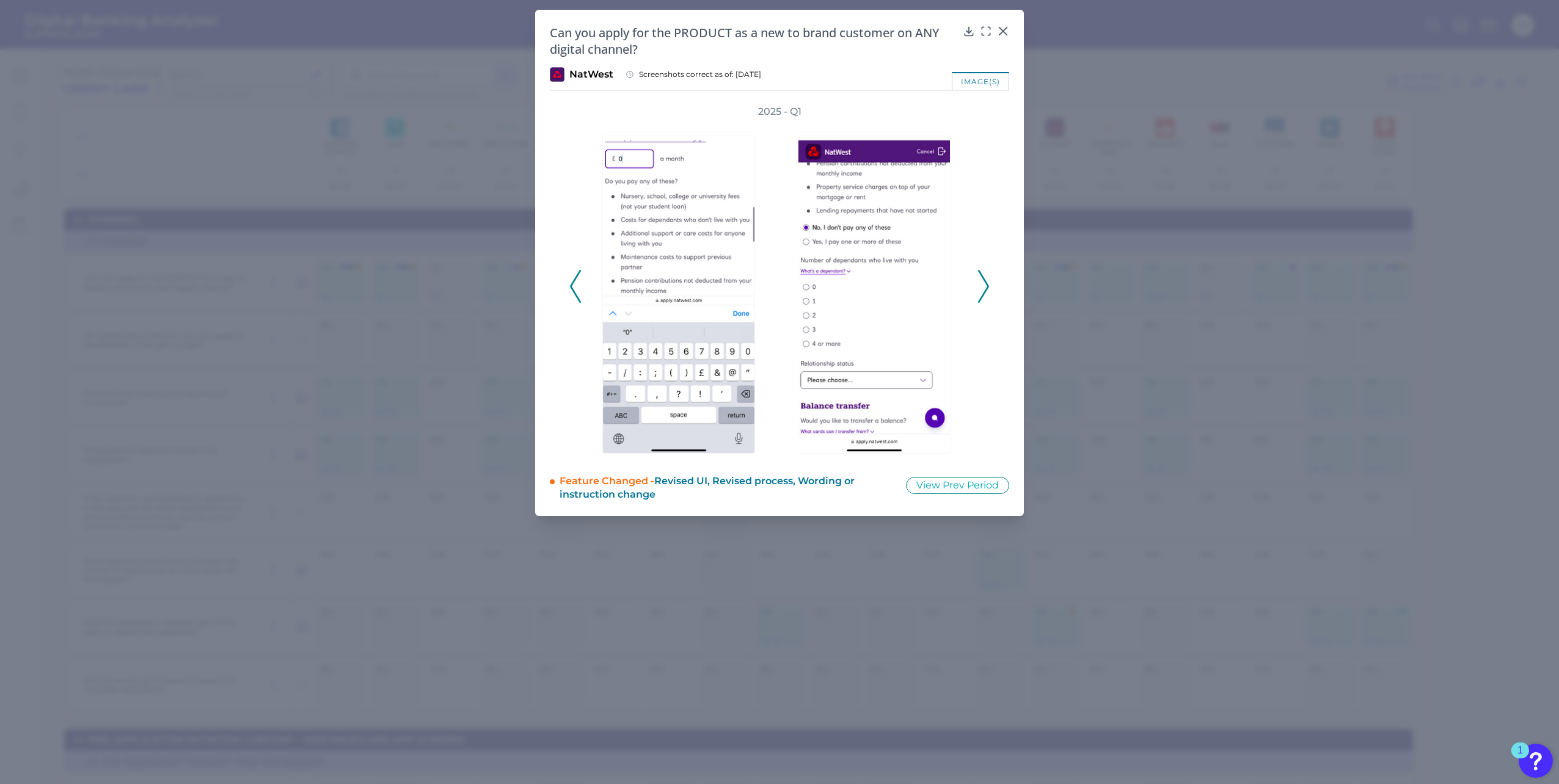
click at [986, 285] on icon at bounding box center [984, 286] width 11 height 33
click at [985, 285] on icon at bounding box center [984, 286] width 11 height 33
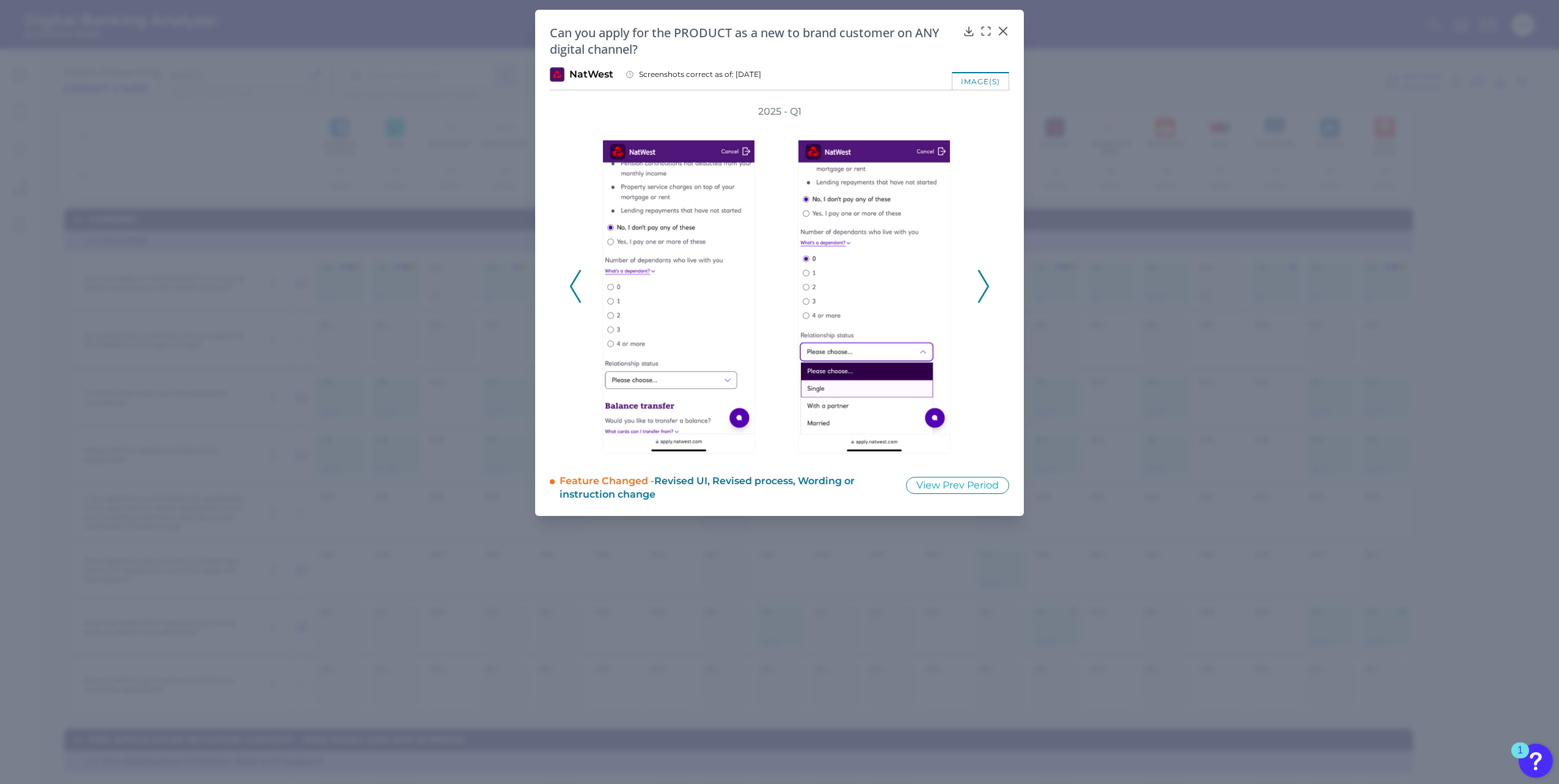
click at [985, 285] on icon at bounding box center [984, 286] width 11 height 33
click at [984, 285] on icon at bounding box center [984, 286] width 11 height 33
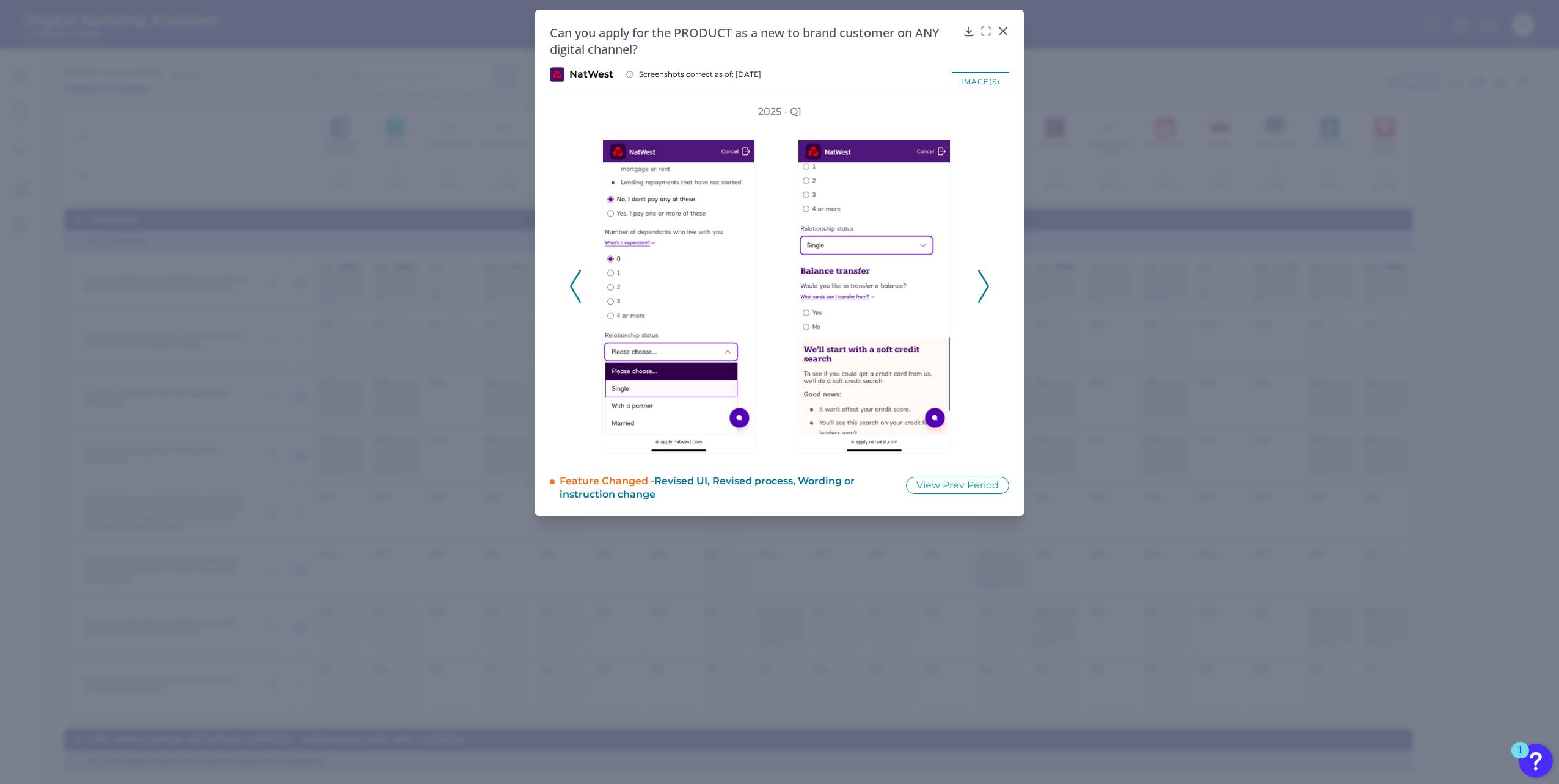
click at [984, 285] on icon at bounding box center [984, 286] width 11 height 33
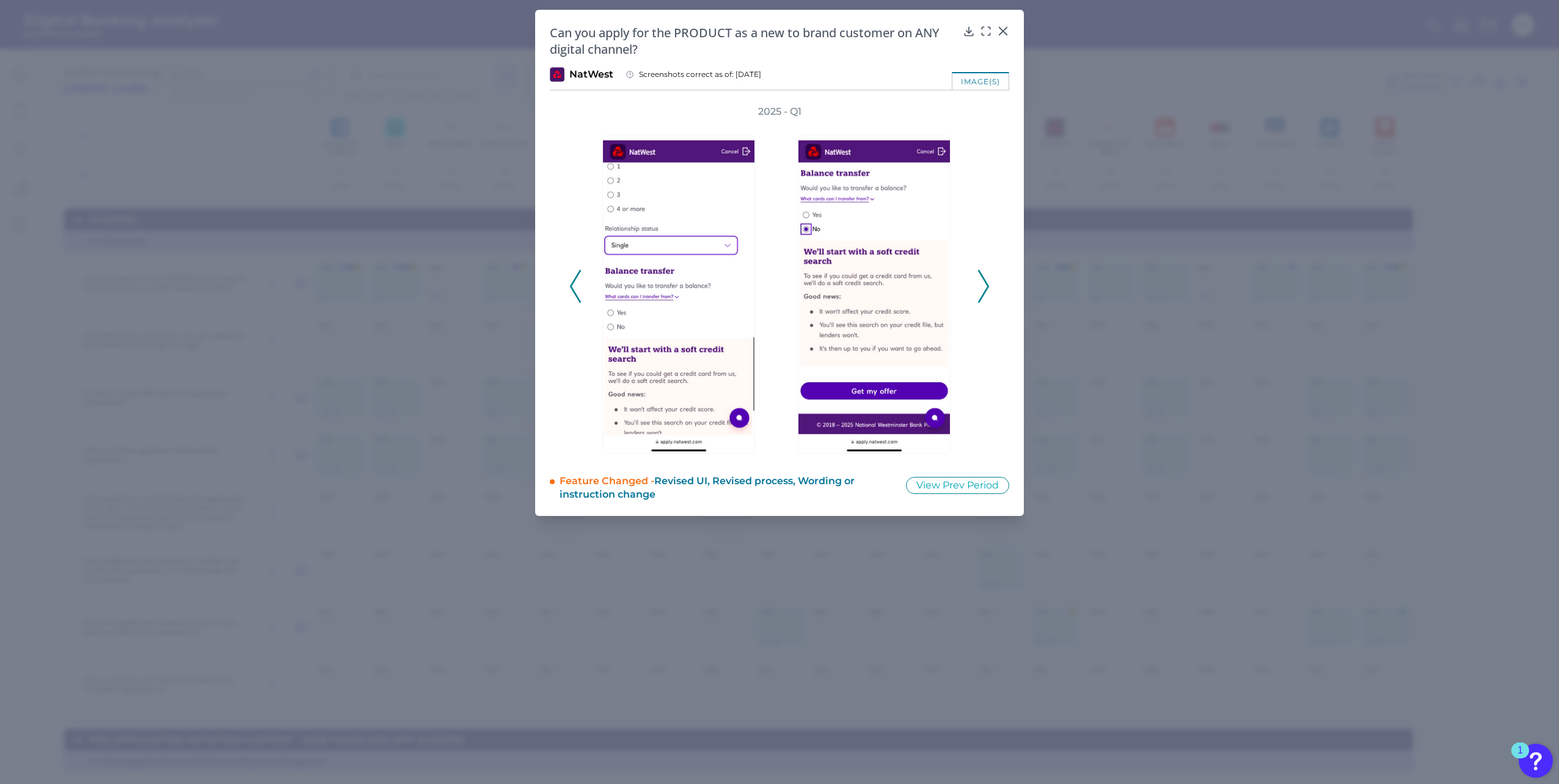
click at [984, 285] on icon at bounding box center [984, 286] width 11 height 33
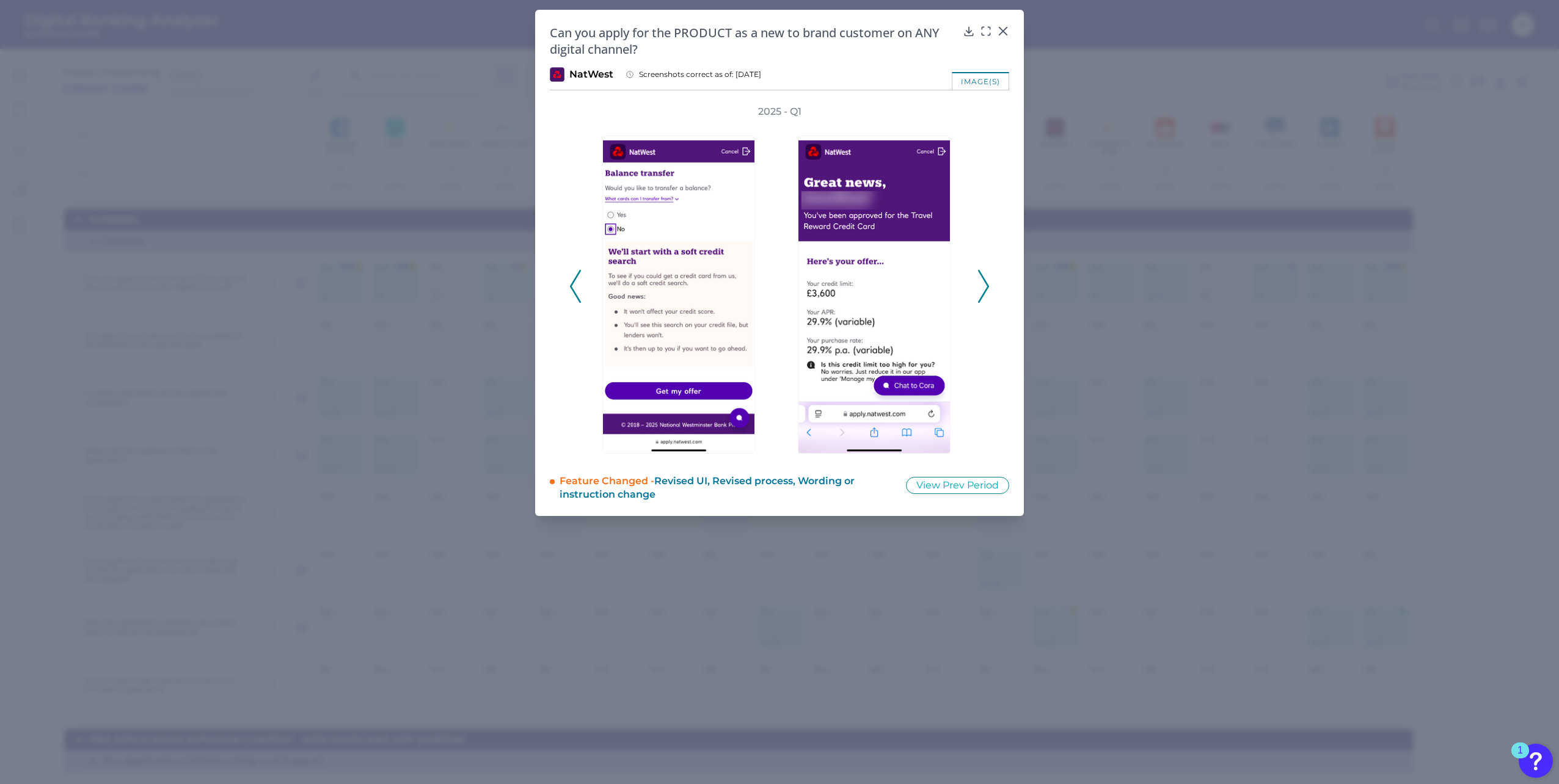
click at [984, 285] on icon at bounding box center [984, 286] width 11 height 33
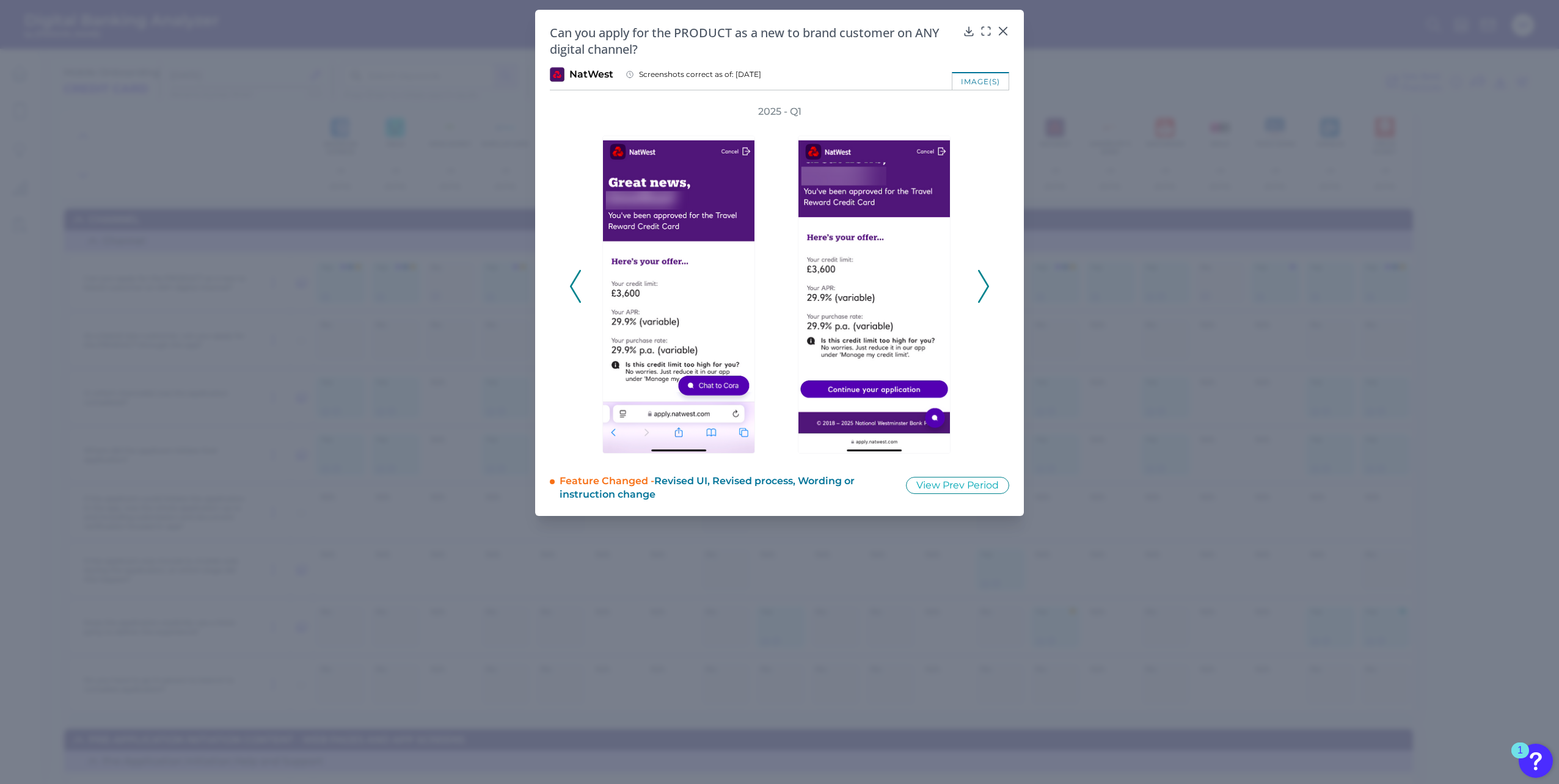
click at [984, 285] on icon at bounding box center [984, 286] width 11 height 33
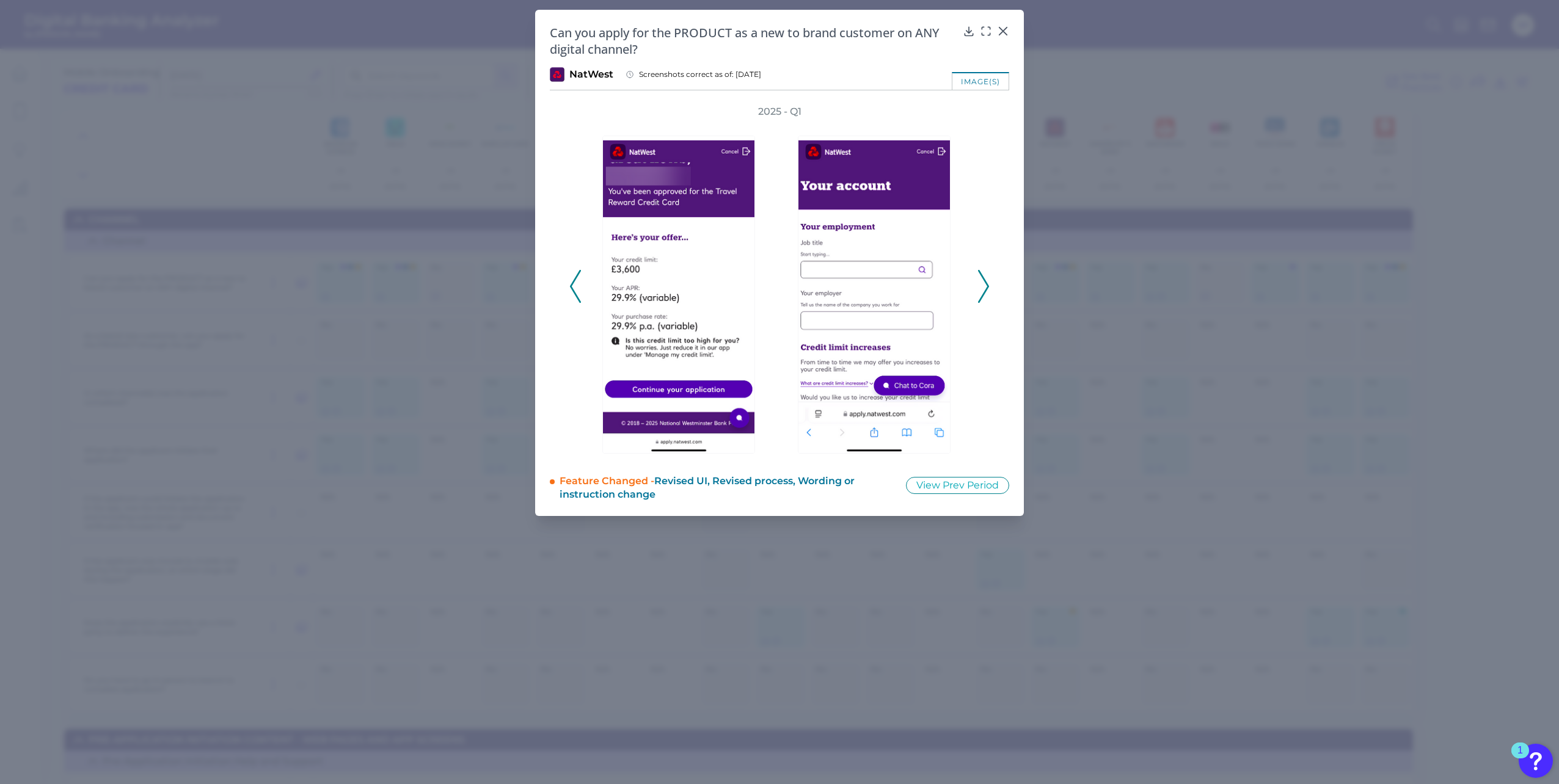
click at [984, 285] on icon at bounding box center [984, 286] width 11 height 33
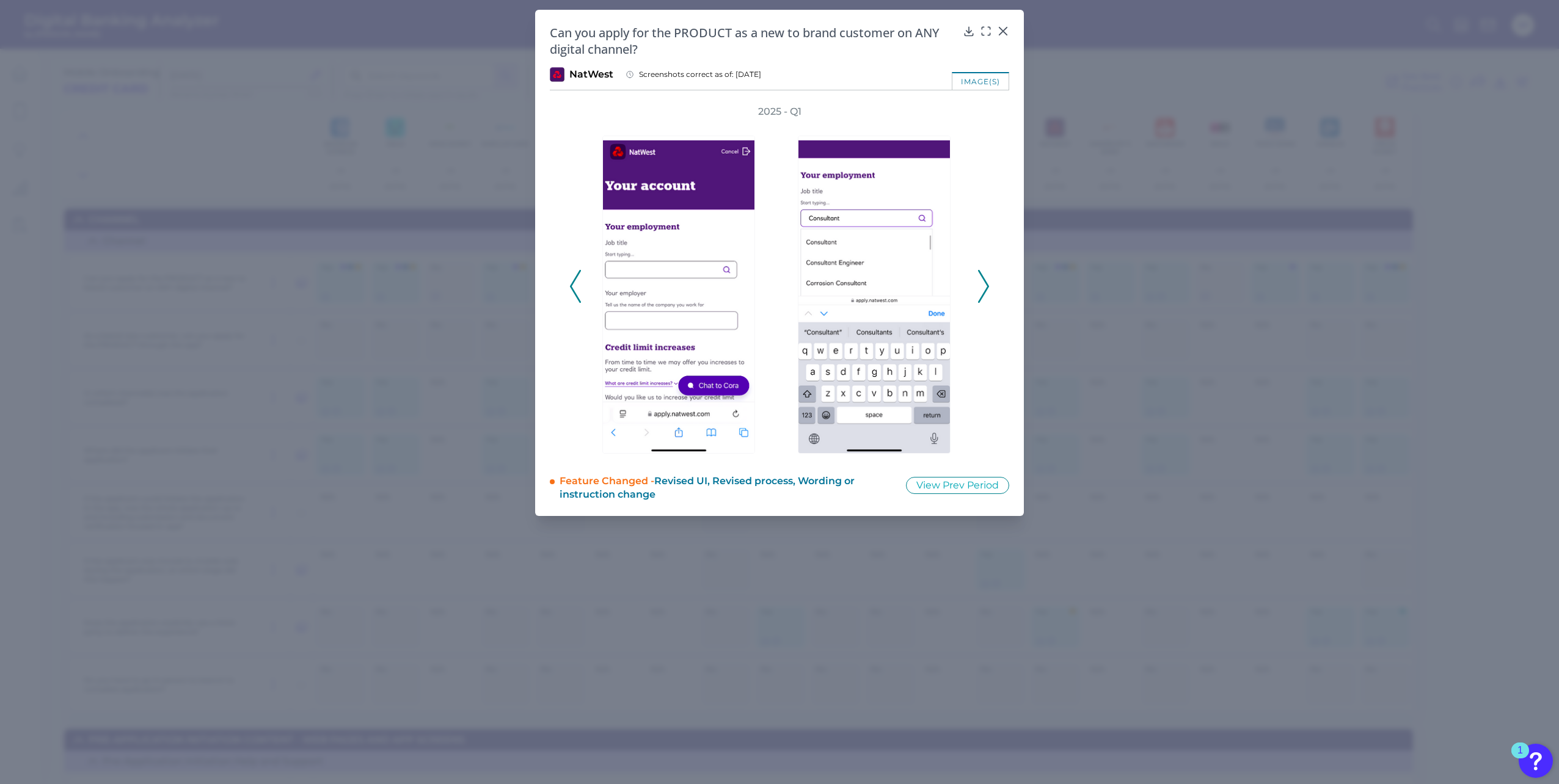
click at [984, 285] on icon at bounding box center [984, 286] width 11 height 33
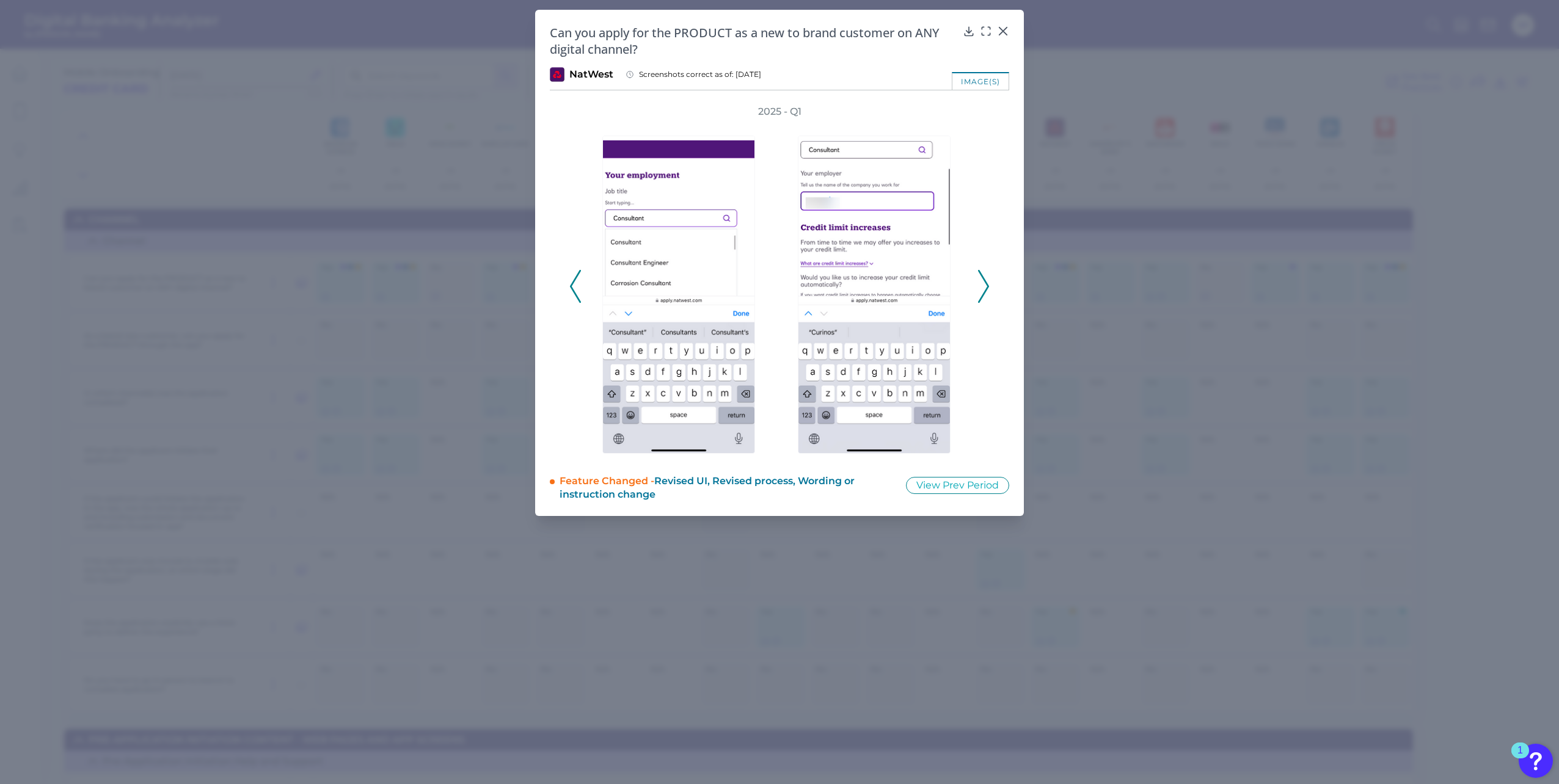
click at [984, 285] on icon at bounding box center [984, 286] width 11 height 33
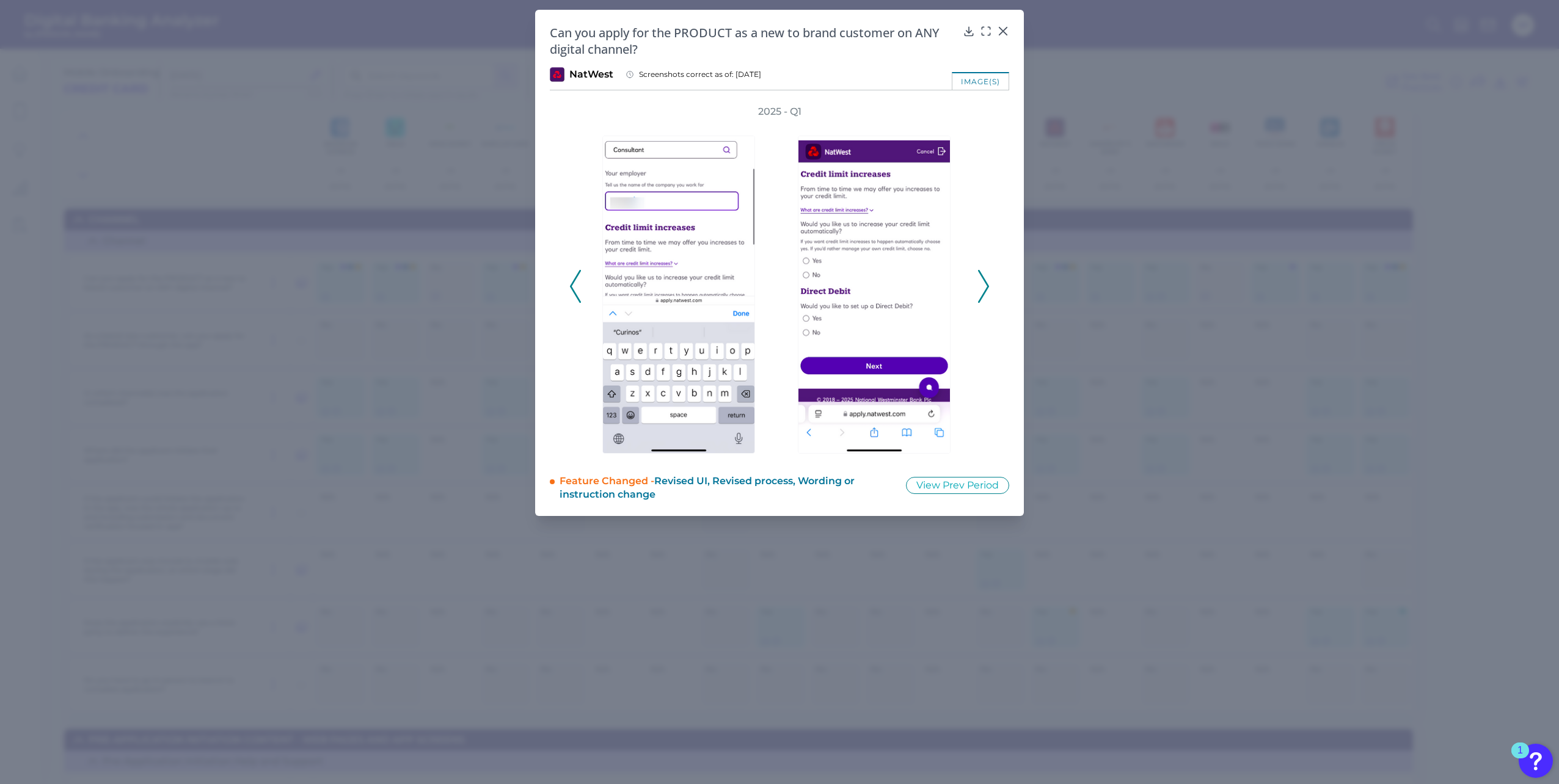
click at [984, 285] on icon at bounding box center [984, 286] width 11 height 33
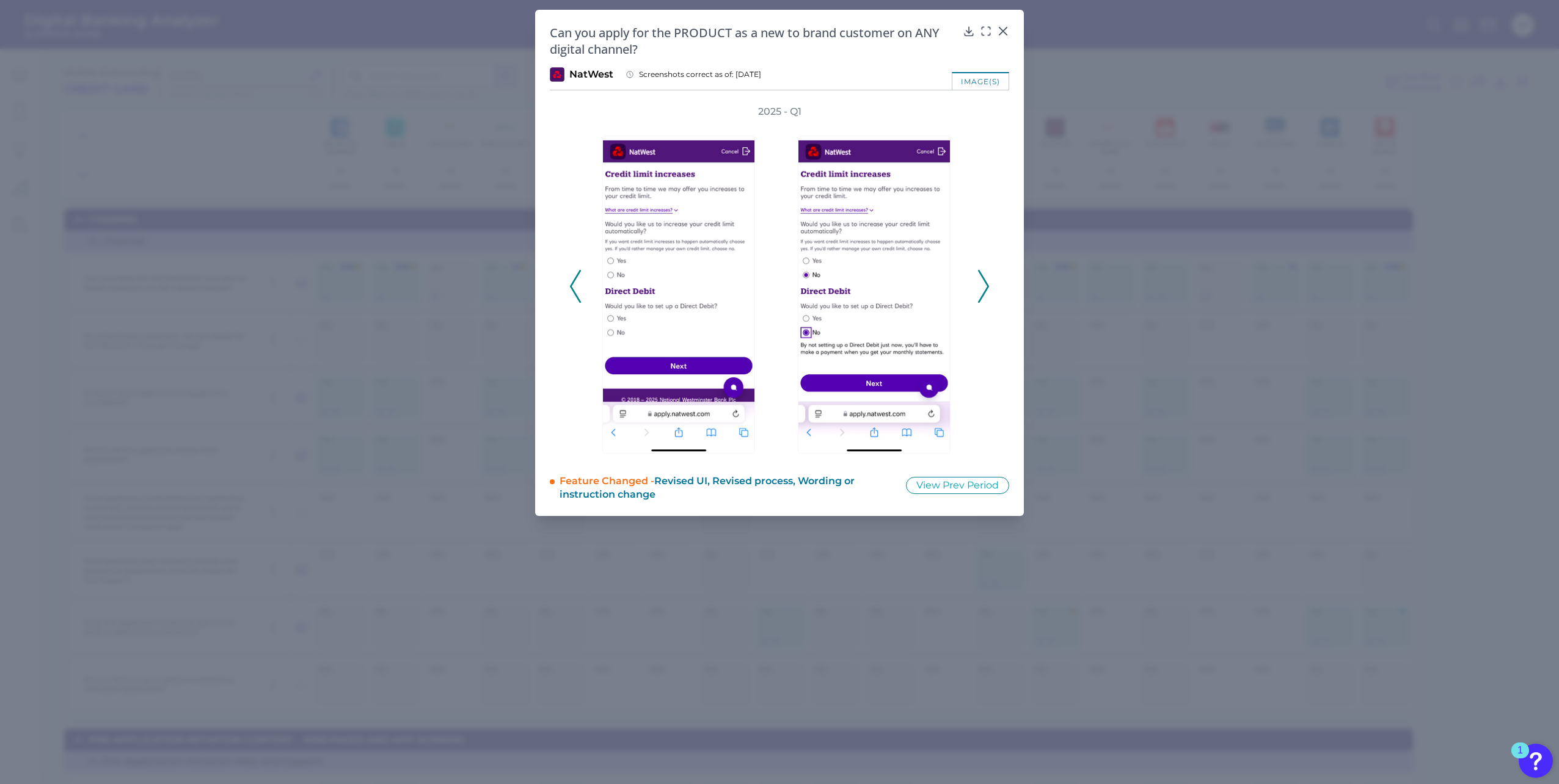
click at [984, 285] on icon at bounding box center [984, 286] width 11 height 33
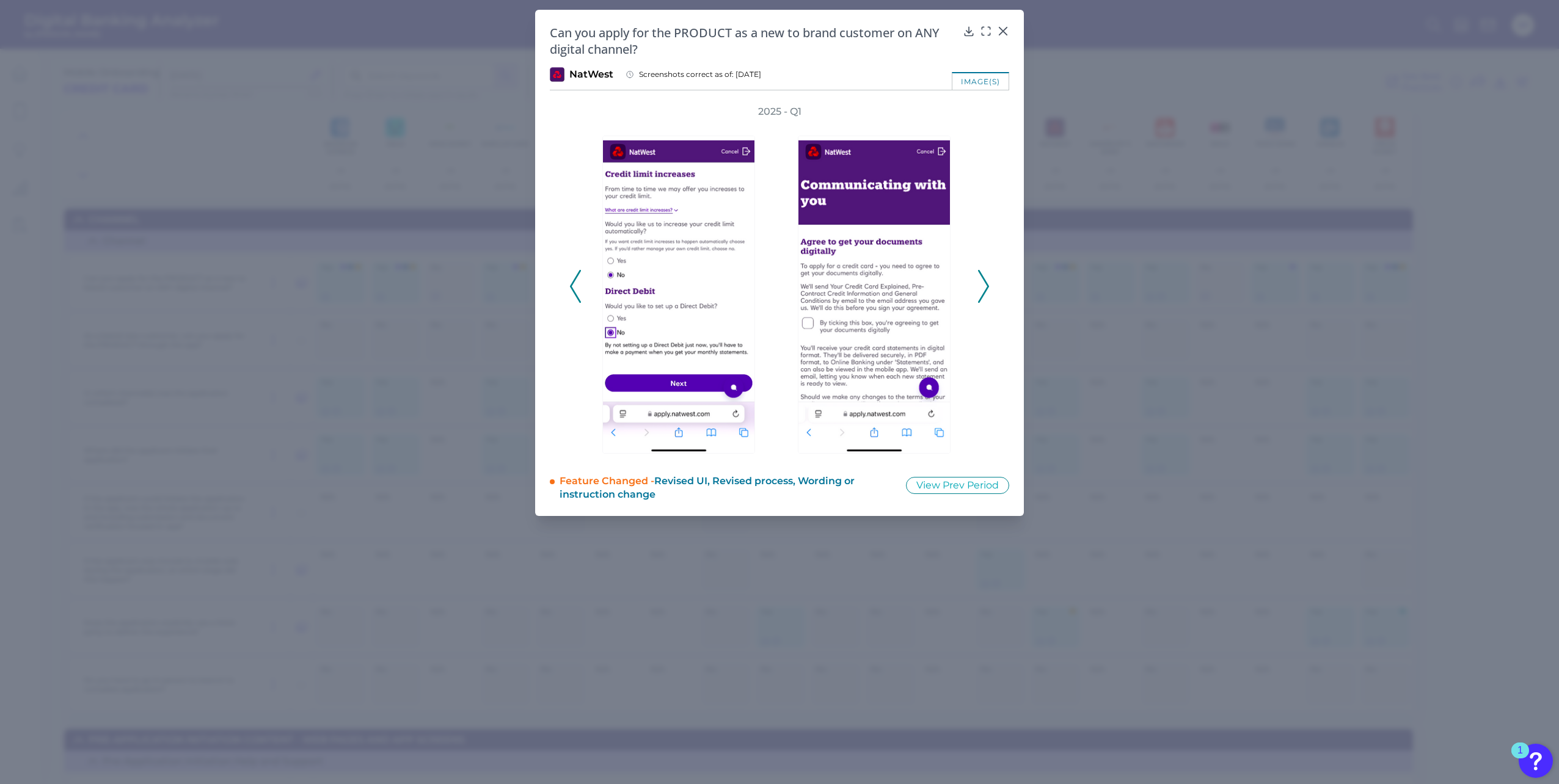
click at [984, 285] on icon at bounding box center [984, 286] width 11 height 33
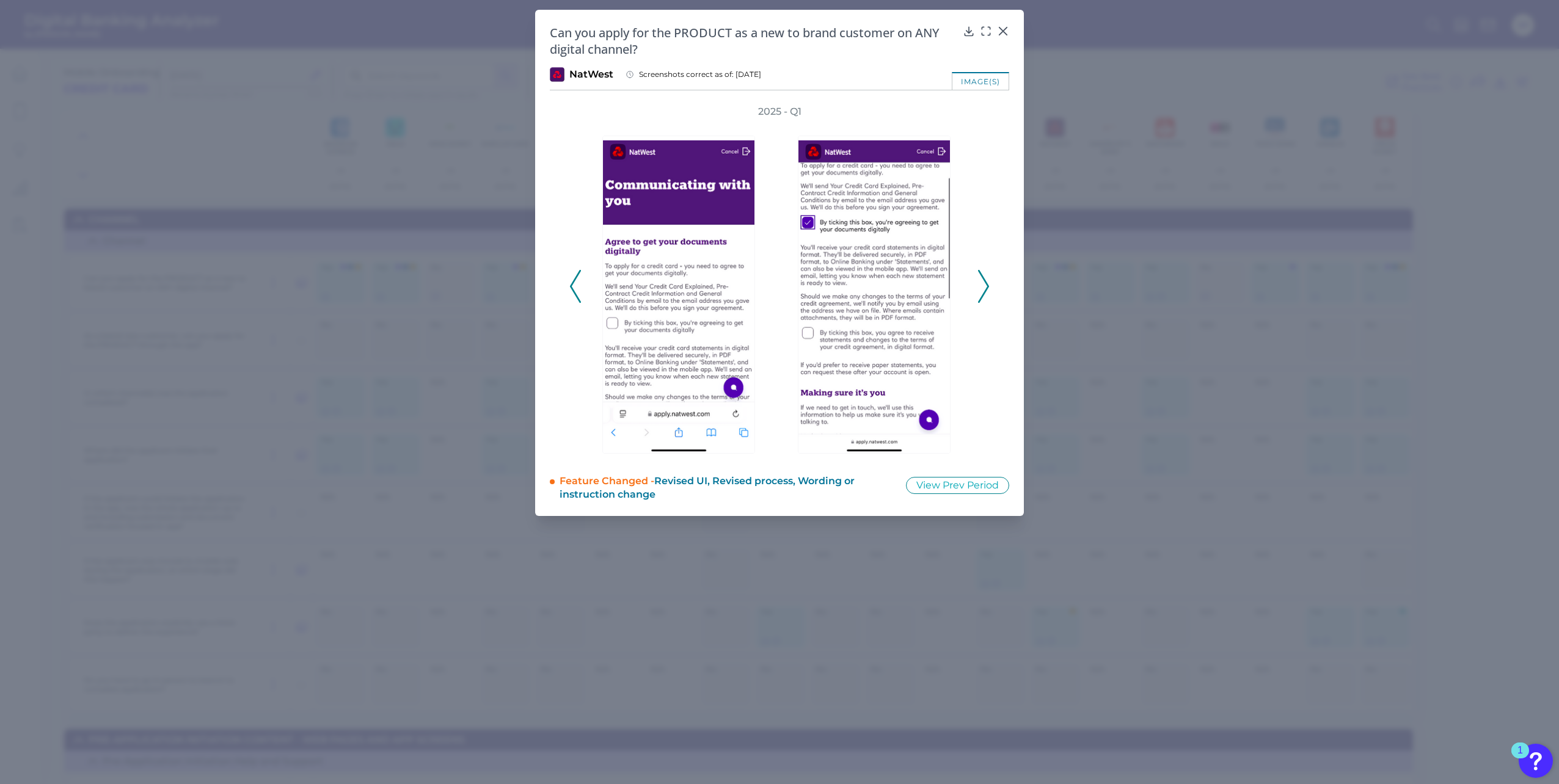
click at [984, 285] on icon at bounding box center [984, 286] width 11 height 33
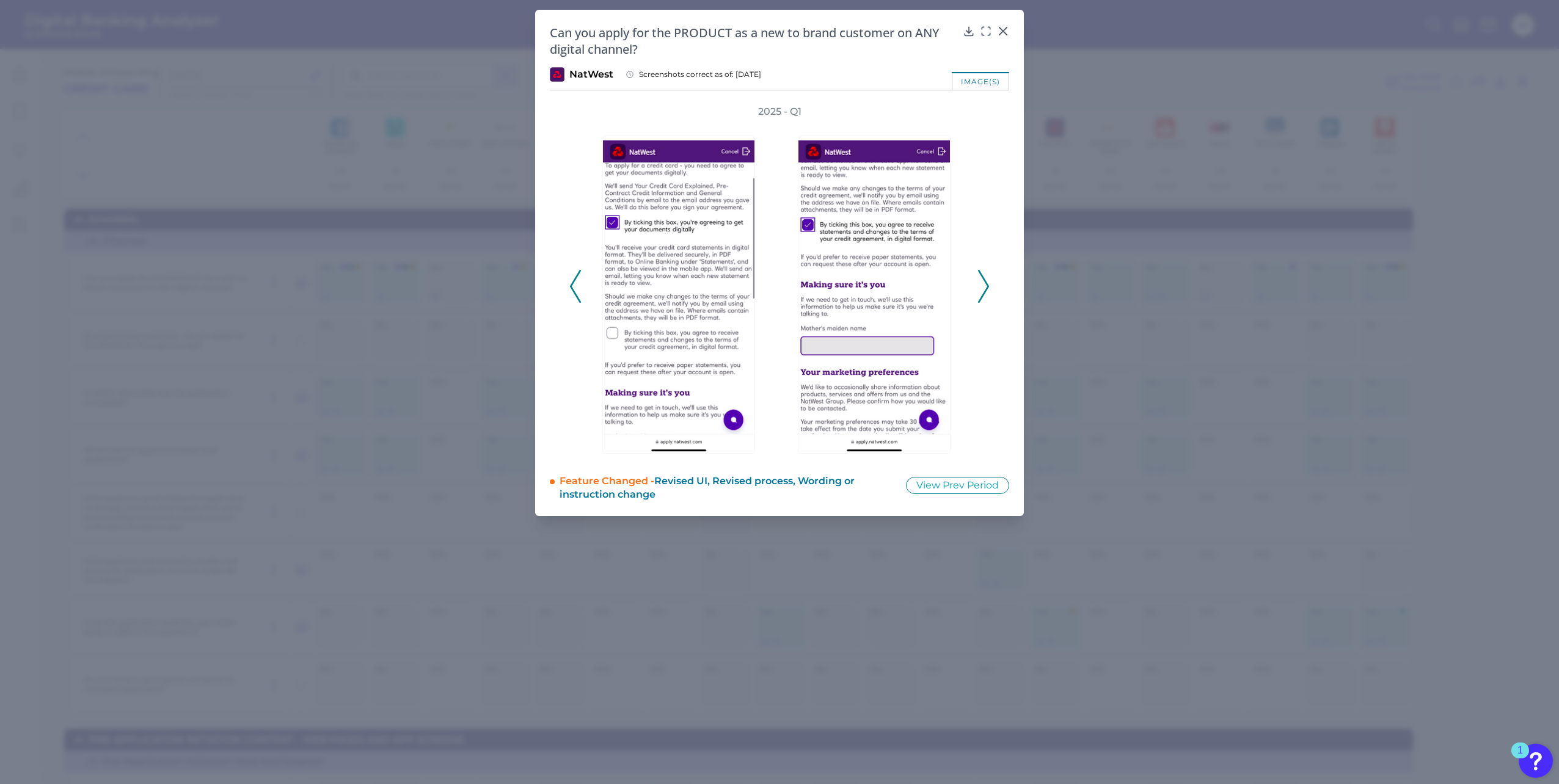
click at [984, 285] on icon at bounding box center [984, 286] width 11 height 33
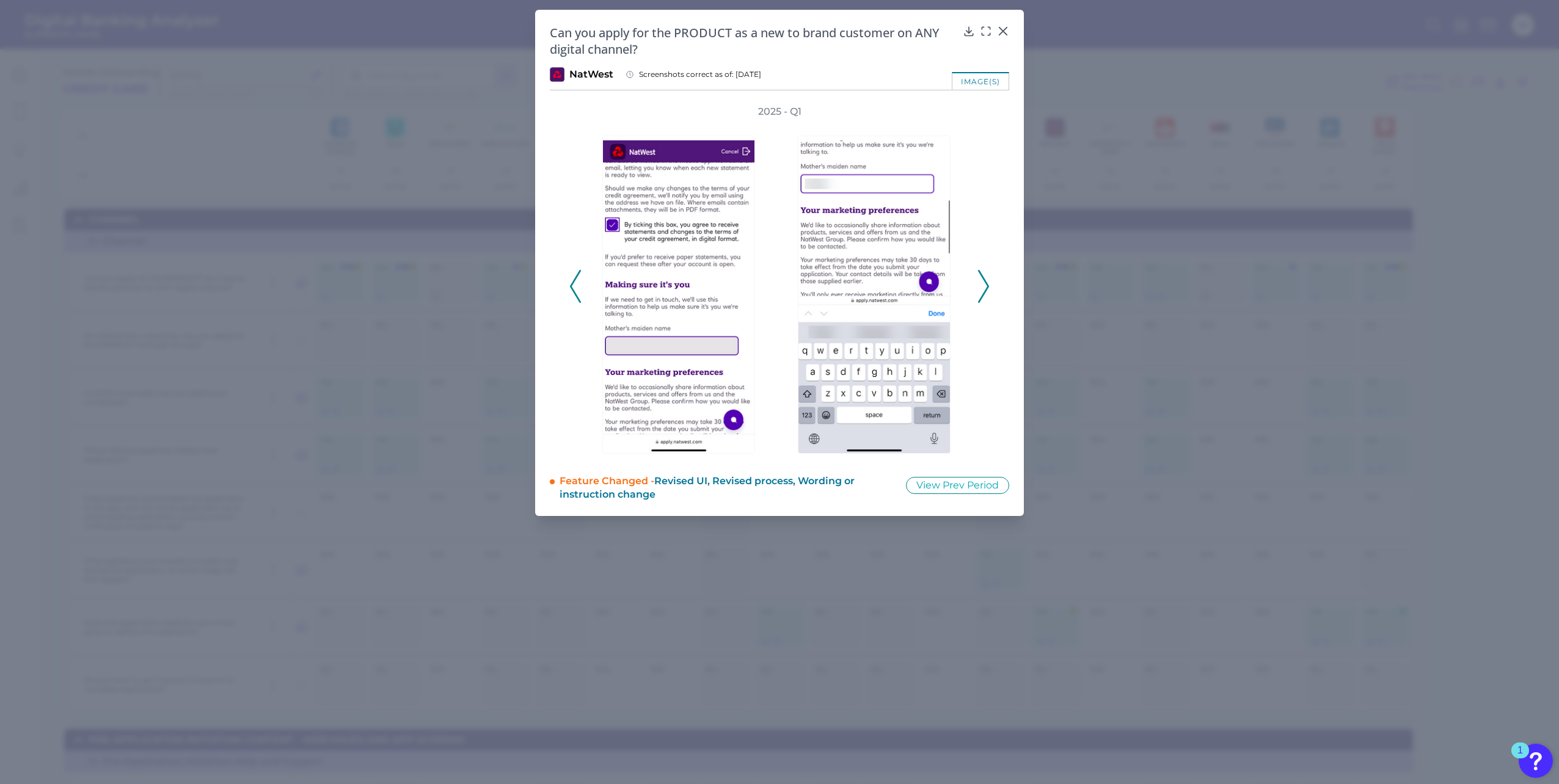
click at [984, 285] on icon at bounding box center [984, 286] width 11 height 33
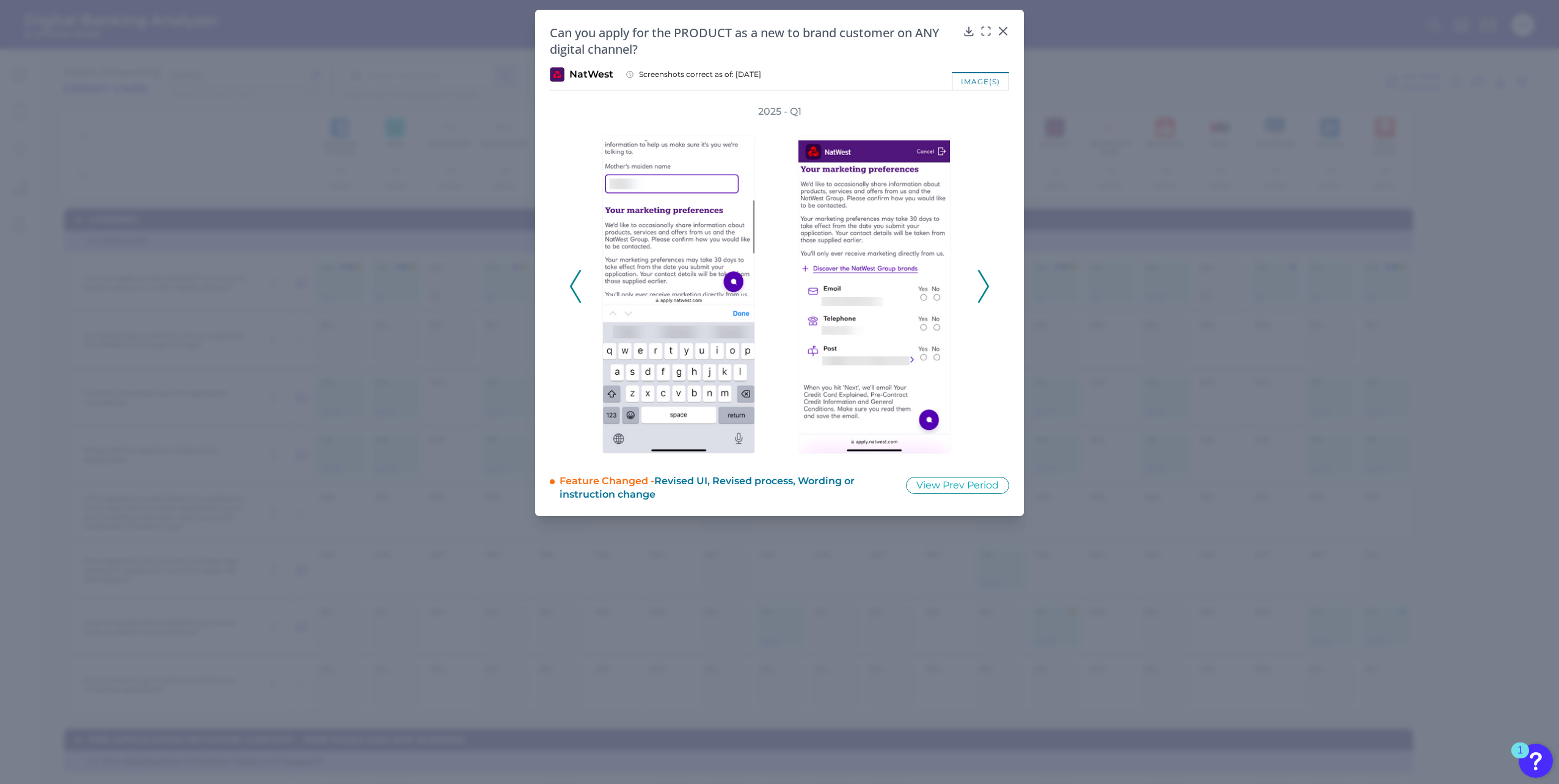
click at [984, 285] on icon at bounding box center [984, 286] width 11 height 33
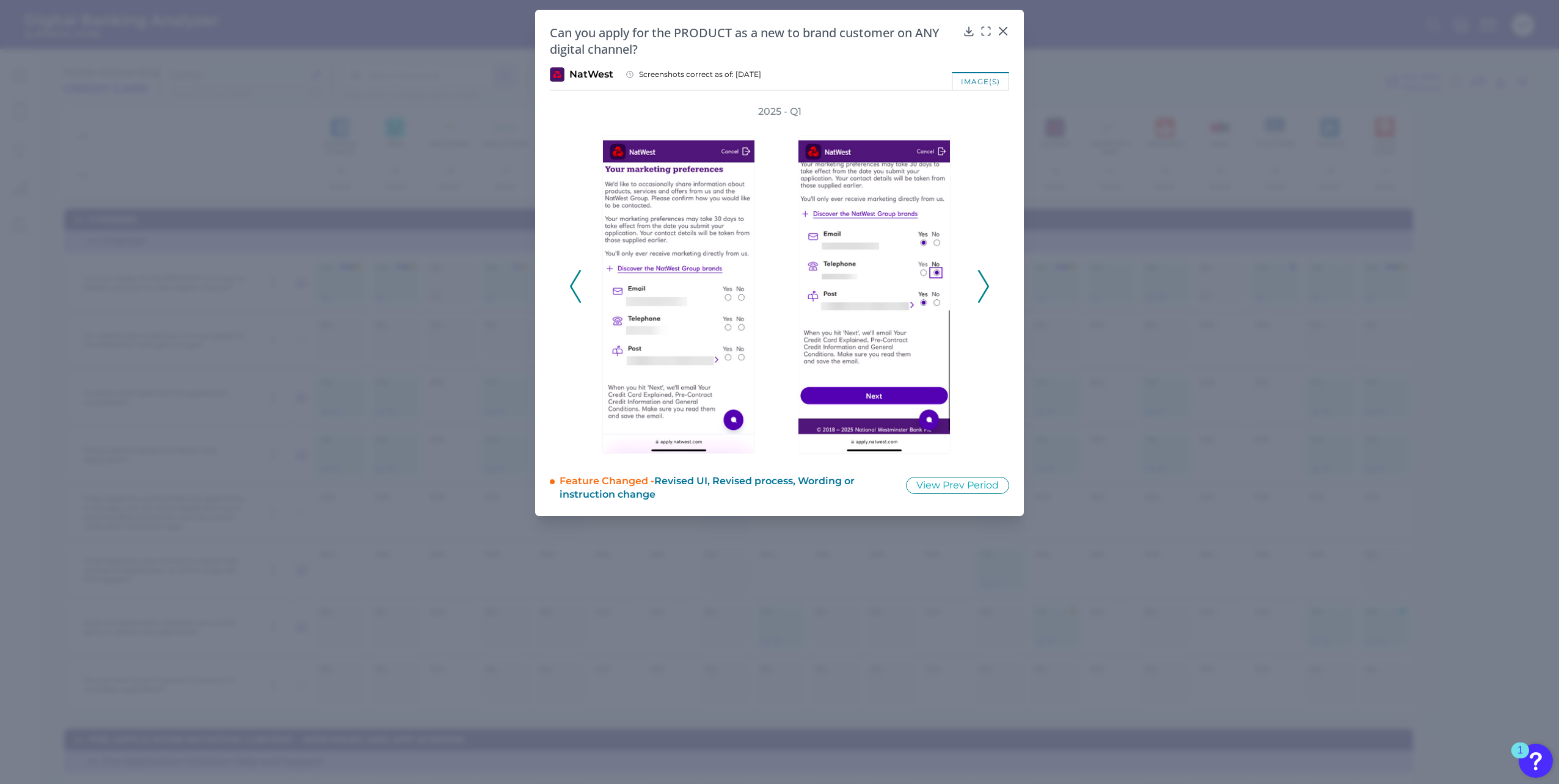
click at [984, 285] on icon at bounding box center [984, 286] width 11 height 33
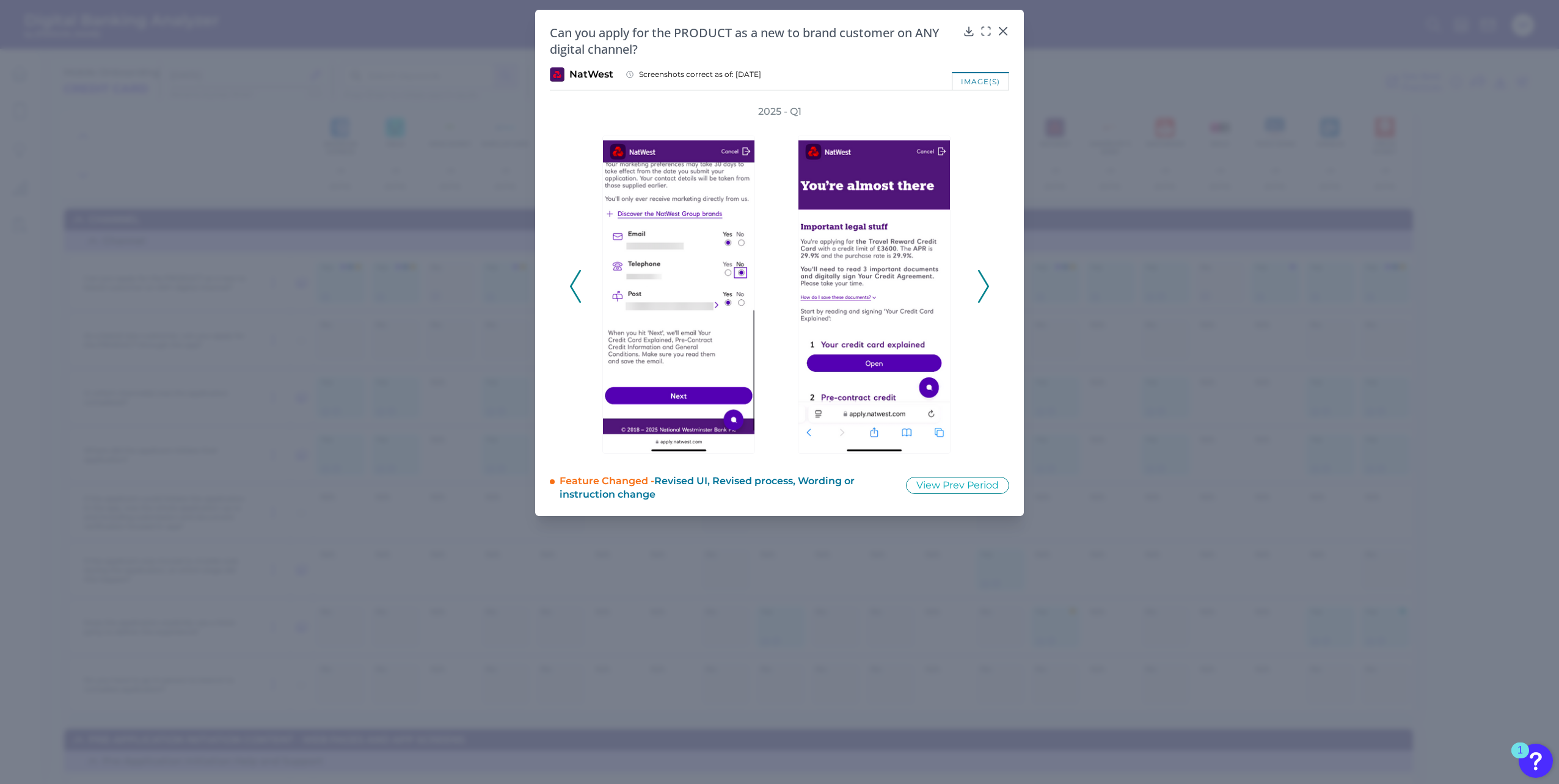
click at [984, 285] on icon at bounding box center [984, 286] width 11 height 33
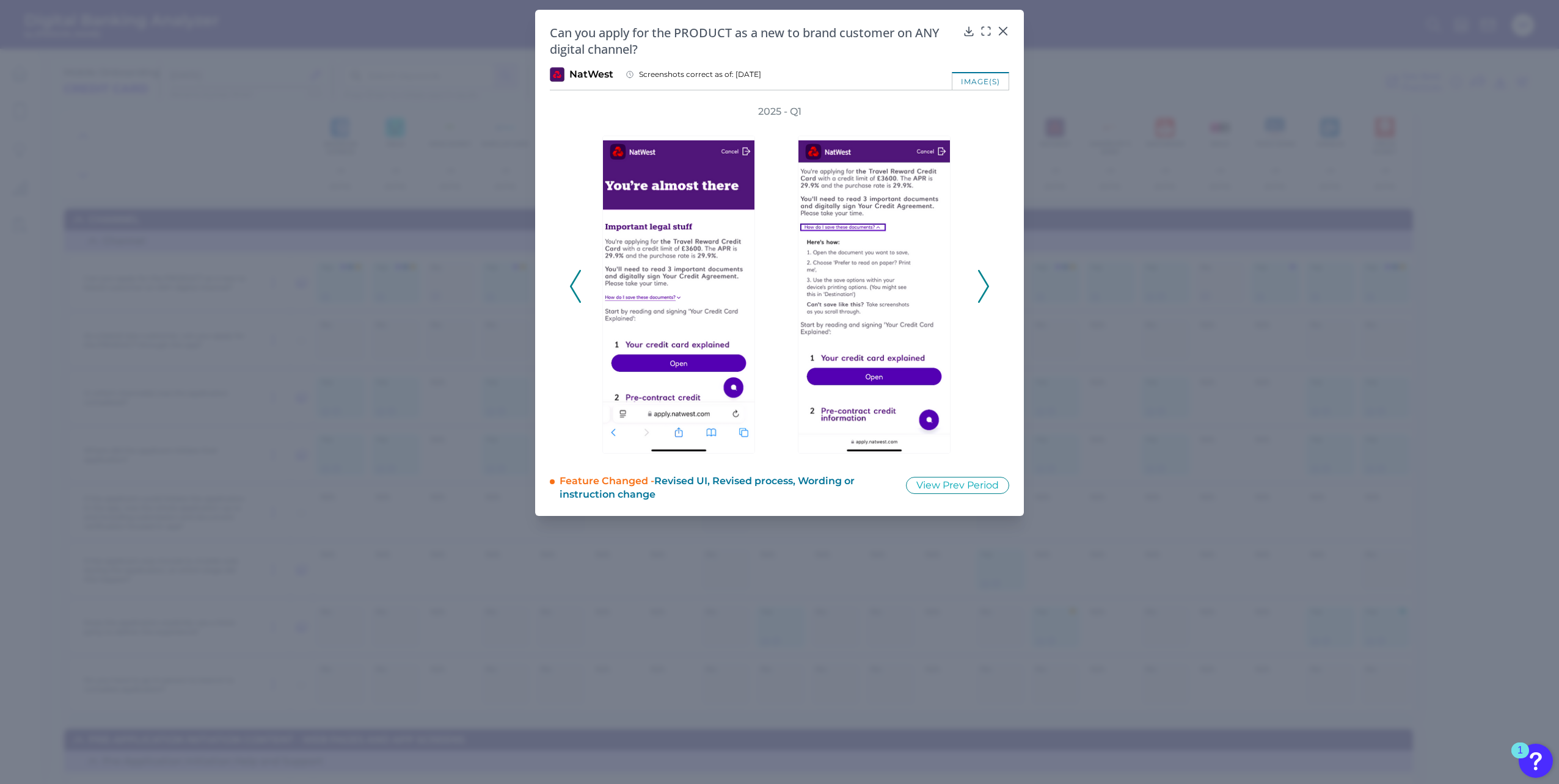
click at [984, 285] on icon at bounding box center [984, 286] width 11 height 33
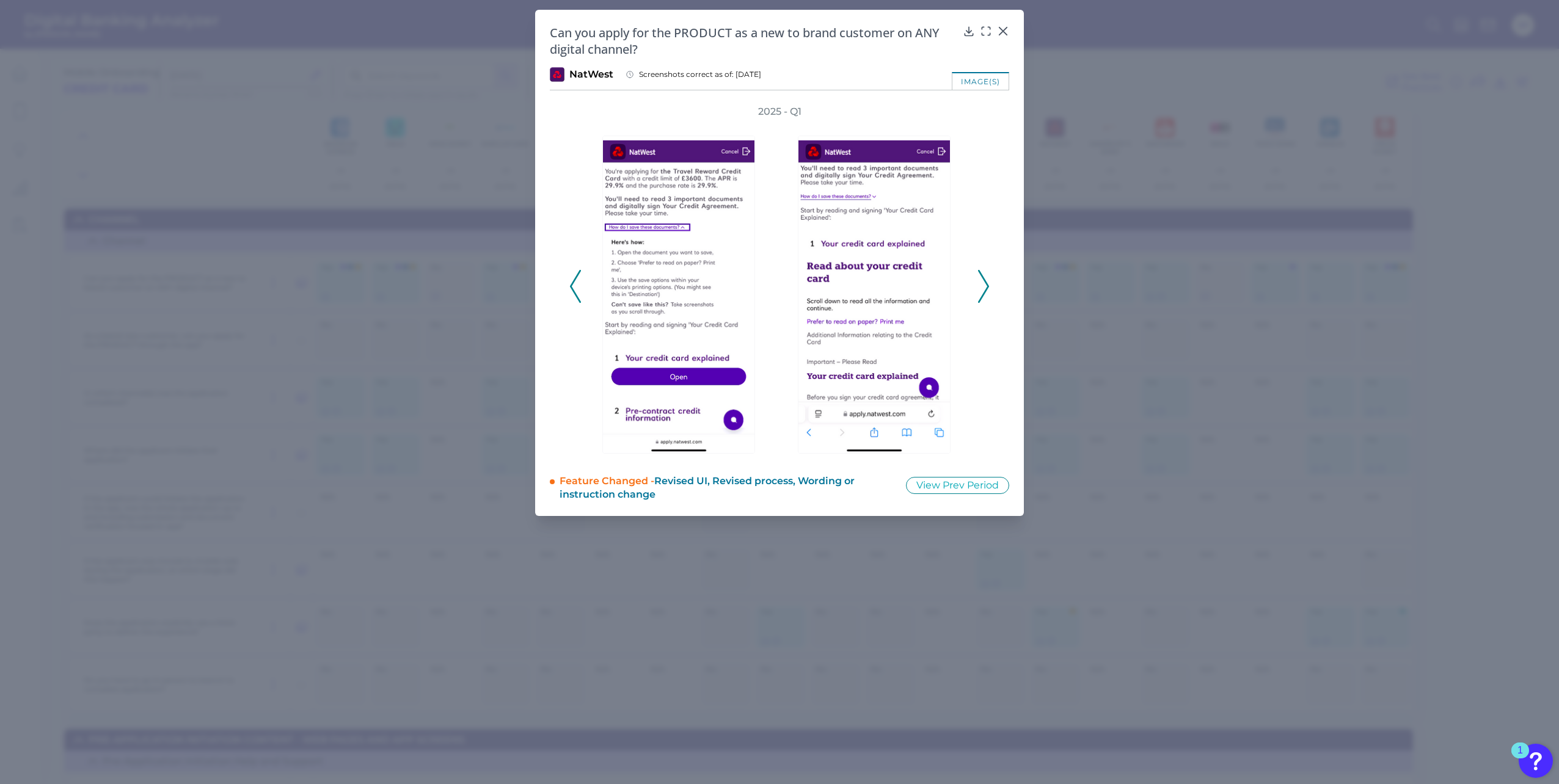
click at [984, 285] on icon at bounding box center [984, 286] width 11 height 33
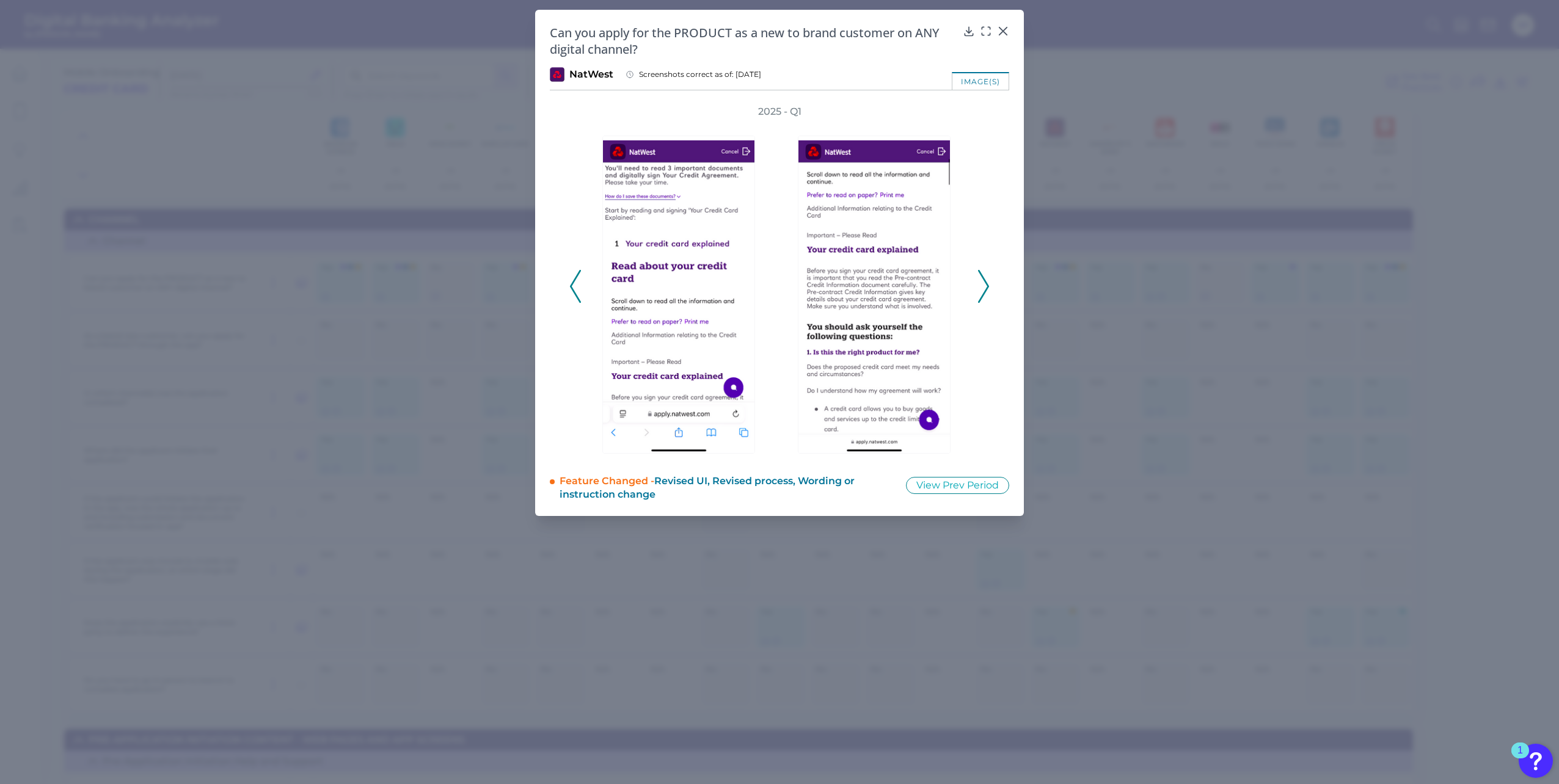
click at [984, 285] on icon at bounding box center [984, 286] width 11 height 33
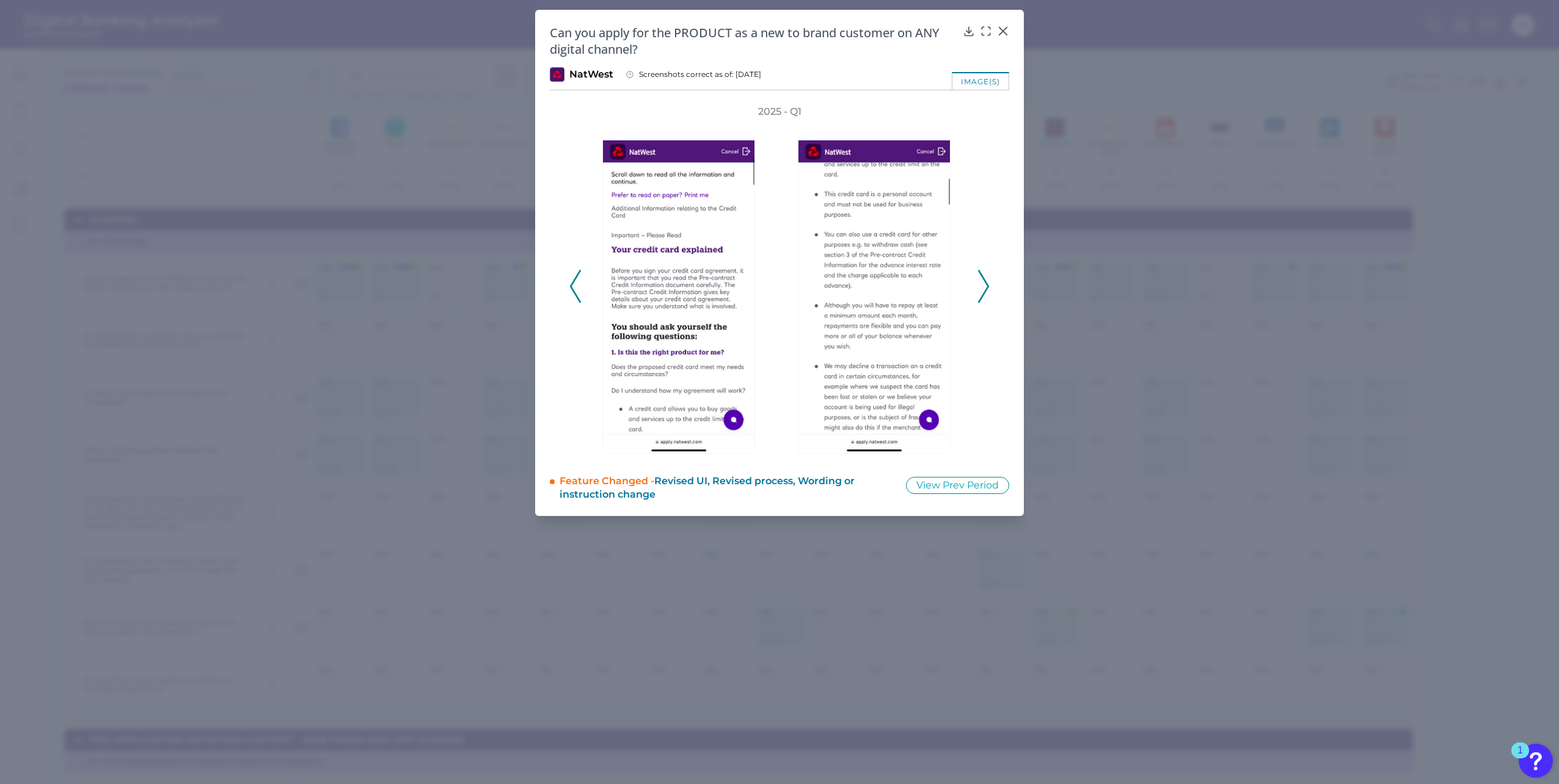
click at [984, 285] on icon at bounding box center [984, 286] width 11 height 33
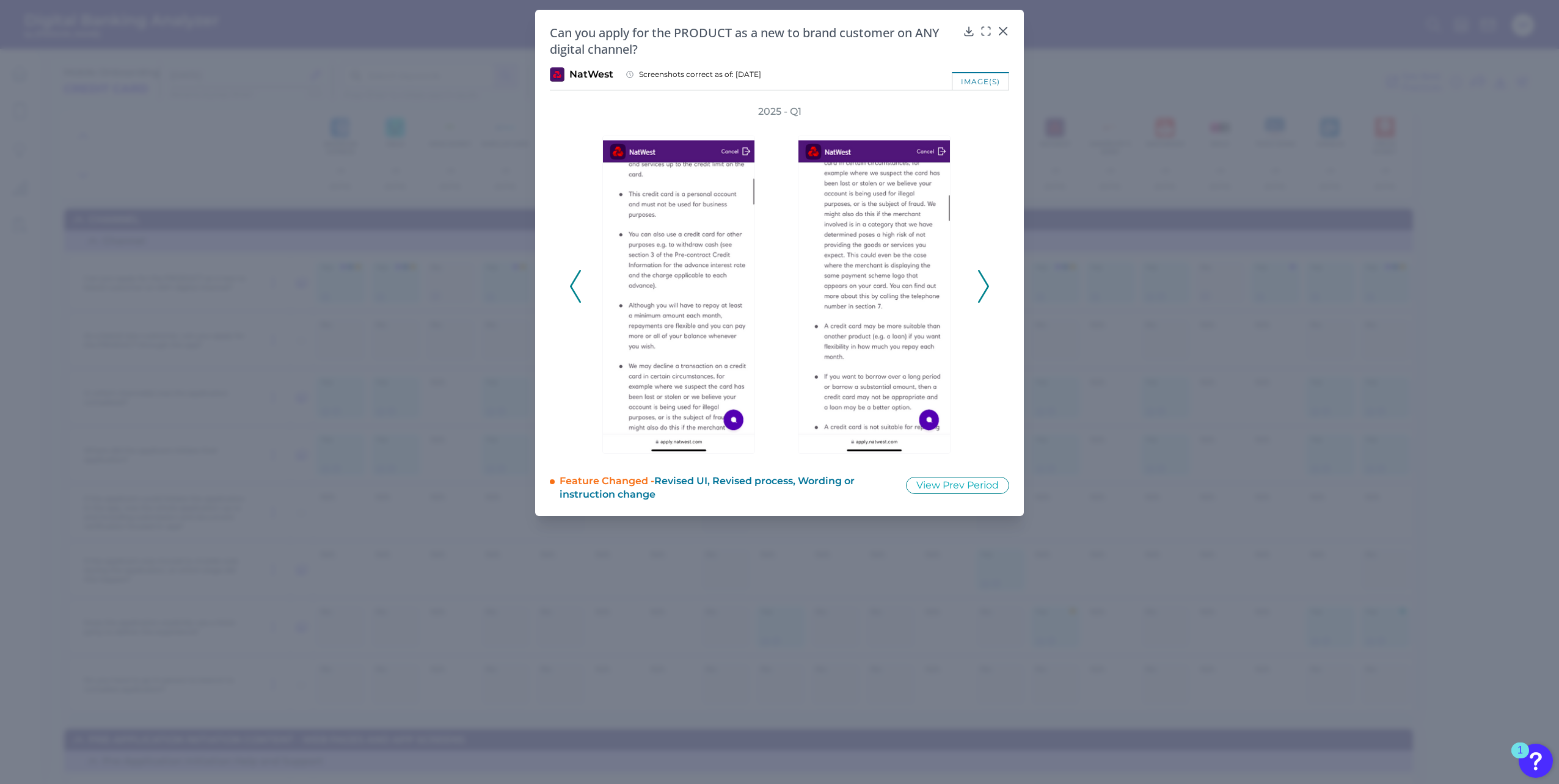
click at [984, 285] on icon at bounding box center [984, 286] width 11 height 33
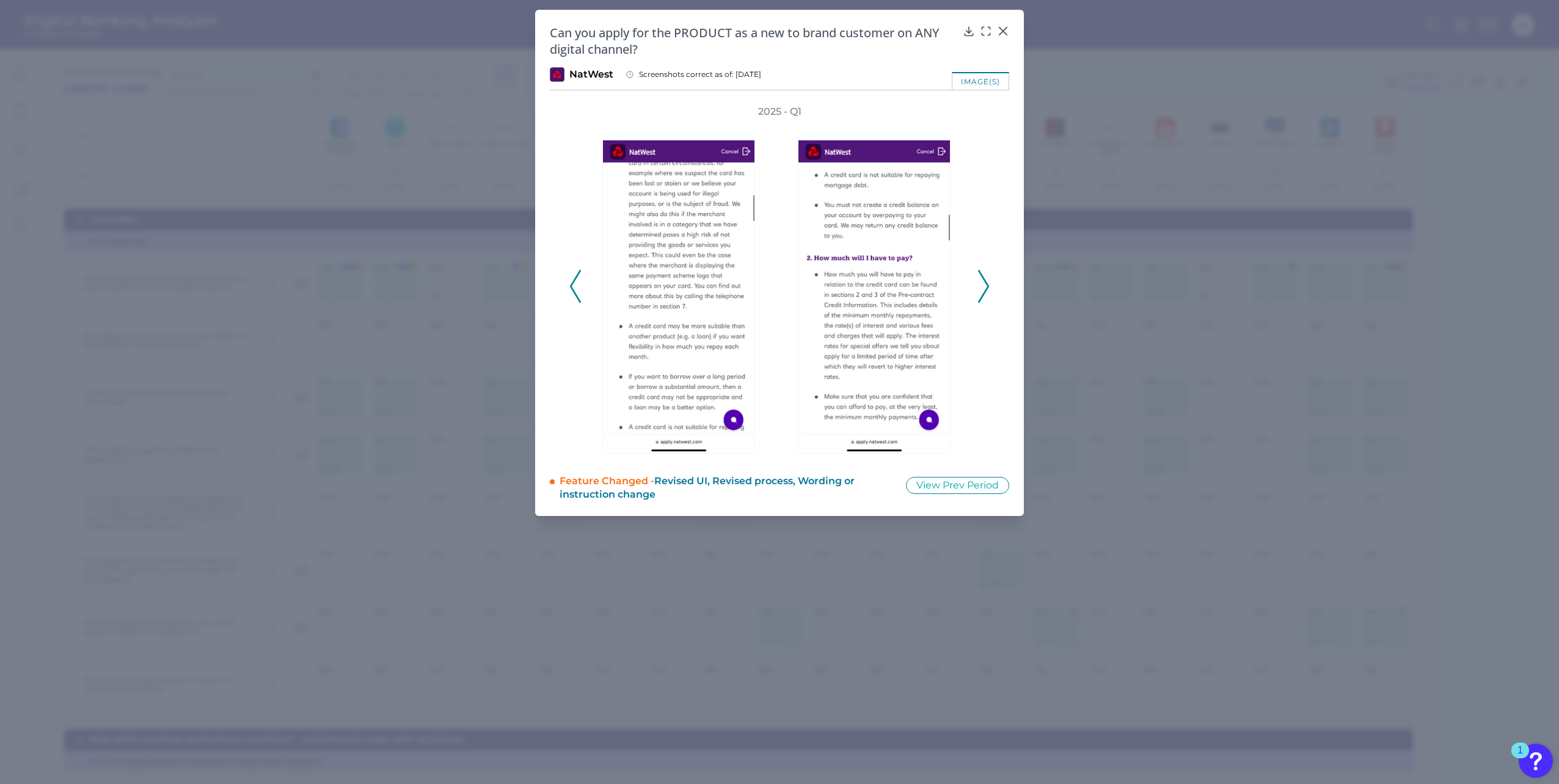
click at [984, 285] on icon at bounding box center [984, 286] width 11 height 33
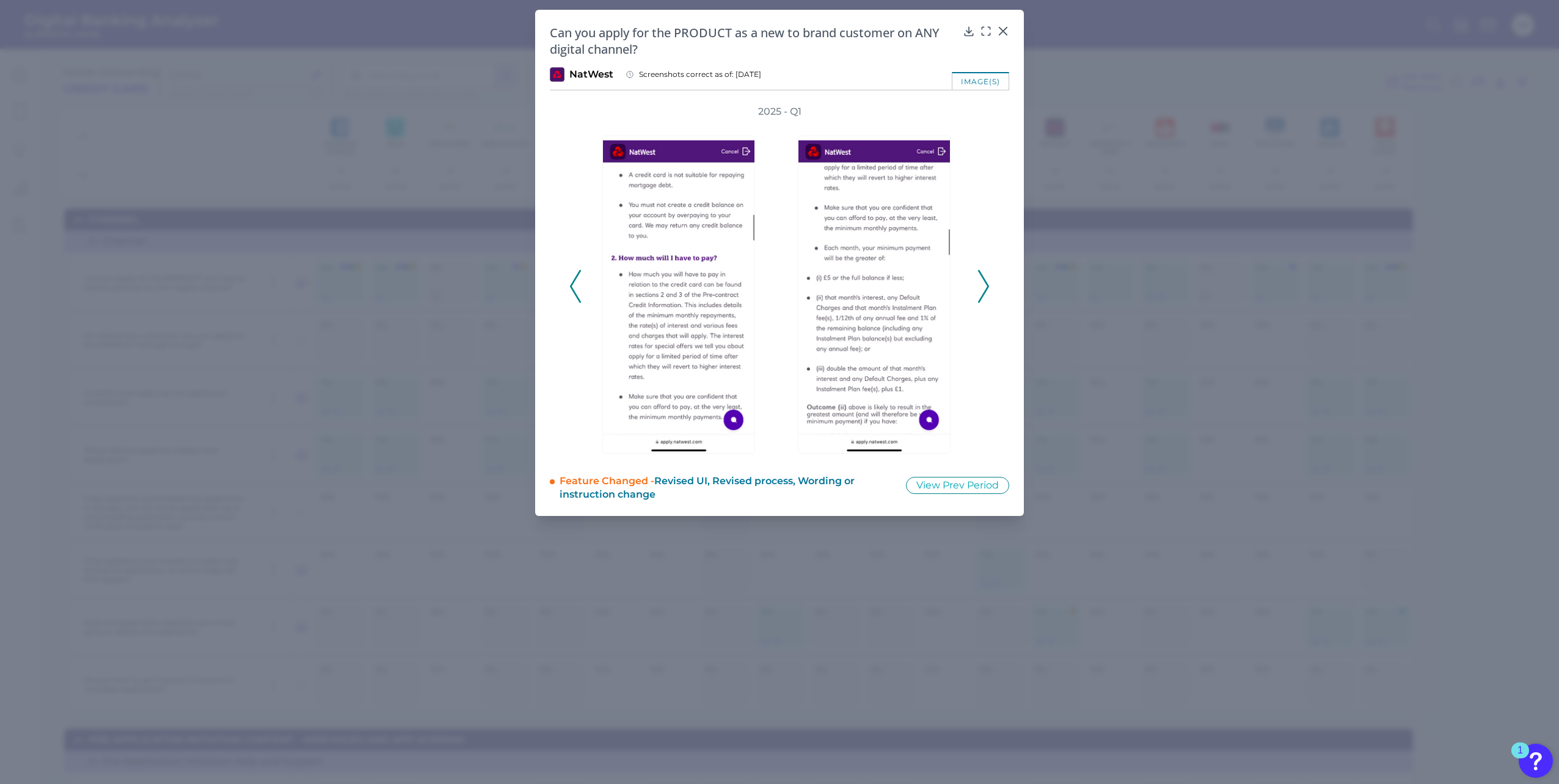
click at [984, 285] on icon at bounding box center [984, 286] width 11 height 33
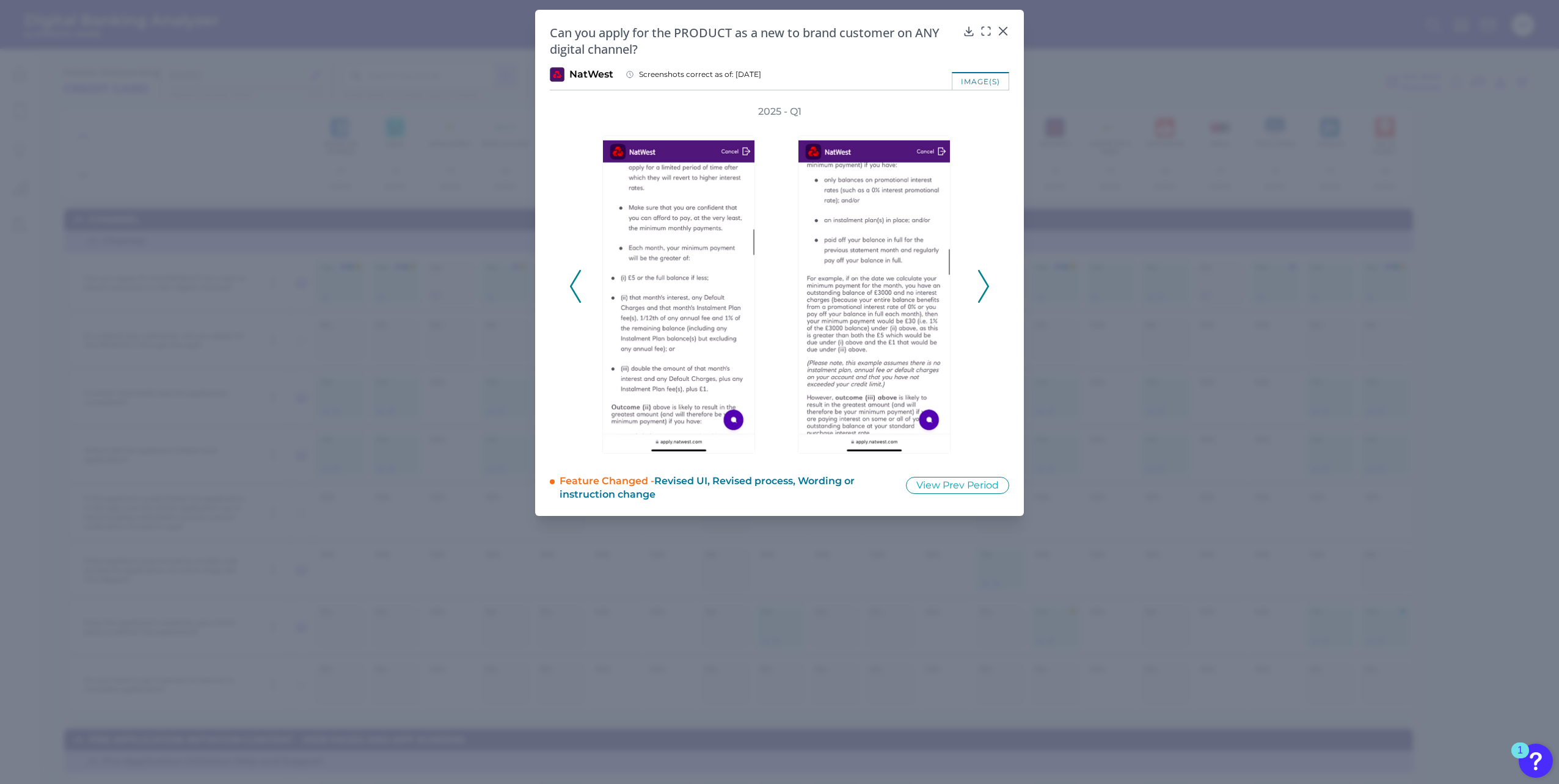
click at [984, 285] on icon at bounding box center [984, 286] width 11 height 33
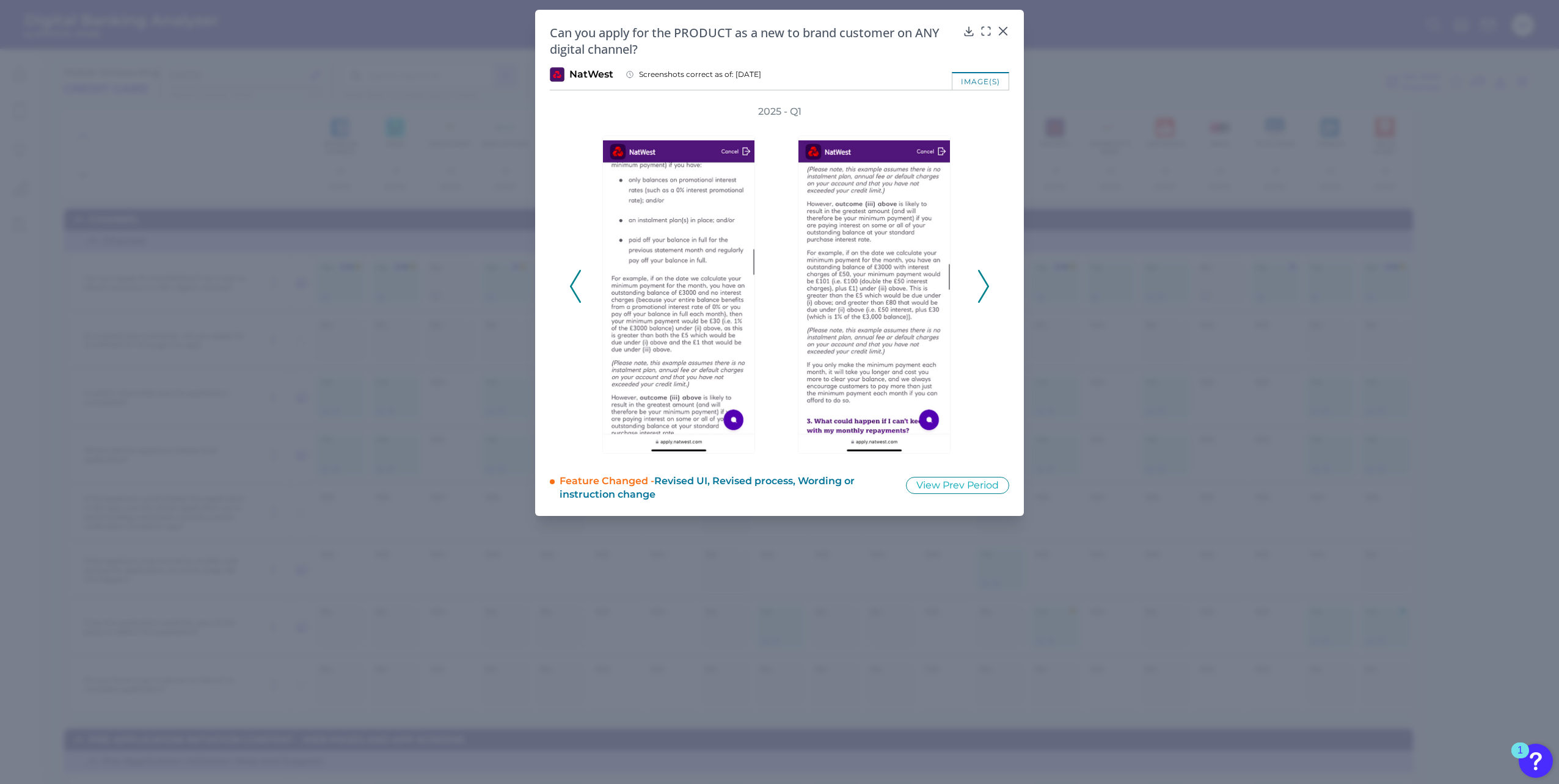
click at [984, 285] on icon at bounding box center [984, 286] width 11 height 33
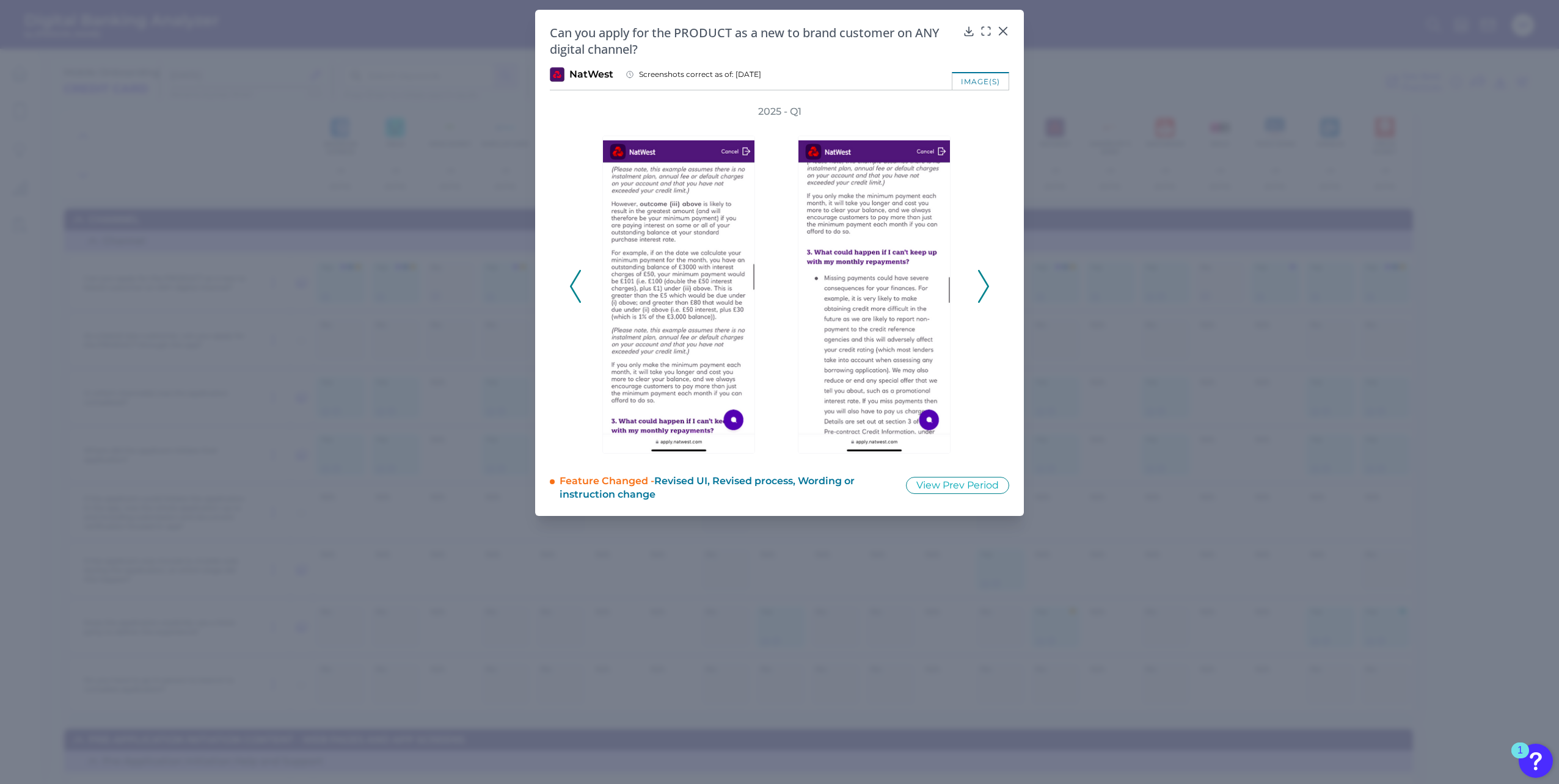
click at [984, 285] on icon at bounding box center [984, 286] width 11 height 33
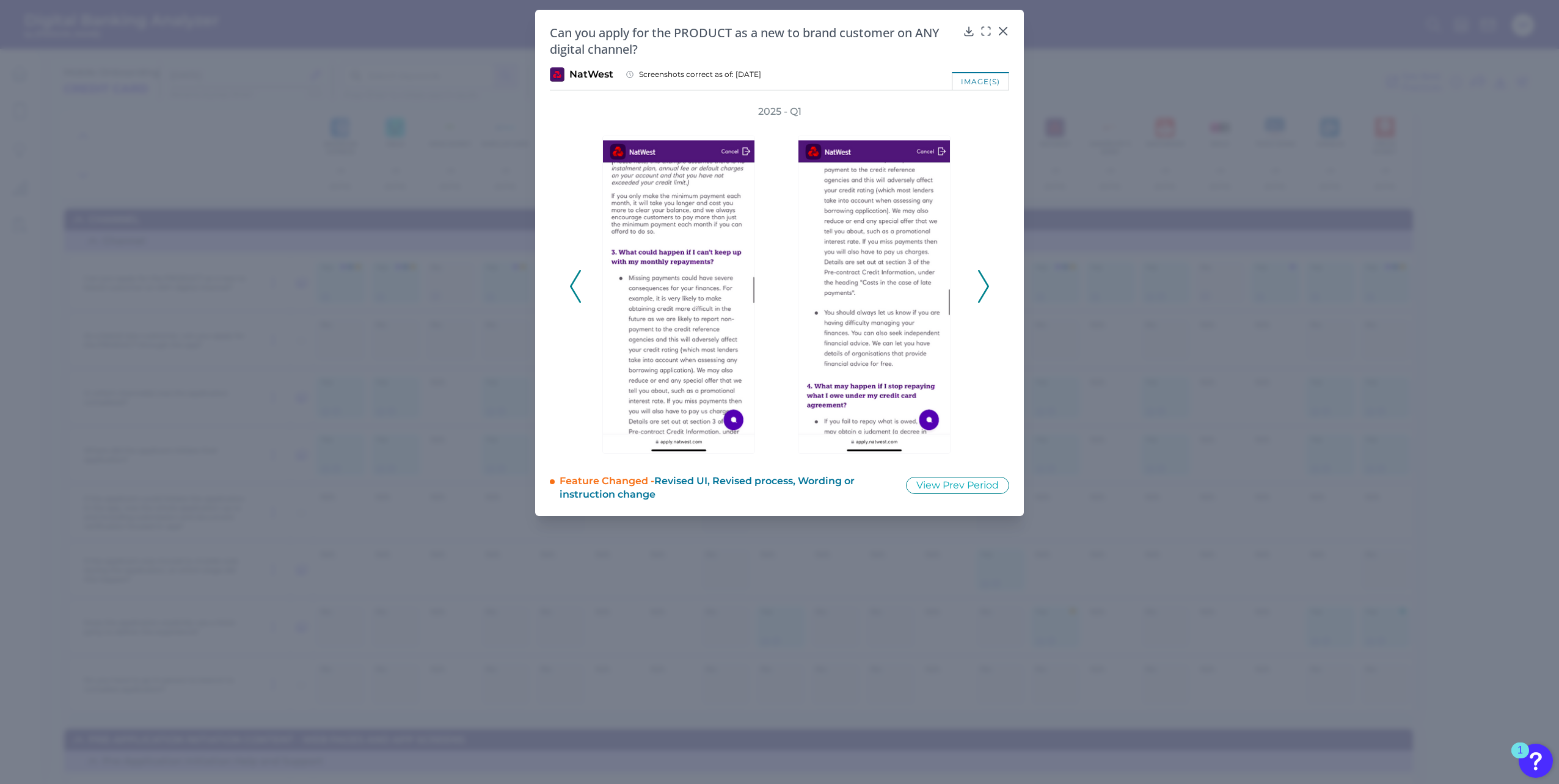
click at [984, 285] on icon at bounding box center [984, 286] width 11 height 33
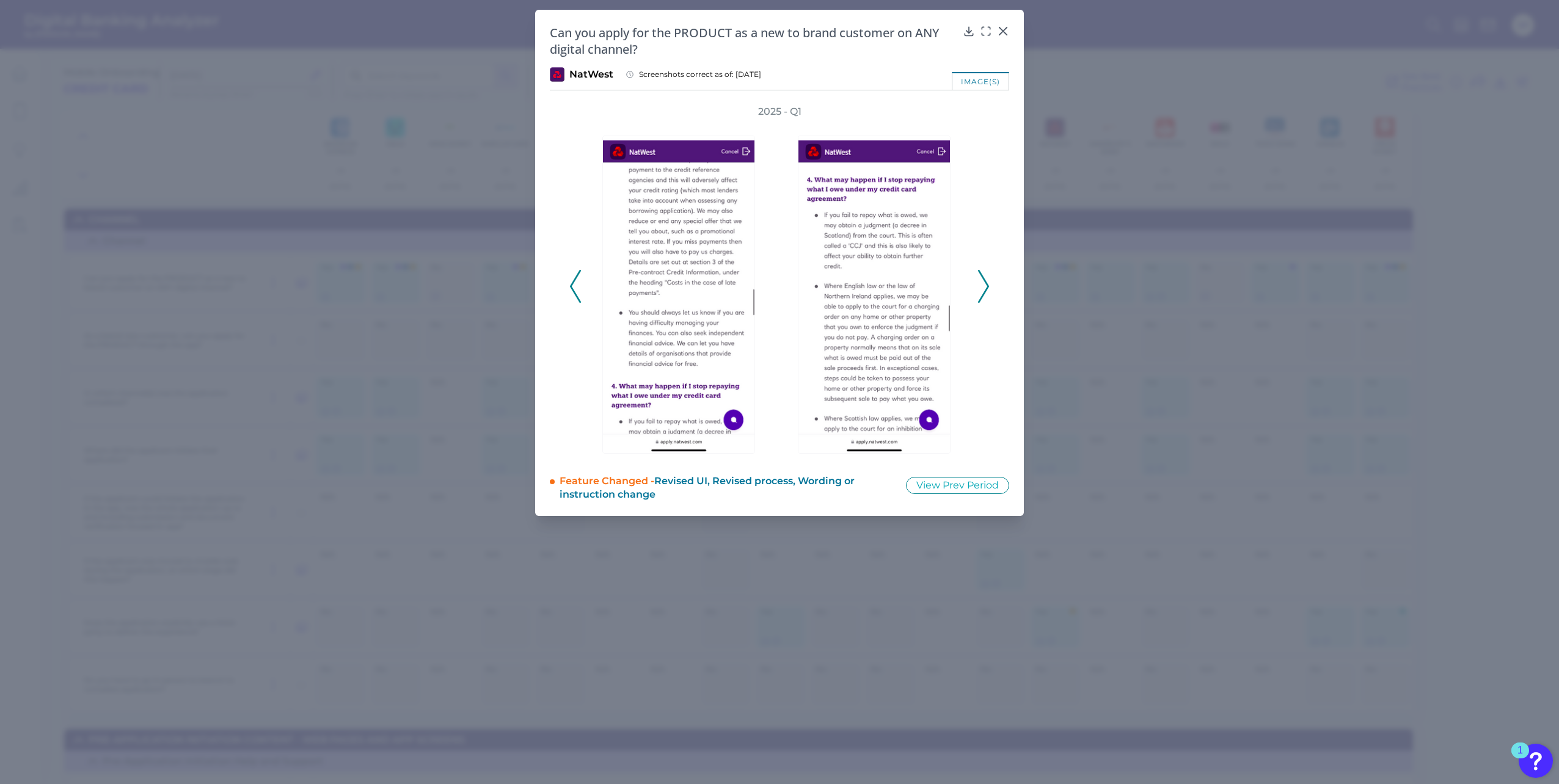
click at [984, 285] on icon at bounding box center [984, 286] width 11 height 33
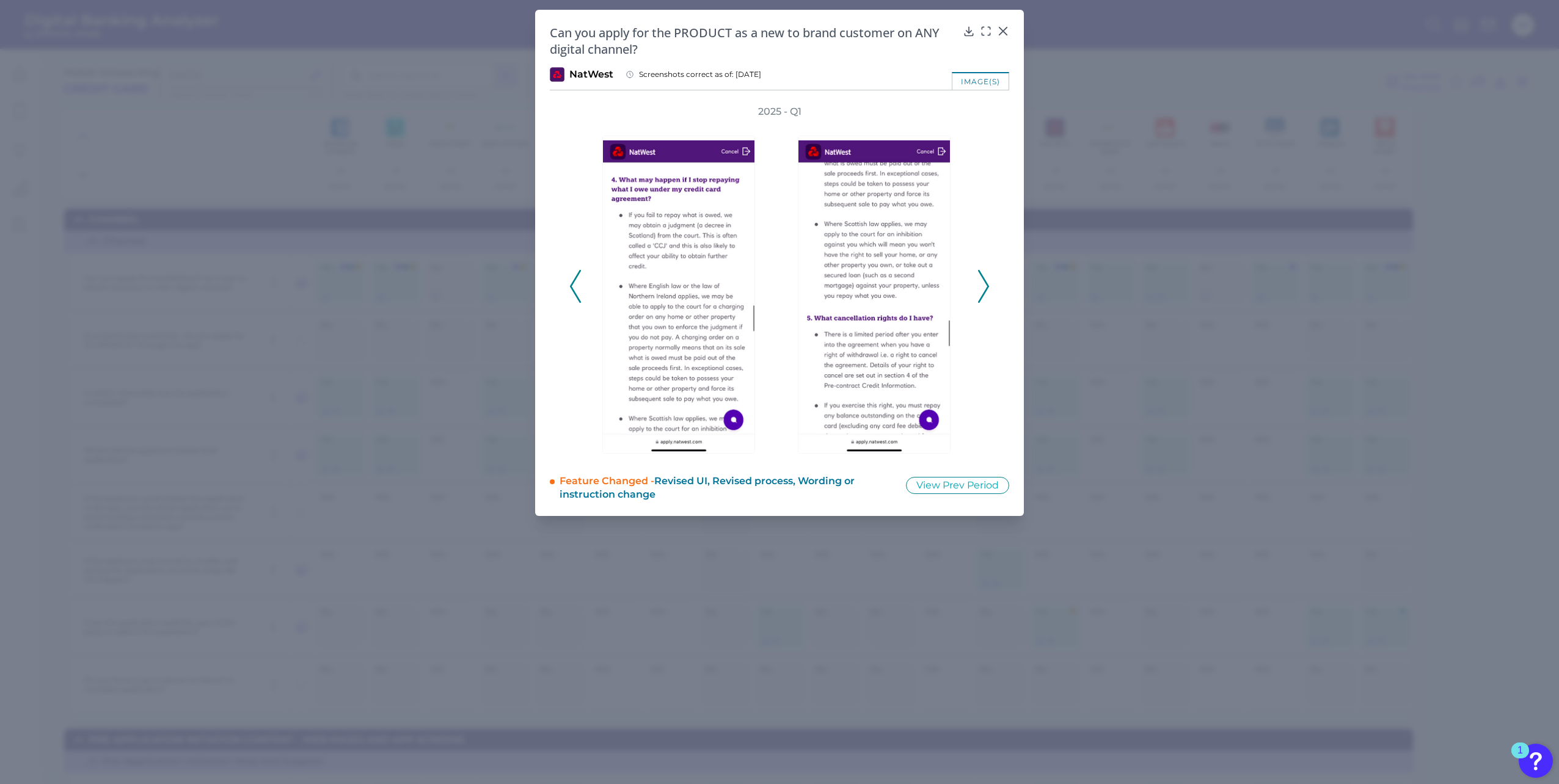
click at [984, 285] on icon at bounding box center [984, 286] width 11 height 33
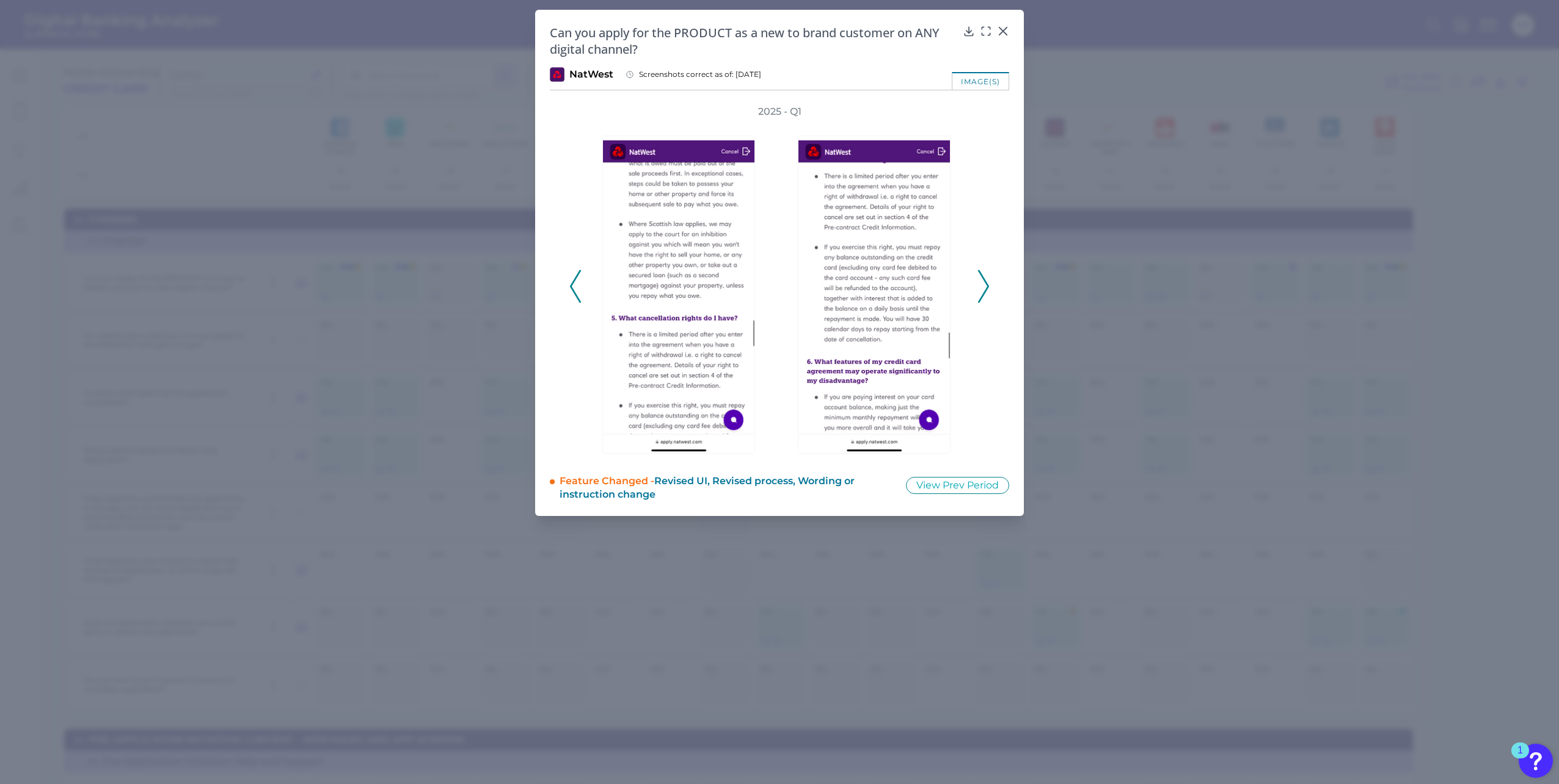
click at [984, 285] on icon at bounding box center [984, 286] width 11 height 33
click at [984, 286] on icon at bounding box center [984, 286] width 11 height 33
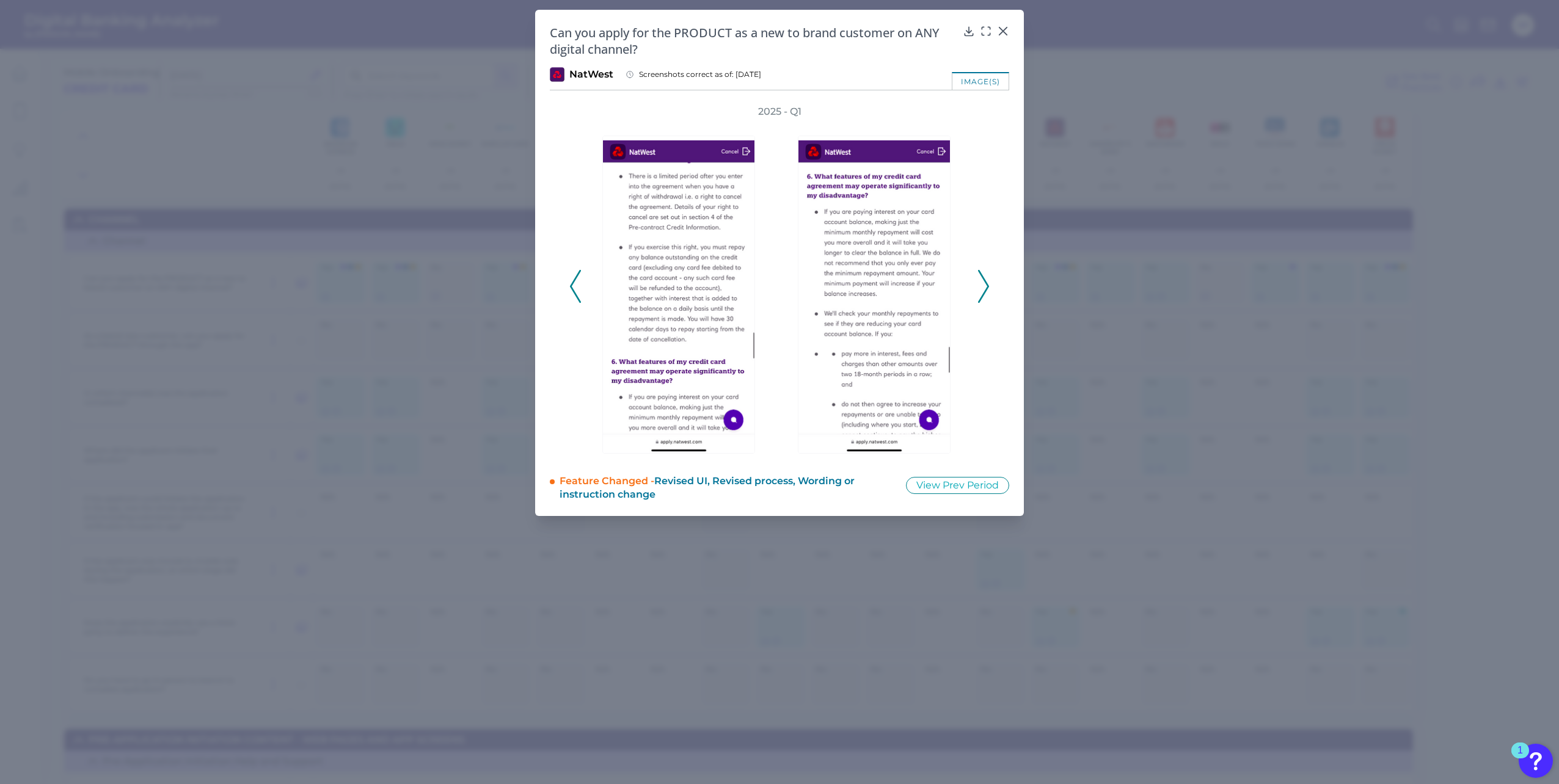
click at [984, 286] on icon at bounding box center [984, 286] width 11 height 33
click at [985, 286] on icon at bounding box center [984, 286] width 11 height 33
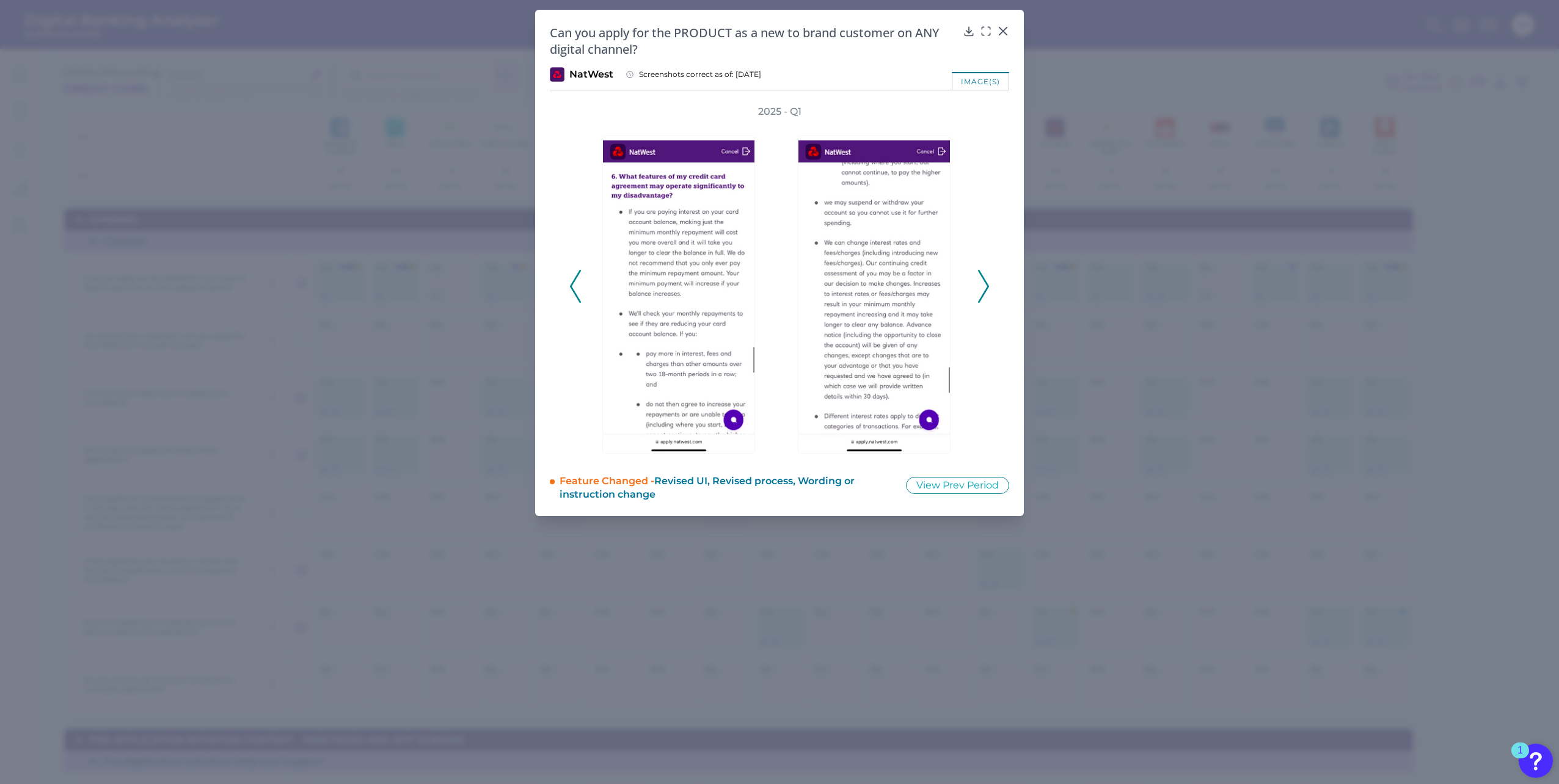
click at [987, 286] on icon at bounding box center [984, 286] width 11 height 33
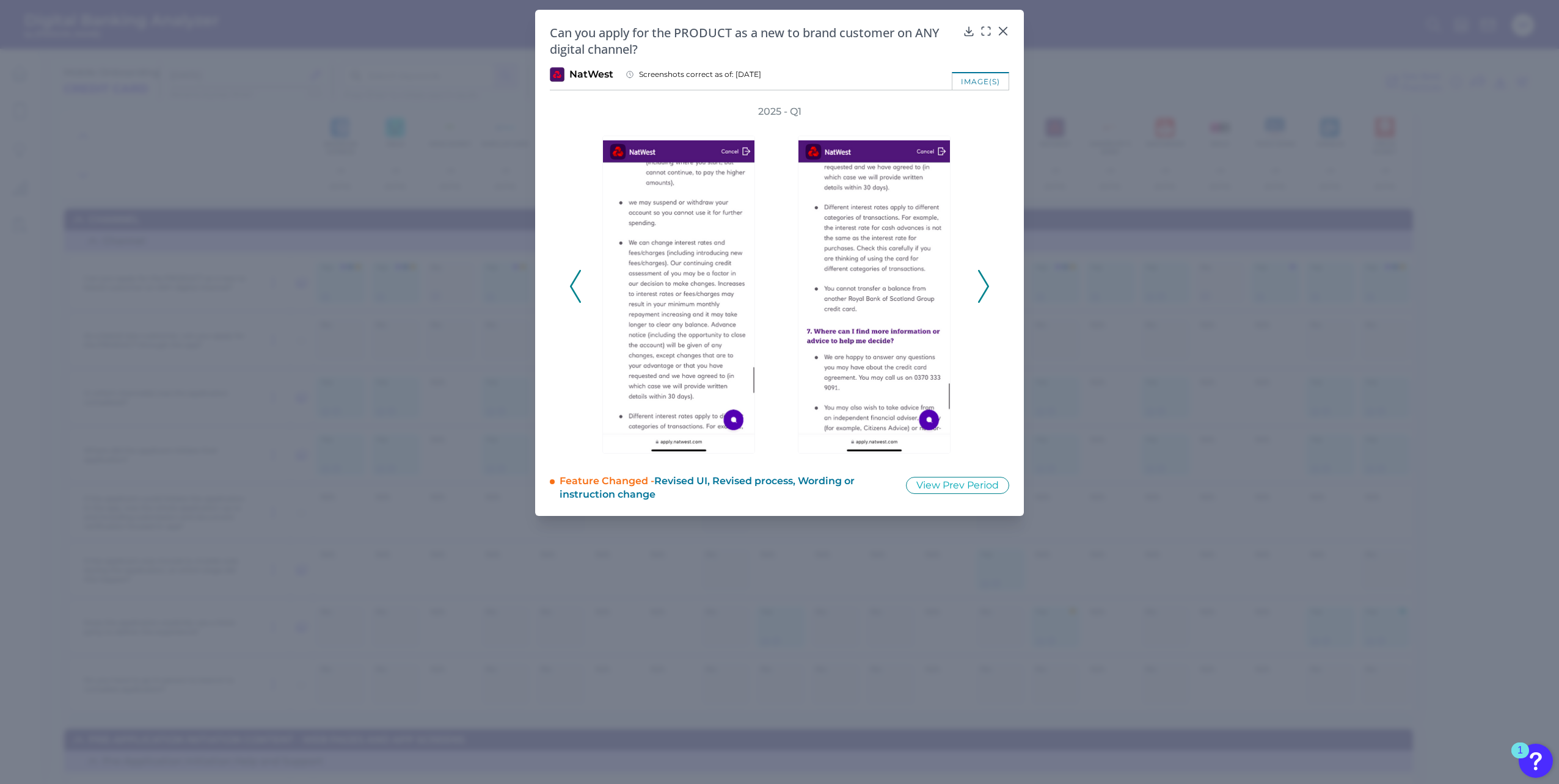
click at [987, 286] on icon at bounding box center [984, 286] width 11 height 33
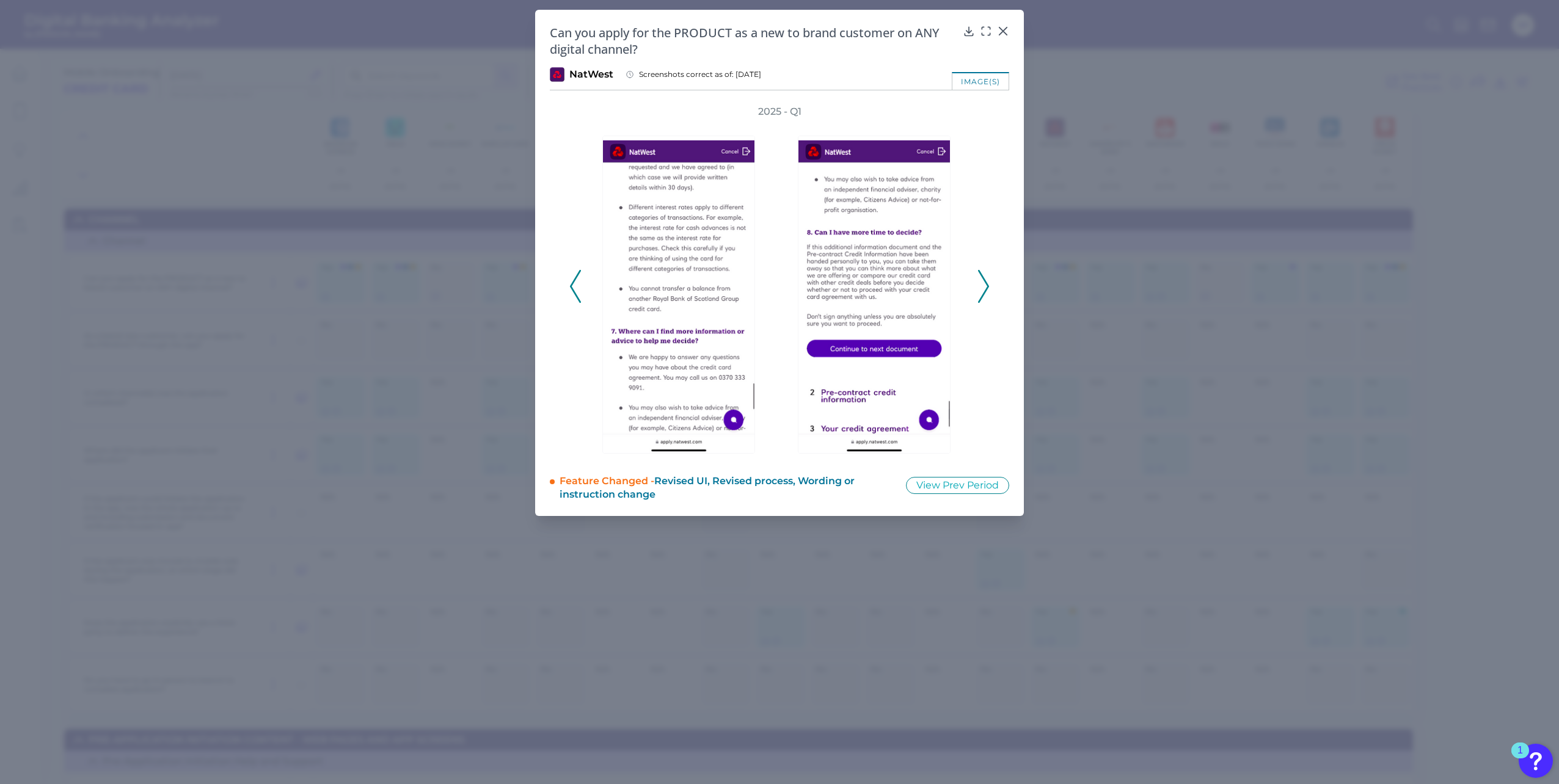
click at [987, 286] on icon at bounding box center [984, 286] width 11 height 33
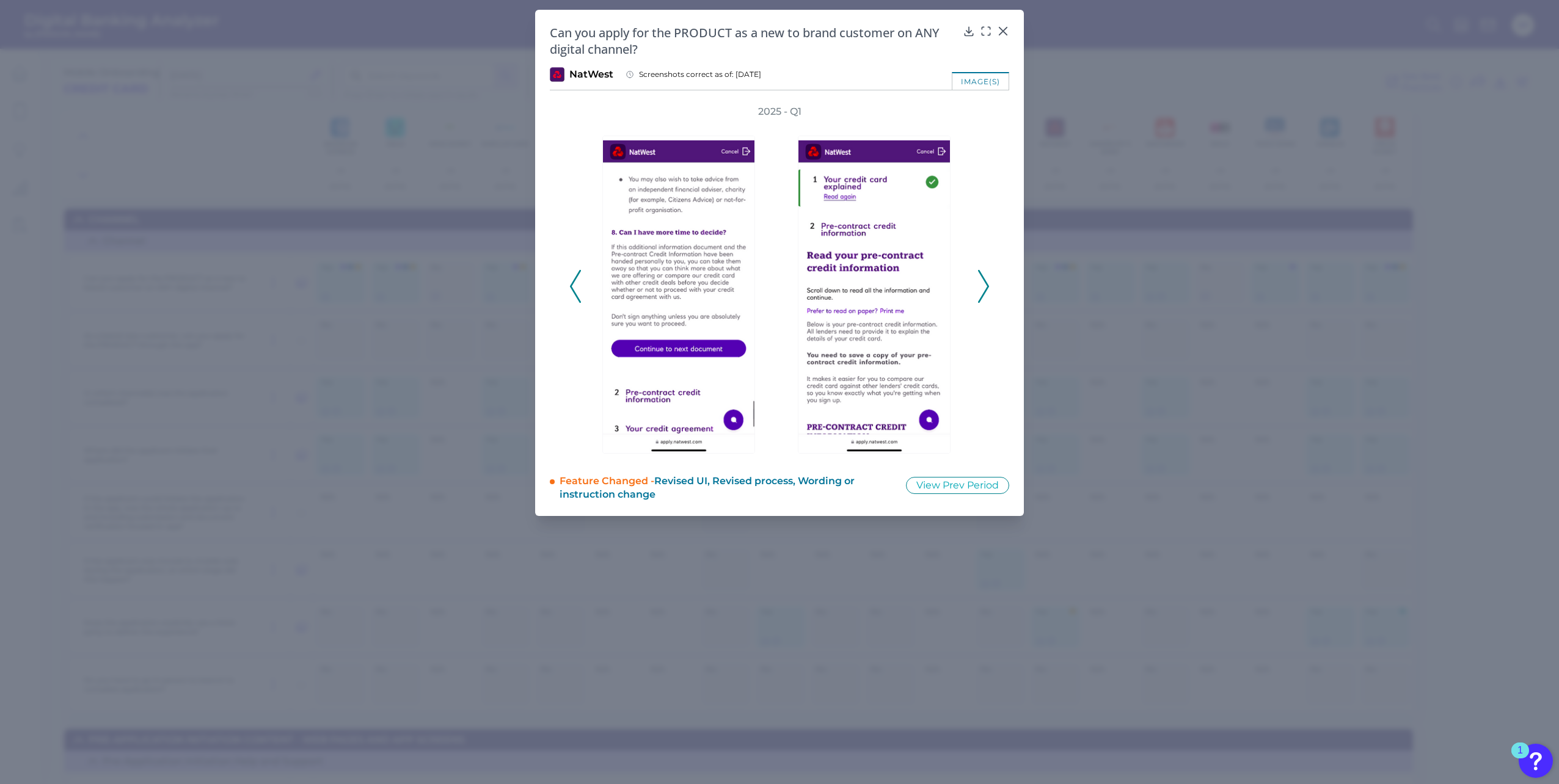
click at [987, 286] on icon at bounding box center [984, 286] width 11 height 33
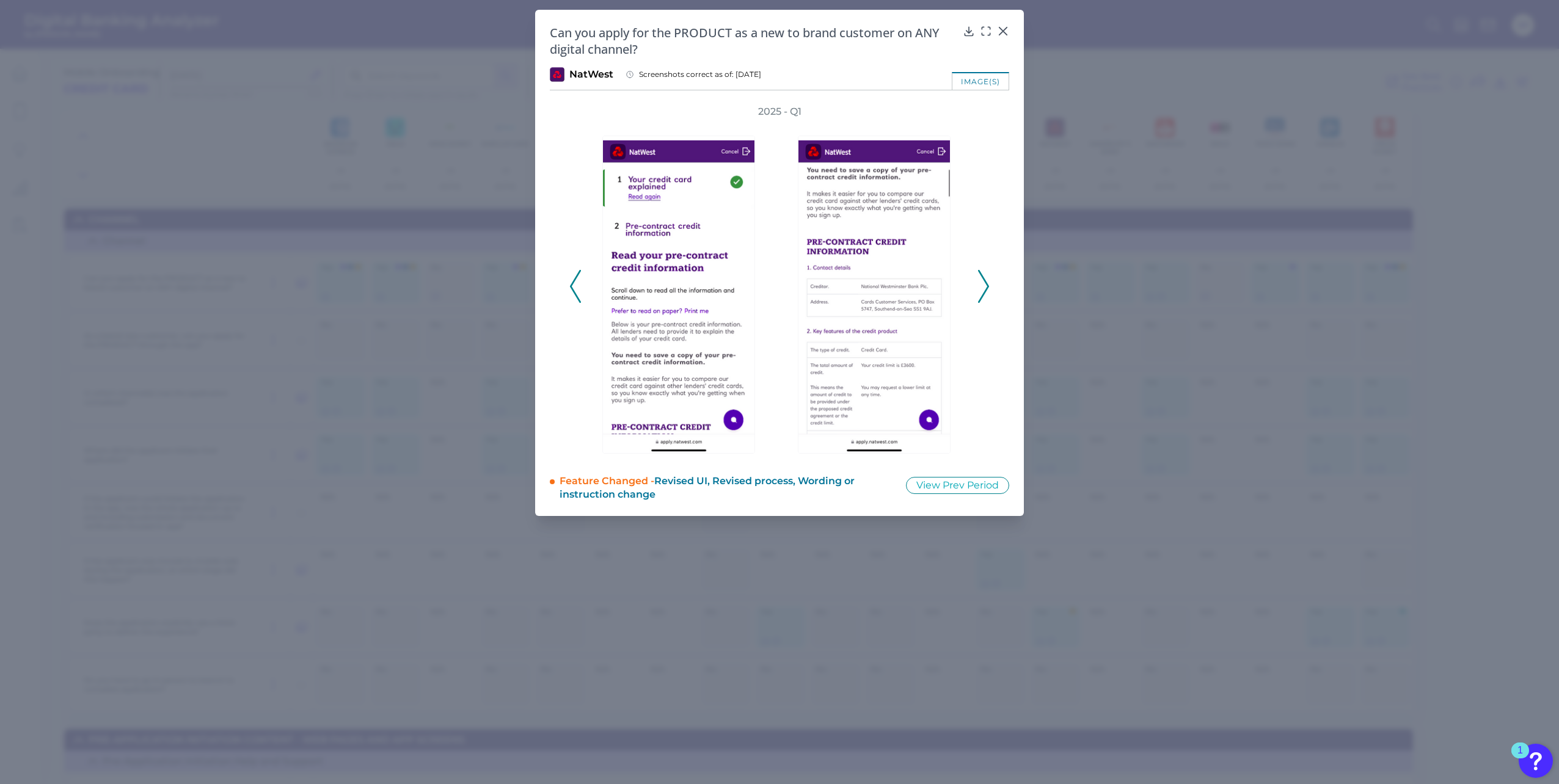
click at [987, 286] on icon at bounding box center [984, 286] width 11 height 33
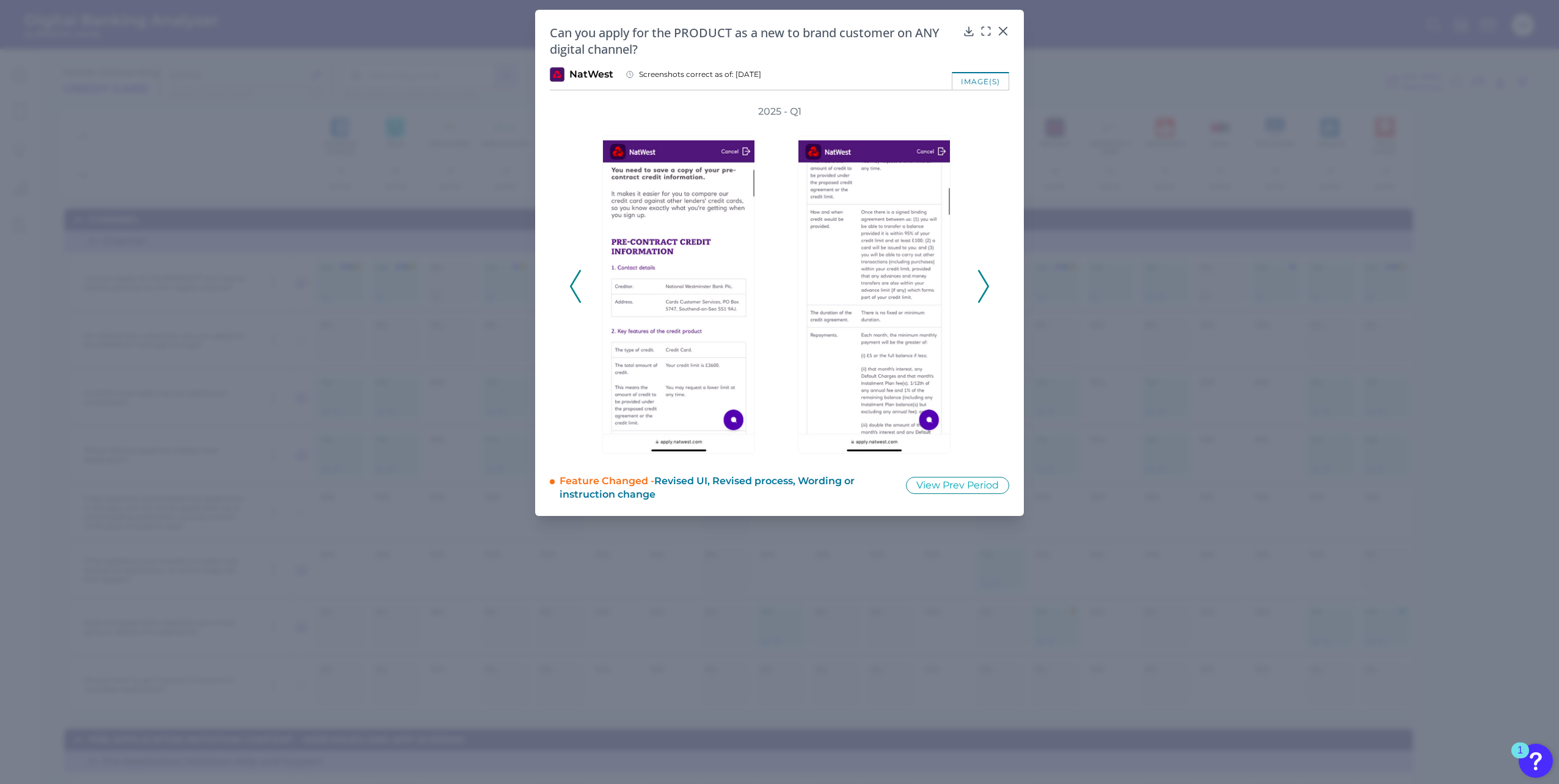
click at [987, 286] on icon at bounding box center [984, 286] width 11 height 33
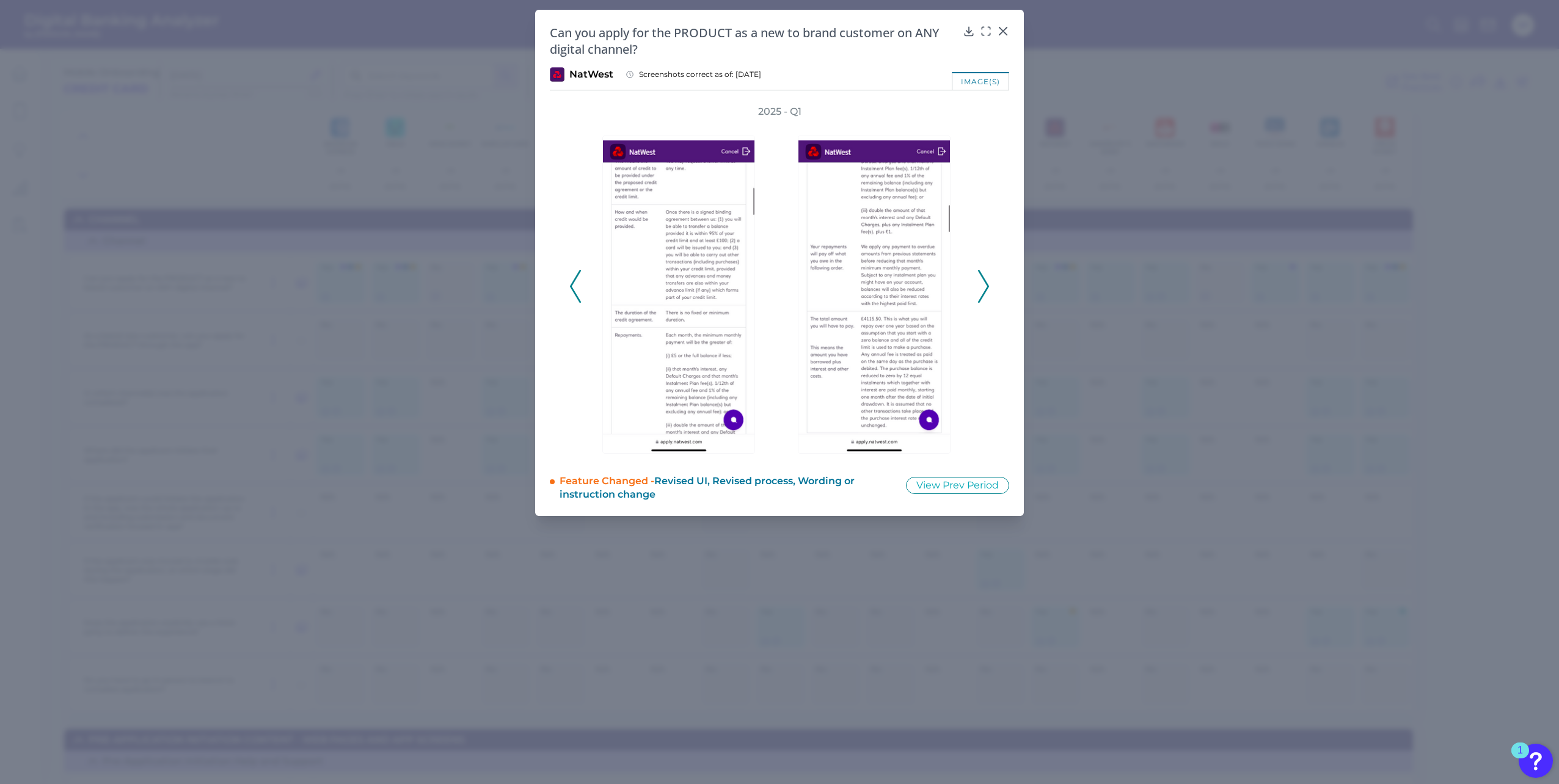
click at [987, 286] on icon at bounding box center [984, 286] width 11 height 33
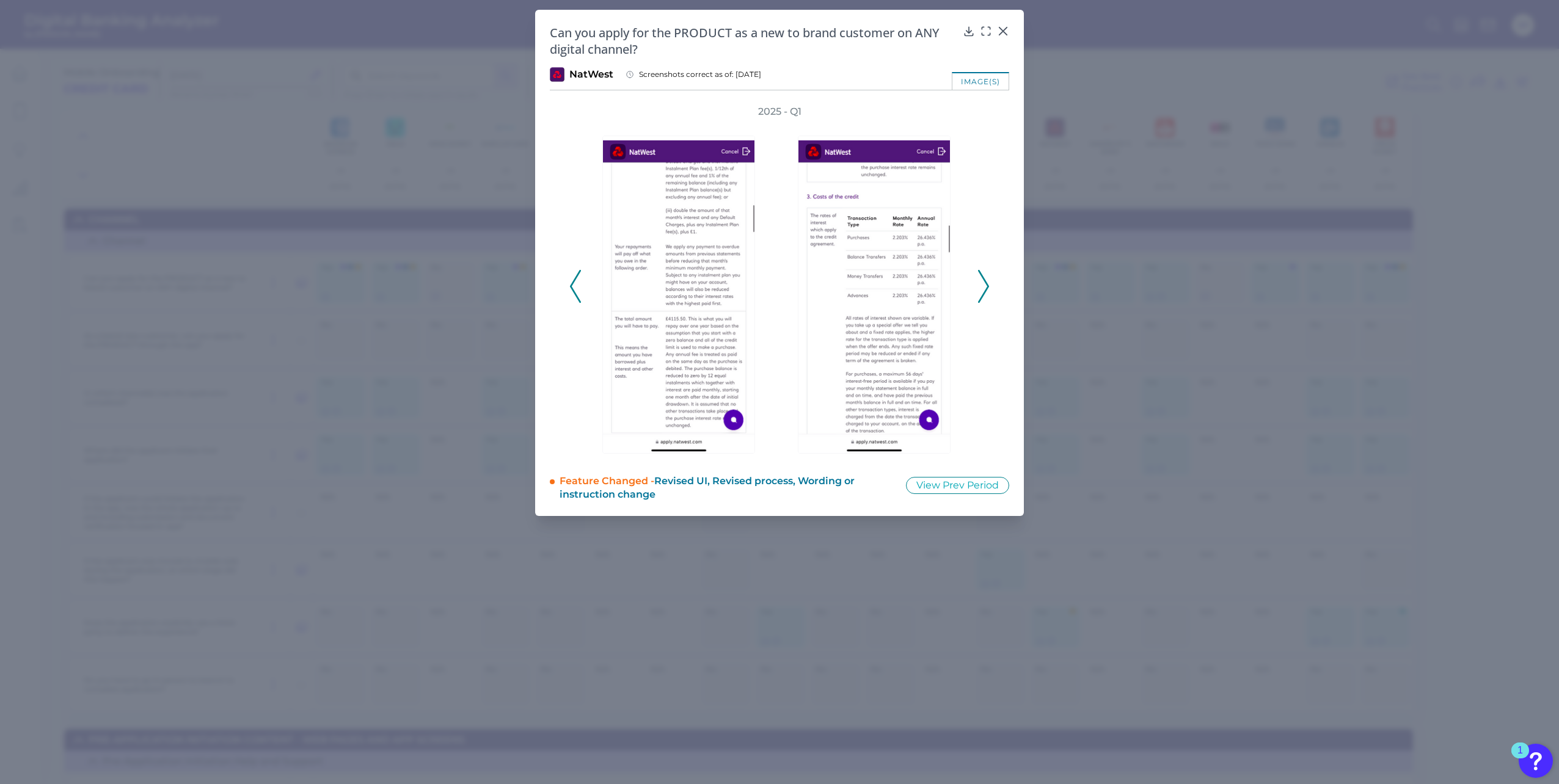
click at [987, 286] on icon at bounding box center [984, 286] width 11 height 33
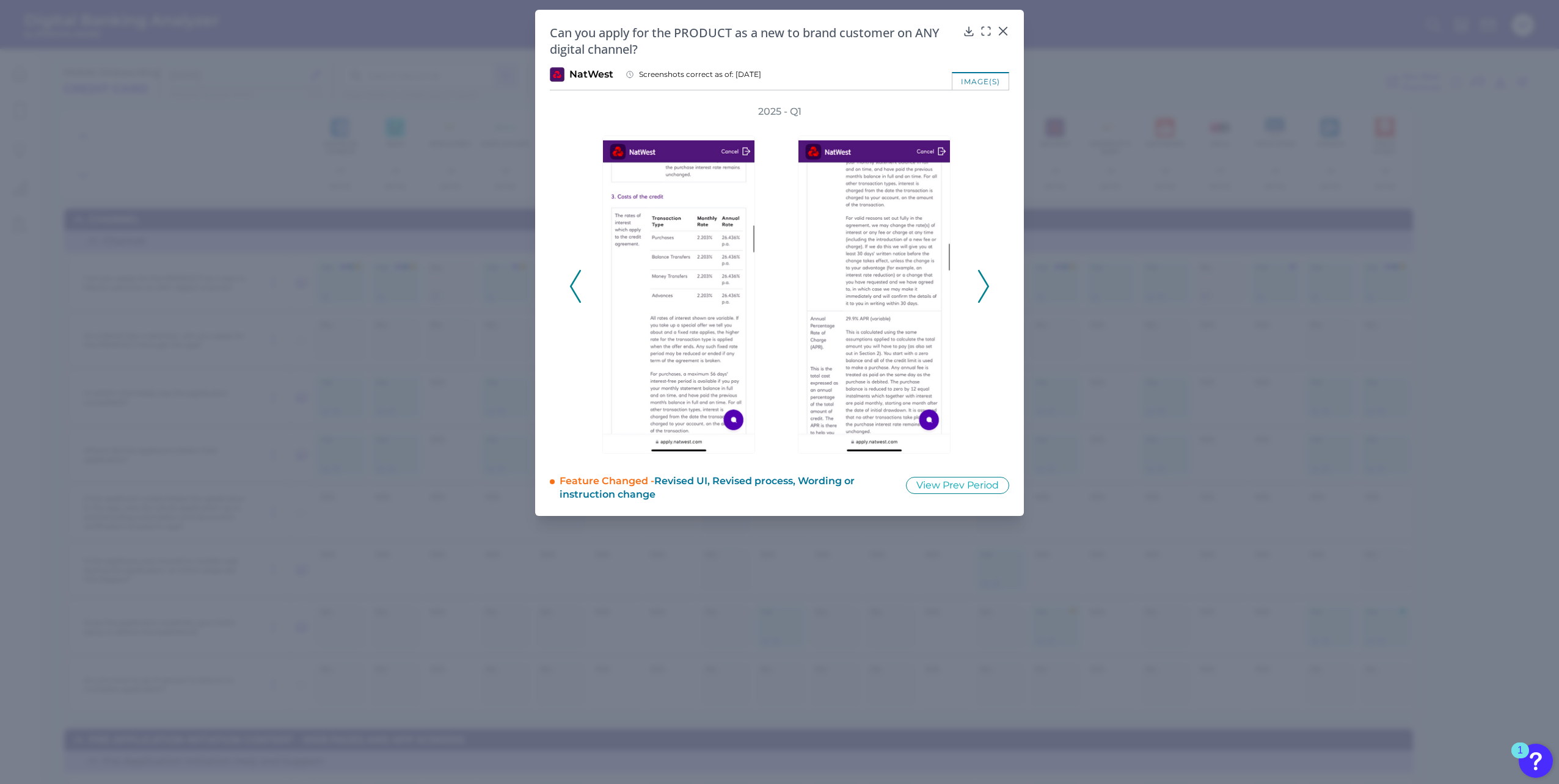
click at [987, 286] on icon at bounding box center [984, 286] width 11 height 33
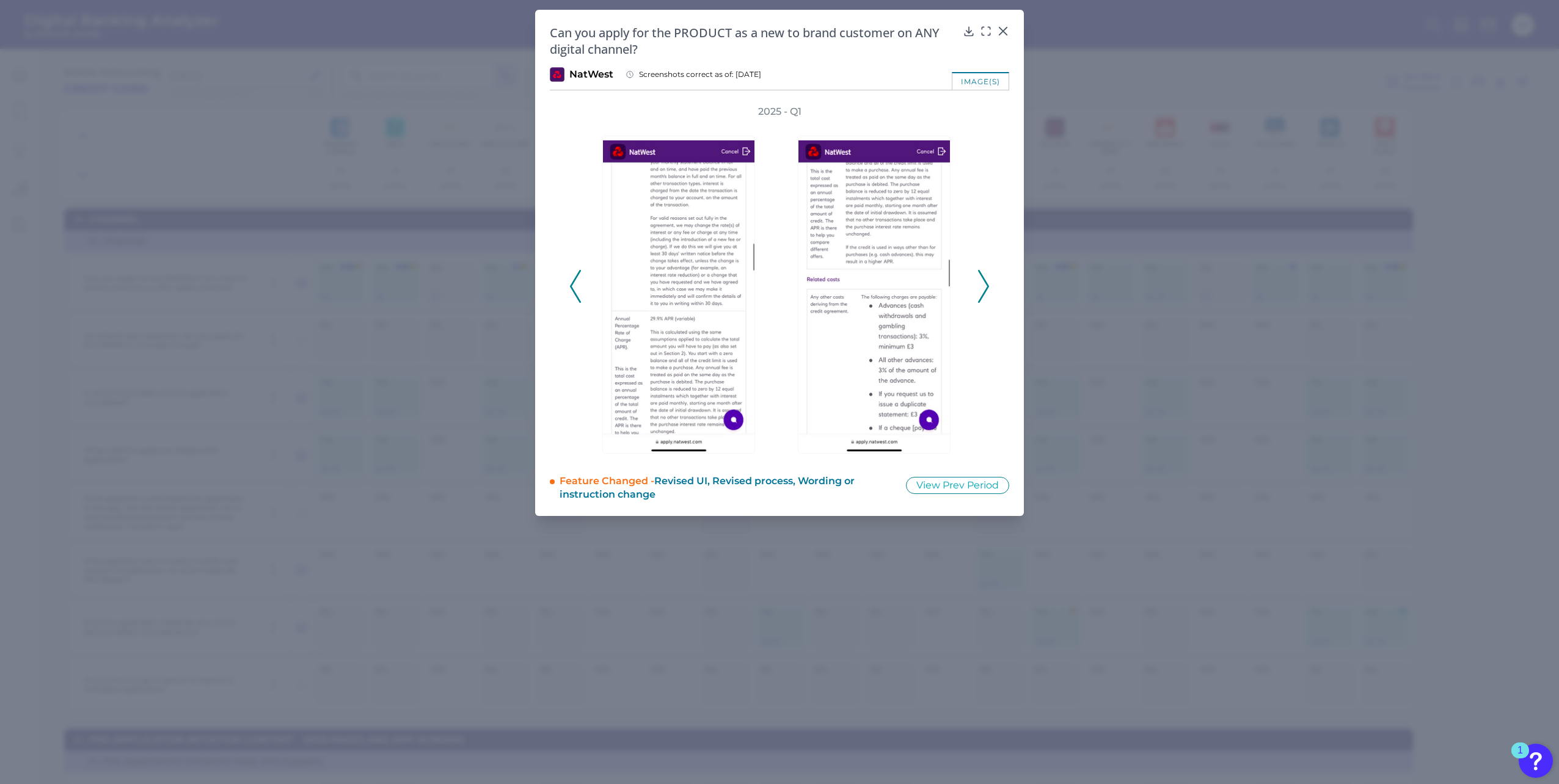
click at [987, 286] on icon at bounding box center [984, 286] width 11 height 33
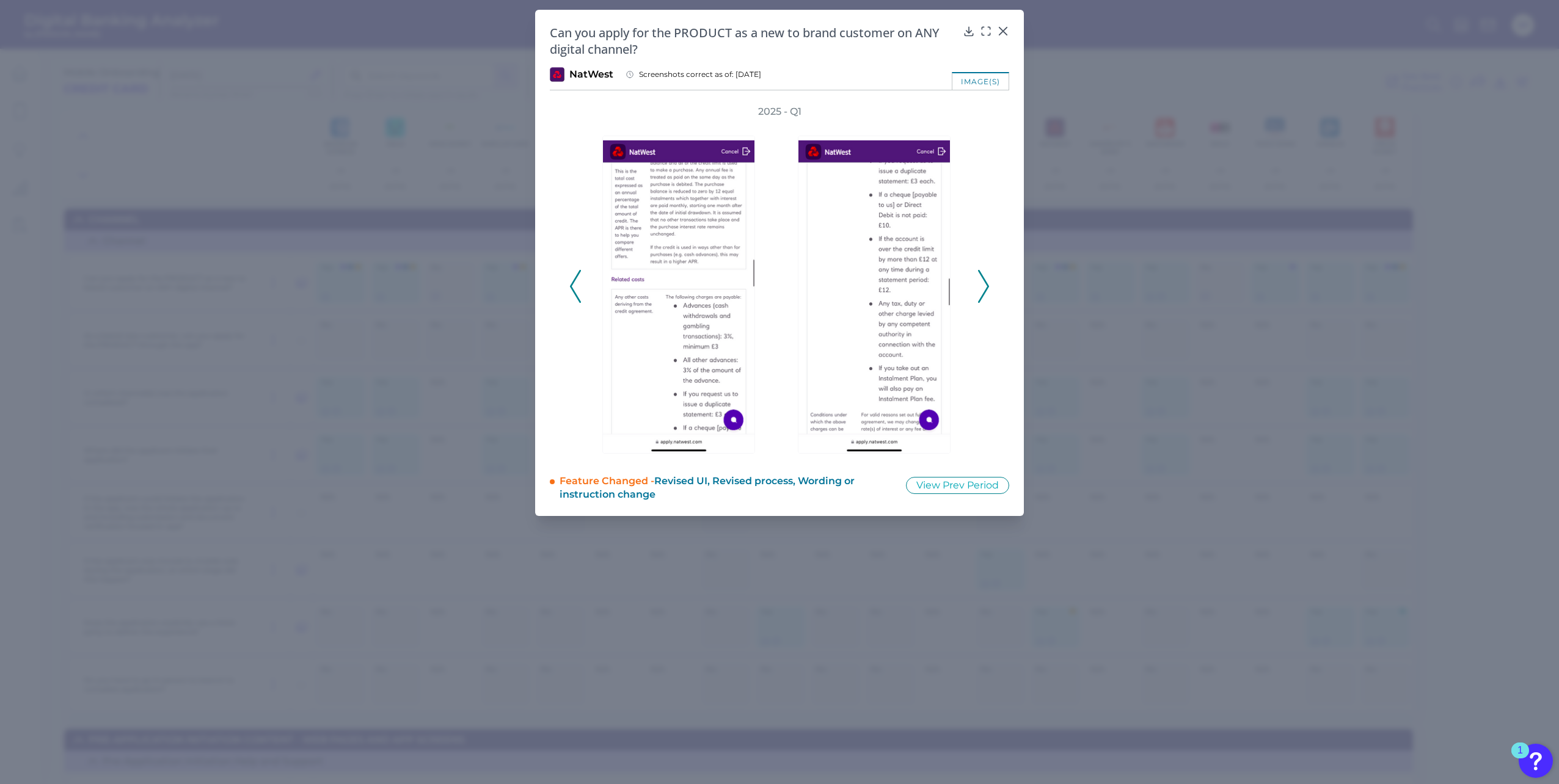
click at [987, 286] on icon at bounding box center [984, 286] width 11 height 33
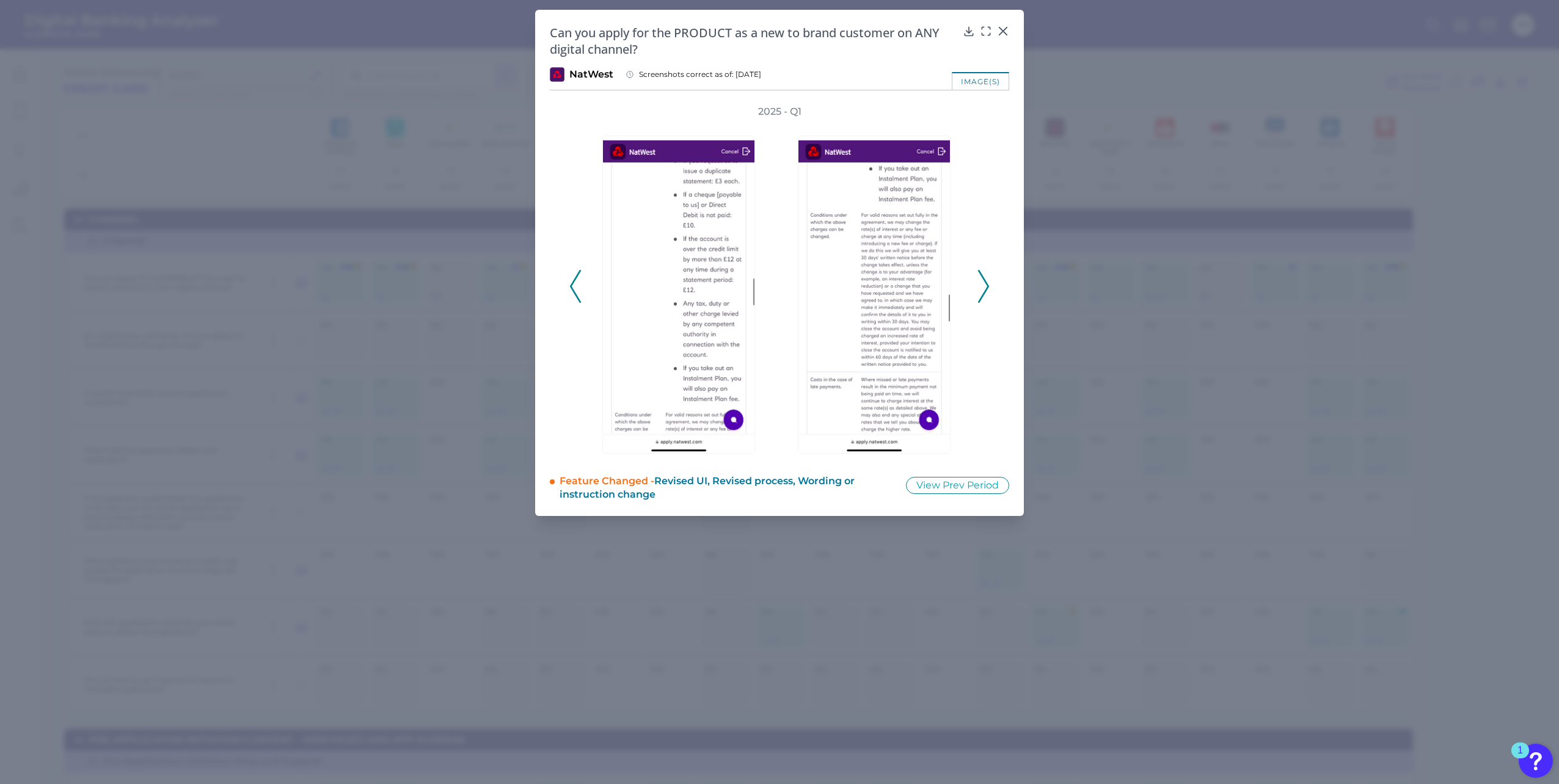
click at [987, 286] on icon at bounding box center [984, 286] width 11 height 33
click at [1003, 31] on icon at bounding box center [1003, 31] width 7 height 7
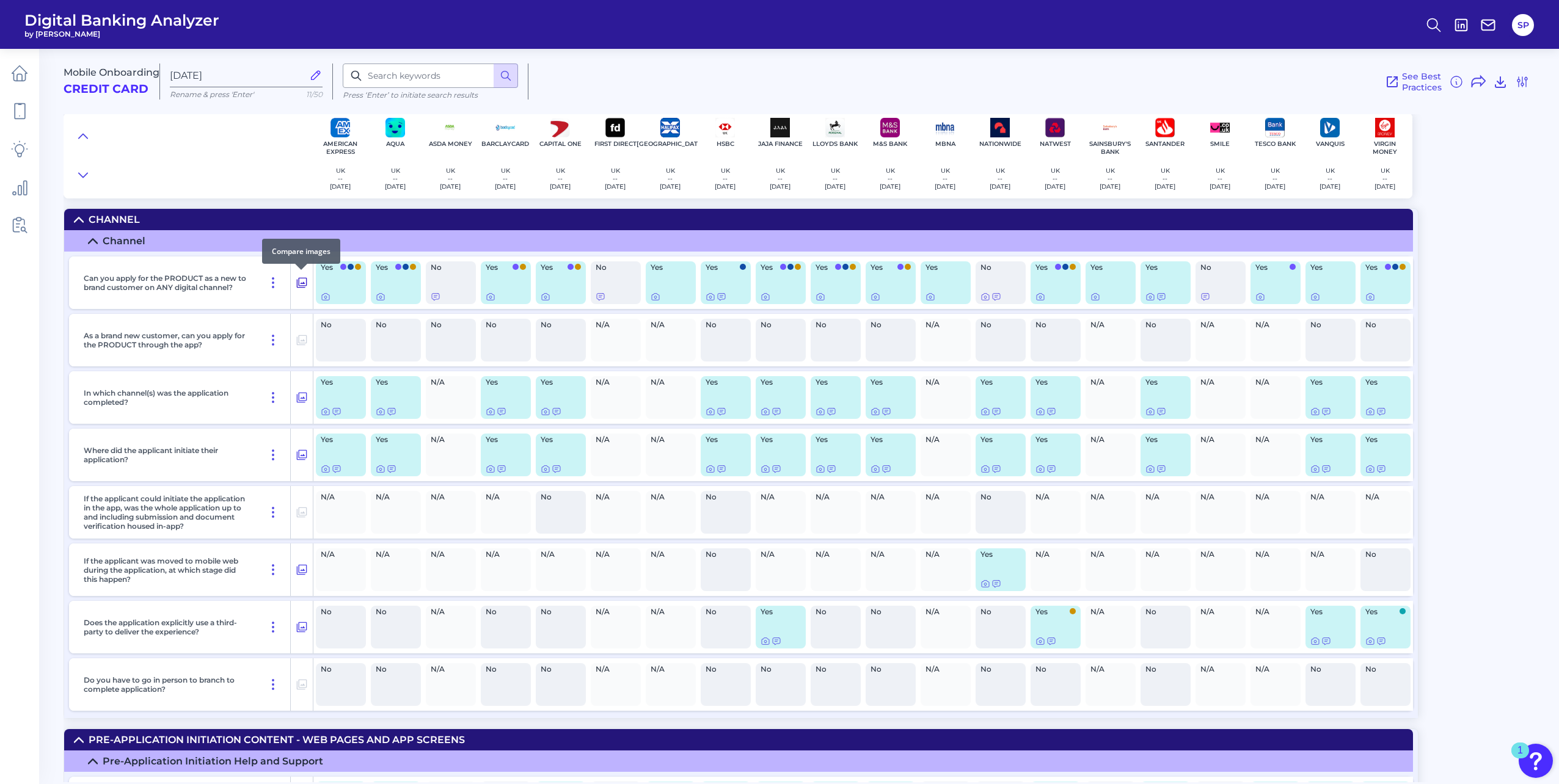
click at [304, 285] on icon at bounding box center [302, 283] width 13 height 14
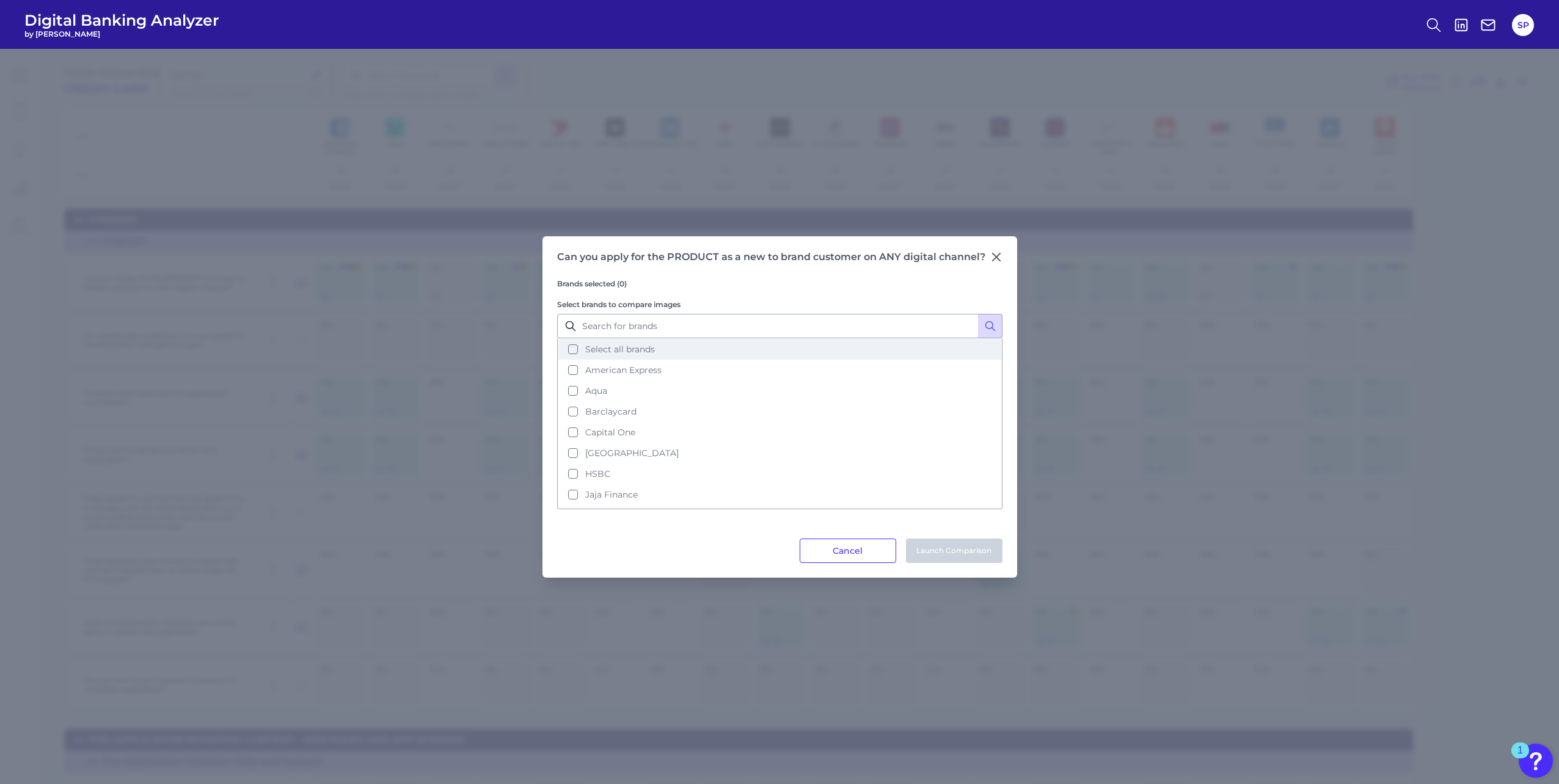
click at [601, 354] on button "Select all brands" at bounding box center [780, 349] width 443 height 21
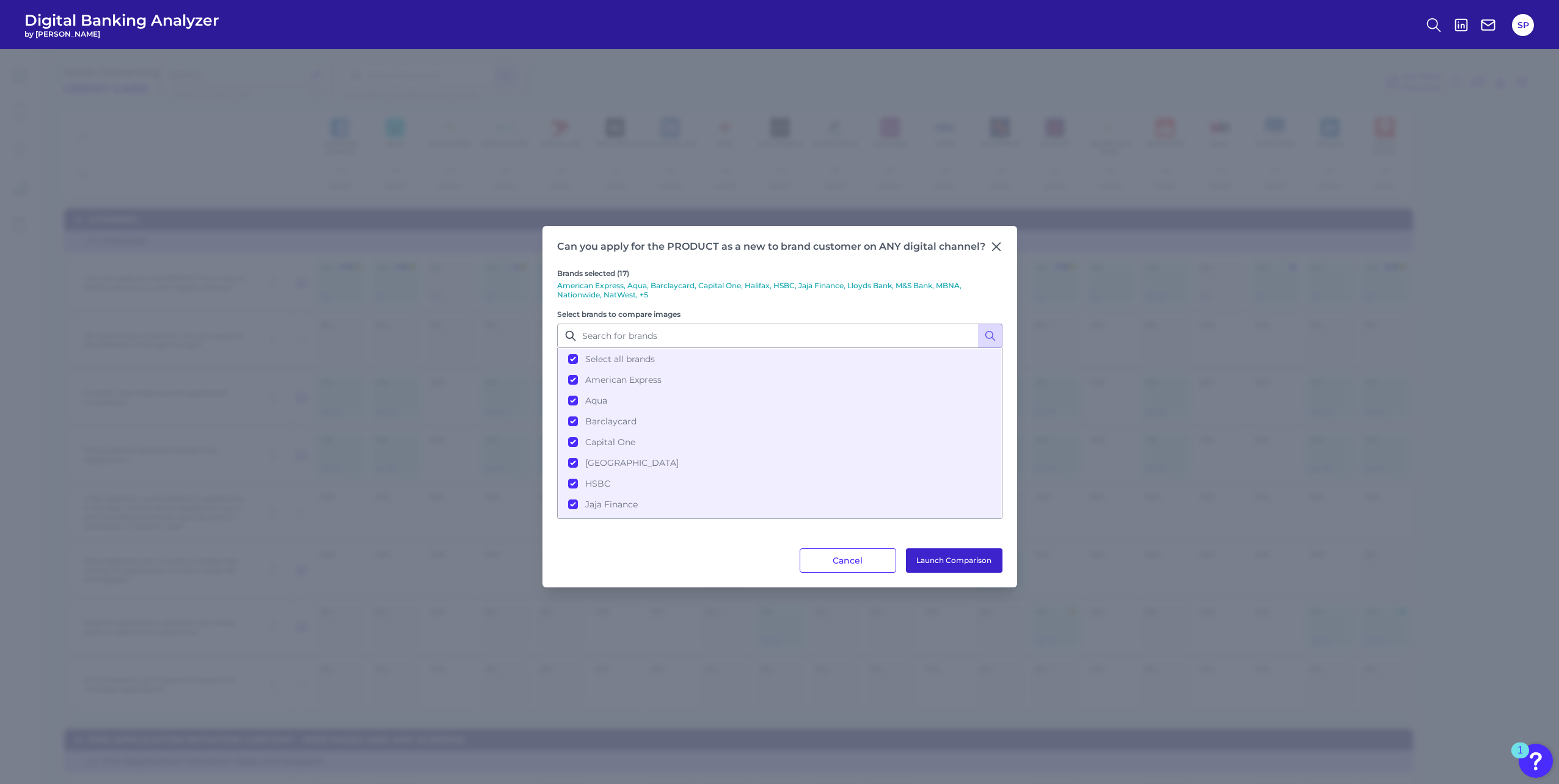
click at [930, 553] on button "Launch Comparison" at bounding box center [954, 560] width 97 height 24
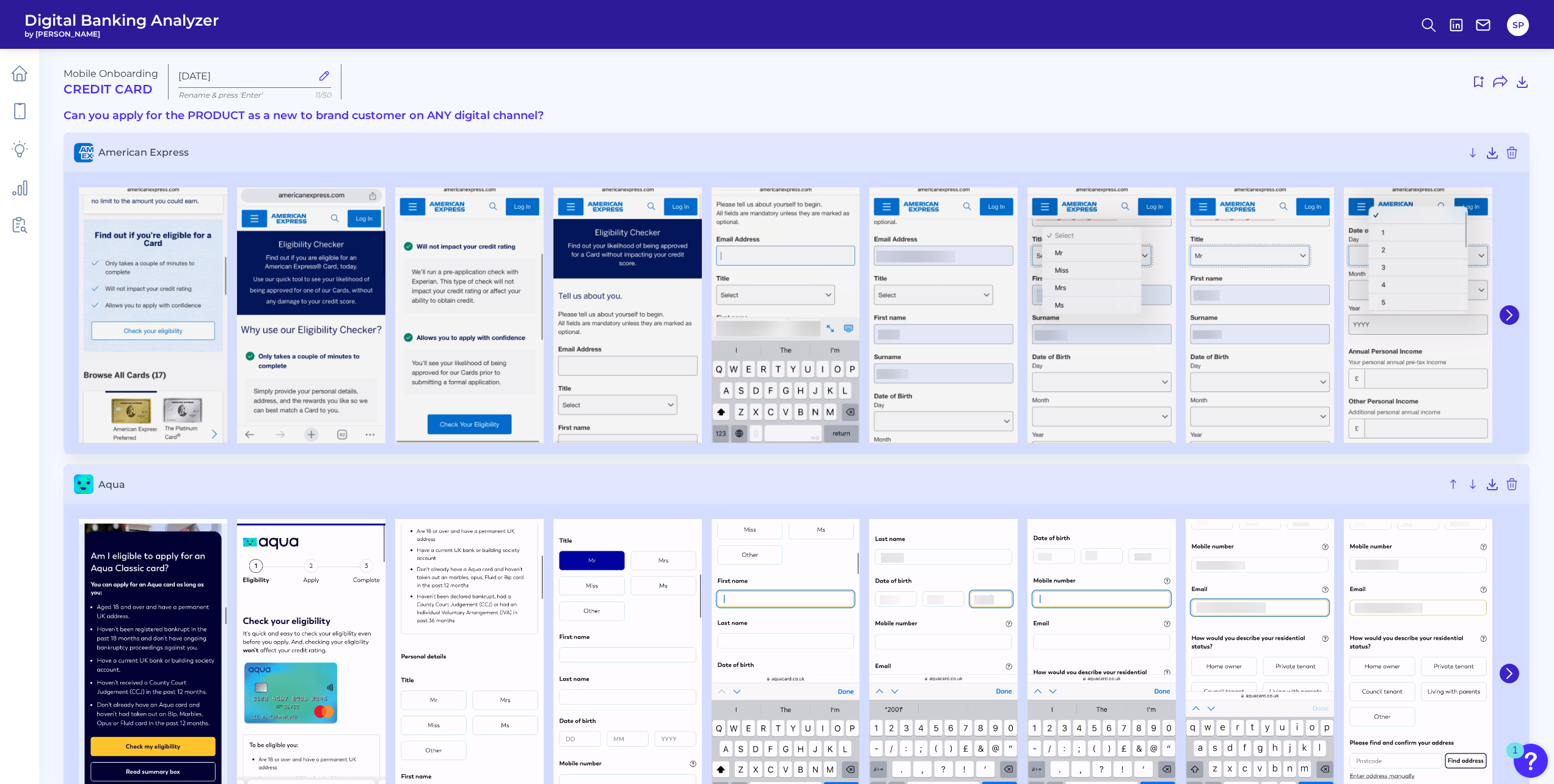
click at [1519, 313] on div at bounding box center [796, 316] width 1464 height 278
click at [1508, 312] on icon at bounding box center [1510, 315] width 11 height 11
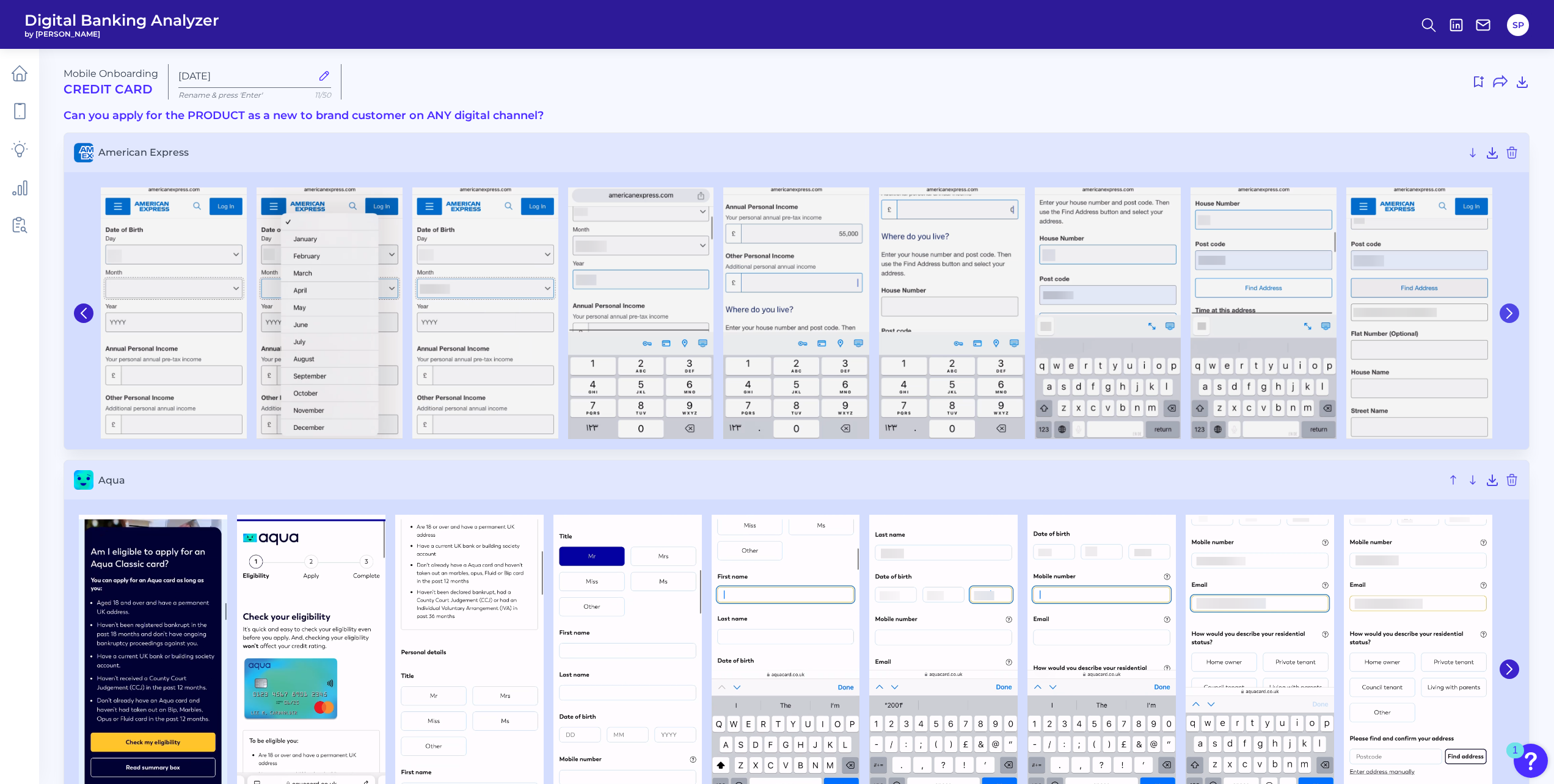
click at [1508, 312] on icon at bounding box center [1510, 313] width 11 height 11
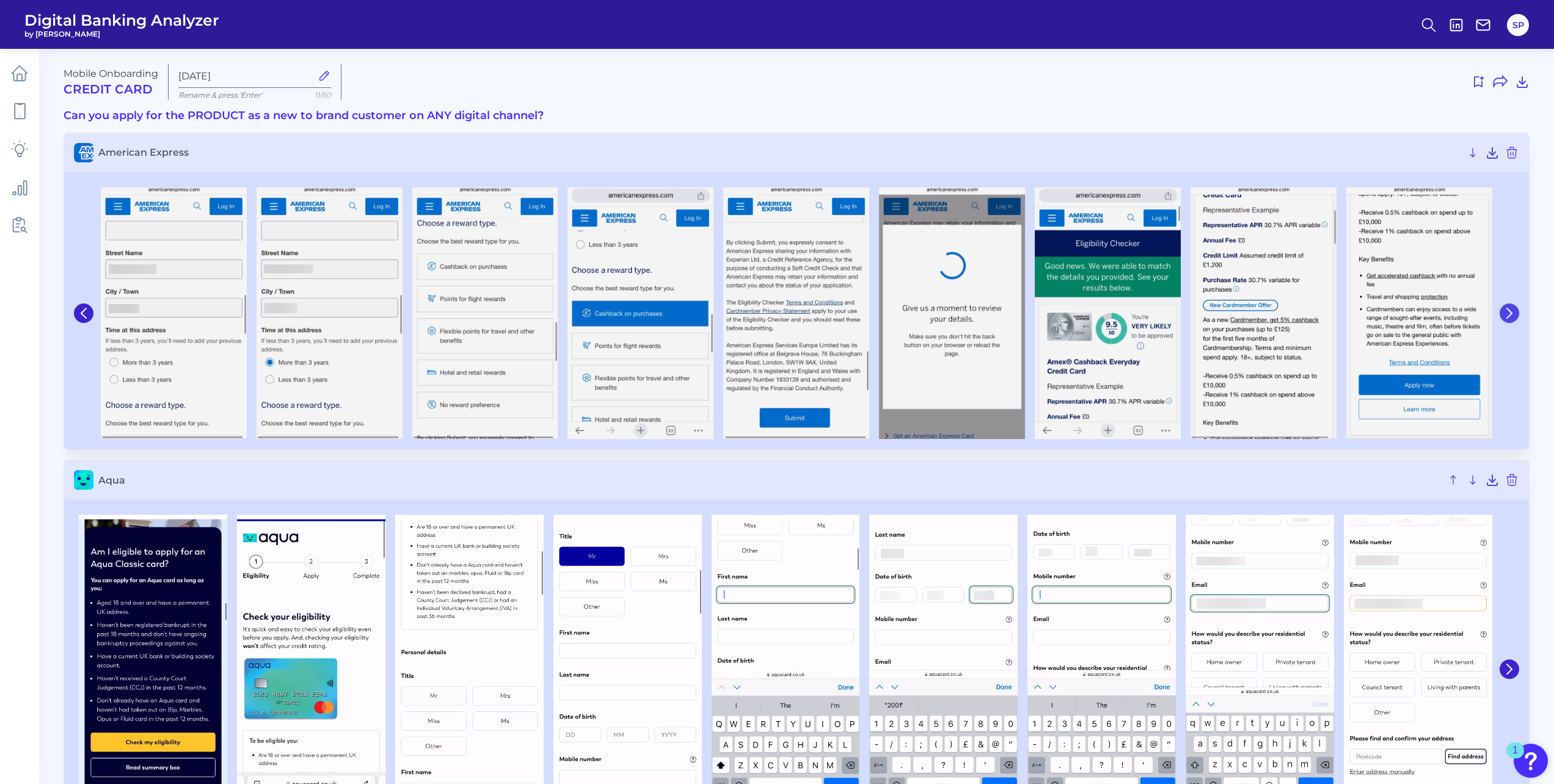
click at [1508, 312] on icon at bounding box center [1510, 313] width 11 height 11
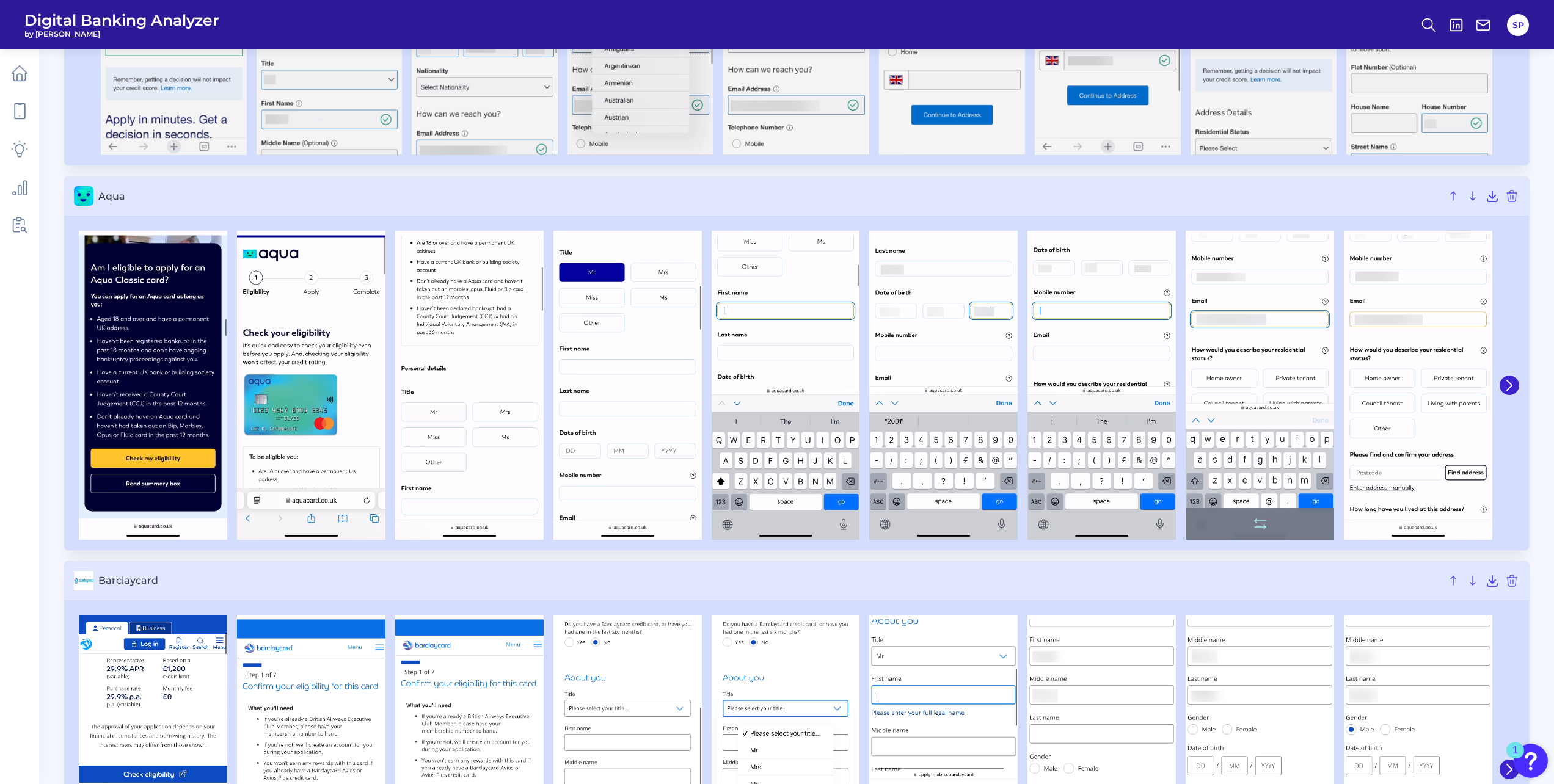
scroll to position [306, 0]
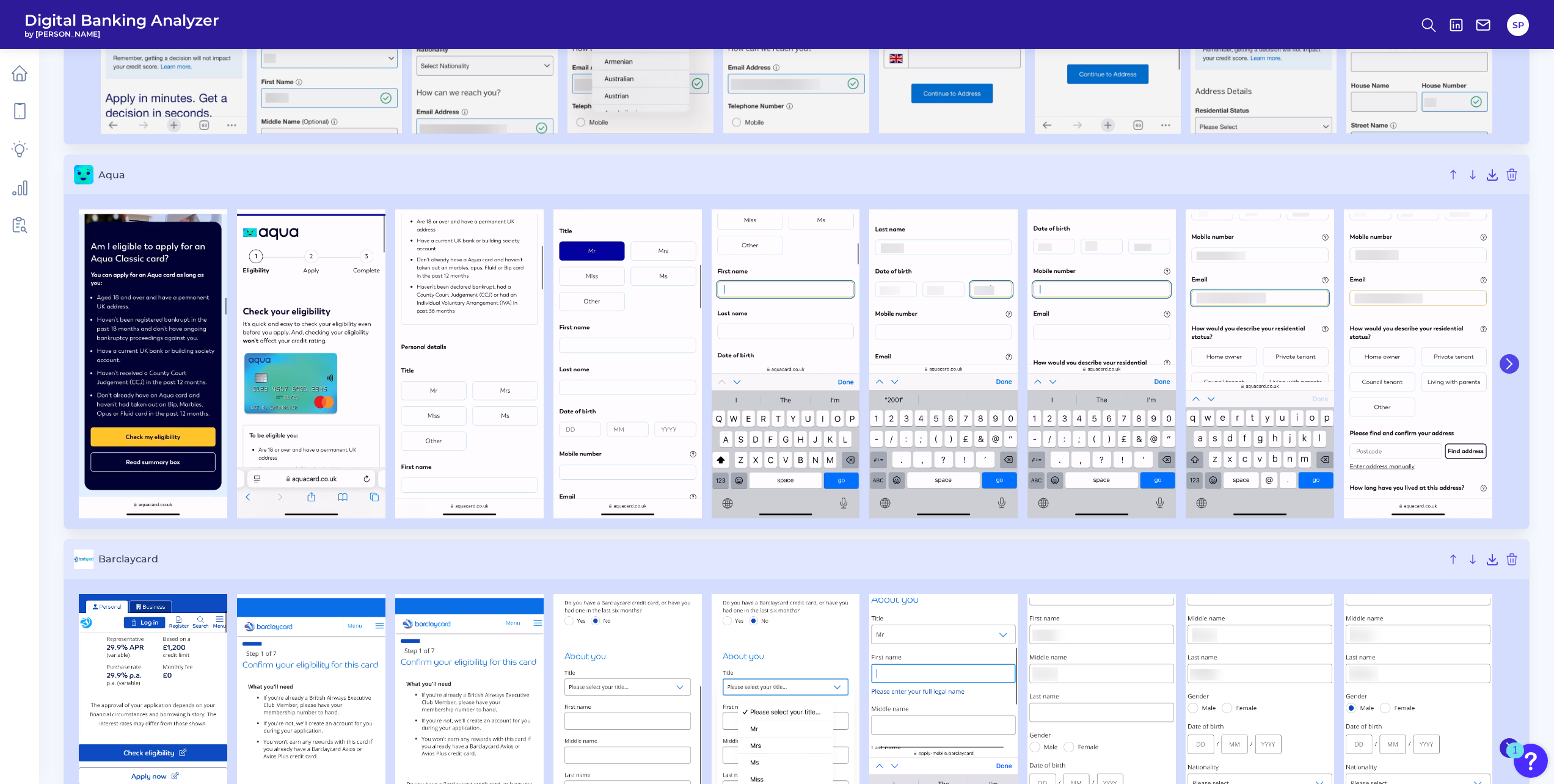
click at [1503, 361] on button at bounding box center [1510, 364] width 20 height 20
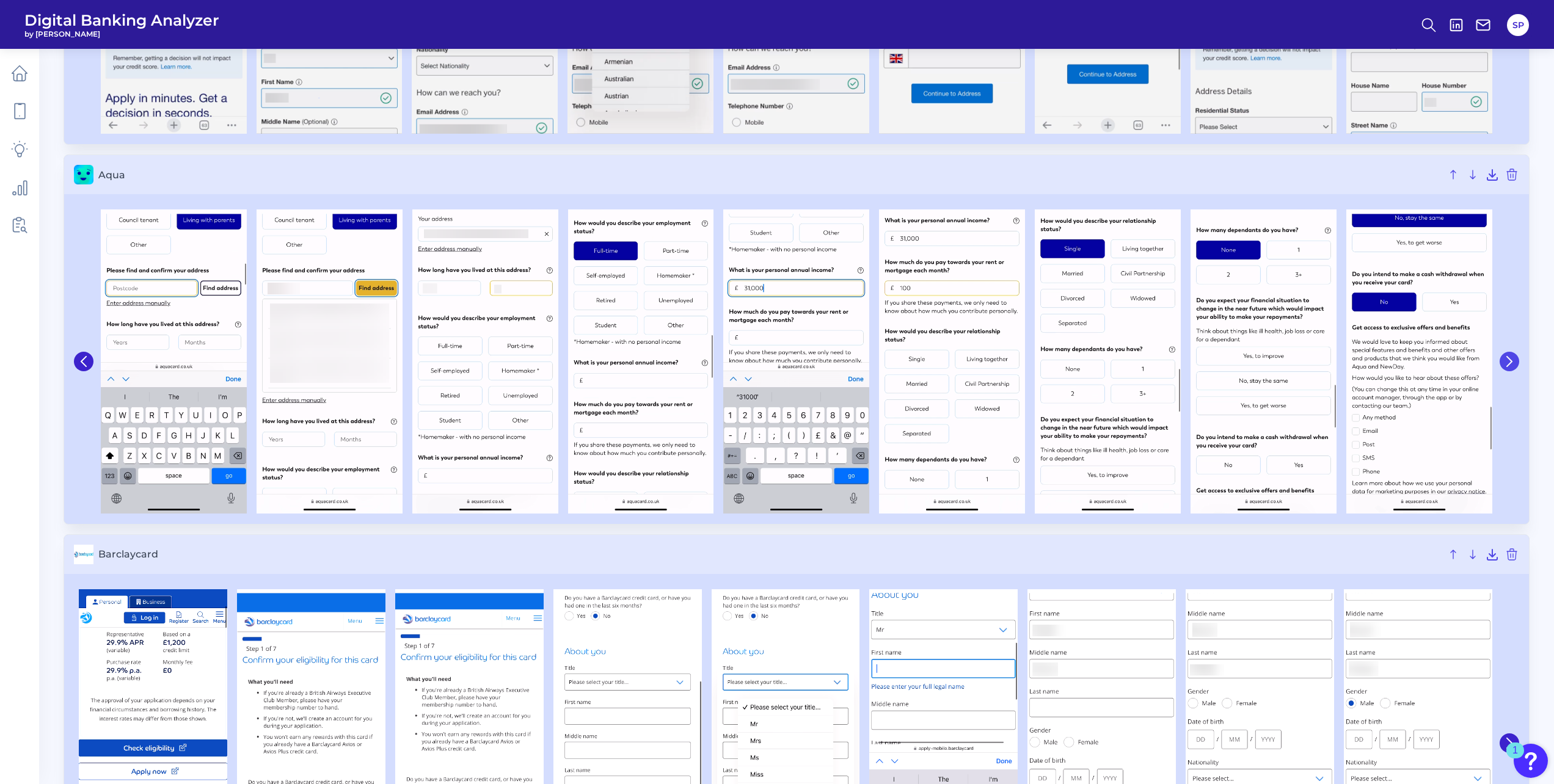
click at [1505, 361] on icon at bounding box center [1510, 362] width 11 height 11
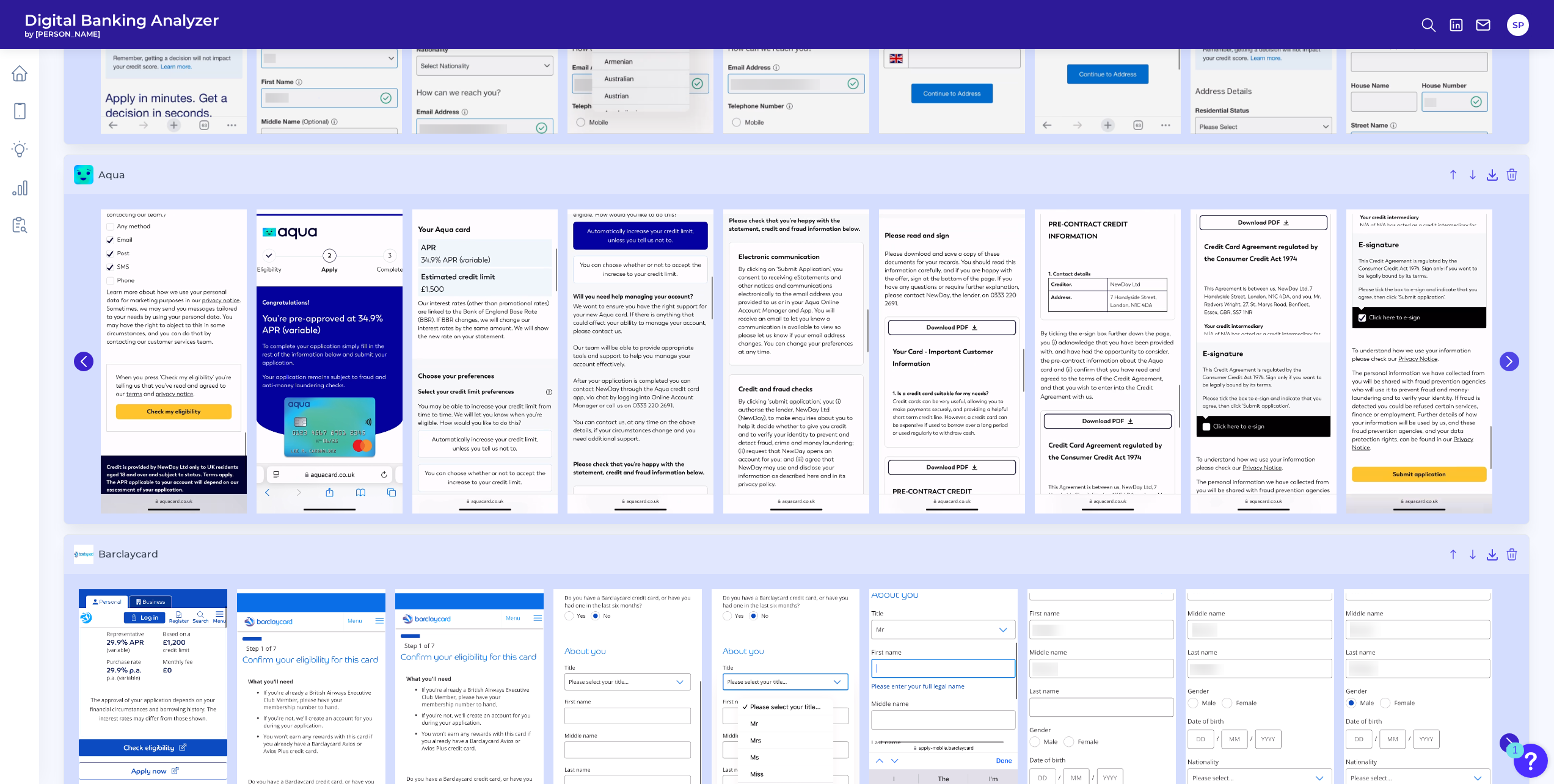
click at [1505, 361] on icon at bounding box center [1510, 362] width 11 height 11
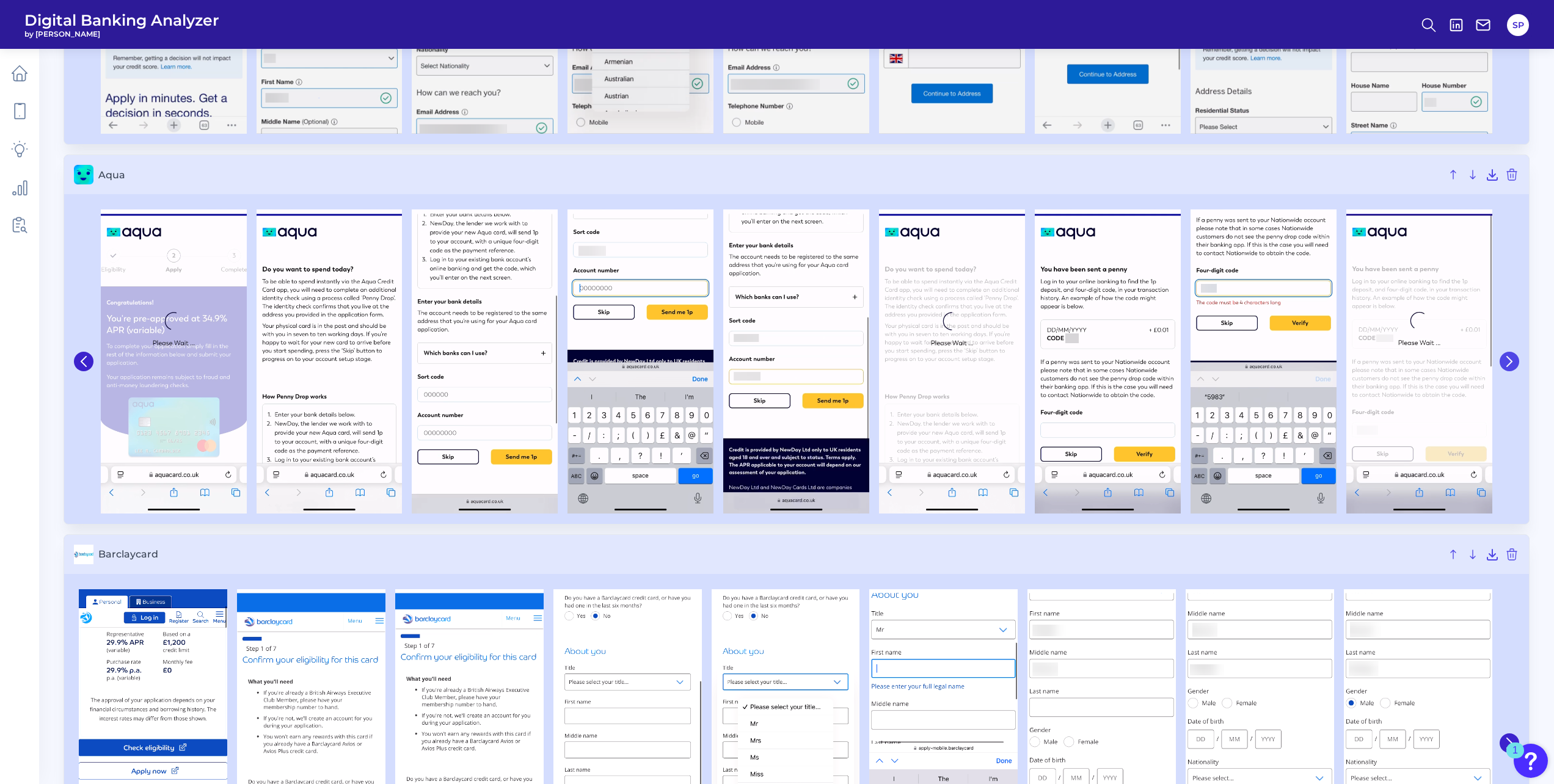
click at [1505, 361] on icon at bounding box center [1510, 362] width 11 height 11
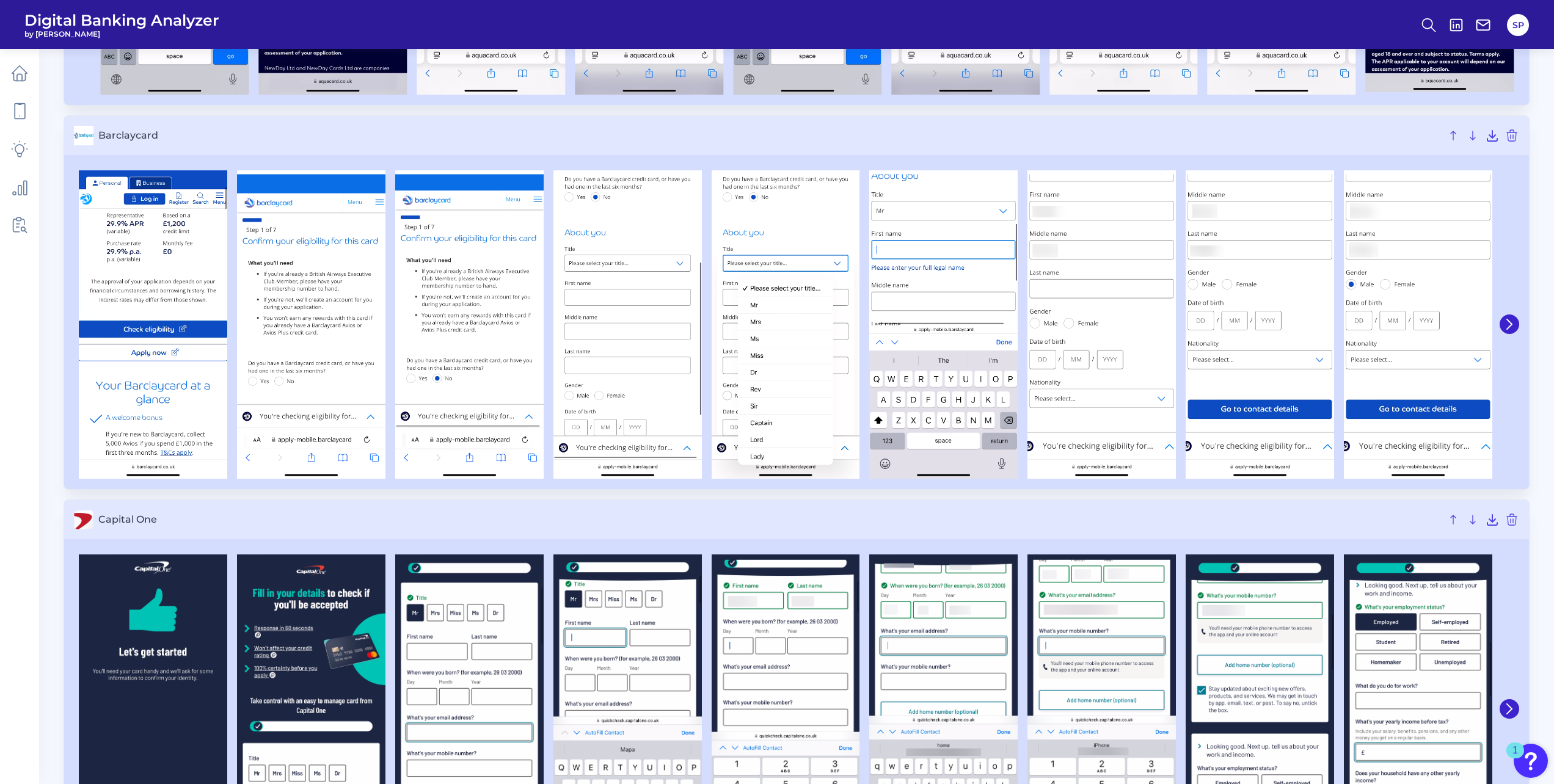
scroll to position [732, 0]
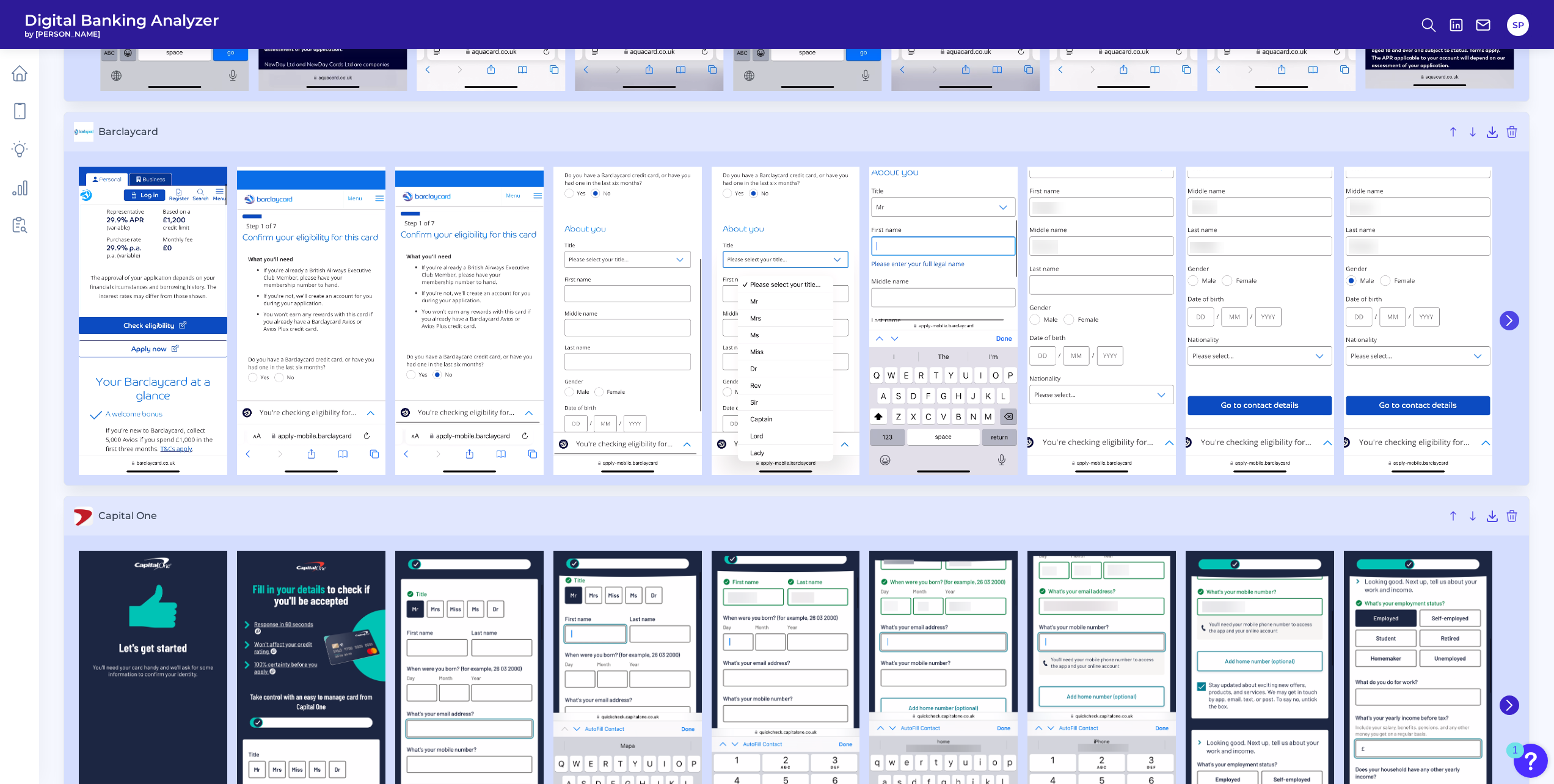
click at [1506, 319] on icon at bounding box center [1510, 320] width 11 height 11
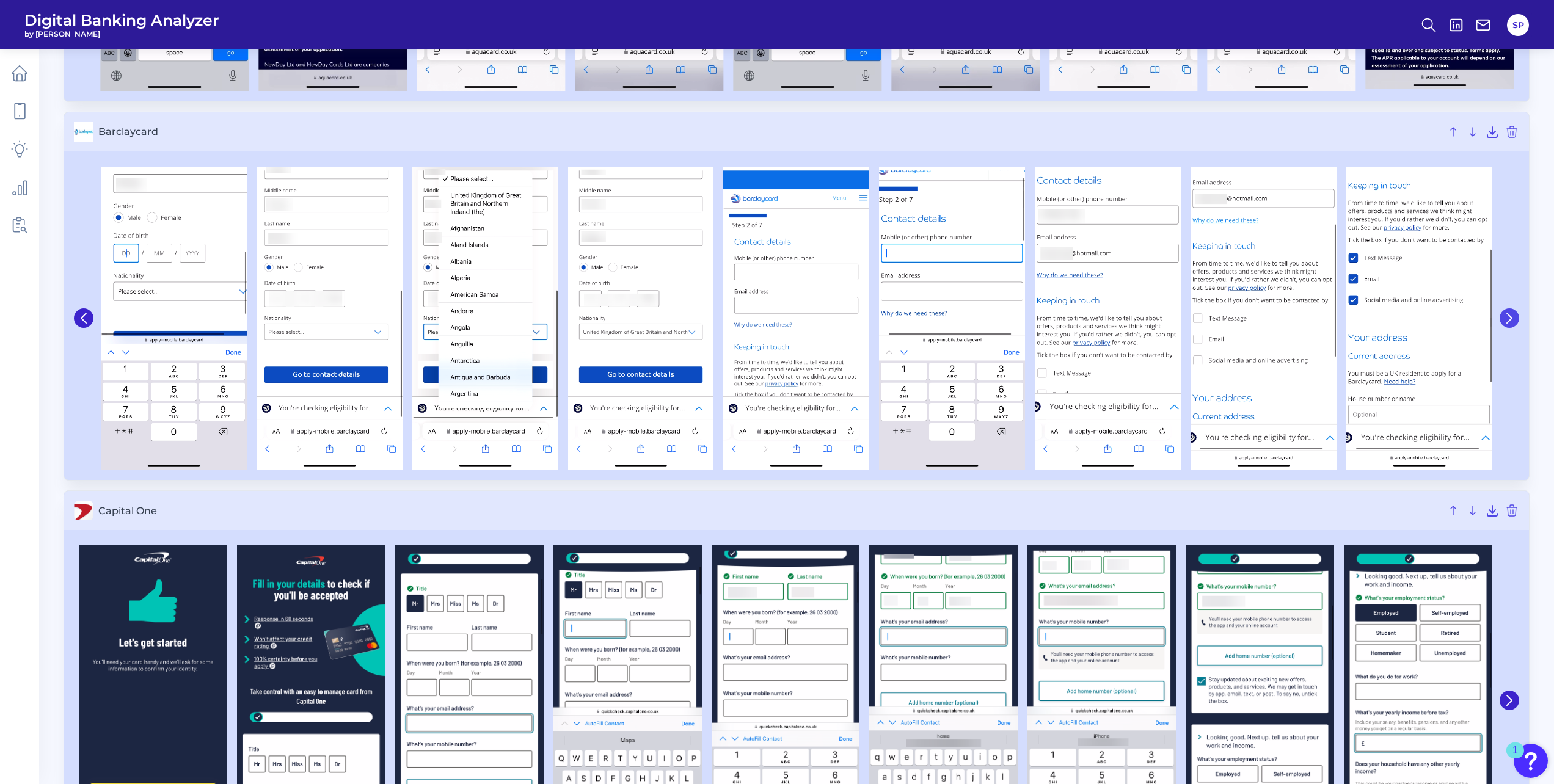
click at [1507, 319] on icon at bounding box center [1510, 318] width 11 height 11
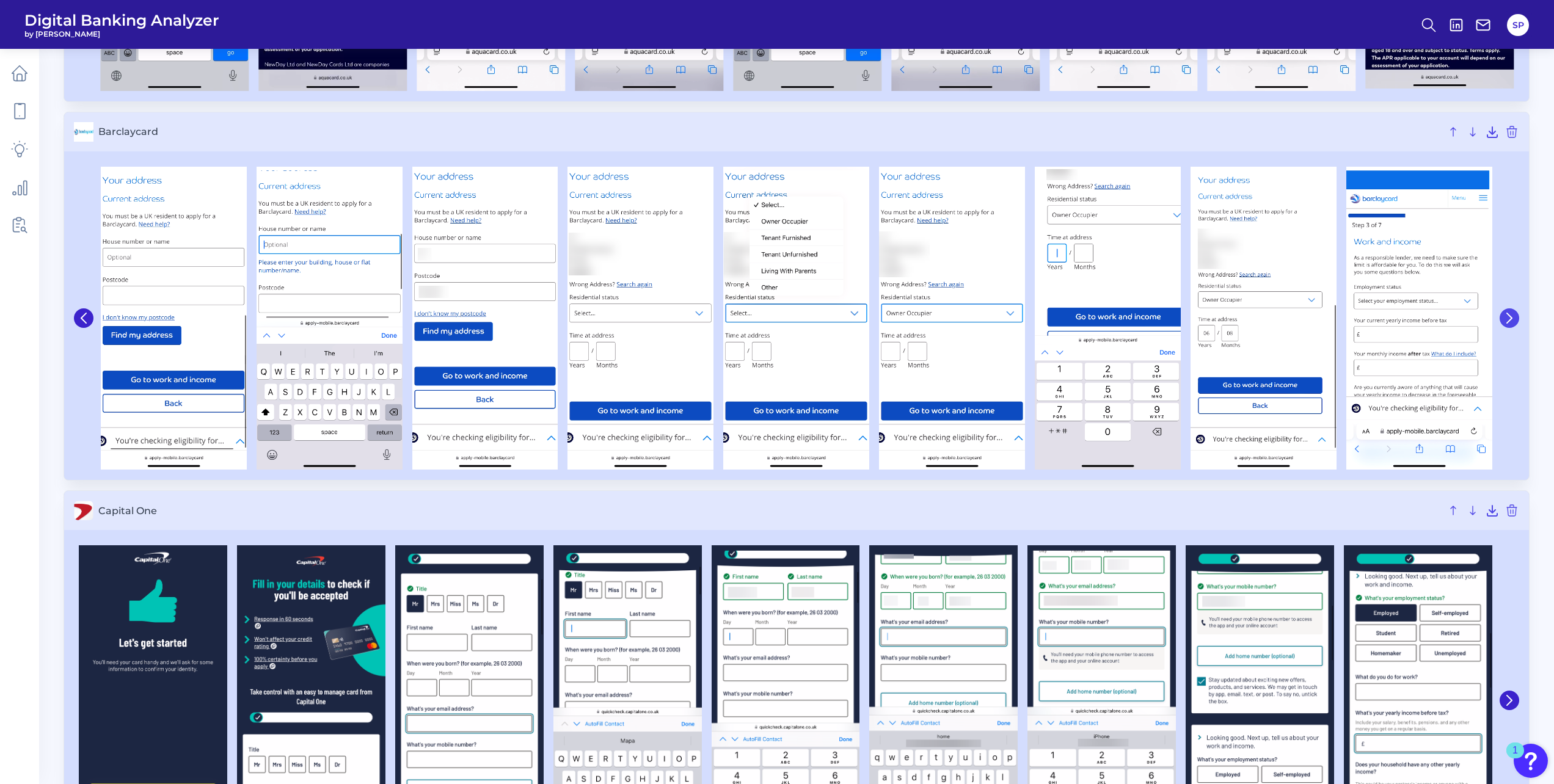
click at [1508, 318] on icon at bounding box center [1510, 318] width 11 height 11
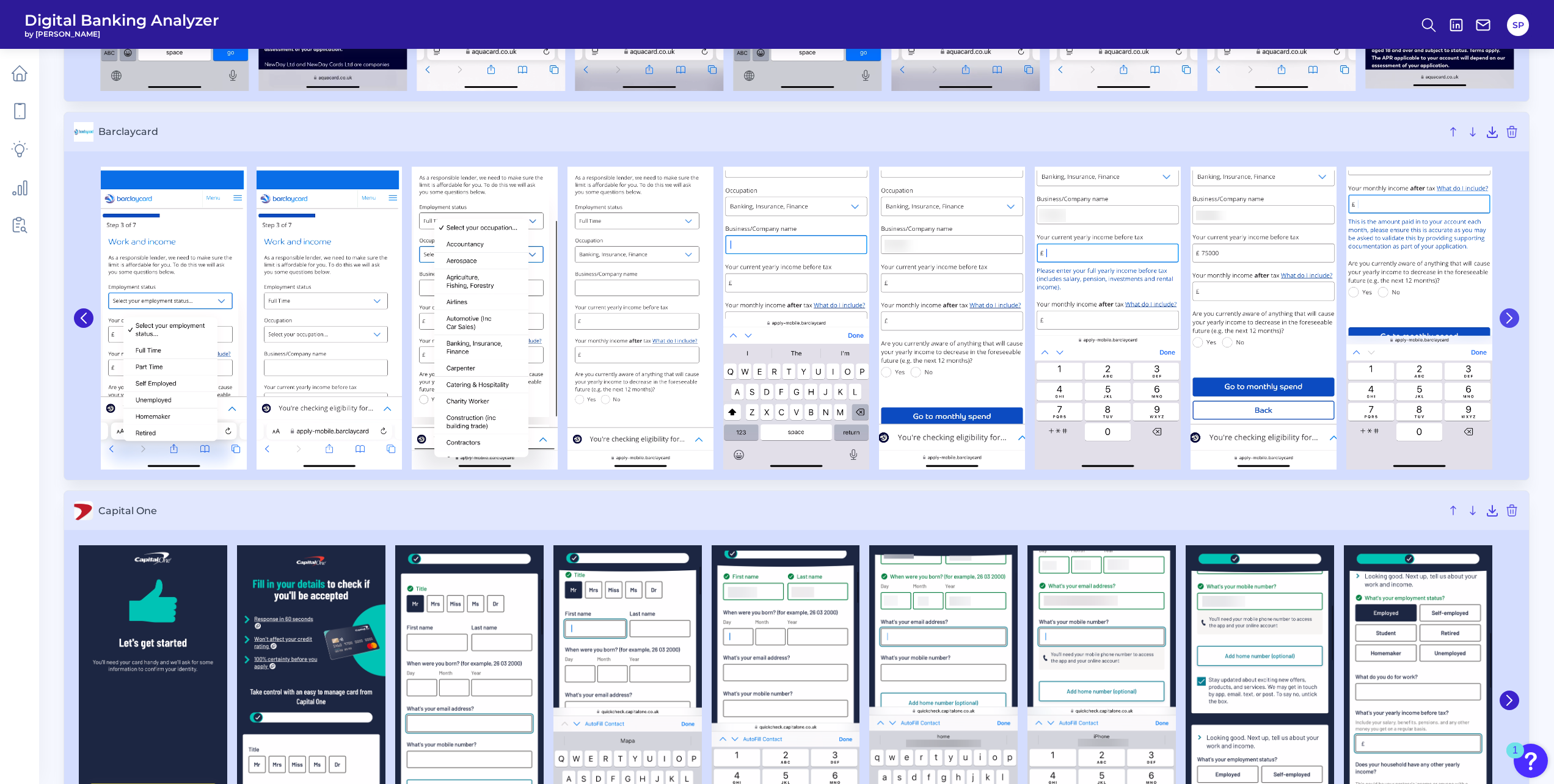
click at [1508, 317] on icon at bounding box center [1510, 318] width 11 height 11
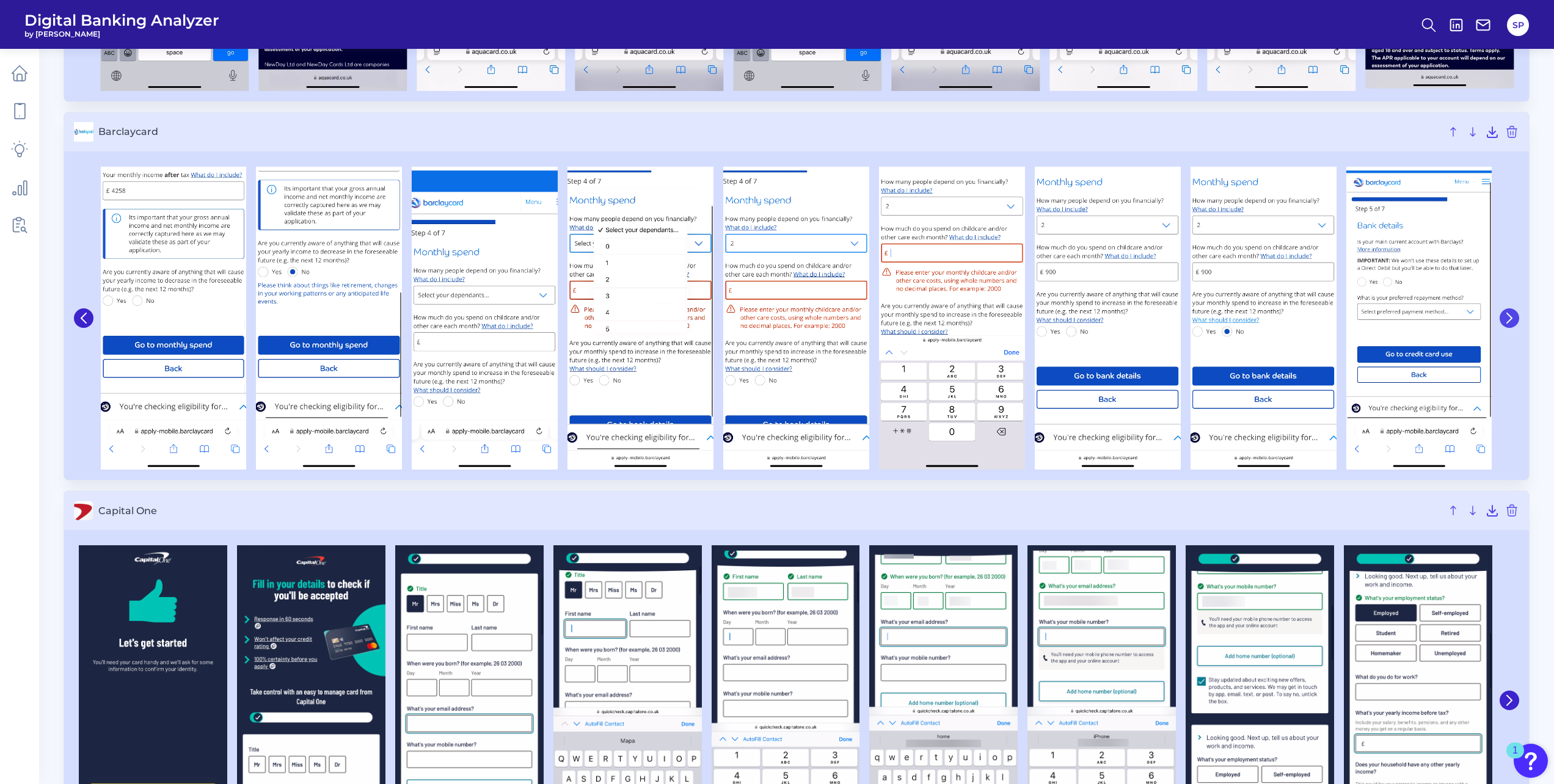
click at [1508, 317] on icon at bounding box center [1510, 318] width 11 height 11
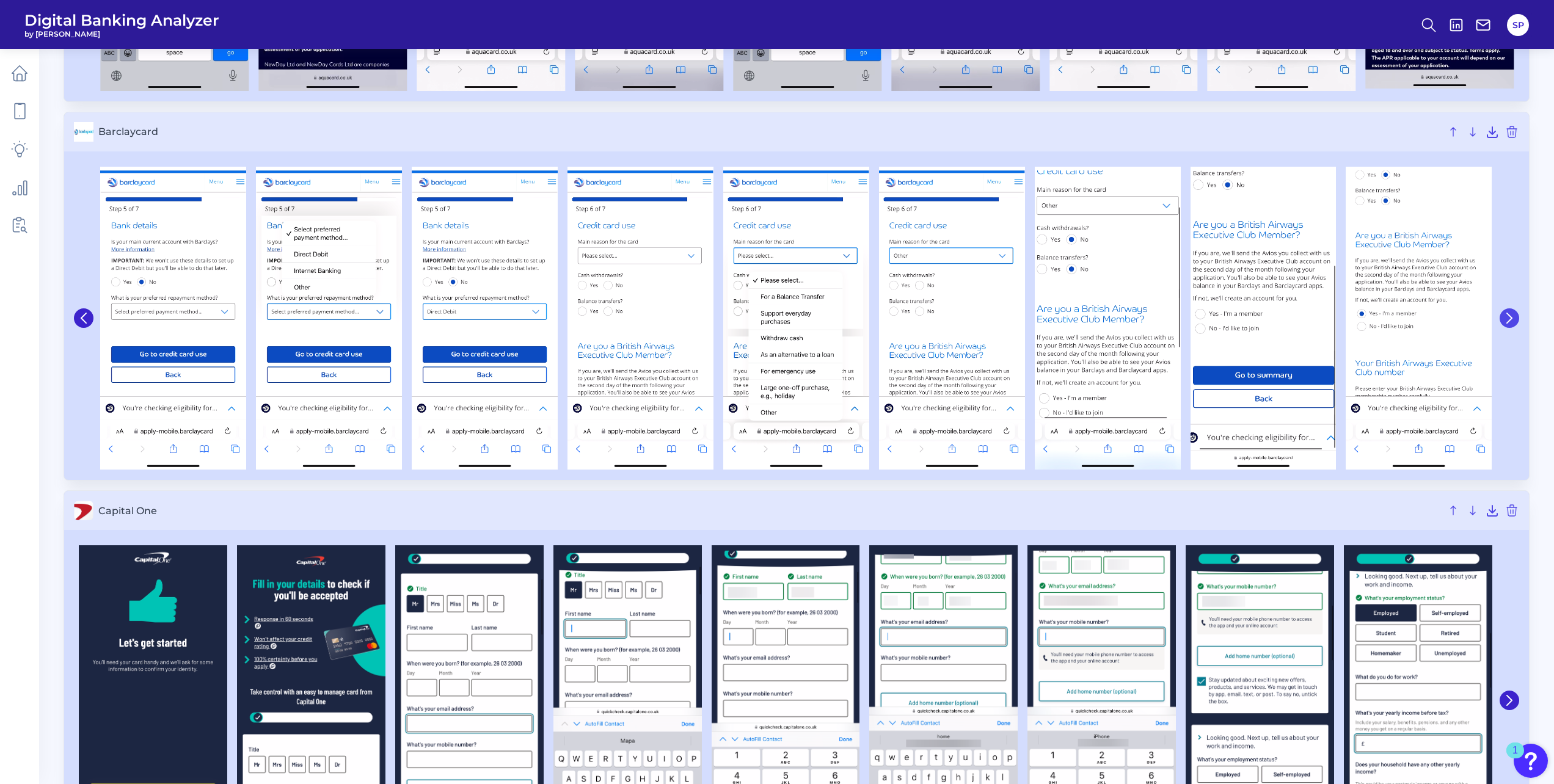
click at [1508, 317] on icon at bounding box center [1510, 318] width 11 height 11
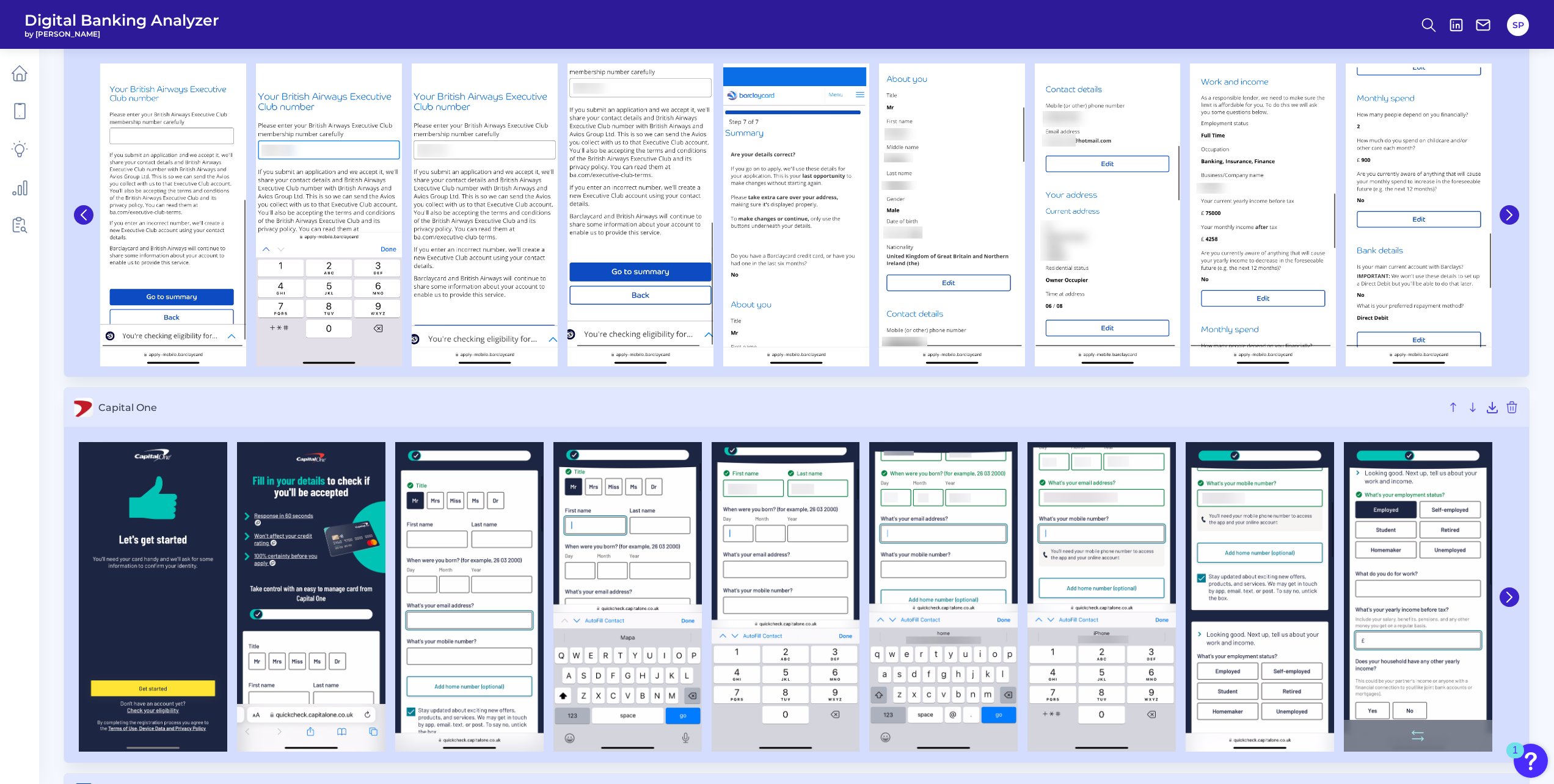
scroll to position [855, 0]
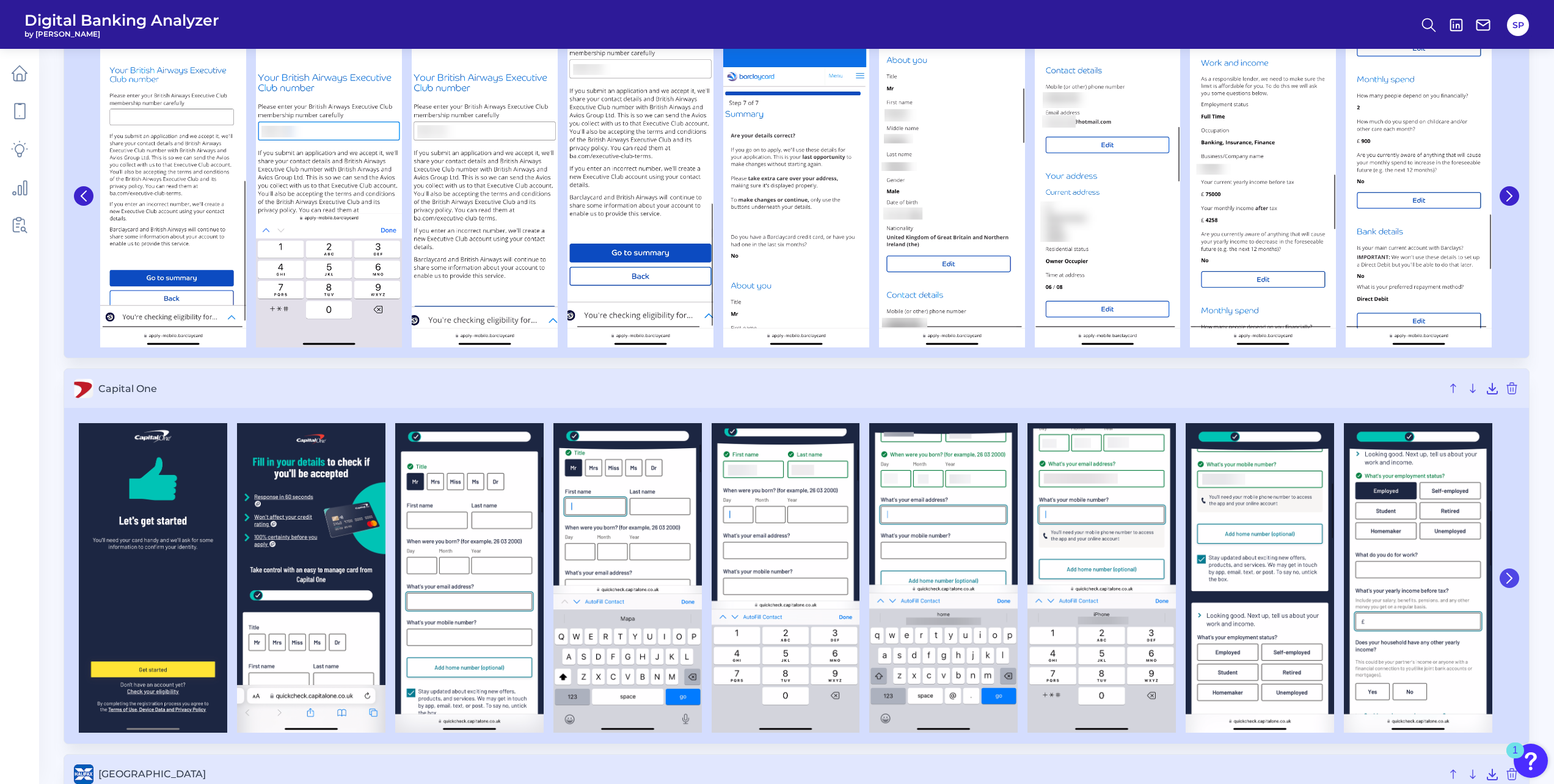
click at [1507, 577] on icon at bounding box center [1510, 578] width 11 height 11
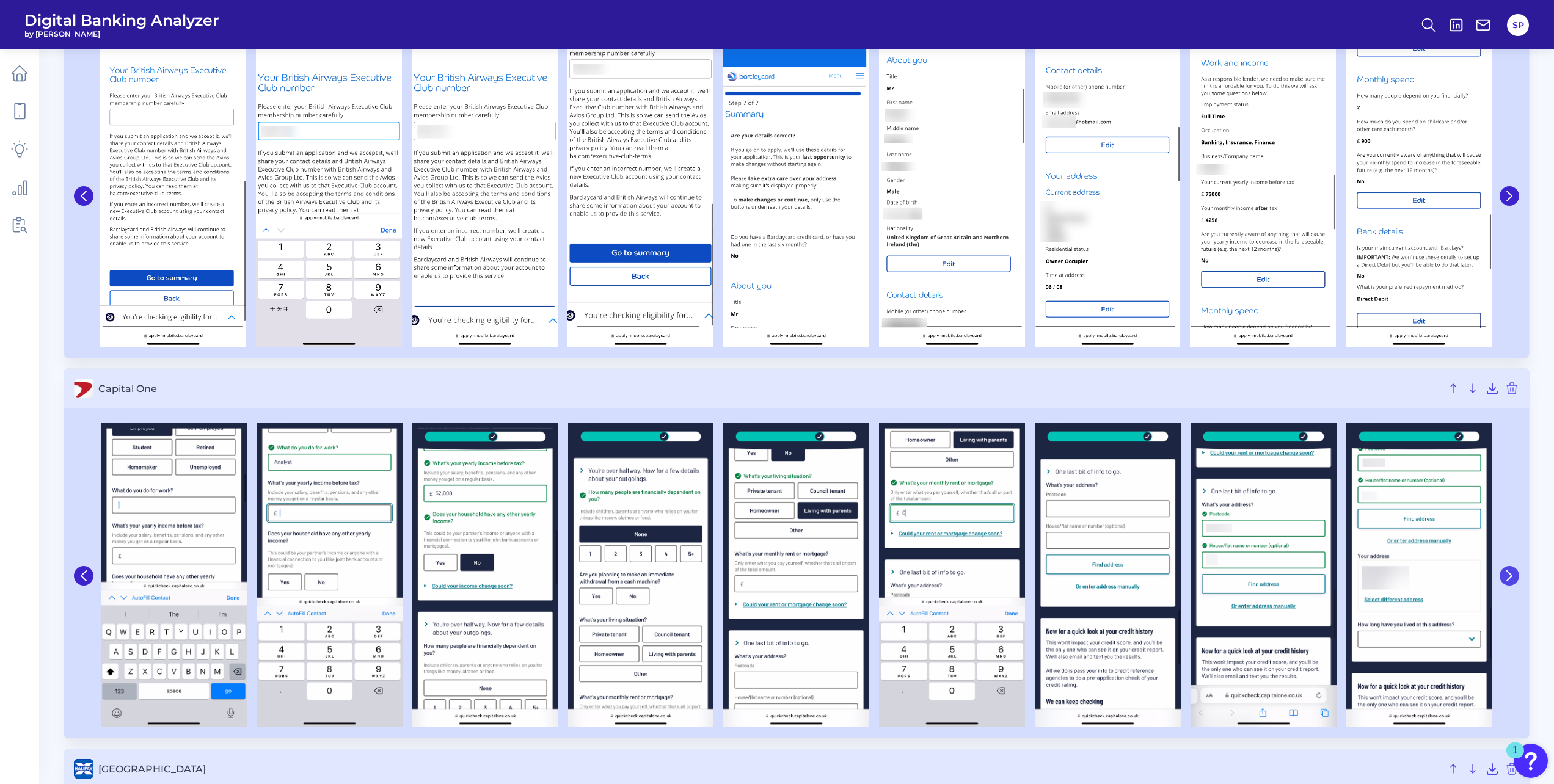
click at [1507, 577] on icon at bounding box center [1510, 576] width 11 height 11
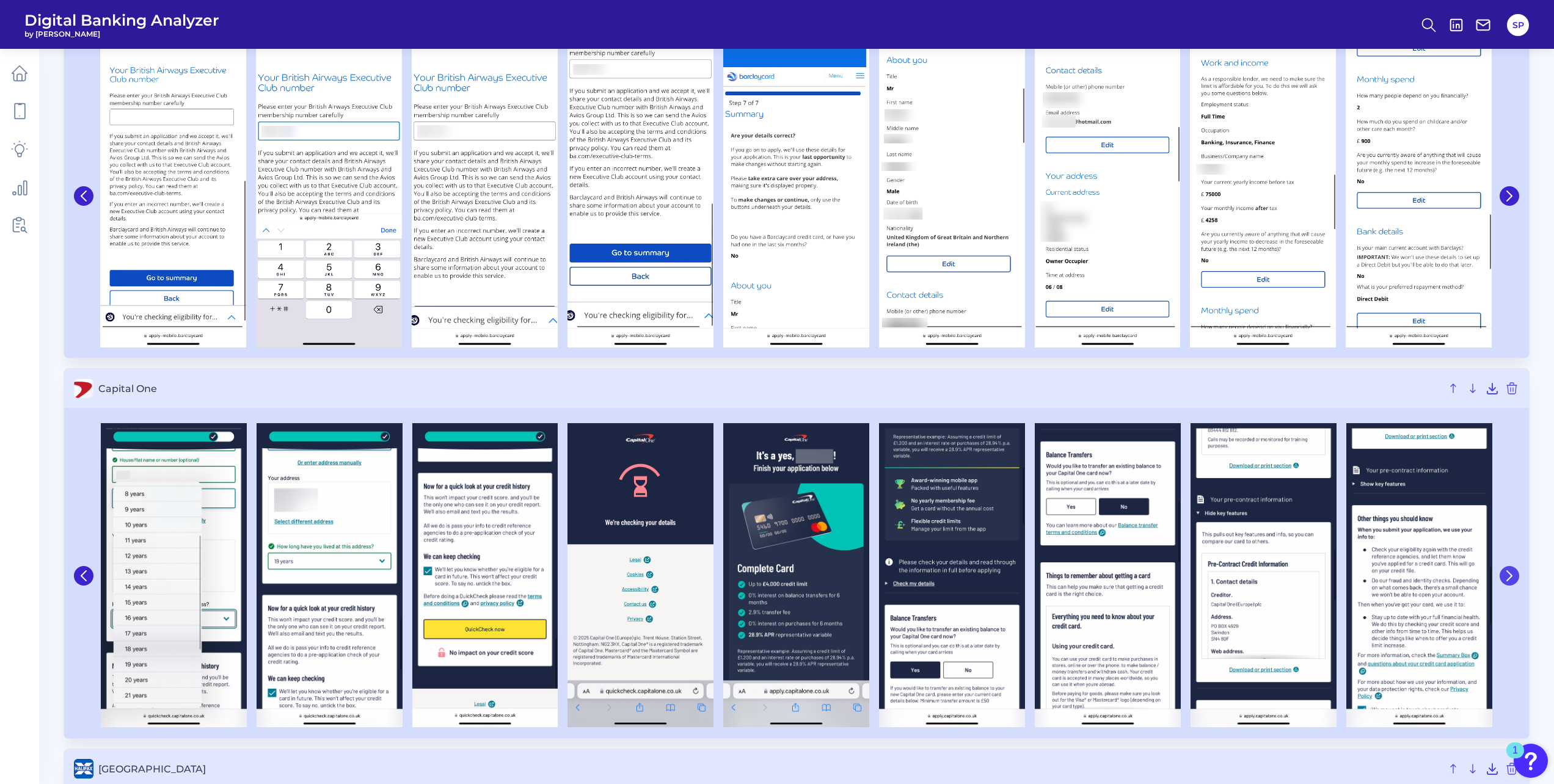
click at [1507, 576] on icon at bounding box center [1510, 576] width 11 height 11
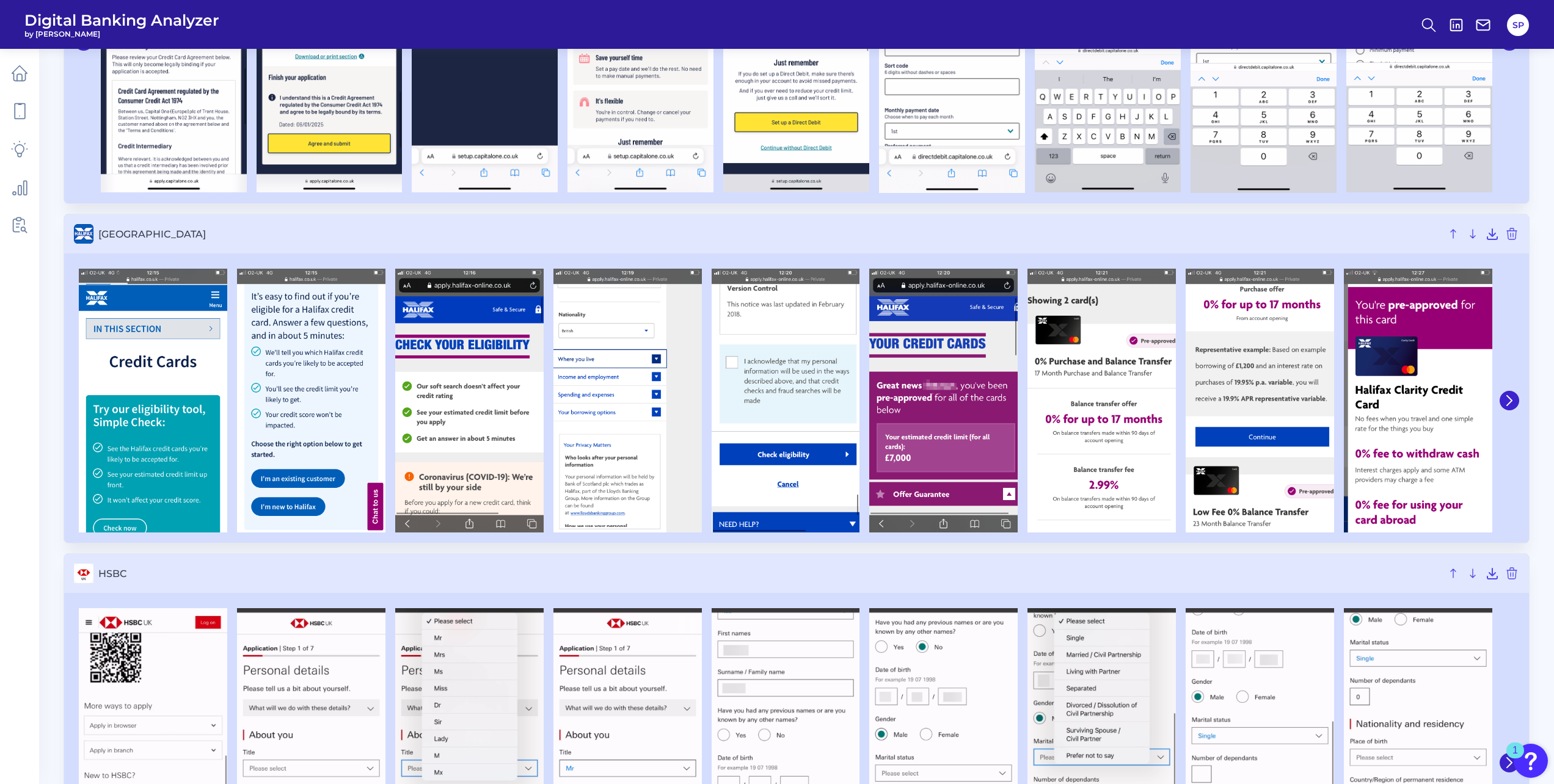
scroll to position [1466, 0]
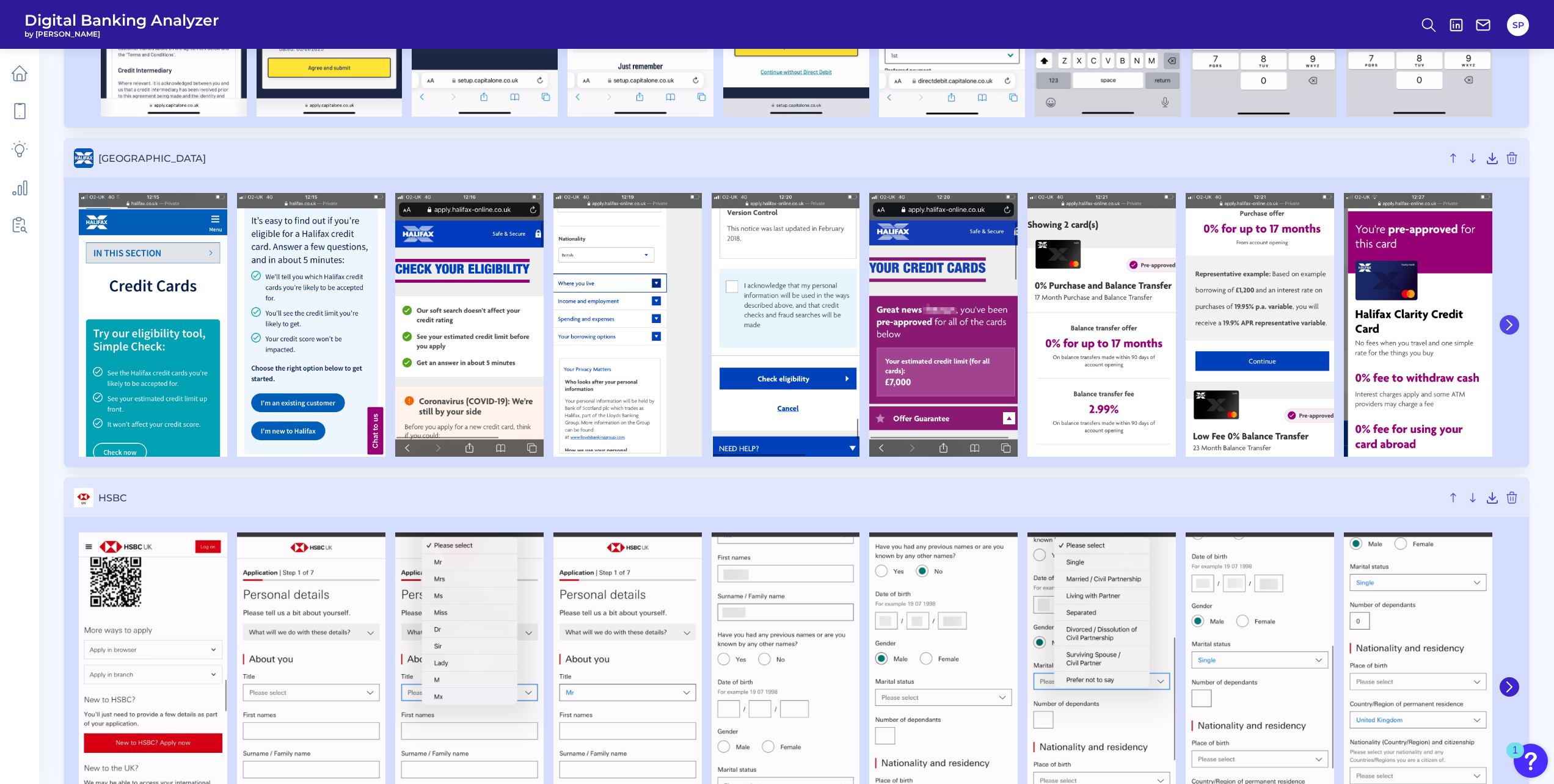
click at [1513, 323] on icon at bounding box center [1510, 325] width 11 height 11
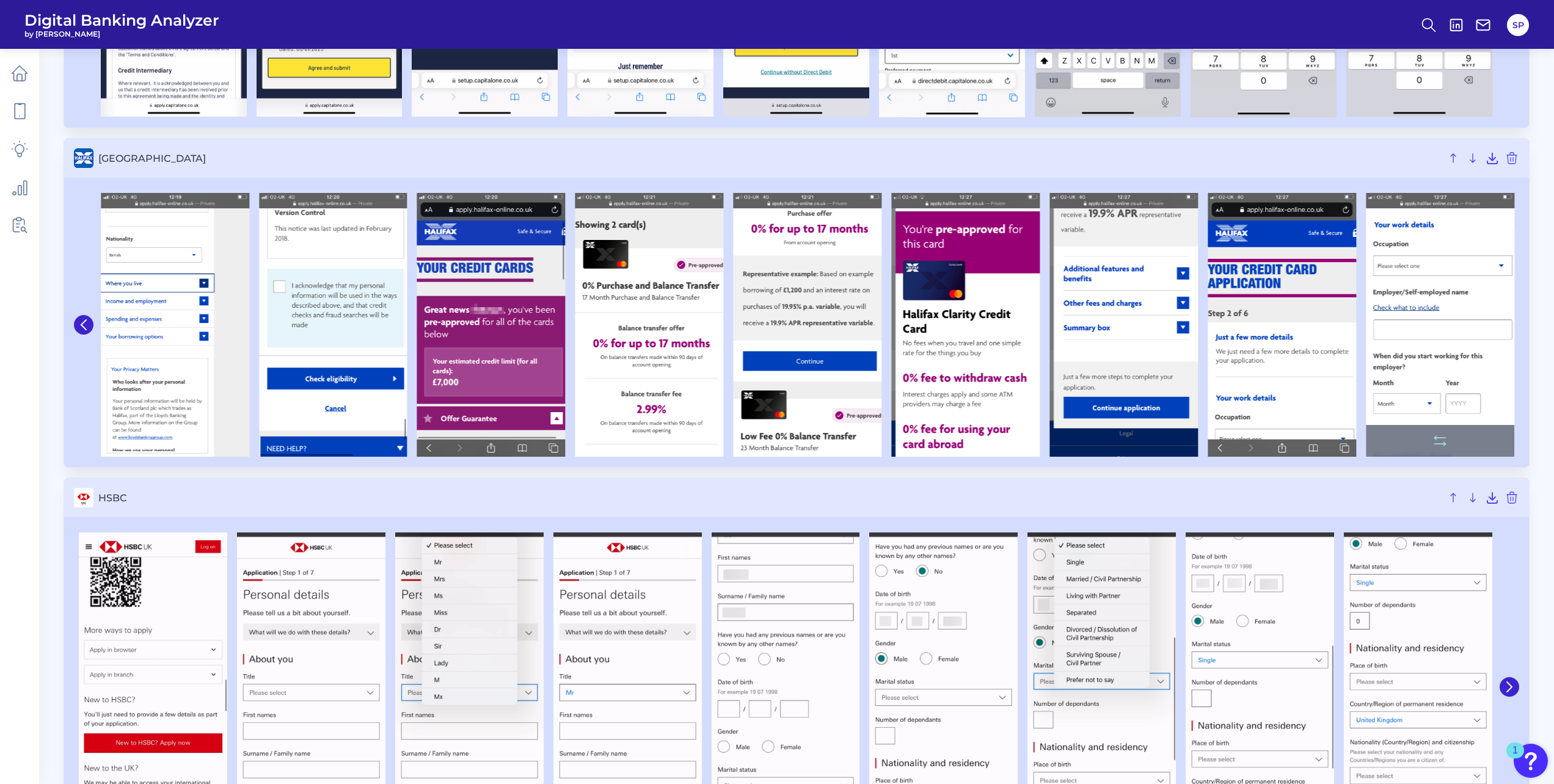
click at [1510, 322] on img at bounding box center [1440, 325] width 148 height 264
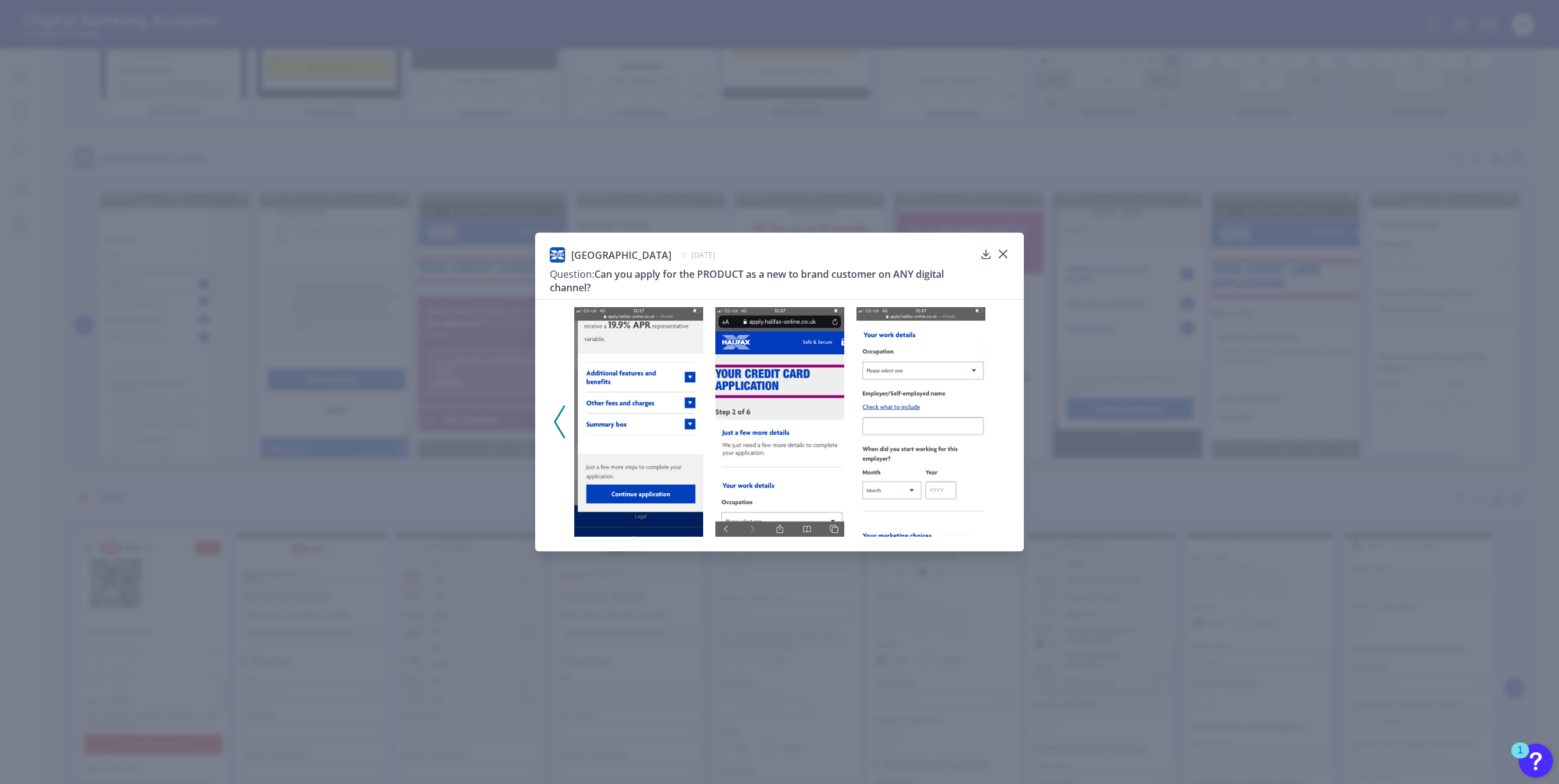
click at [995, 254] on div "Halifax [DATE] Question: Can you apply for the PRODUCT as a new to brand custom…" at bounding box center [780, 272] width 460 height 52
click at [1000, 253] on icon at bounding box center [1003, 254] width 13 height 13
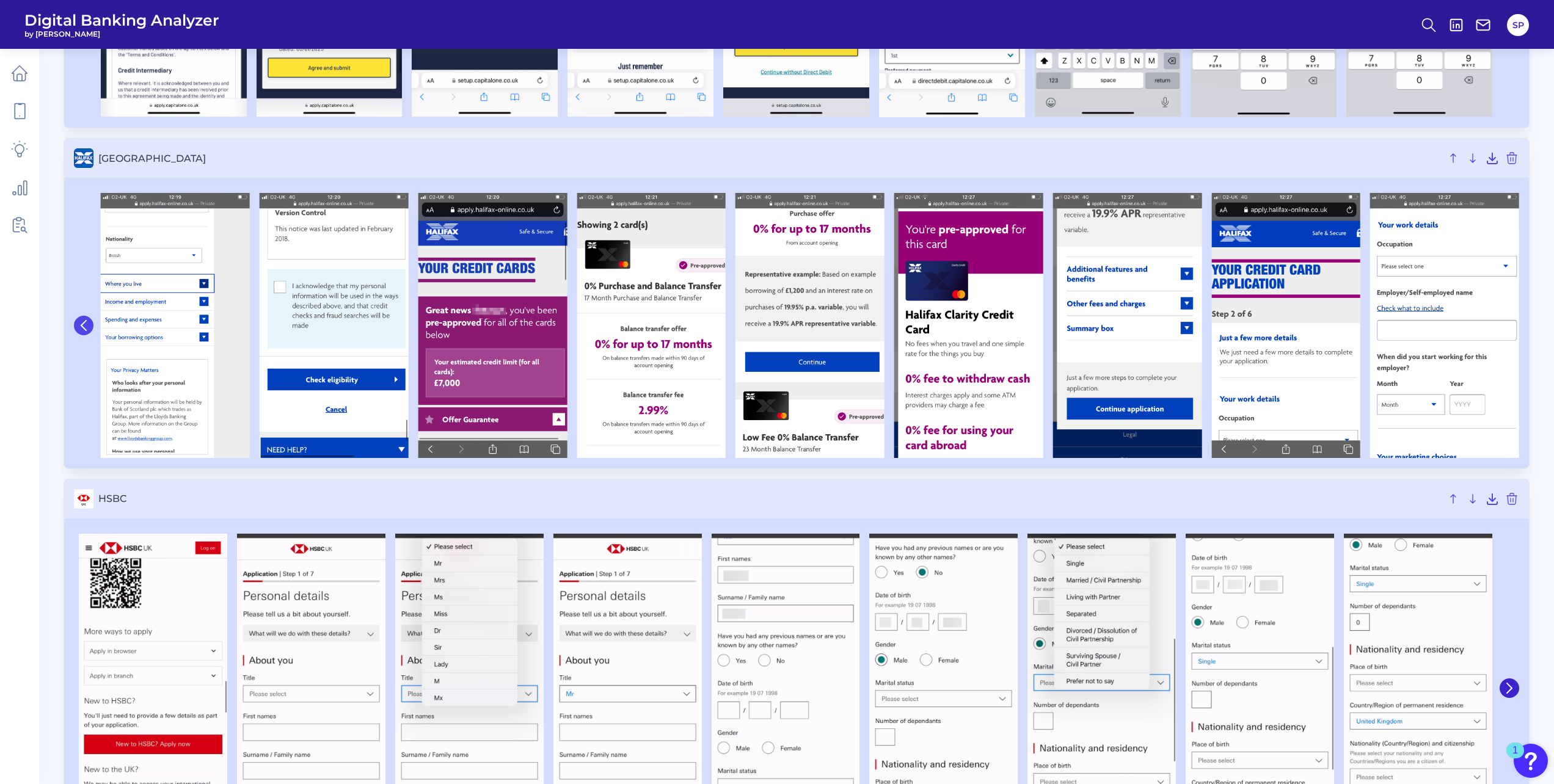
click at [77, 328] on button at bounding box center [84, 326] width 20 height 20
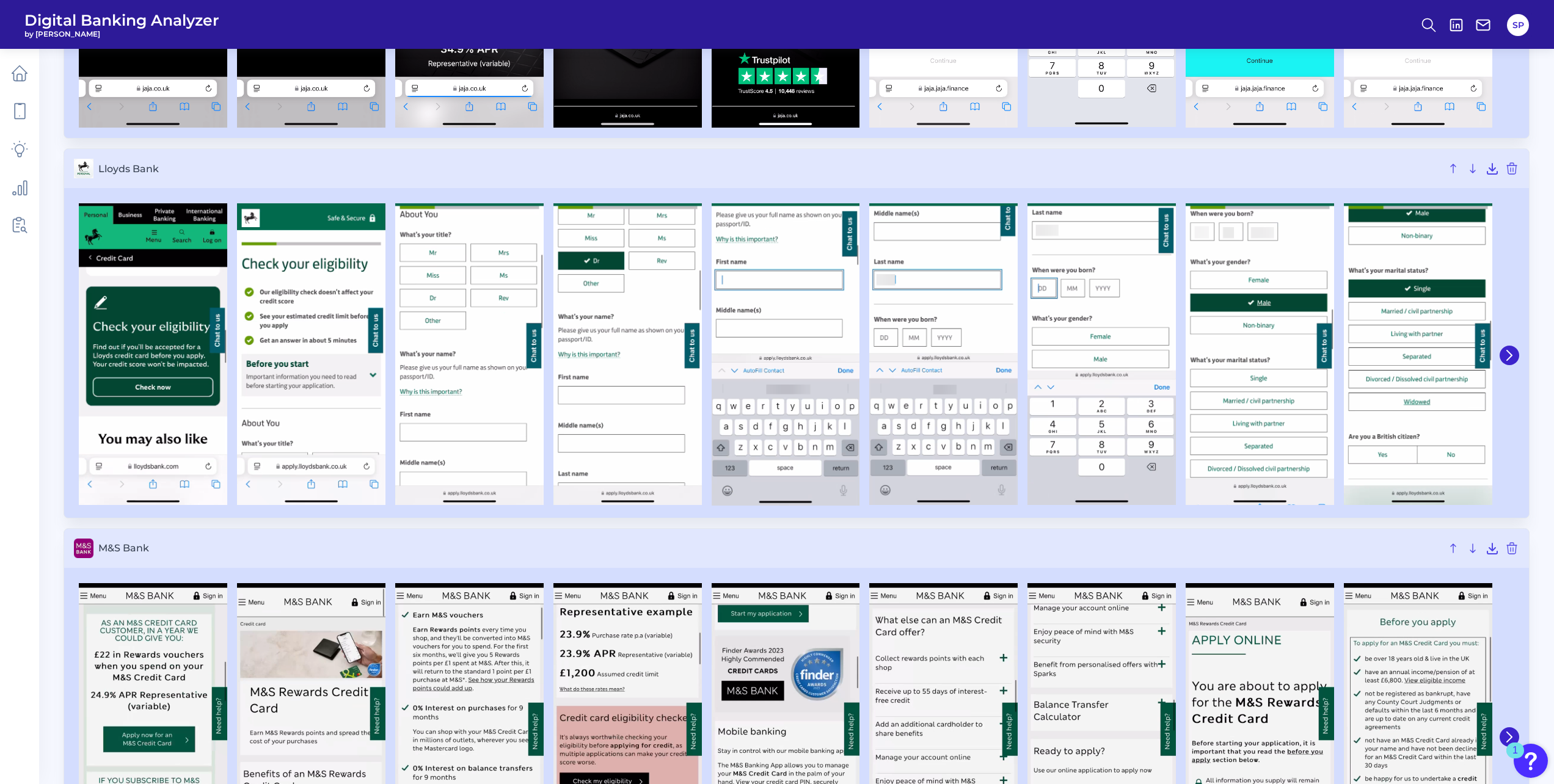
scroll to position [2565, 0]
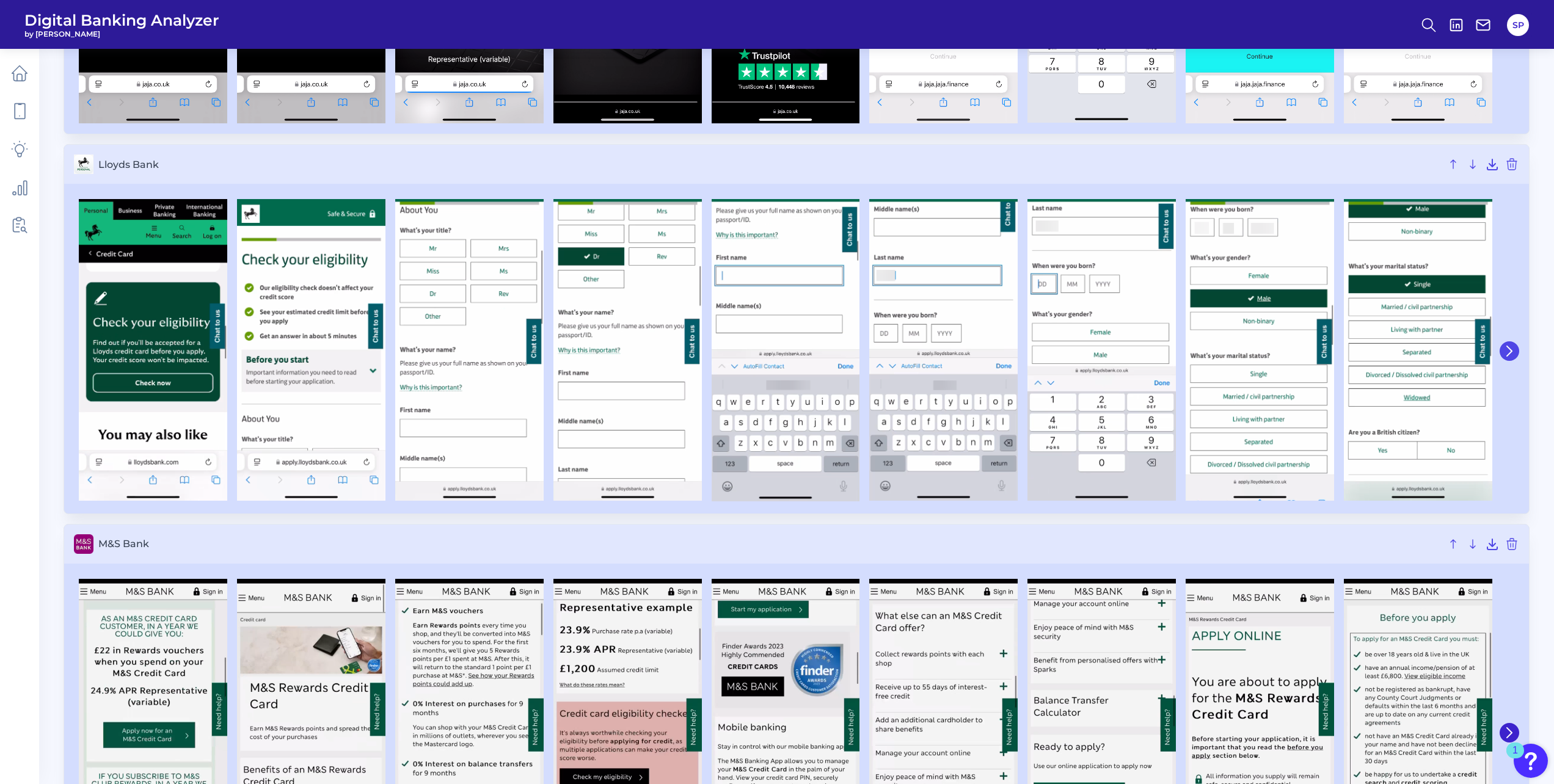
click at [1515, 354] on button at bounding box center [1510, 351] width 20 height 20
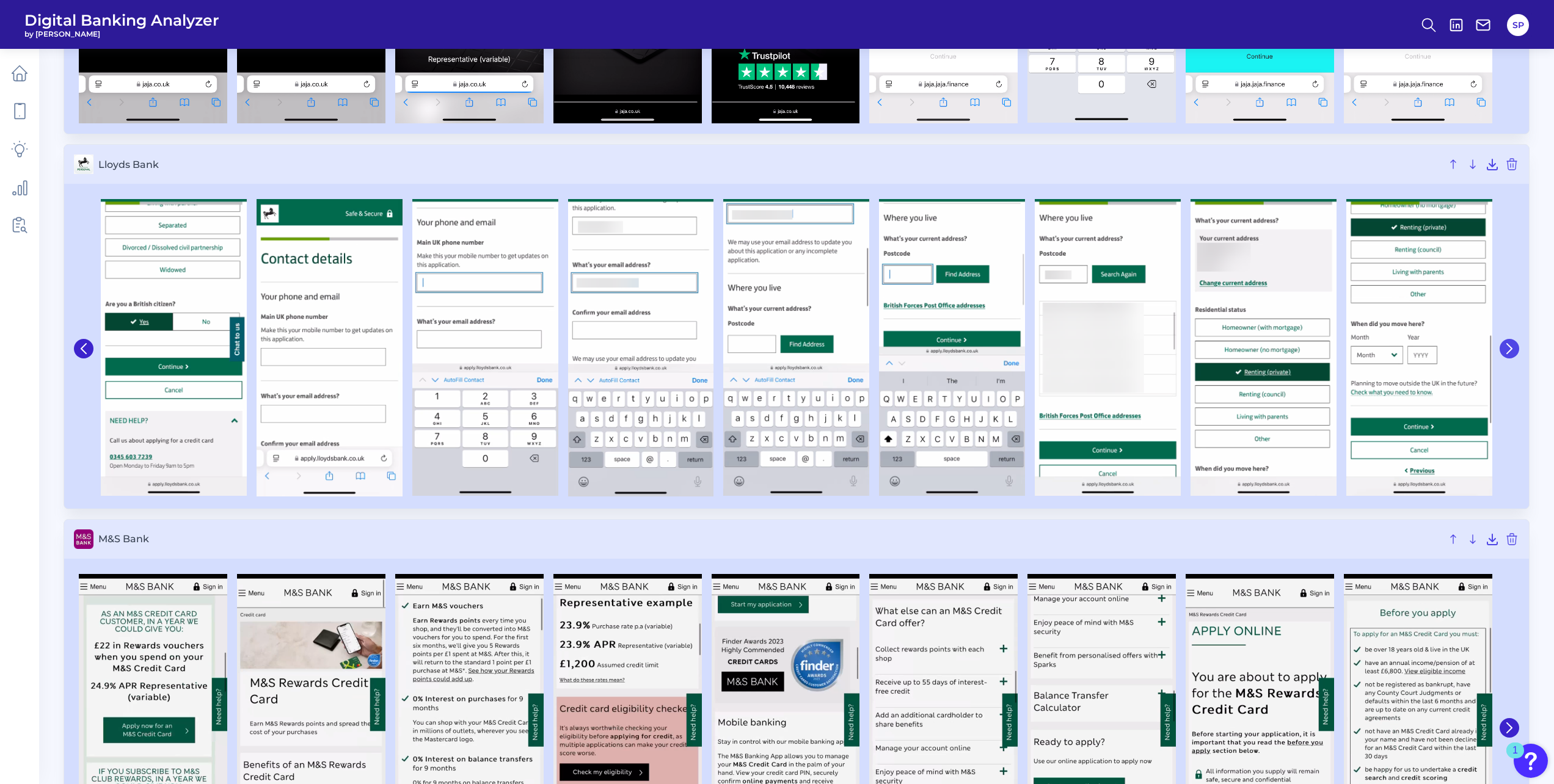
click at [1515, 354] on button at bounding box center [1510, 349] width 20 height 20
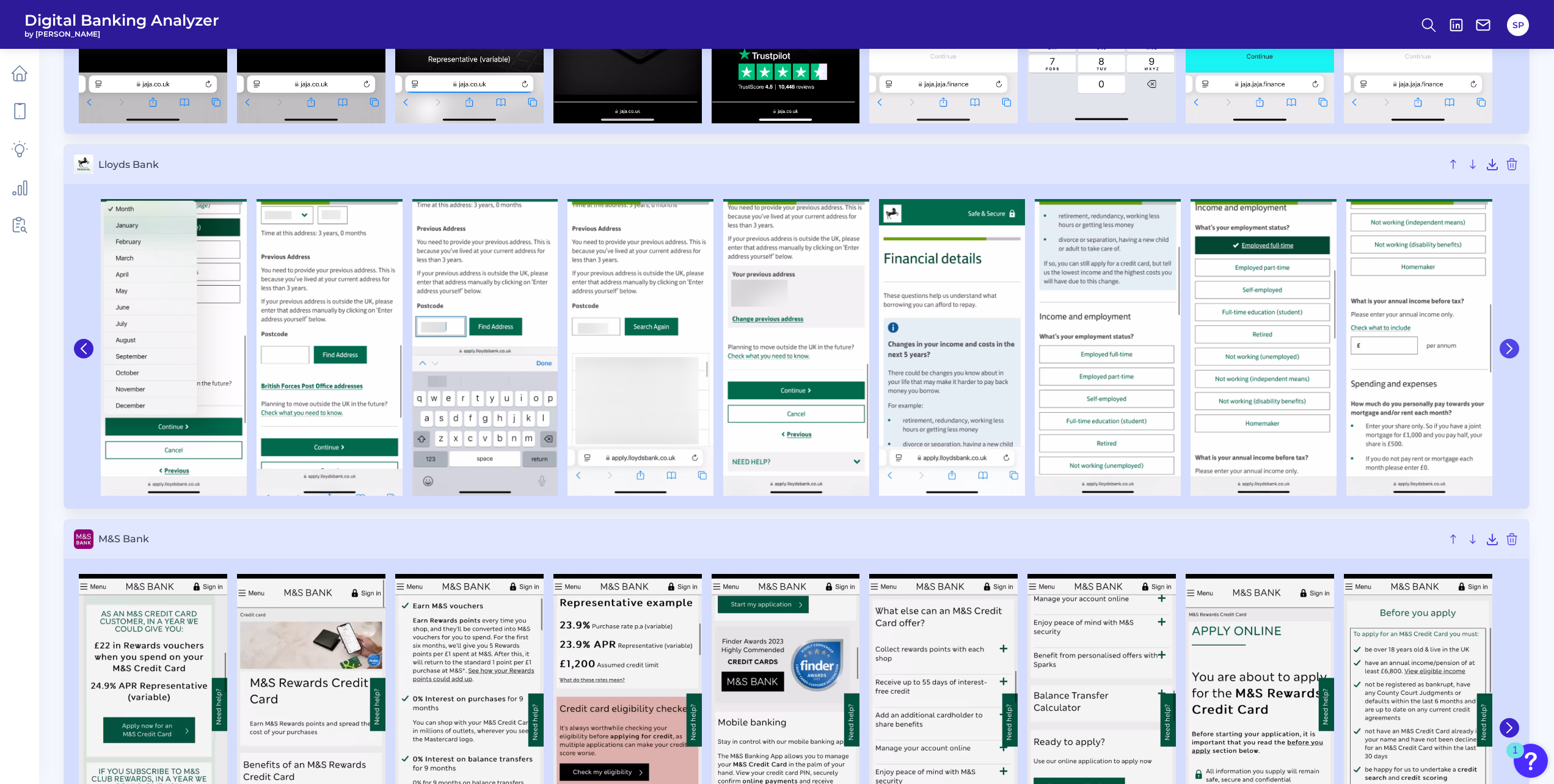
click at [1515, 354] on button at bounding box center [1510, 349] width 20 height 20
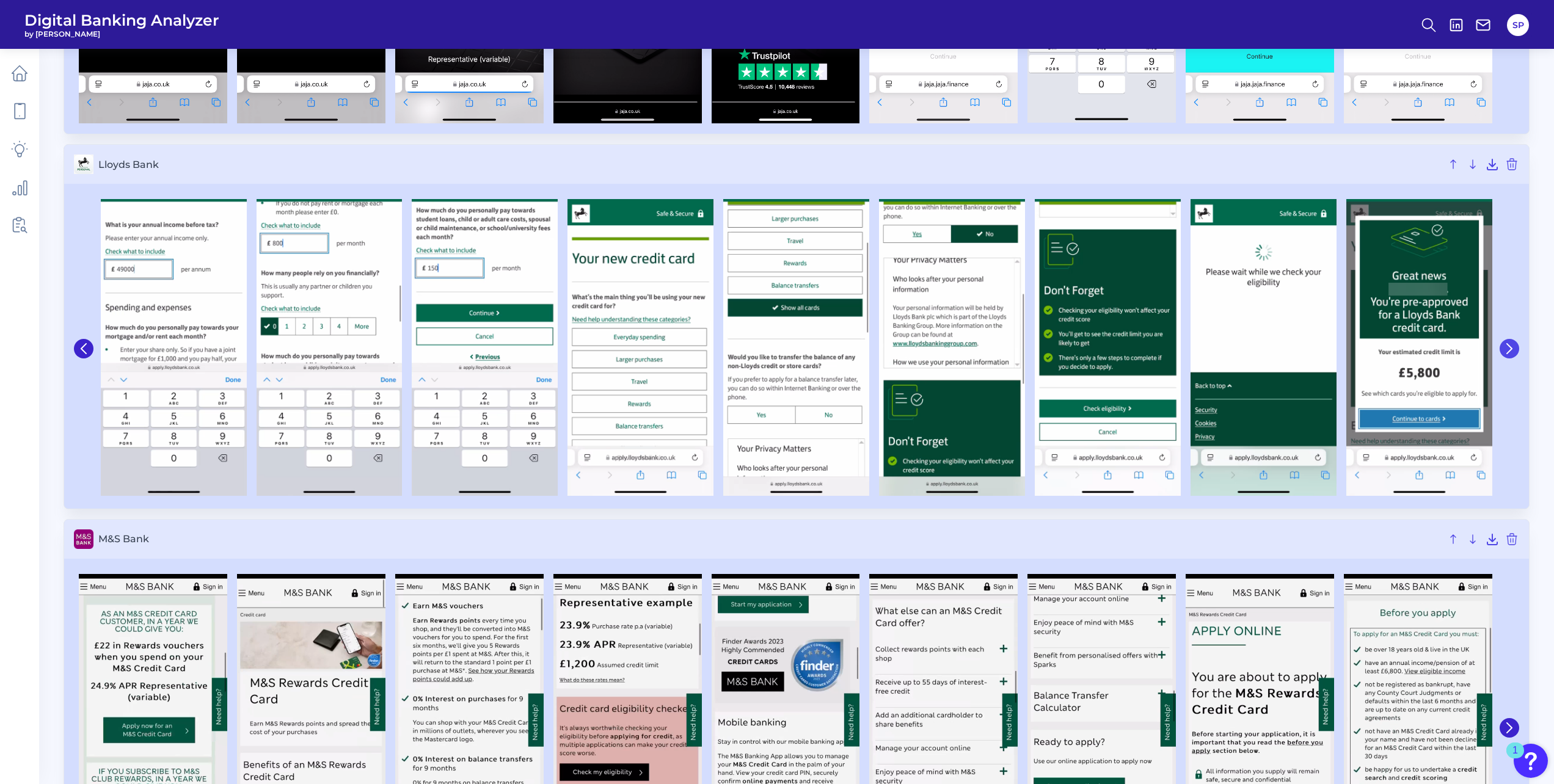
click at [1515, 354] on button at bounding box center [1510, 349] width 20 height 20
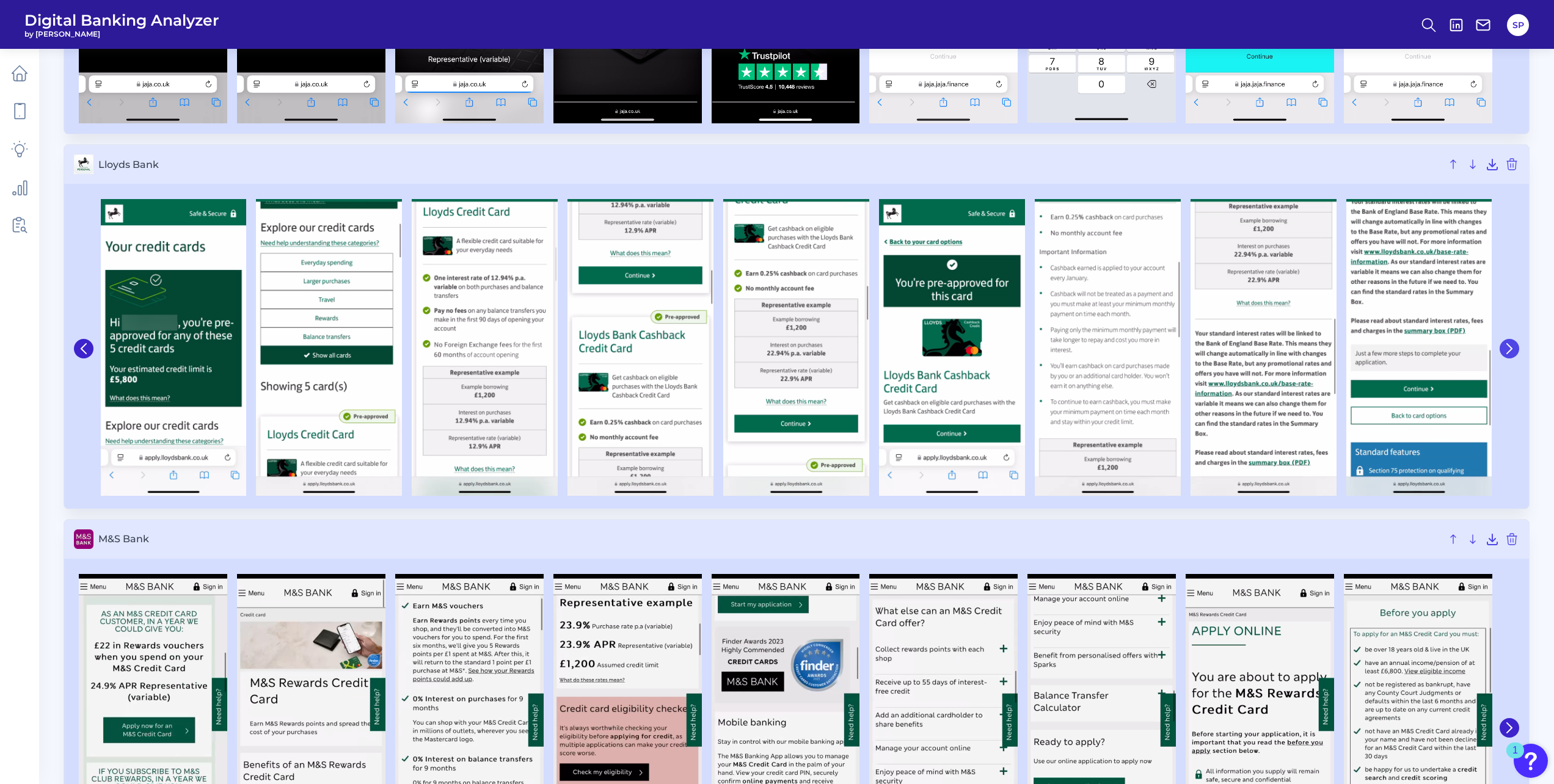
click at [1506, 349] on icon at bounding box center [1510, 349] width 11 height 11
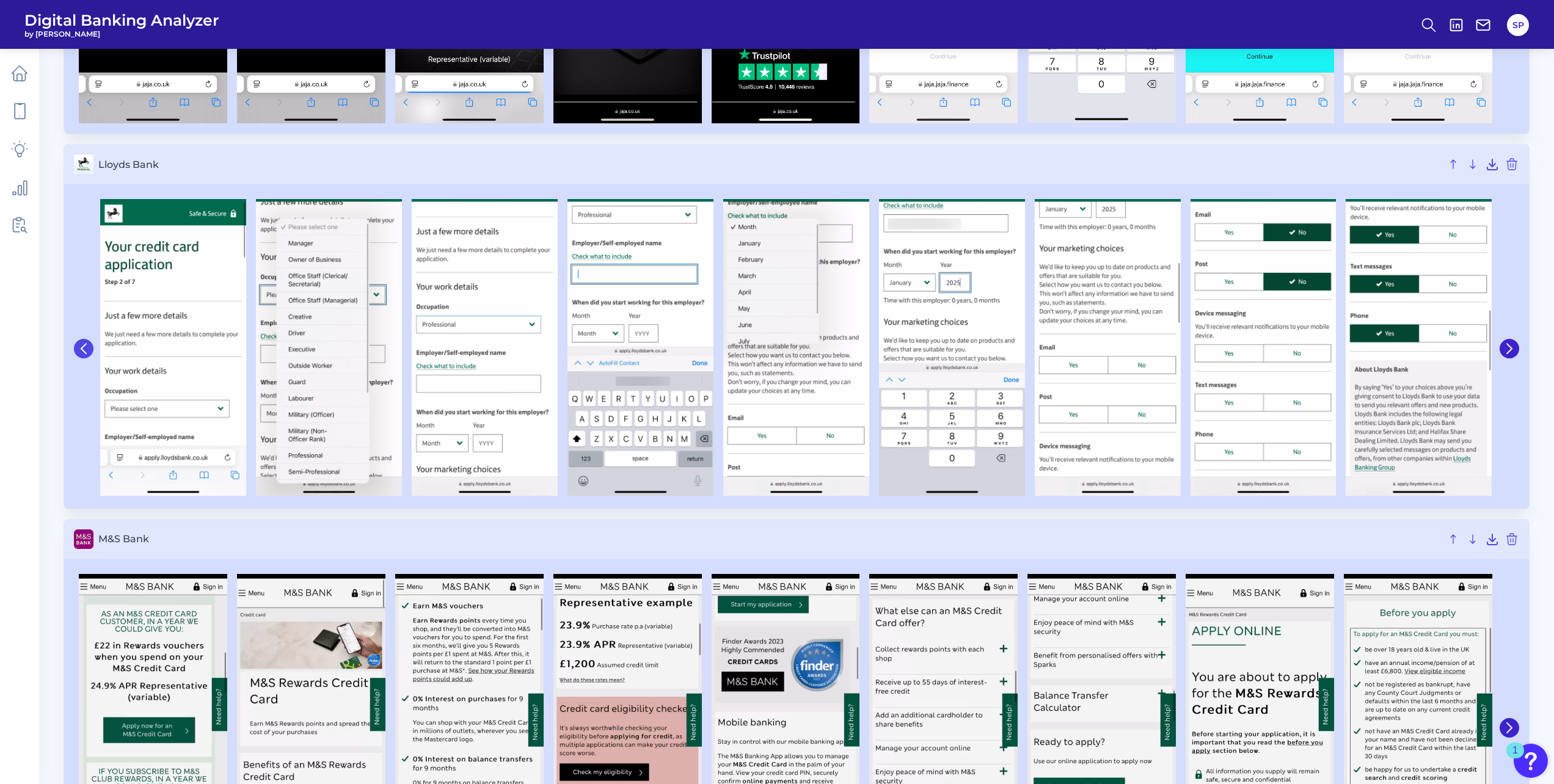
click at [81, 346] on icon at bounding box center [83, 349] width 11 height 11
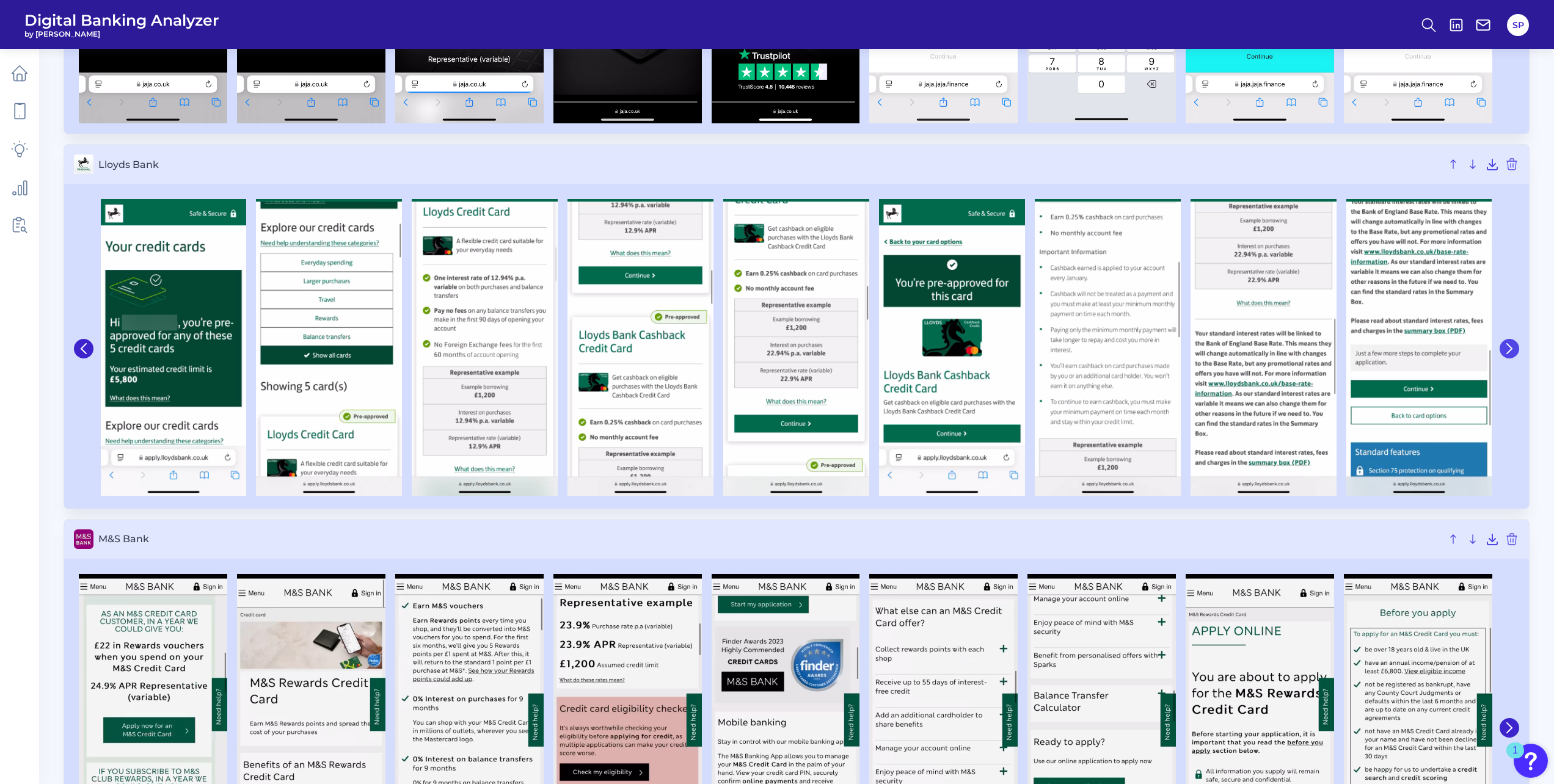
click at [1511, 349] on icon at bounding box center [1509, 348] width 5 height 10
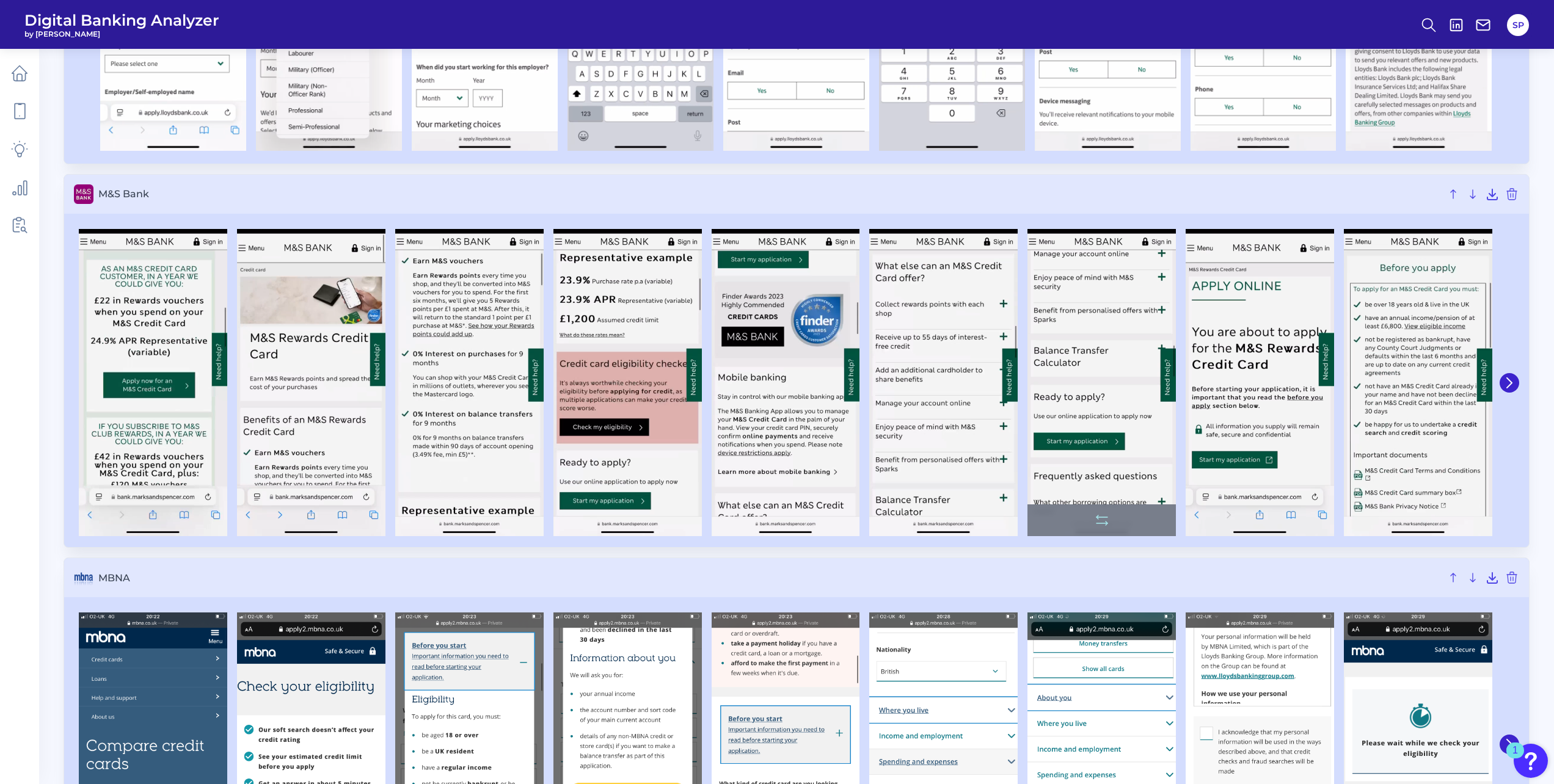
scroll to position [2931, 0]
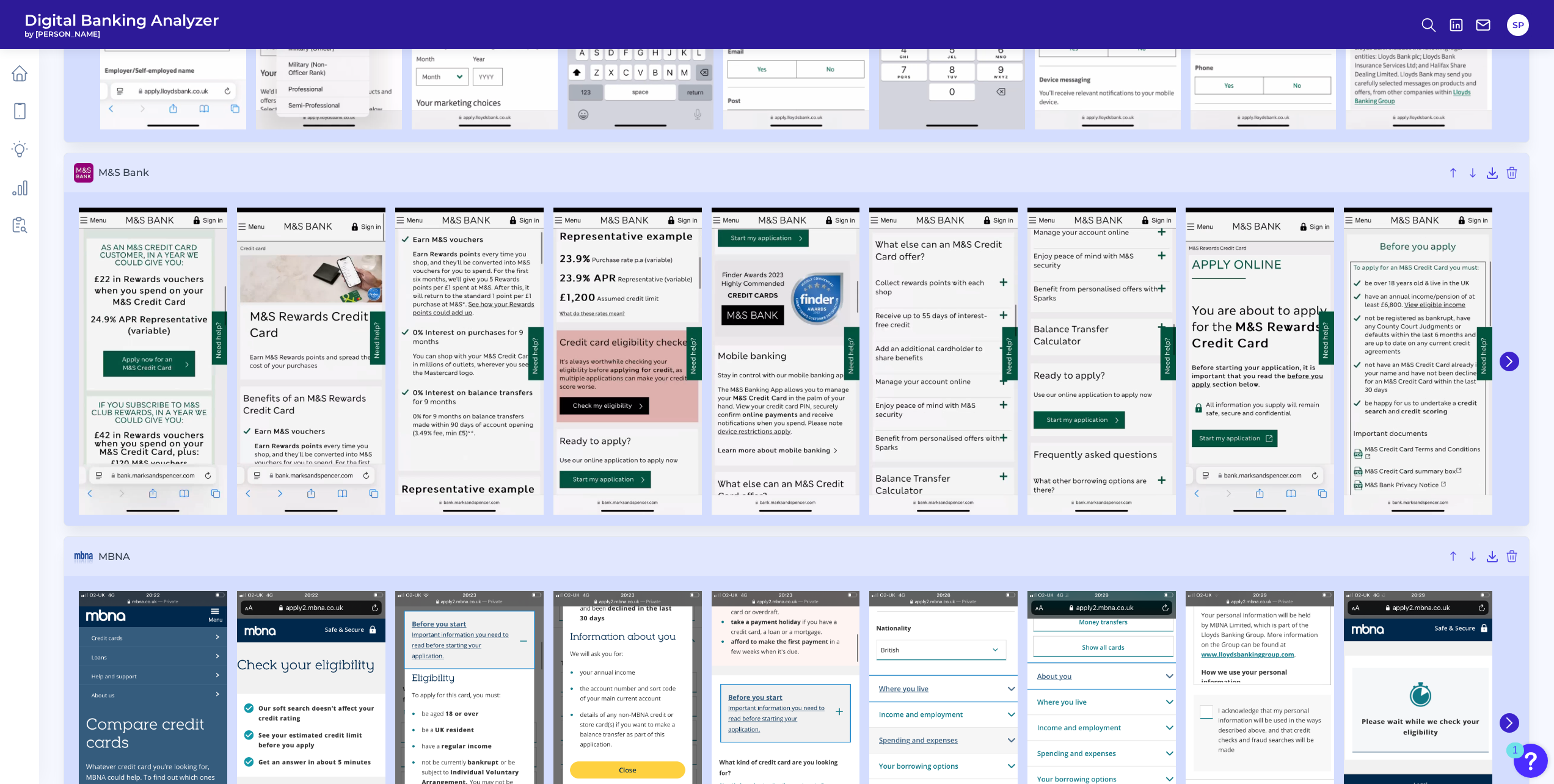
click at [1519, 366] on div at bounding box center [796, 361] width 1464 height 328
click at [1514, 364] on icon at bounding box center [1510, 362] width 11 height 11
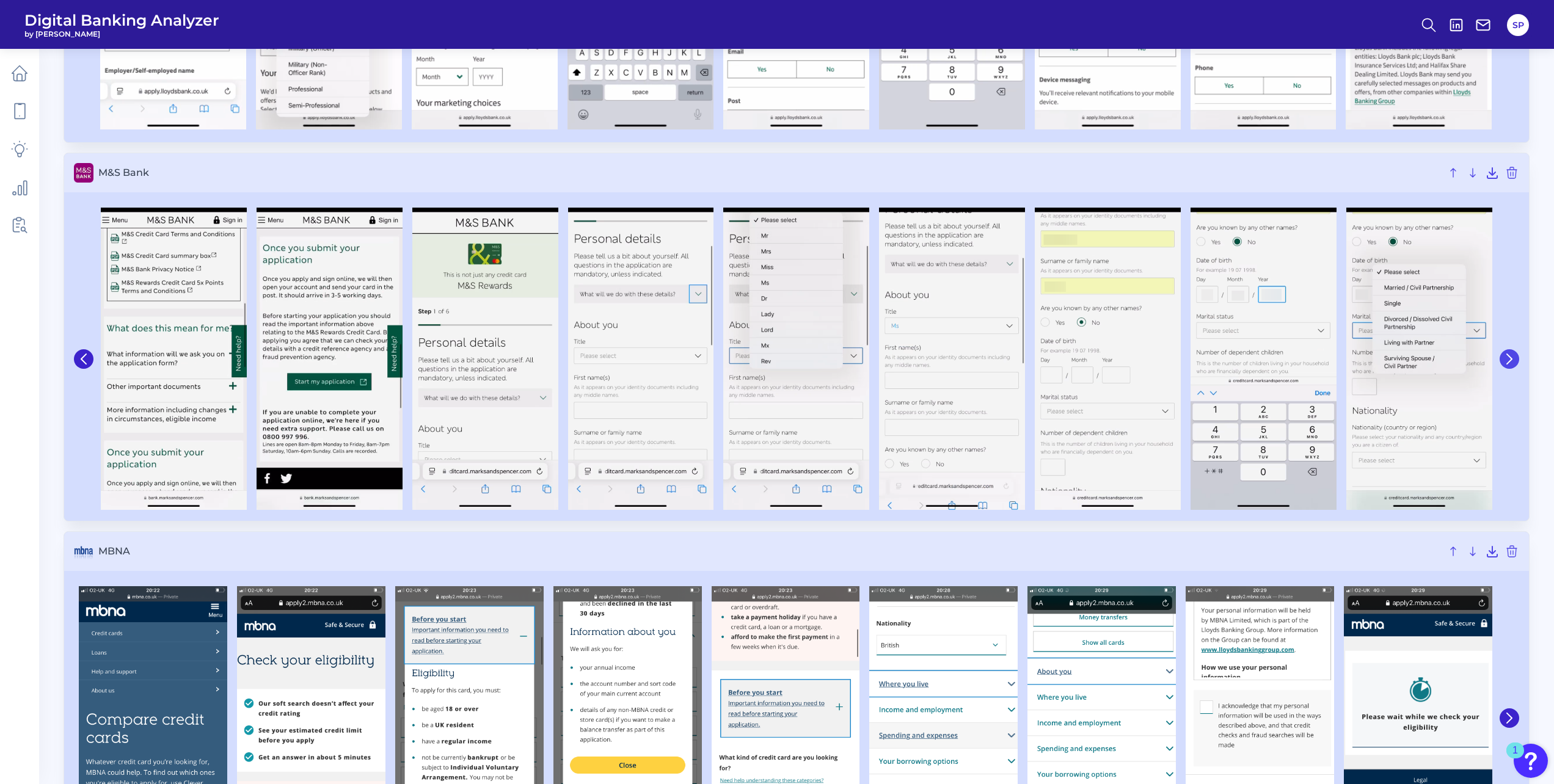
click at [1514, 364] on icon at bounding box center [1510, 359] width 11 height 11
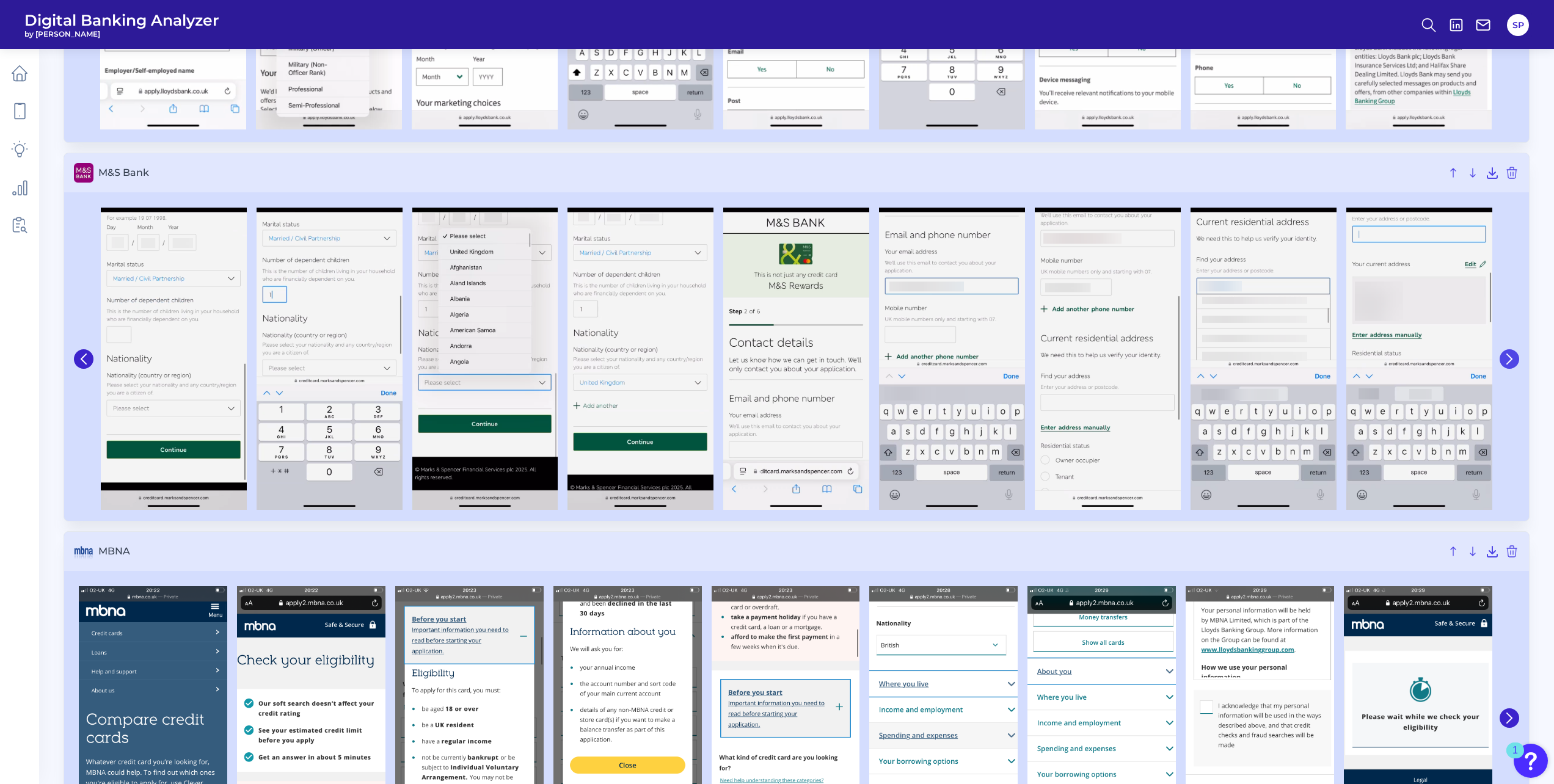
click at [1514, 364] on icon at bounding box center [1510, 359] width 11 height 11
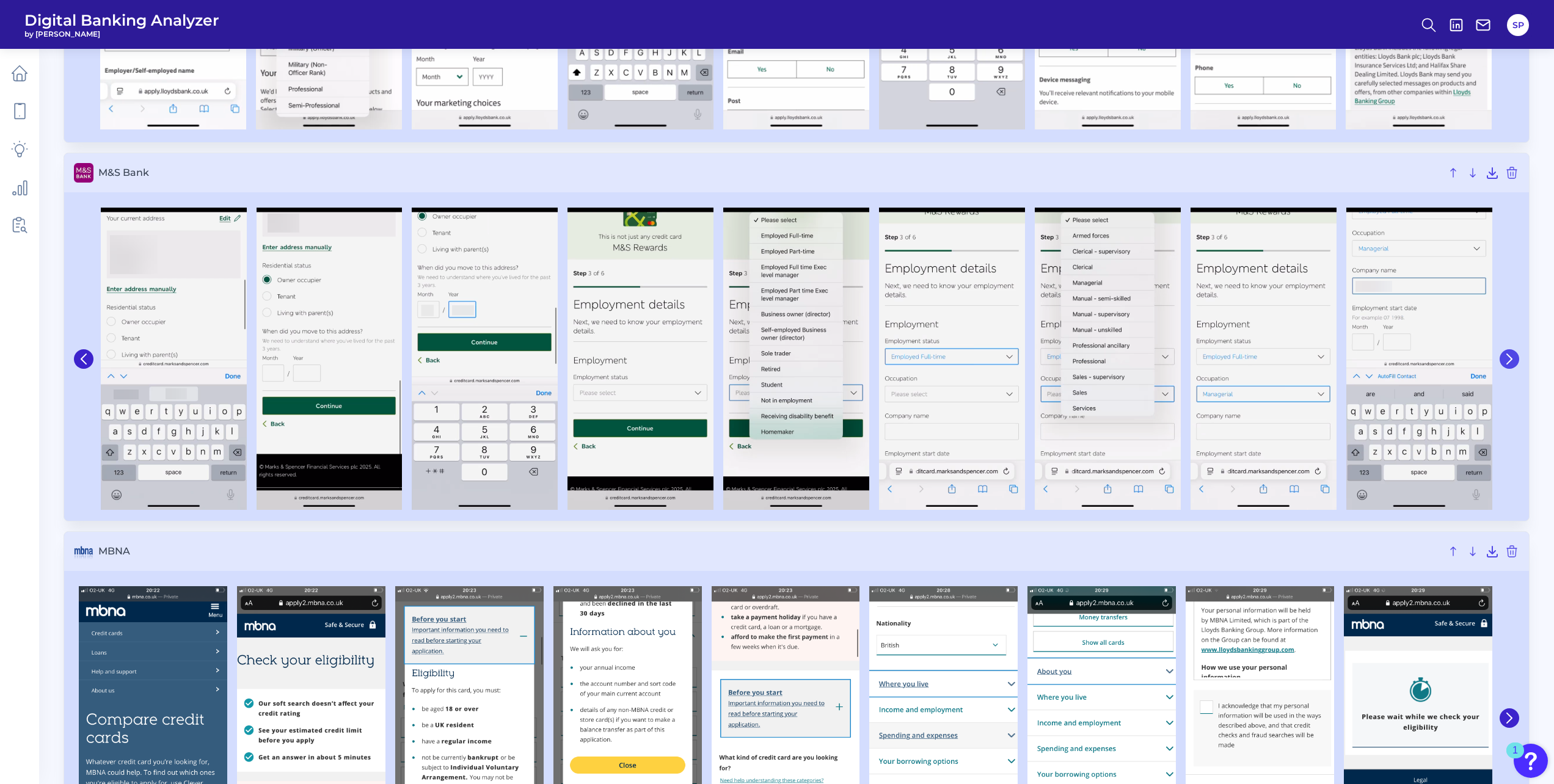
click at [1513, 364] on icon at bounding box center [1510, 359] width 11 height 11
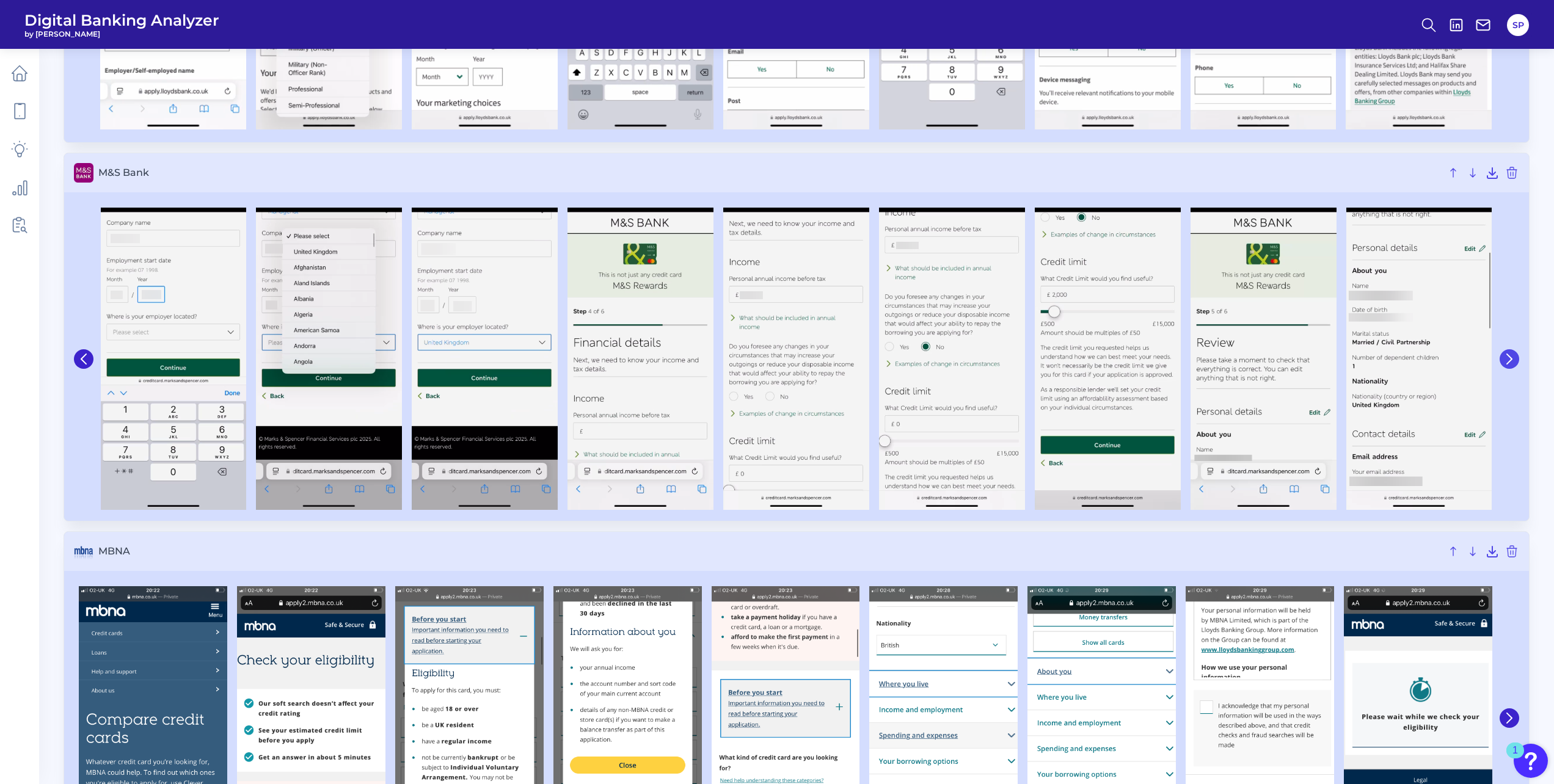
click at [1513, 364] on icon at bounding box center [1510, 359] width 11 height 11
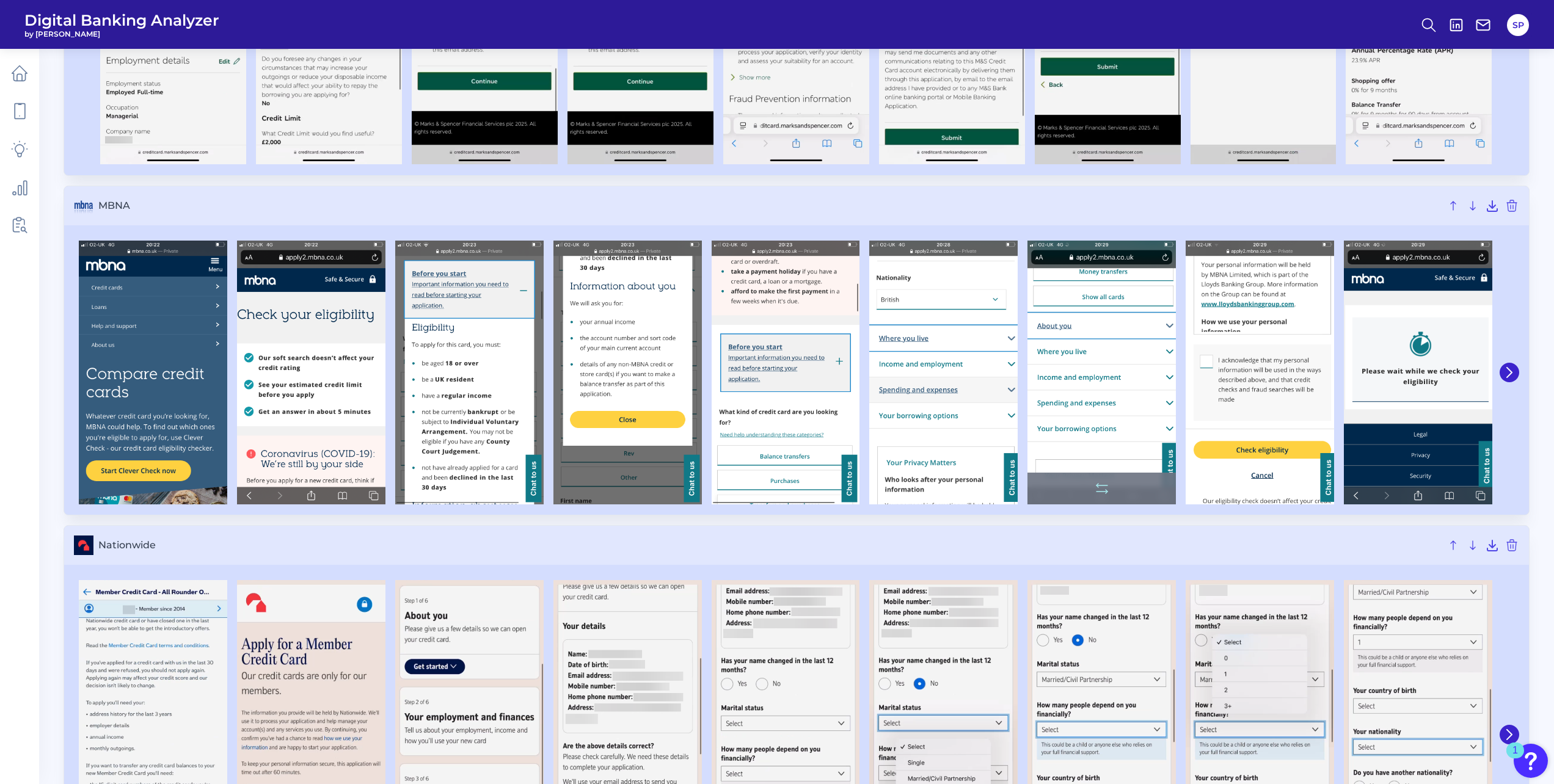
scroll to position [3297, 0]
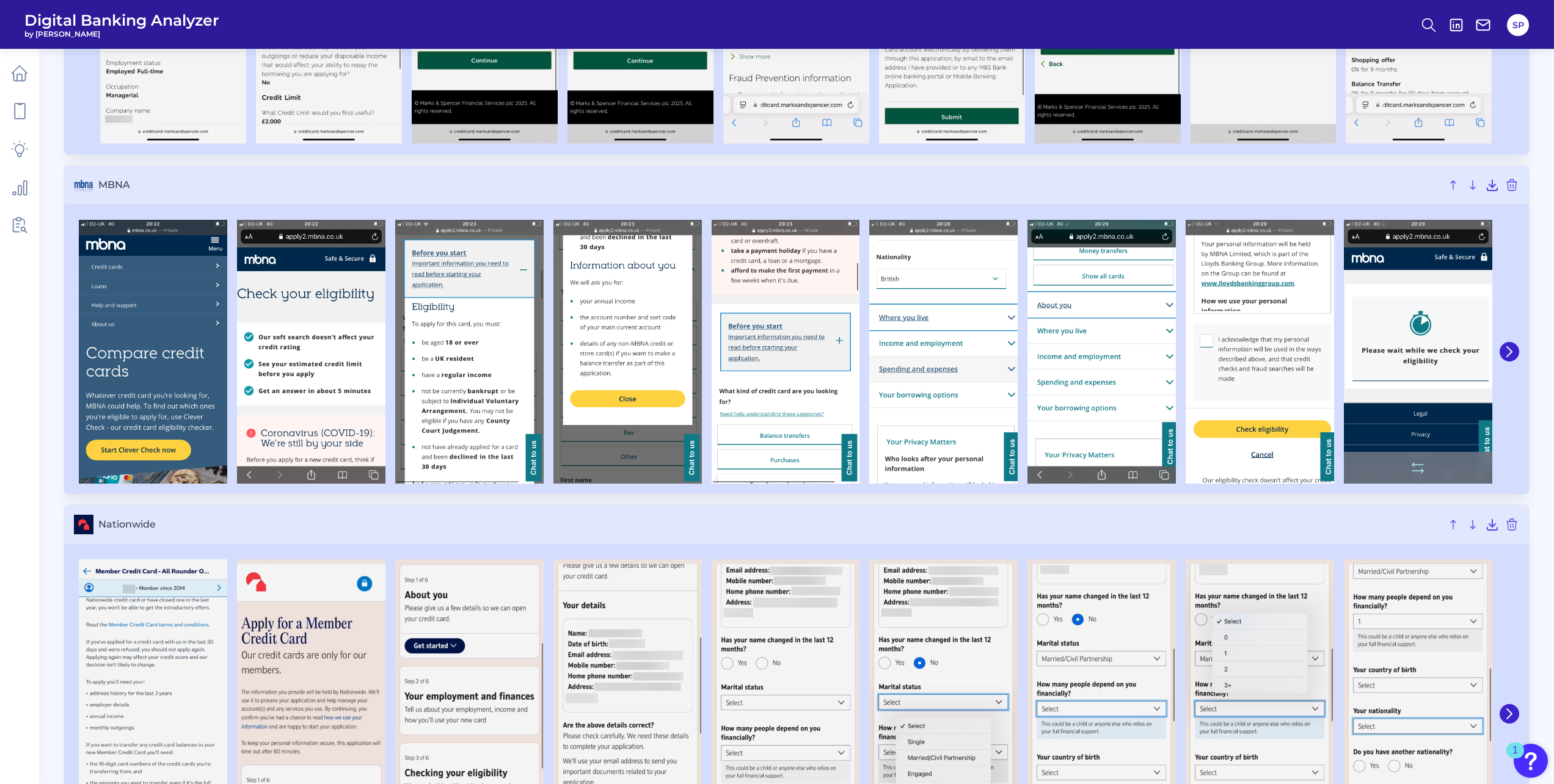
click at [1512, 355] on icon at bounding box center [1510, 352] width 11 height 11
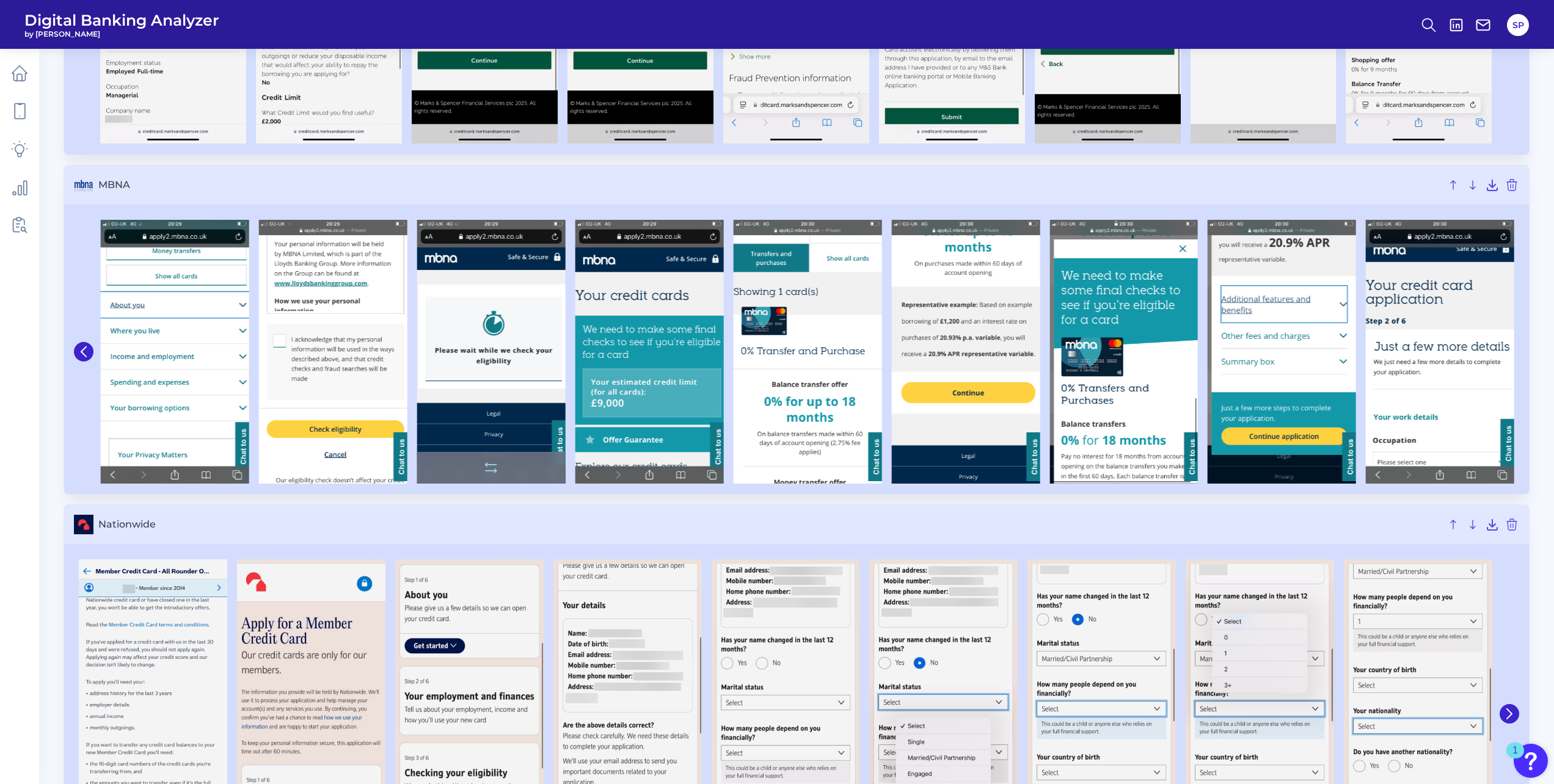
click at [1512, 355] on img at bounding box center [1440, 352] width 148 height 264
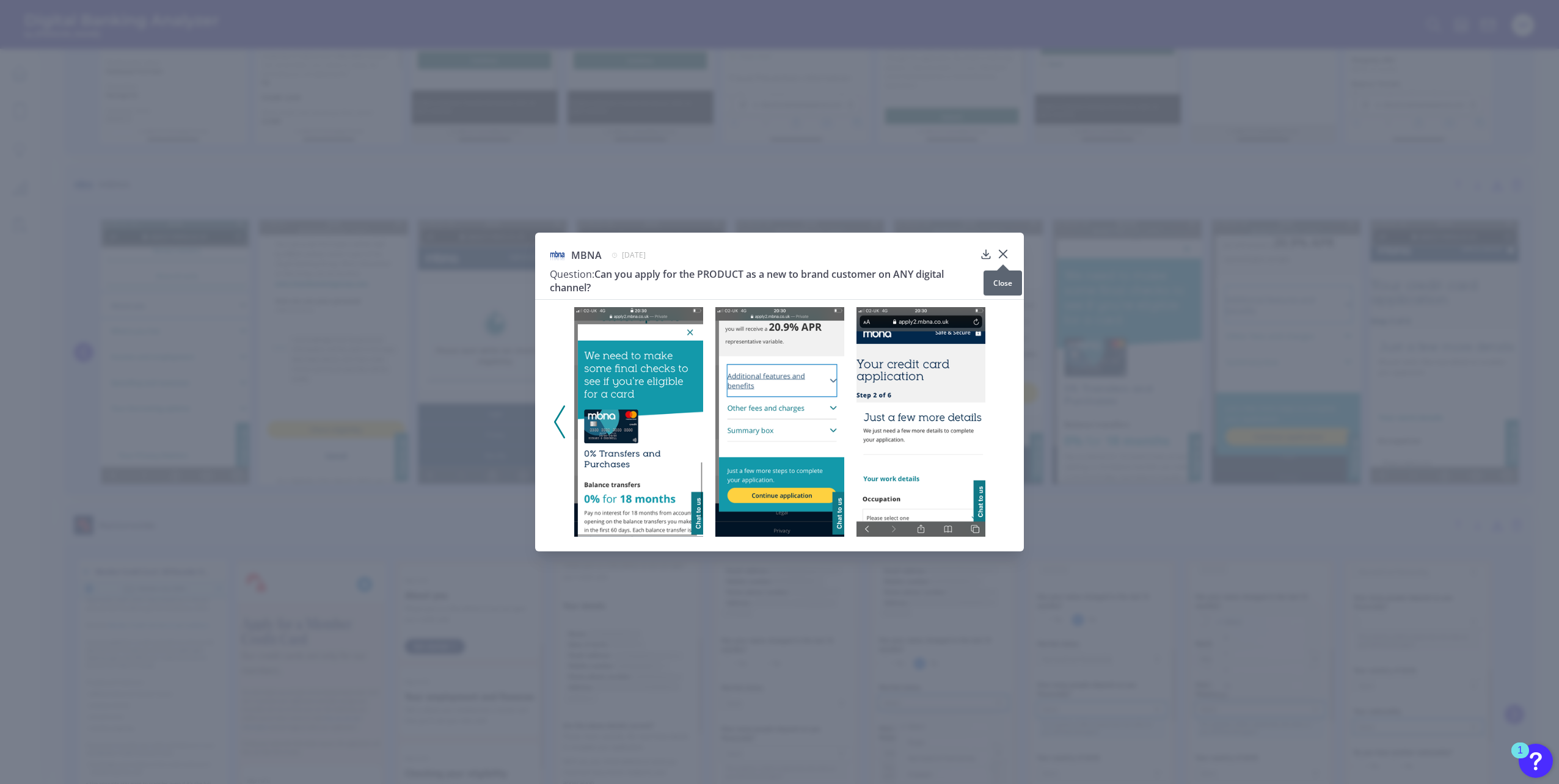
click at [1002, 255] on icon at bounding box center [1003, 254] width 7 height 7
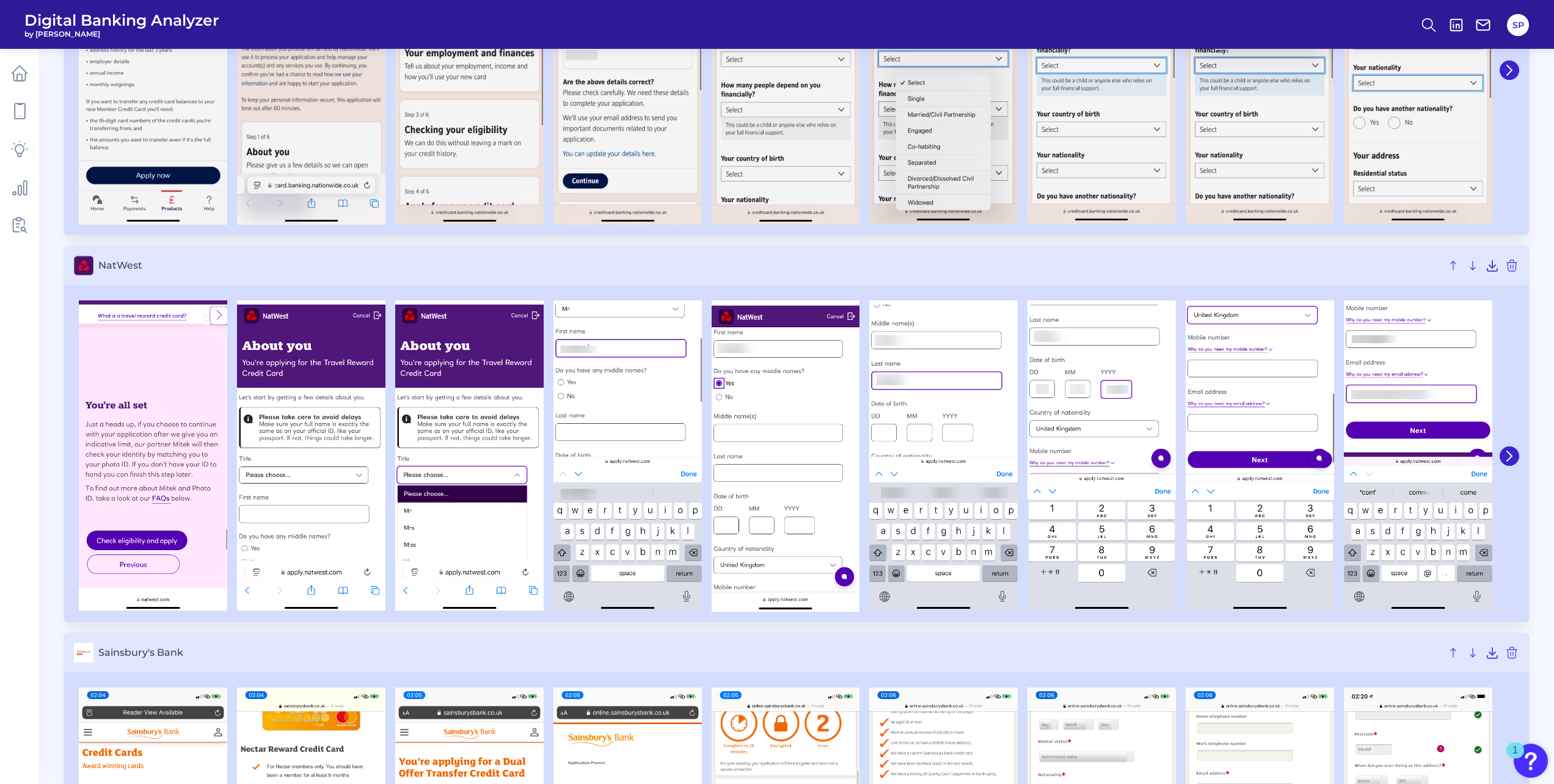
scroll to position [3969, 0]
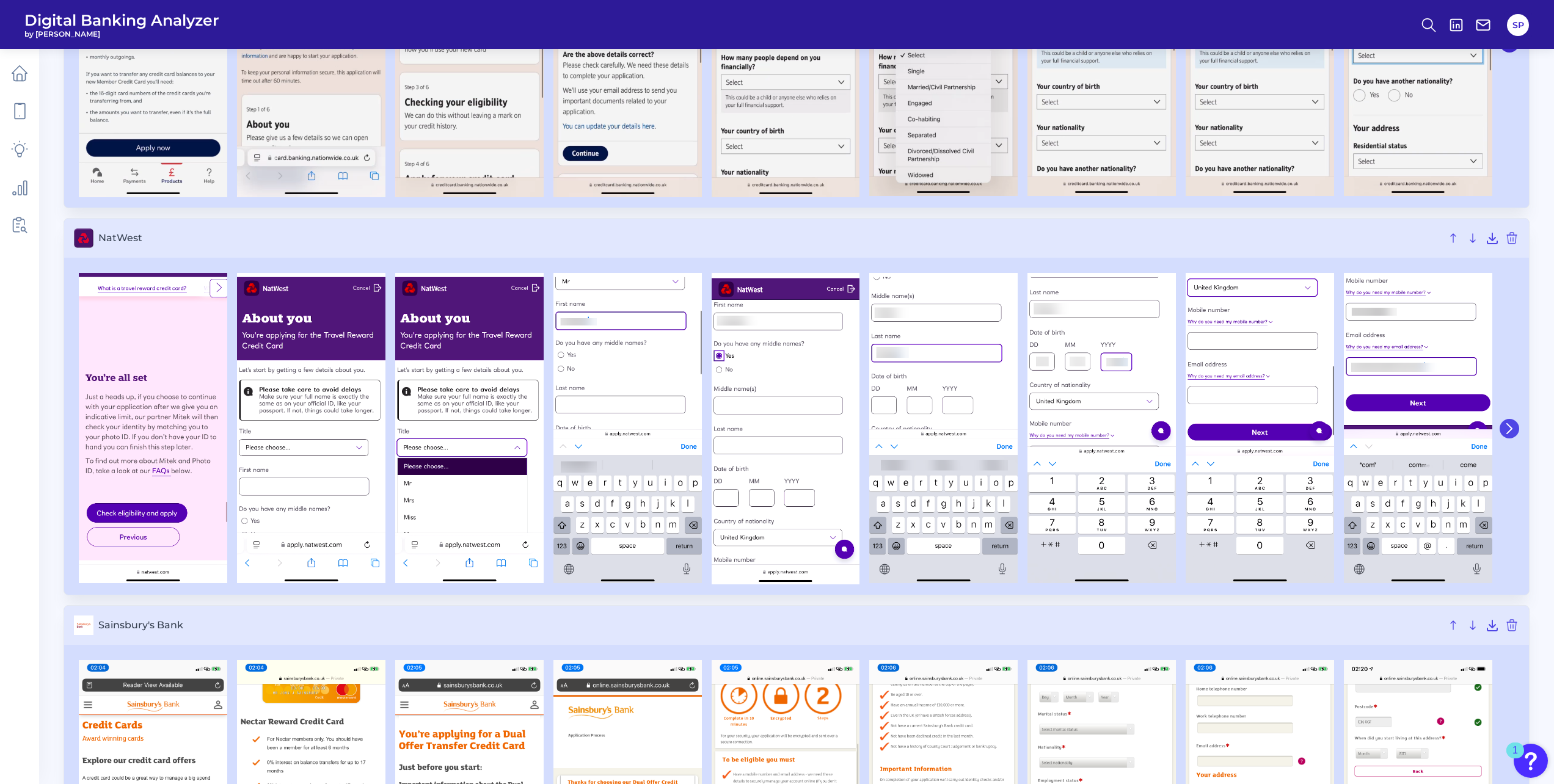
click at [1515, 431] on button at bounding box center [1510, 429] width 20 height 20
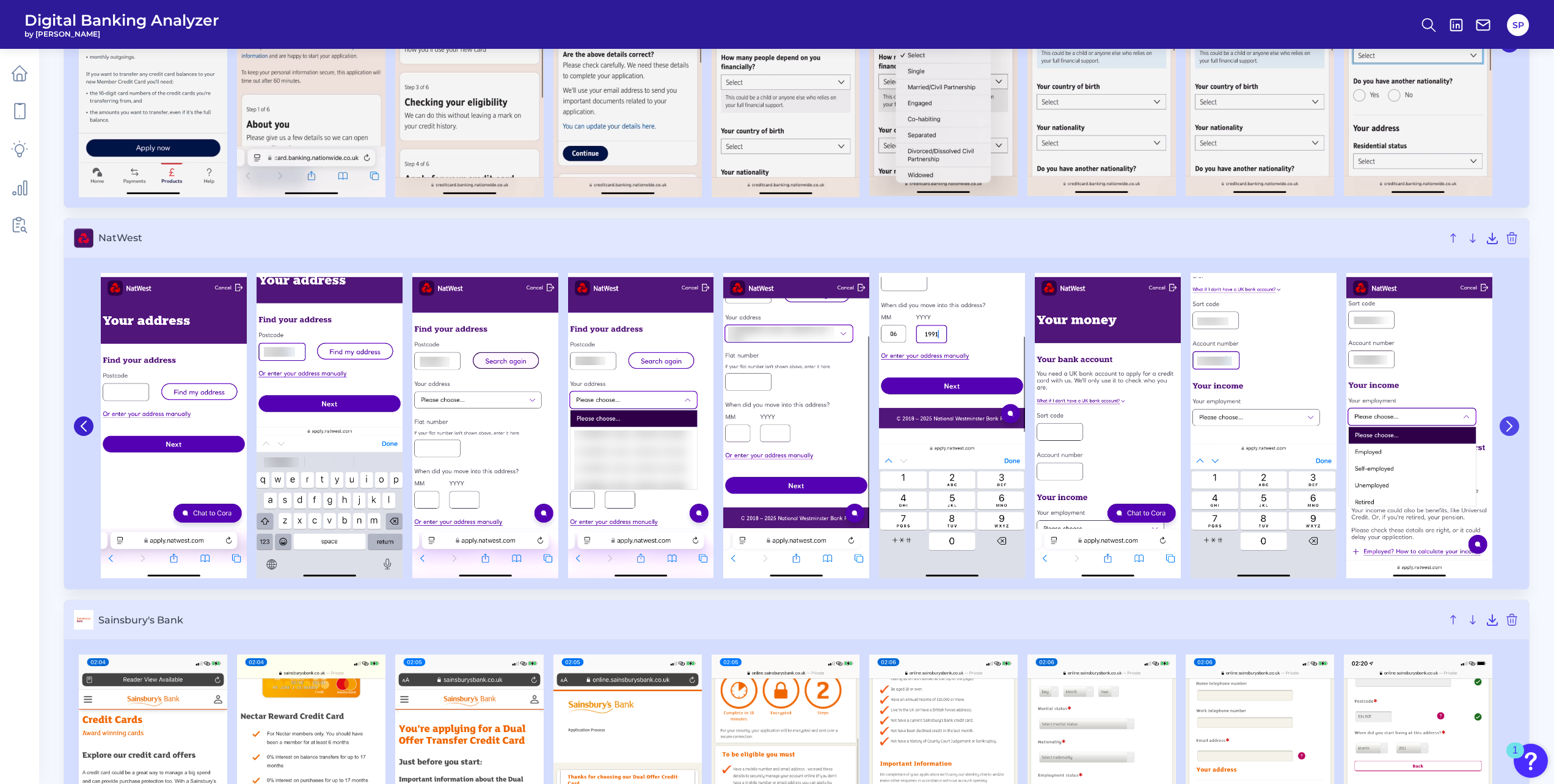
click at [1515, 428] on button at bounding box center [1510, 427] width 20 height 20
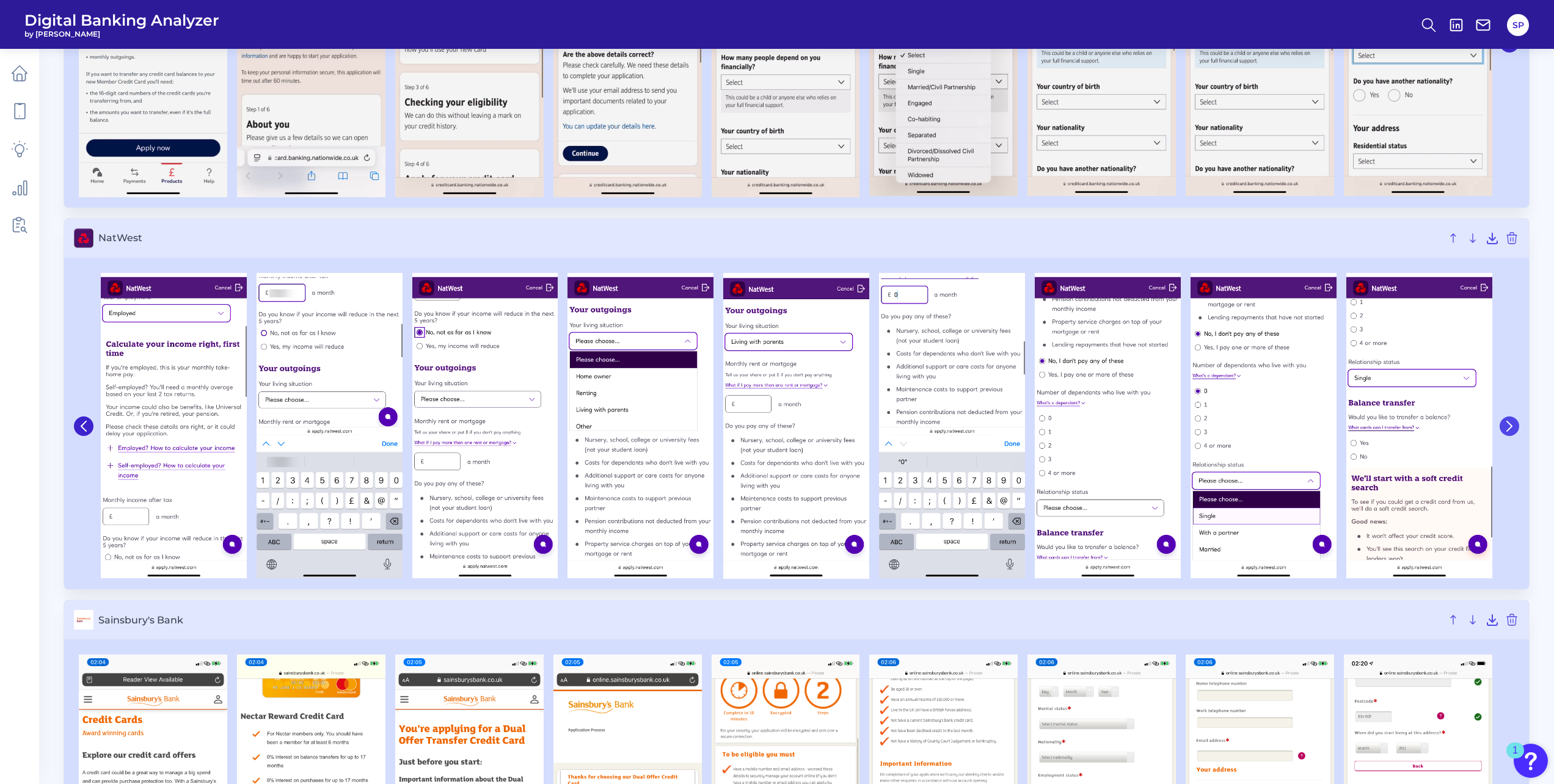
click at [1515, 428] on button at bounding box center [1510, 427] width 20 height 20
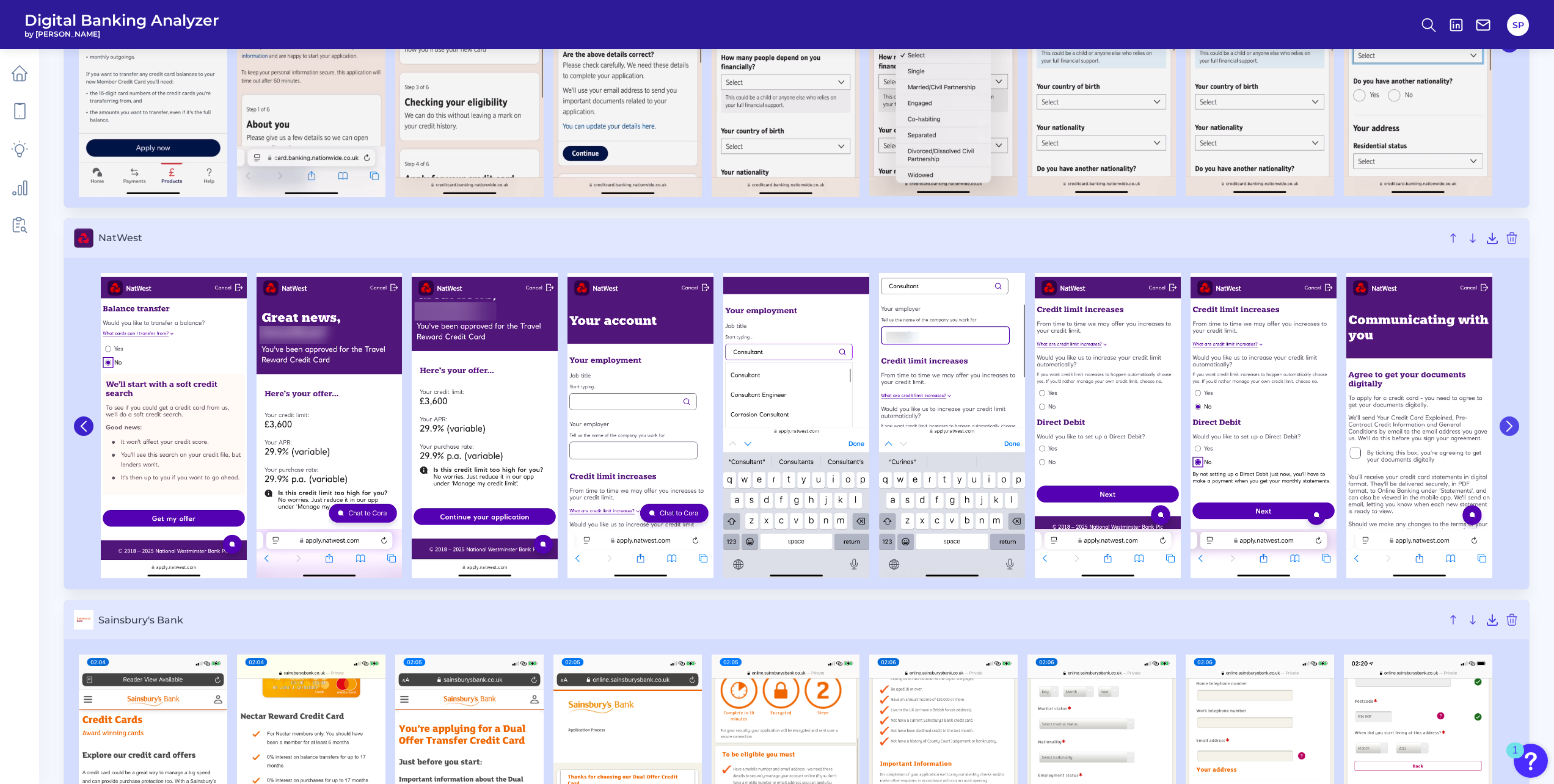
click at [1510, 428] on icon at bounding box center [1509, 425] width 5 height 10
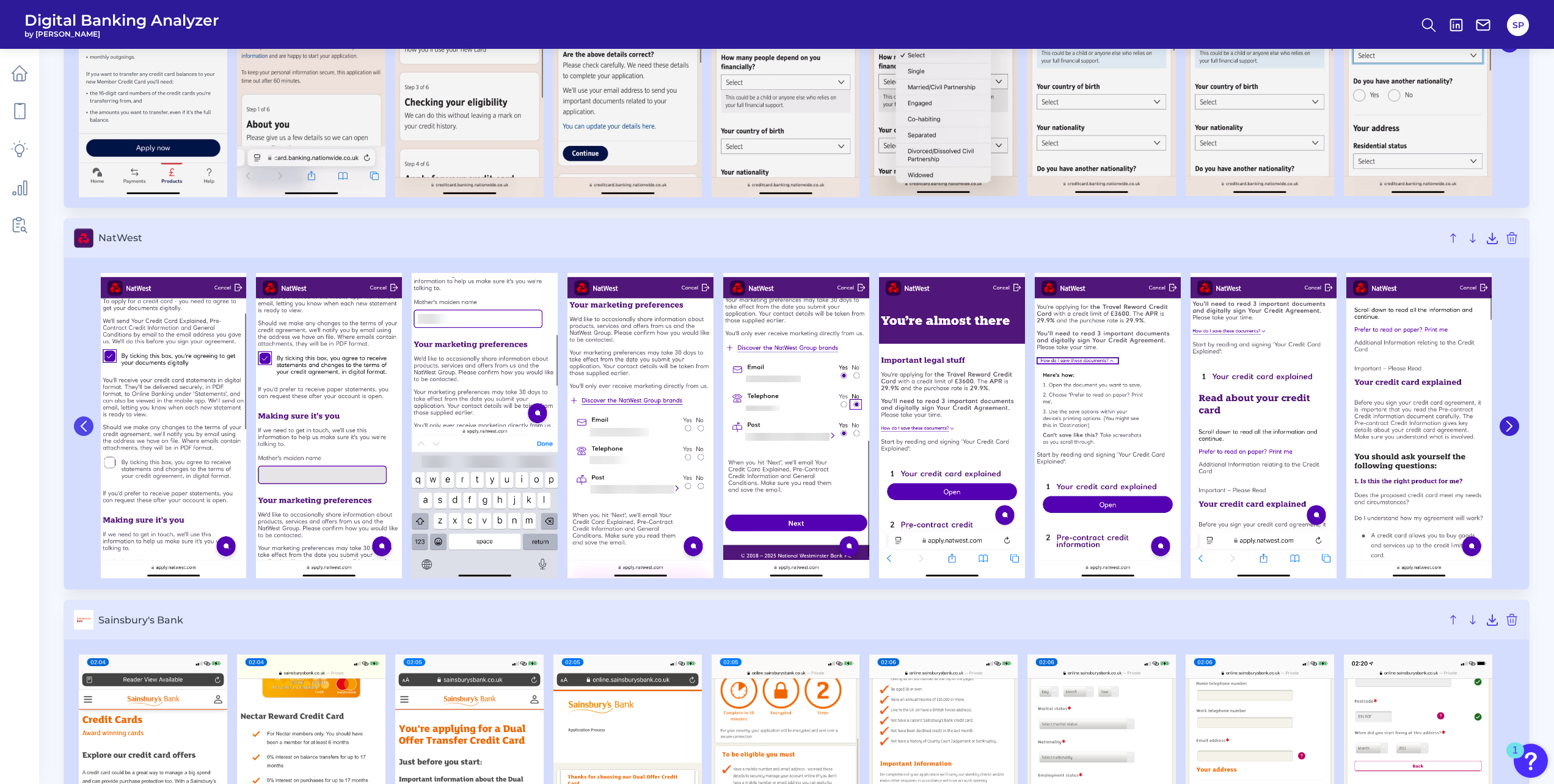
click at [88, 430] on icon at bounding box center [83, 426] width 11 height 11
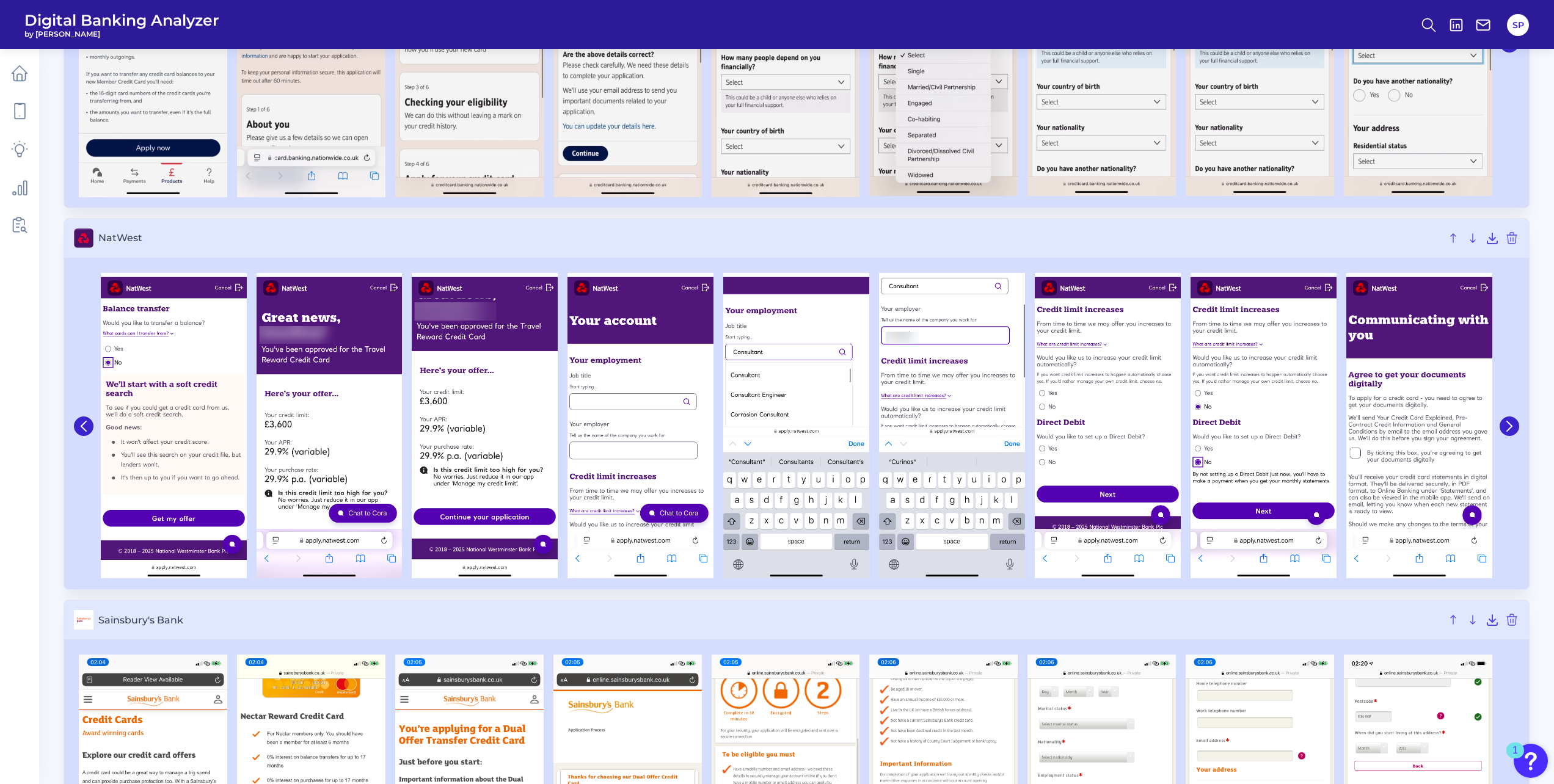
drag, startPoint x: 507, startPoint y: 440, endPoint x: 447, endPoint y: 603, distance: 173.7
click at [447, 603] on h3 "Sainsbury's Bank" at bounding box center [796, 619] width 1464 height 39
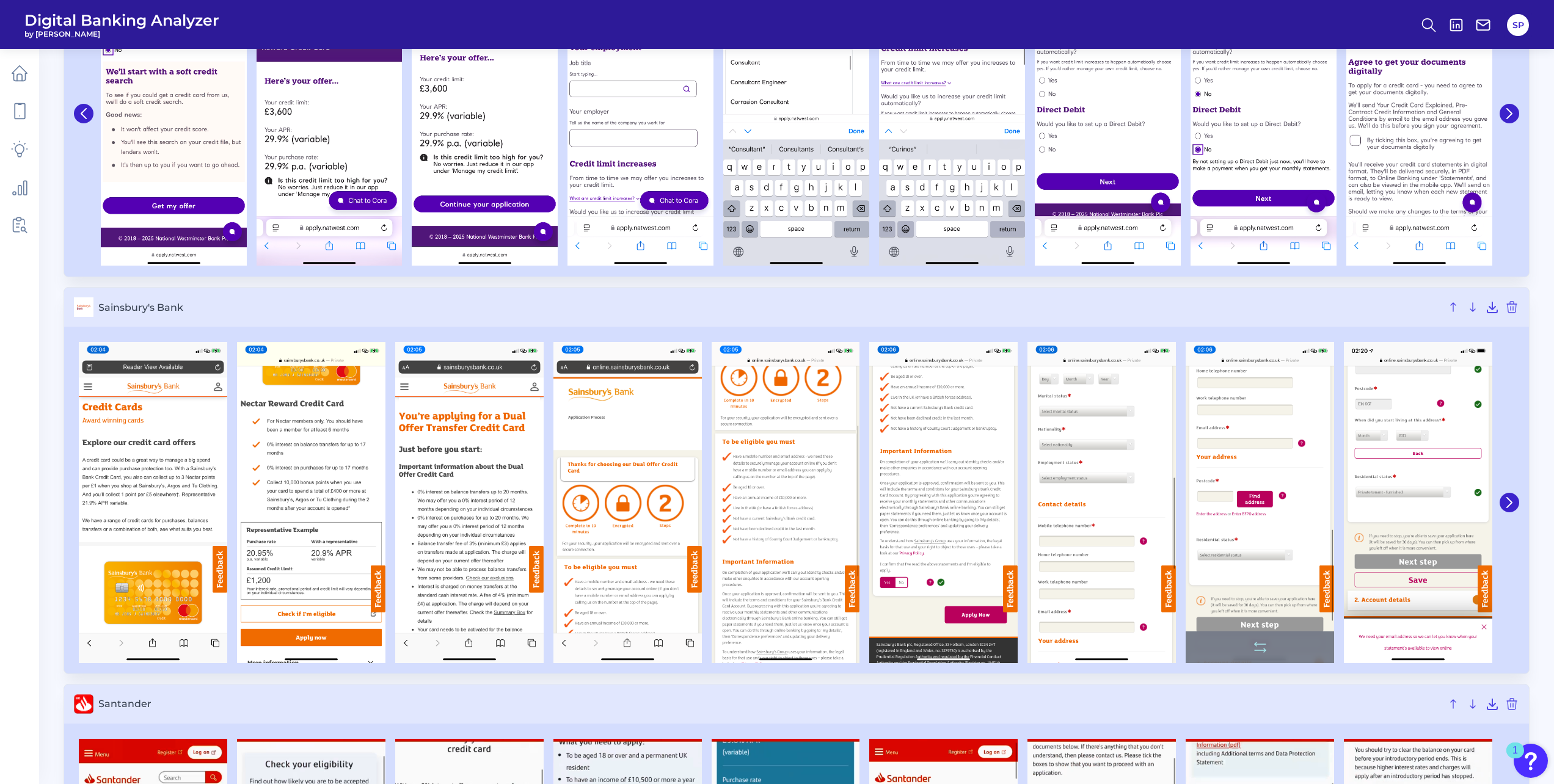
scroll to position [4335, 0]
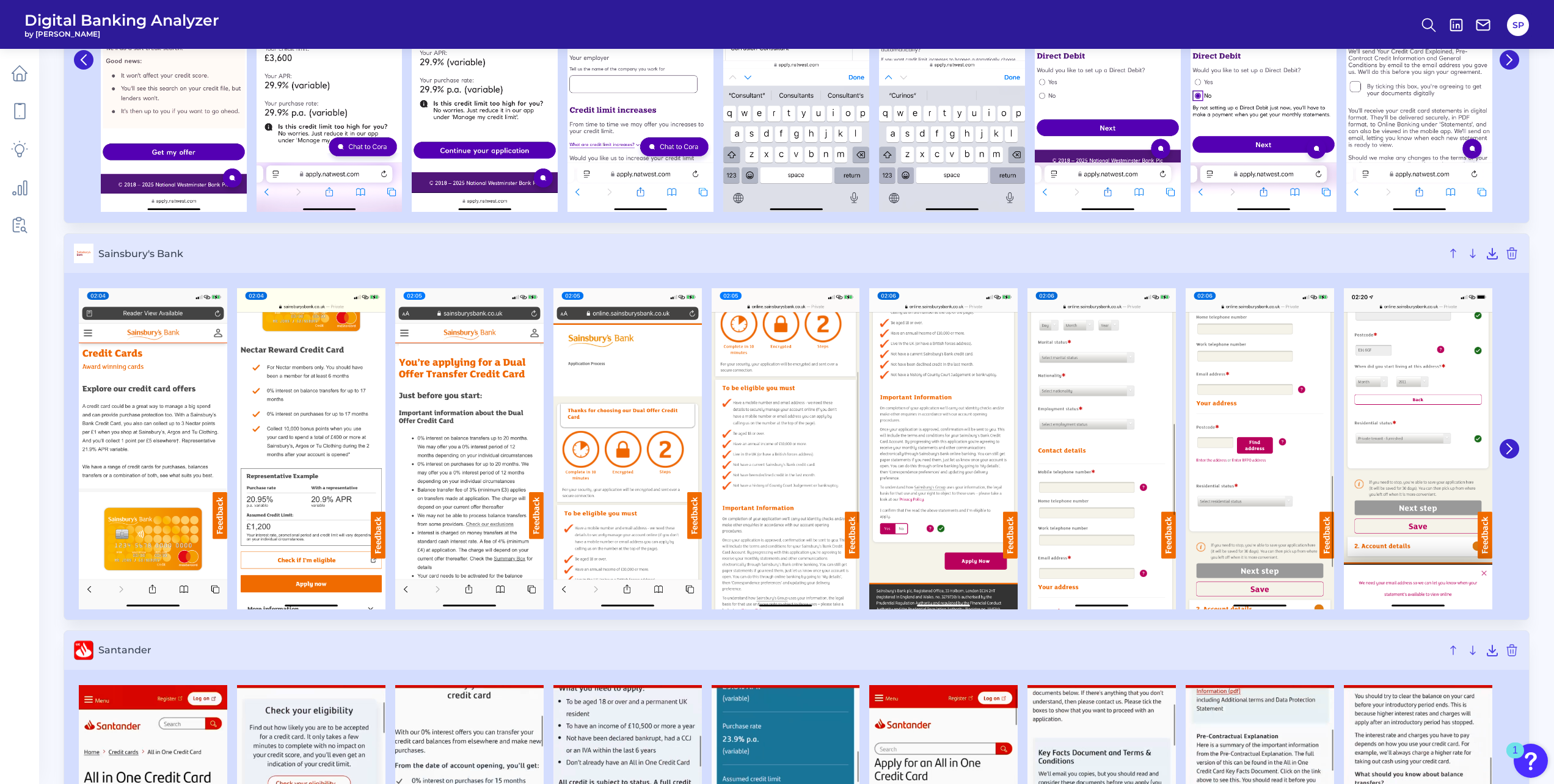
click at [1517, 449] on button at bounding box center [1510, 449] width 20 height 20
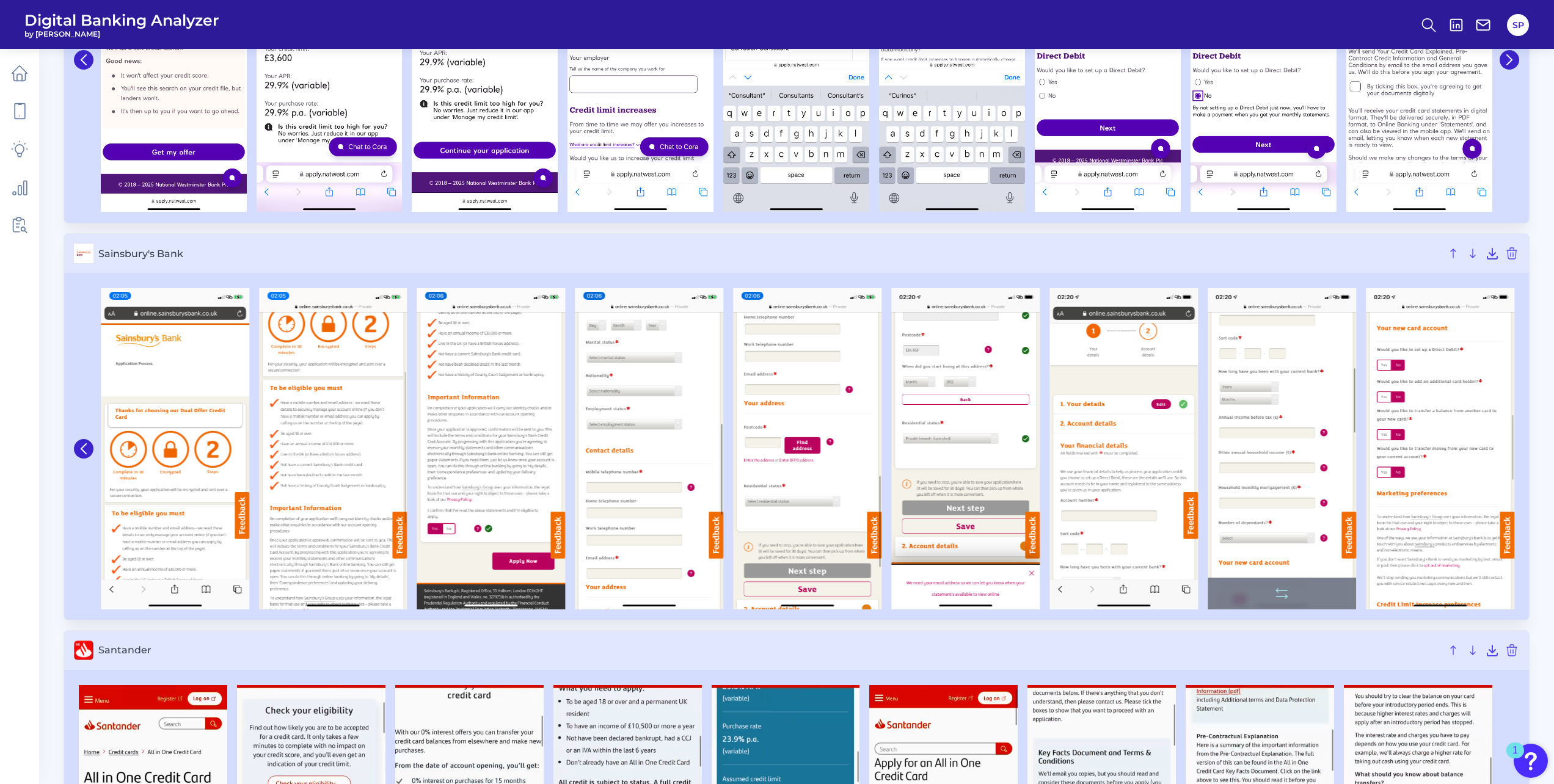
click at [1516, 449] on div at bounding box center [1440, 449] width 158 height 321
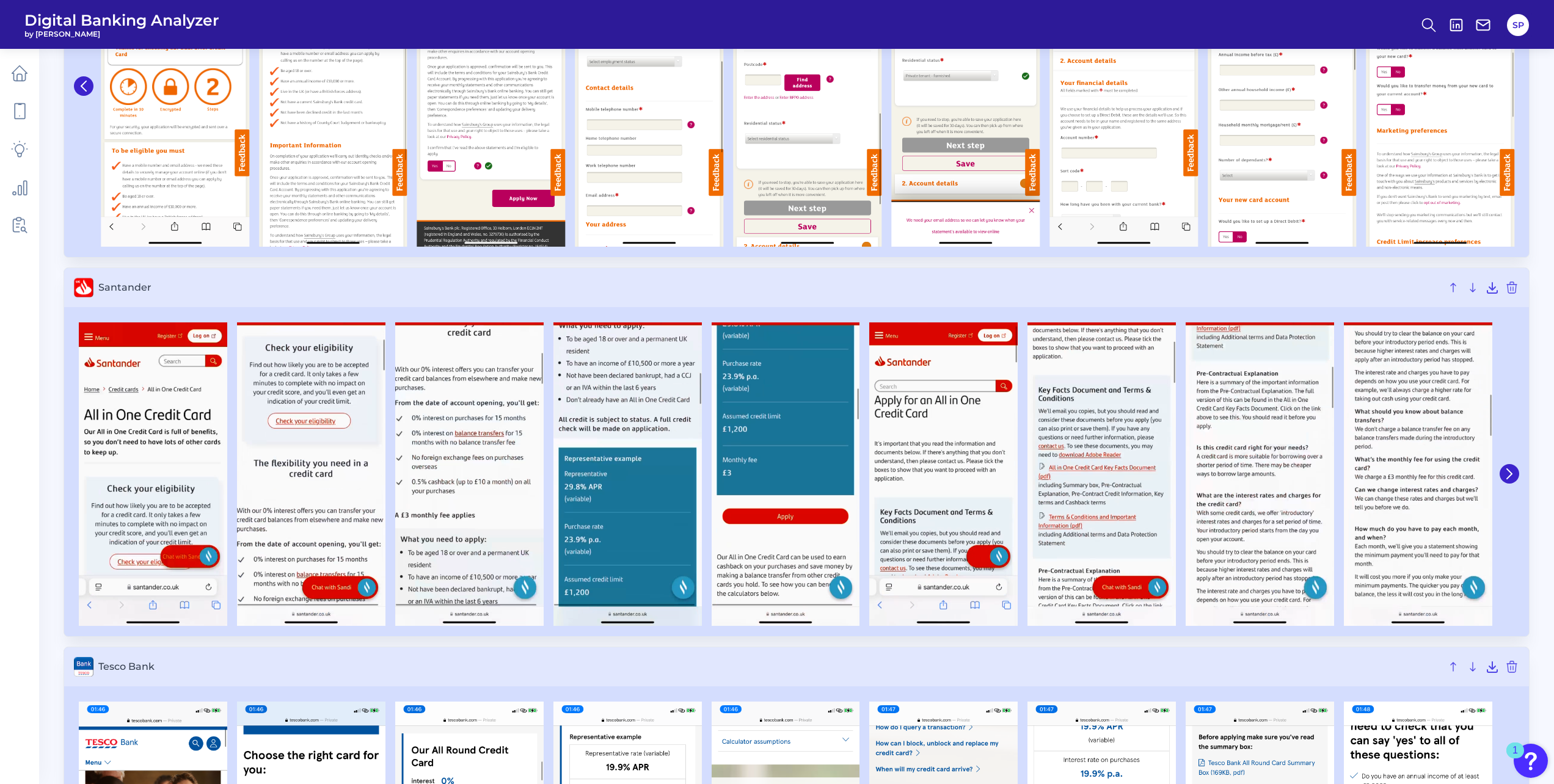
scroll to position [4702, 0]
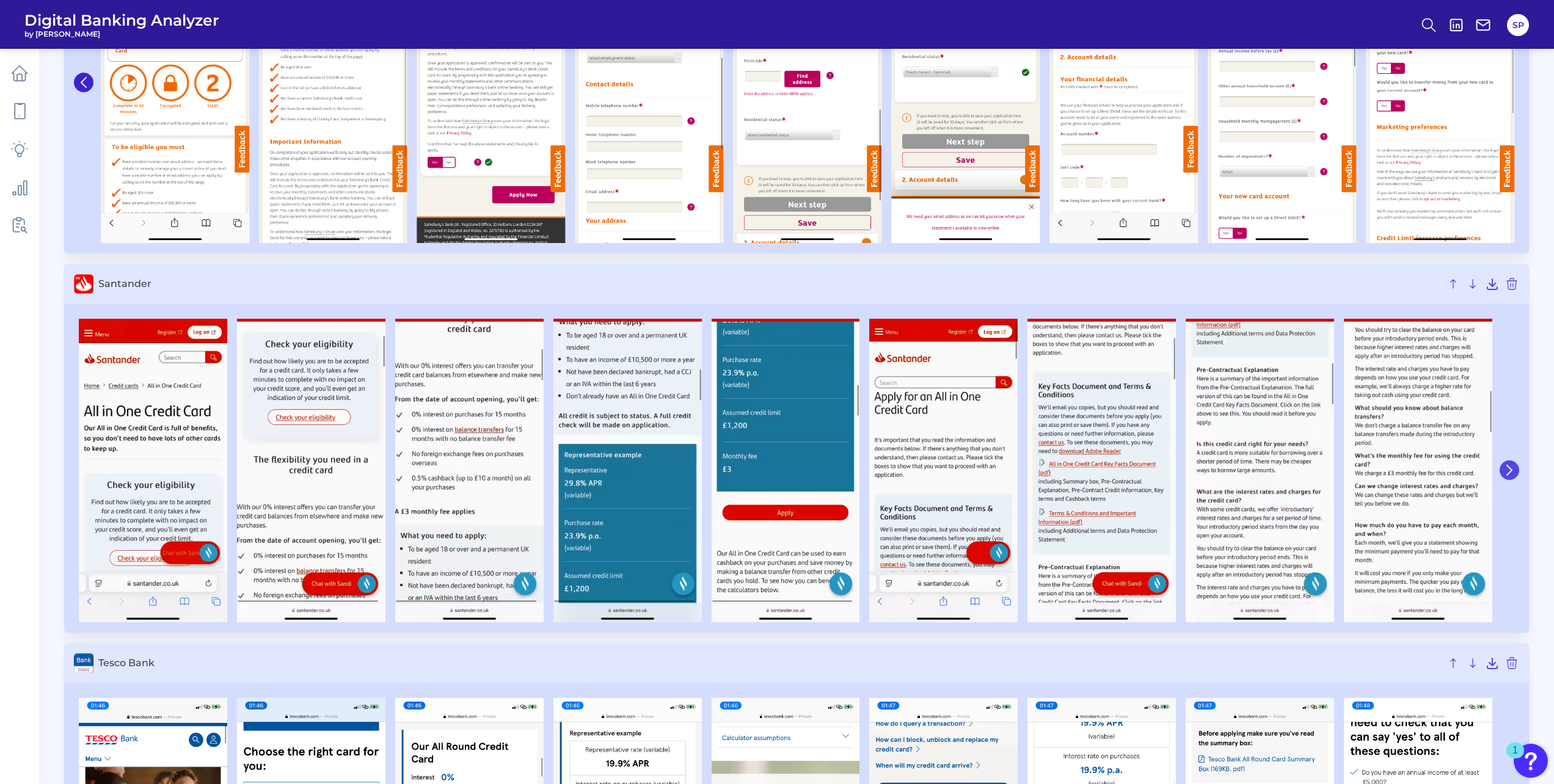
click at [1511, 475] on icon at bounding box center [1510, 470] width 11 height 11
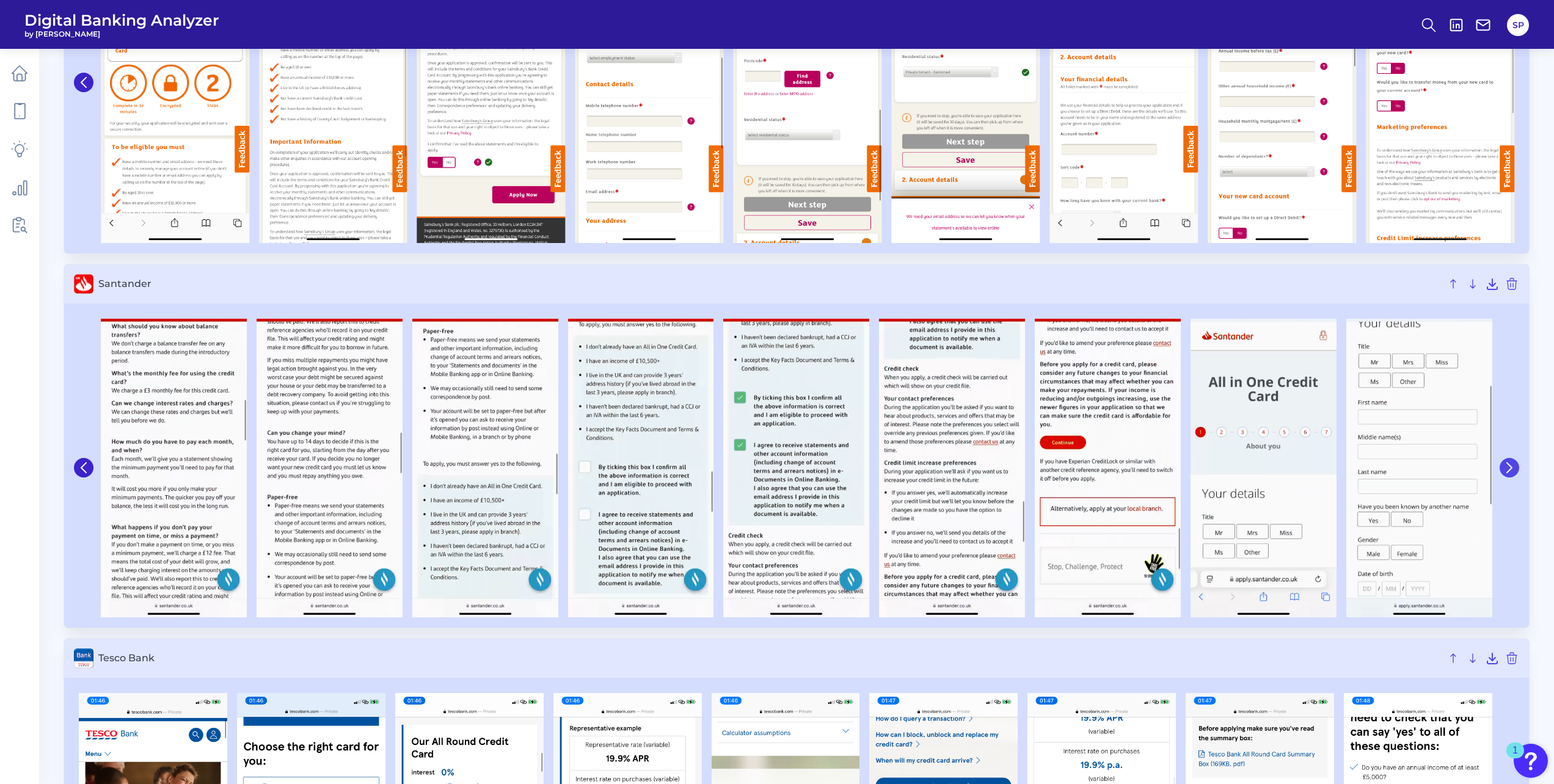
click at [1508, 473] on button at bounding box center [1510, 468] width 20 height 20
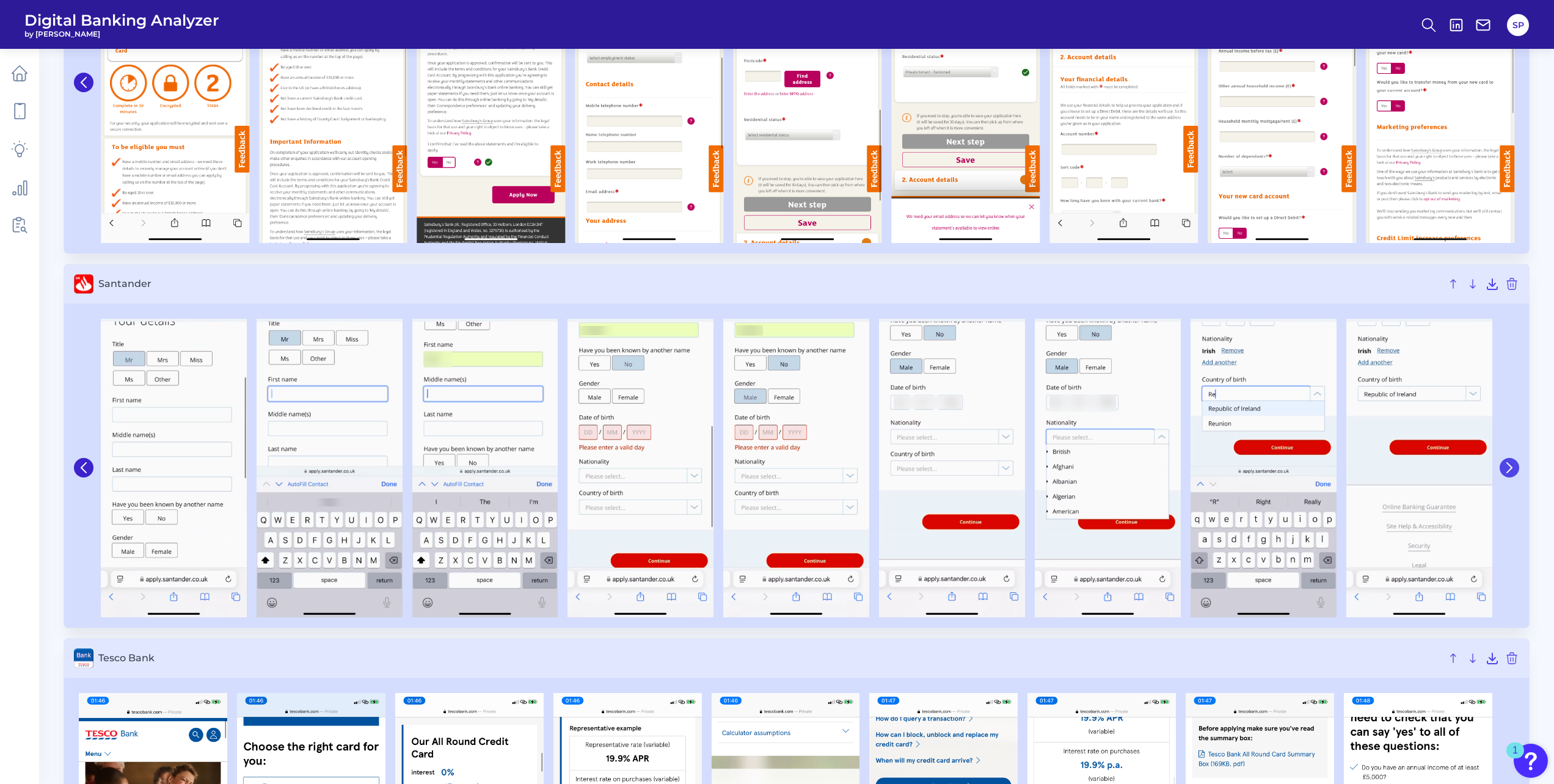
click at [1507, 472] on icon at bounding box center [1509, 468] width 5 height 10
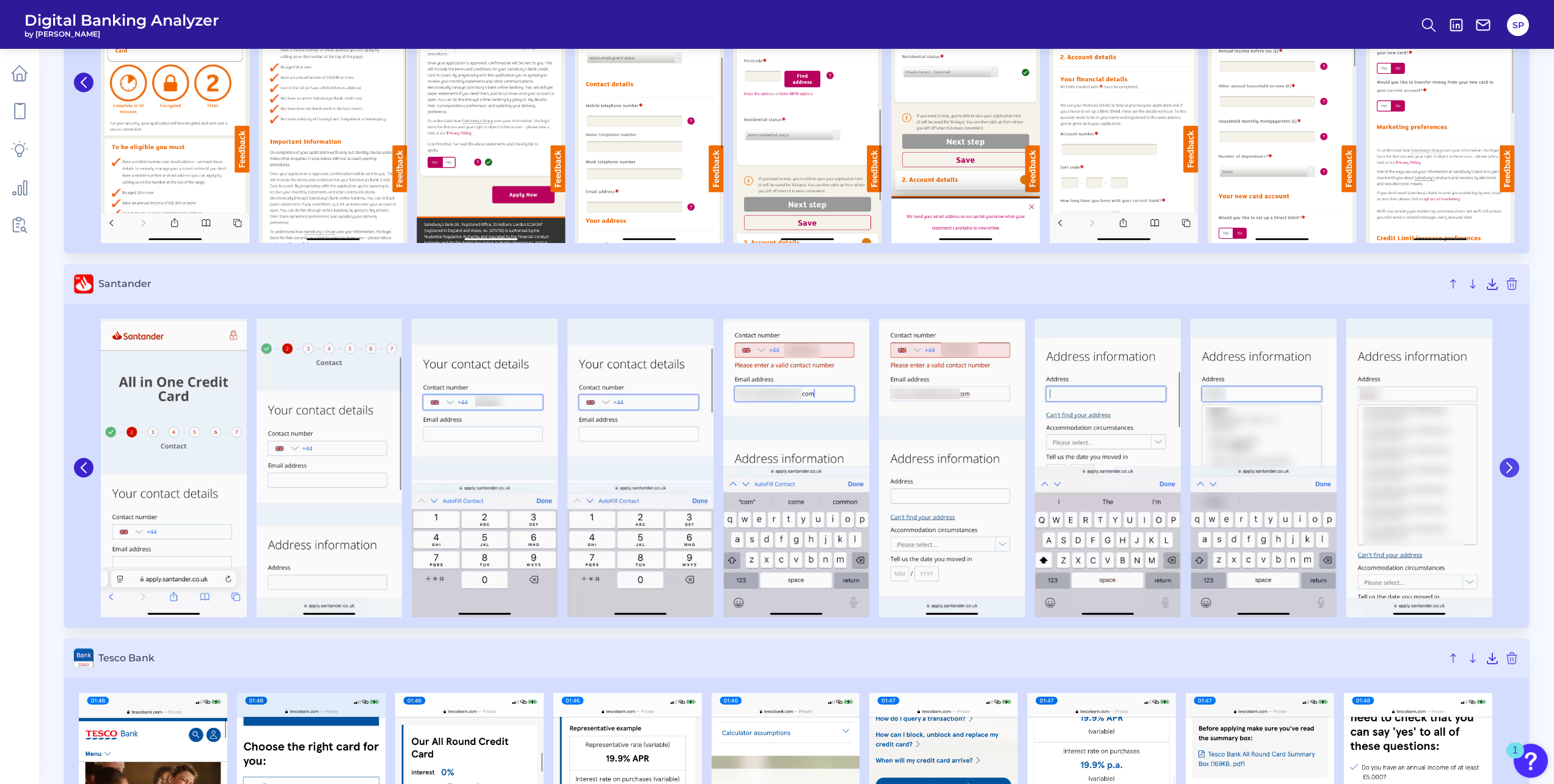
click at [1507, 472] on icon at bounding box center [1509, 468] width 5 height 10
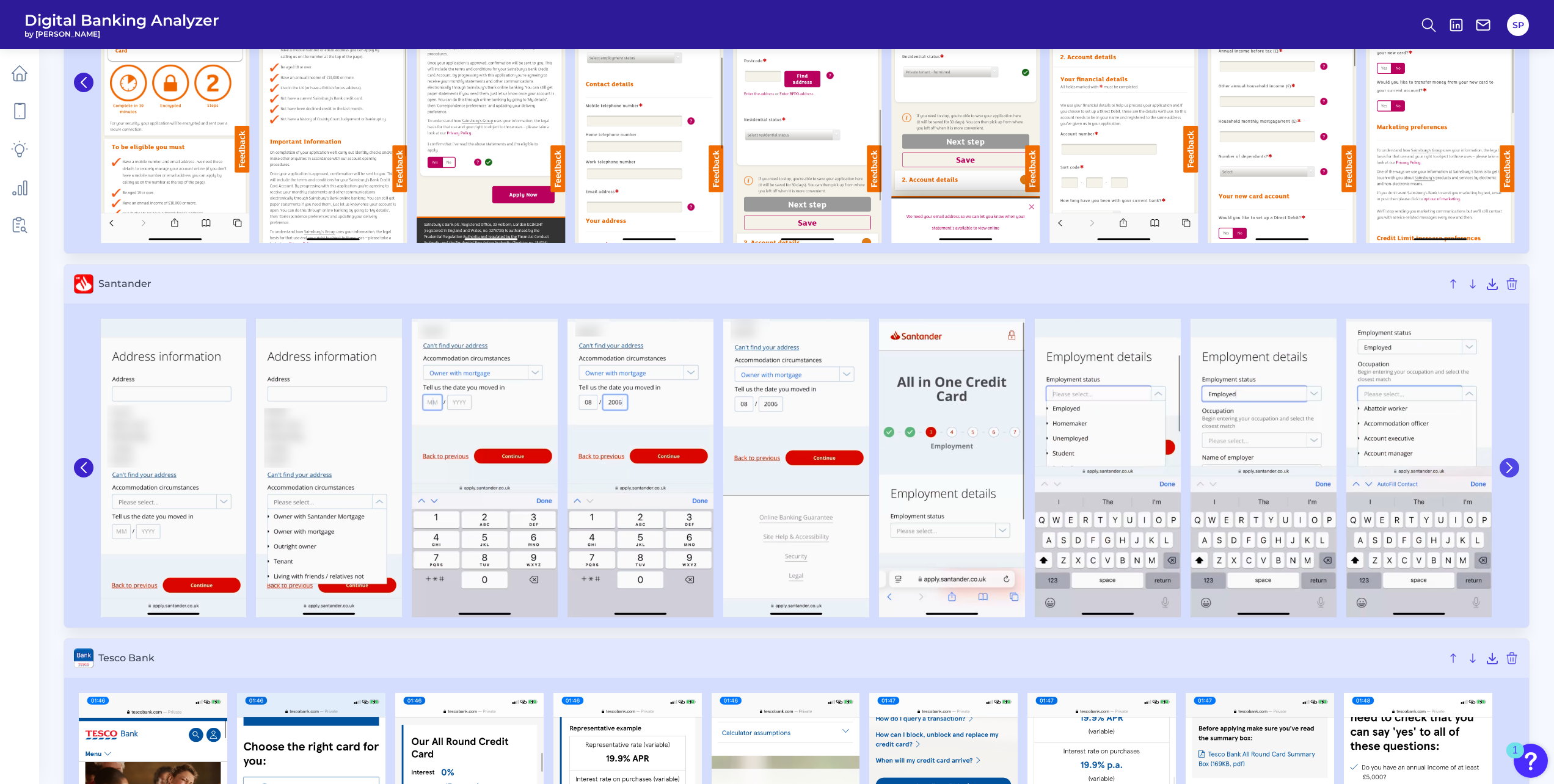
click at [1506, 471] on icon at bounding box center [1510, 468] width 11 height 11
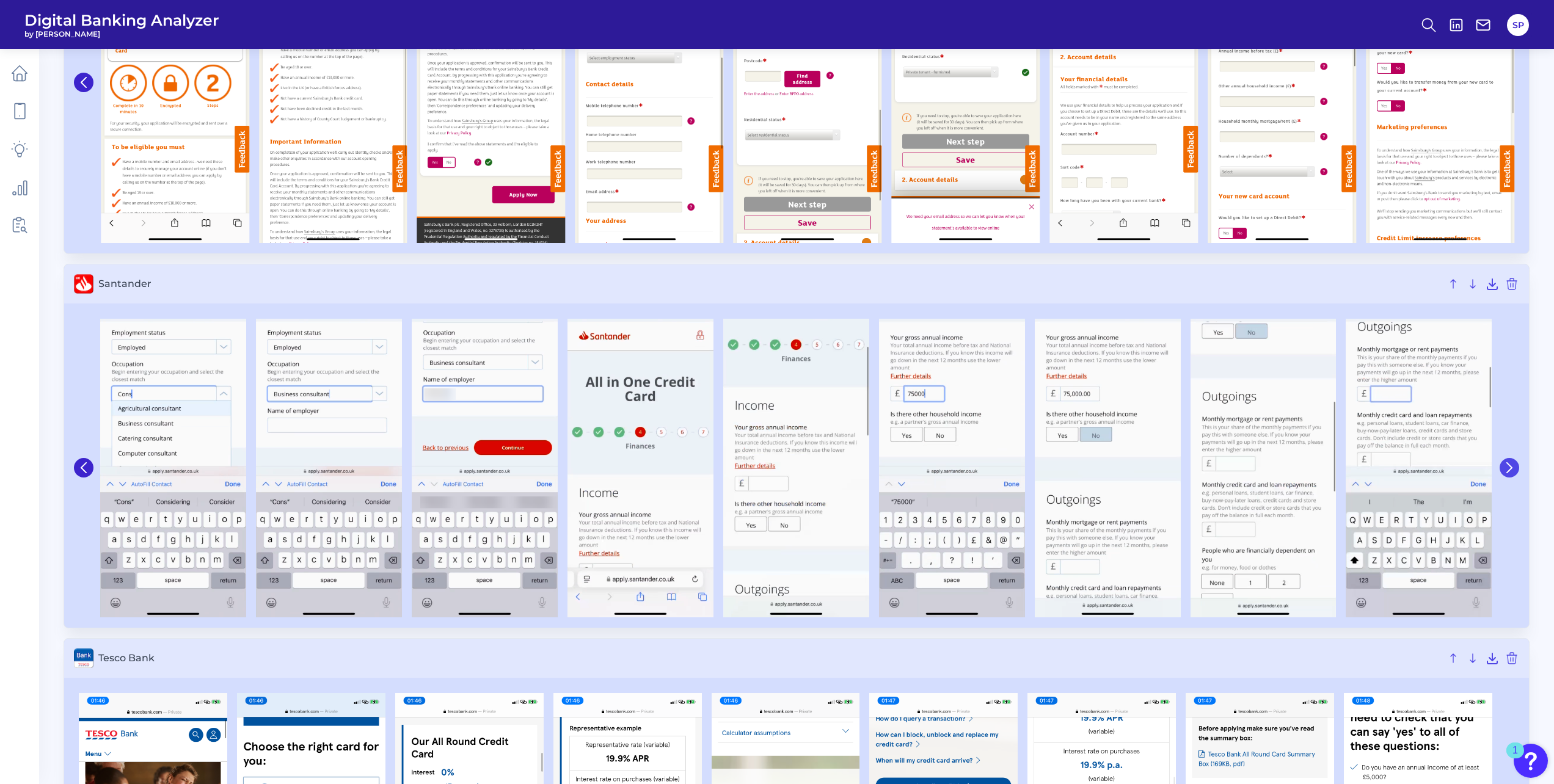
click at [1506, 471] on icon at bounding box center [1510, 468] width 11 height 11
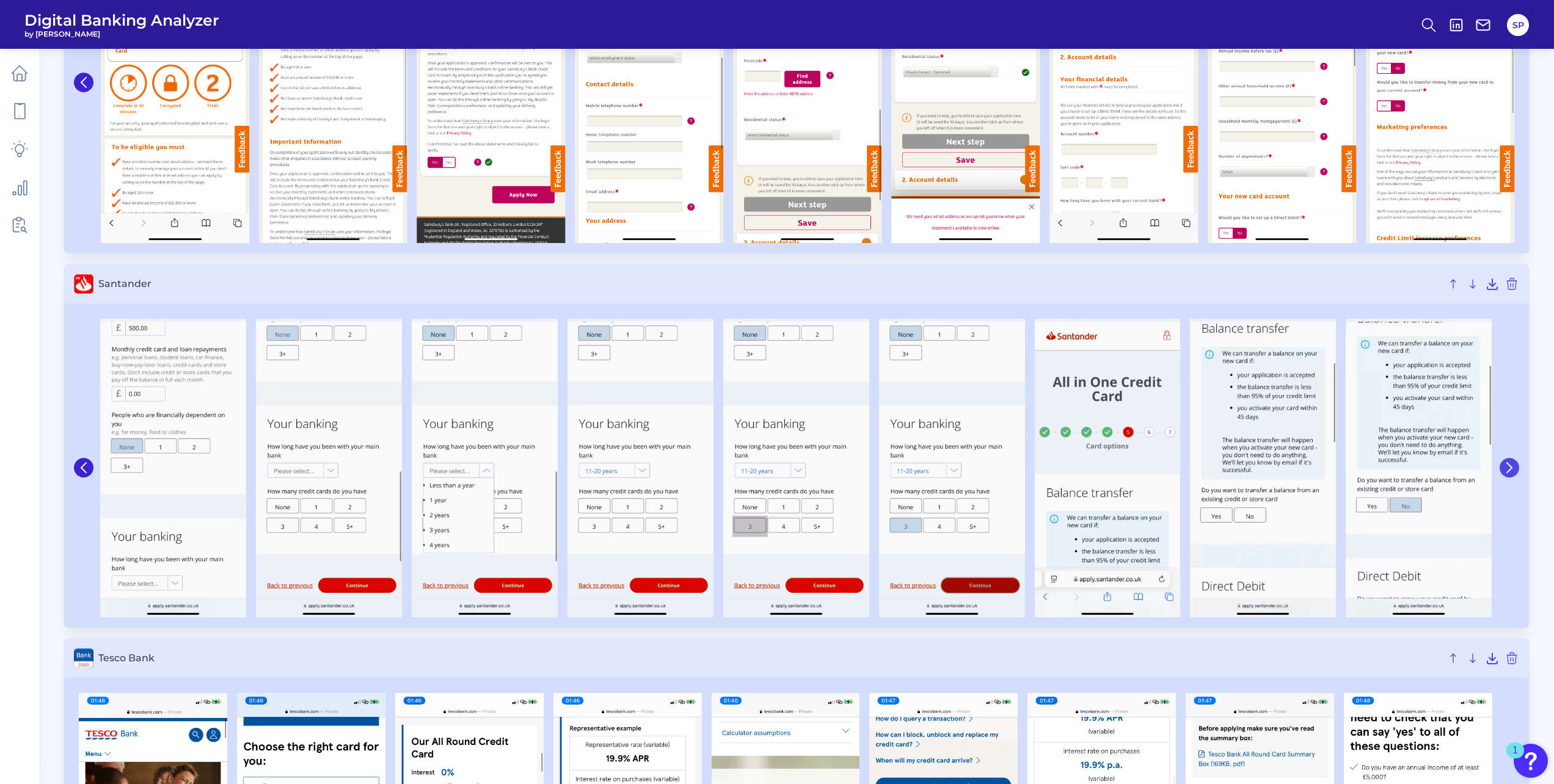
click at [1505, 471] on icon at bounding box center [1510, 468] width 11 height 11
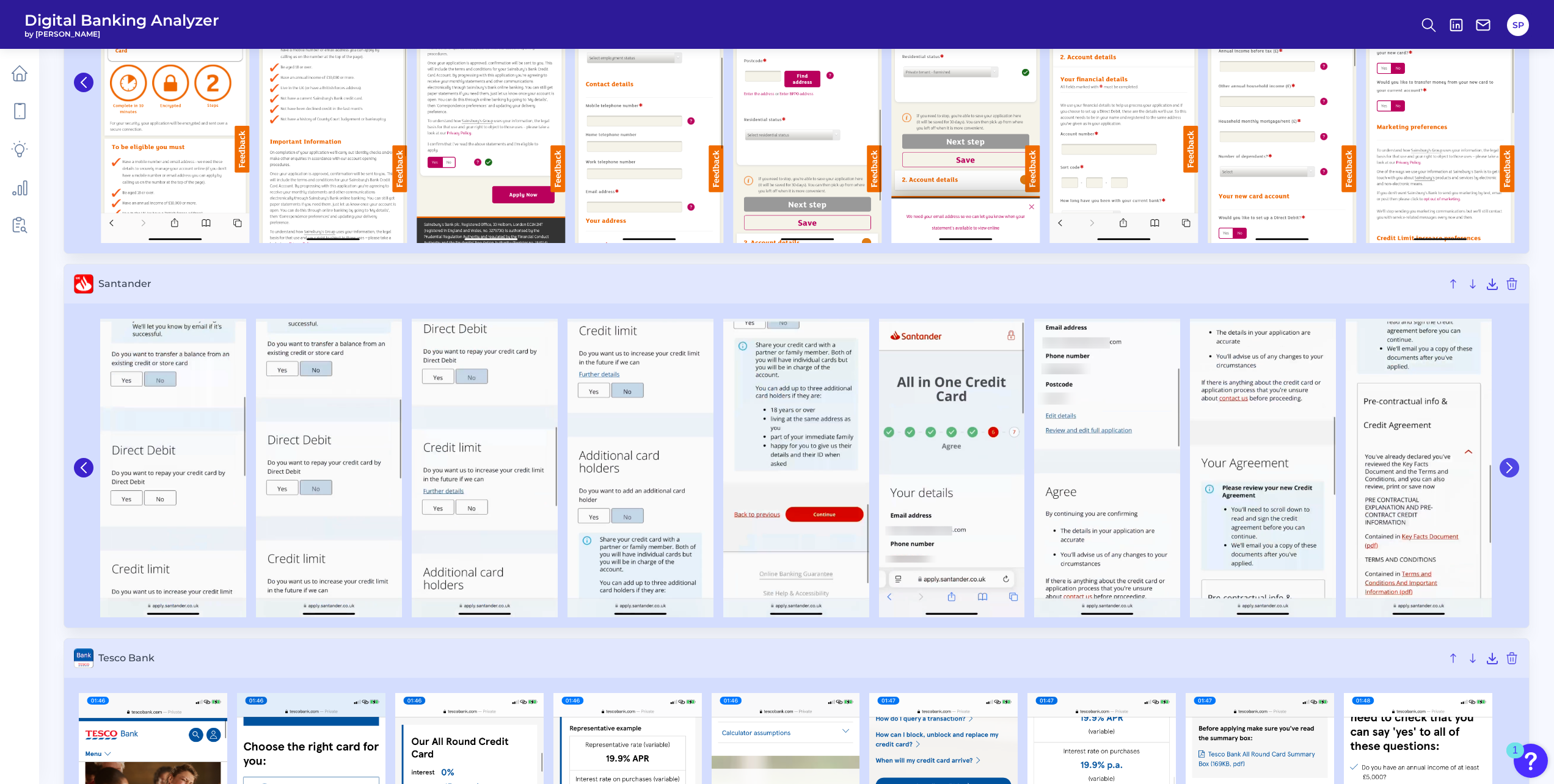
click at [1505, 471] on icon at bounding box center [1510, 468] width 11 height 11
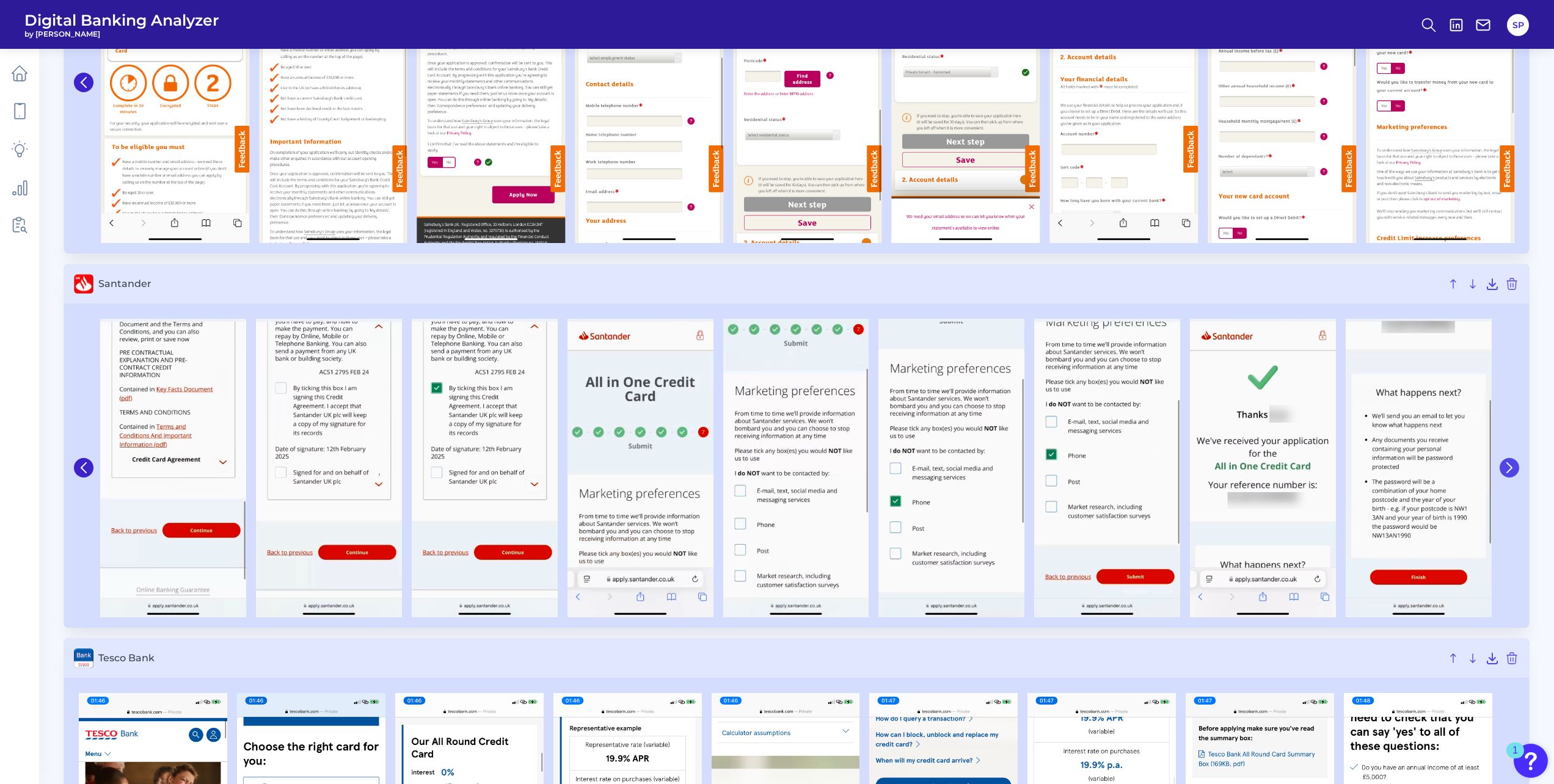
click at [1505, 471] on icon at bounding box center [1510, 468] width 11 height 11
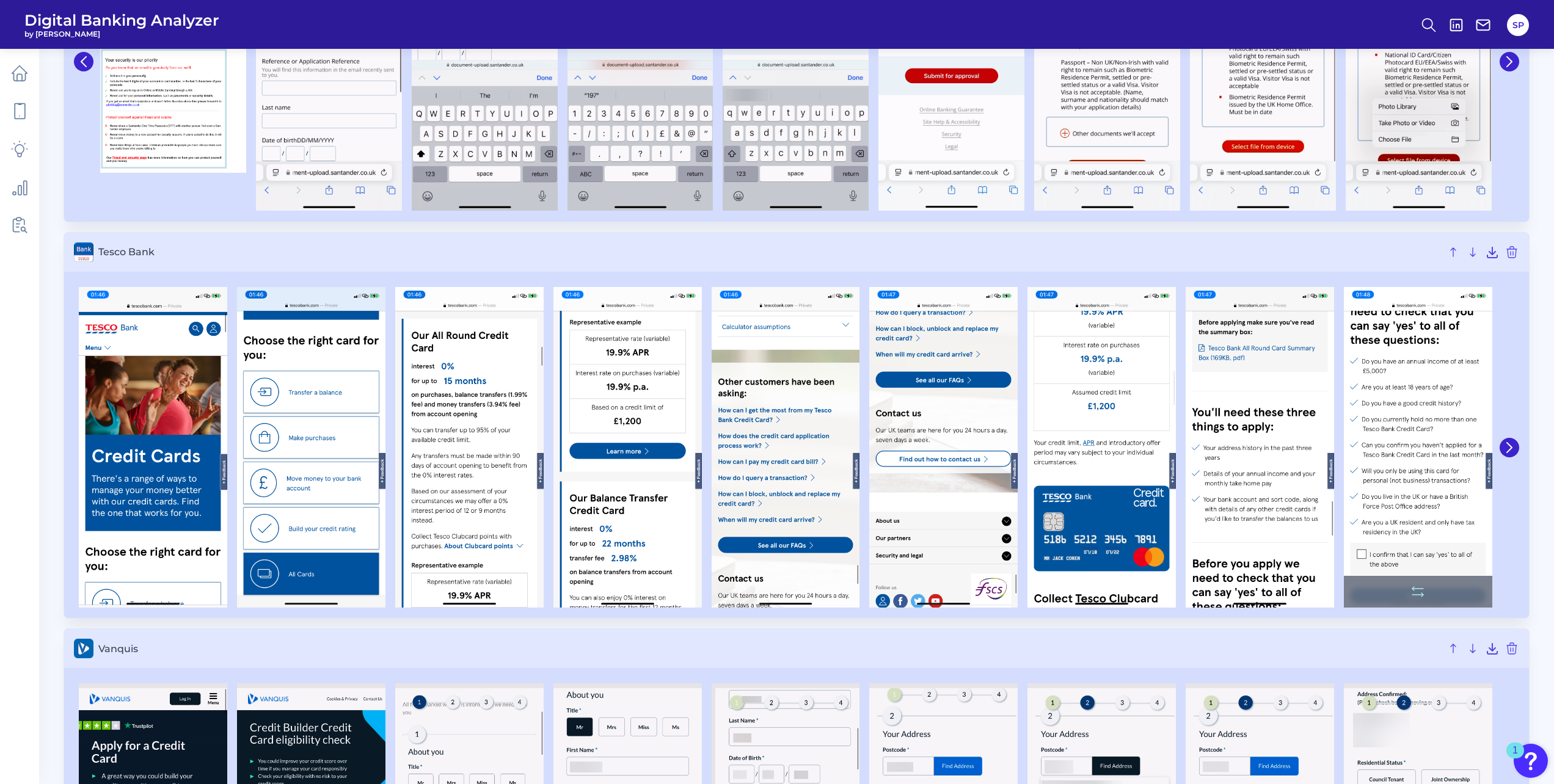
scroll to position [5129, 0]
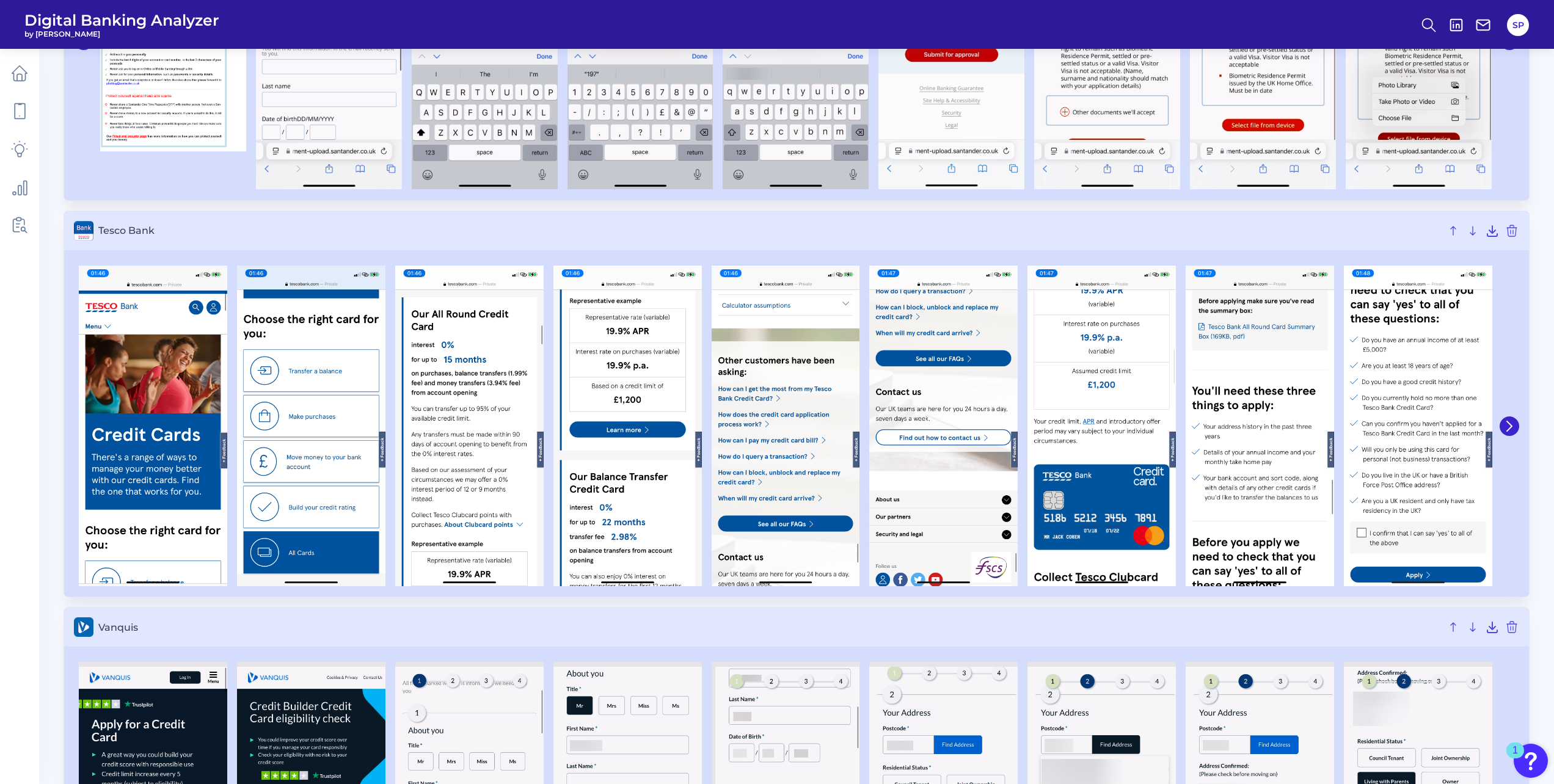
click at [1515, 431] on button at bounding box center [1510, 427] width 20 height 20
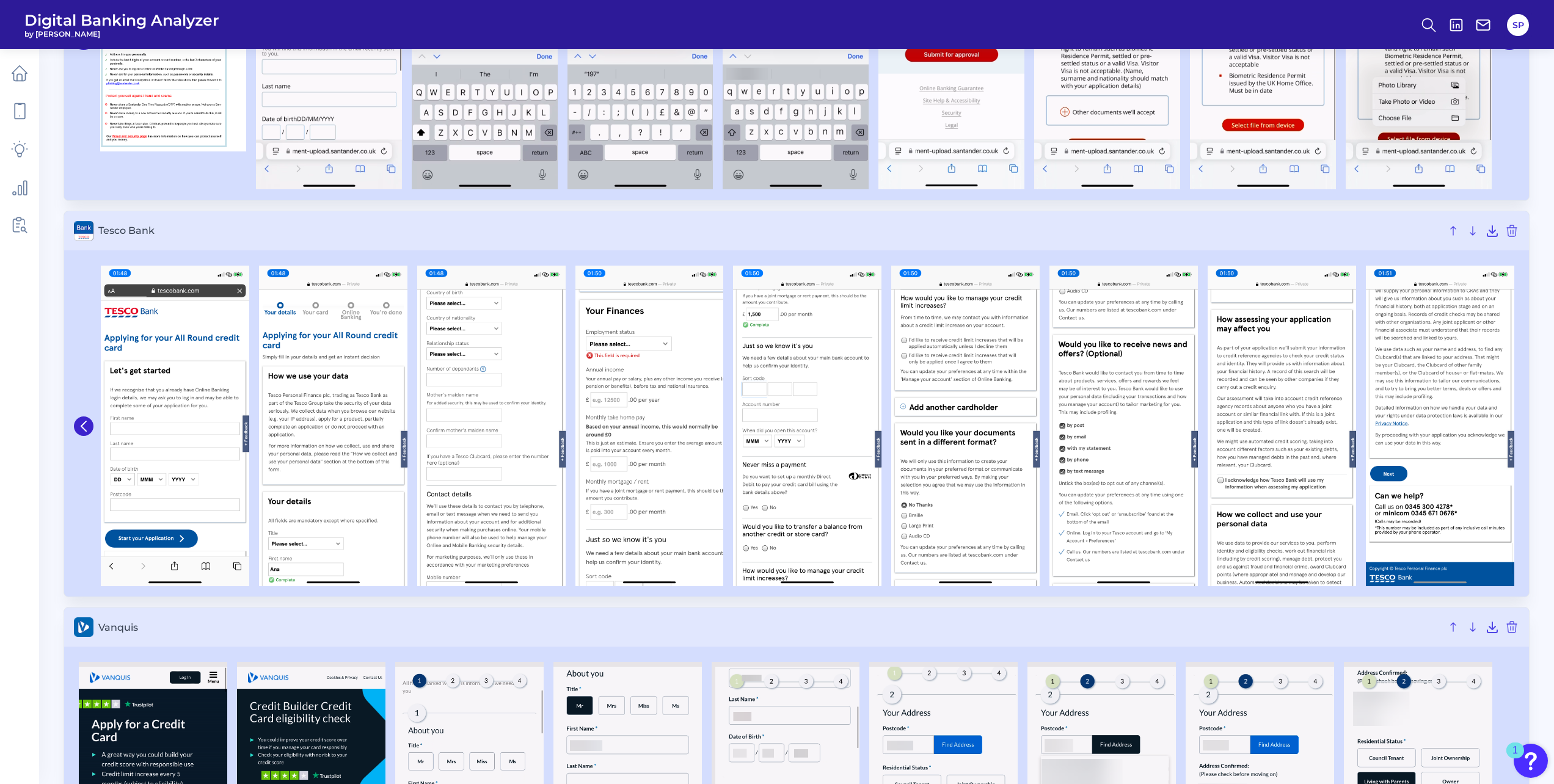
click at [1514, 430] on div at bounding box center [1440, 426] width 158 height 321
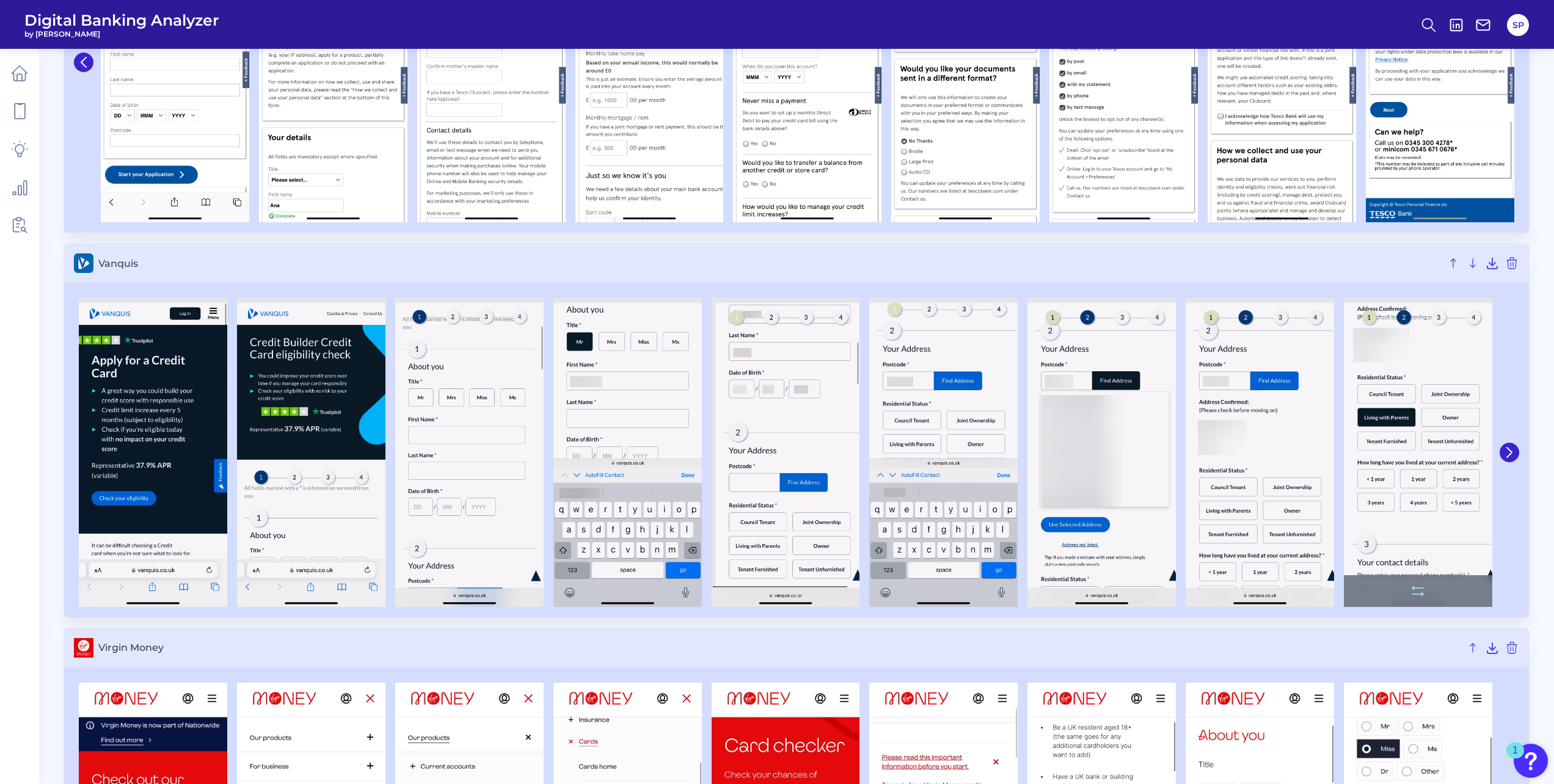
scroll to position [5495, 0]
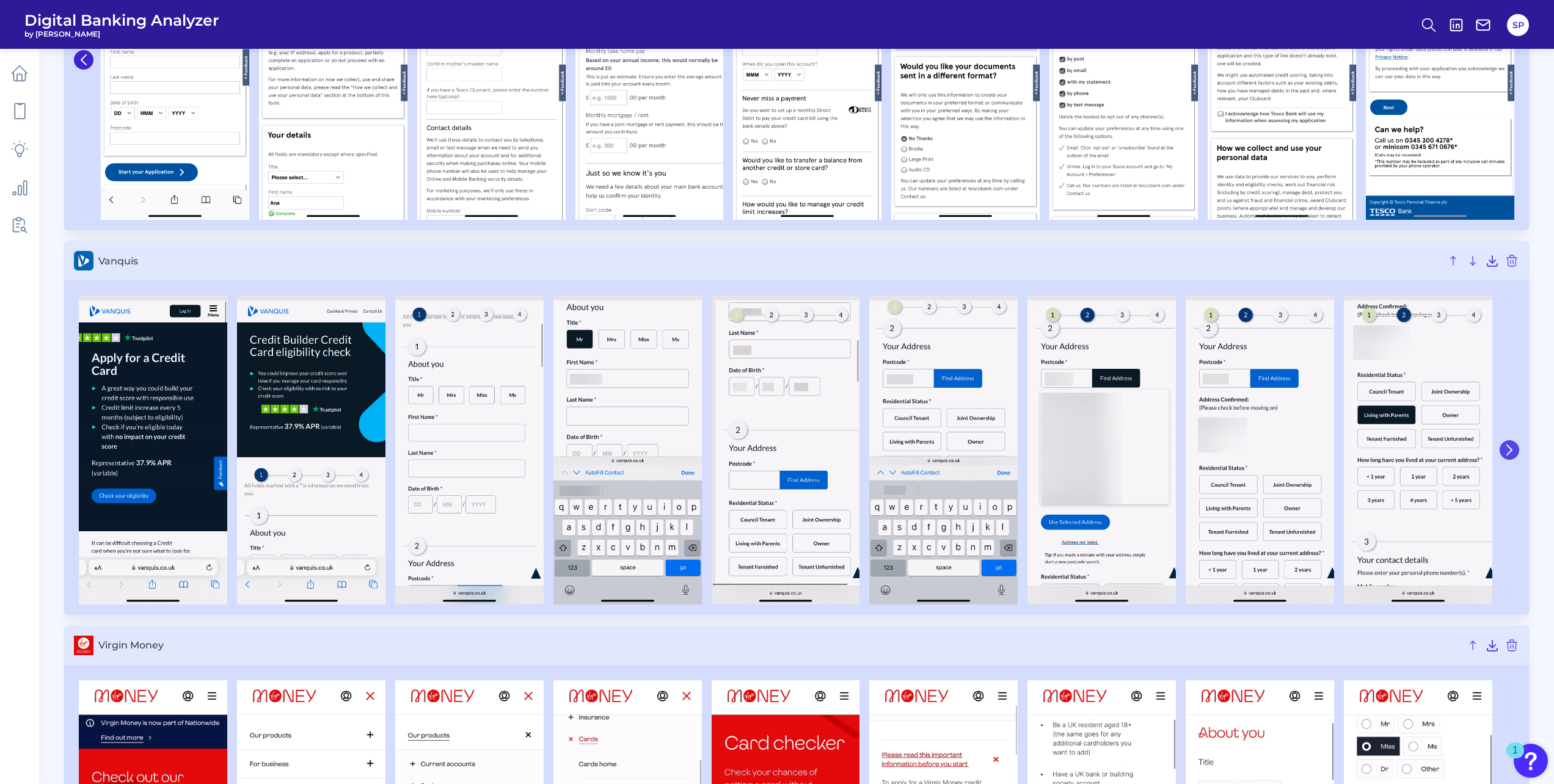
click at [1510, 458] on button at bounding box center [1510, 450] width 20 height 20
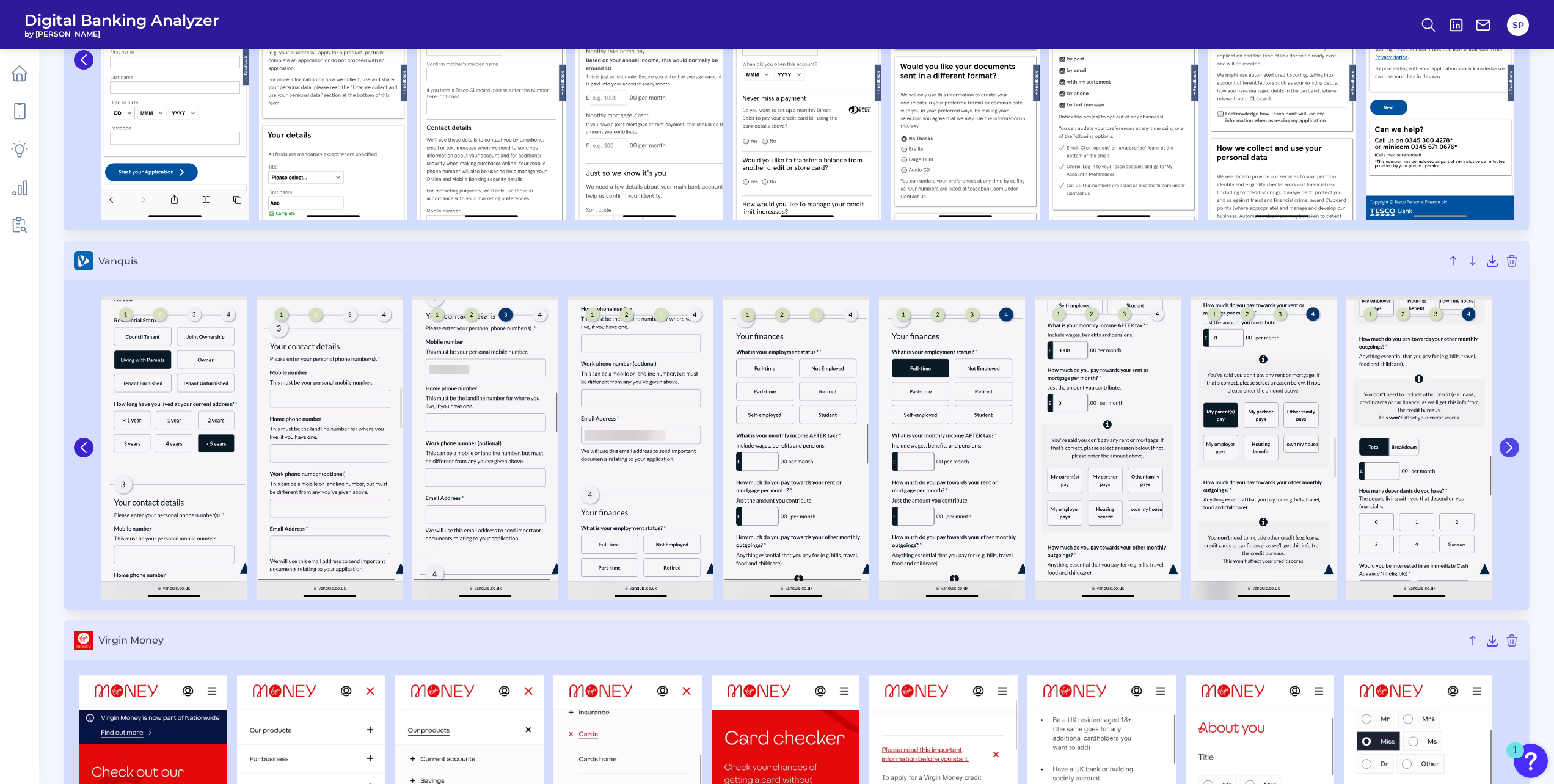
click at [1507, 456] on button at bounding box center [1510, 448] width 20 height 20
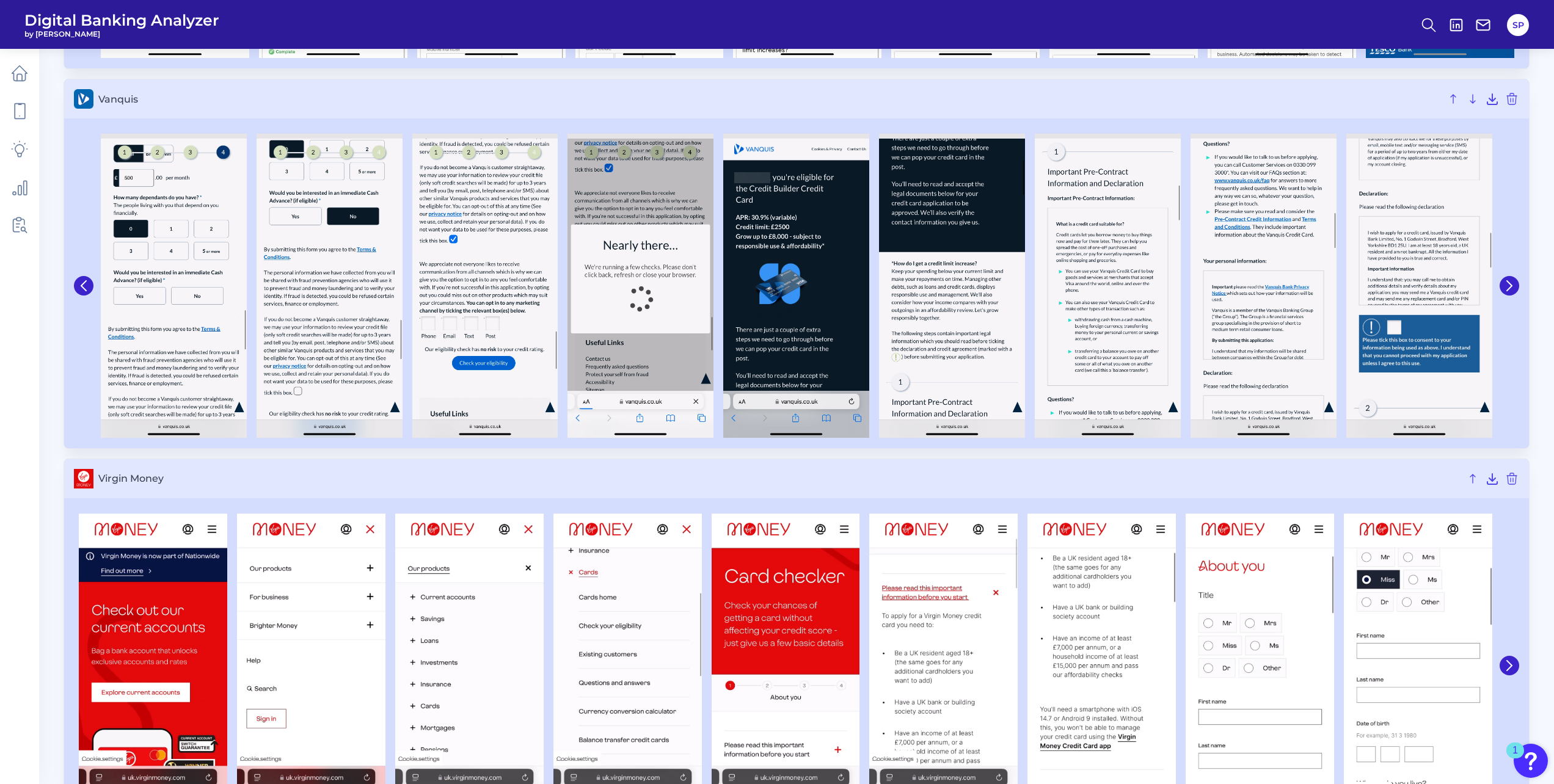
scroll to position [5721, 0]
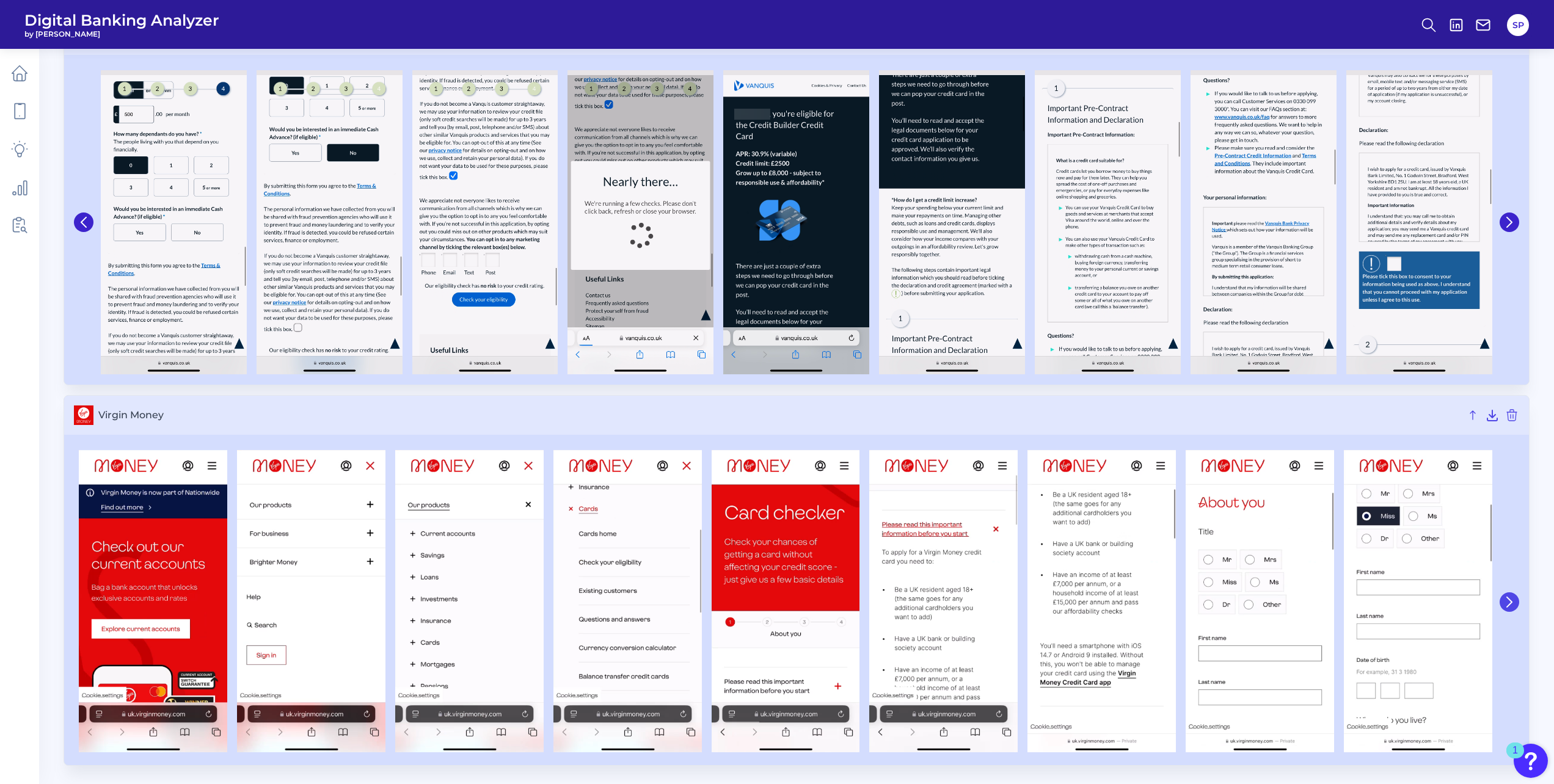
click at [1511, 602] on icon at bounding box center [1509, 601] width 5 height 10
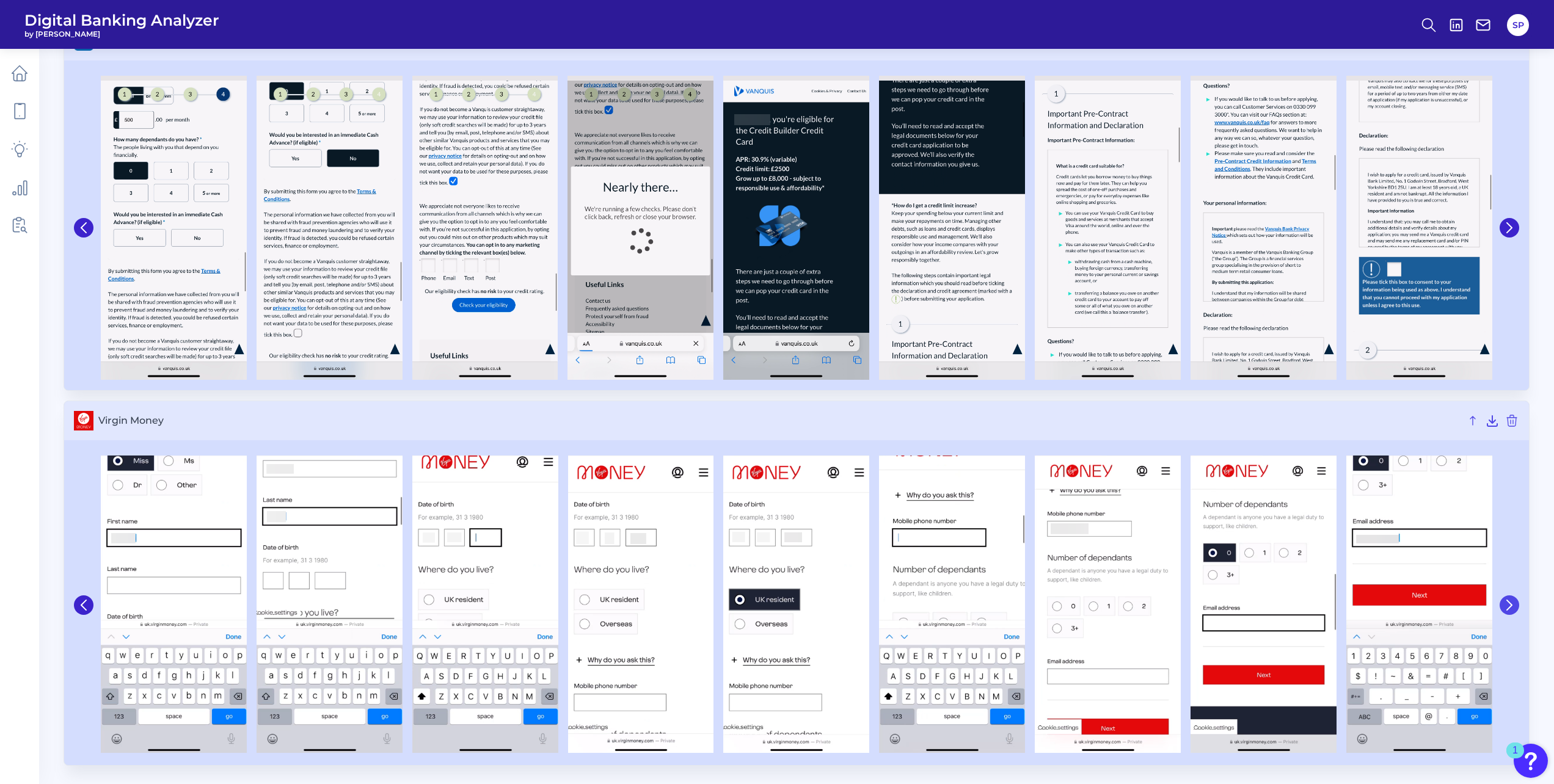
scroll to position [5716, 0]
click at [1511, 602] on icon at bounding box center [1510, 605] width 11 height 11
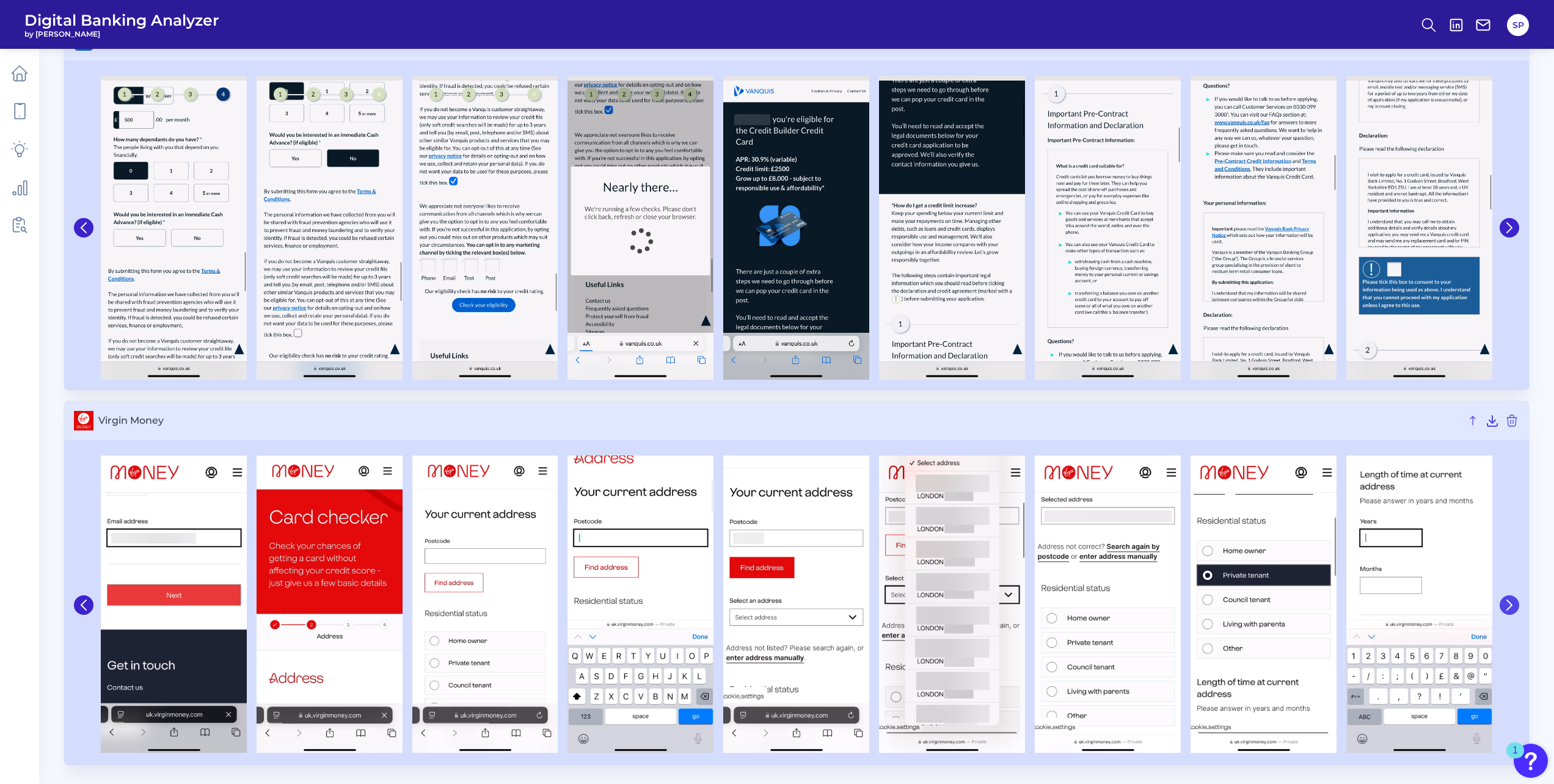
click at [1511, 602] on icon at bounding box center [1510, 605] width 11 height 11
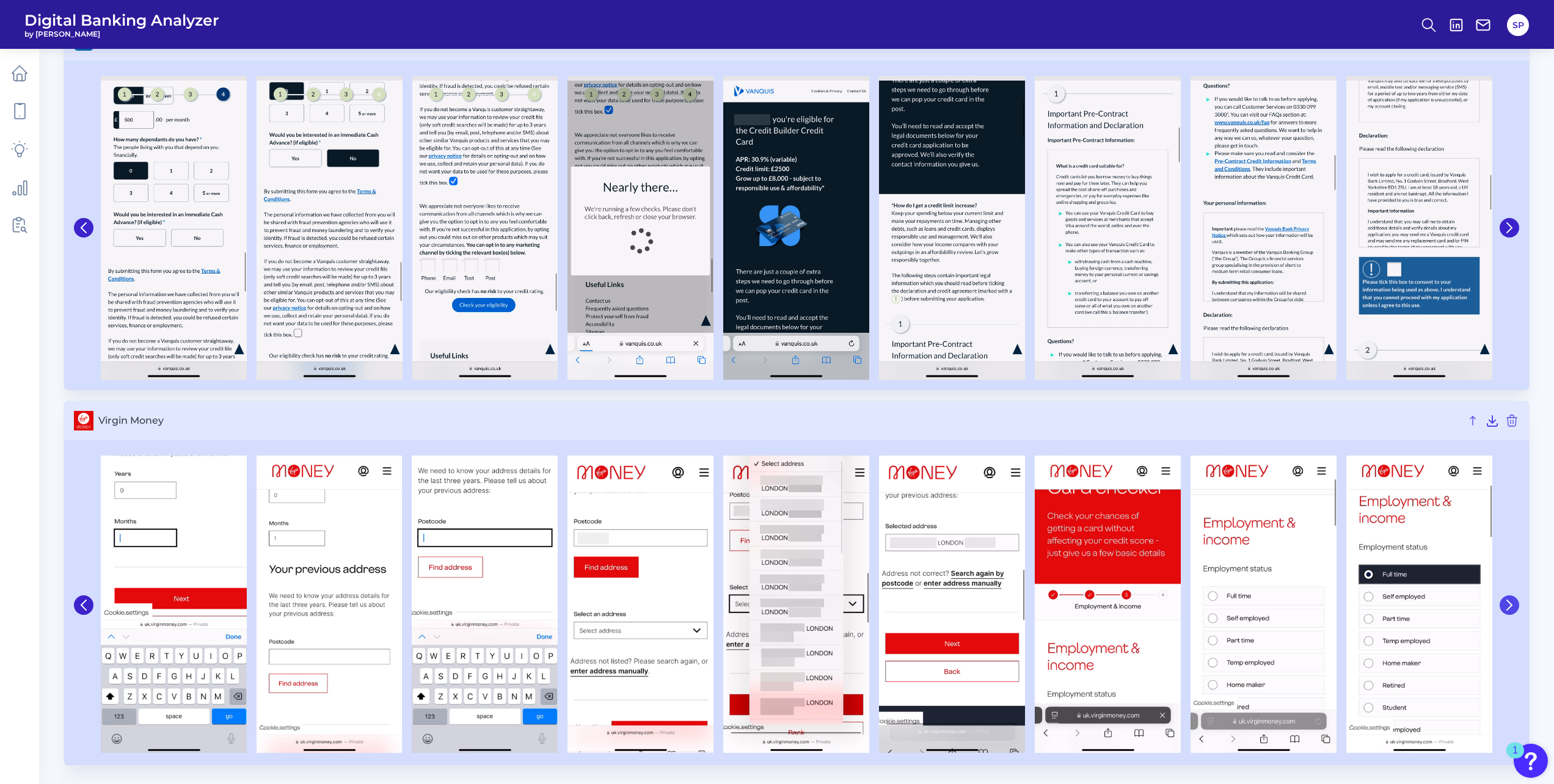
click at [1511, 602] on icon at bounding box center [1510, 605] width 11 height 11
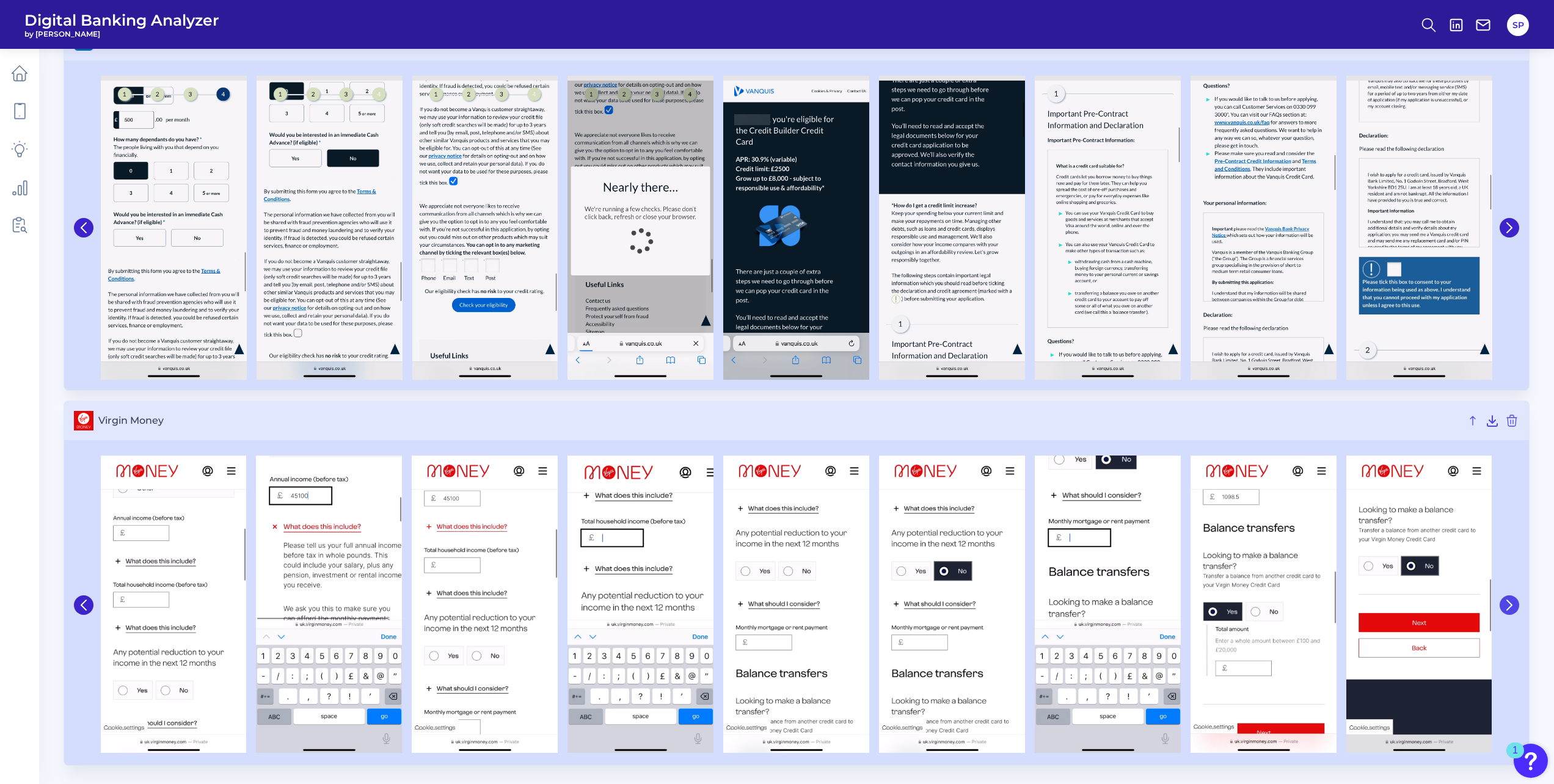
click at [1510, 602] on icon at bounding box center [1510, 605] width 11 height 11
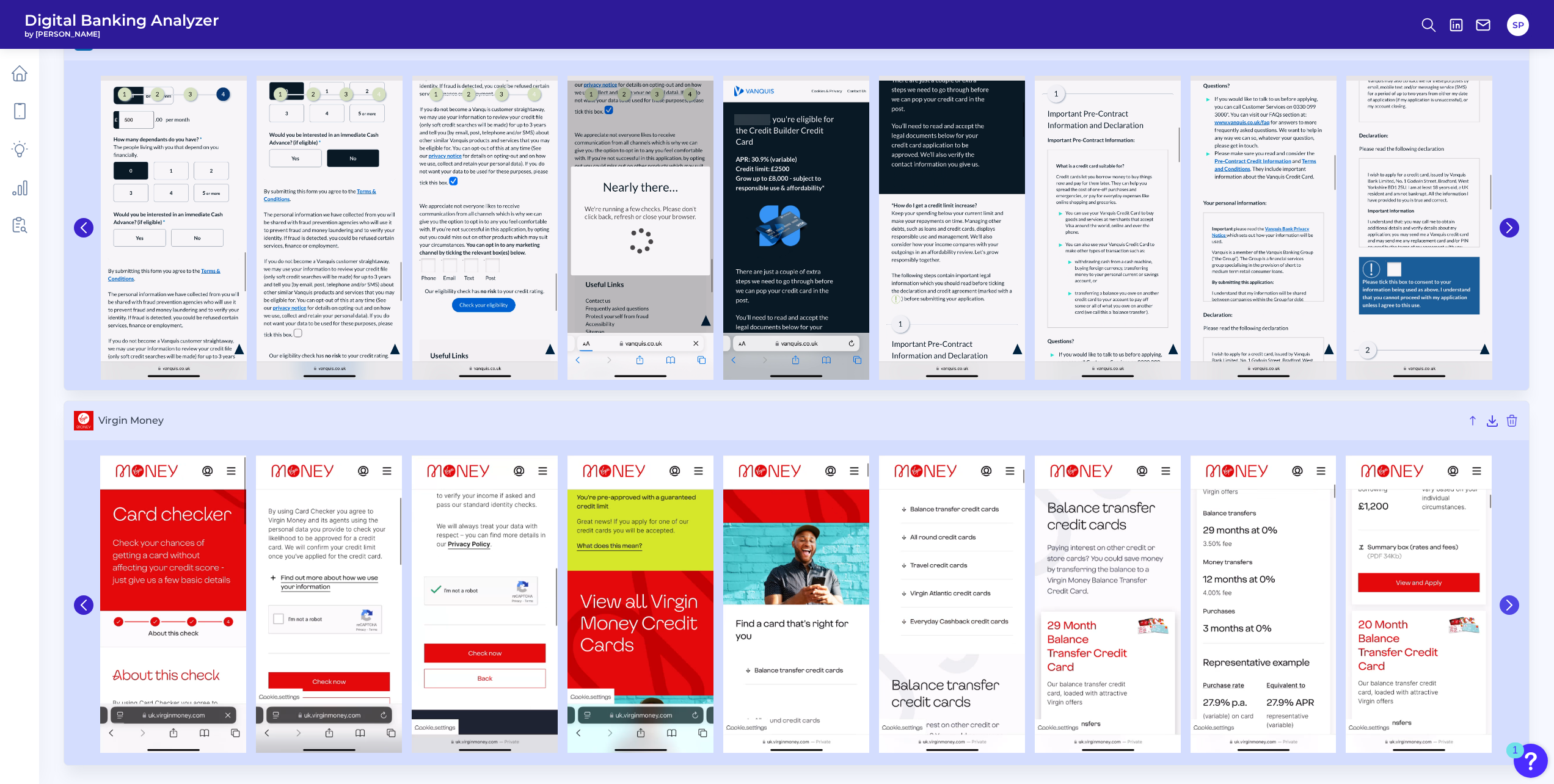
click at [1509, 602] on icon at bounding box center [1509, 605] width 5 height 10
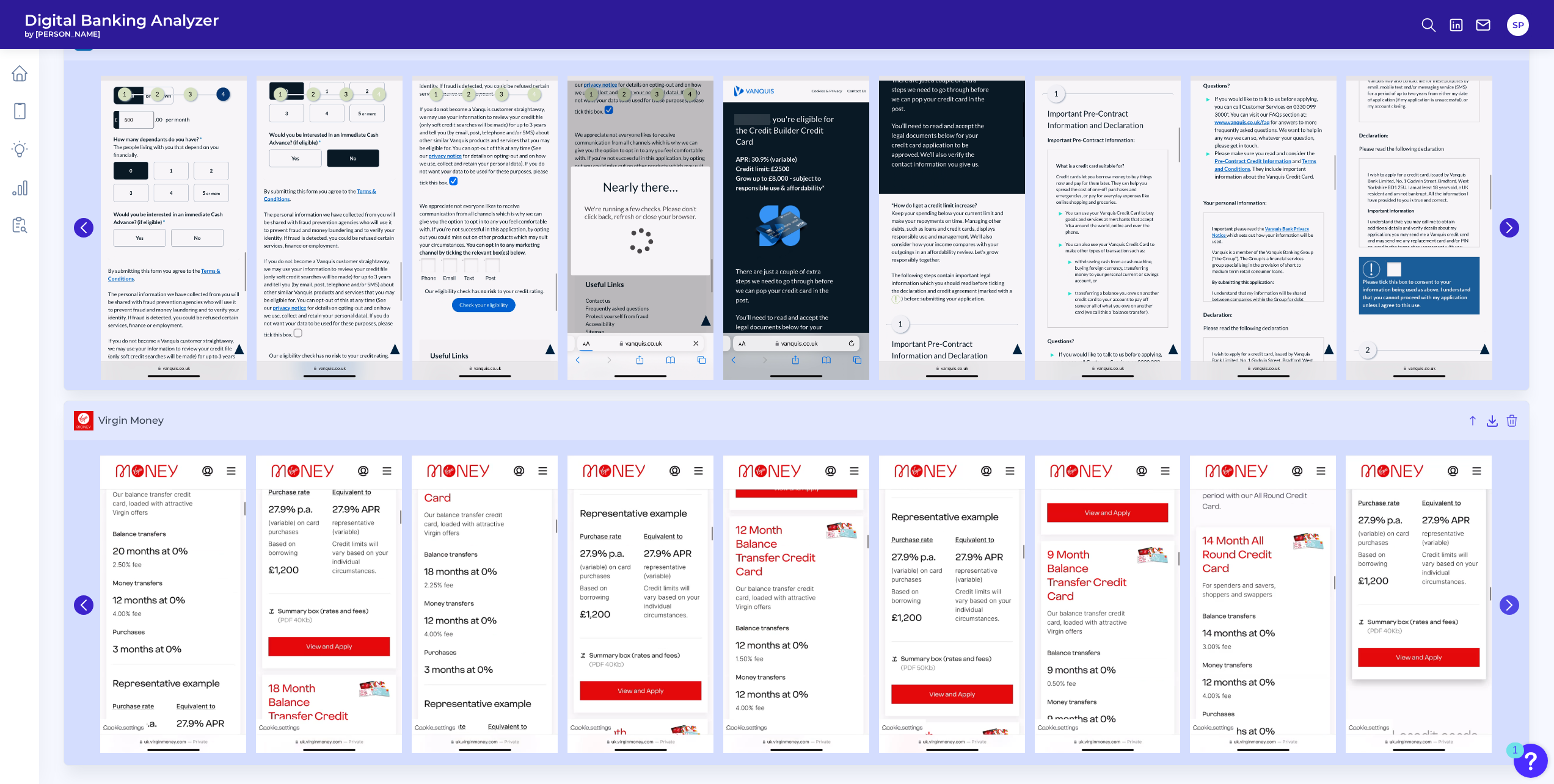
click at [1509, 602] on icon at bounding box center [1509, 605] width 5 height 10
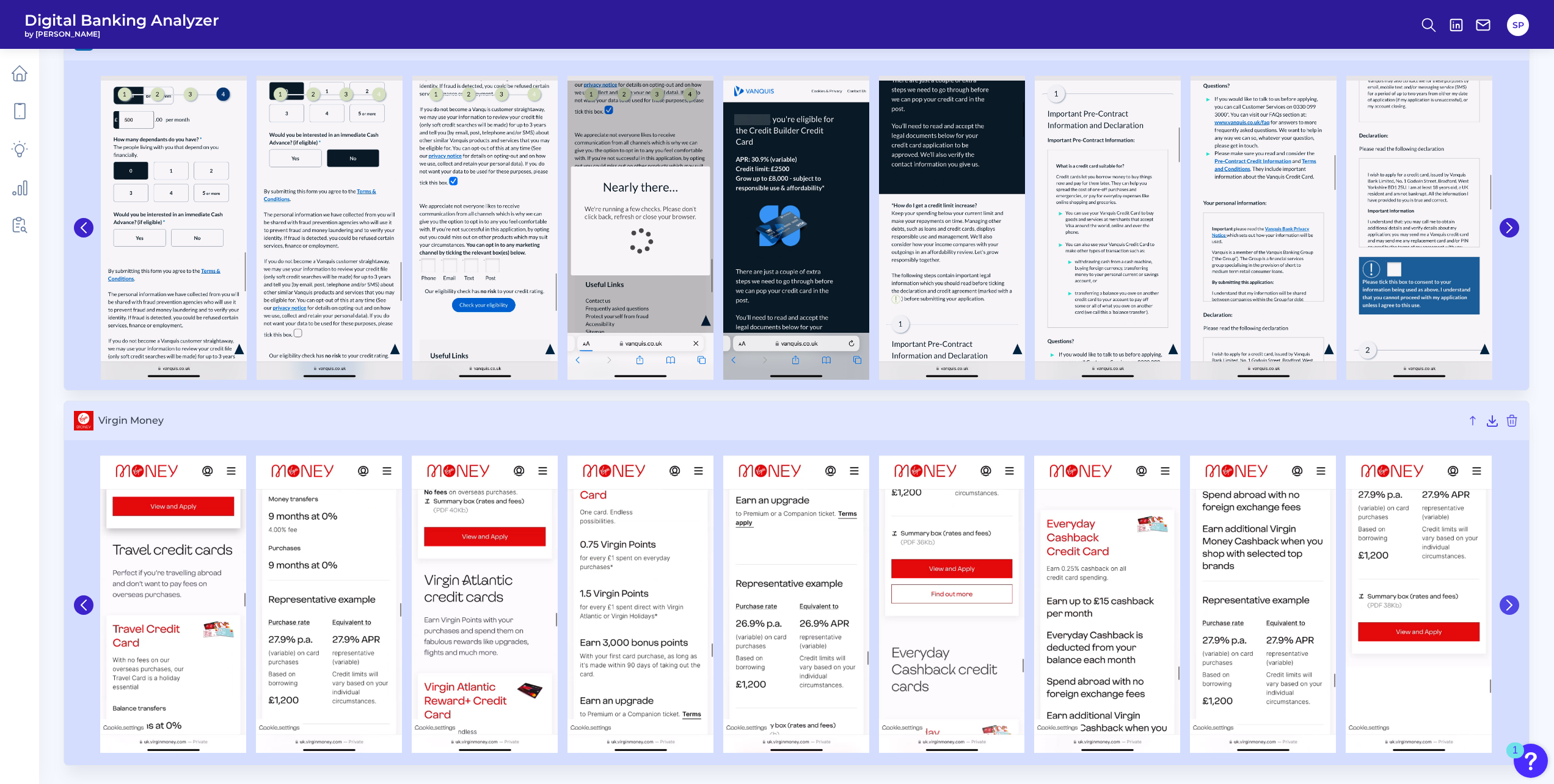
click at [1509, 602] on icon at bounding box center [1509, 605] width 5 height 10
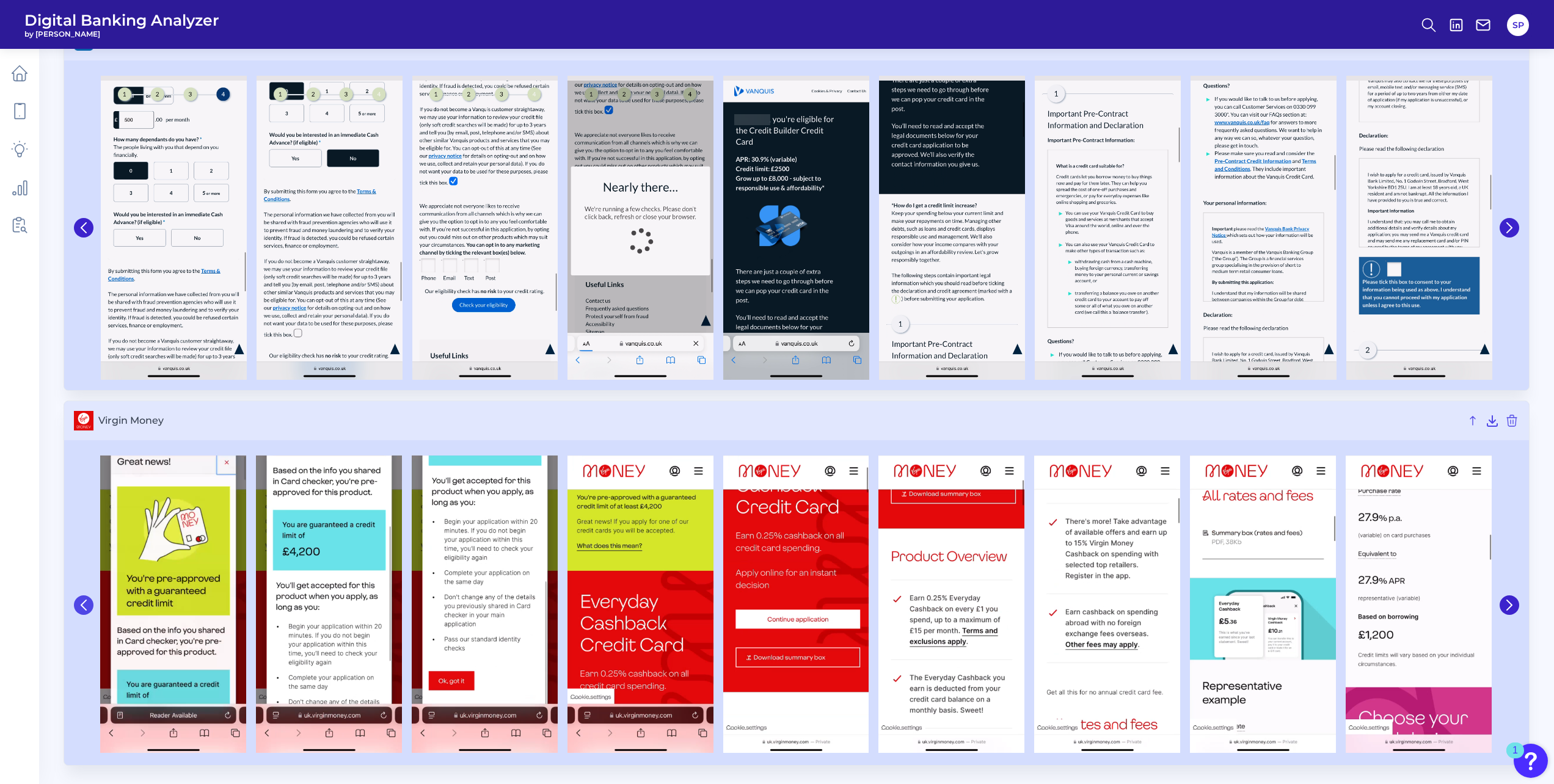
click at [90, 608] on button at bounding box center [84, 605] width 20 height 20
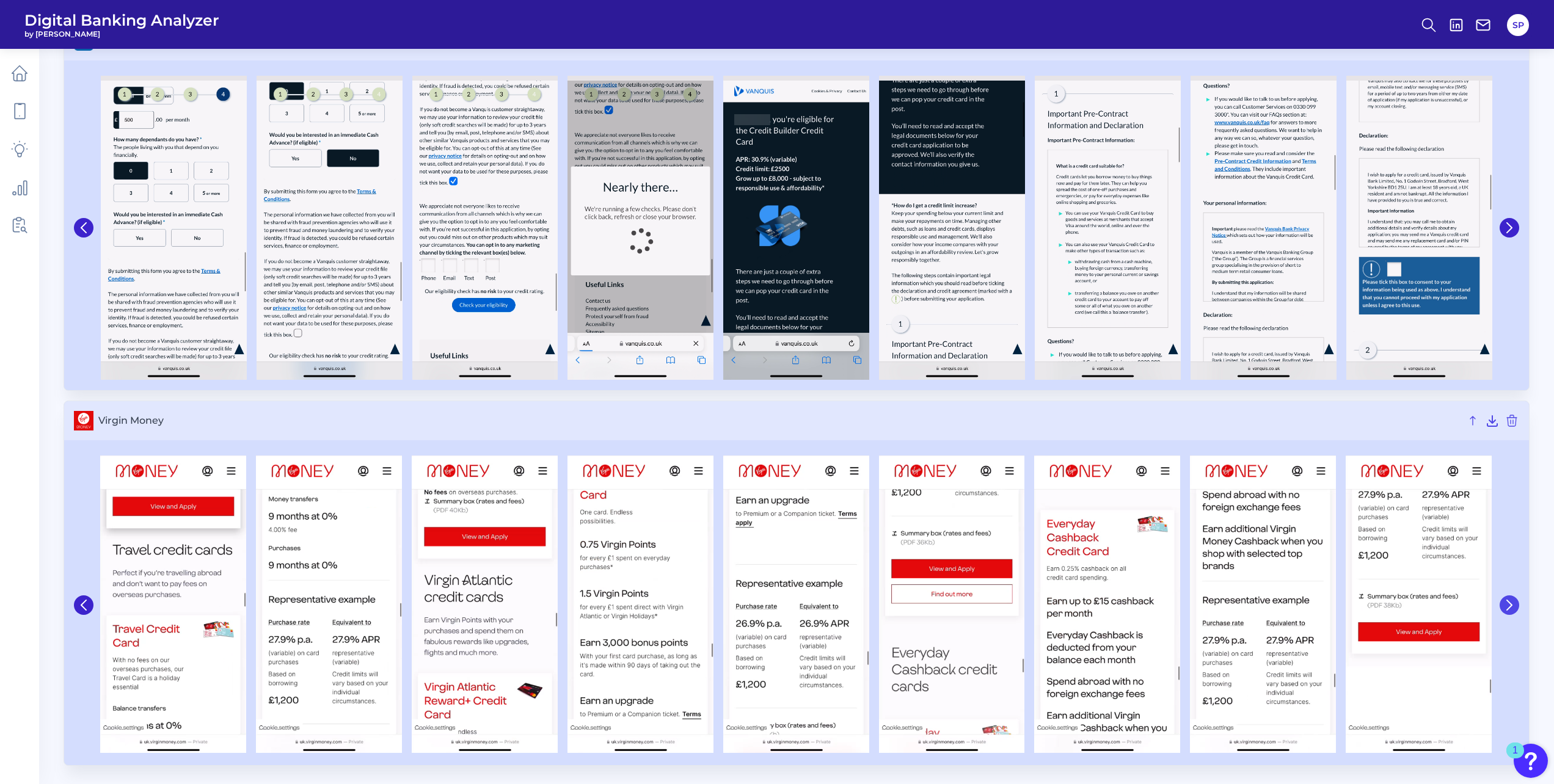
click at [1513, 604] on icon at bounding box center [1510, 605] width 11 height 11
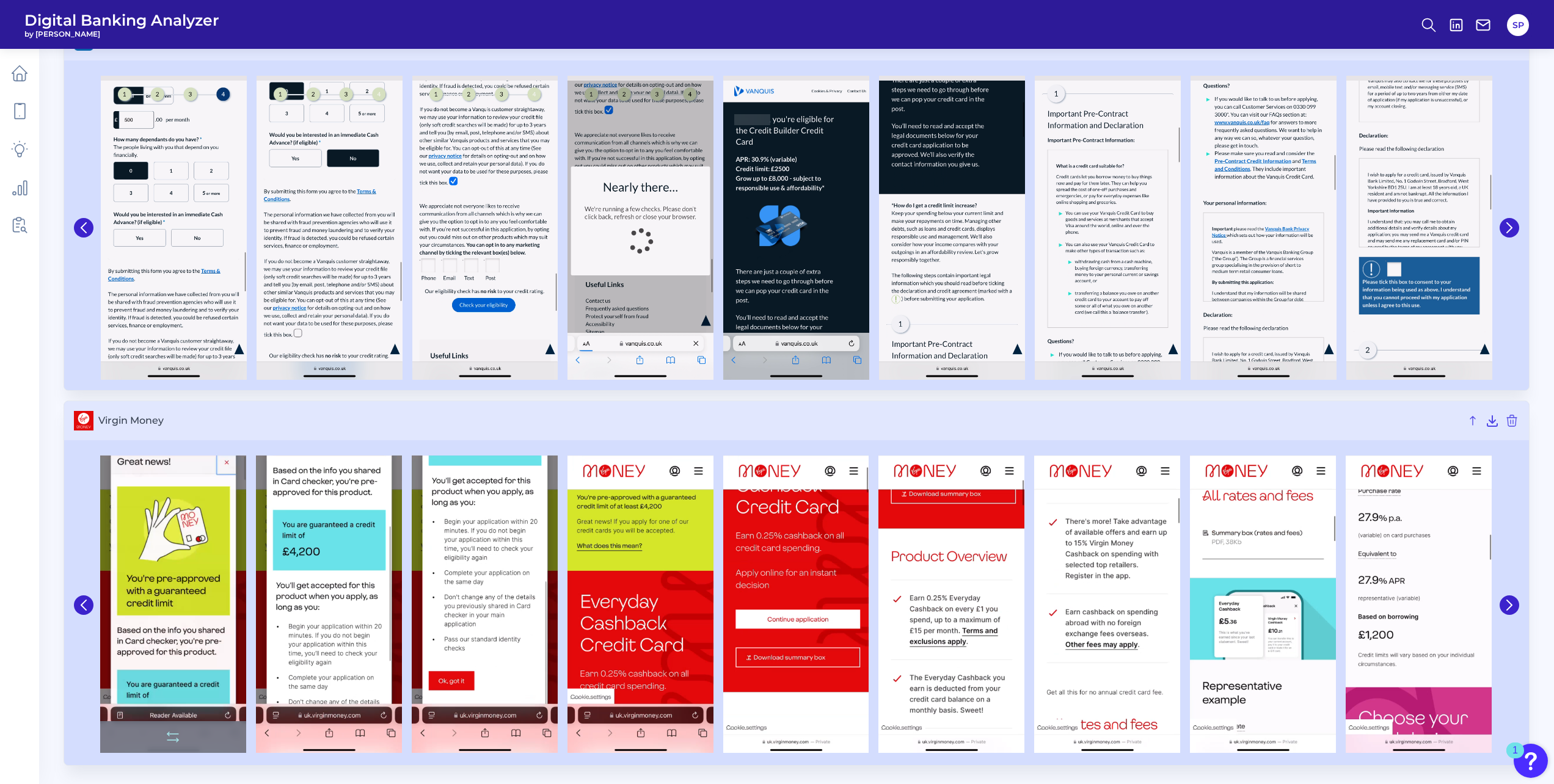
click at [190, 587] on img at bounding box center [173, 605] width 146 height 298
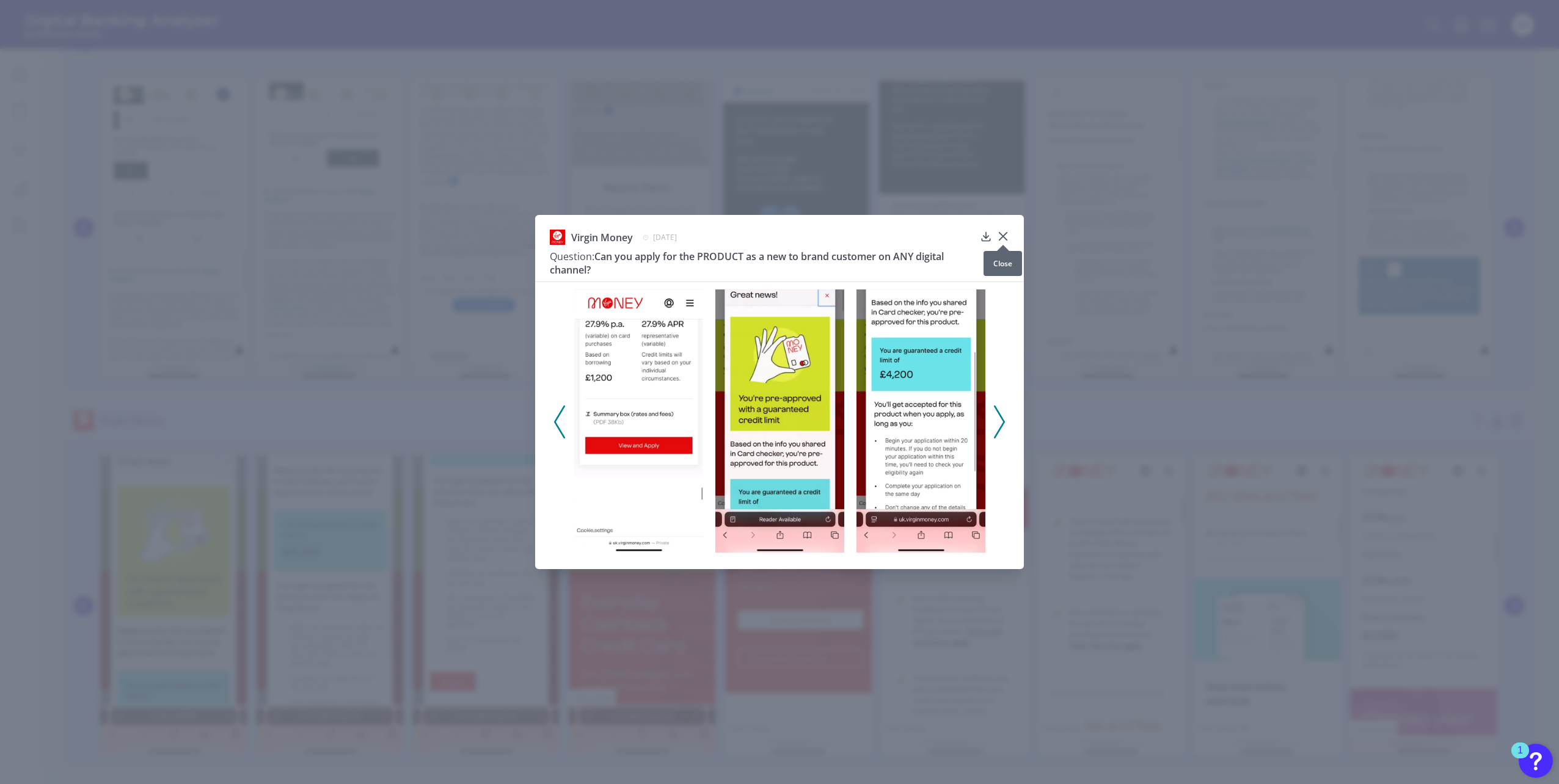
click at [1005, 234] on icon at bounding box center [1003, 236] width 7 height 7
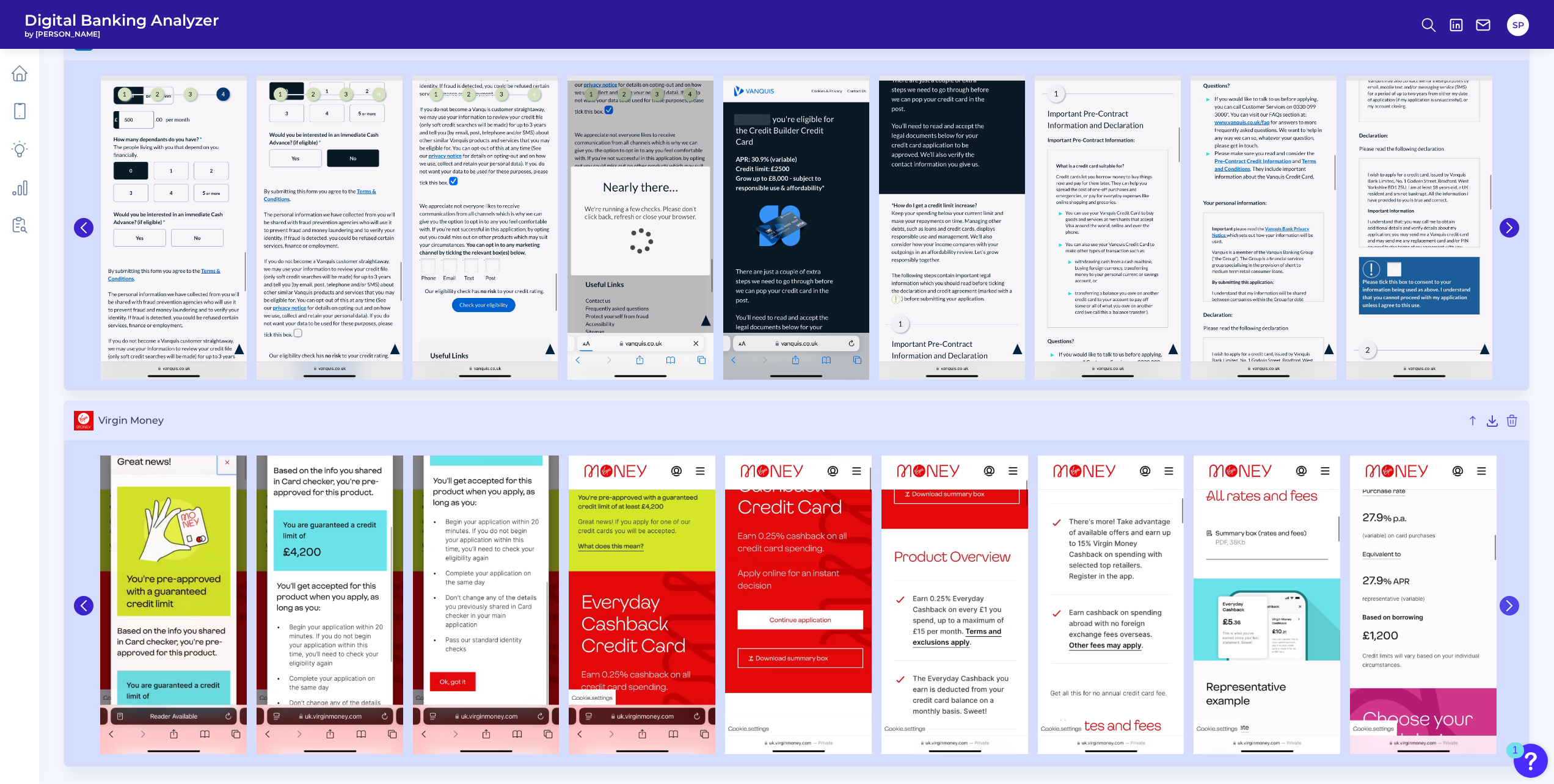
click at [1513, 602] on icon at bounding box center [1510, 606] width 11 height 11
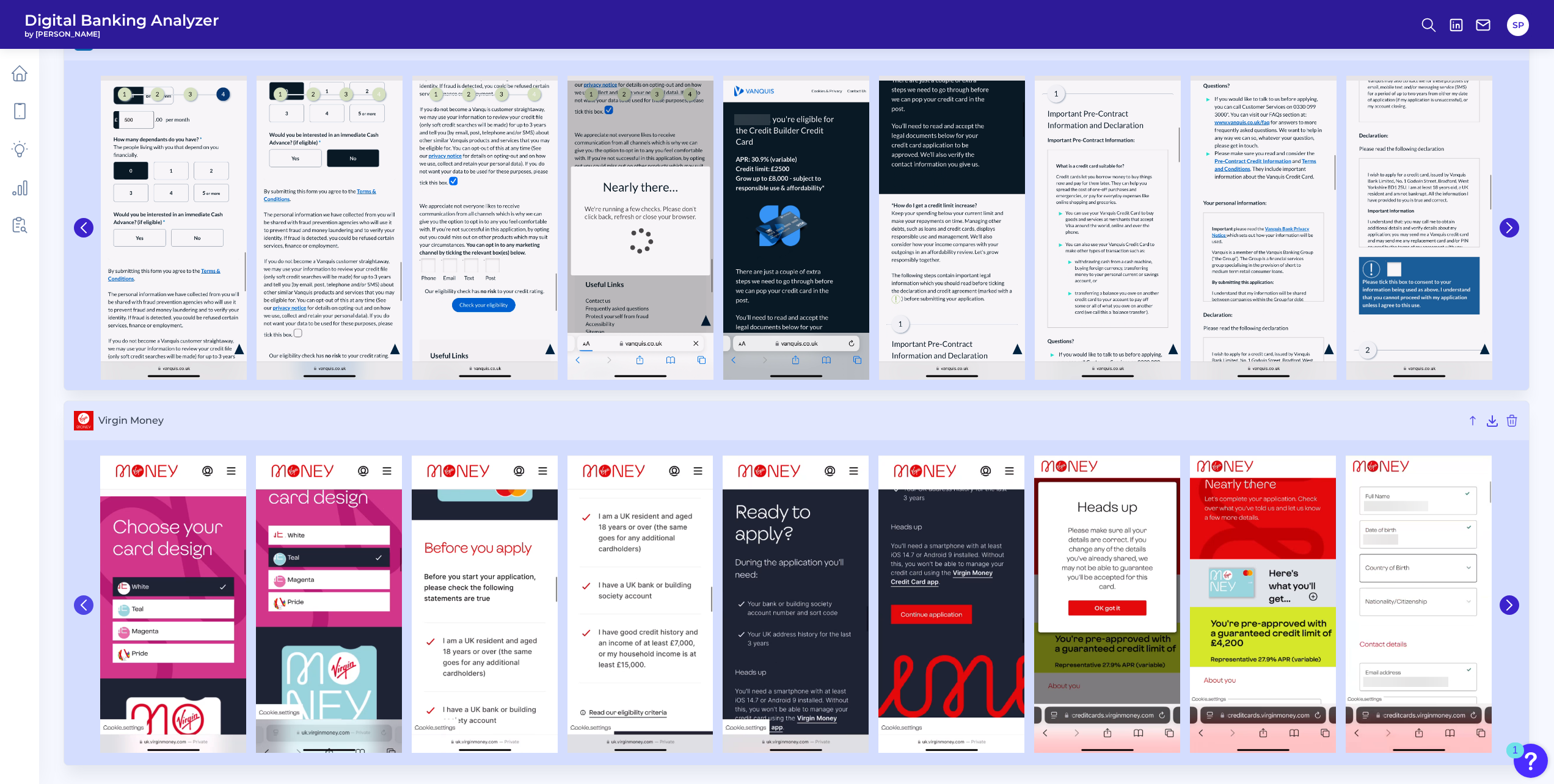
click at [81, 606] on icon at bounding box center [83, 605] width 5 height 10
